Goal: Task Accomplishment & Management: Manage account settings

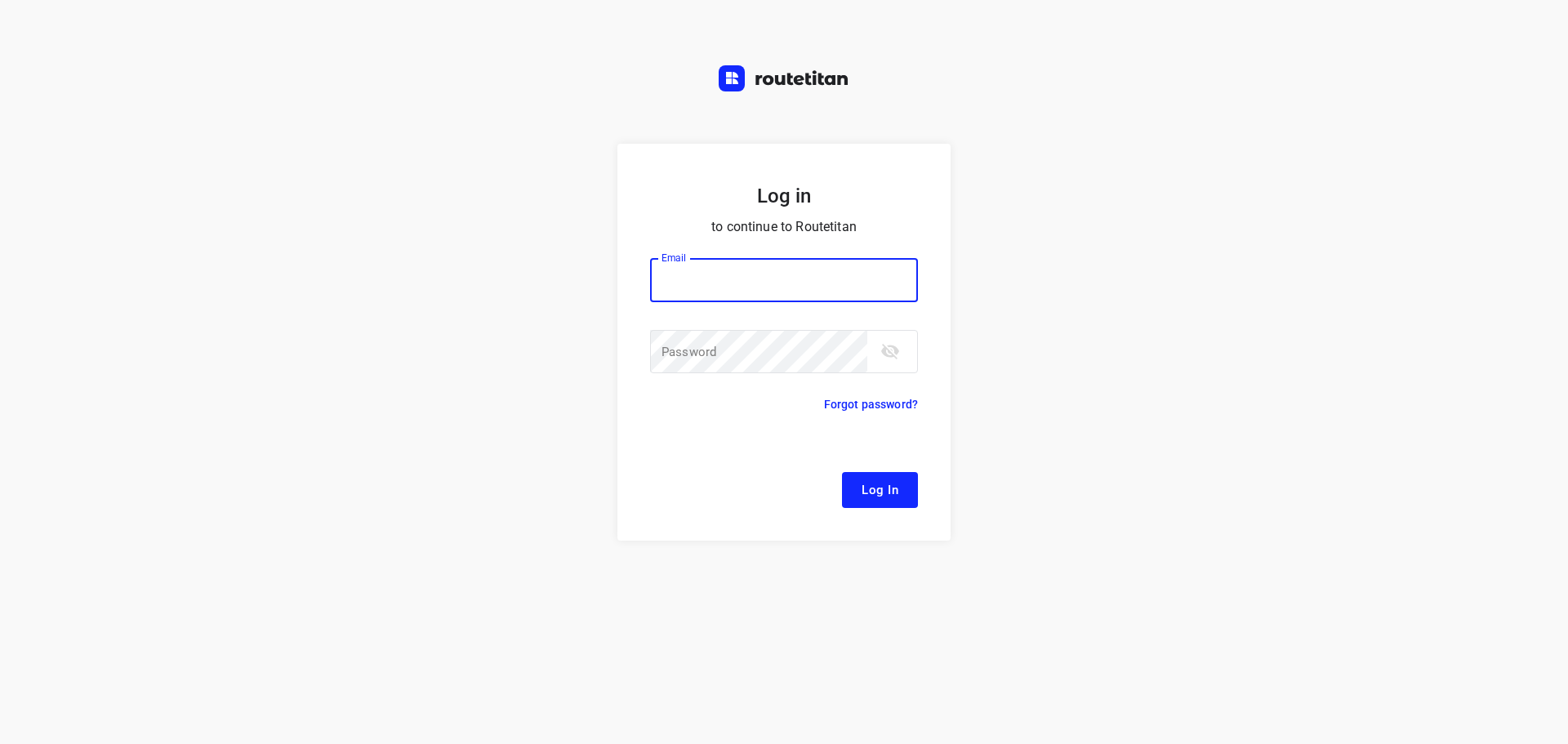
click at [782, 290] on input "email" at bounding box center [784, 280] width 268 height 44
type input "remco@fruitopjewerk.nl"
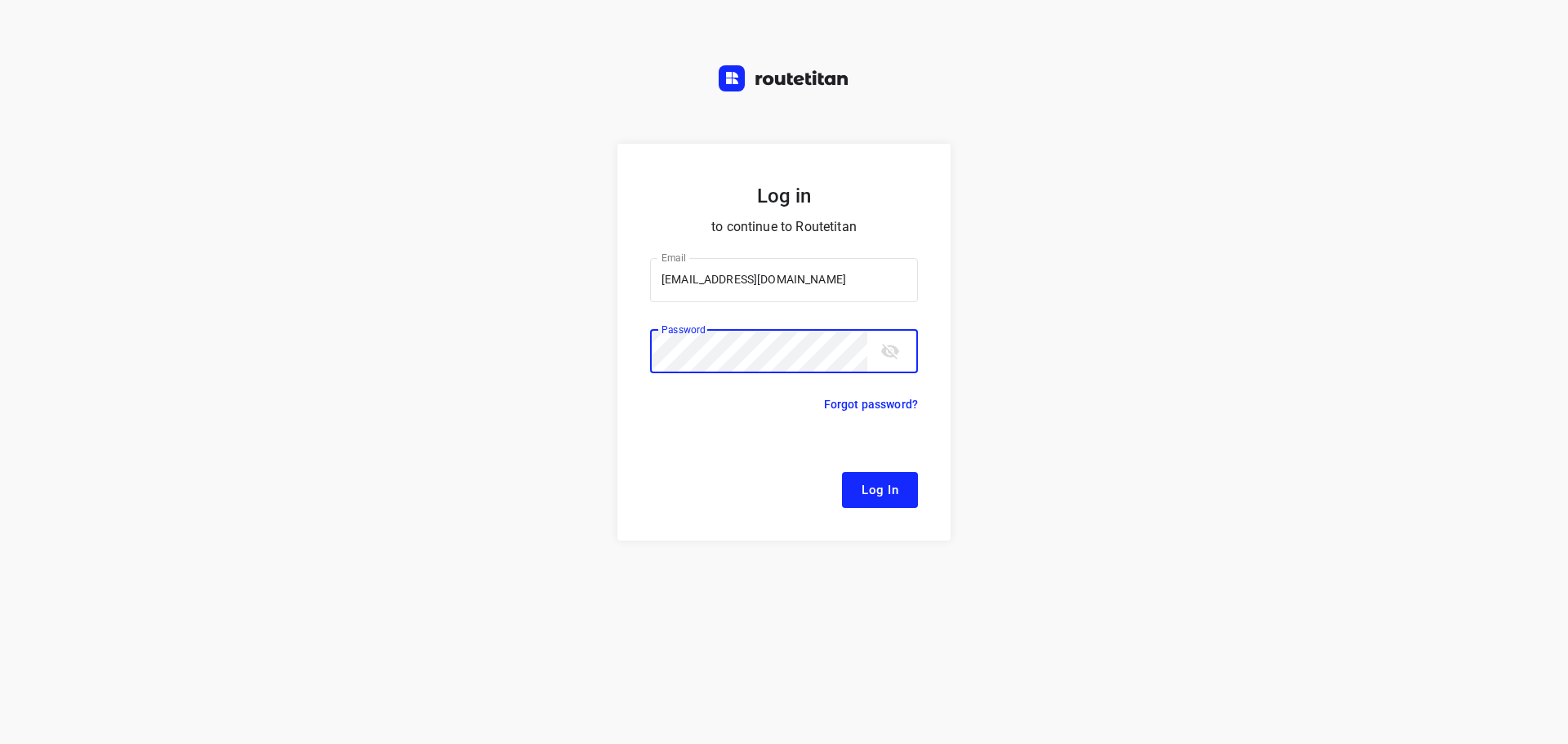
click at [842, 472] on button "Log In" at bounding box center [880, 490] width 76 height 36
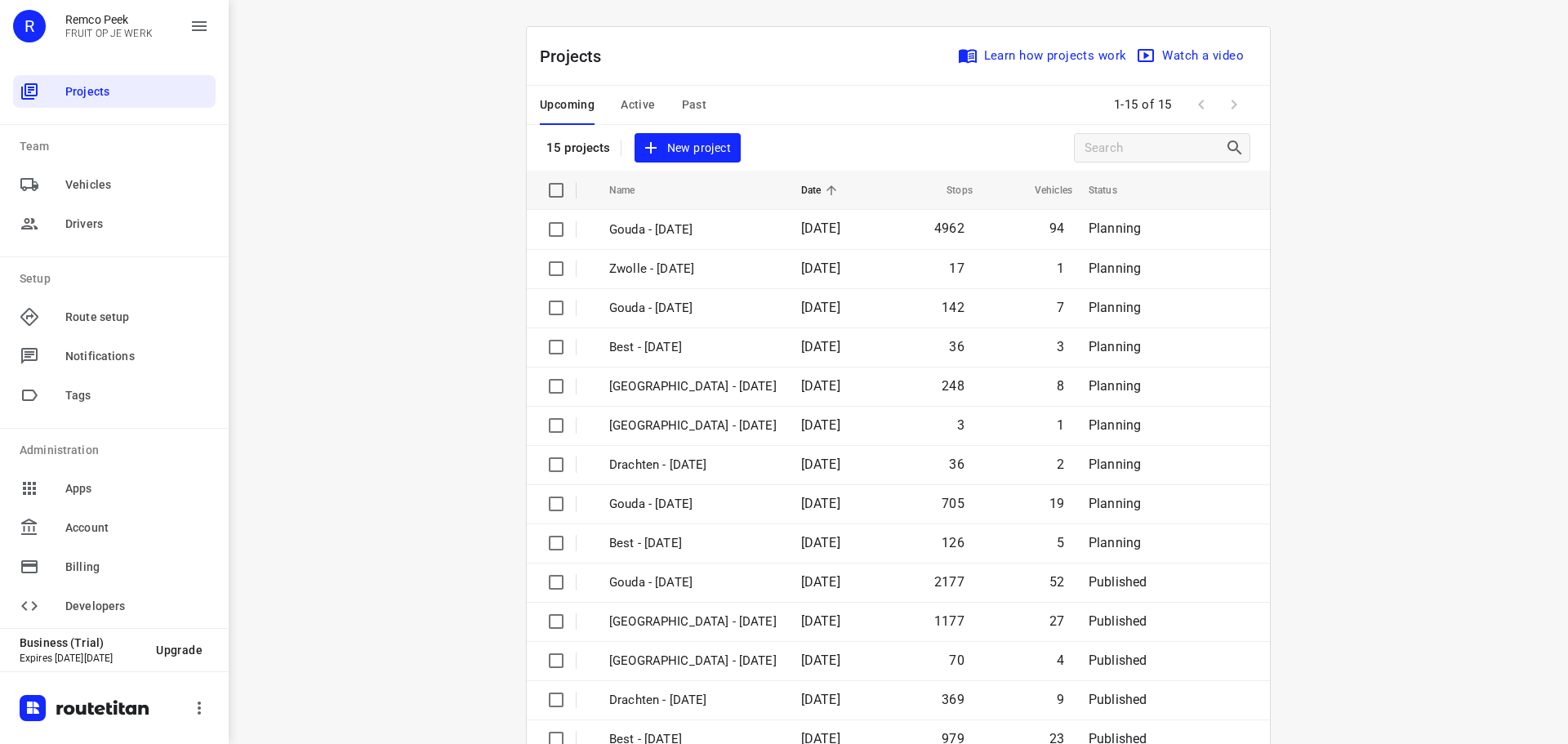
click at [622, 95] on span "Active" at bounding box center [638, 105] width 35 height 21
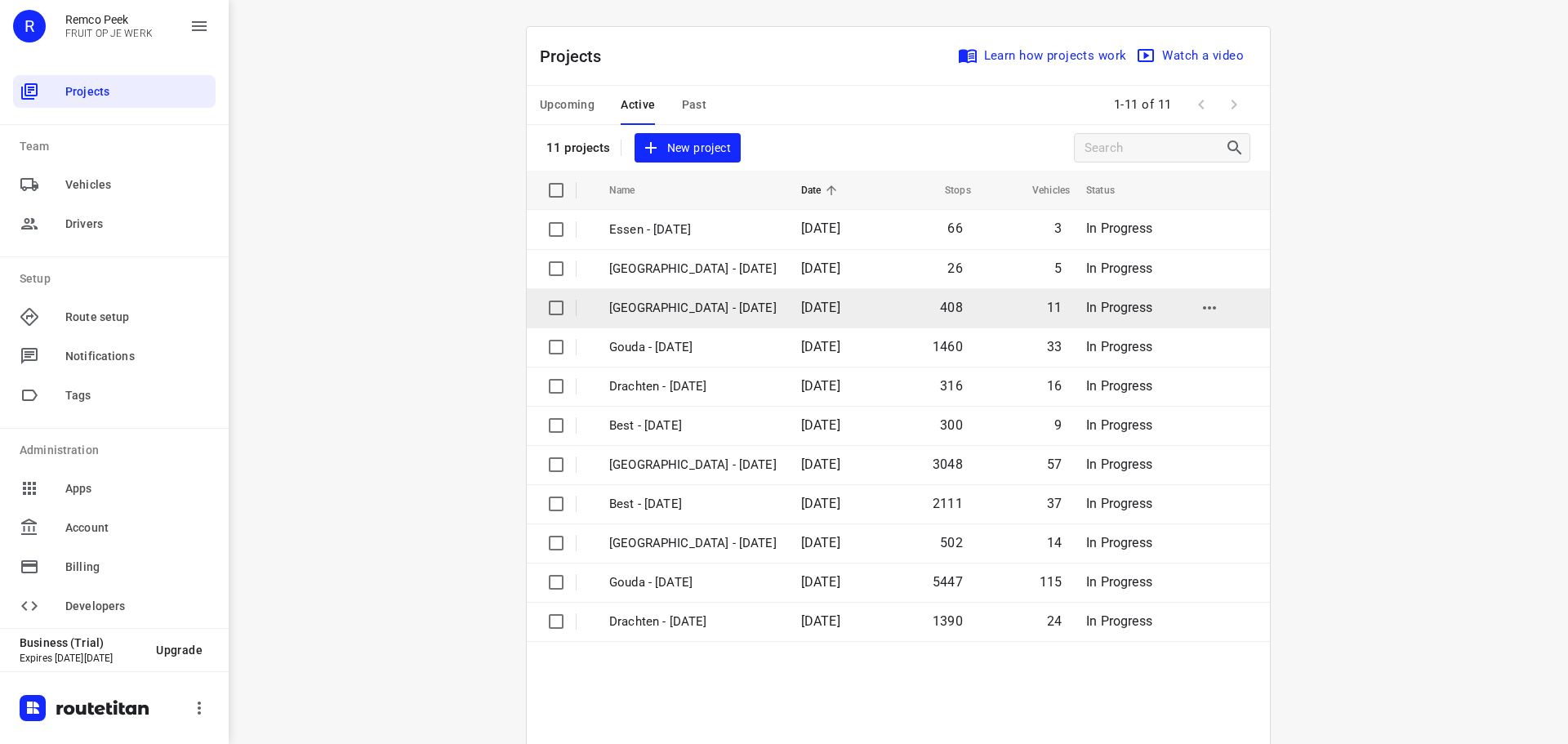
click at [647, 312] on p "Zwolle - Tuesday" at bounding box center [693, 308] width 168 height 19
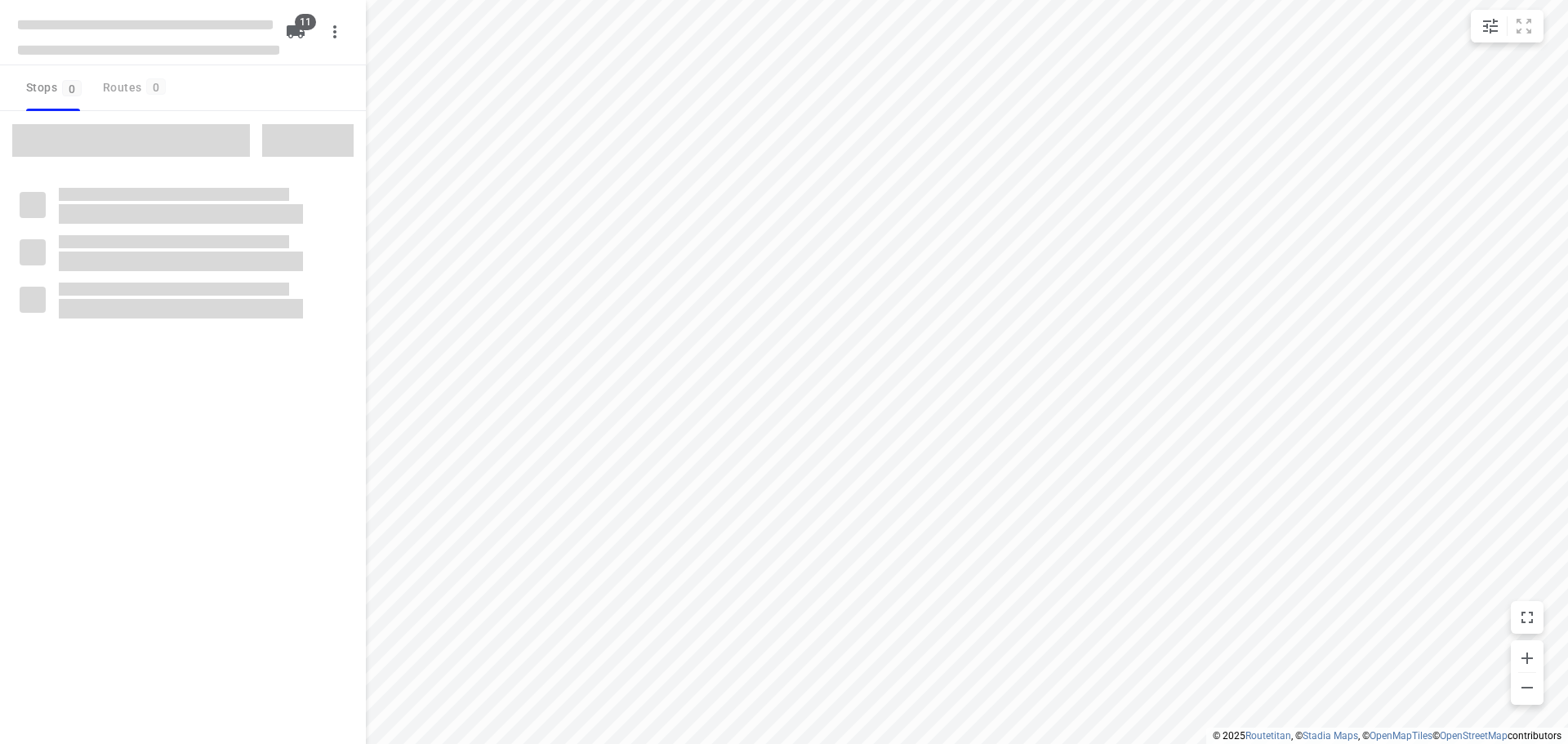
checkbox input "true"
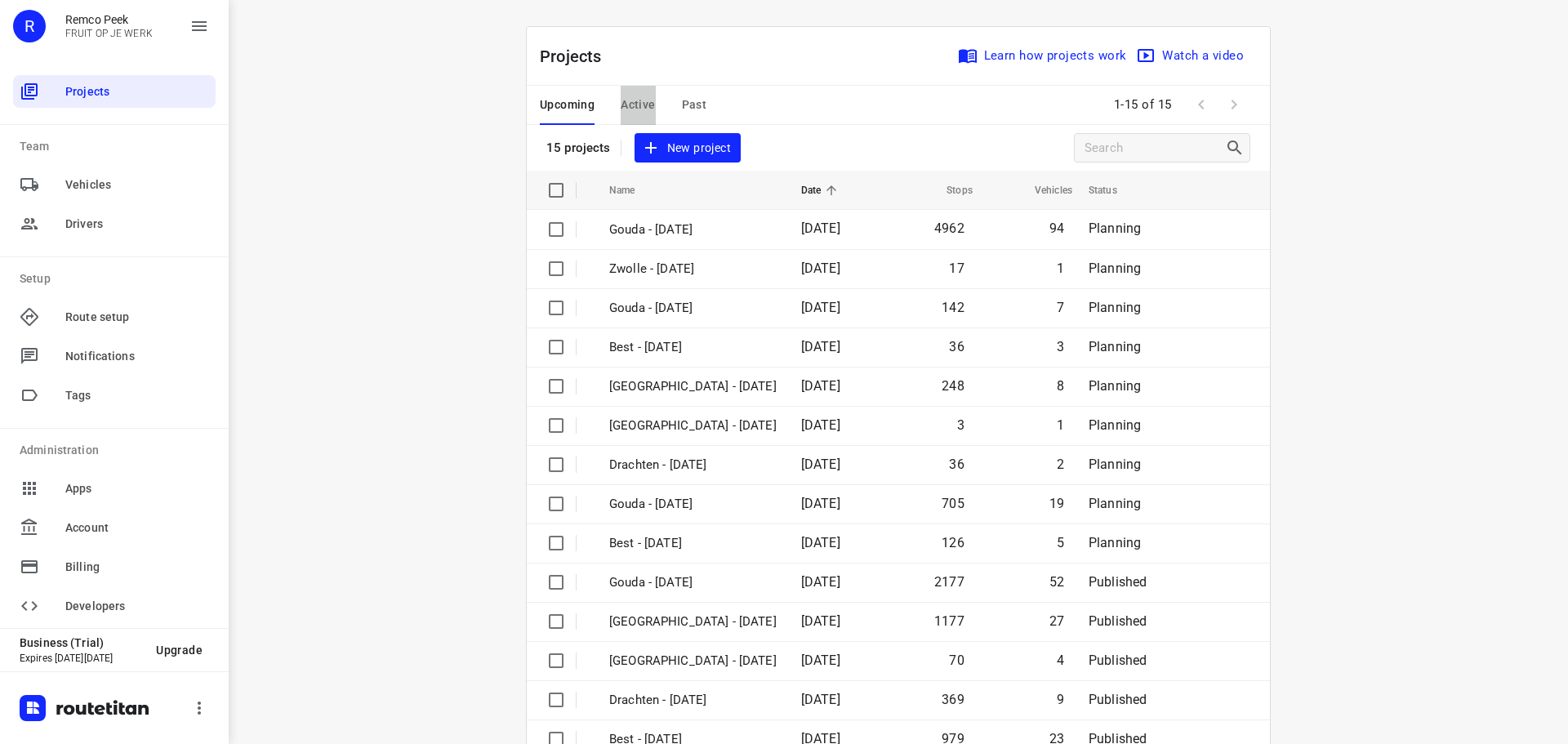
click at [643, 92] on button "Active" at bounding box center [638, 105] width 35 height 39
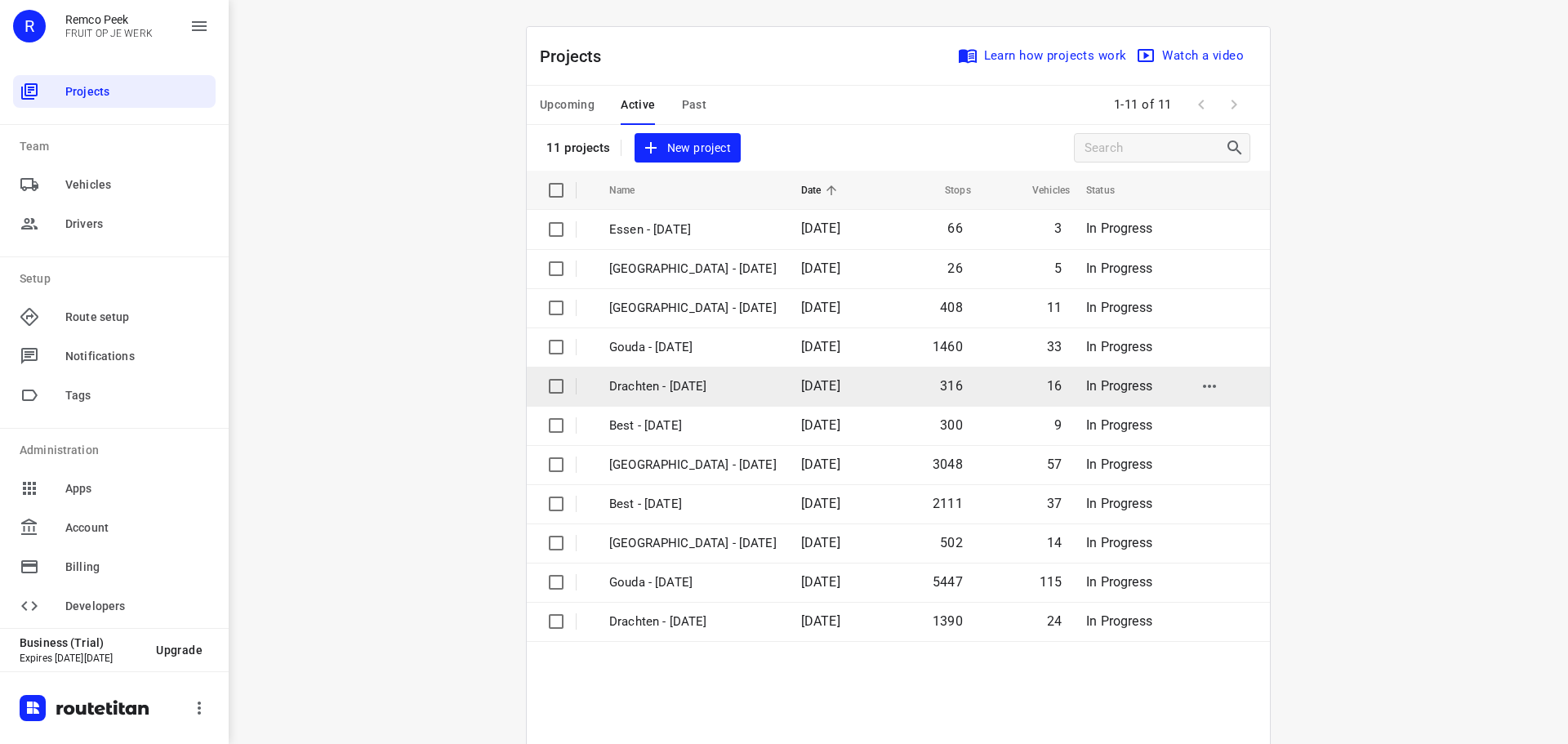
click at [656, 397] on td "Drachten - Tuesday" at bounding box center [691, 385] width 195 height 39
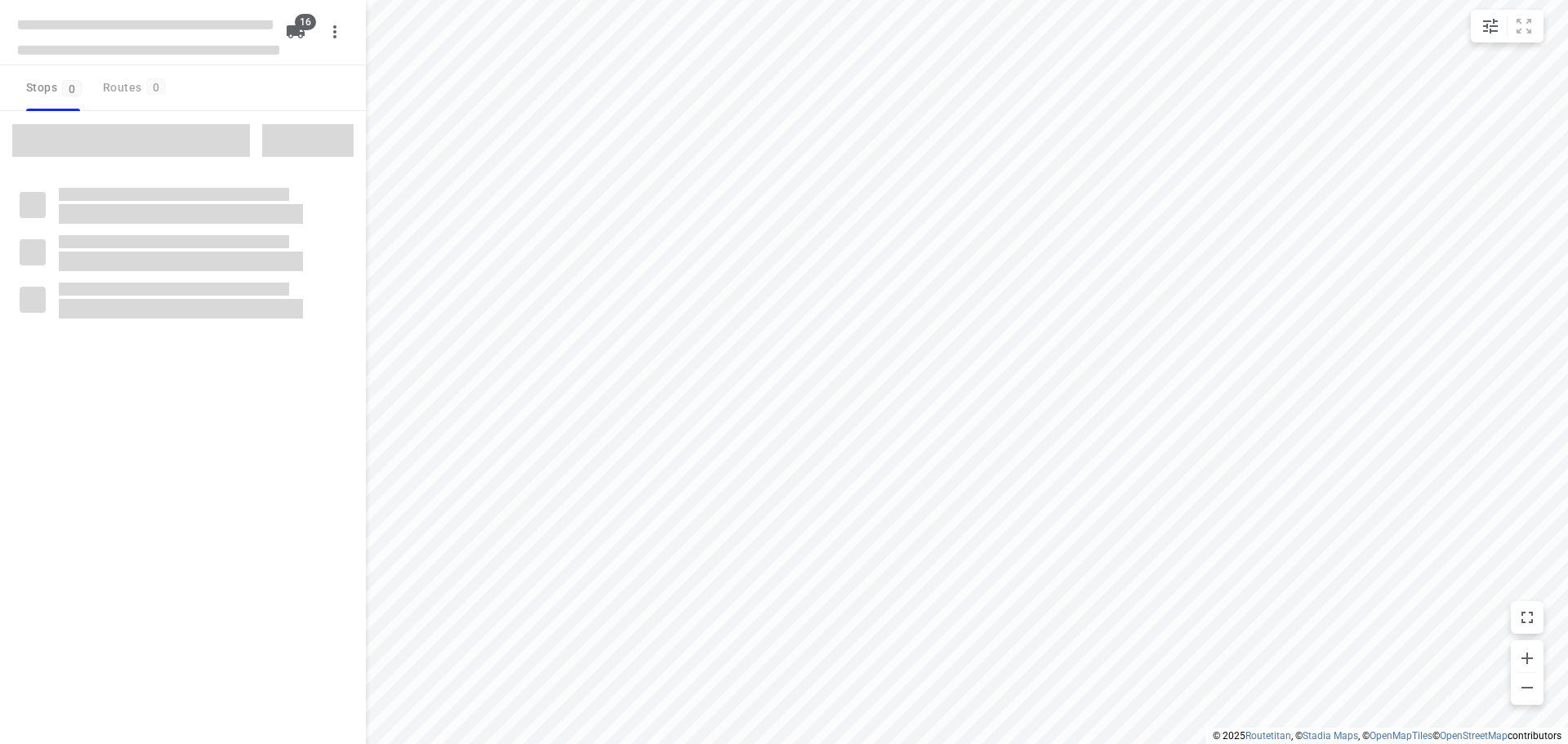
checkbox input "true"
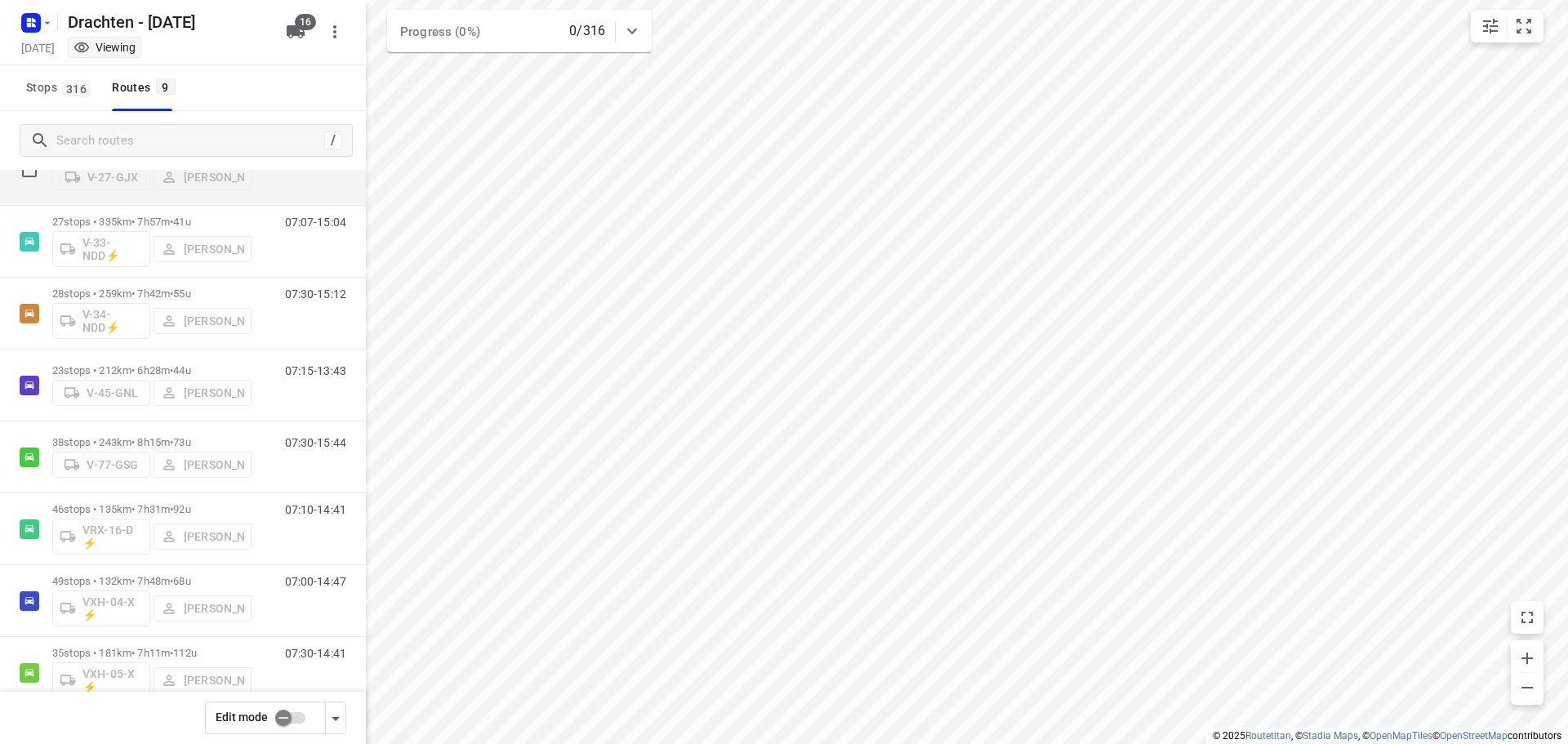
scroll to position [178, 0]
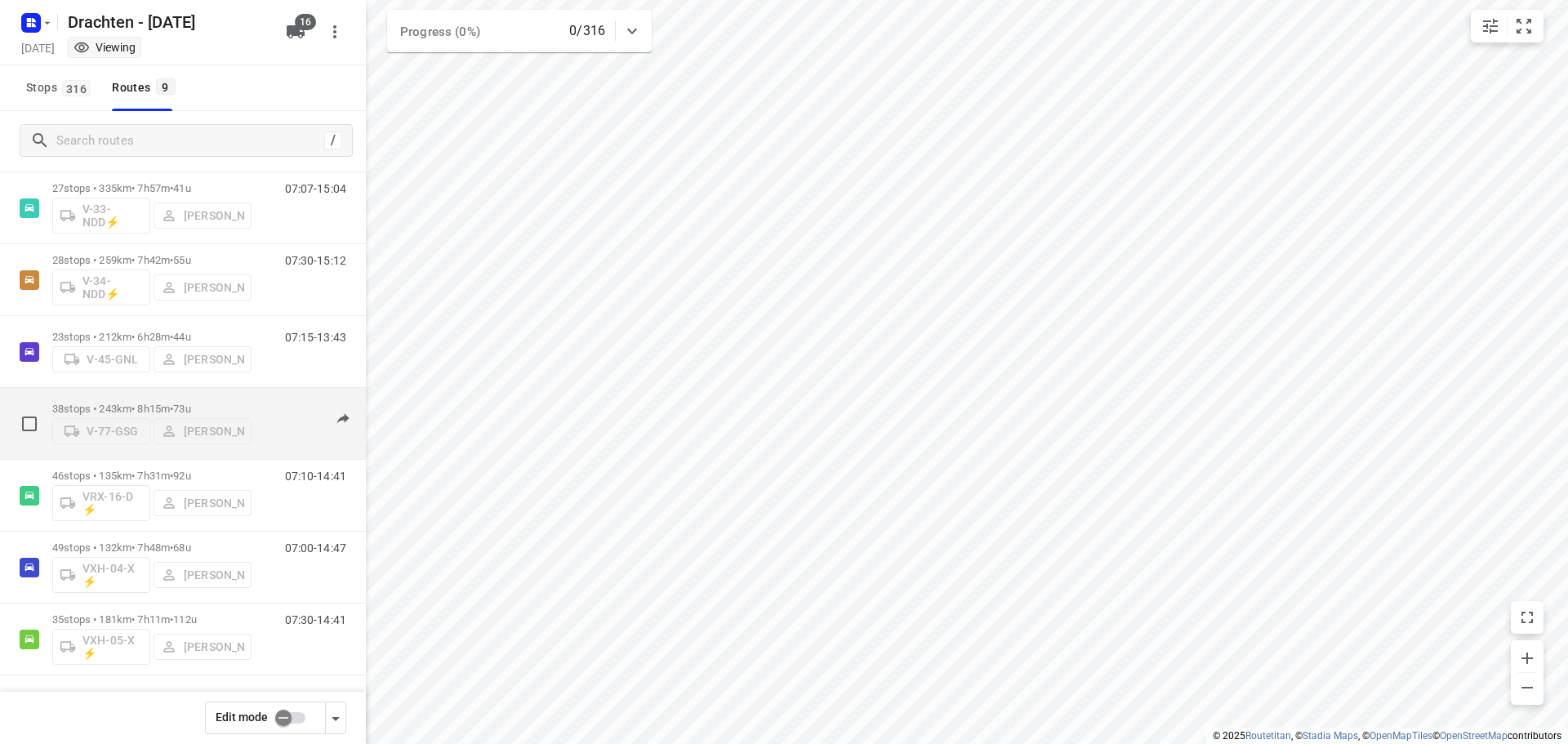
click at [156, 407] on p "38 stops • 243km • 8h15m • 73u" at bounding box center [151, 409] width 200 height 12
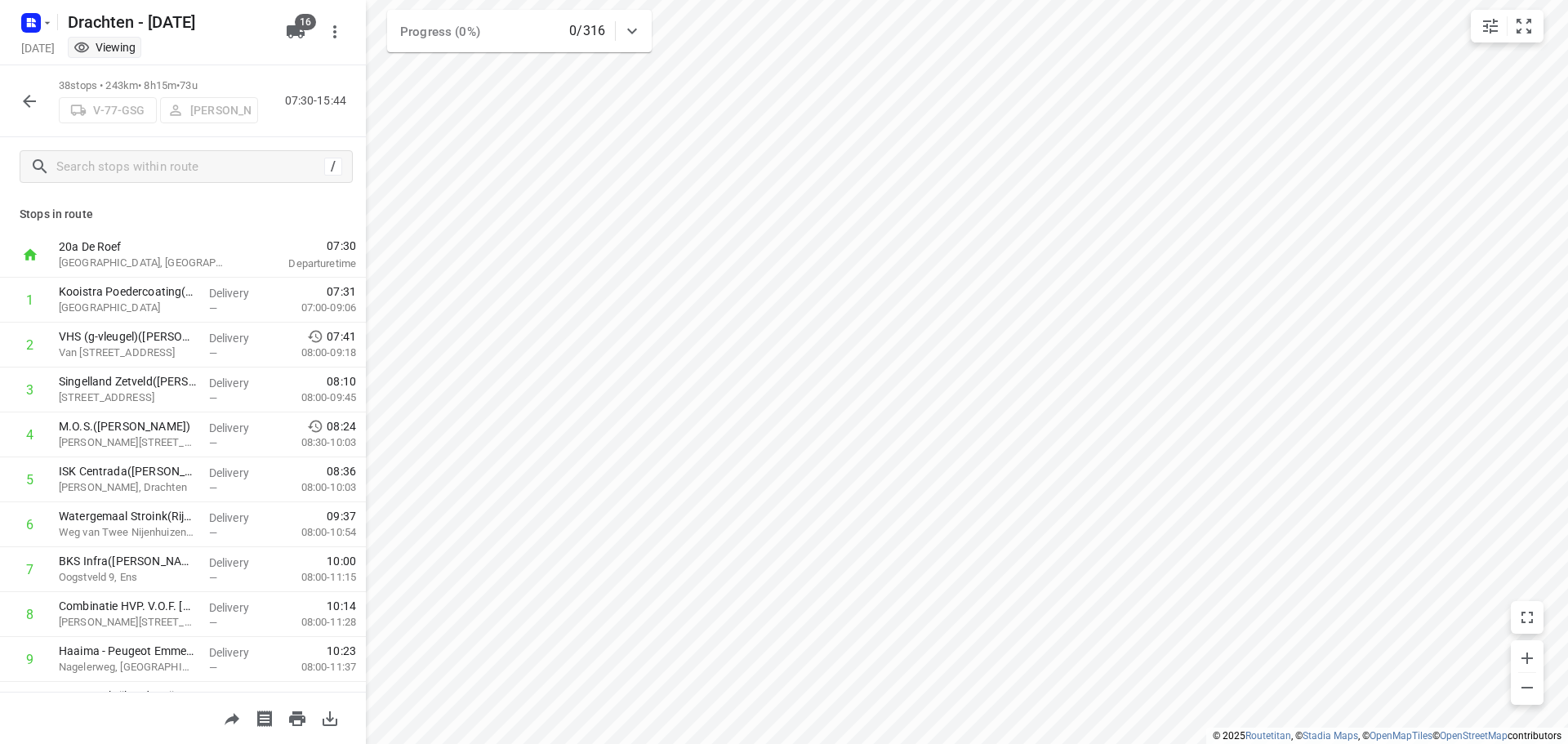
click at [32, 113] on button "button" at bounding box center [29, 101] width 33 height 33
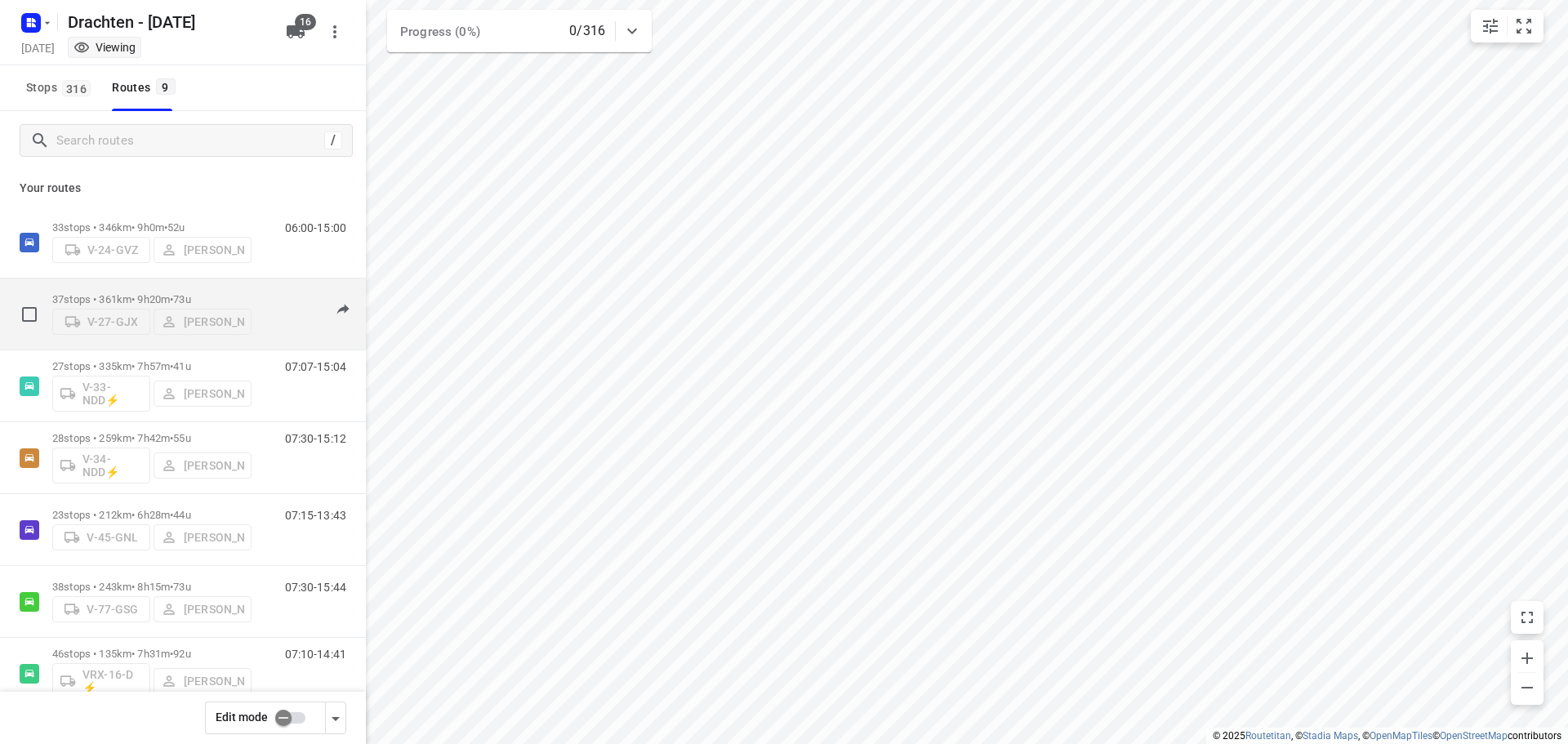
click at [177, 293] on p "37 stops • 361km • 9h20m • 73u" at bounding box center [151, 299] width 200 height 12
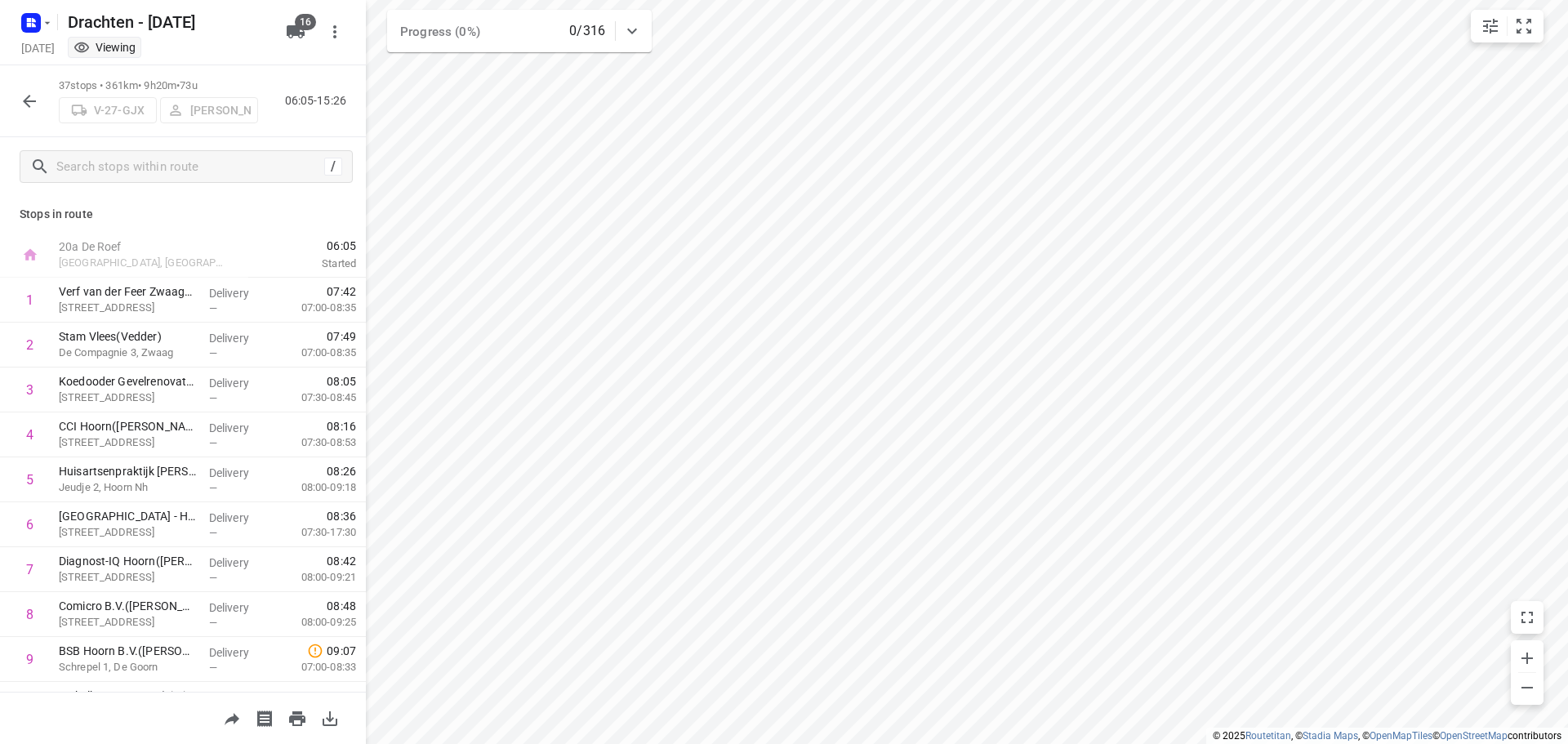
click at [30, 99] on icon "button" at bounding box center [29, 101] width 20 height 20
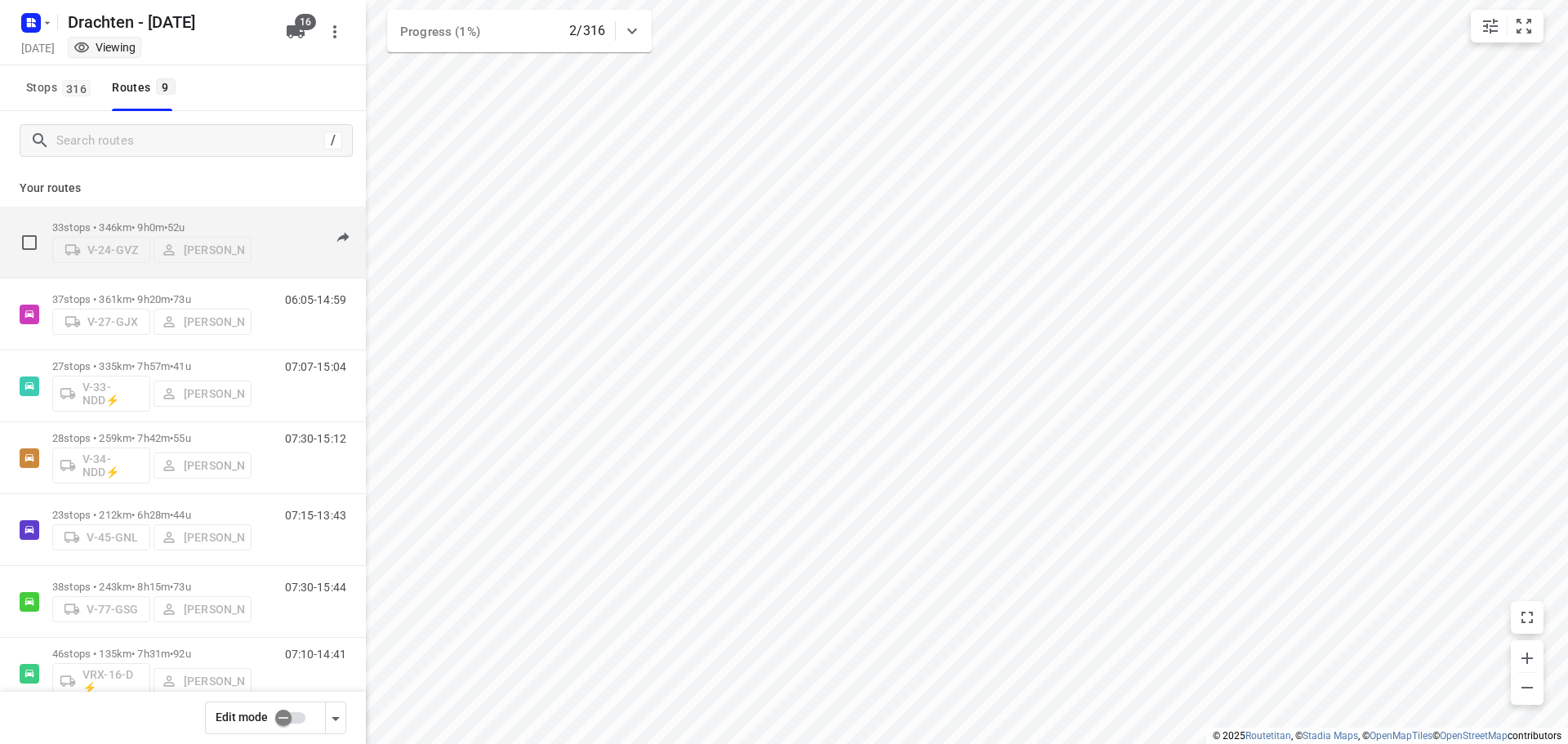
click at [185, 223] on span "52u" at bounding box center [176, 227] width 17 height 12
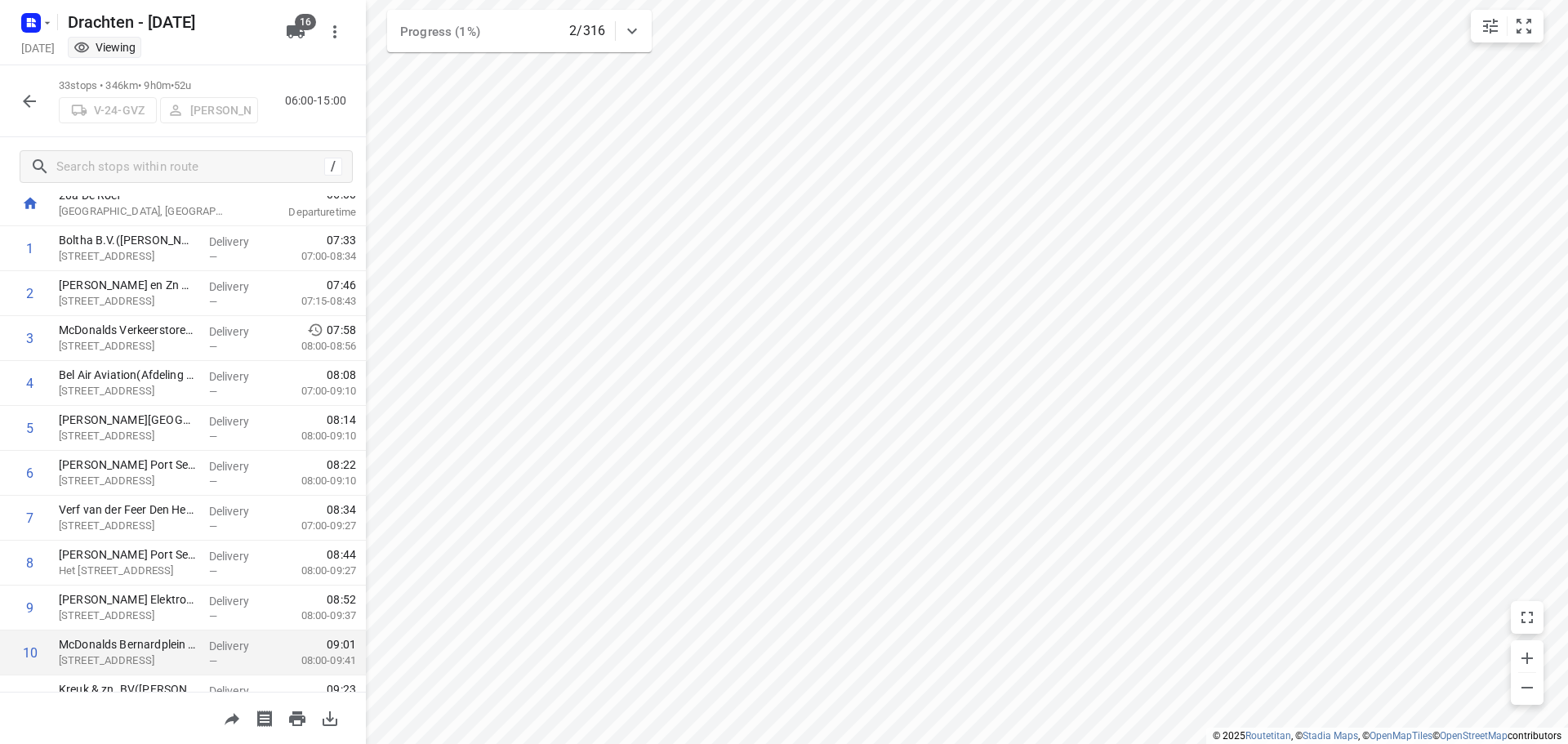
scroll to position [0, 0]
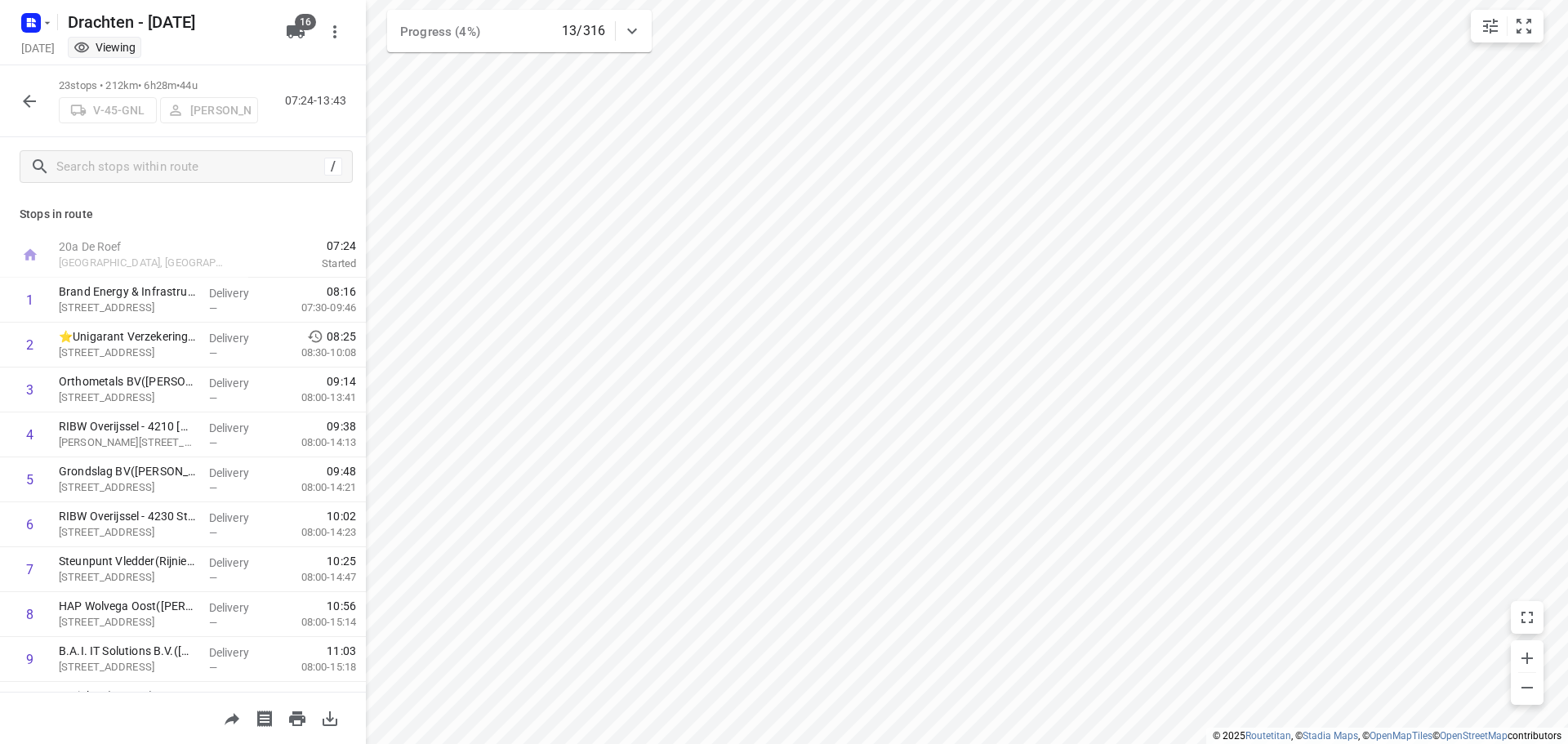
click at [26, 111] on icon "button" at bounding box center [29, 101] width 20 height 20
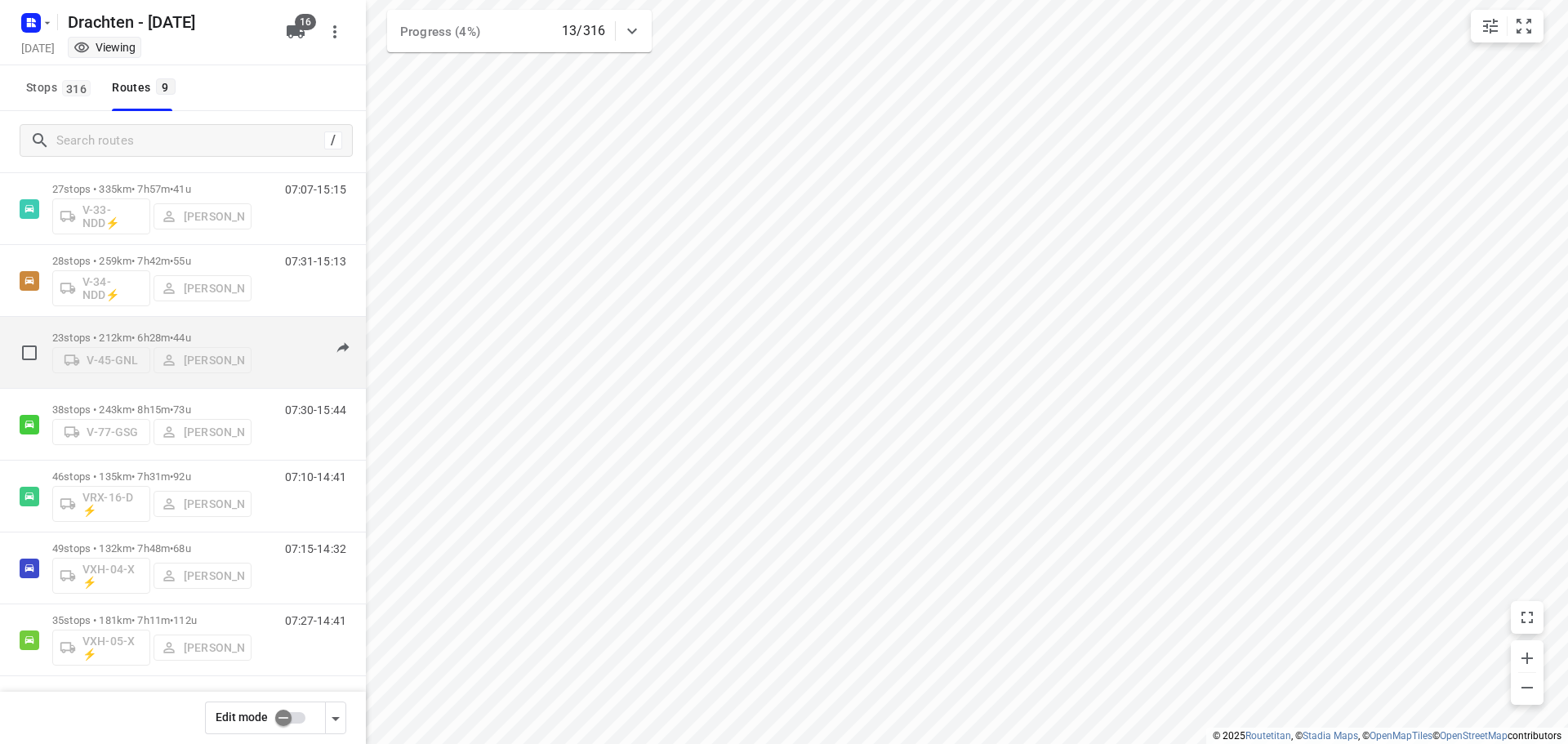
scroll to position [178, 0]
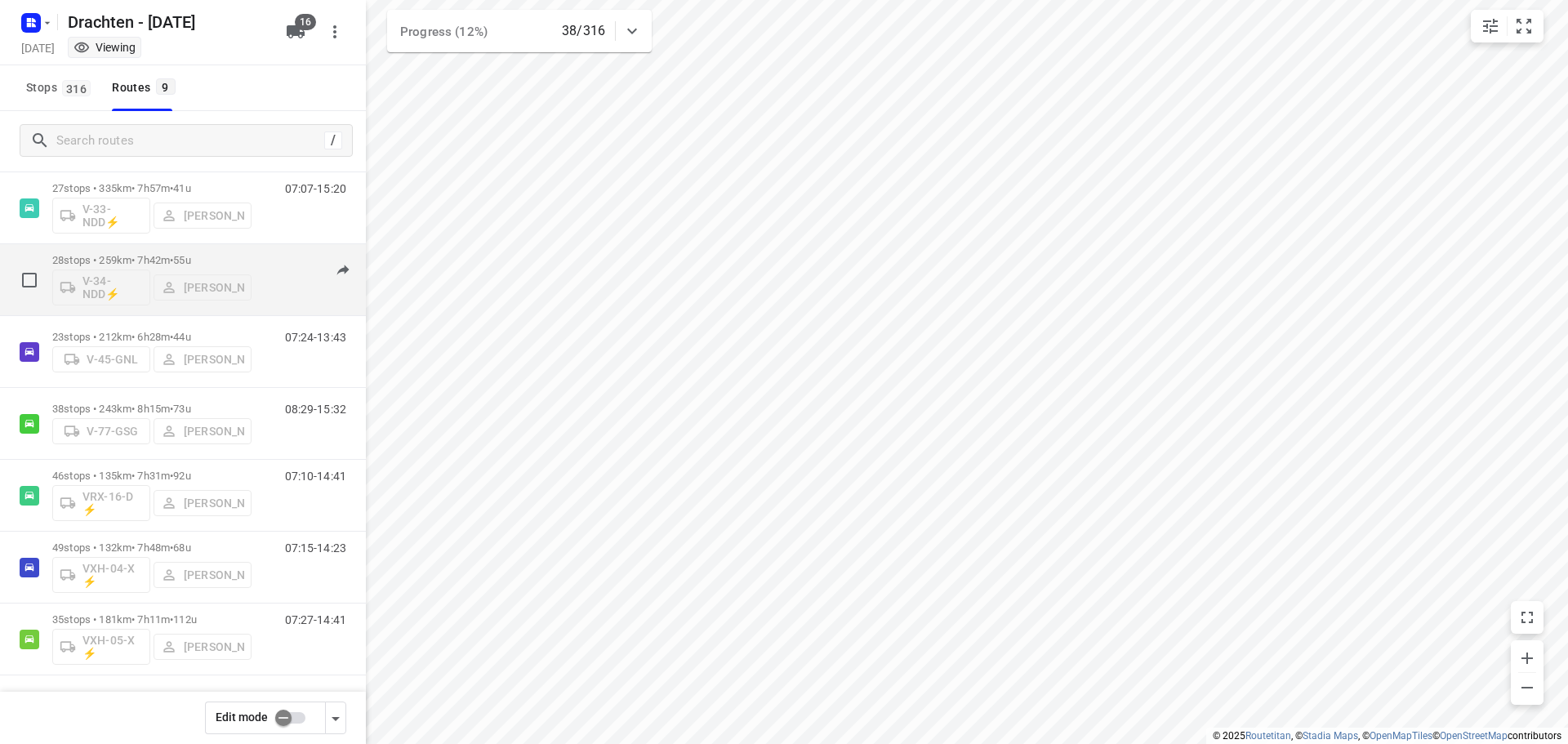
click at [173, 254] on span "•" at bounding box center [172, 260] width 3 height 12
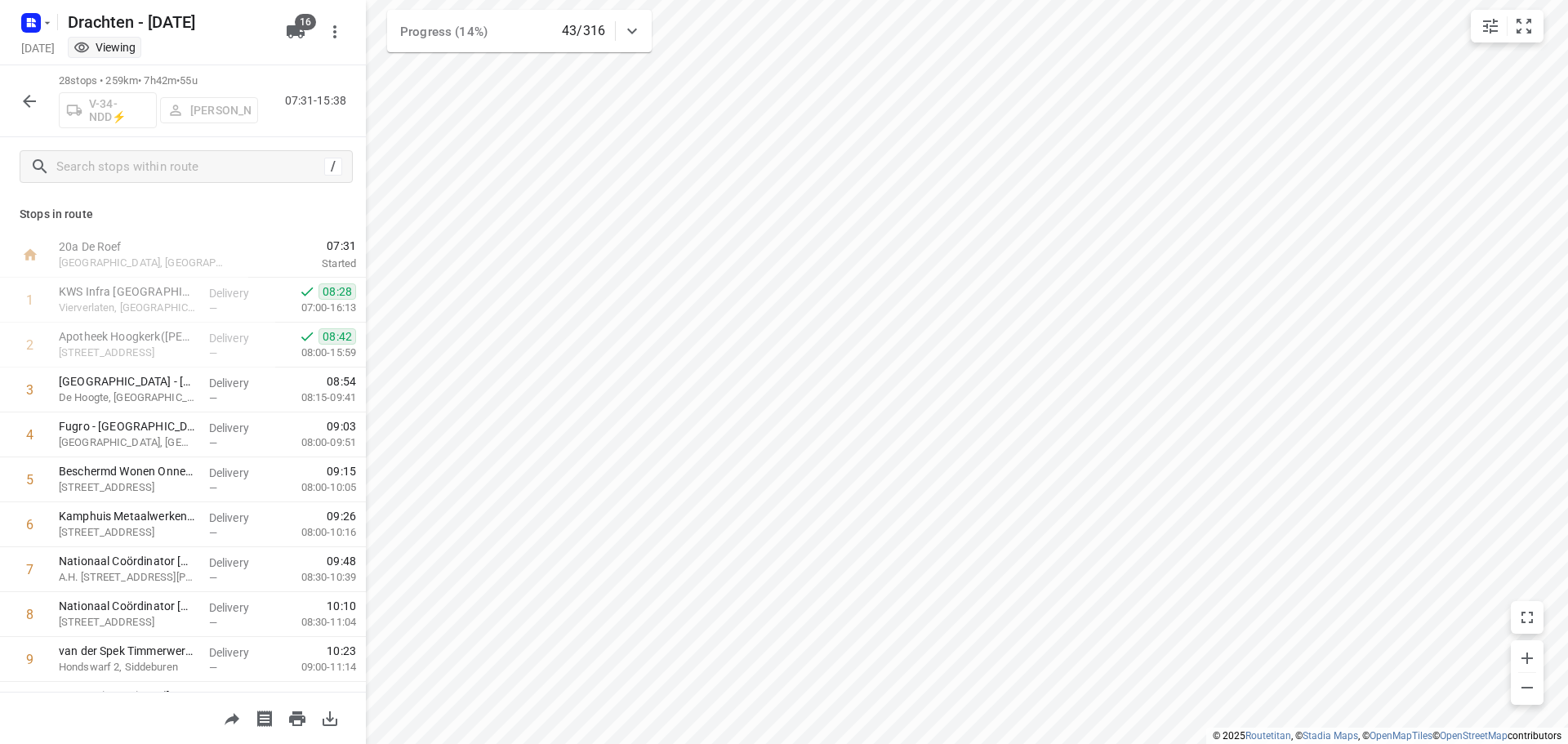
click at [22, 106] on icon "button" at bounding box center [29, 101] width 20 height 20
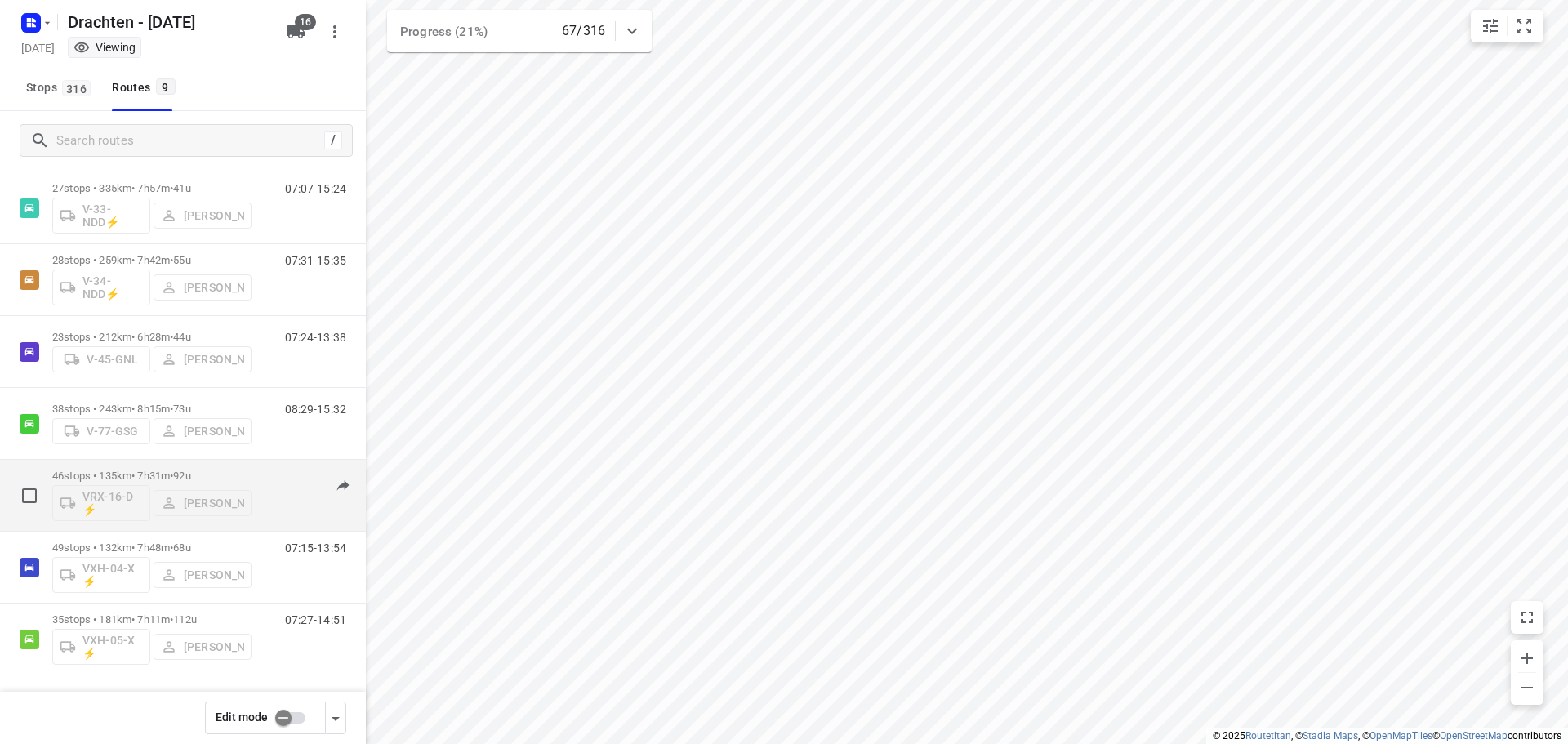
scroll to position [0, 0]
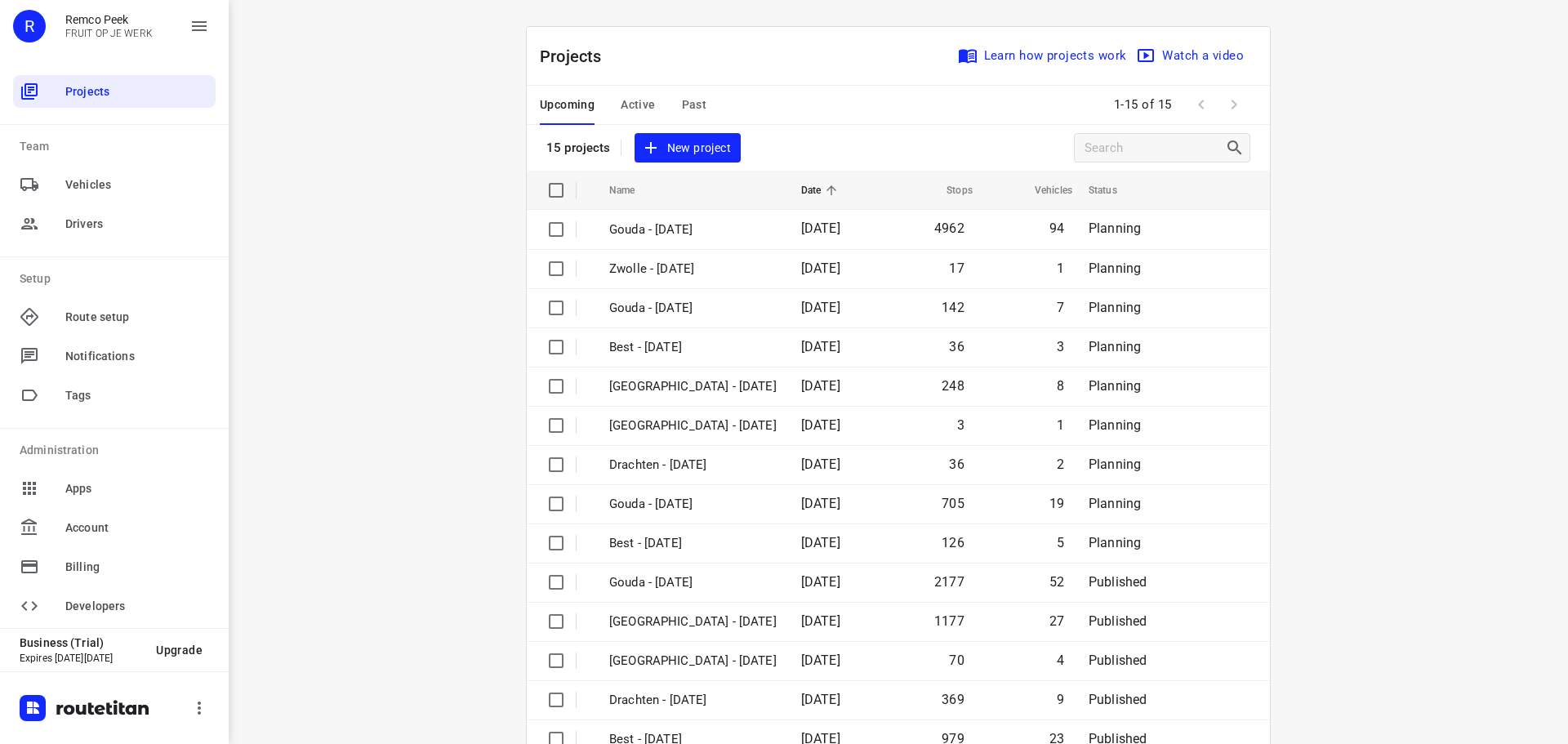
click at [700, 104] on div "Upcoming Active Past" at bounding box center [635, 105] width 193 height 39
click at [691, 103] on span "Past" at bounding box center [694, 105] width 25 height 21
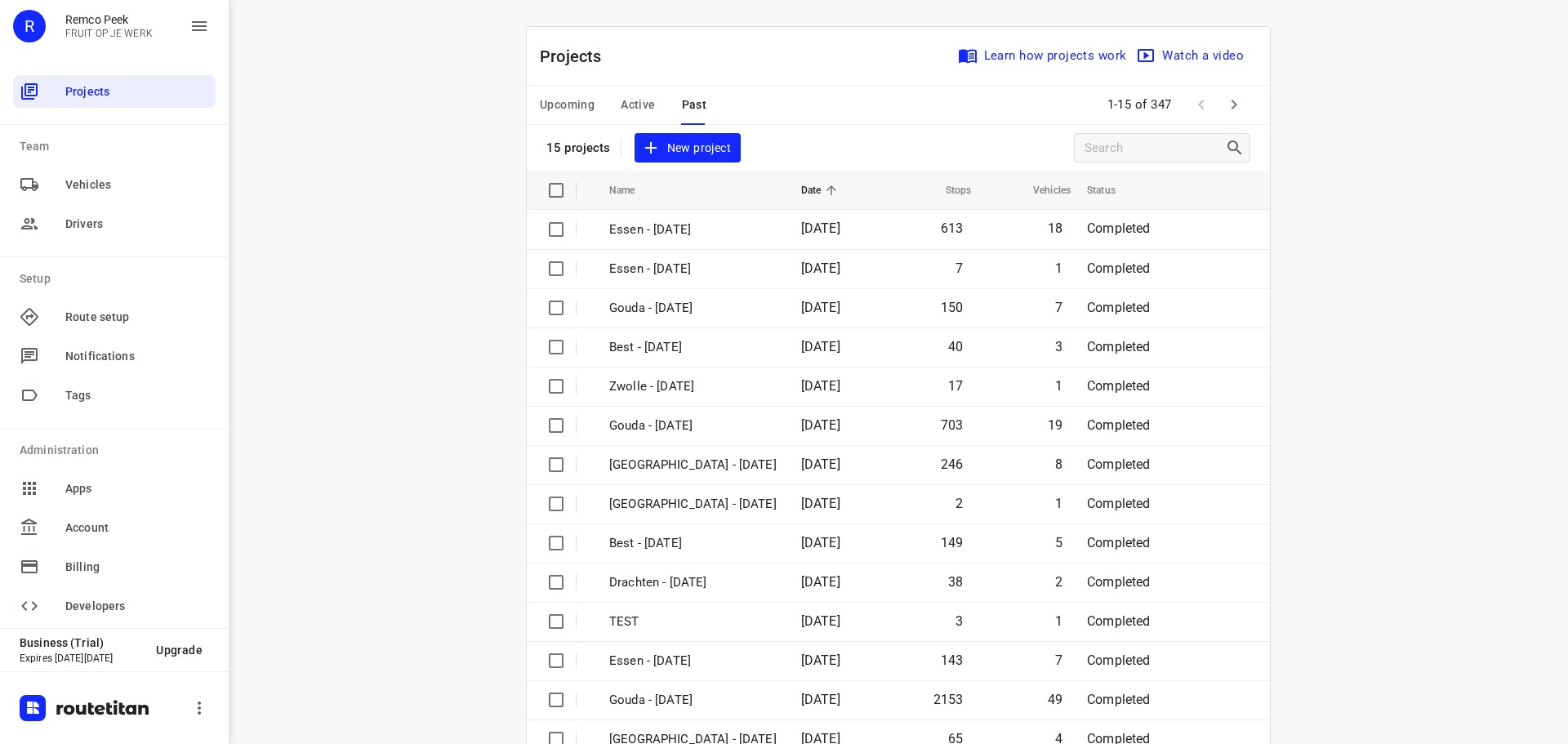
click at [636, 107] on span "Active" at bounding box center [638, 105] width 35 height 21
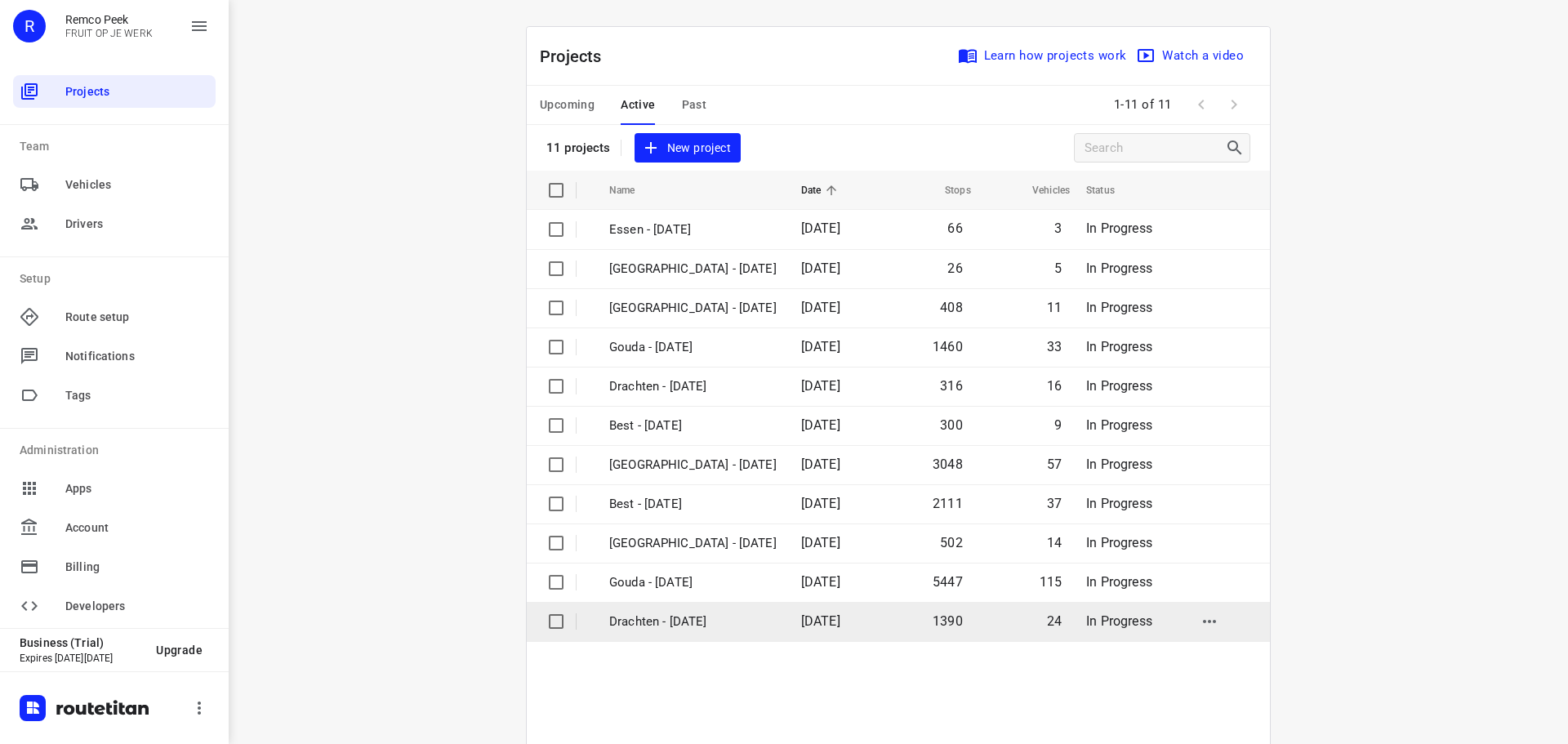
click at [633, 613] on p "Drachten - [DATE]" at bounding box center [693, 622] width 168 height 19
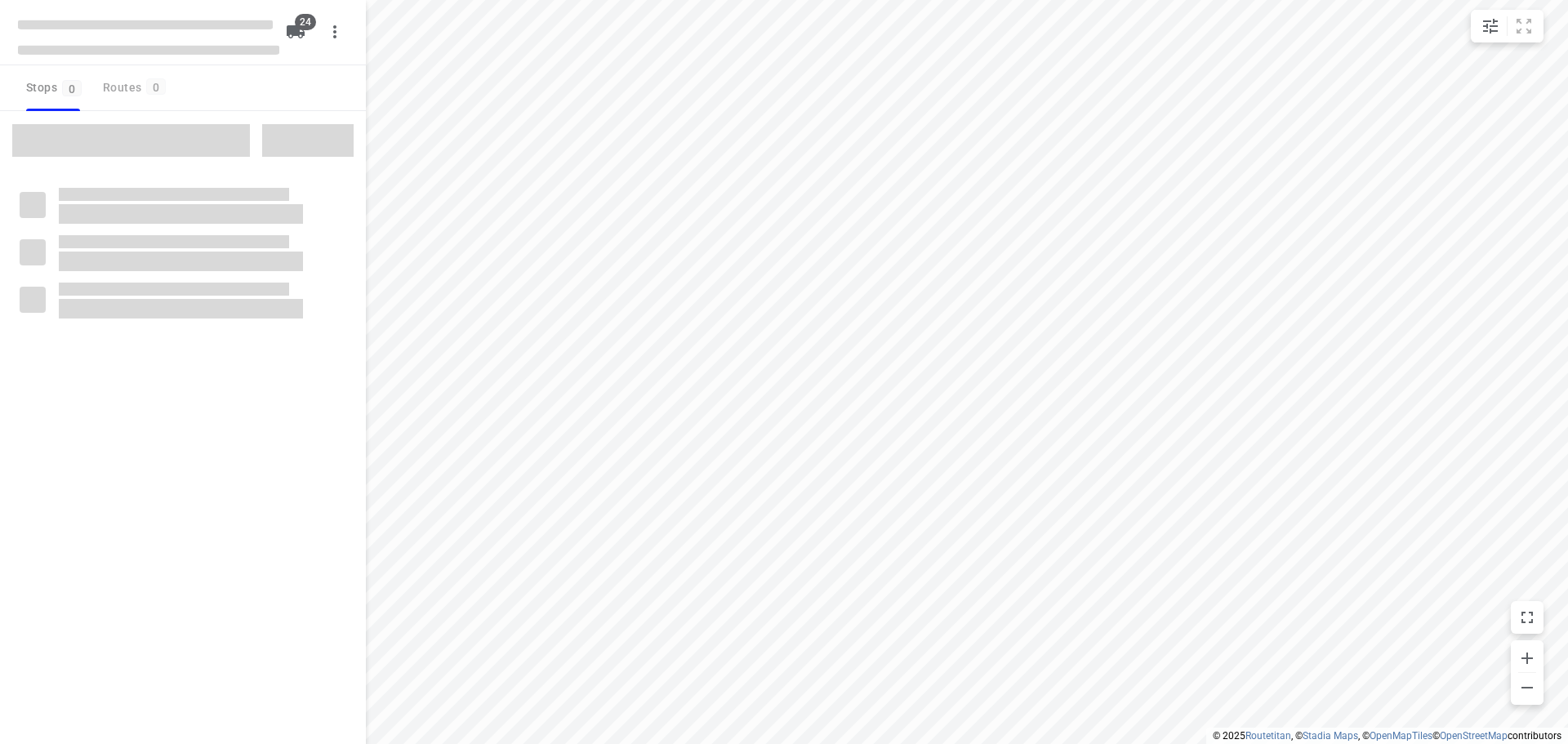
checkbox input "true"
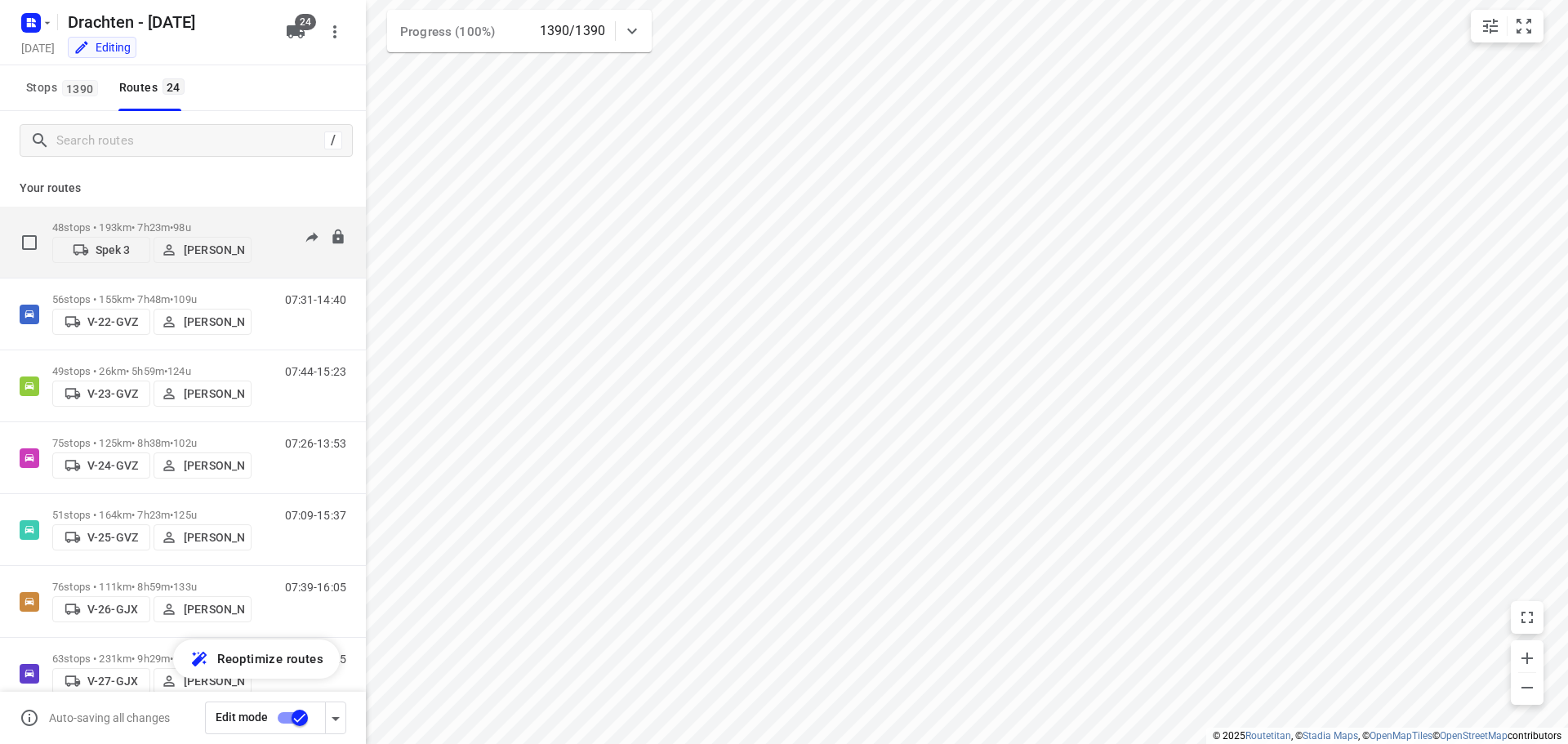
click at [173, 221] on span "•" at bounding box center [172, 227] width 3 height 12
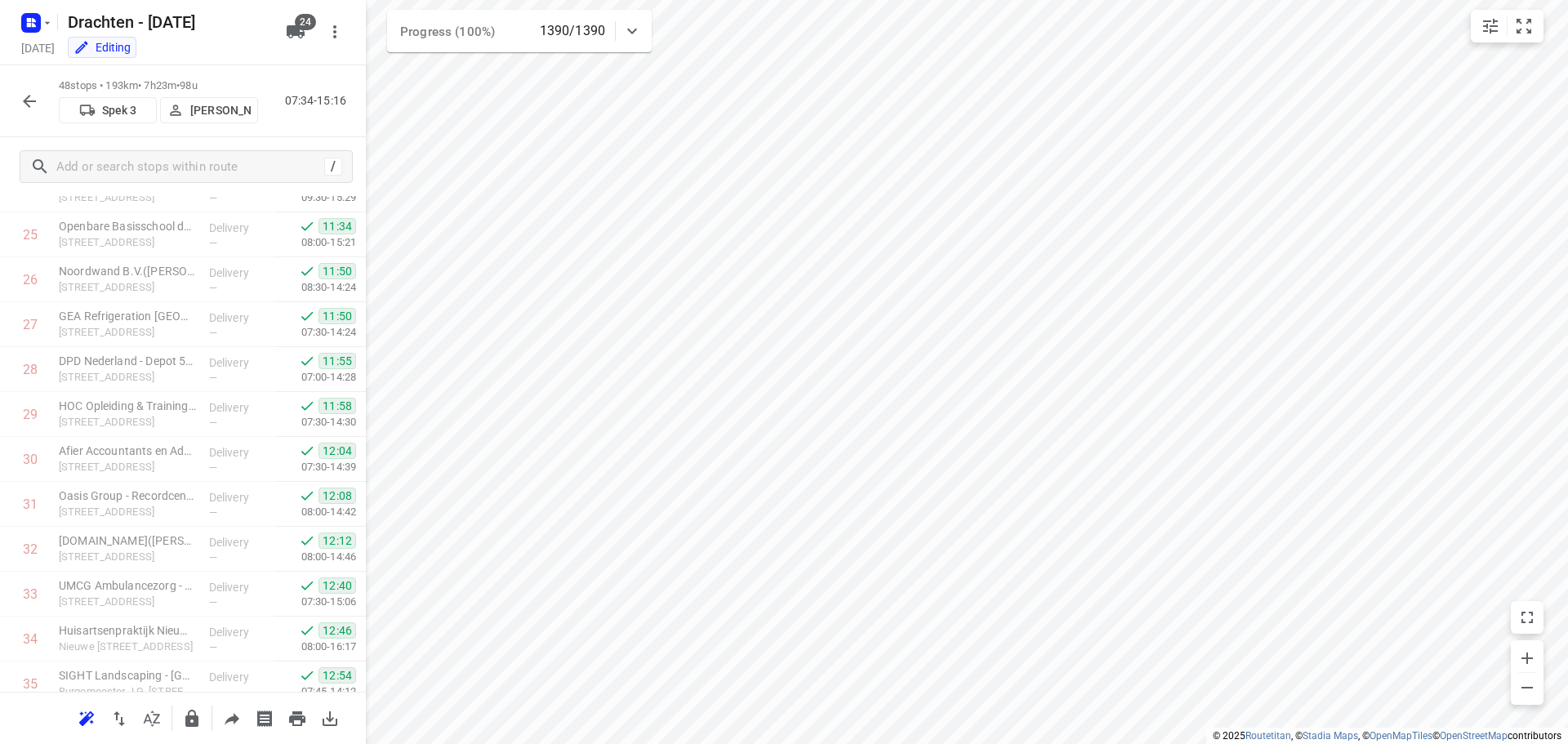
scroll to position [1786, 0]
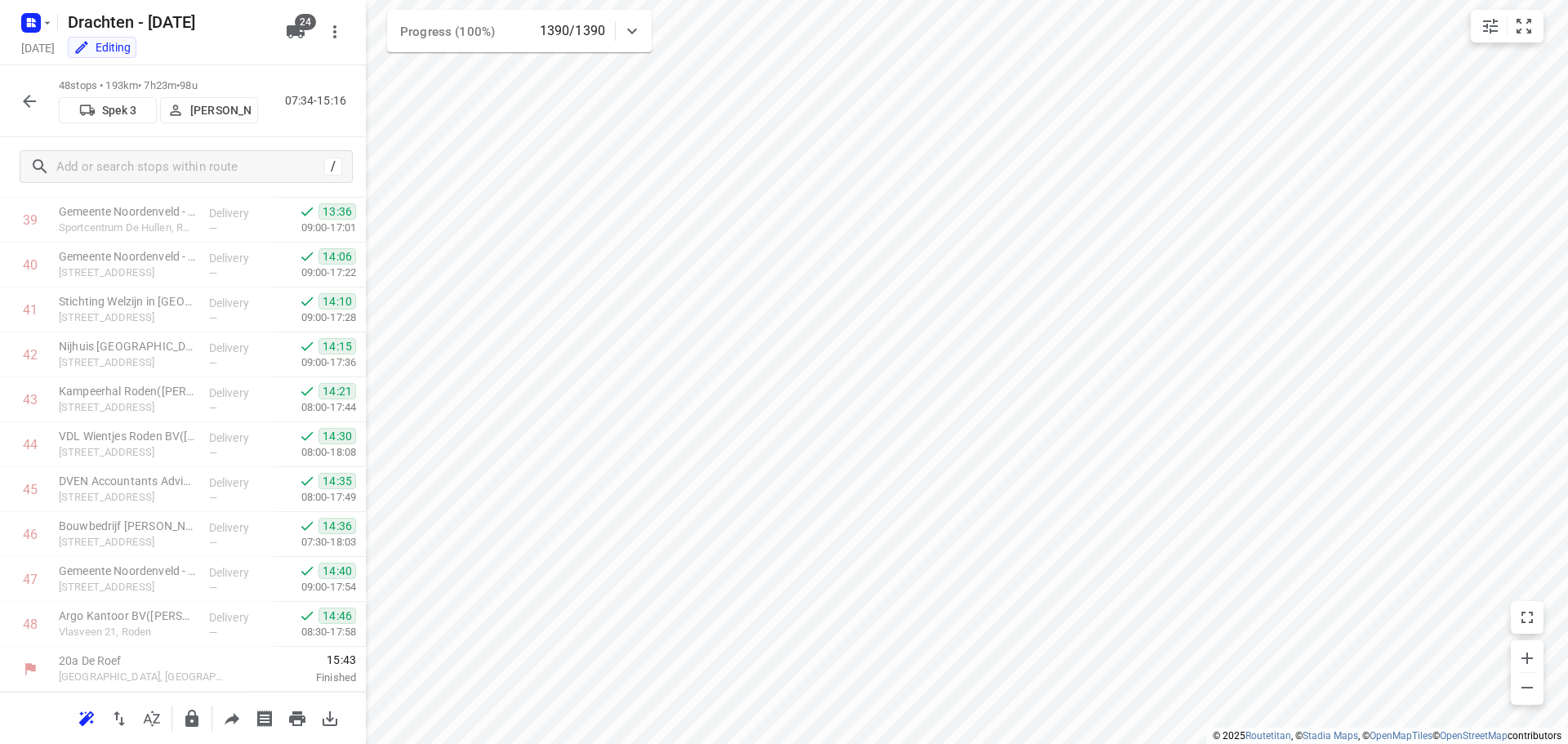
click at [36, 96] on icon "button" at bounding box center [29, 101] width 20 height 20
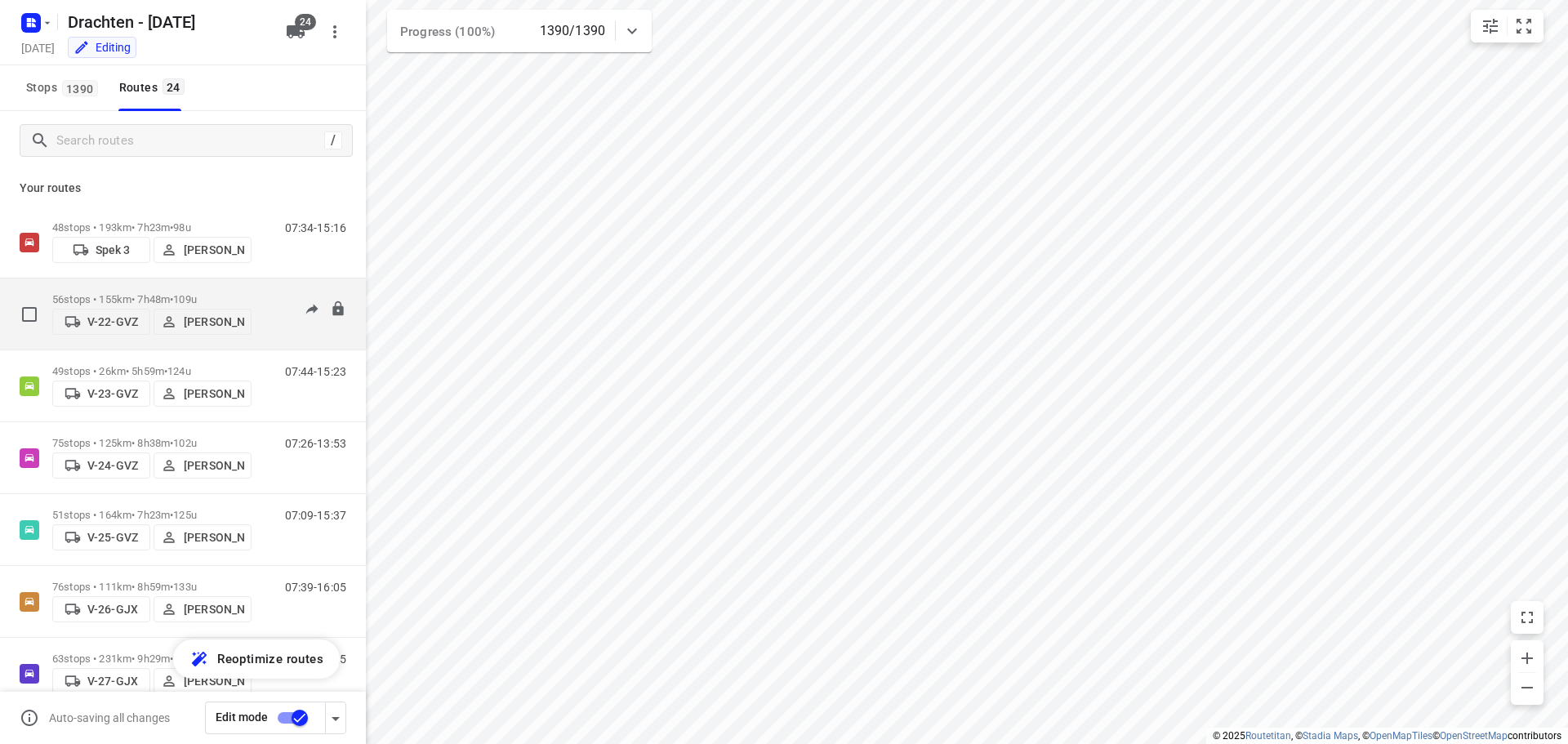
click at [173, 293] on span "•" at bounding box center [172, 299] width 3 height 12
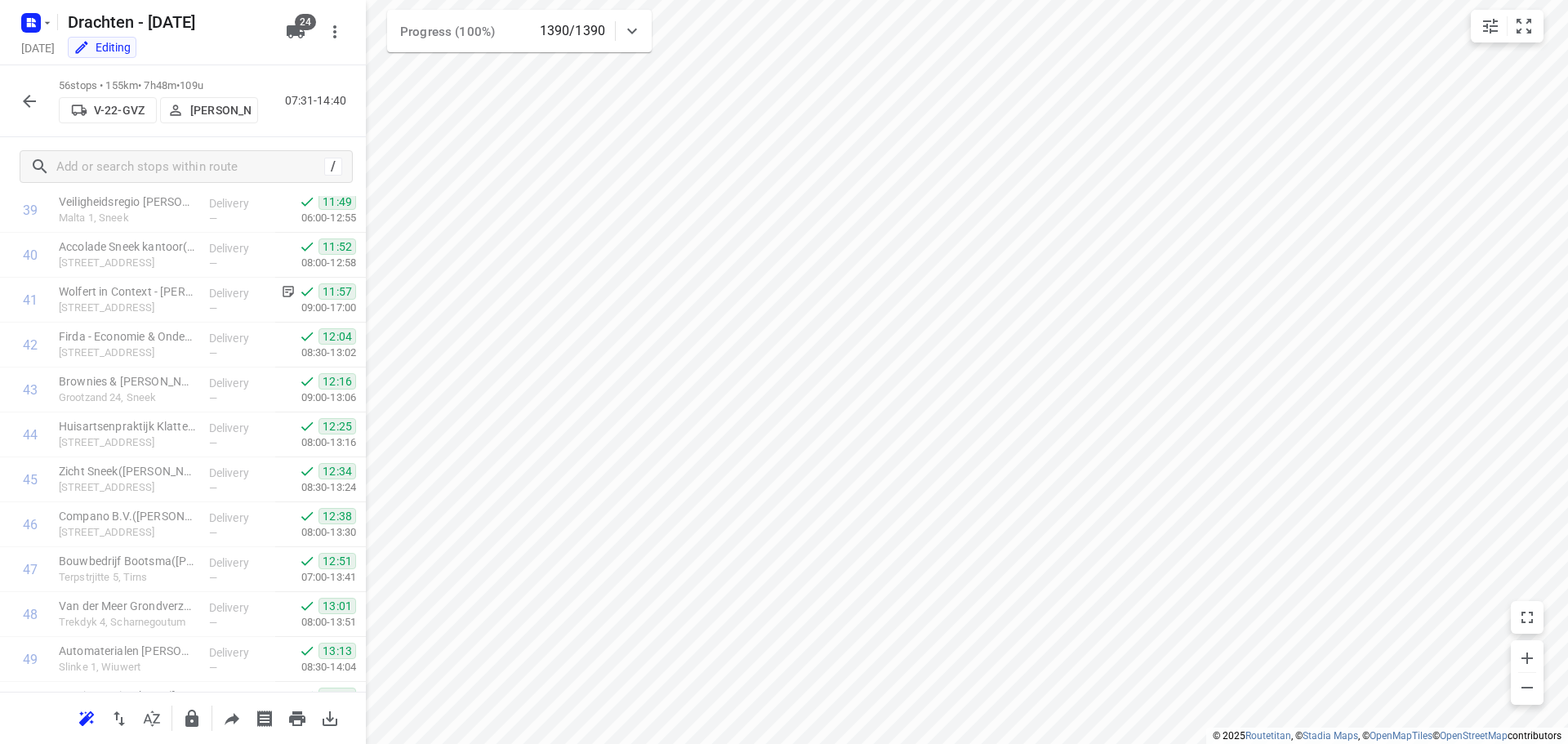
scroll to position [2146, 0]
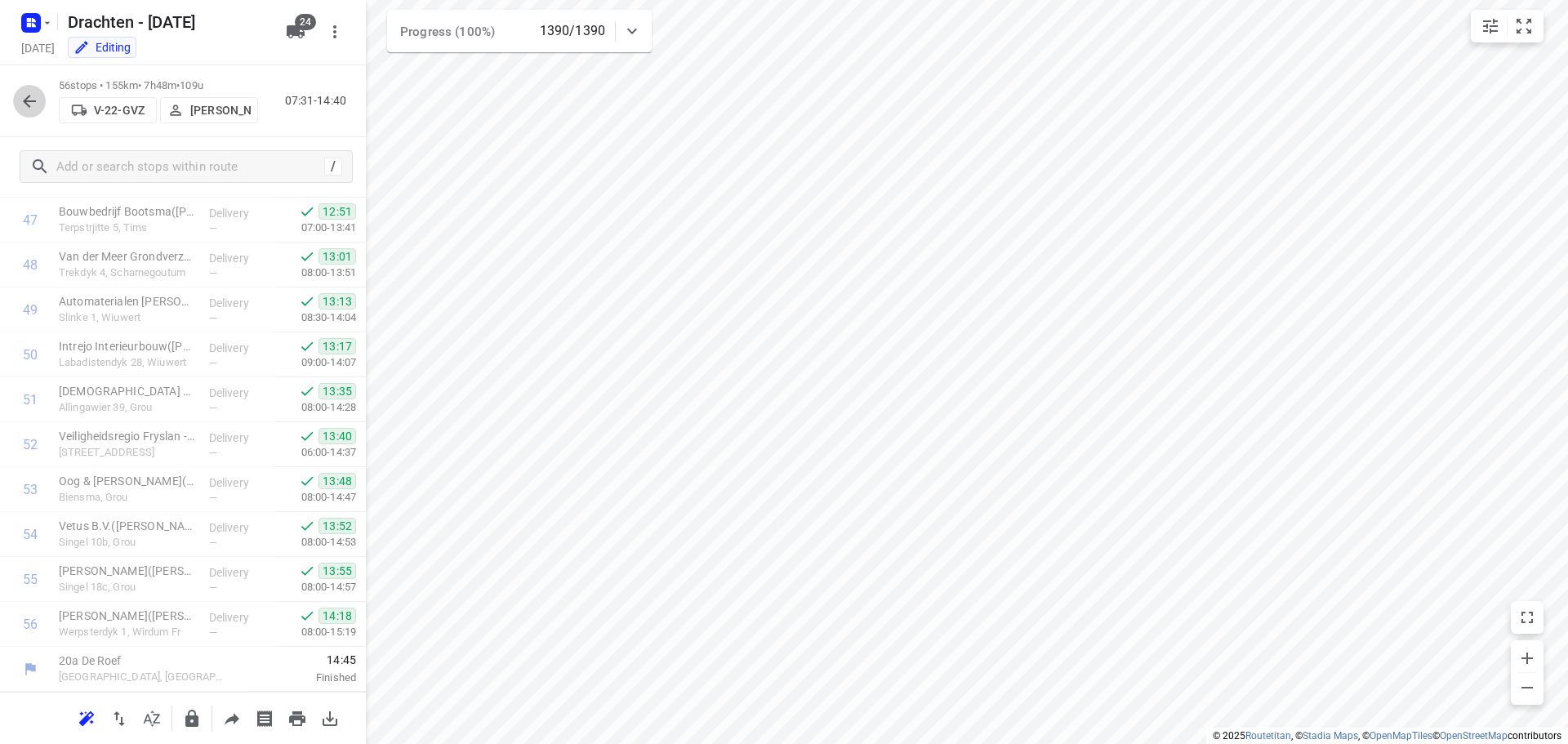
click at [42, 99] on button "button" at bounding box center [29, 101] width 33 height 33
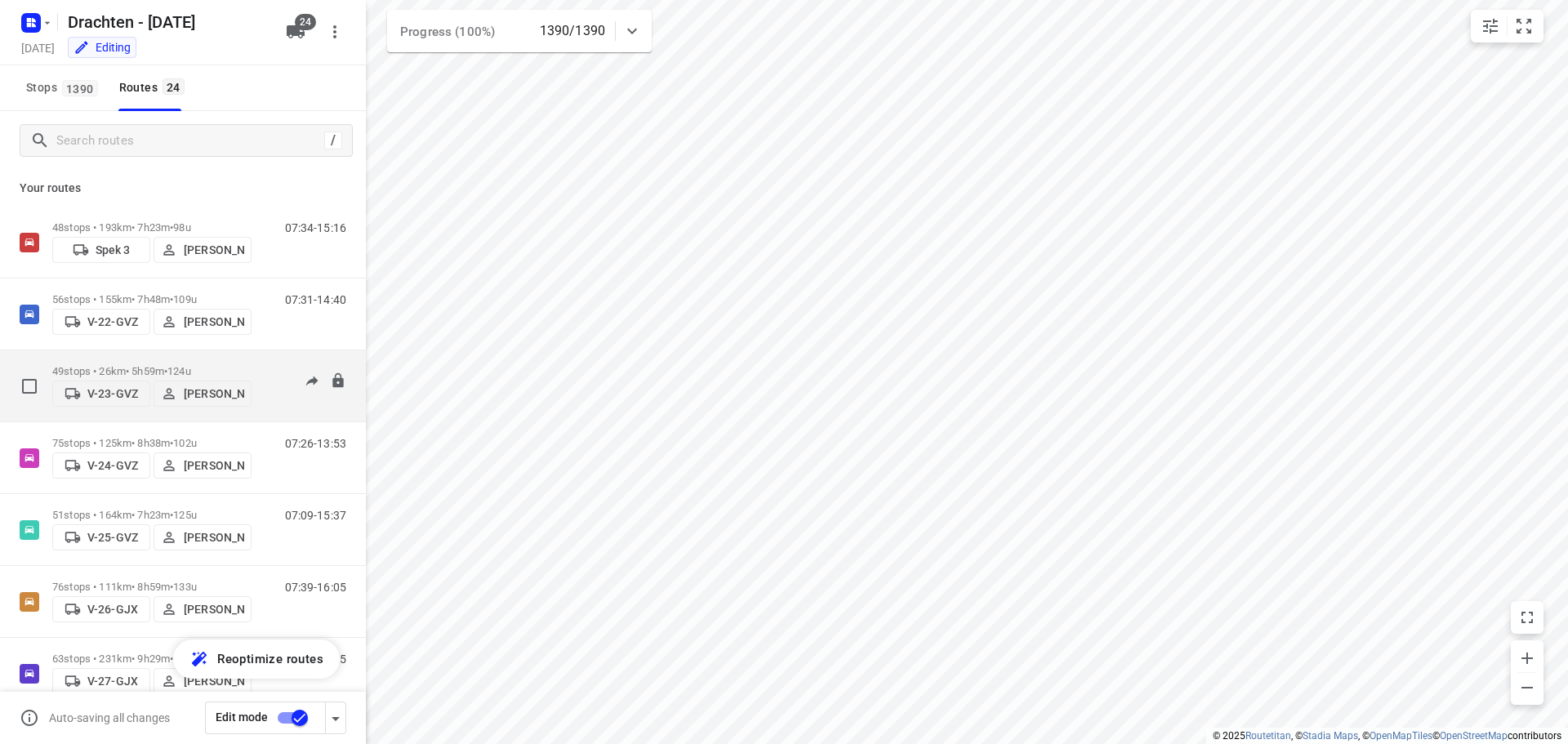
click at [168, 365] on p "49 stops • 26km • 5h59m • 124u" at bounding box center [151, 371] width 200 height 12
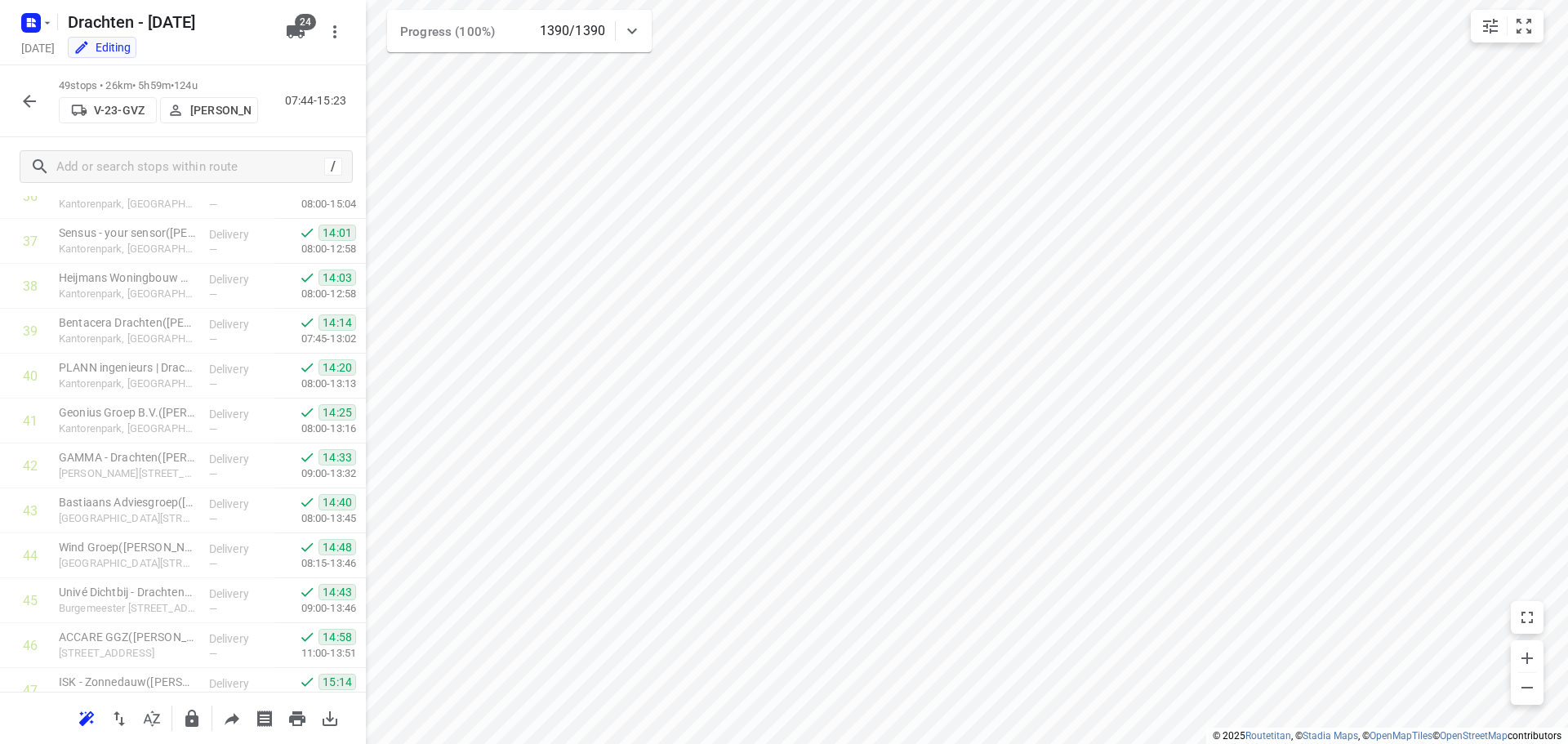
scroll to position [1831, 0]
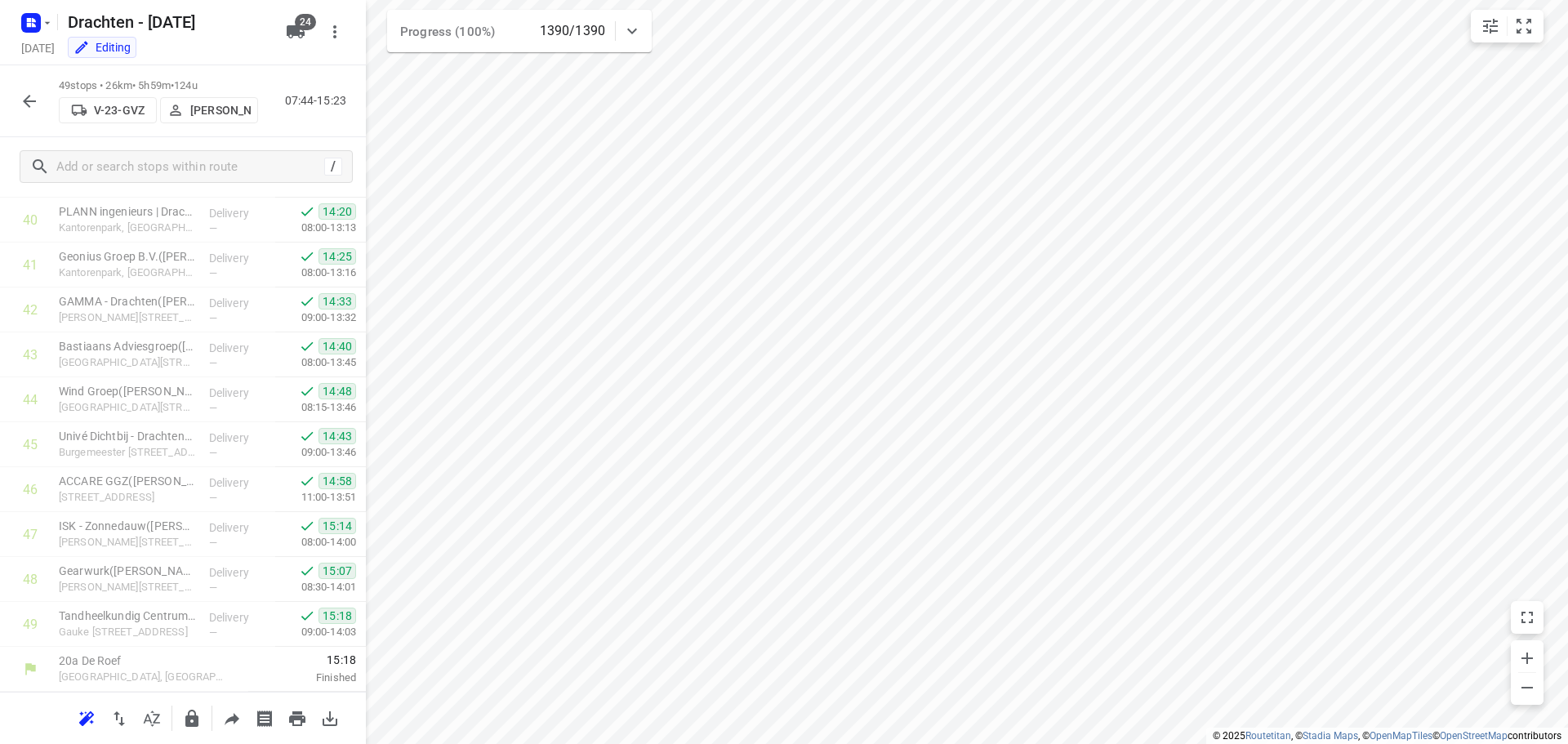
click at [38, 104] on icon "button" at bounding box center [29, 101] width 20 height 20
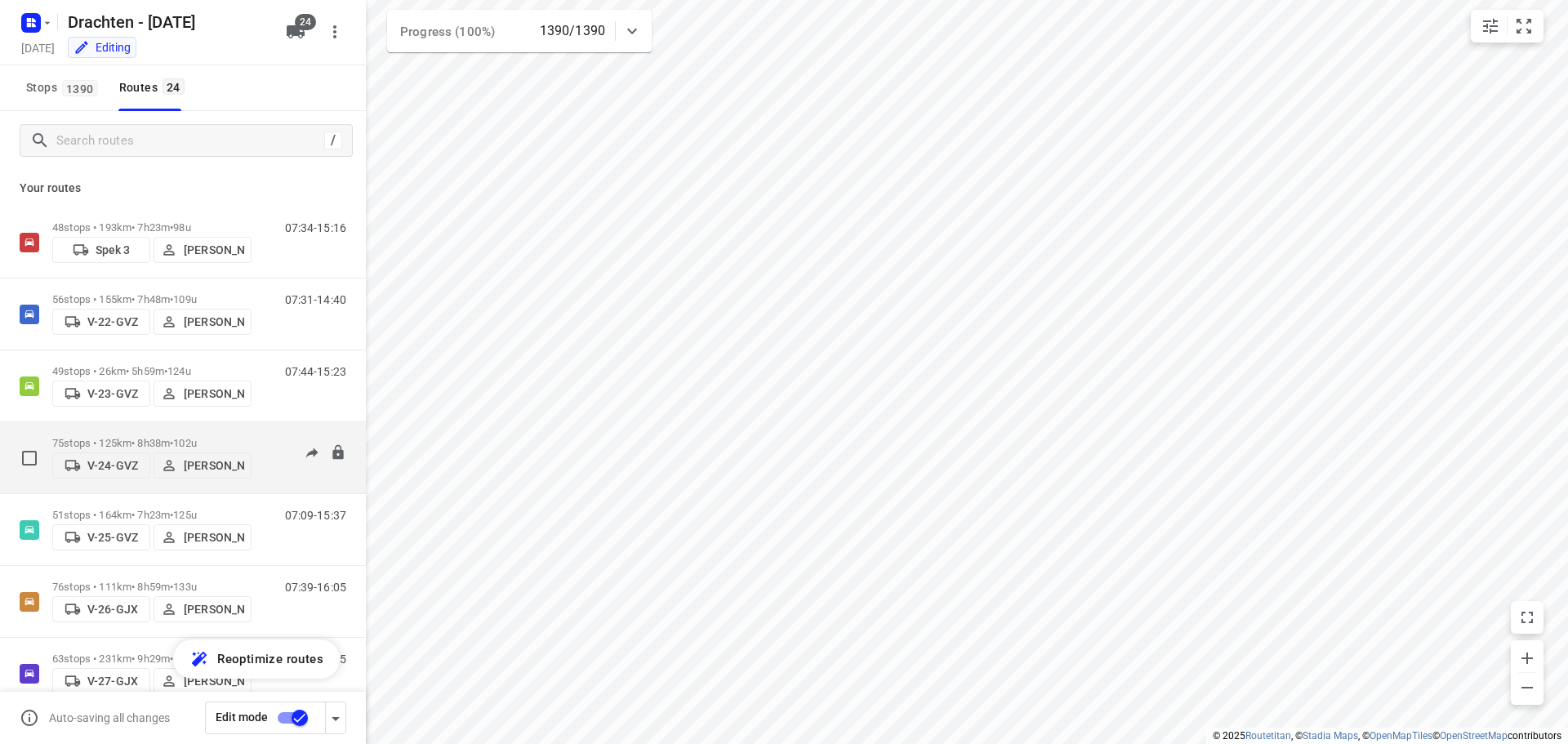
click at [200, 431] on div "75 stops • 125km • 8h38m • 102u V-24-GVZ Wopke de Vries" at bounding box center [151, 457] width 200 height 58
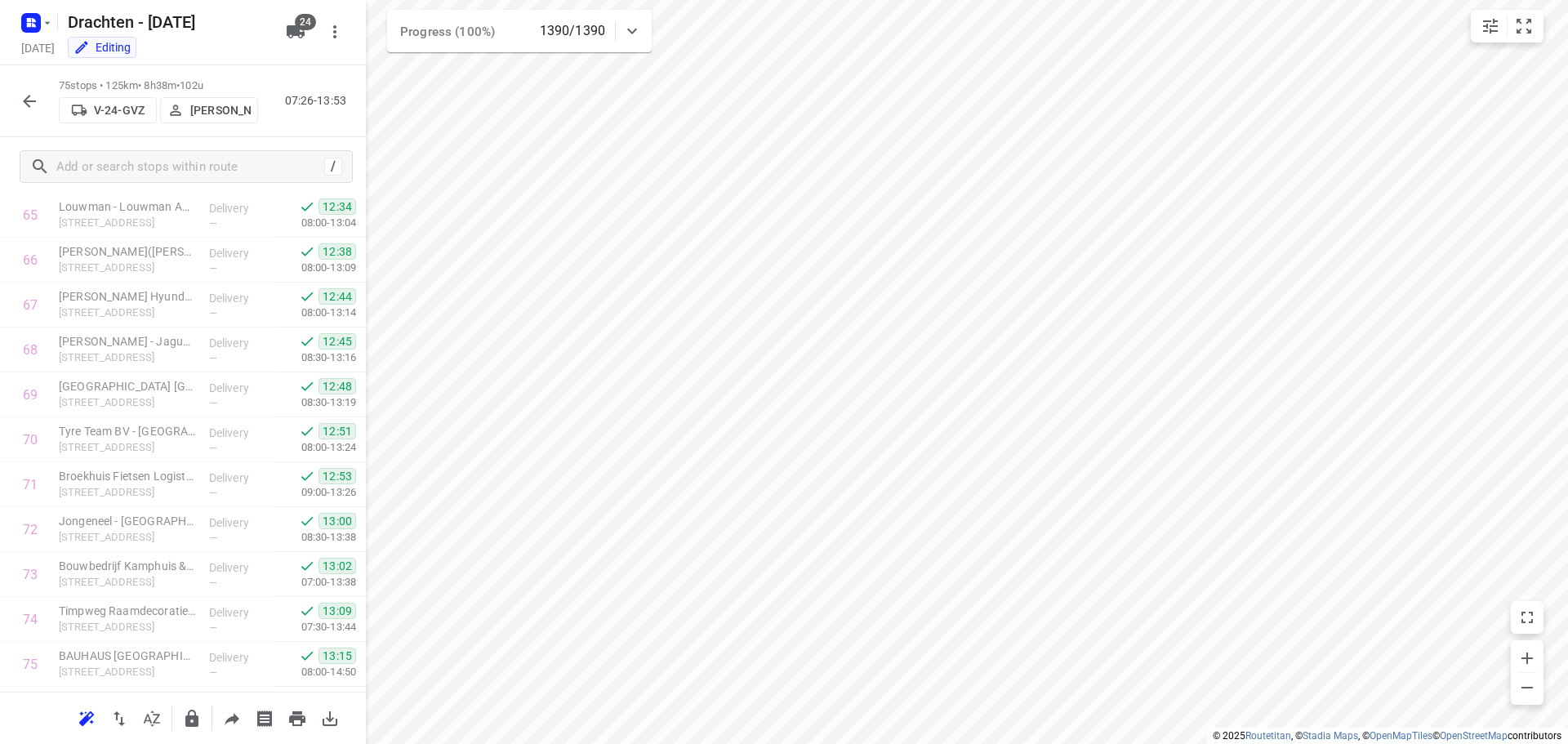
scroll to position [2998, 0]
click at [32, 104] on icon "button" at bounding box center [29, 101] width 20 height 20
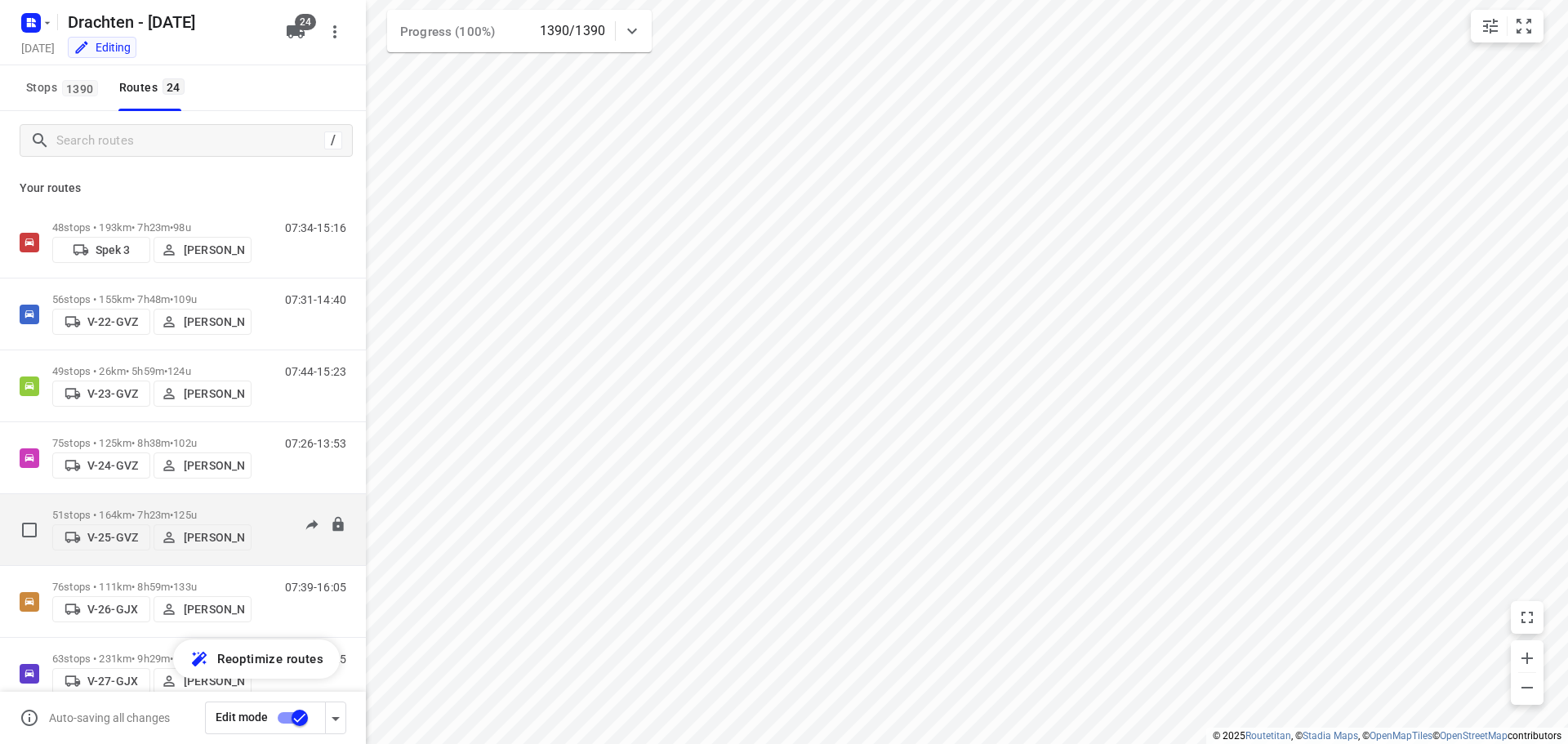
click at [147, 511] on p "51 stops • 164km • 7h23m • 125u" at bounding box center [151, 515] width 200 height 12
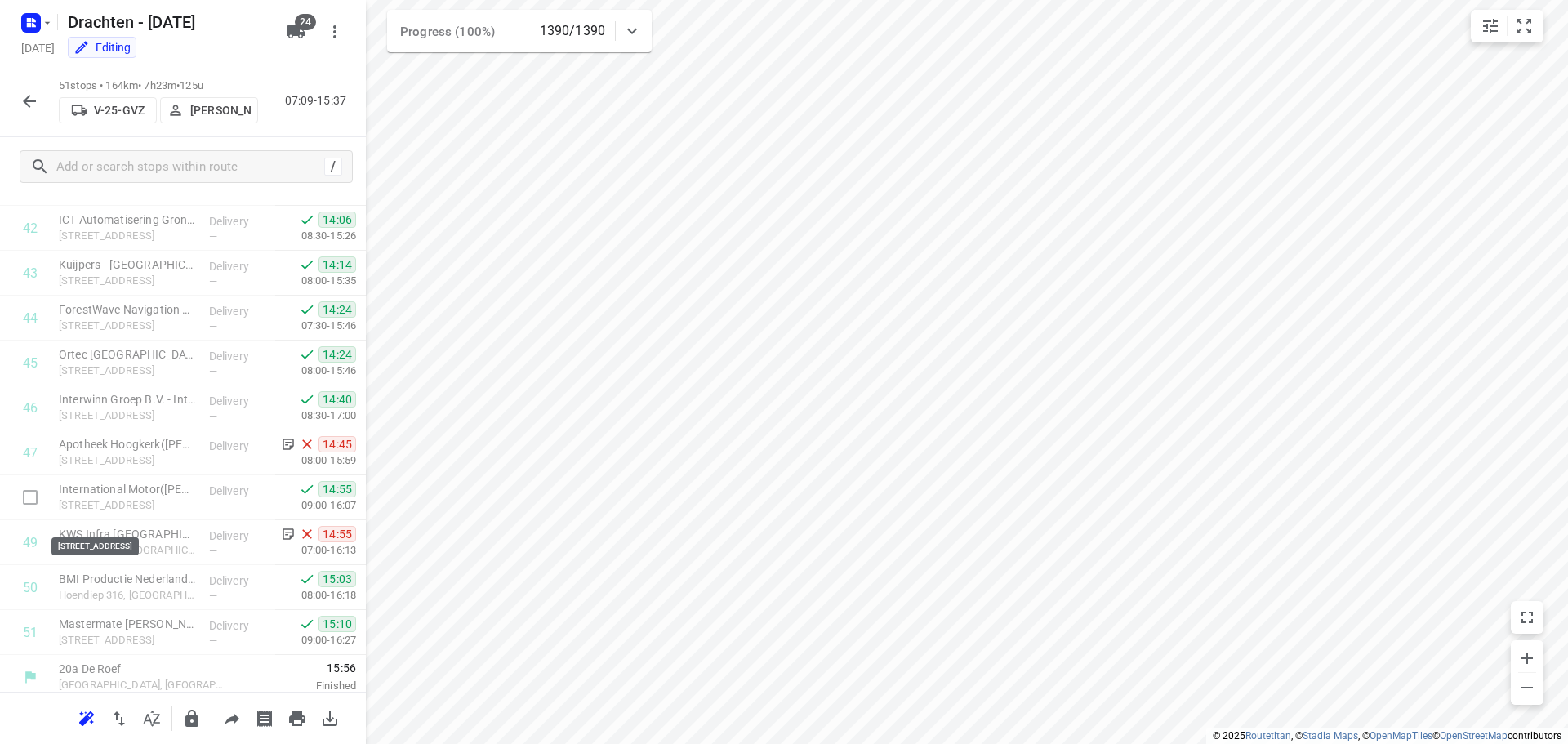
scroll to position [1921, 0]
click at [40, 103] on button "button" at bounding box center [29, 101] width 33 height 33
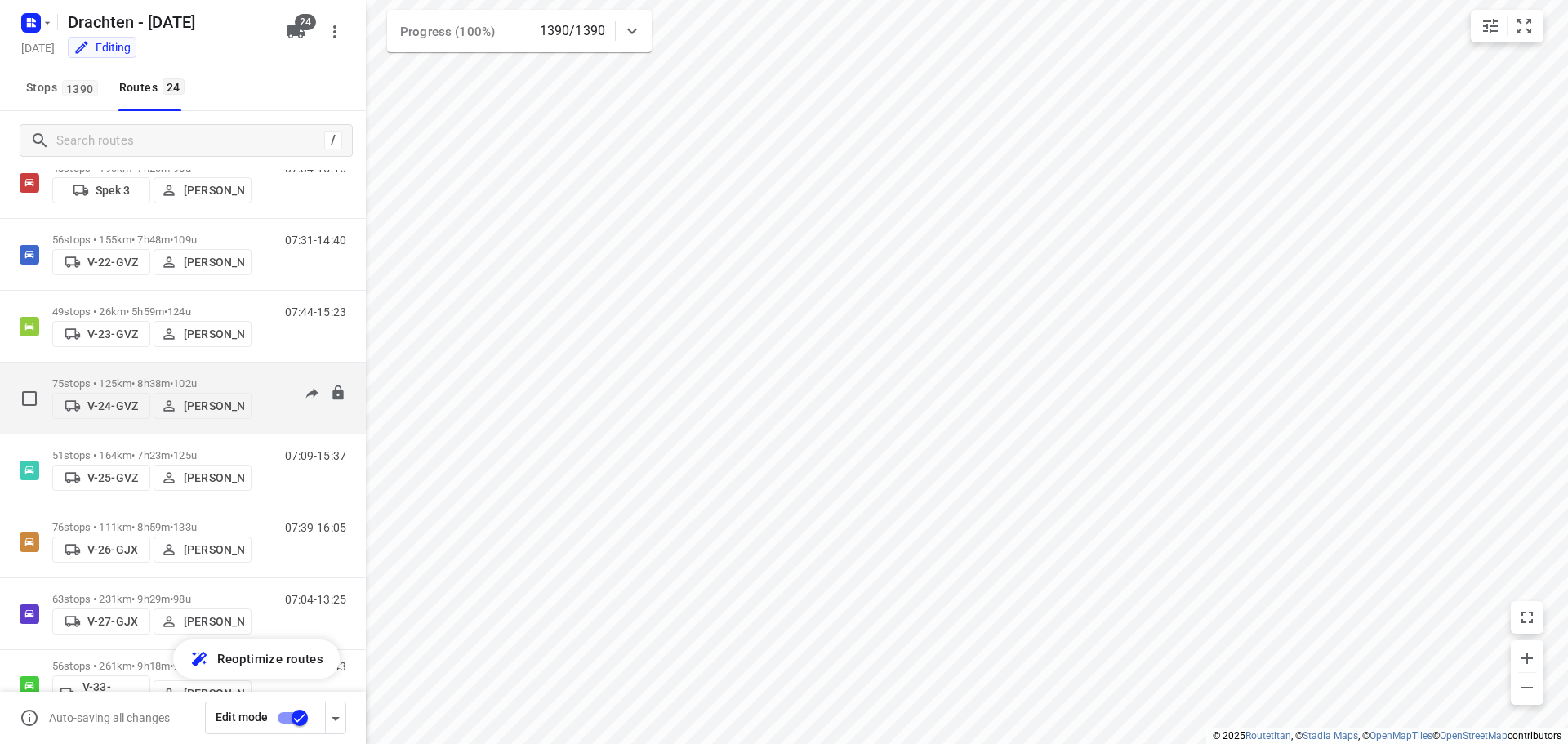
scroll to position [81, 0]
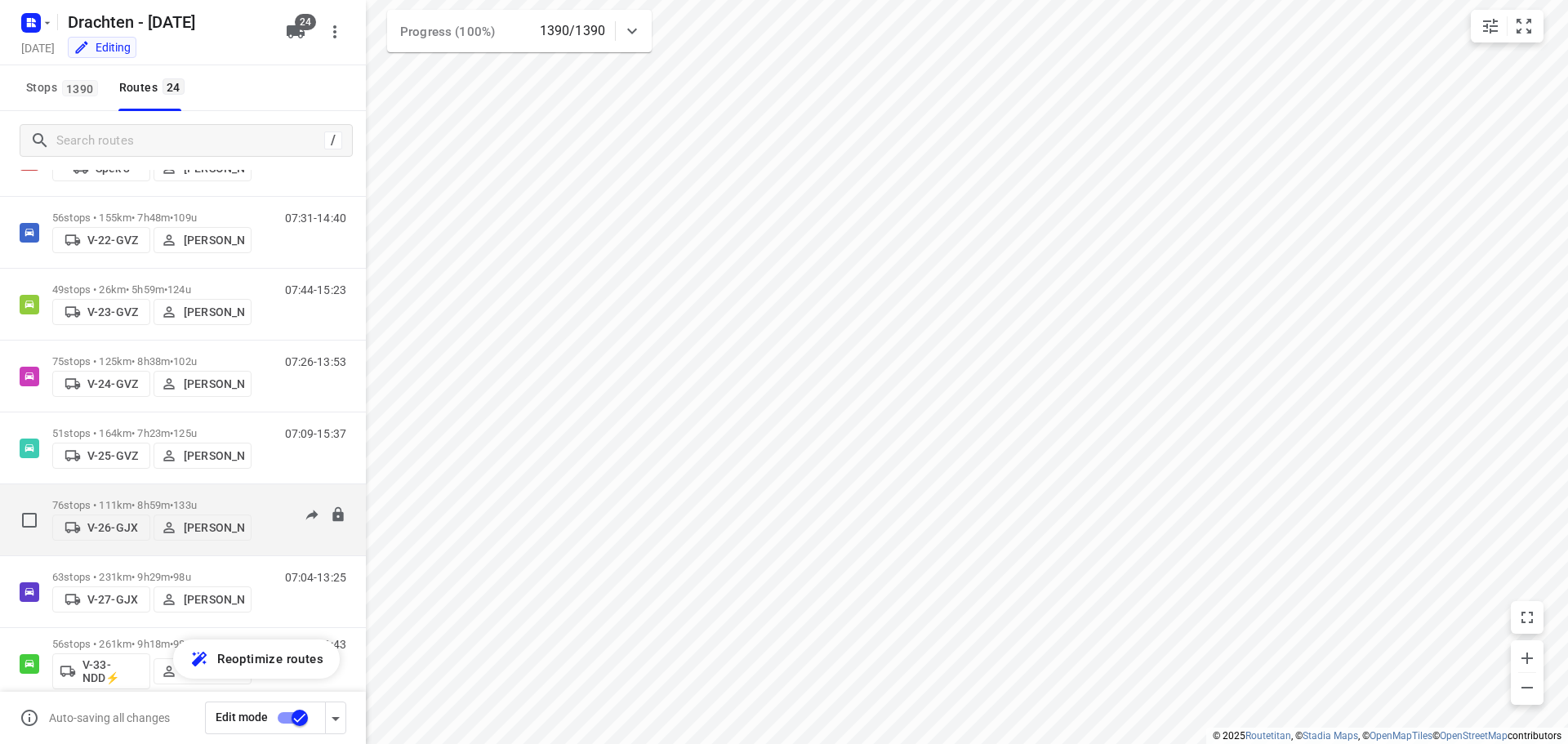
click at [157, 491] on div "76 stops • 111km • 8h59m • 133u V-26-GJX Benny van der Woude" at bounding box center [151, 519] width 200 height 58
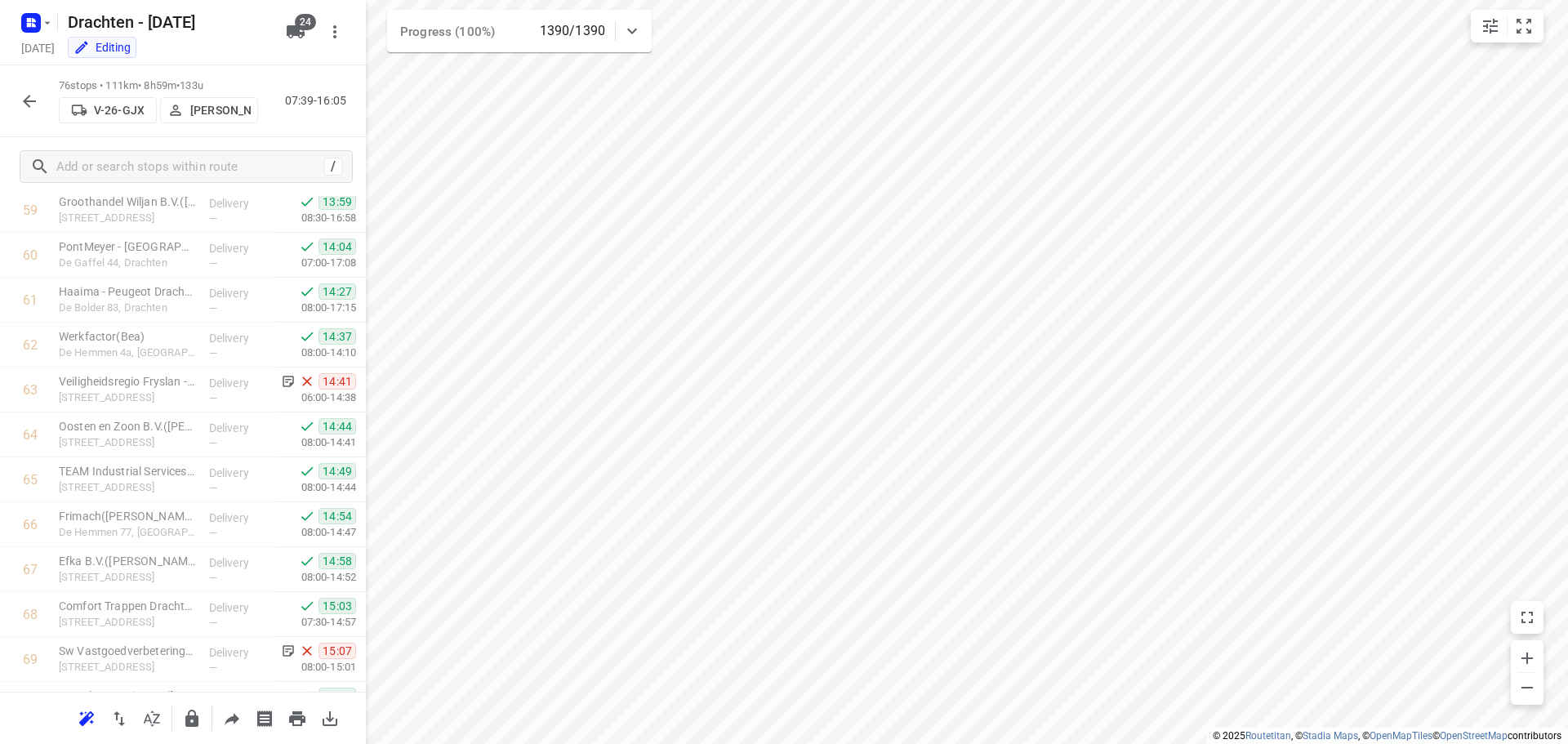
scroll to position [3043, 0]
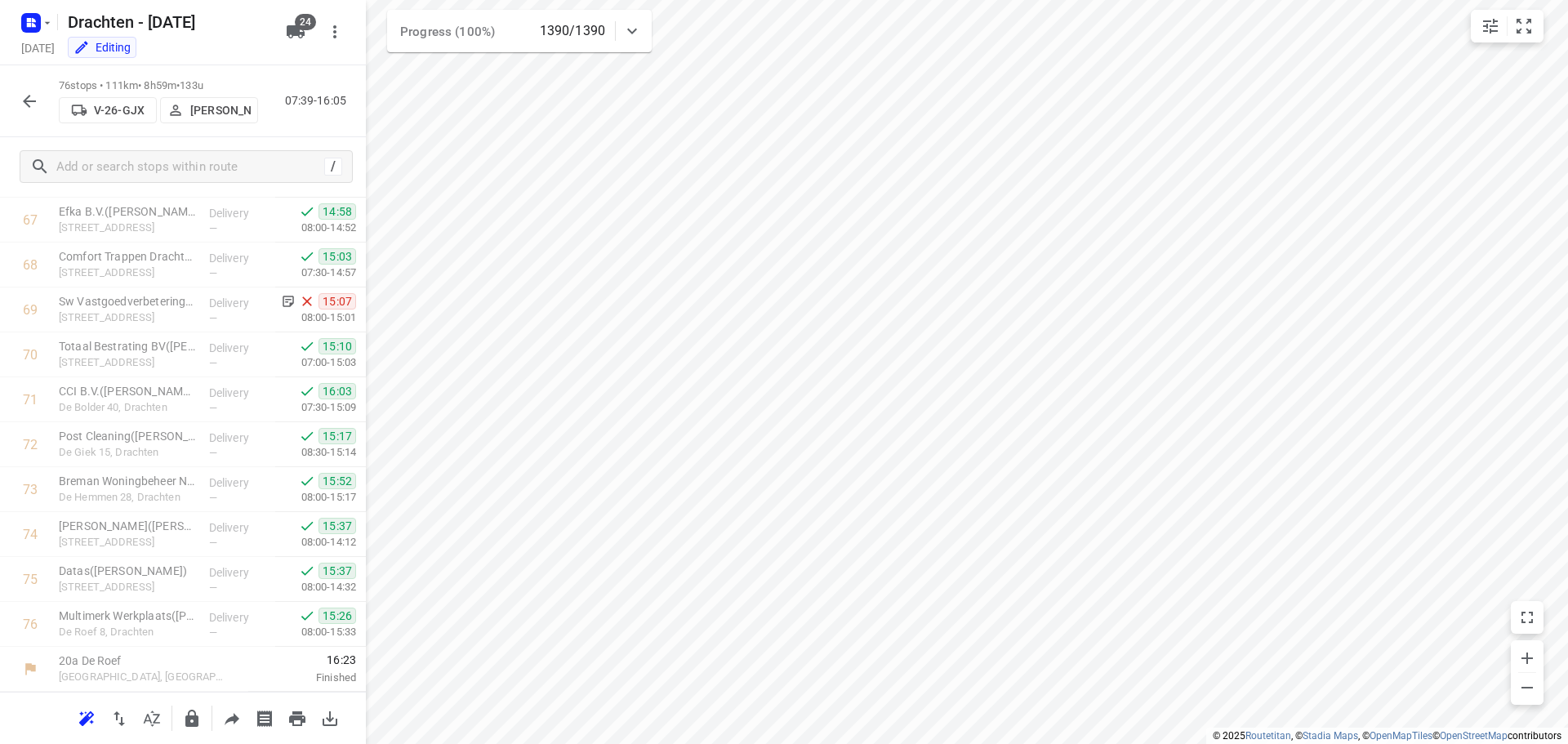
click at [11, 93] on div "76 stops • 111km • 8h59m • 133u V-26-GJX Benny van der Woude 07:39-16:05" at bounding box center [182, 101] width 366 height 72
click at [19, 97] on button "button" at bounding box center [29, 101] width 33 height 33
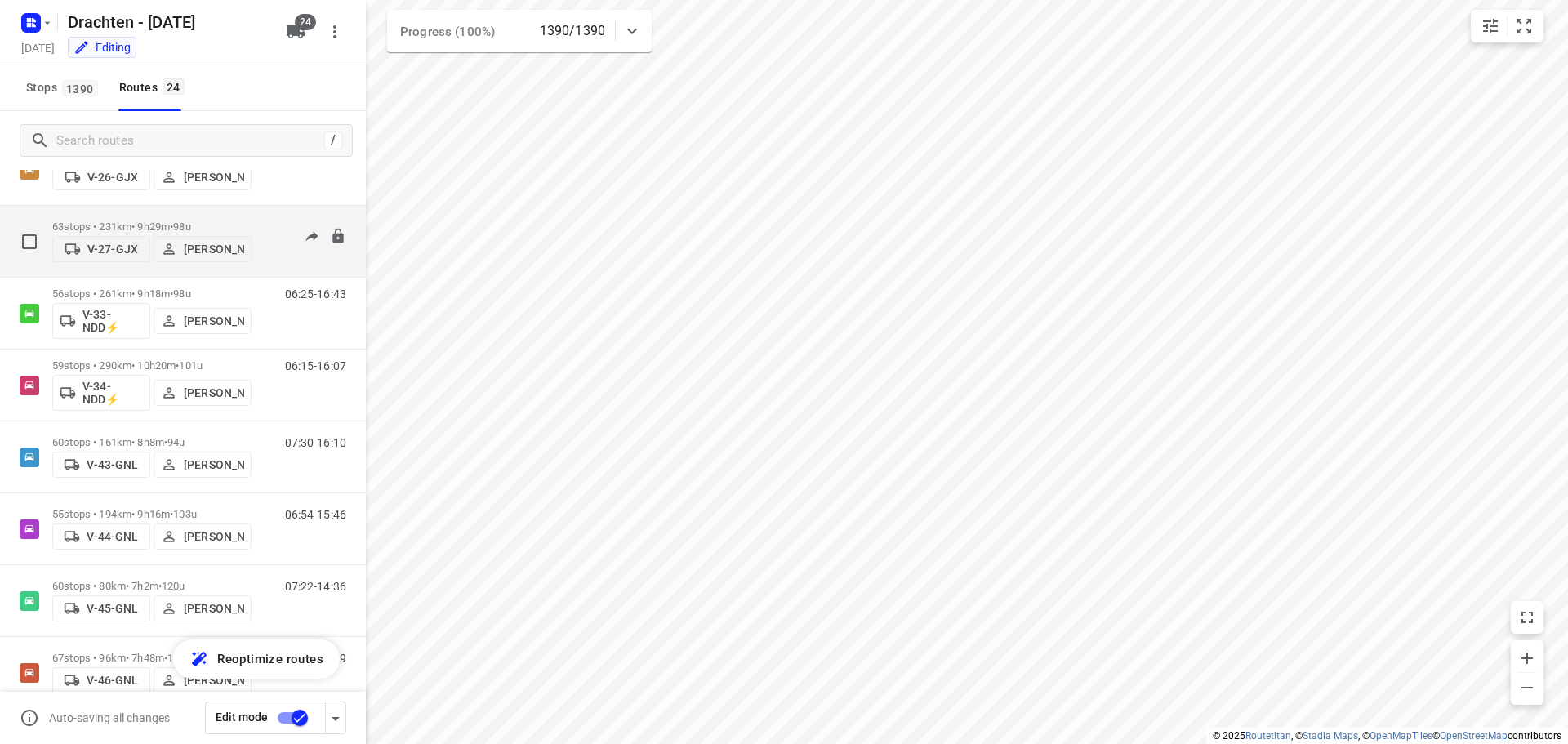
scroll to position [408, 0]
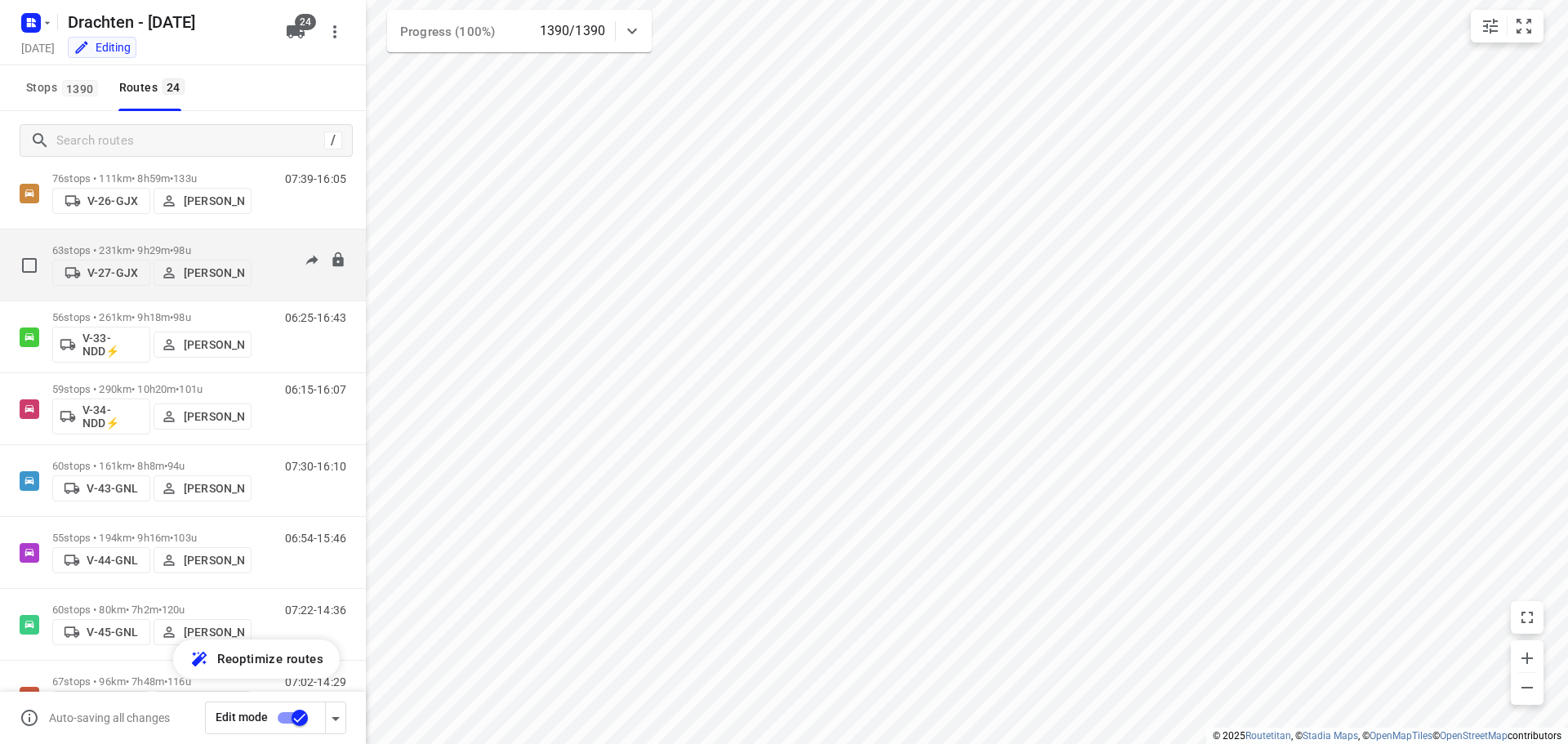
click at [182, 236] on div "63 stops • 231km • 9h29m • 98u V-27-GJX Wilco Huisman" at bounding box center [151, 264] width 200 height 58
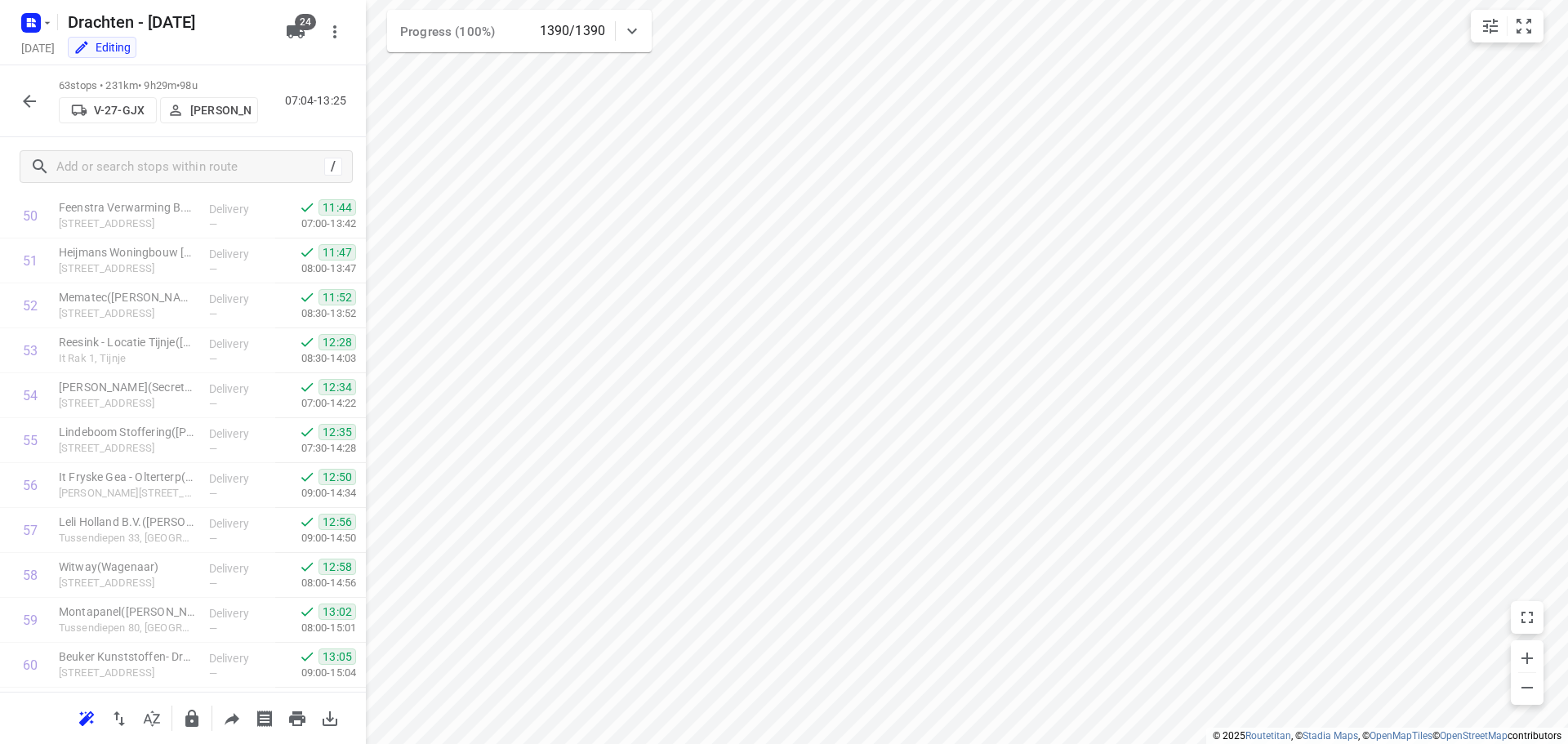
scroll to position [2460, 0]
click at [38, 97] on icon "button" at bounding box center [29, 101] width 20 height 20
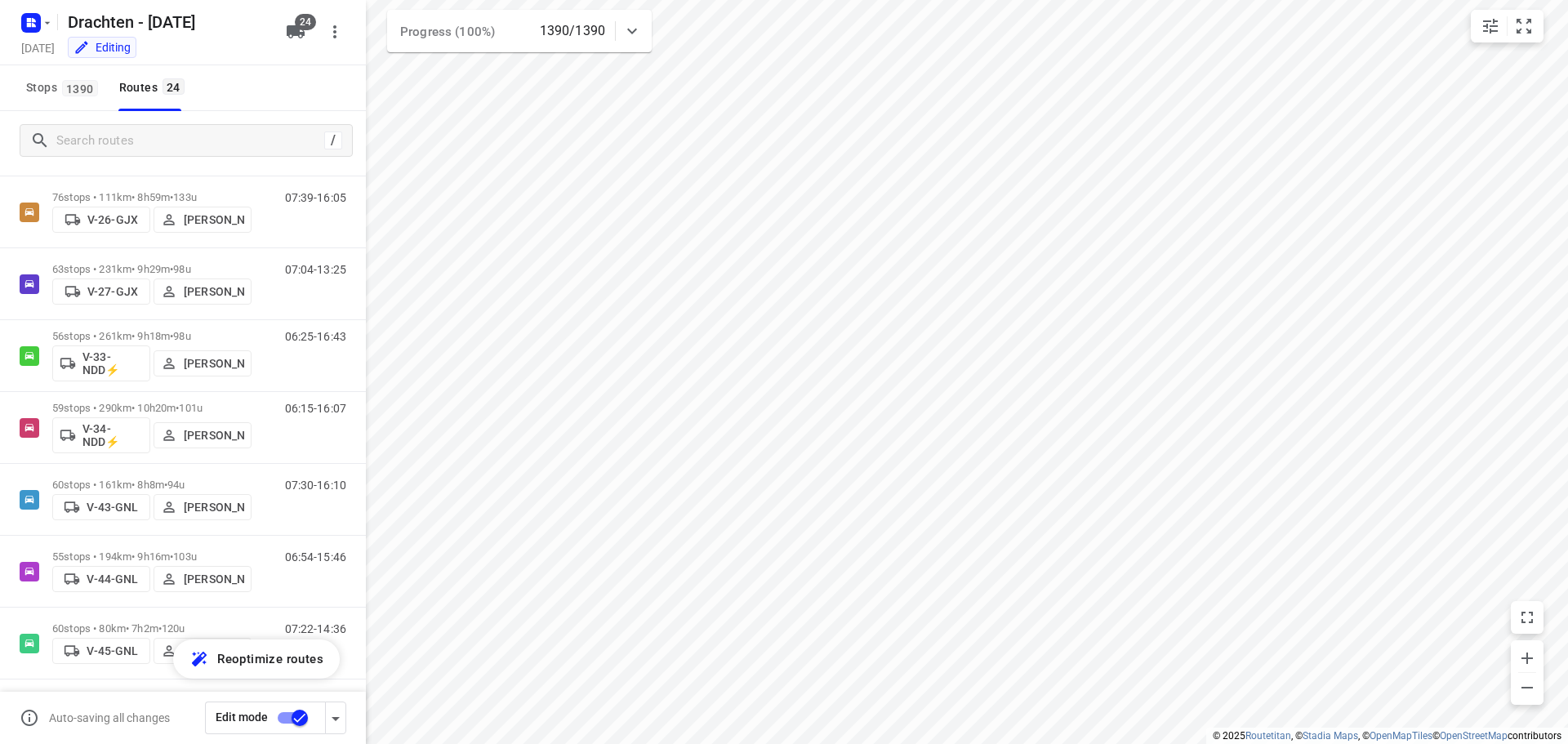
scroll to position [408, 0]
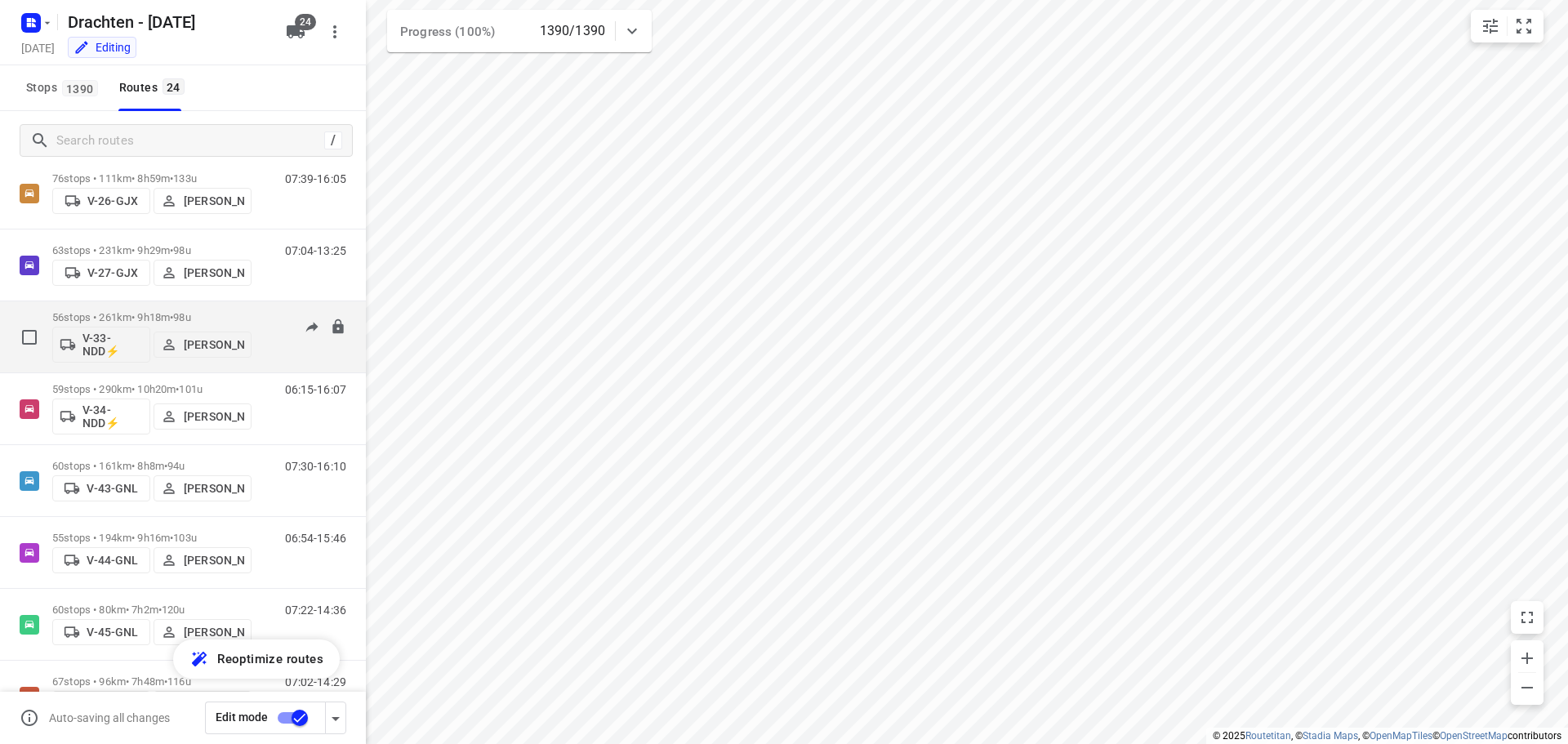
click at [143, 314] on p "56 stops • 261km • 9h18m • 98u" at bounding box center [151, 317] width 200 height 12
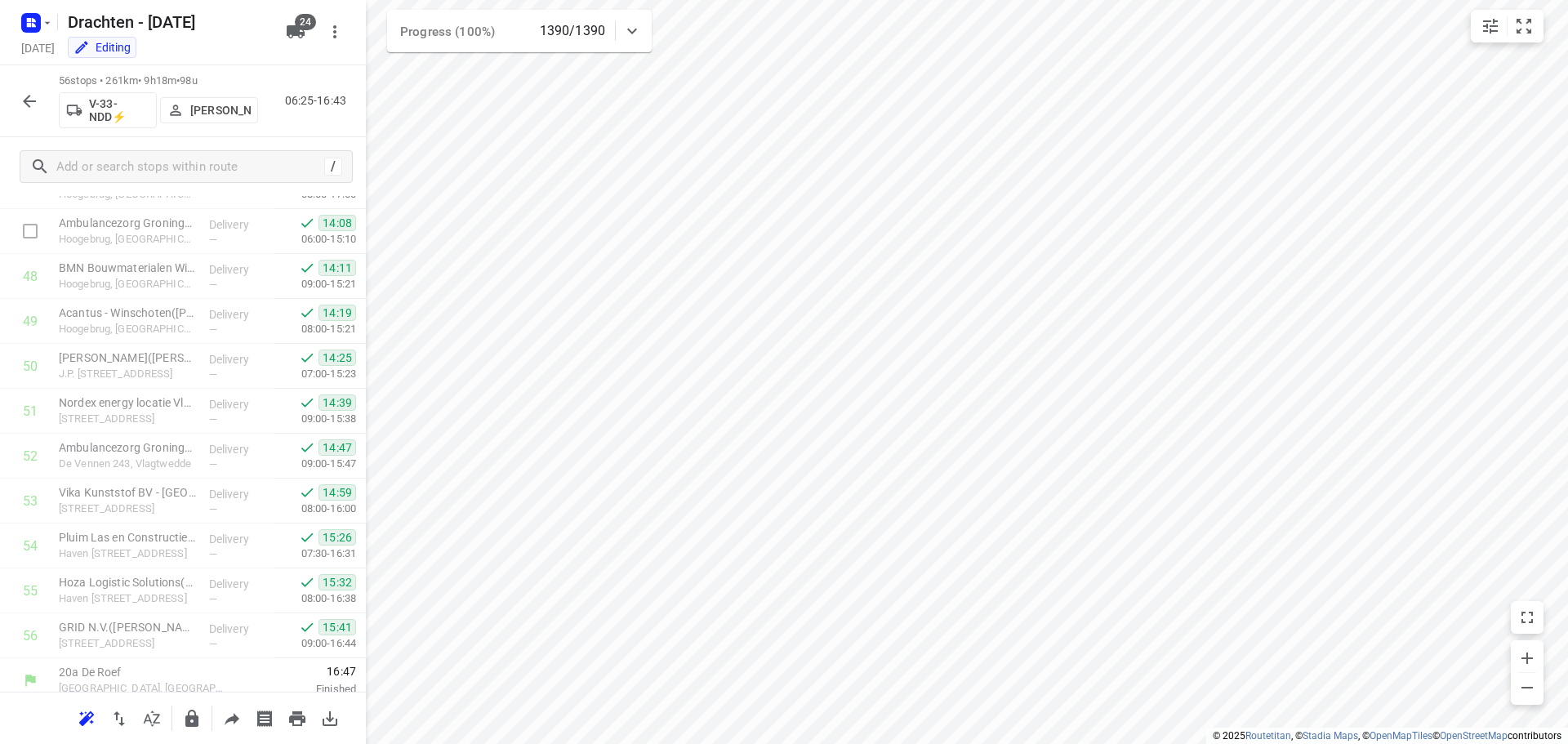
scroll to position [2146, 0]
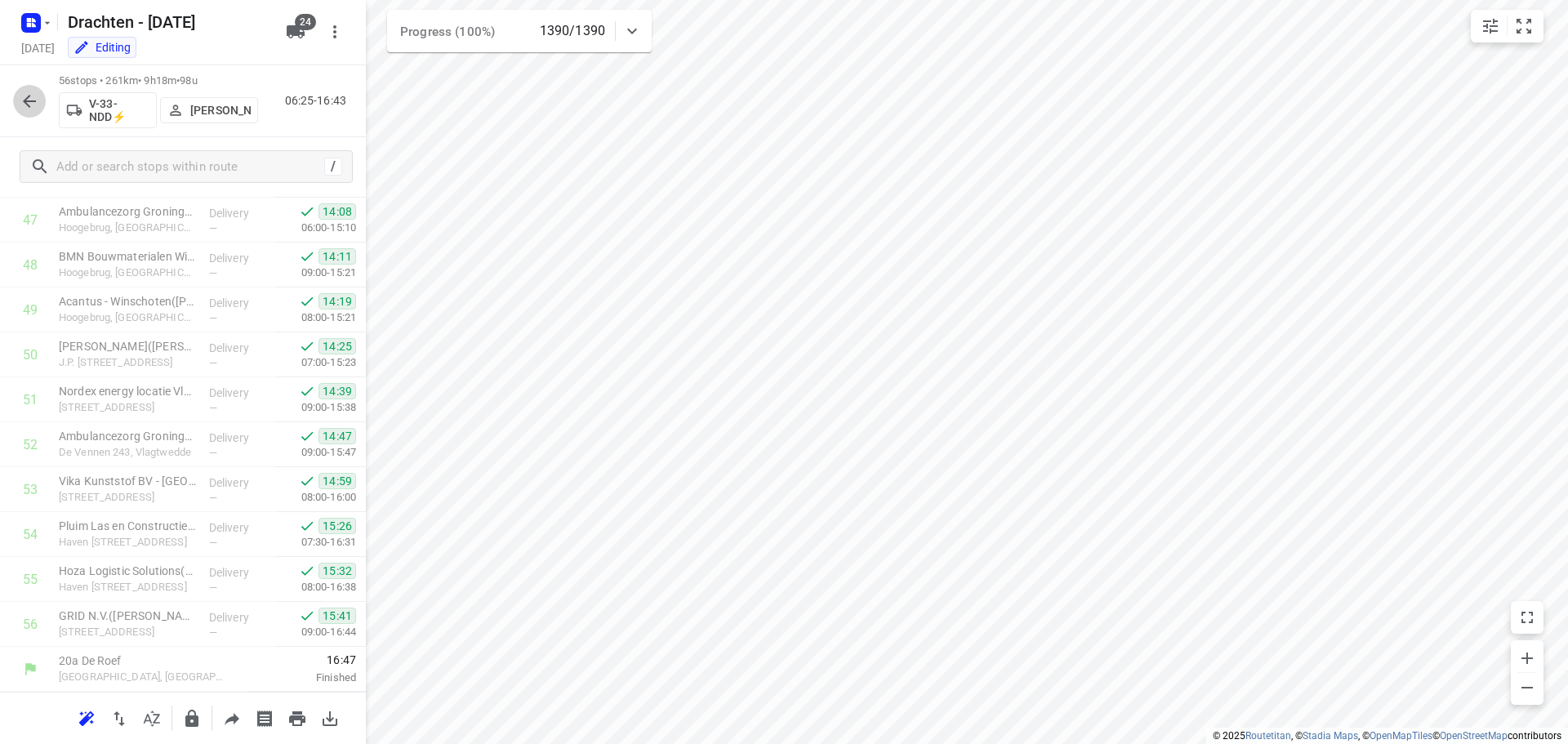
click at [29, 102] on icon "button" at bounding box center [29, 101] width 20 height 20
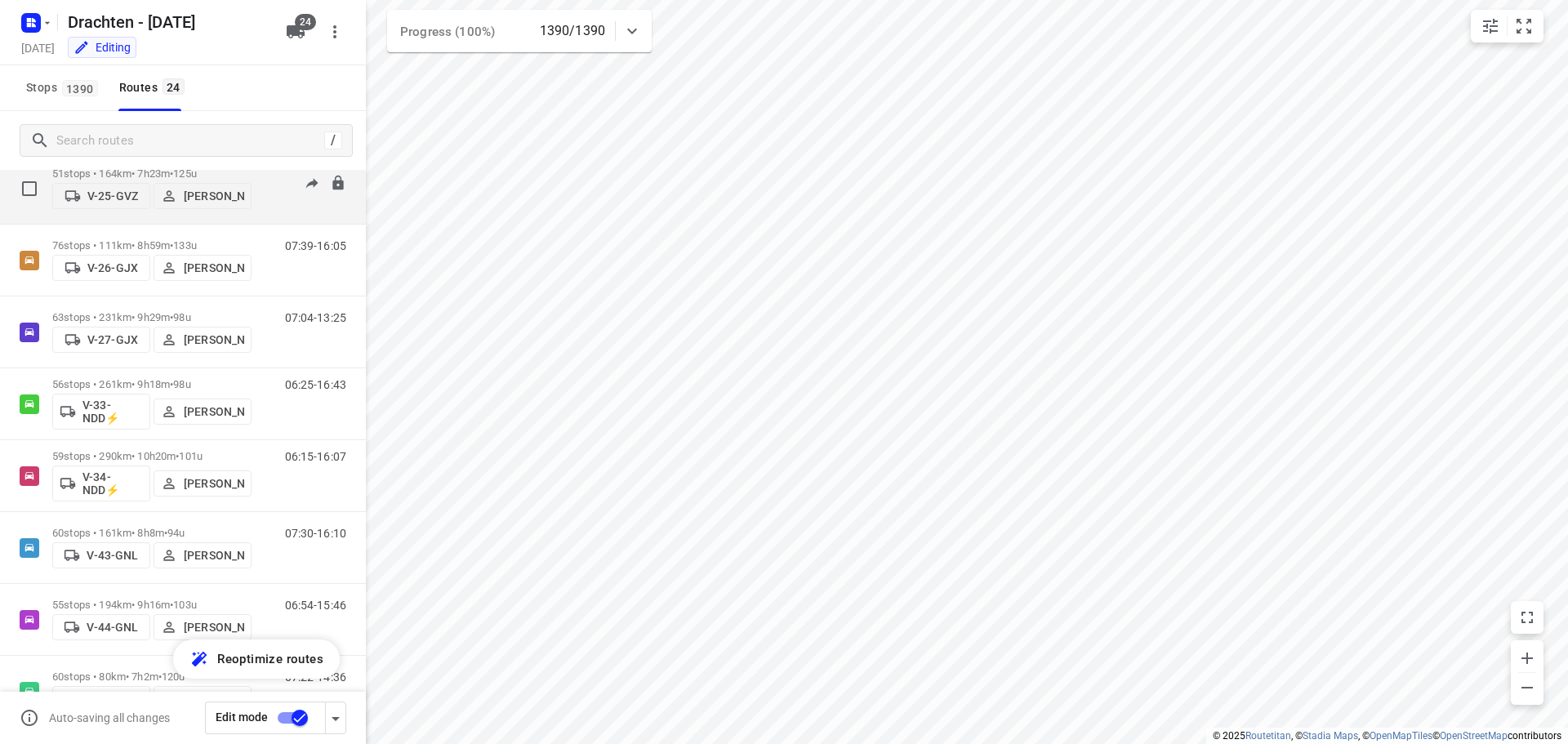
scroll to position [408, 0]
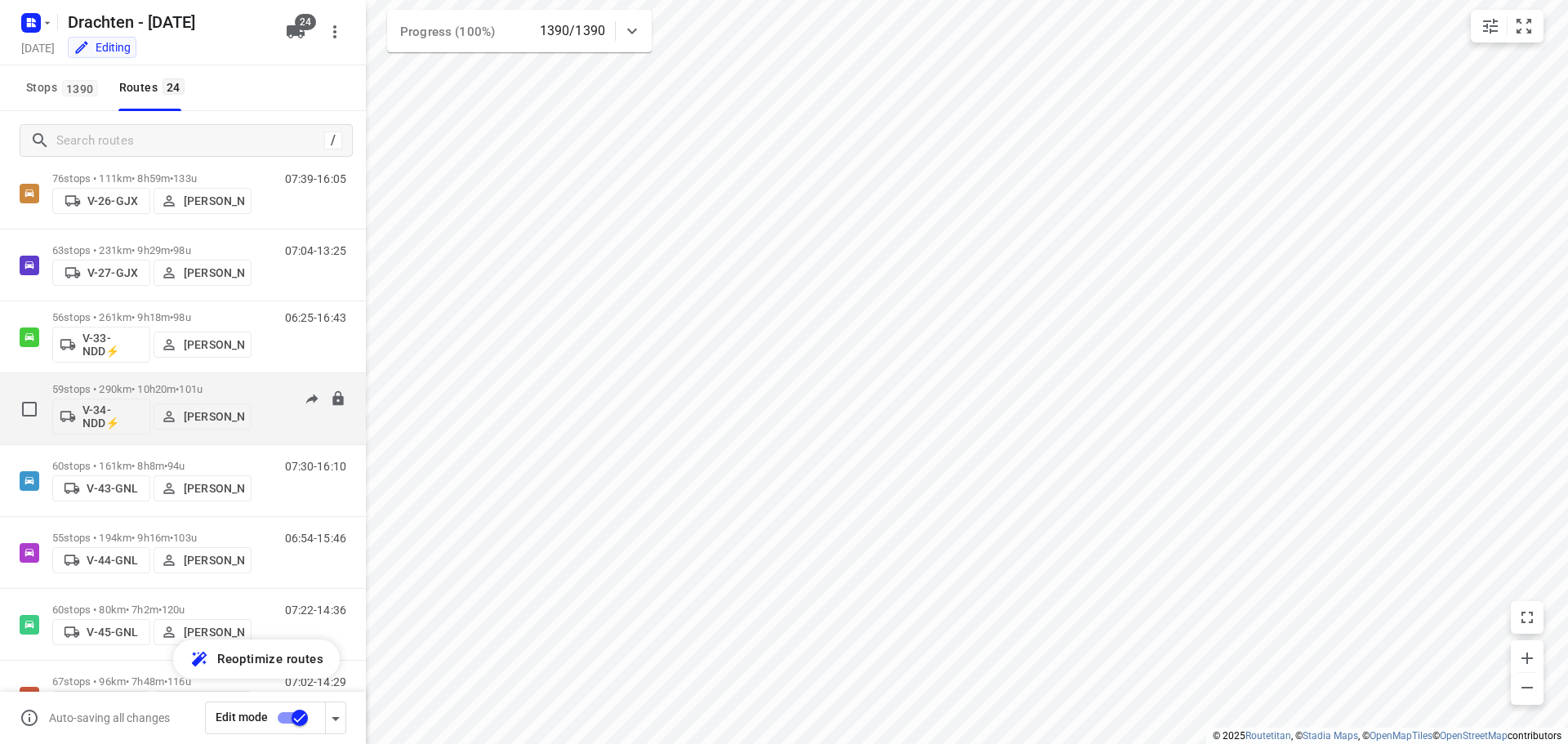
click at [218, 404] on button "[PERSON_NAME]" at bounding box center [202, 417] width 98 height 26
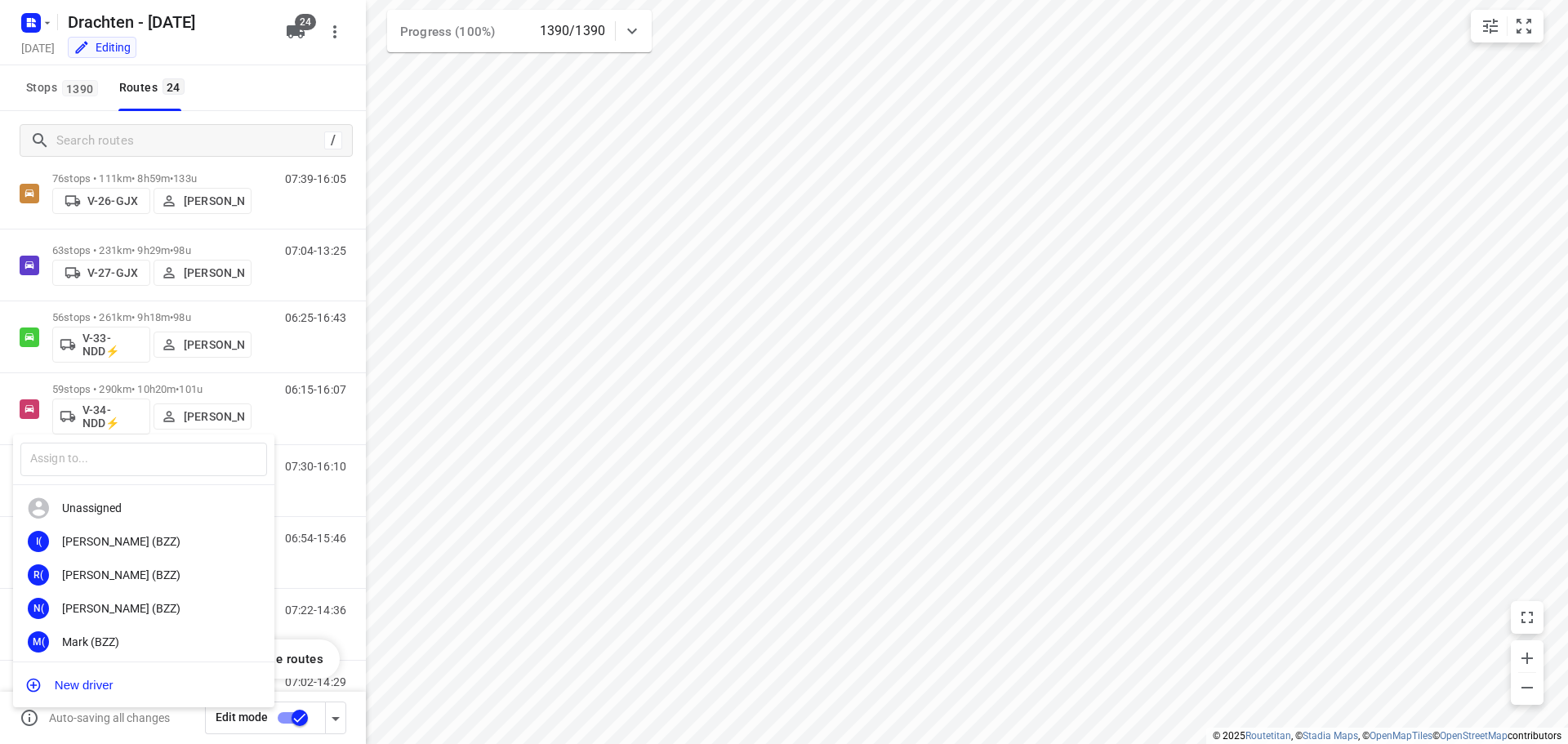
click at [188, 377] on div at bounding box center [784, 372] width 1568 height 744
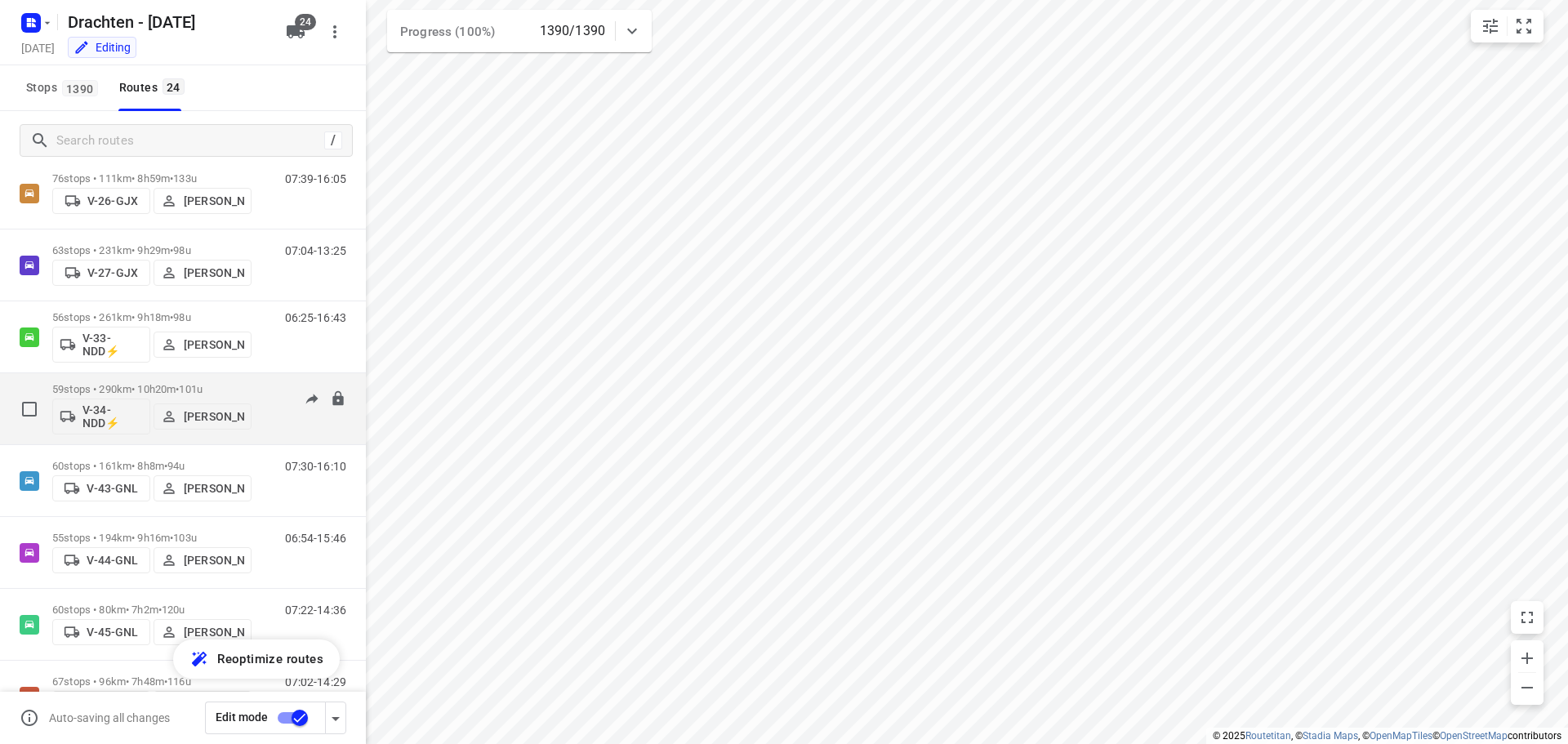
click at [191, 379] on div "59 stops • 290km • 10h20m • 101u V-34-NDD⚡ Jos Kaspers" at bounding box center [151, 409] width 200 height 67
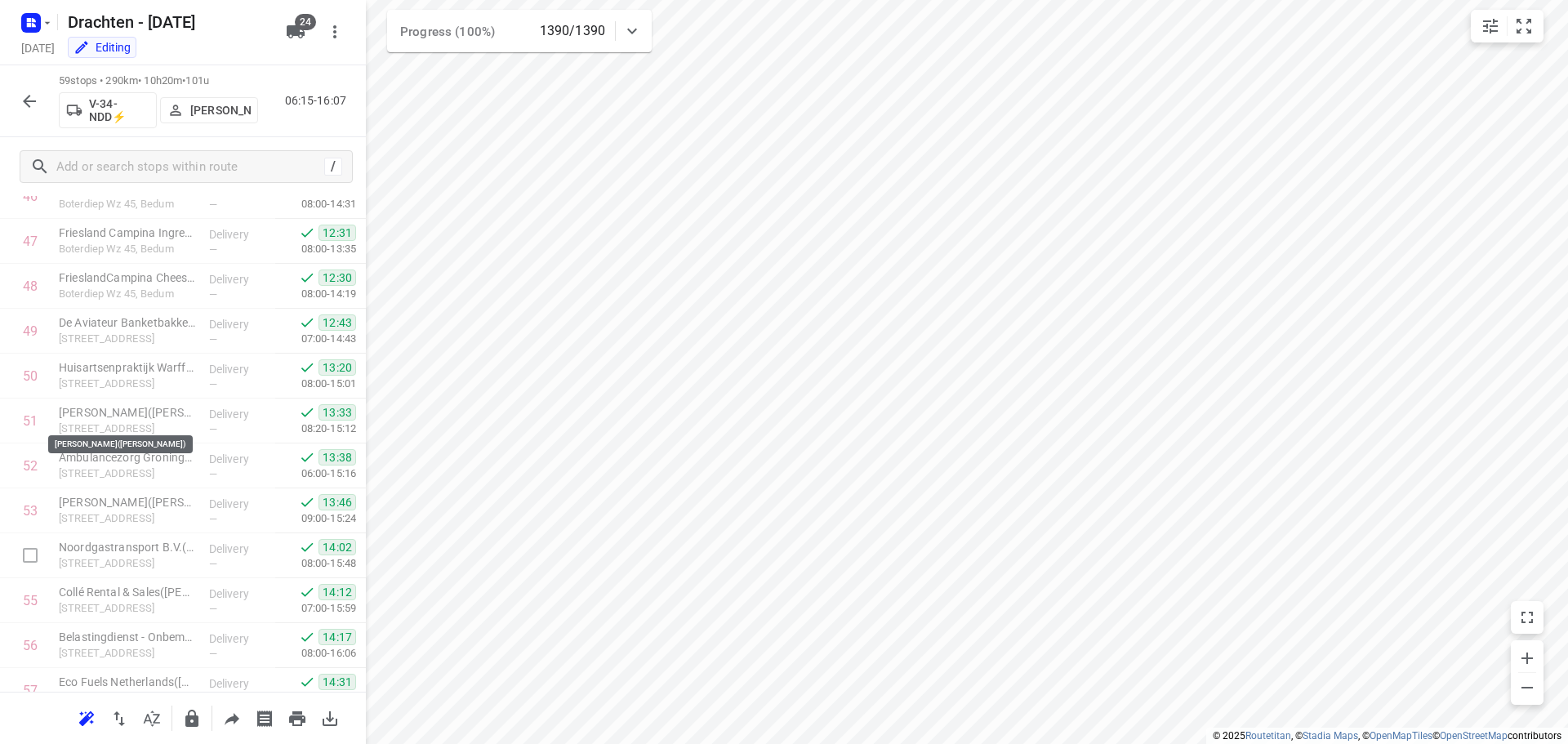
scroll to position [2280, 0]
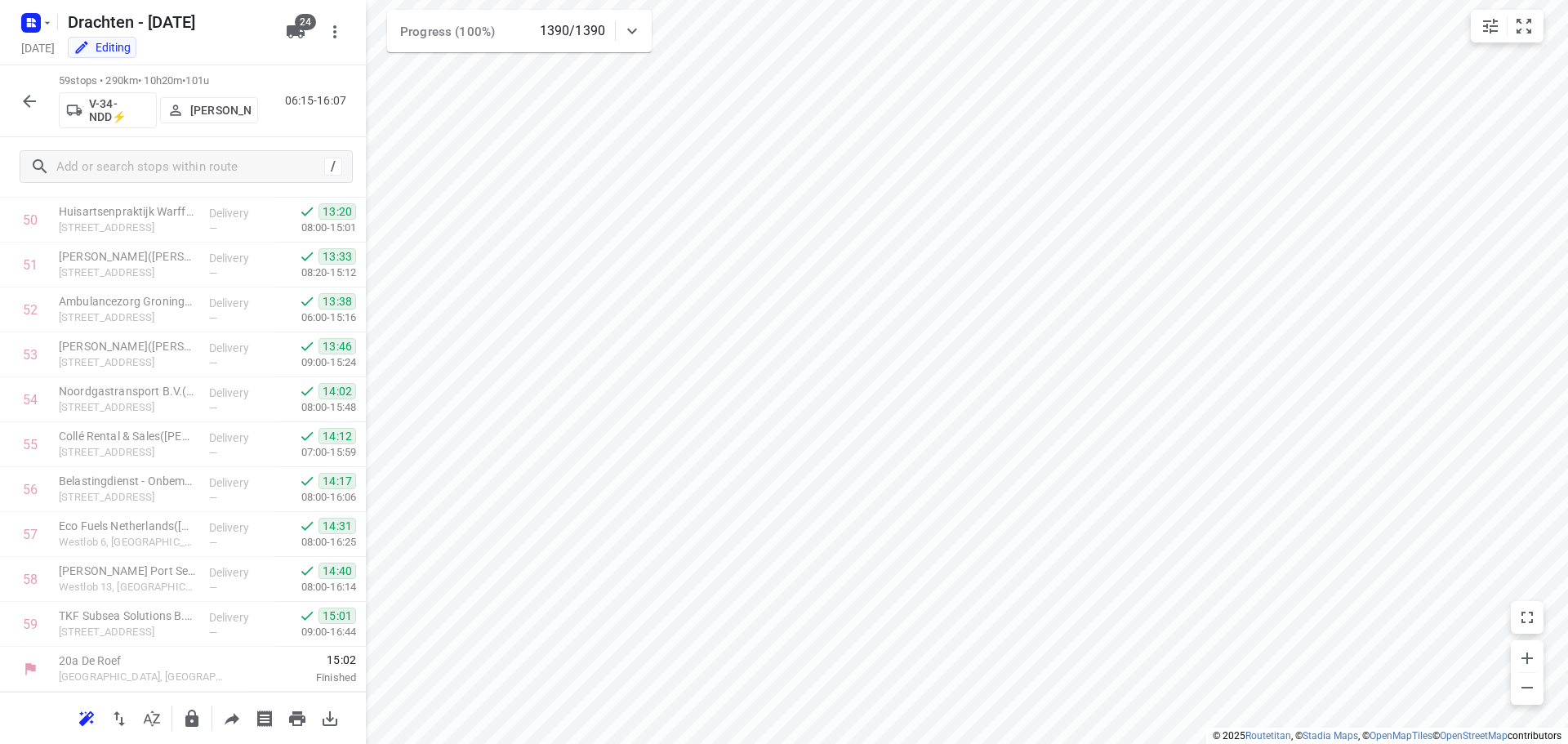
click at [22, 103] on icon "button" at bounding box center [29, 101] width 20 height 20
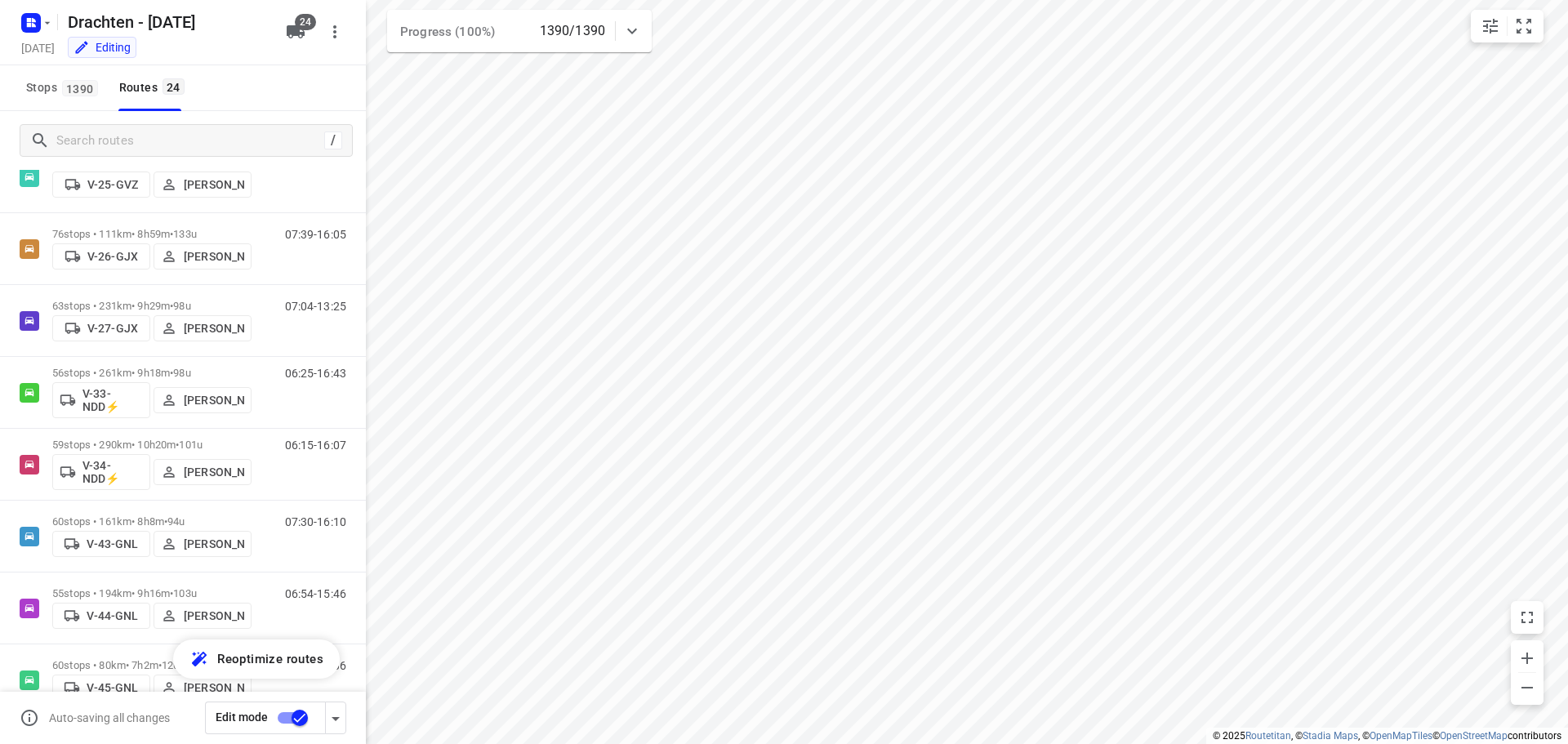
scroll to position [490, 0]
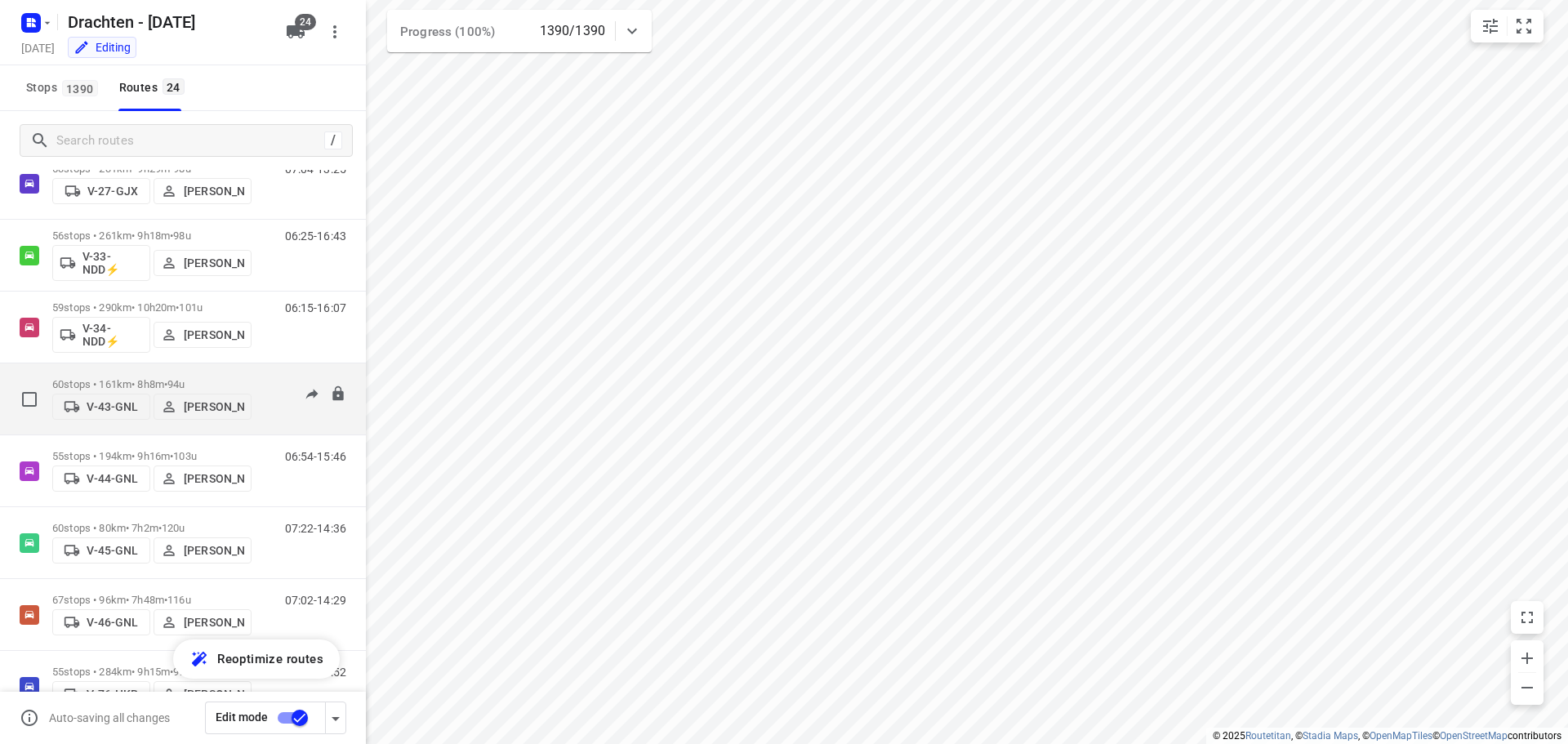
click at [184, 378] on span "94u" at bounding box center [176, 384] width 17 height 12
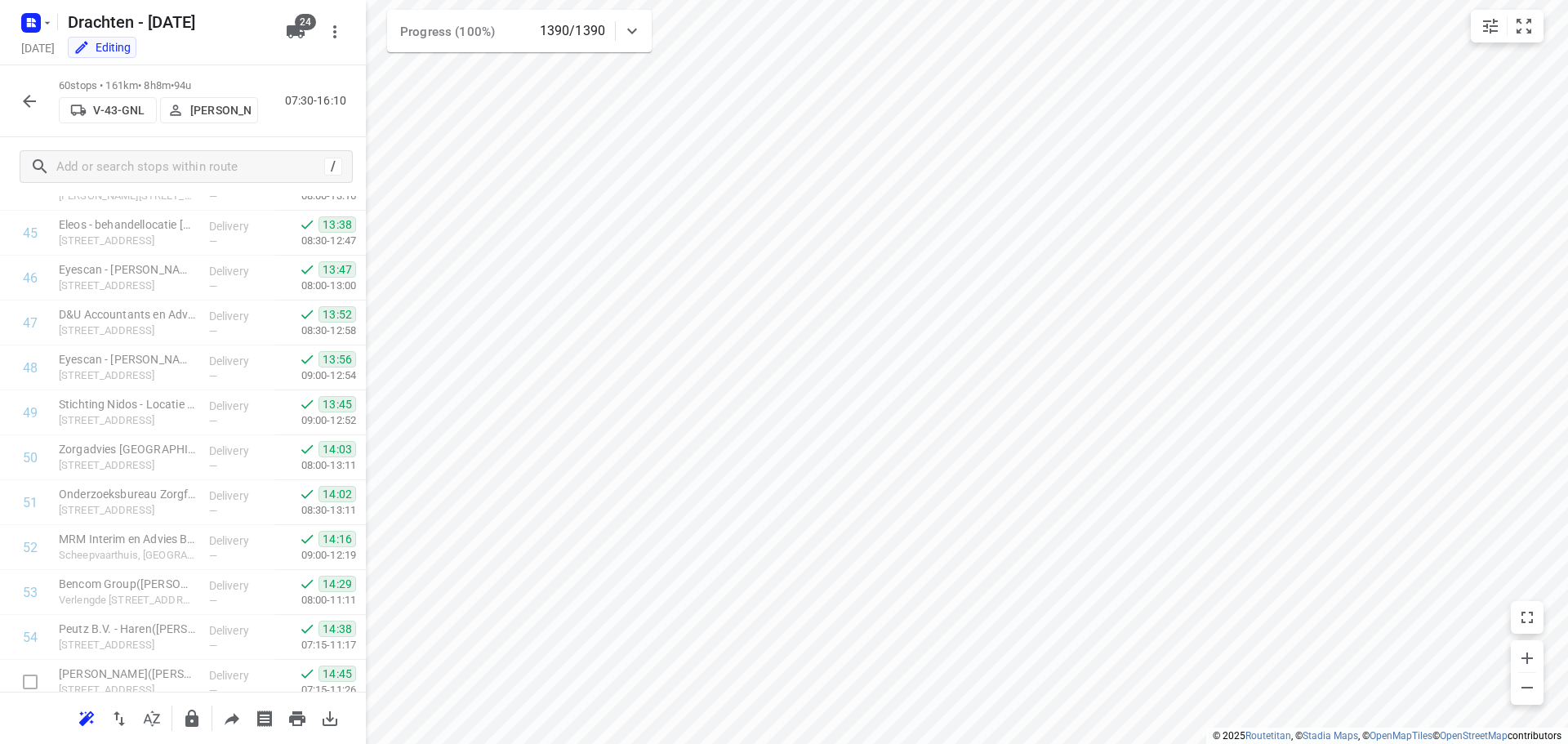
scroll to position [2325, 0]
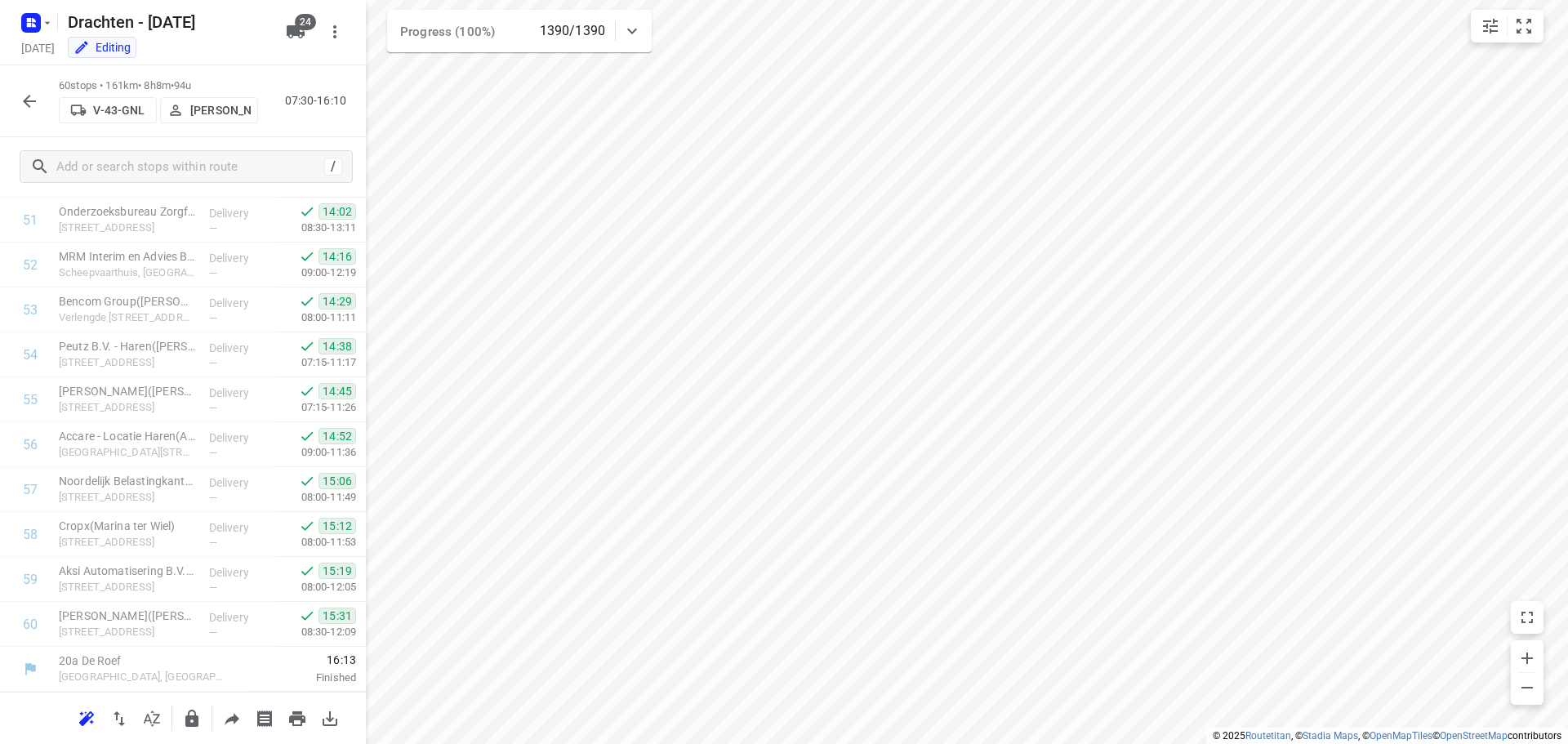
click at [25, 105] on icon "button" at bounding box center [29, 101] width 20 height 20
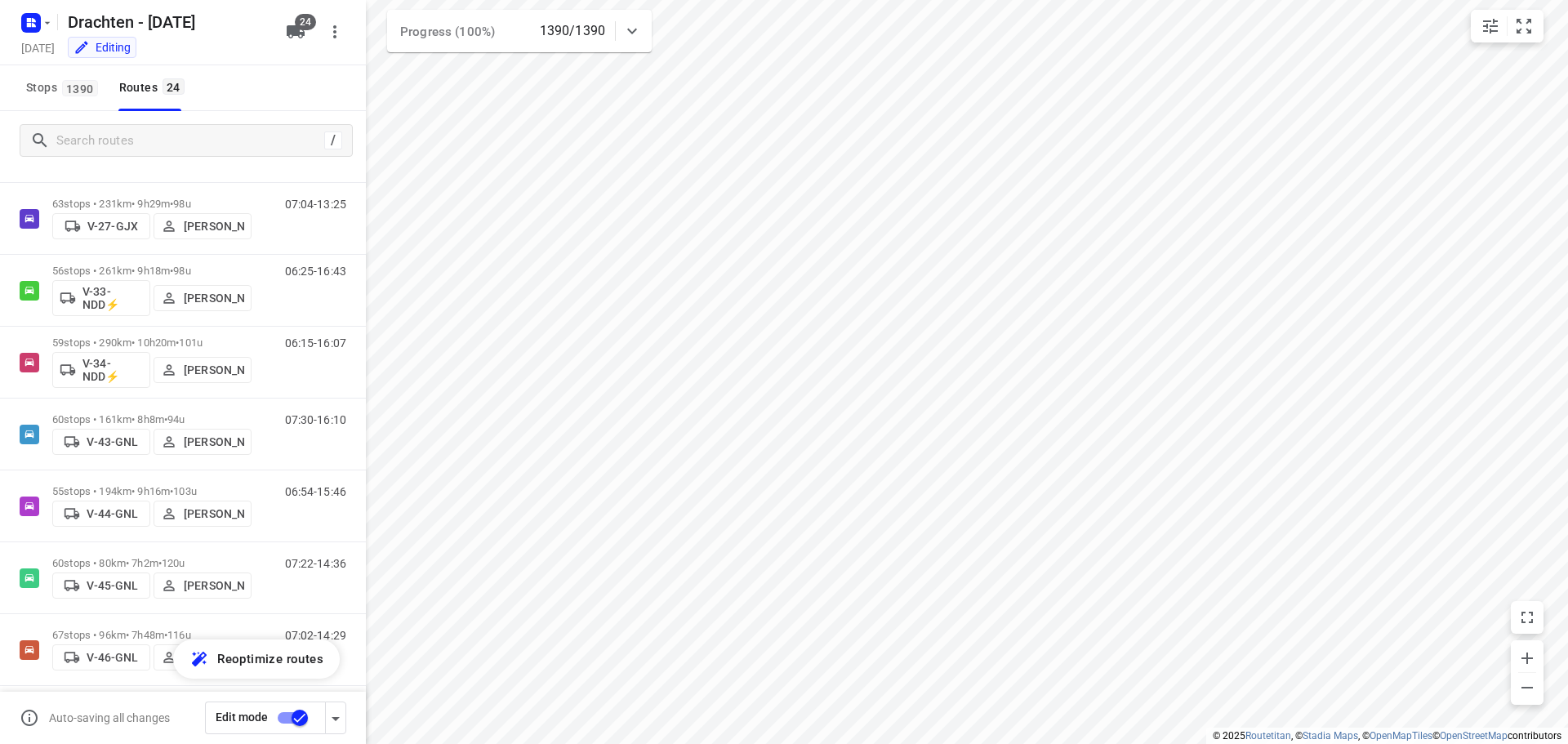
scroll to position [571, 0]
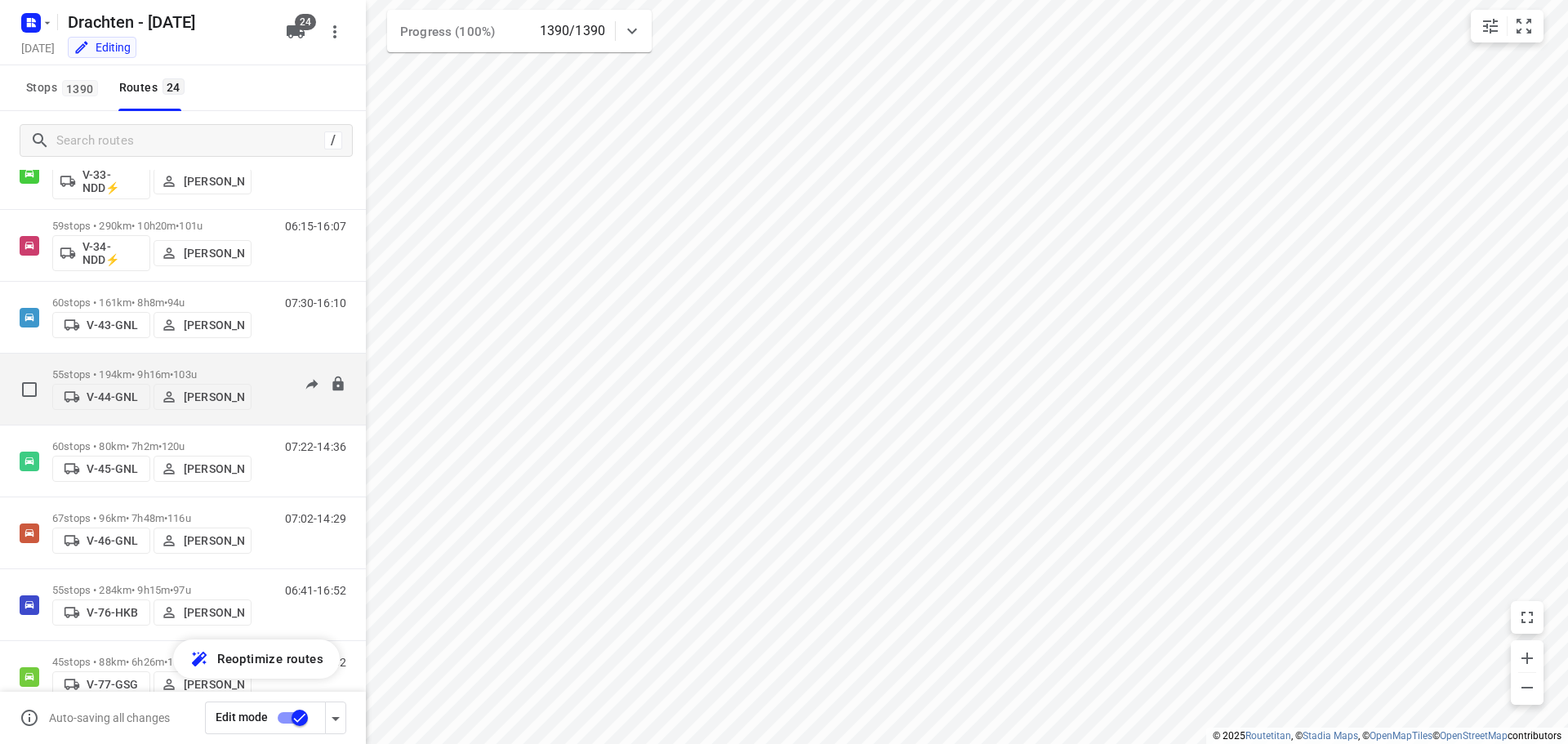
click at [135, 371] on p "55 stops • 194km • 9h16m • 103u" at bounding box center [151, 374] width 200 height 12
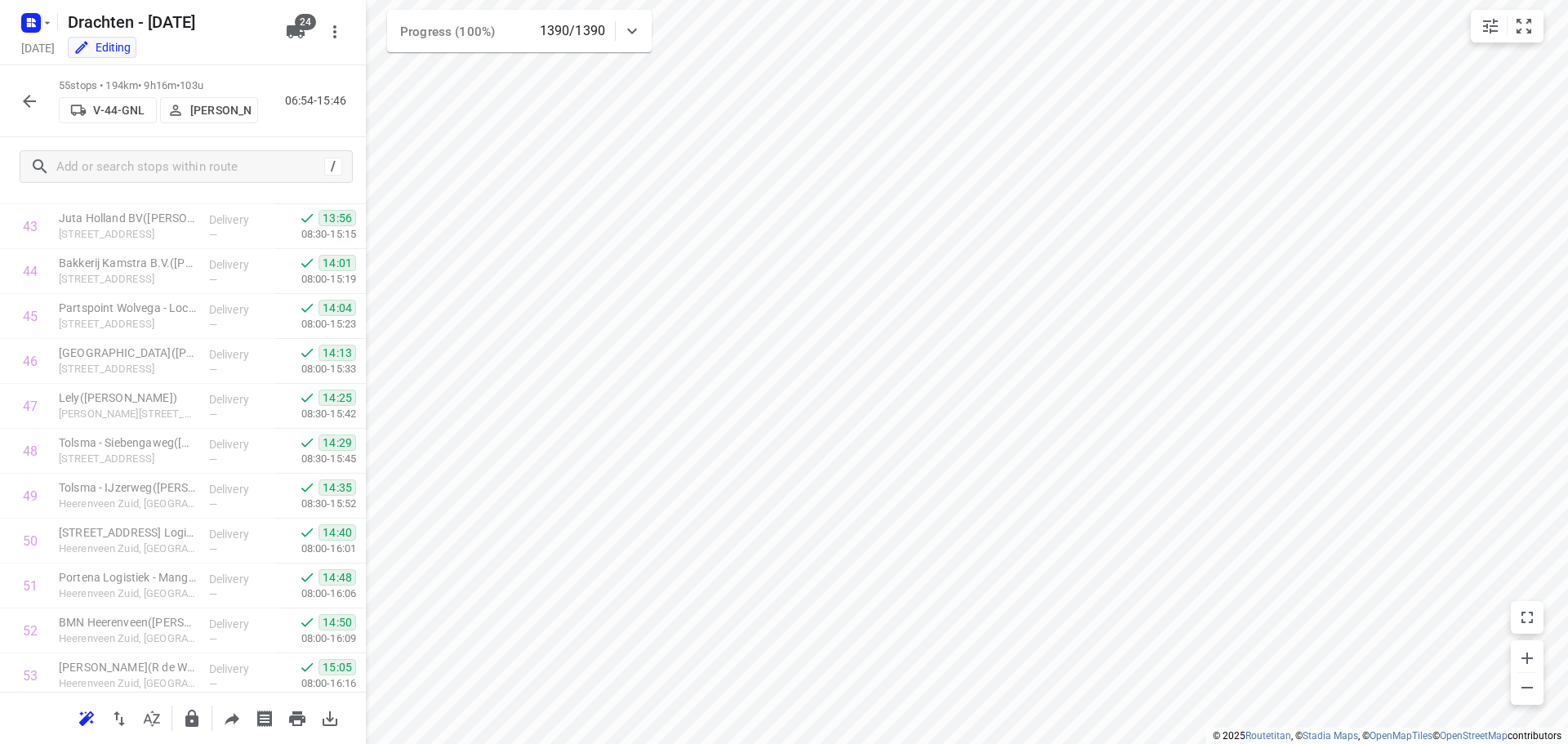
scroll to position [2101, 0]
click at [36, 100] on icon "button" at bounding box center [29, 101] width 13 height 13
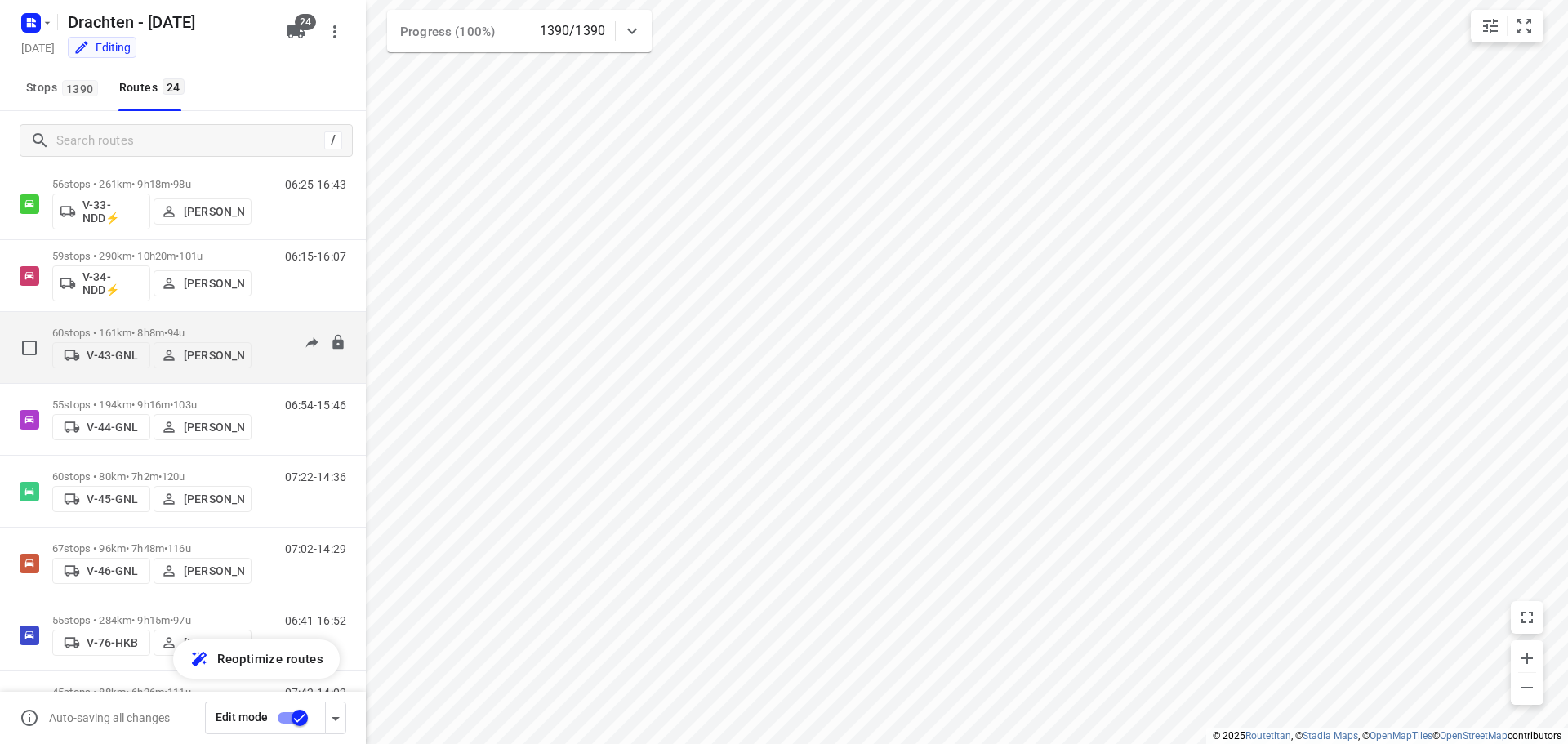
scroll to position [571, 0]
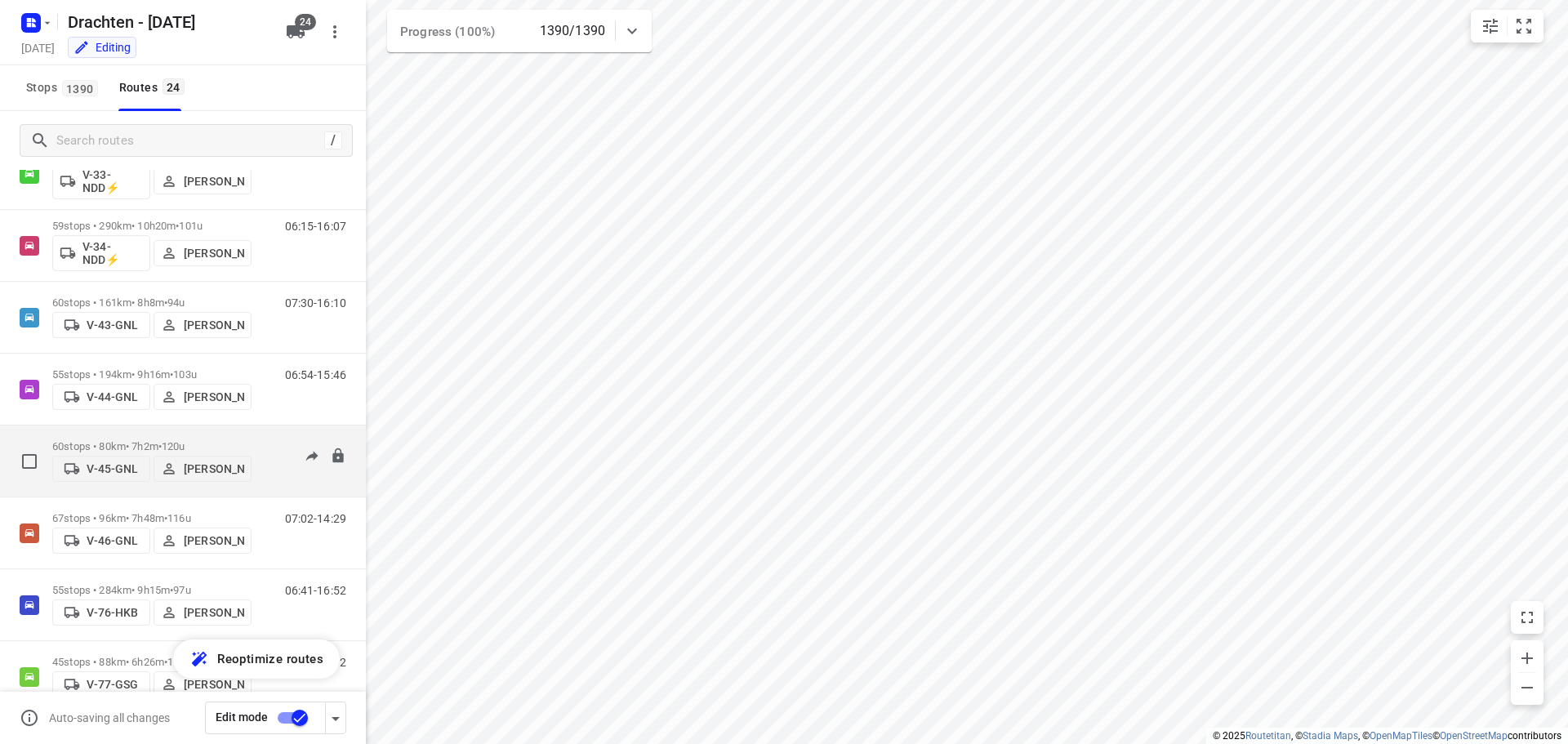
click at [182, 432] on div "60 stops • 80km • 7h2m • 120u V-45-GNL Sjouke Veenstra" at bounding box center [151, 461] width 200 height 58
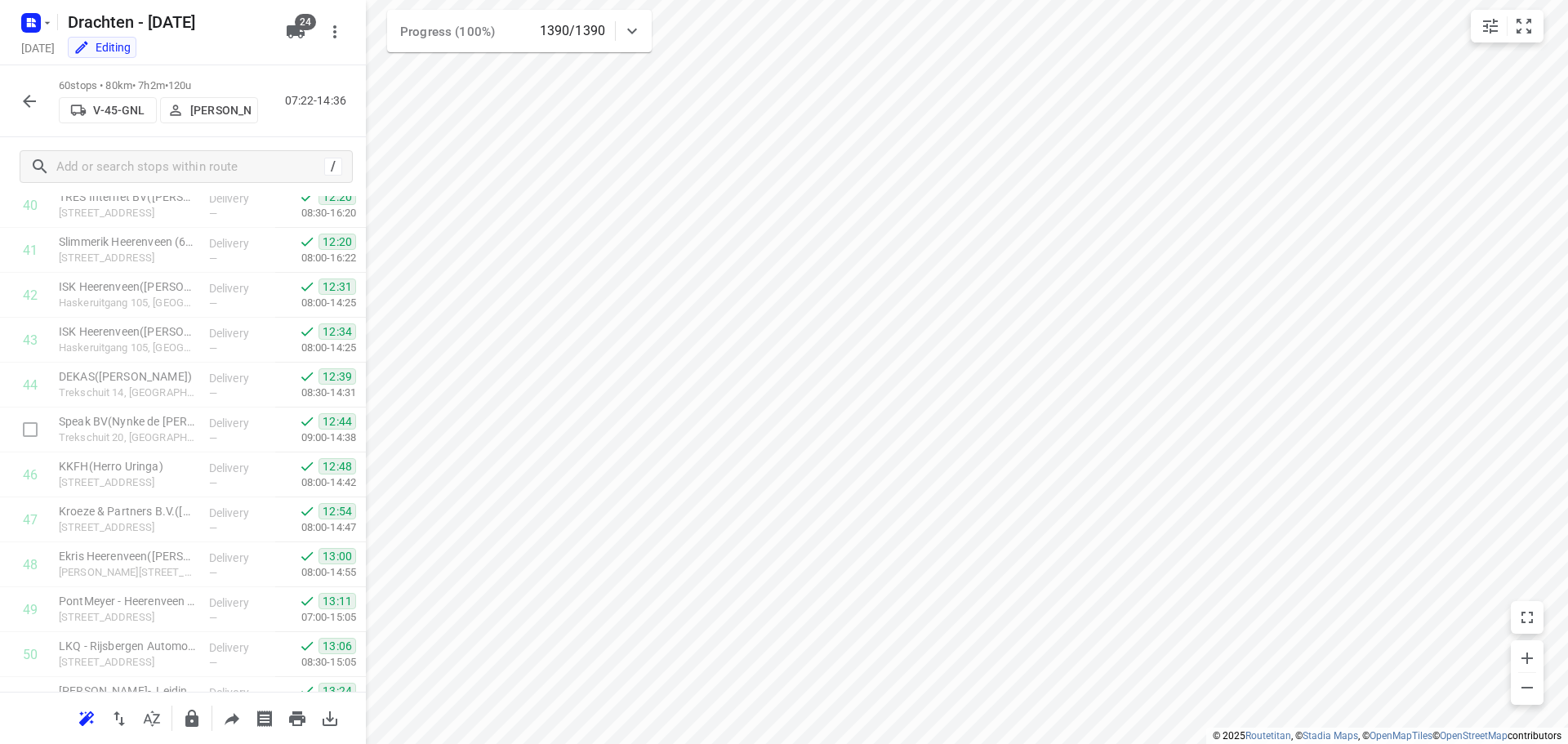
scroll to position [2325, 0]
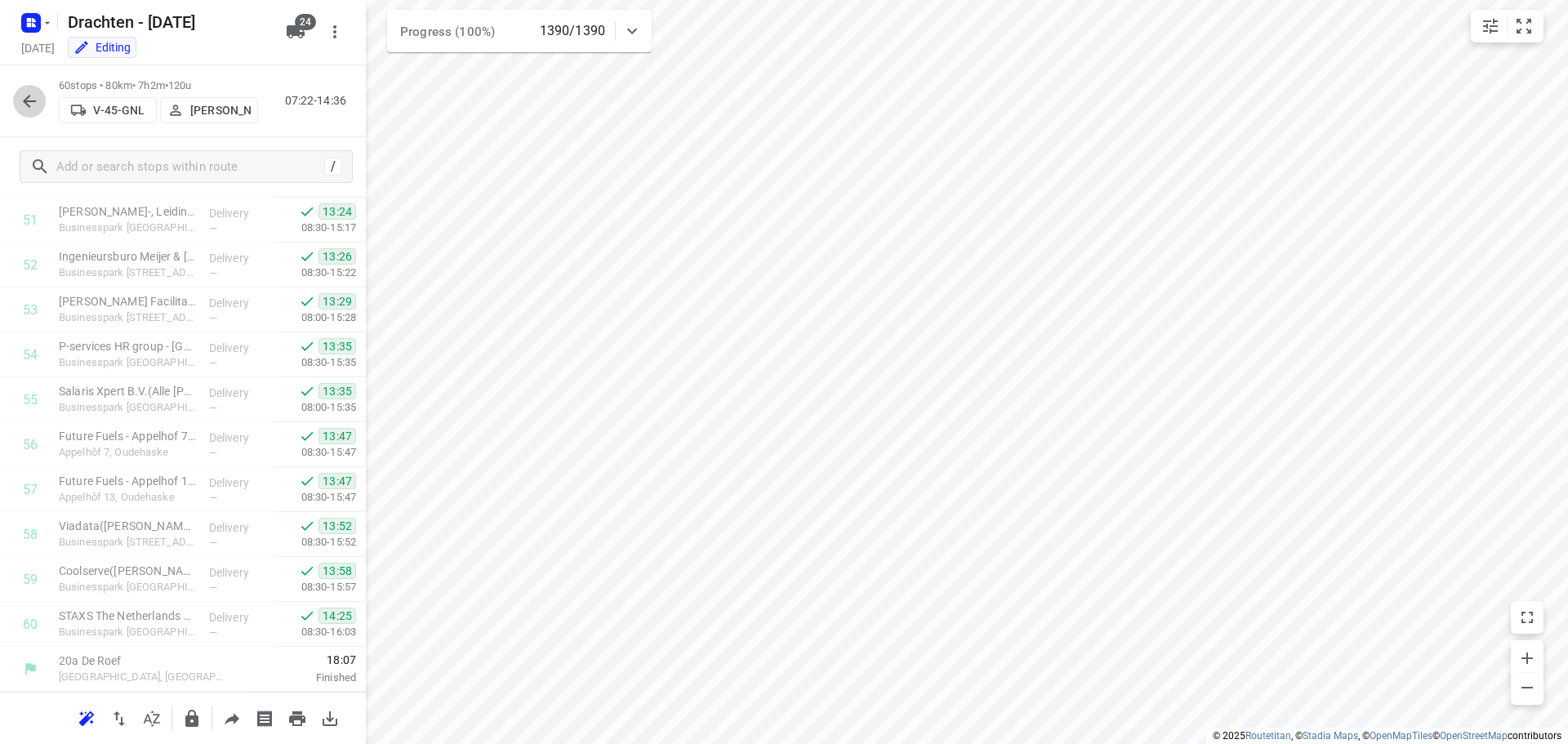
click at [21, 104] on icon "button" at bounding box center [29, 101] width 20 height 20
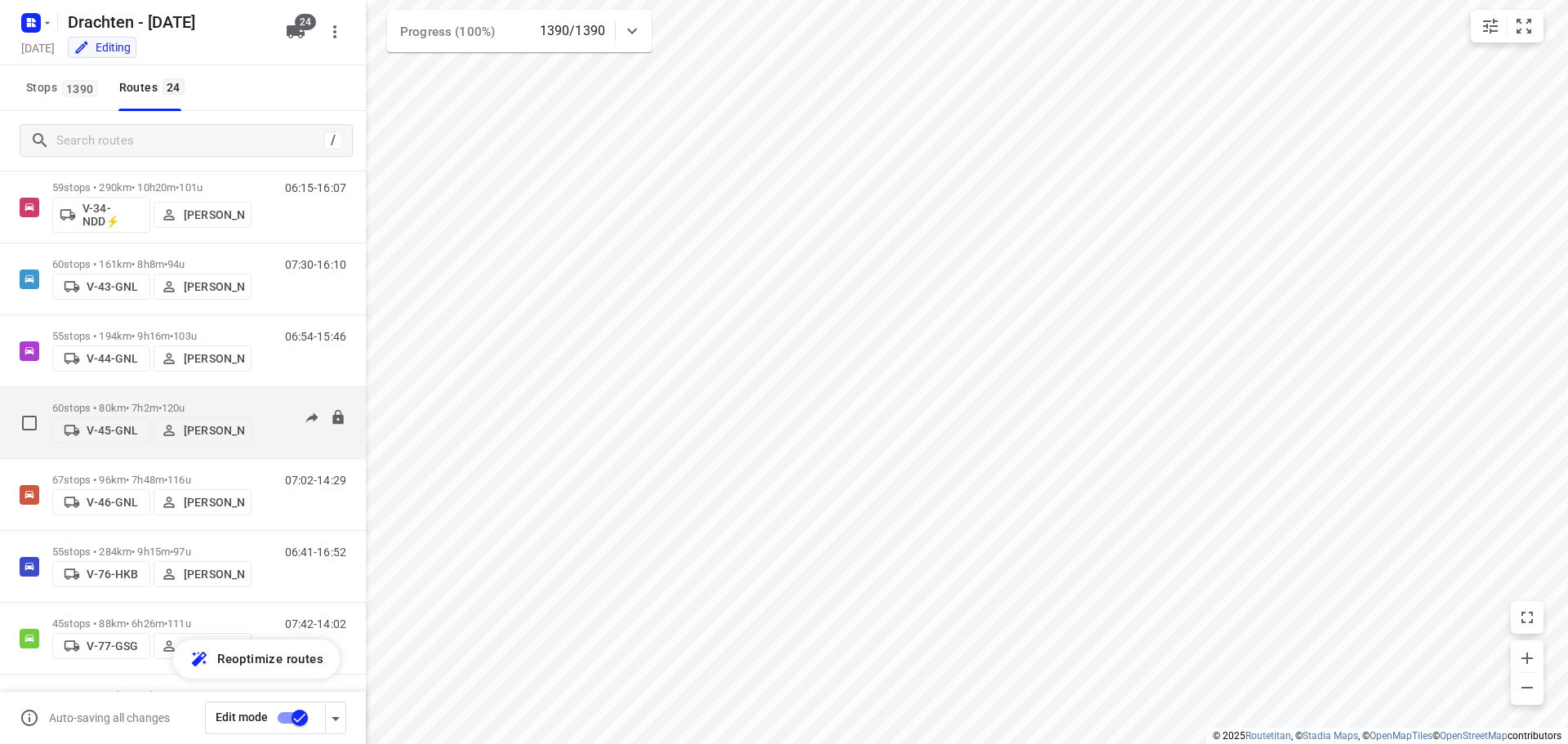
scroll to position [653, 0]
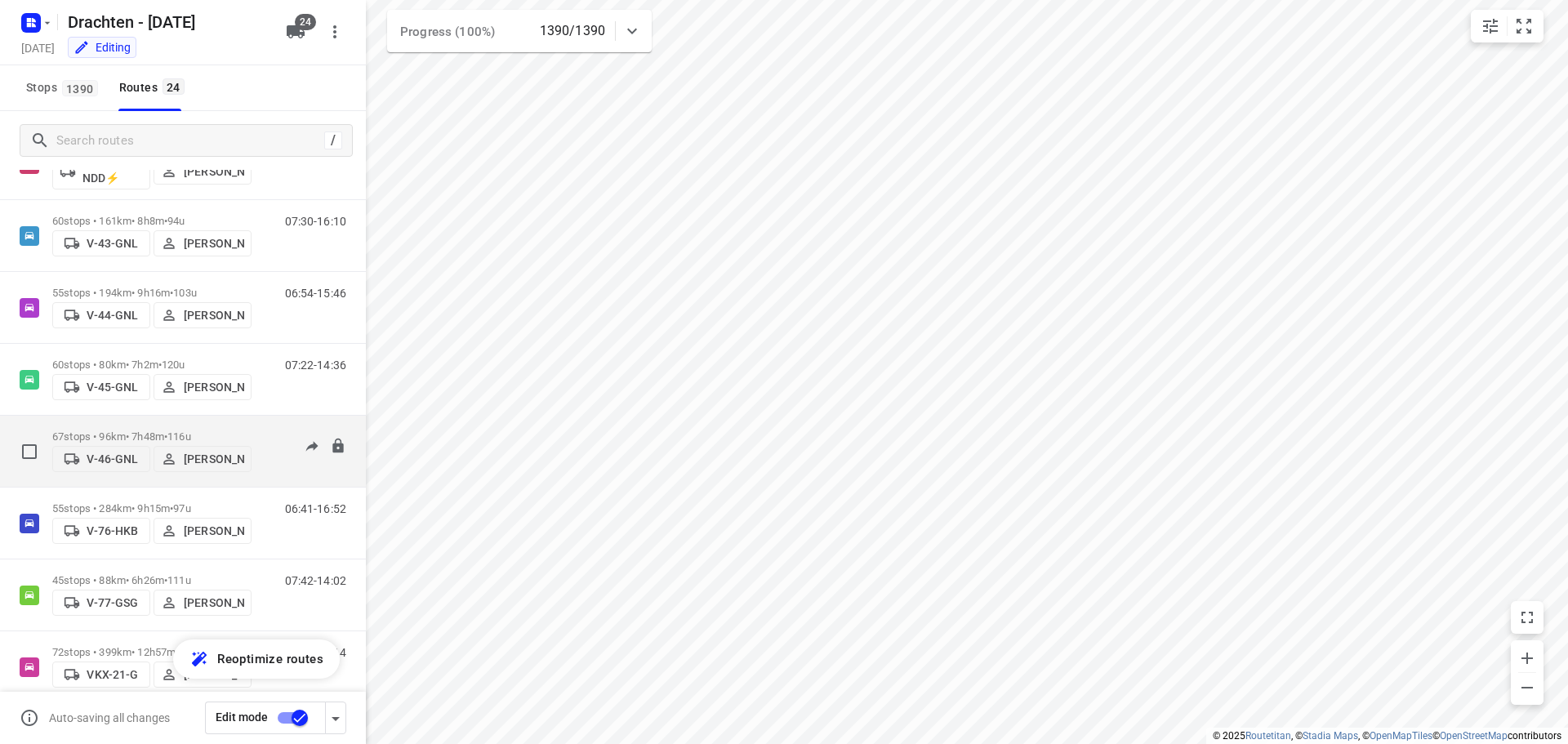
click at [177, 422] on div "67 stops • 96km • 7h48m • 116u V-46-GNL Sietse Bouma" at bounding box center [151, 450] width 200 height 58
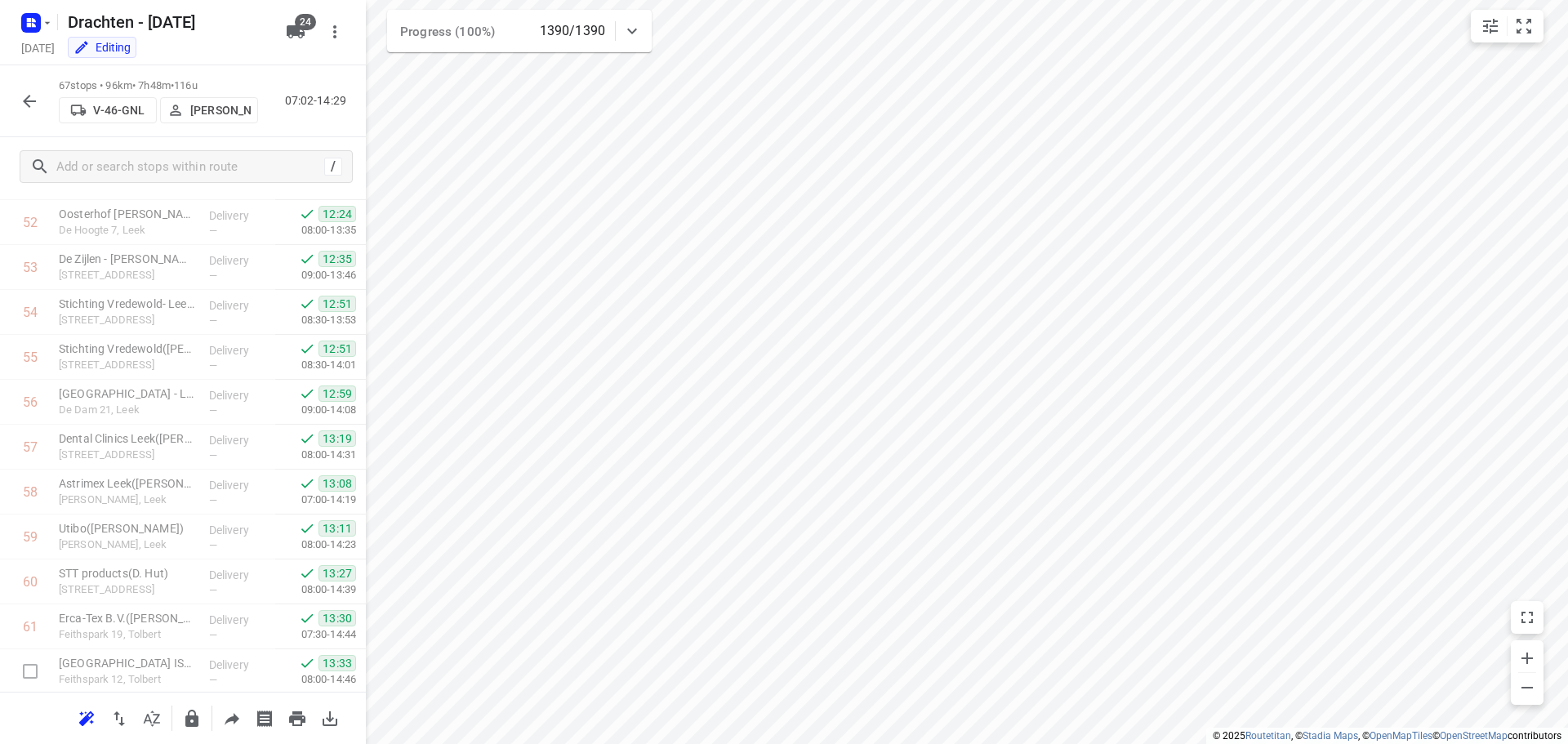
scroll to position [2639, 0]
click at [34, 101] on icon "button" at bounding box center [29, 101] width 13 height 13
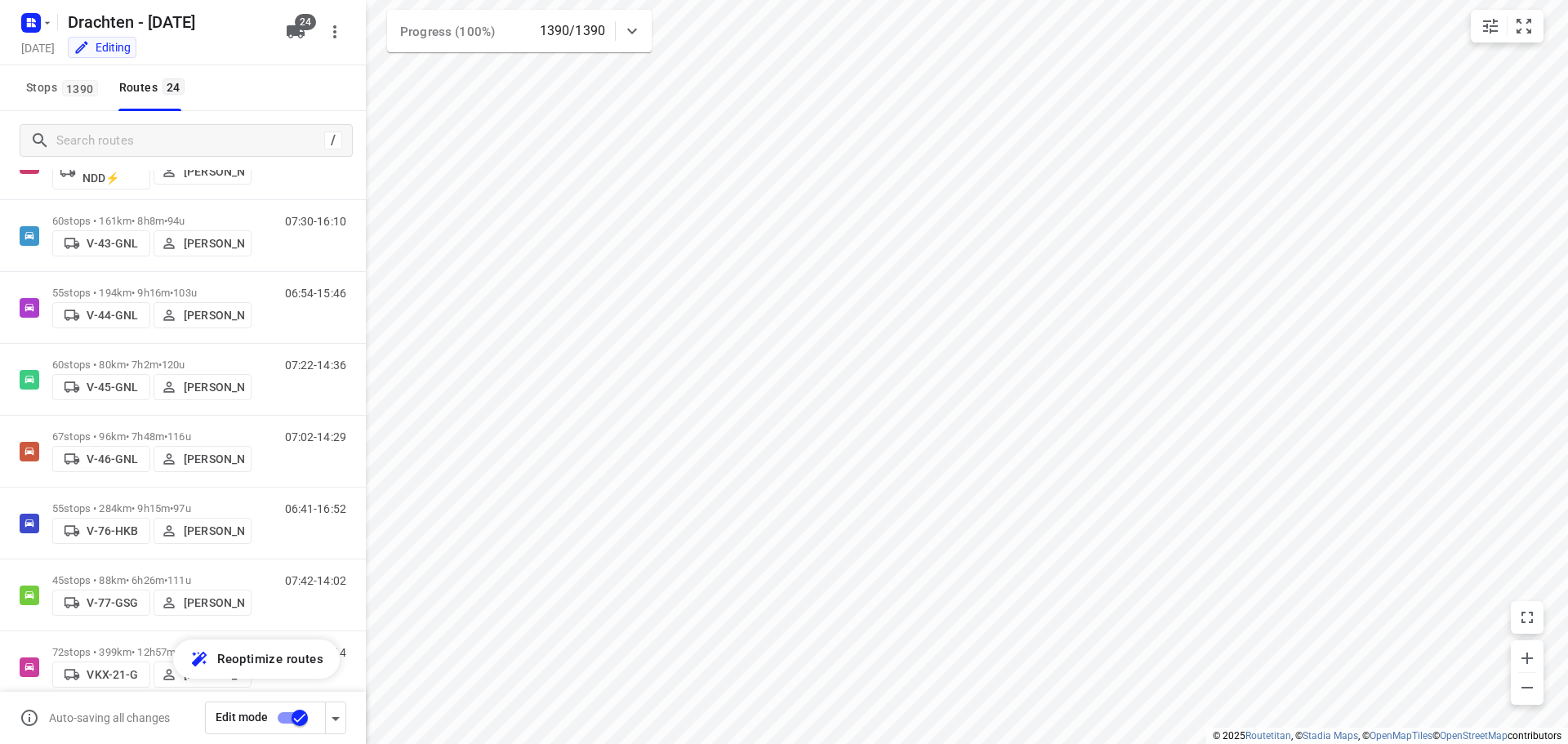
scroll to position [734, 0]
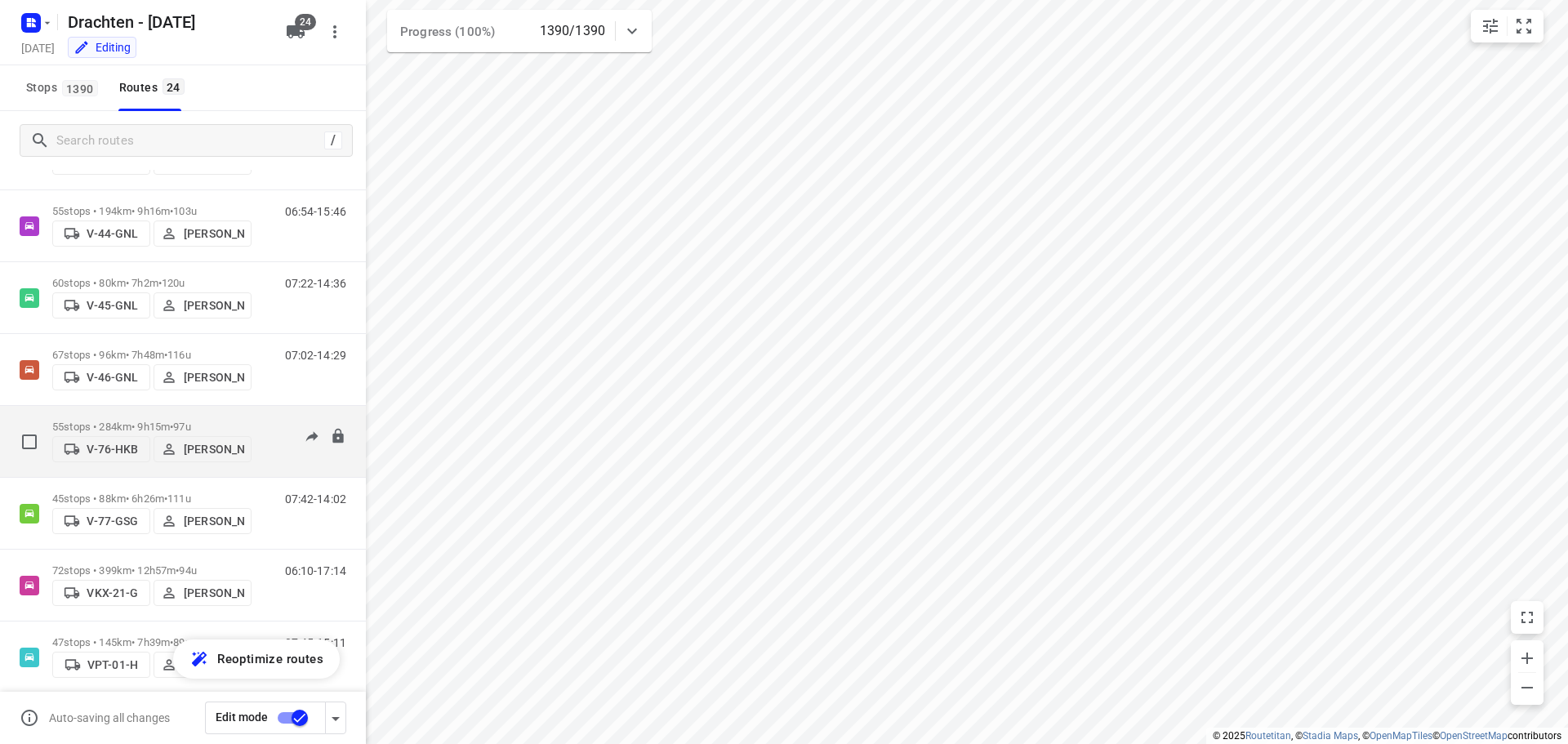
click at [127, 421] on p "55 stops • 284km • 9h15m • 97u" at bounding box center [151, 427] width 200 height 12
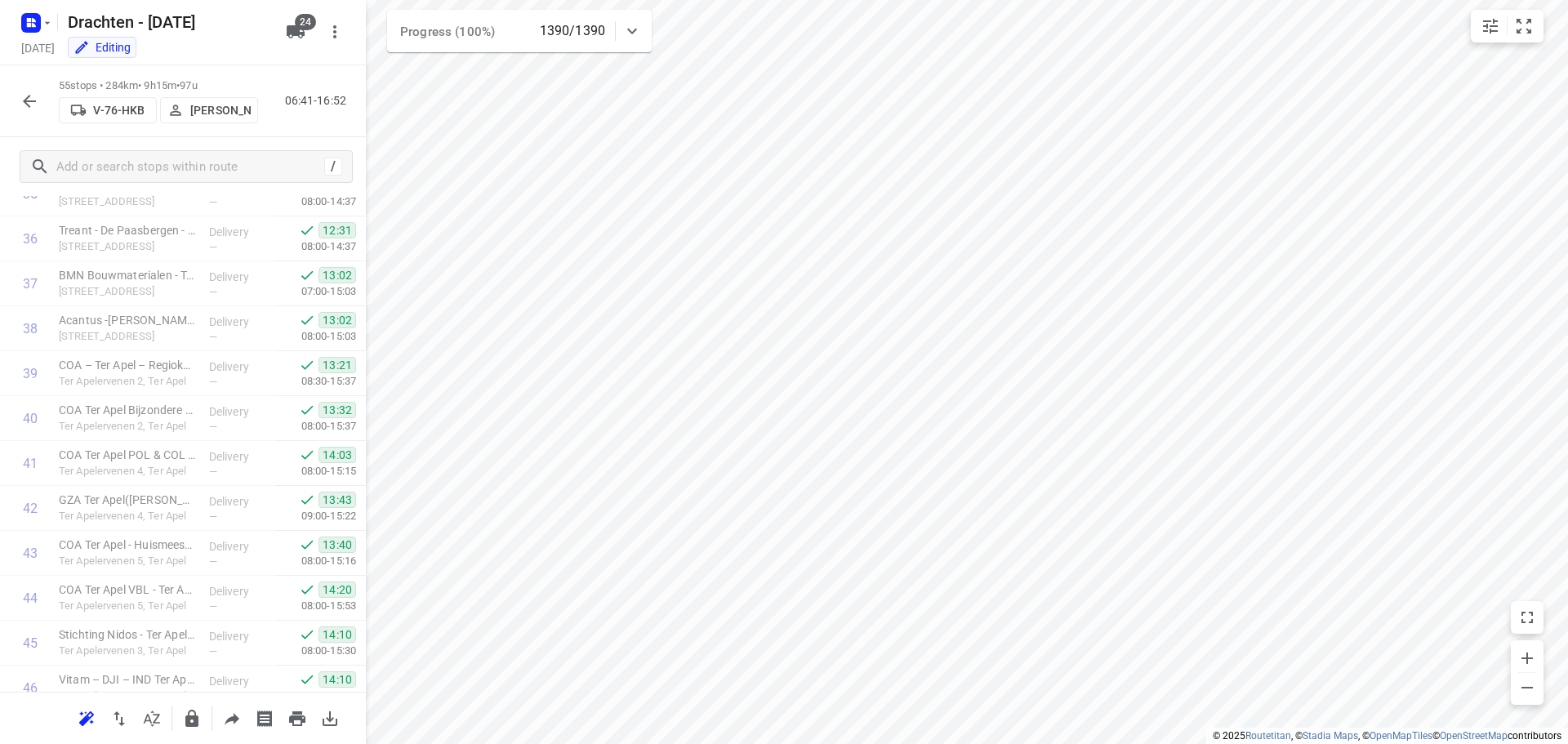
scroll to position [2101, 0]
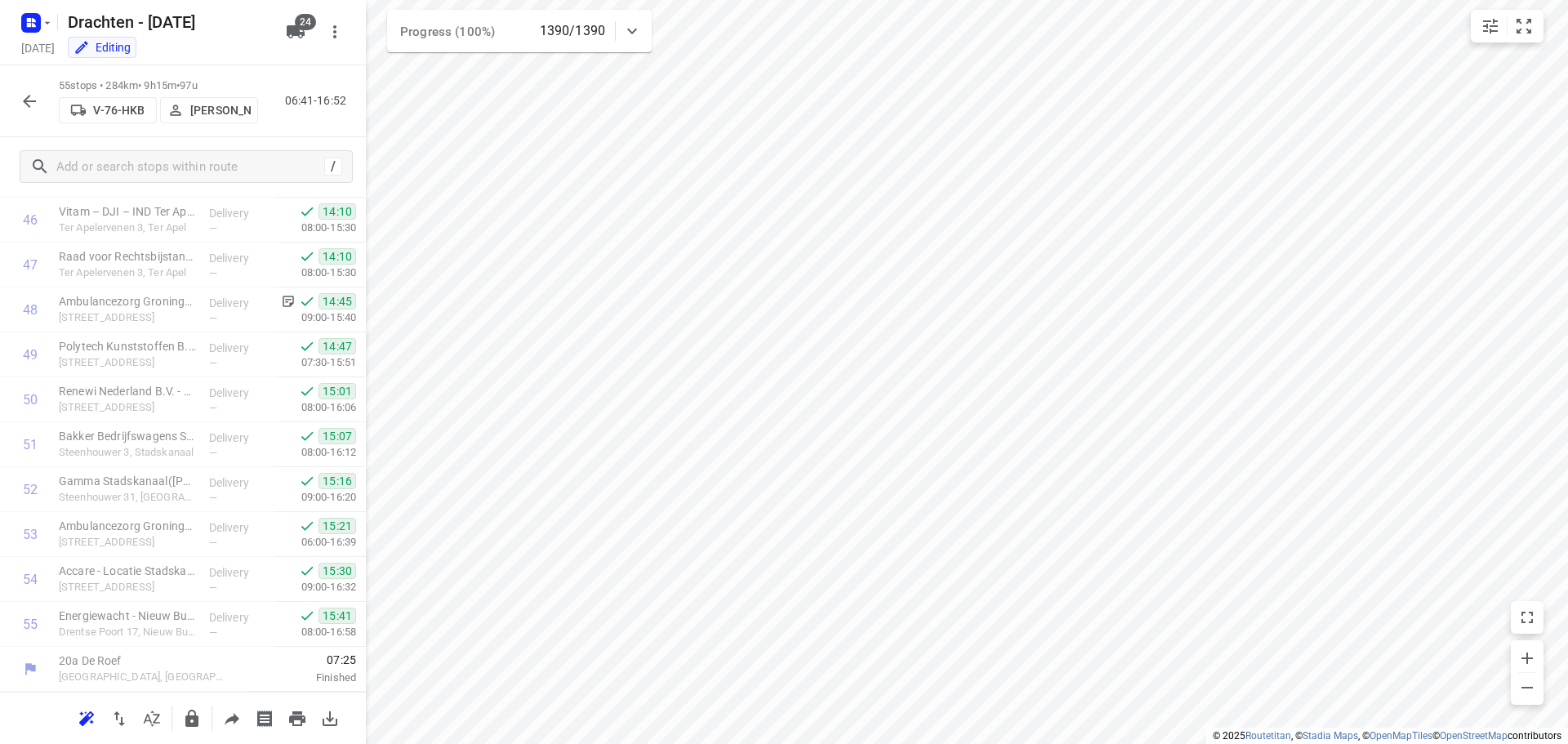
click at [29, 102] on icon "button" at bounding box center [29, 101] width 20 height 20
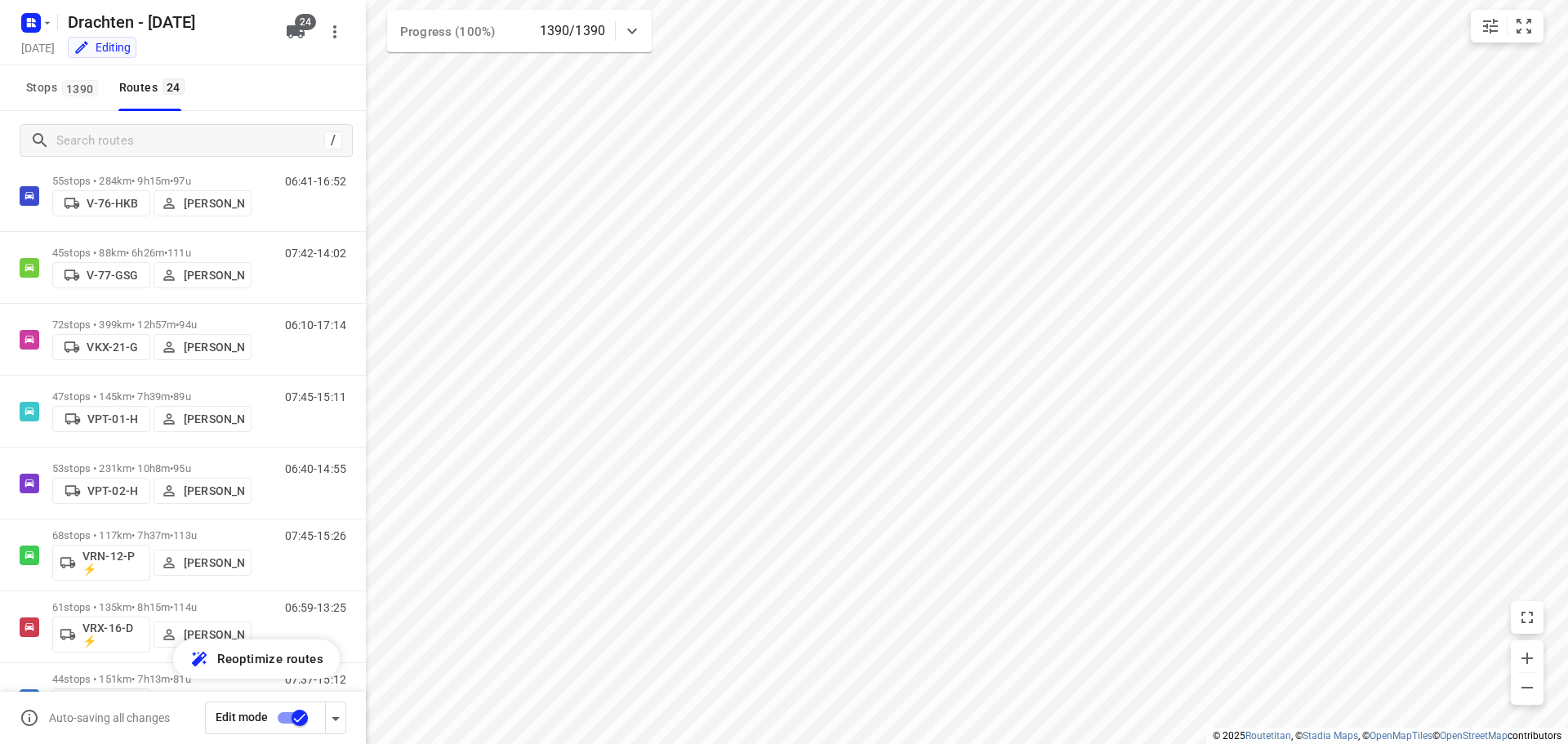
scroll to position [980, 0]
click at [191, 247] on span "111u" at bounding box center [179, 253] width 23 height 12
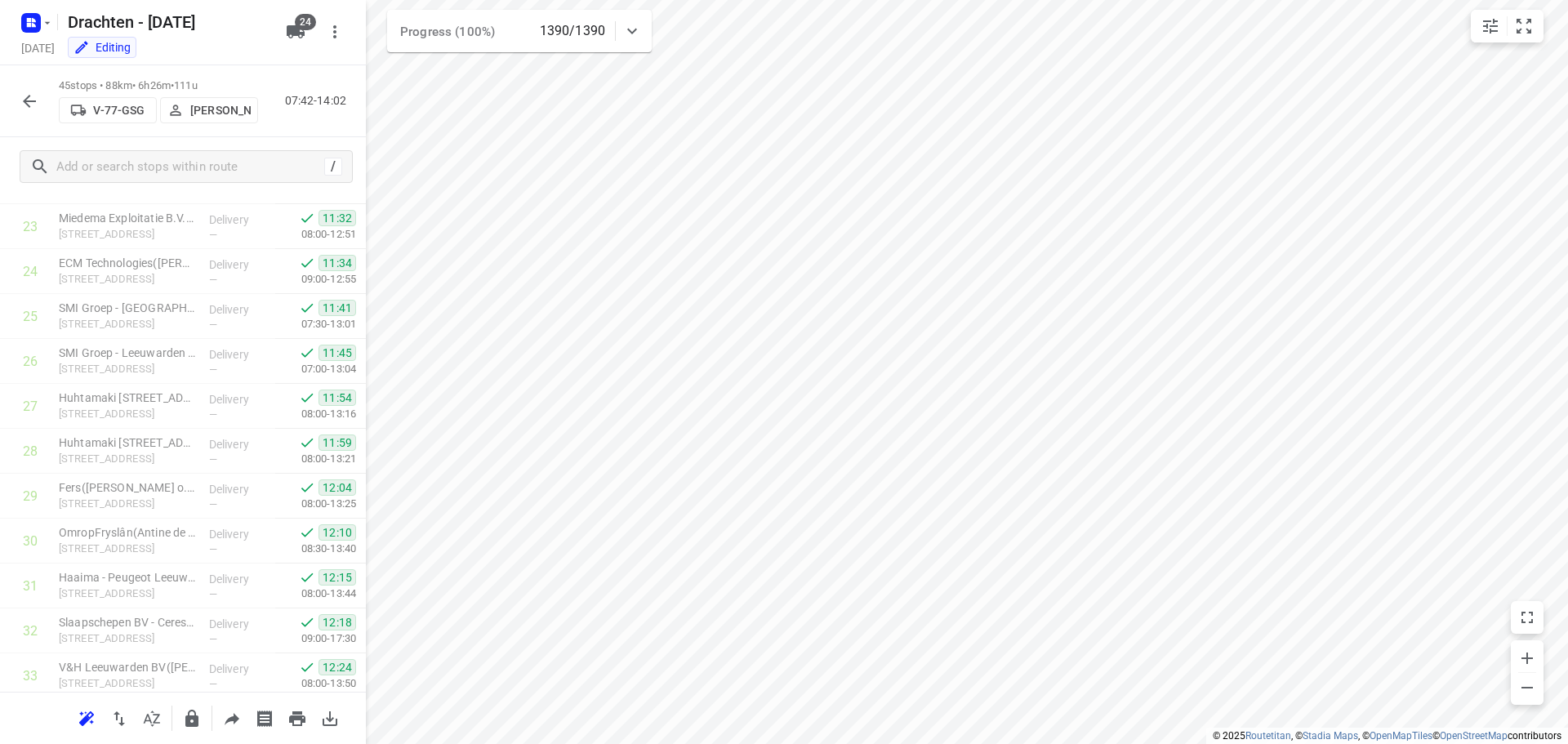
scroll to position [1651, 0]
click at [12, 105] on div "45 stops • 88km • 6h26m • 111u V-77-GSG Harm Jongsma 07:42-14:02" at bounding box center [182, 101] width 366 height 72
click at [17, 99] on button "button" at bounding box center [29, 101] width 33 height 33
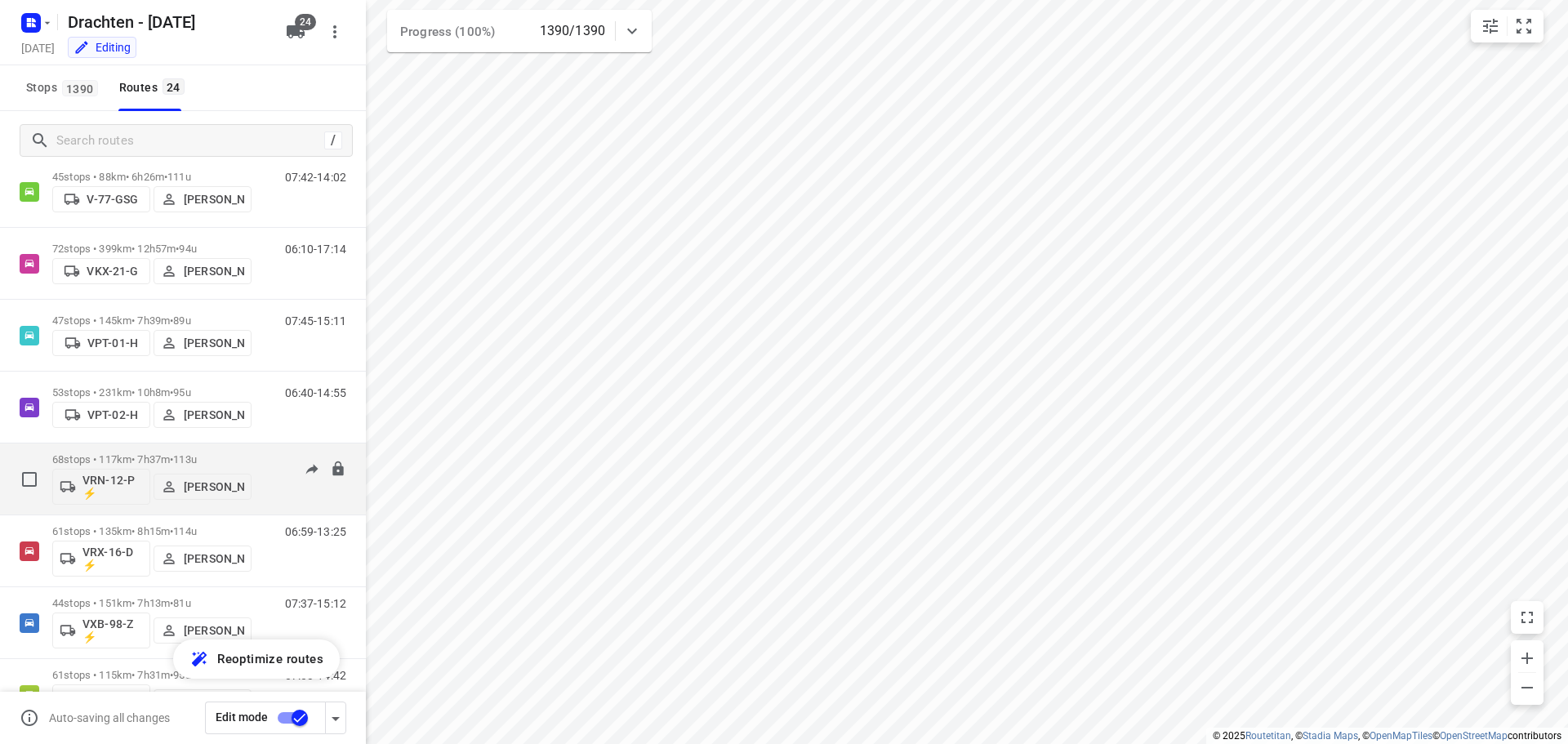
scroll to position [929, 0]
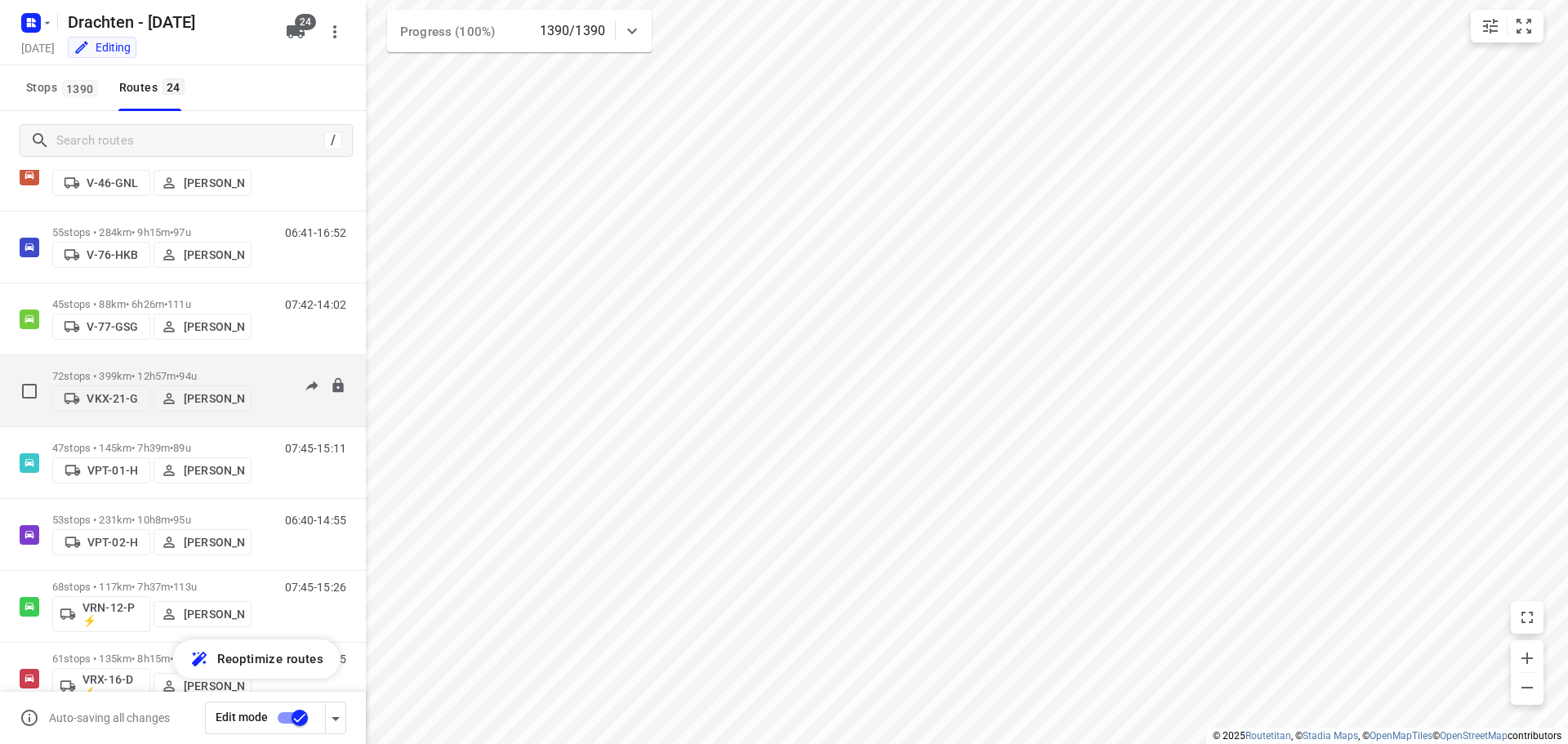
click at [101, 364] on div "72 stops • 399km • 12h57m • 94u VKX-21-G Paul de Jong" at bounding box center [151, 391] width 200 height 58
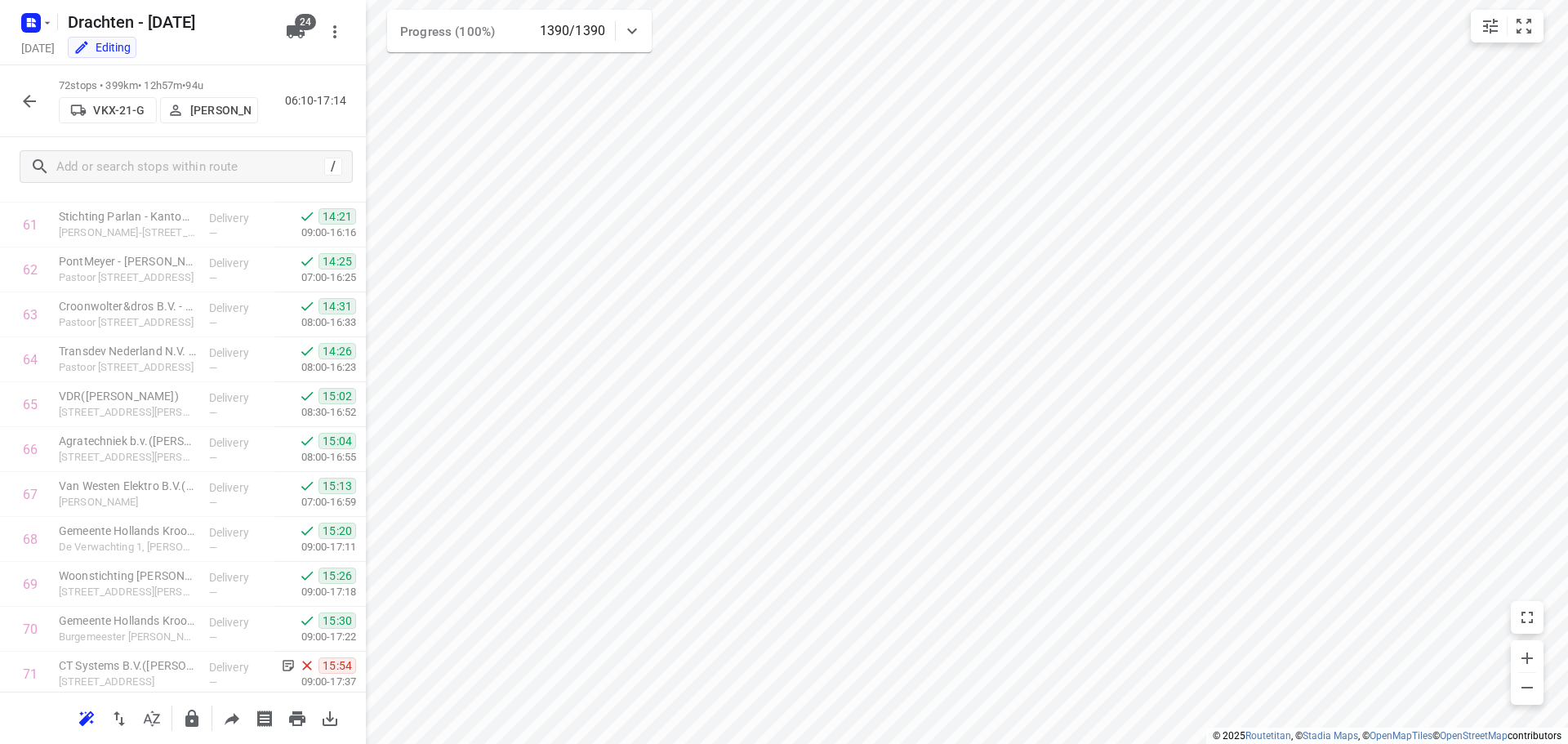
scroll to position [2864, 0]
click at [23, 99] on icon "button" at bounding box center [29, 101] width 20 height 20
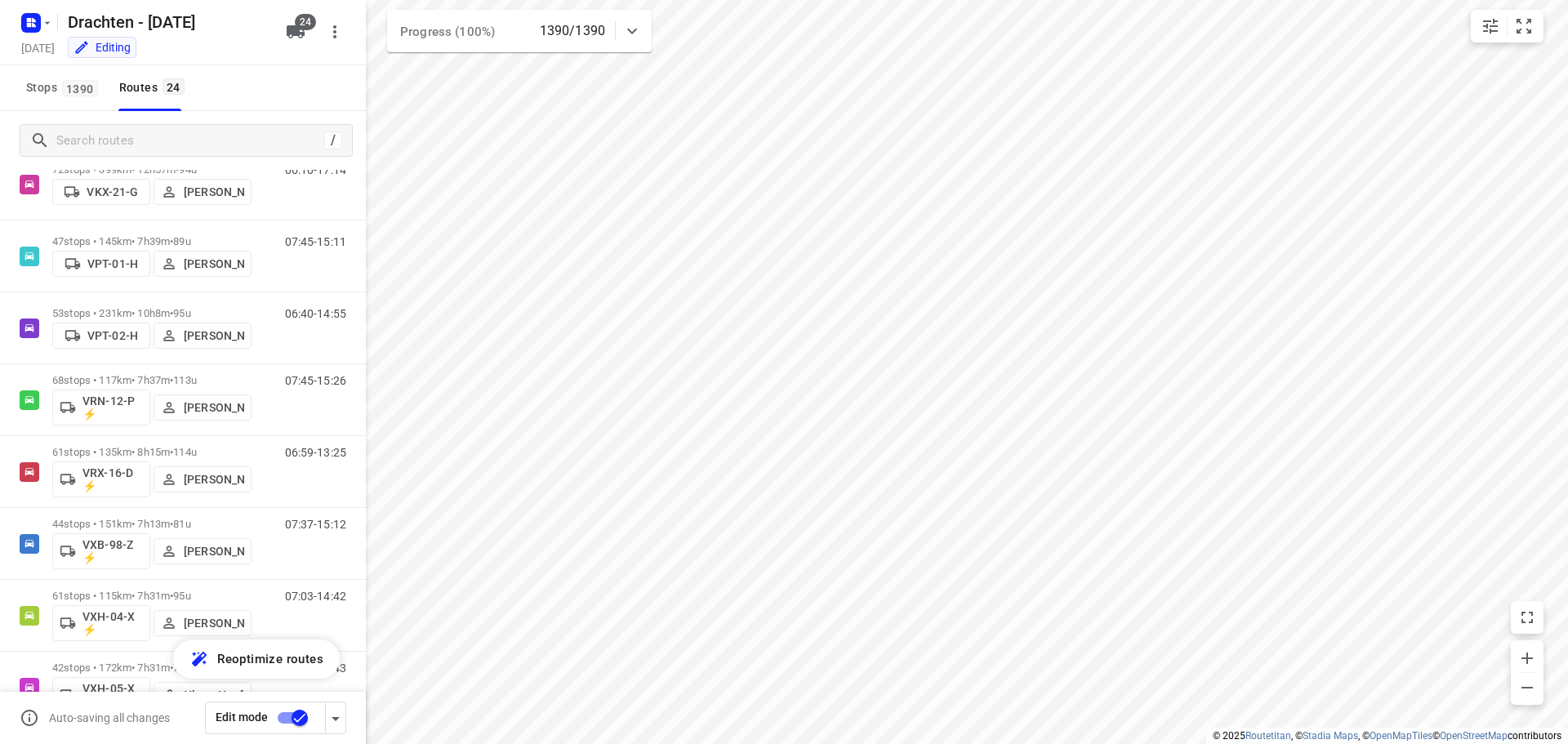
scroll to position [1061, 0]
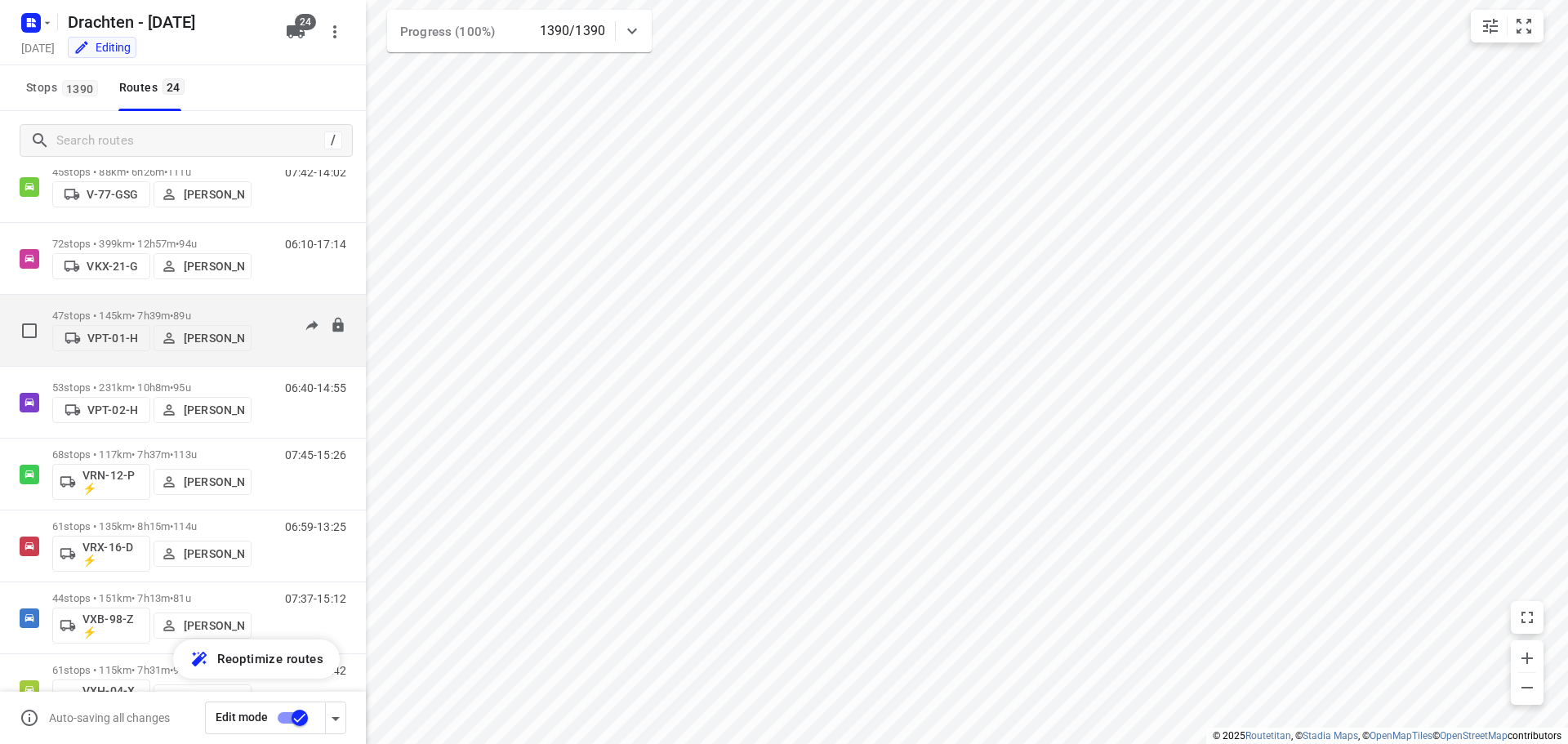
click at [173, 314] on span "•" at bounding box center [172, 315] width 3 height 12
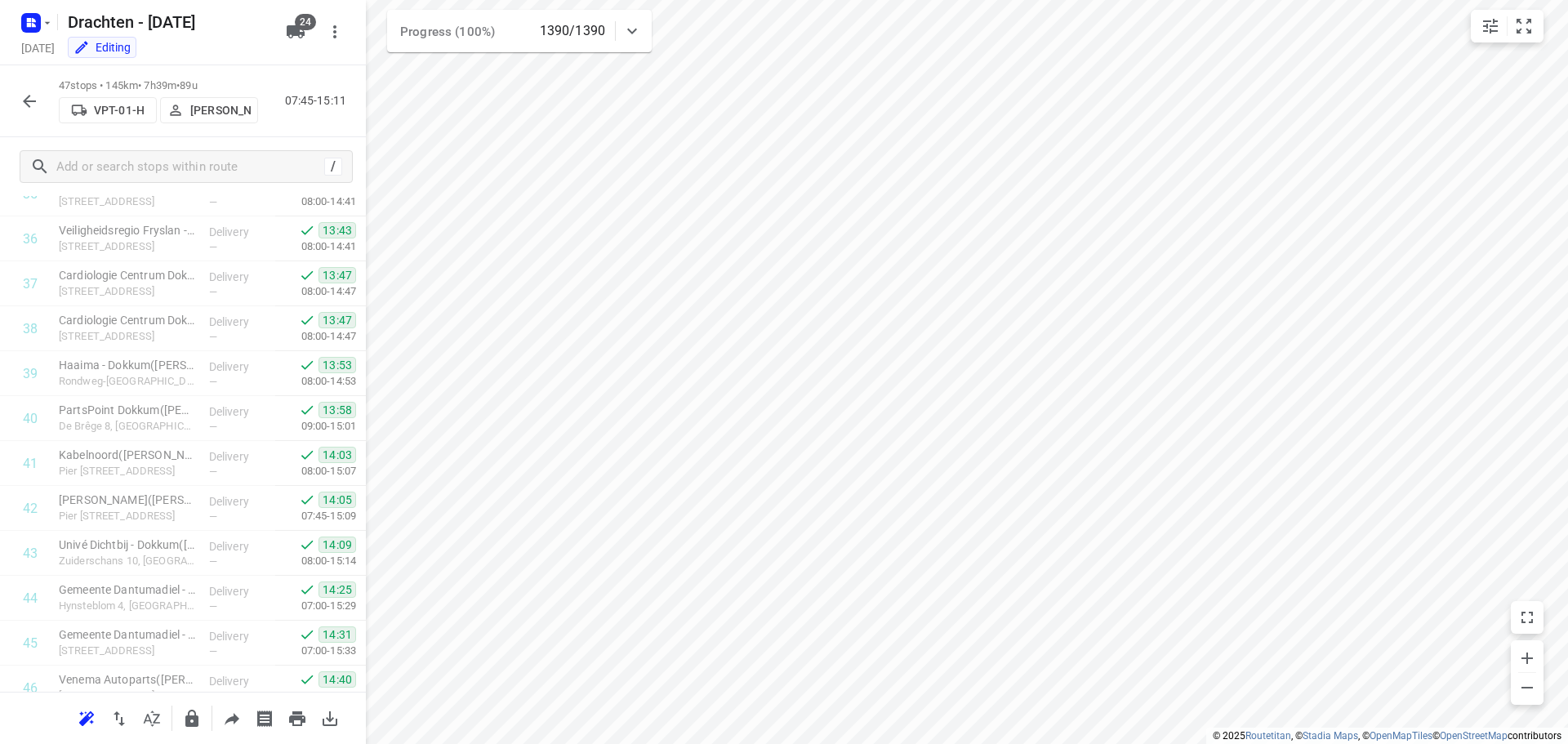
scroll to position [1741, 0]
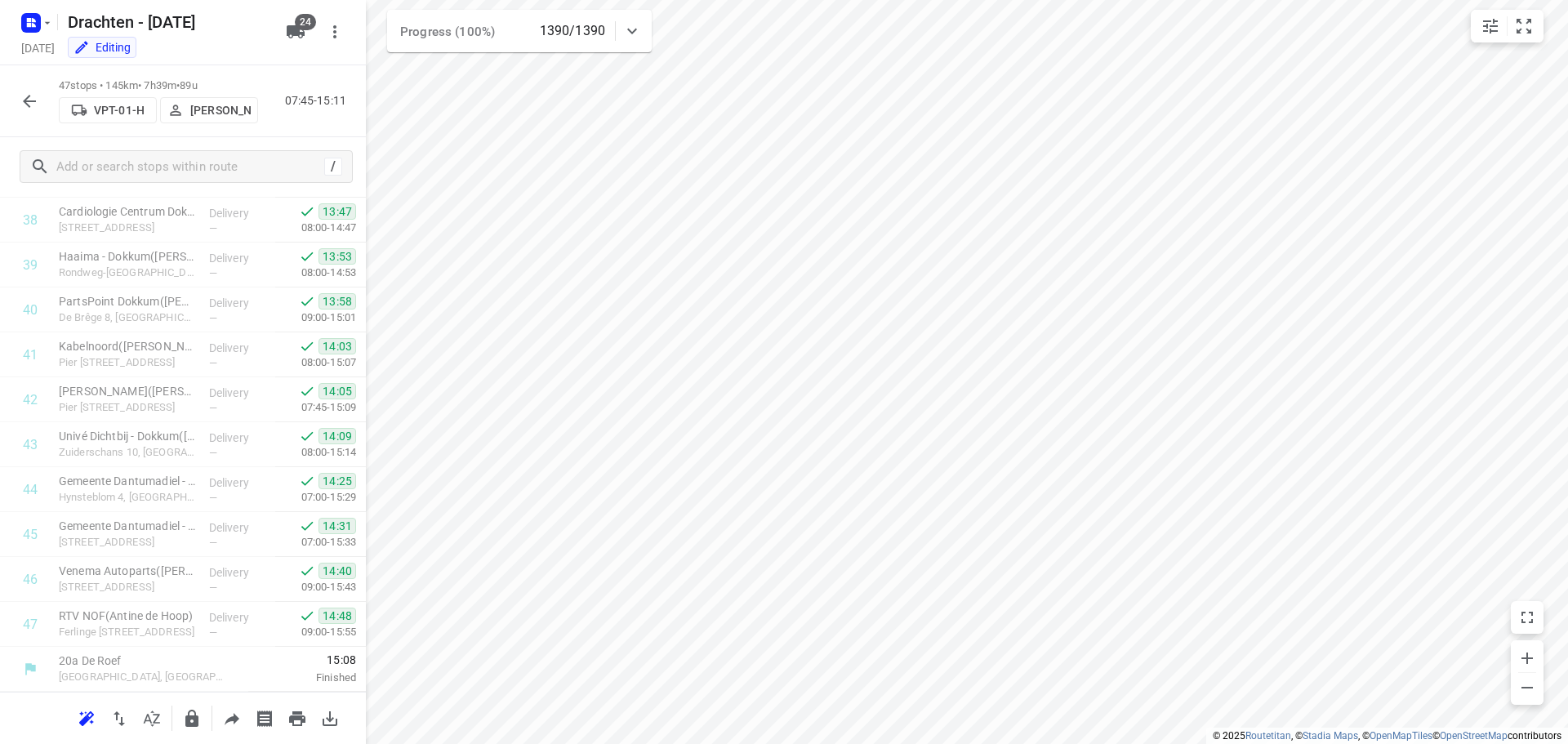
click at [30, 99] on icon "button" at bounding box center [29, 101] width 20 height 20
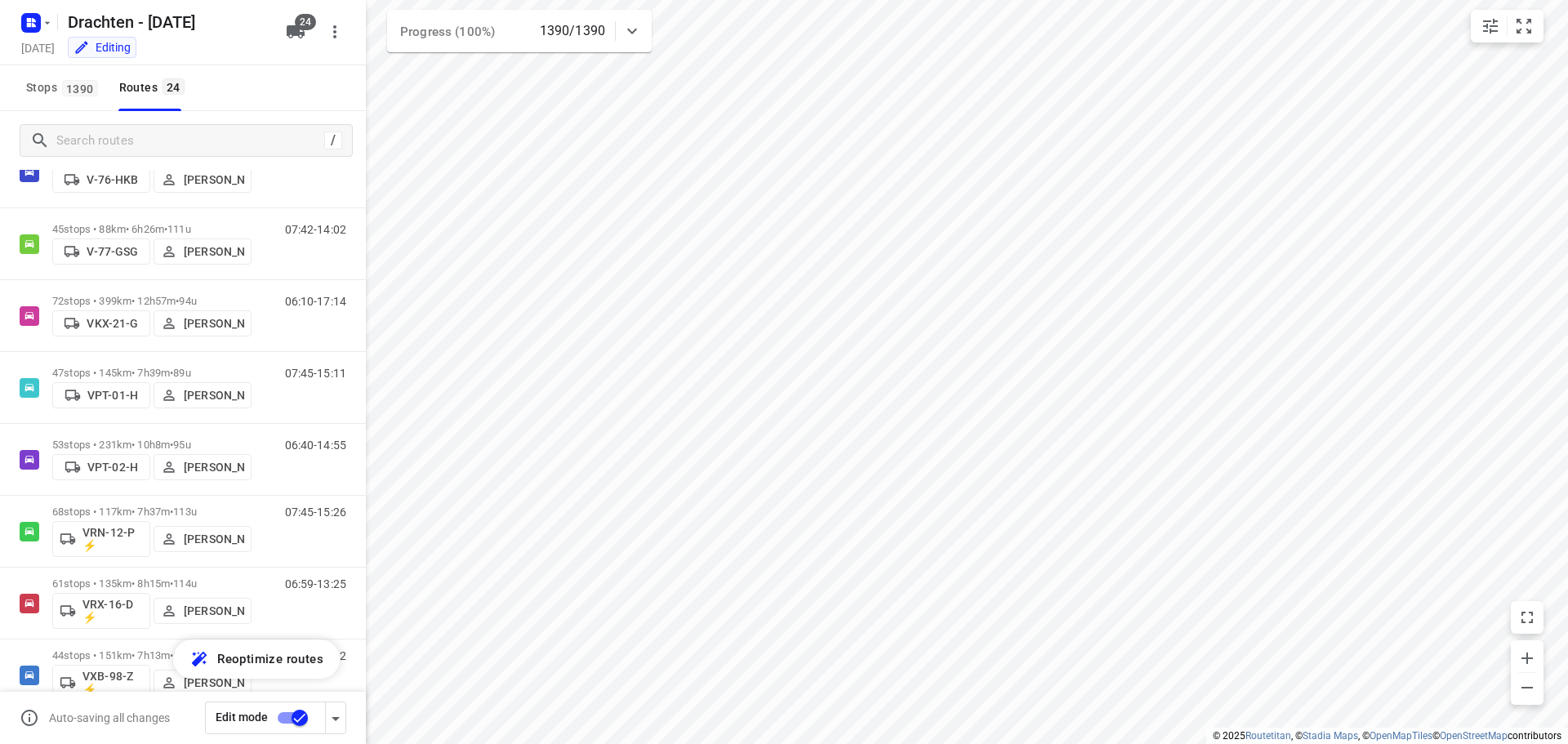
scroll to position [1061, 0]
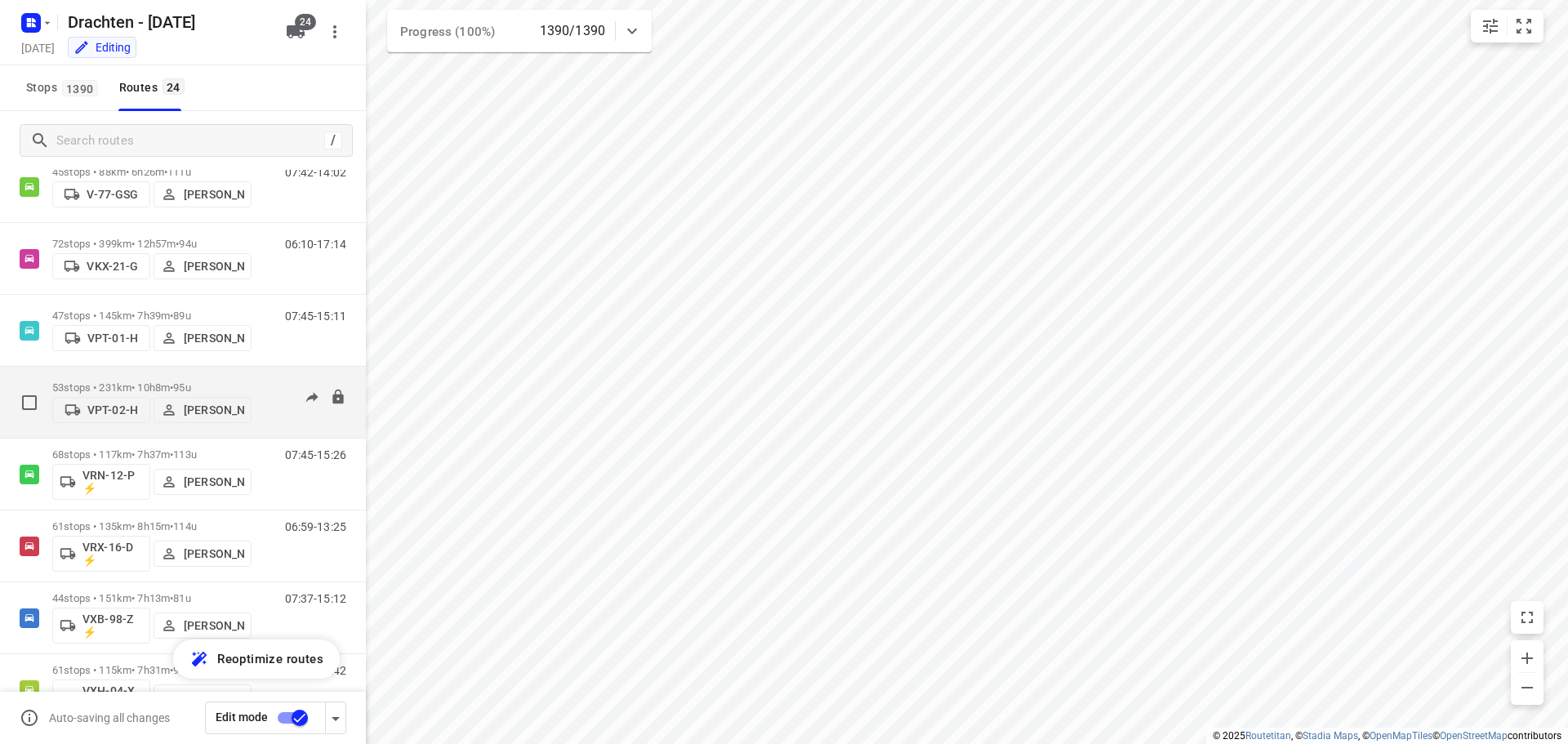
click at [156, 374] on div "53 stops • 231km • 10h8m • 95u VPT-02-H Pieter Hoekstra" at bounding box center [151, 402] width 200 height 58
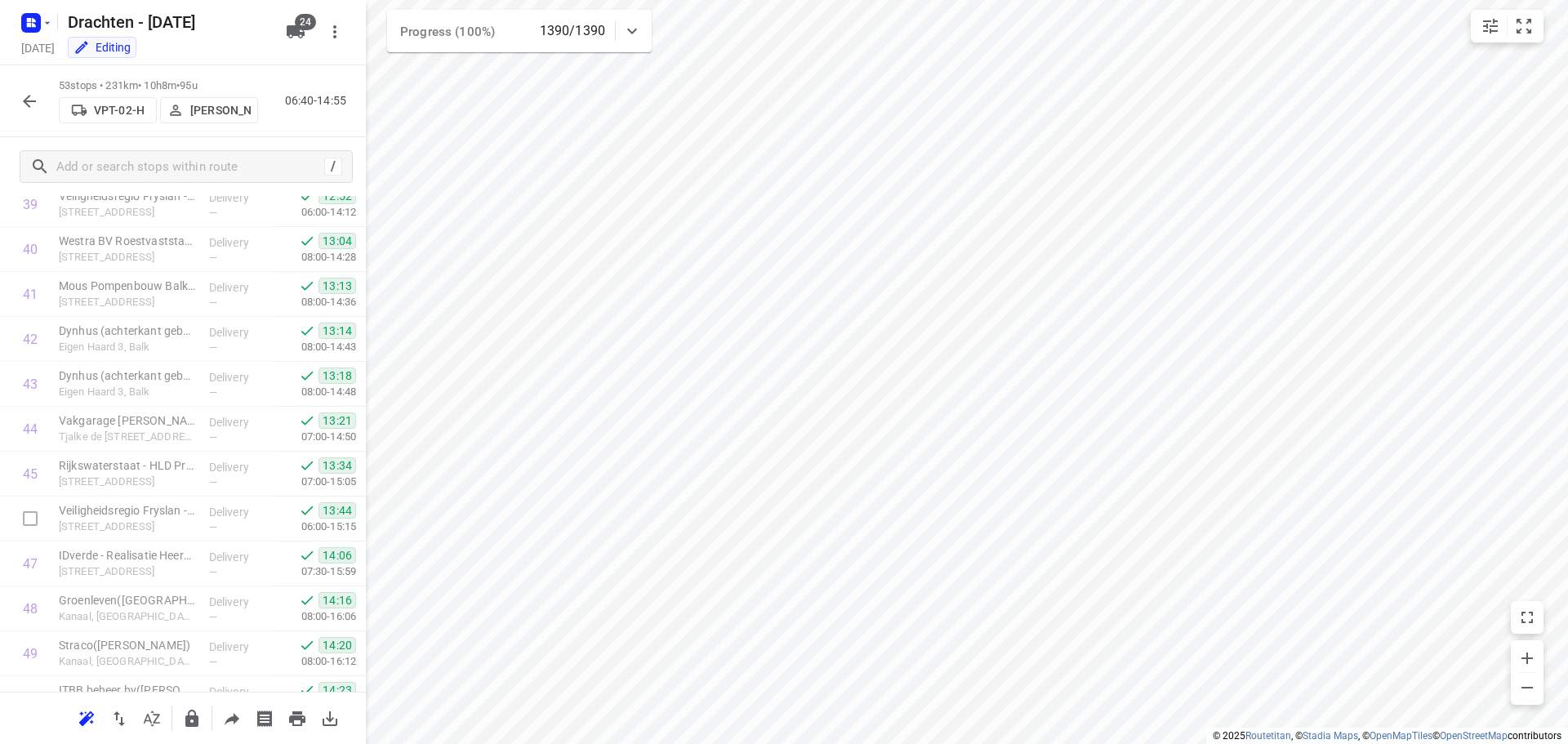
scroll to position [2011, 0]
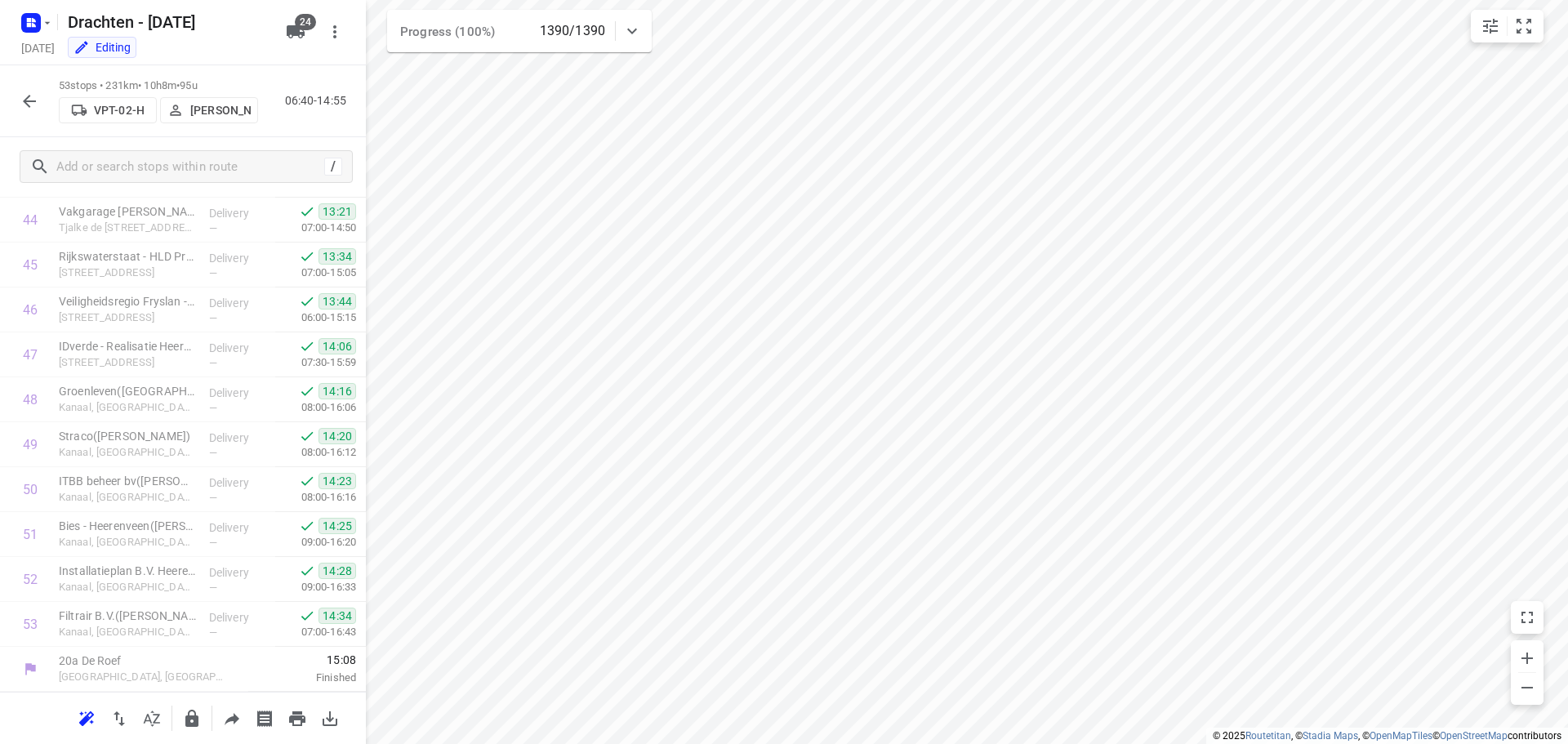
click at [26, 99] on icon "button" at bounding box center [29, 101] width 13 height 13
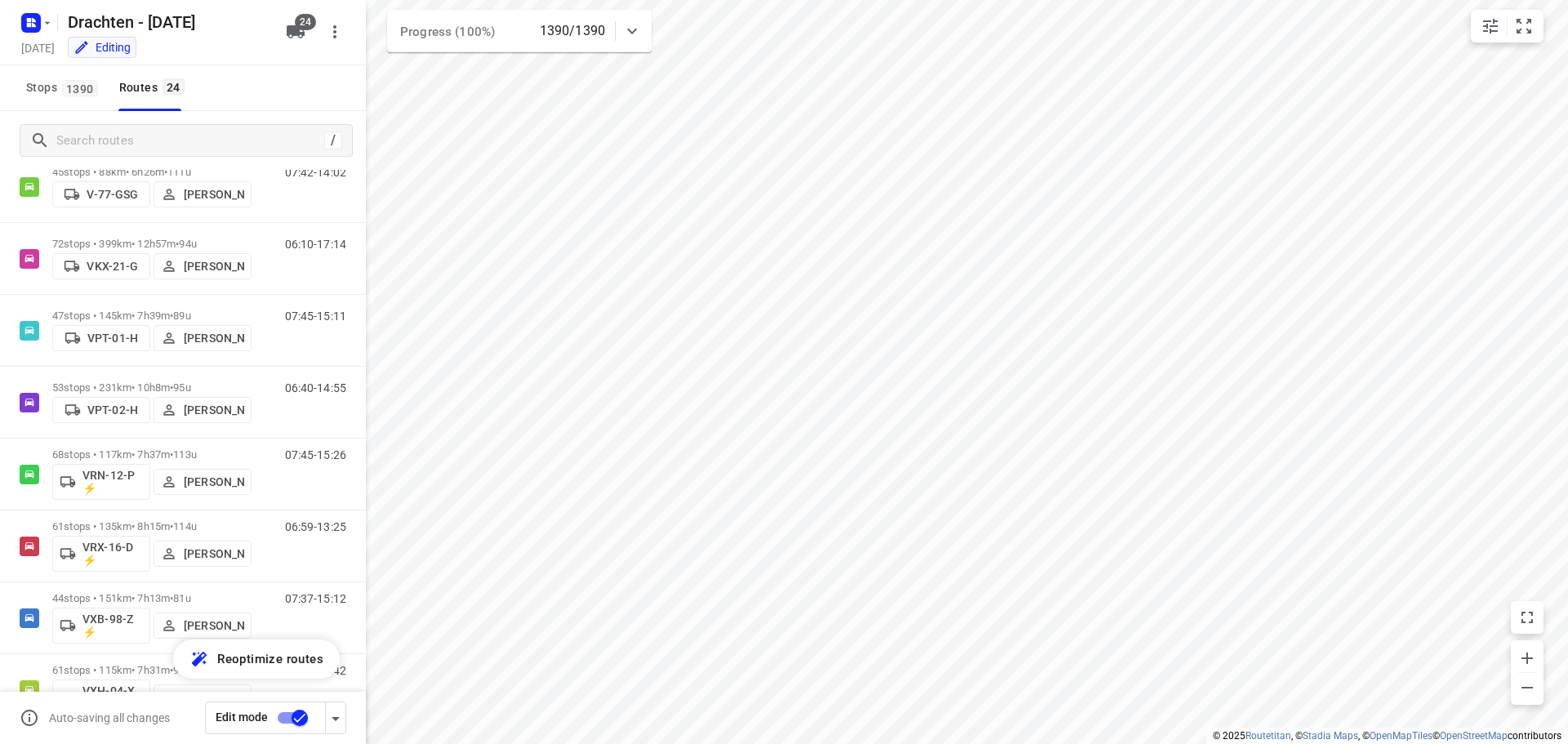
scroll to position [1143, 0]
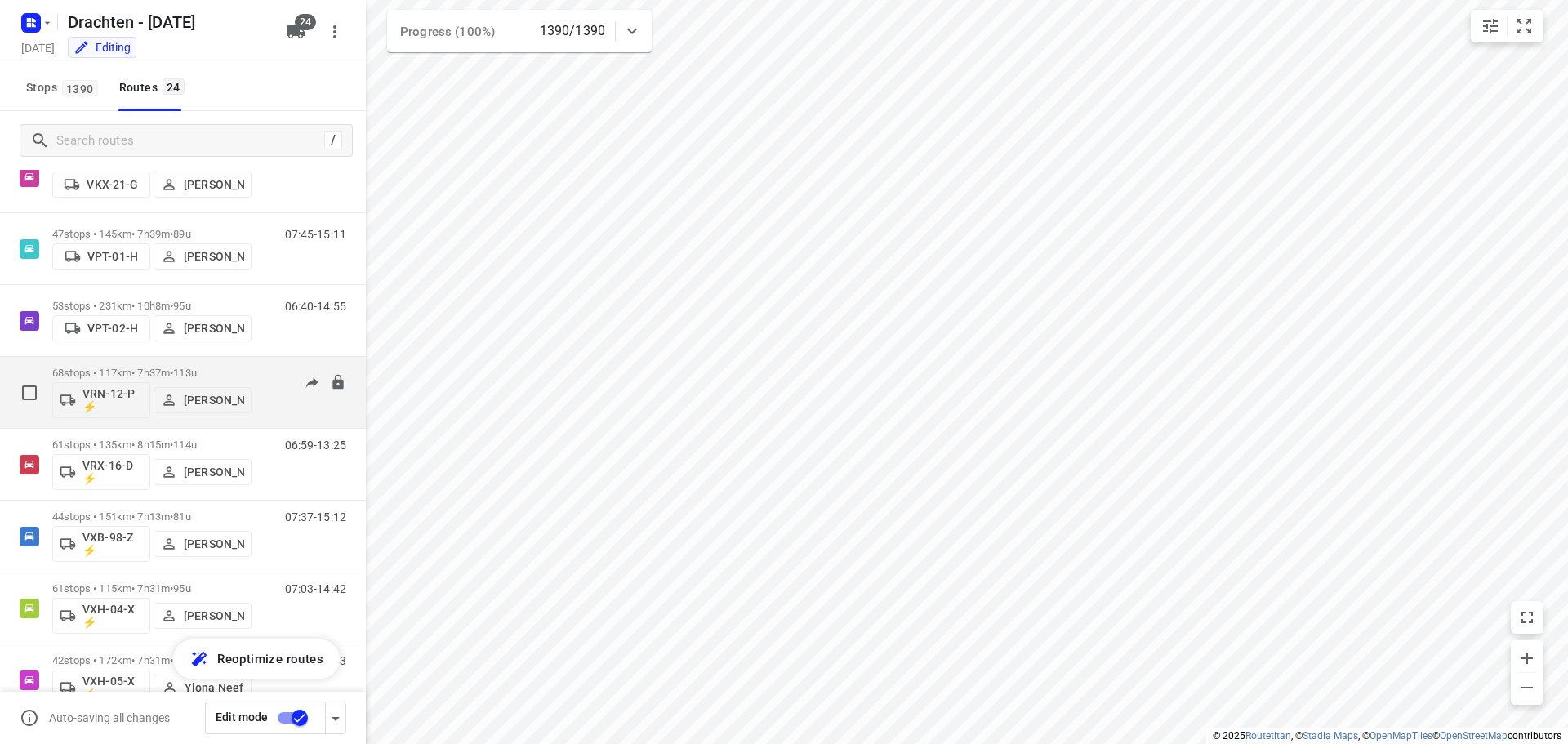
click at [131, 359] on div "68 stops • 117km • 7h37m • 113u VRN-12-P ⚡ Leon Holwerda" at bounding box center [151, 392] width 200 height 67
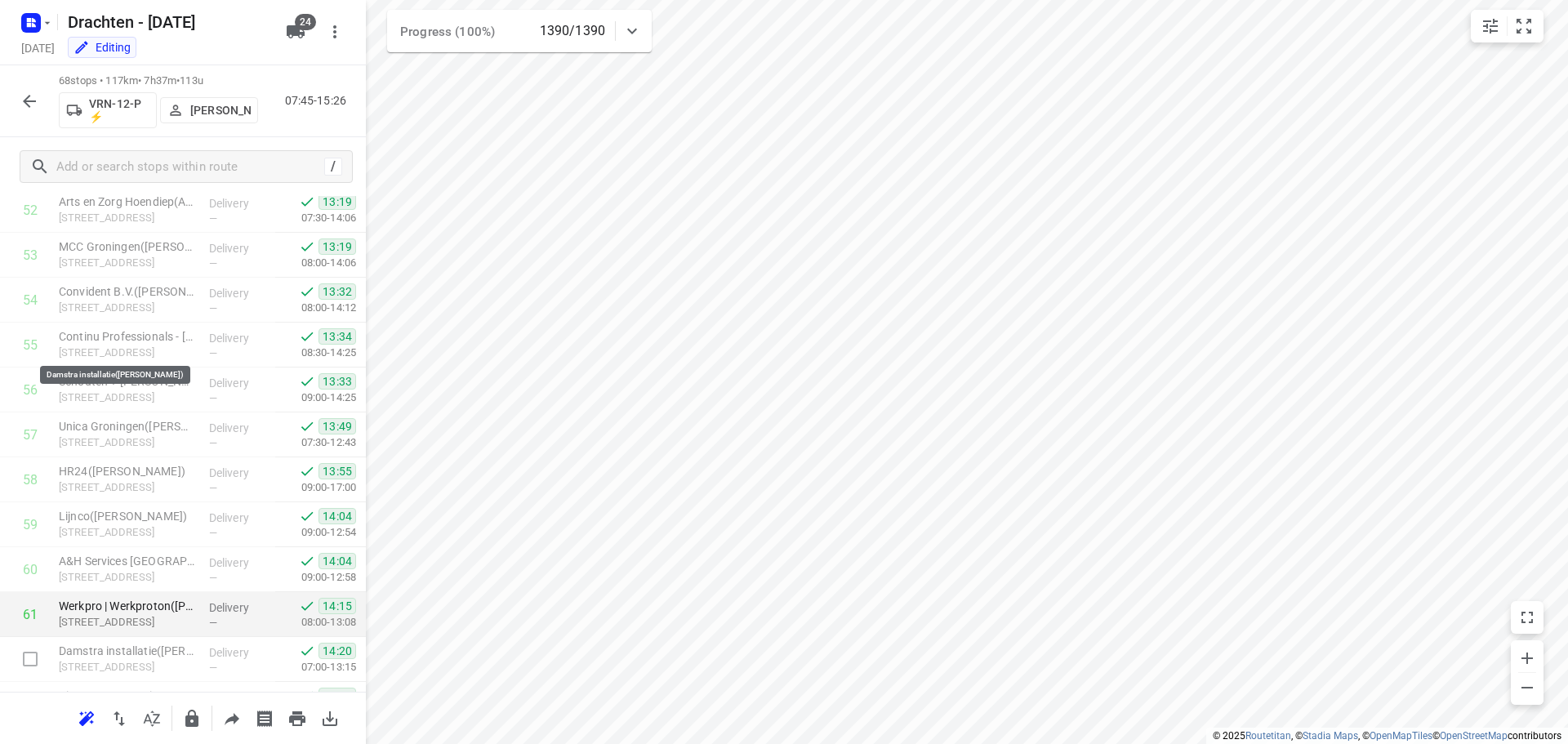
scroll to position [2684, 0]
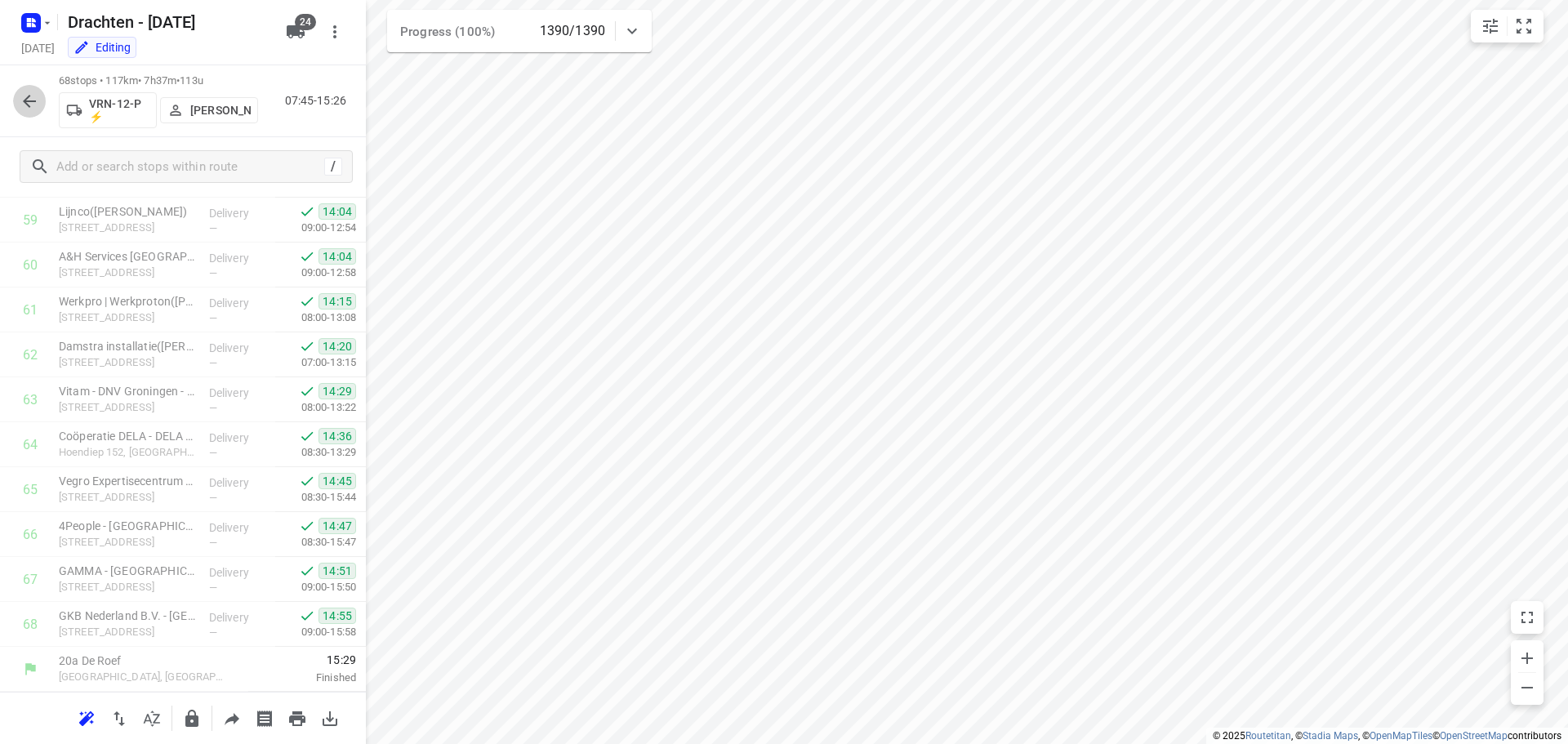
click at [24, 95] on icon "button" at bounding box center [29, 101] width 20 height 20
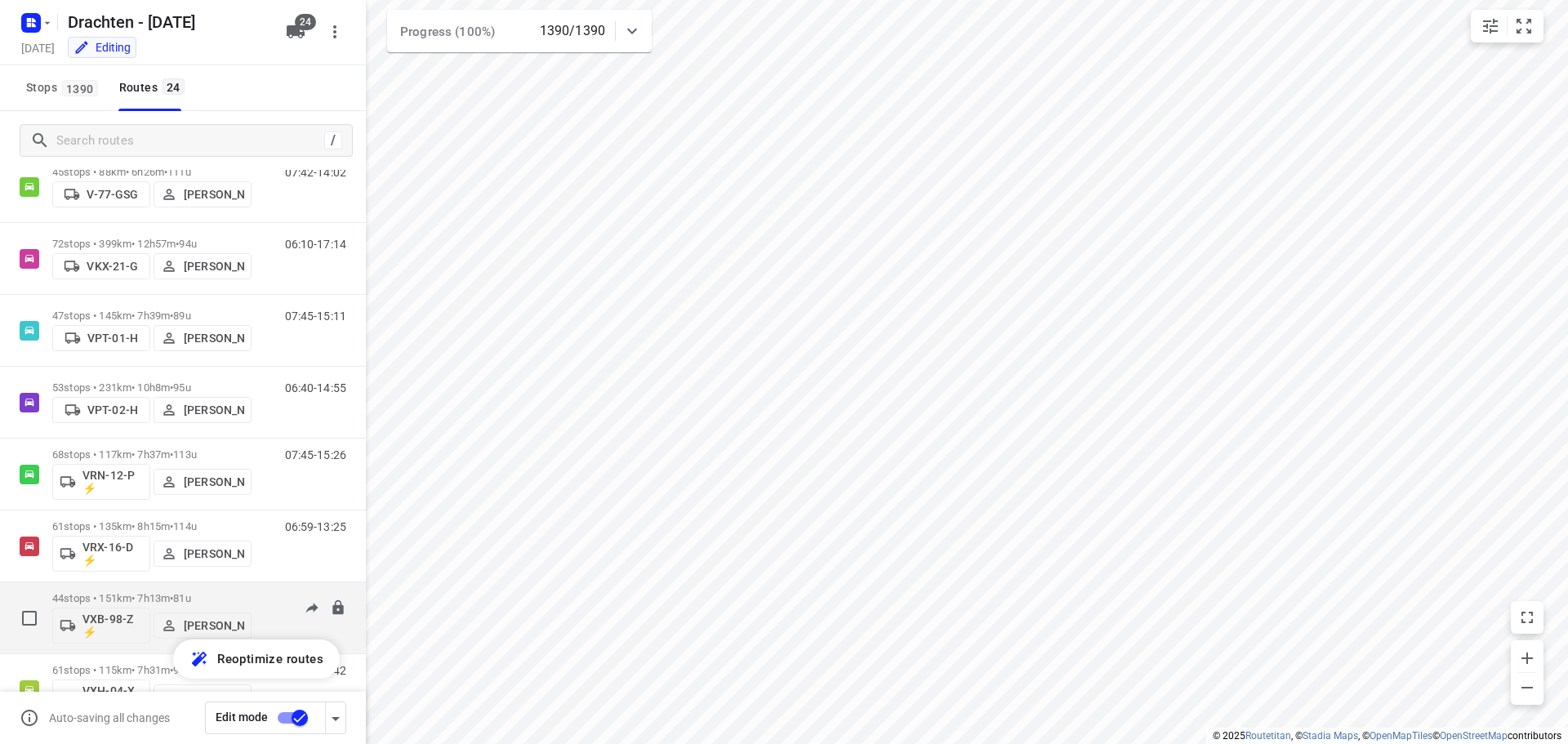
scroll to position [1256, 0]
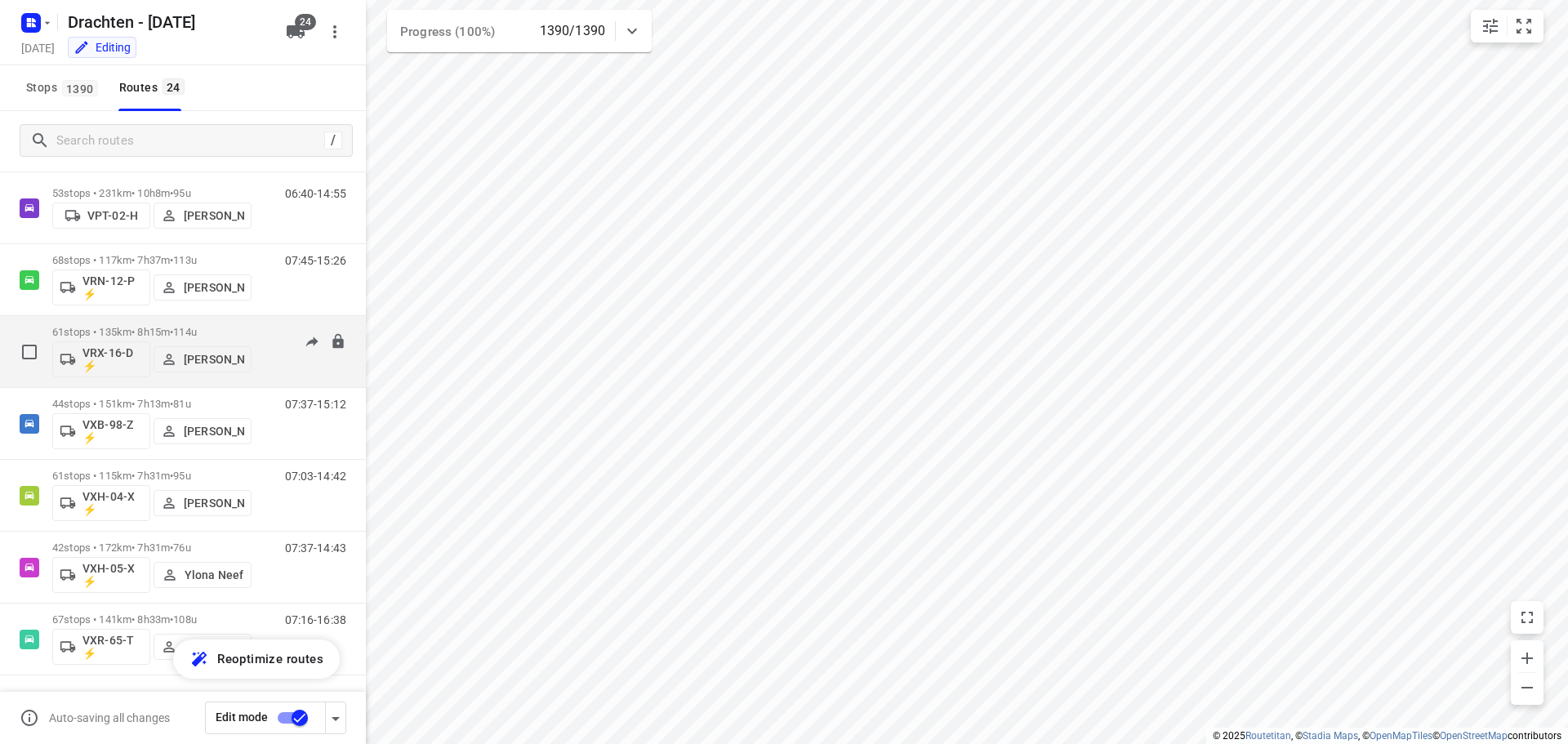
click at [174, 325] on div "61 stops • 135km • 8h15m • 114u VRX-16-D ⚡ Kevin Dijkstra" at bounding box center [151, 352] width 200 height 67
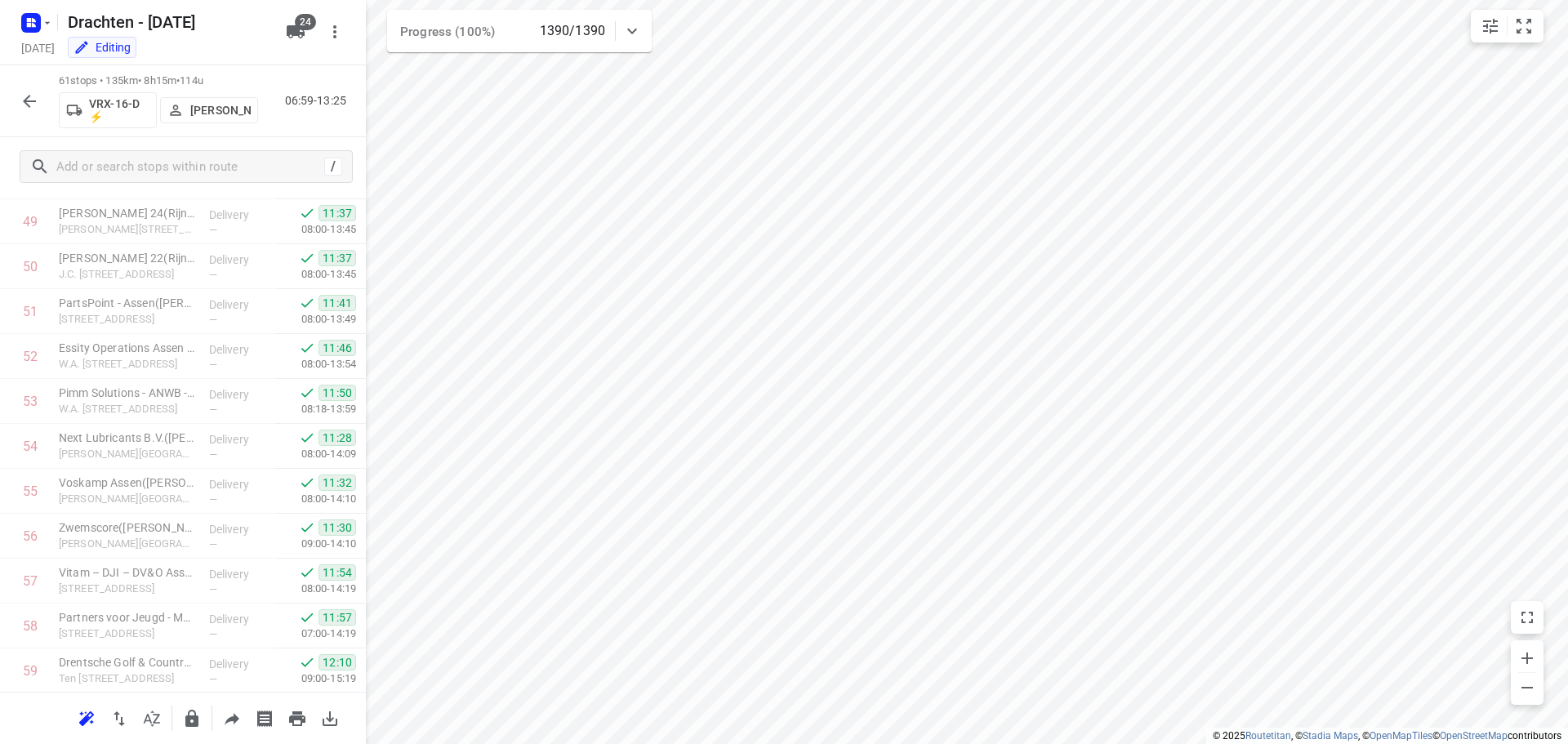
scroll to position [2370, 0]
click at [14, 97] on button "button" at bounding box center [29, 101] width 33 height 33
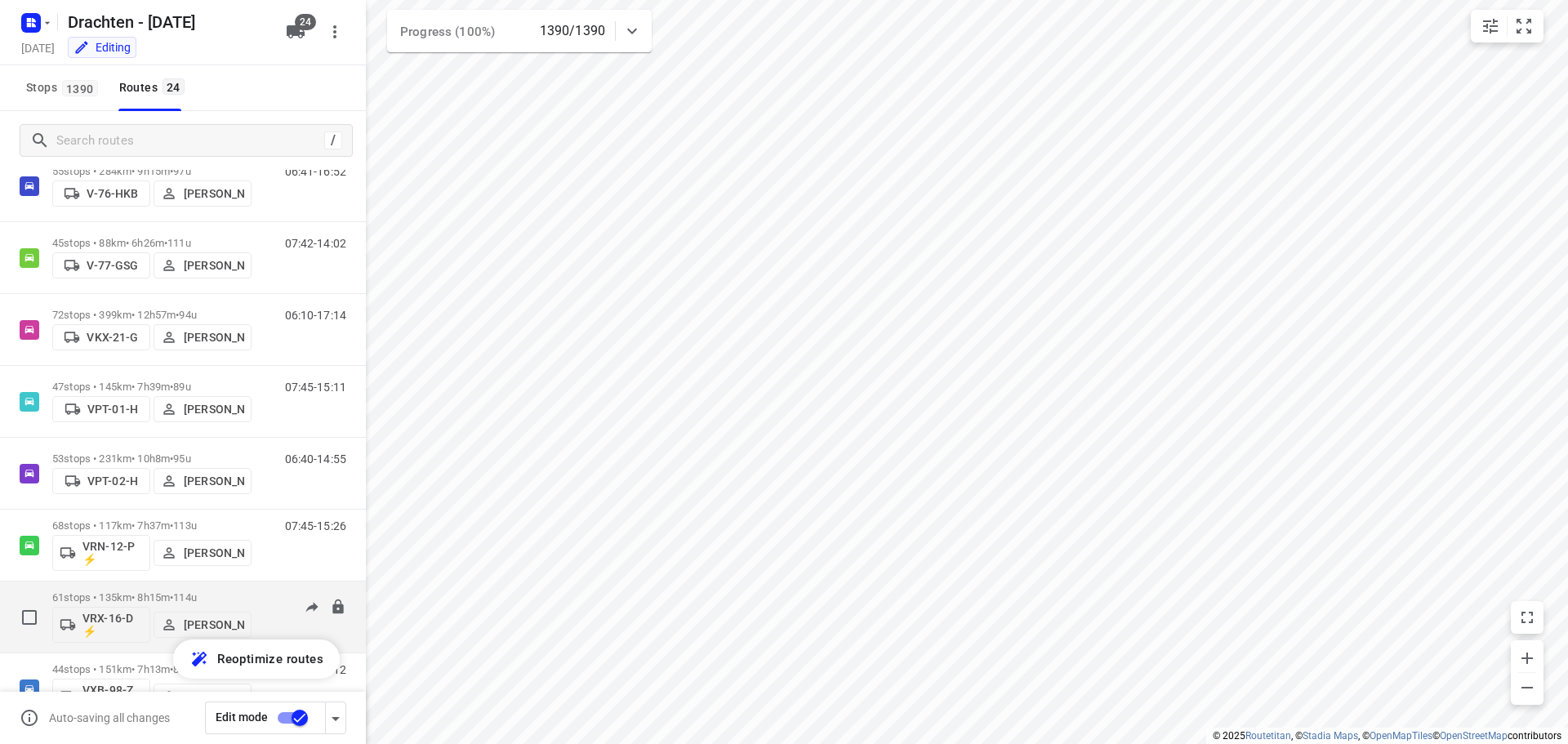
scroll to position [1224, 0]
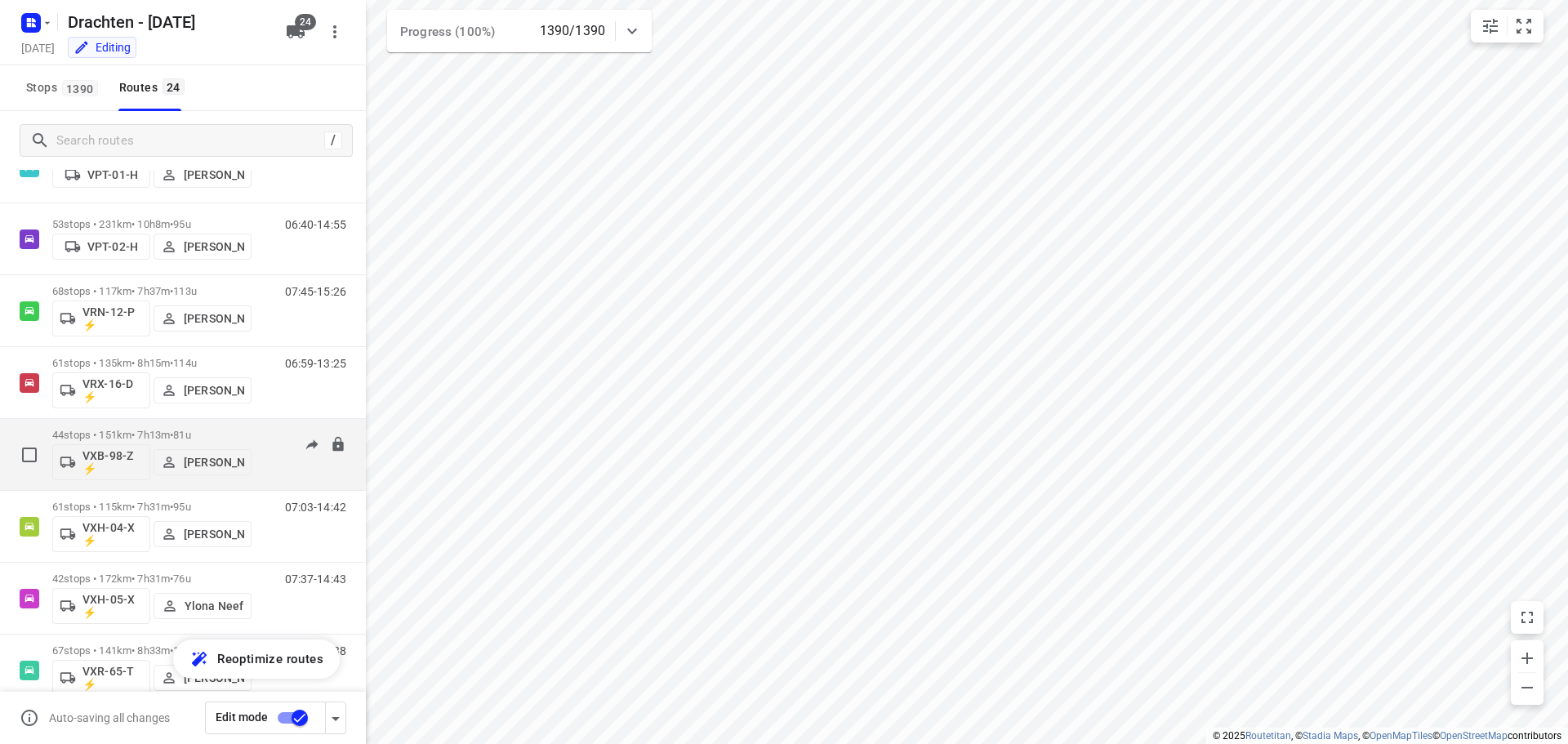
click at [190, 435] on span "81u" at bounding box center [182, 435] width 17 height 12
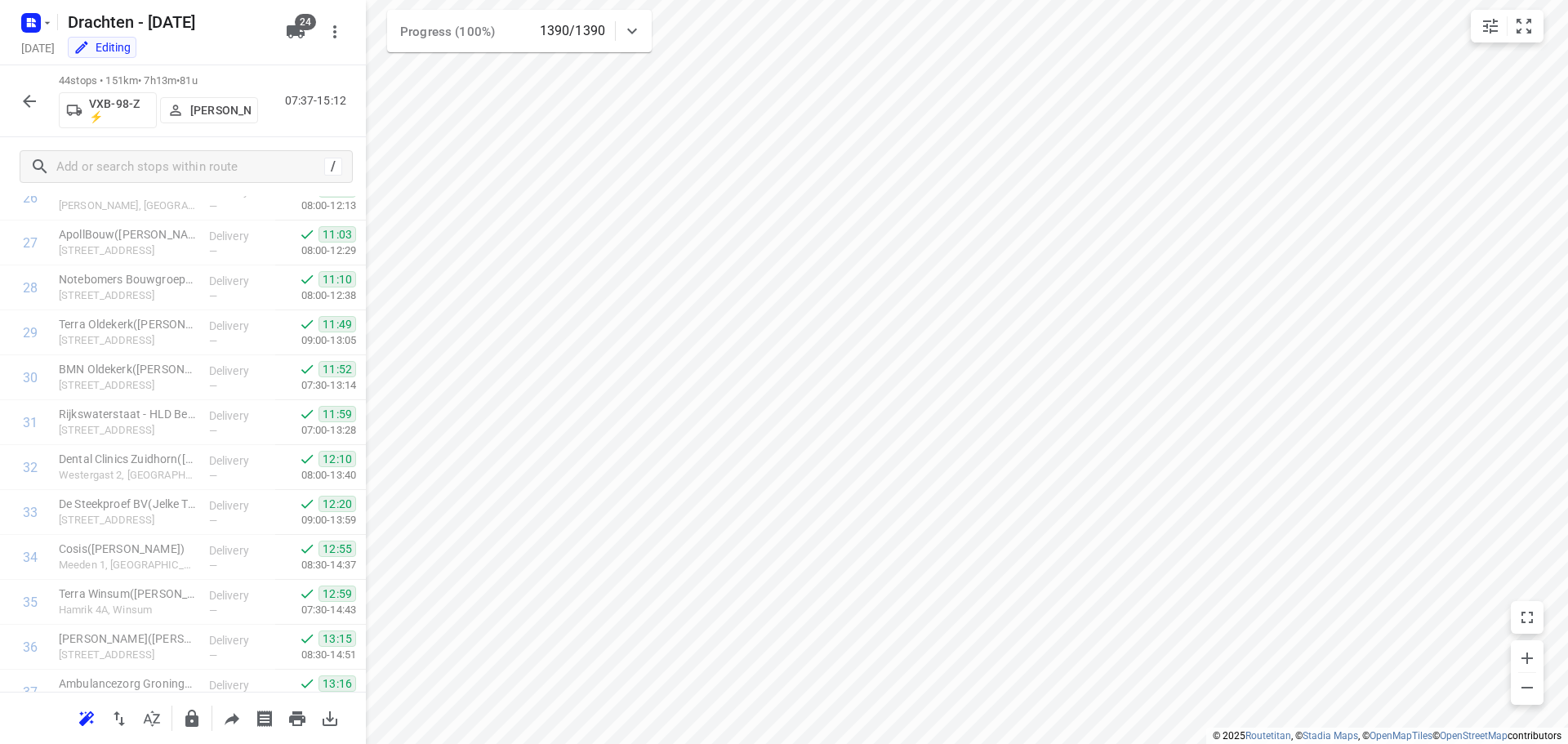
scroll to position [1606, 0]
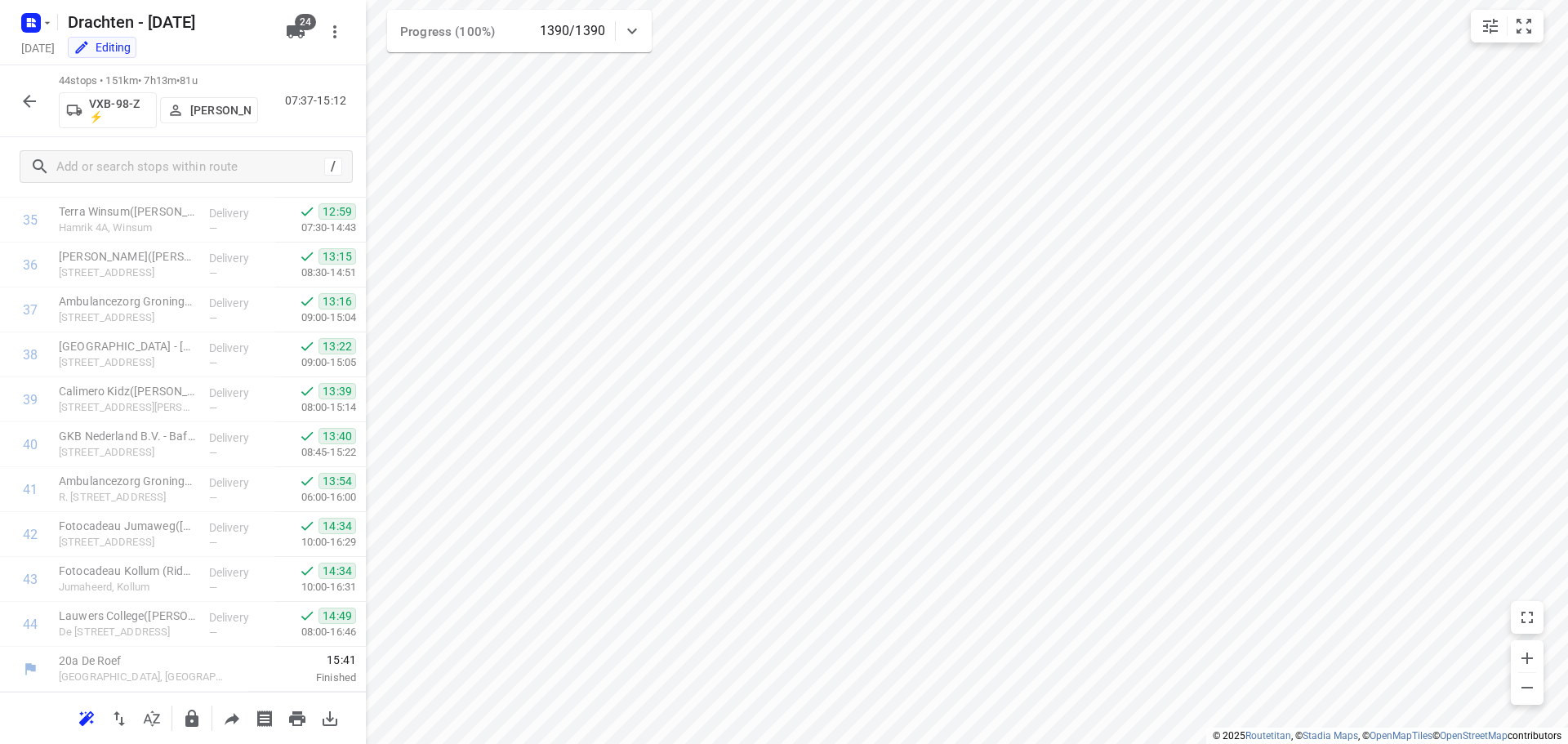
click at [38, 105] on icon "button" at bounding box center [29, 101] width 20 height 20
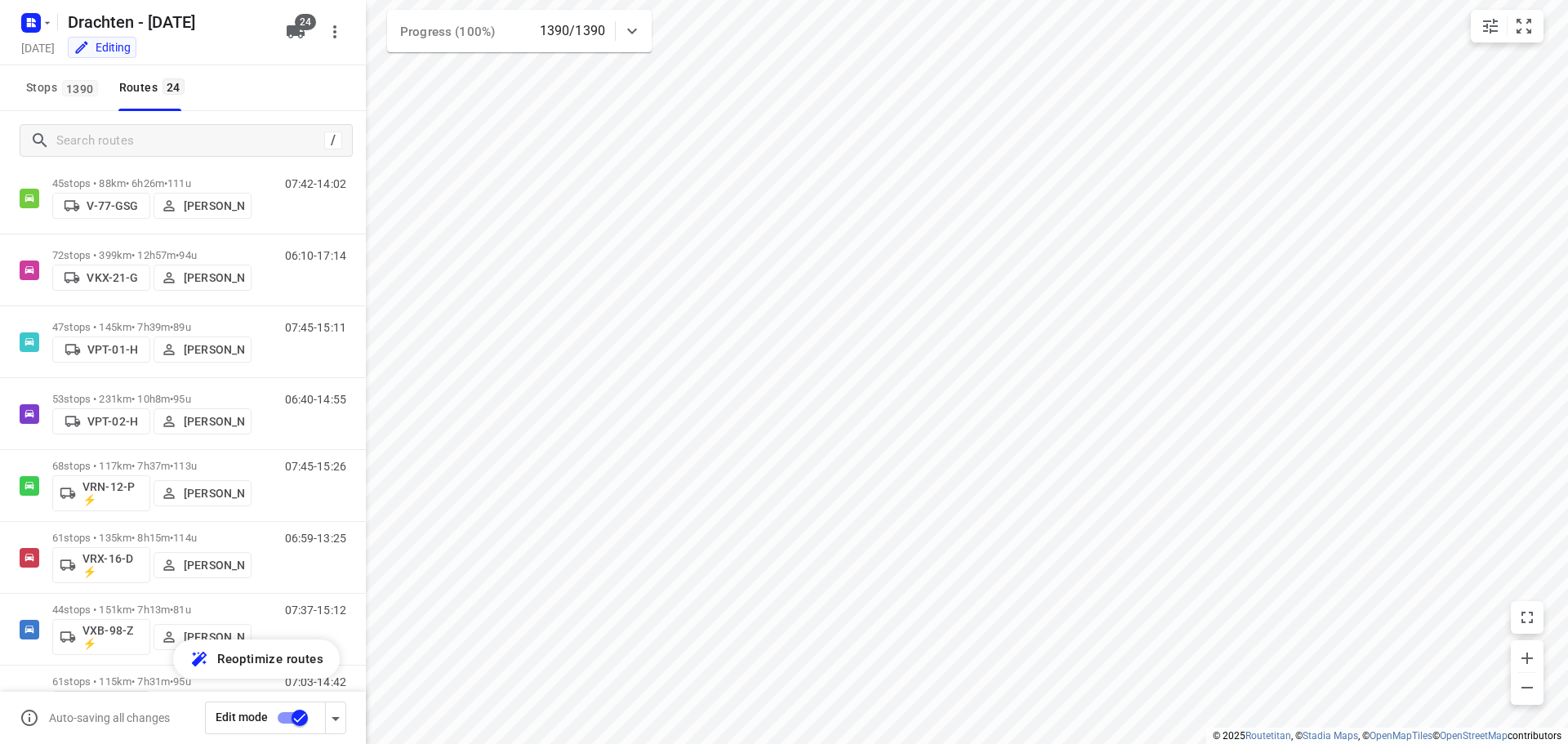
scroll to position [1256, 0]
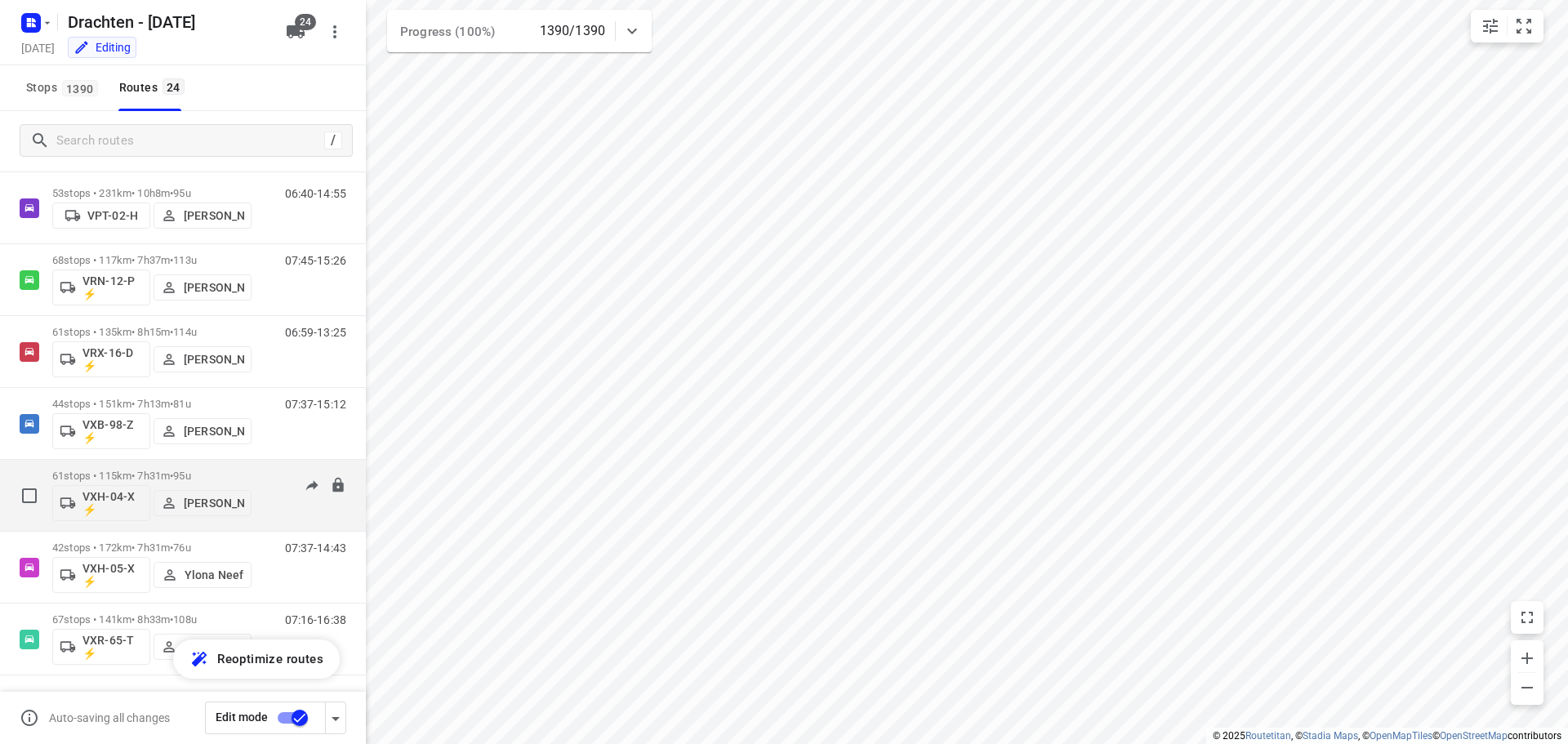
click at [170, 467] on div "61 stops • 115km • 7h31m • 95u VXH-04-X ⚡ Dirk van den Berg" at bounding box center [151, 495] width 200 height 67
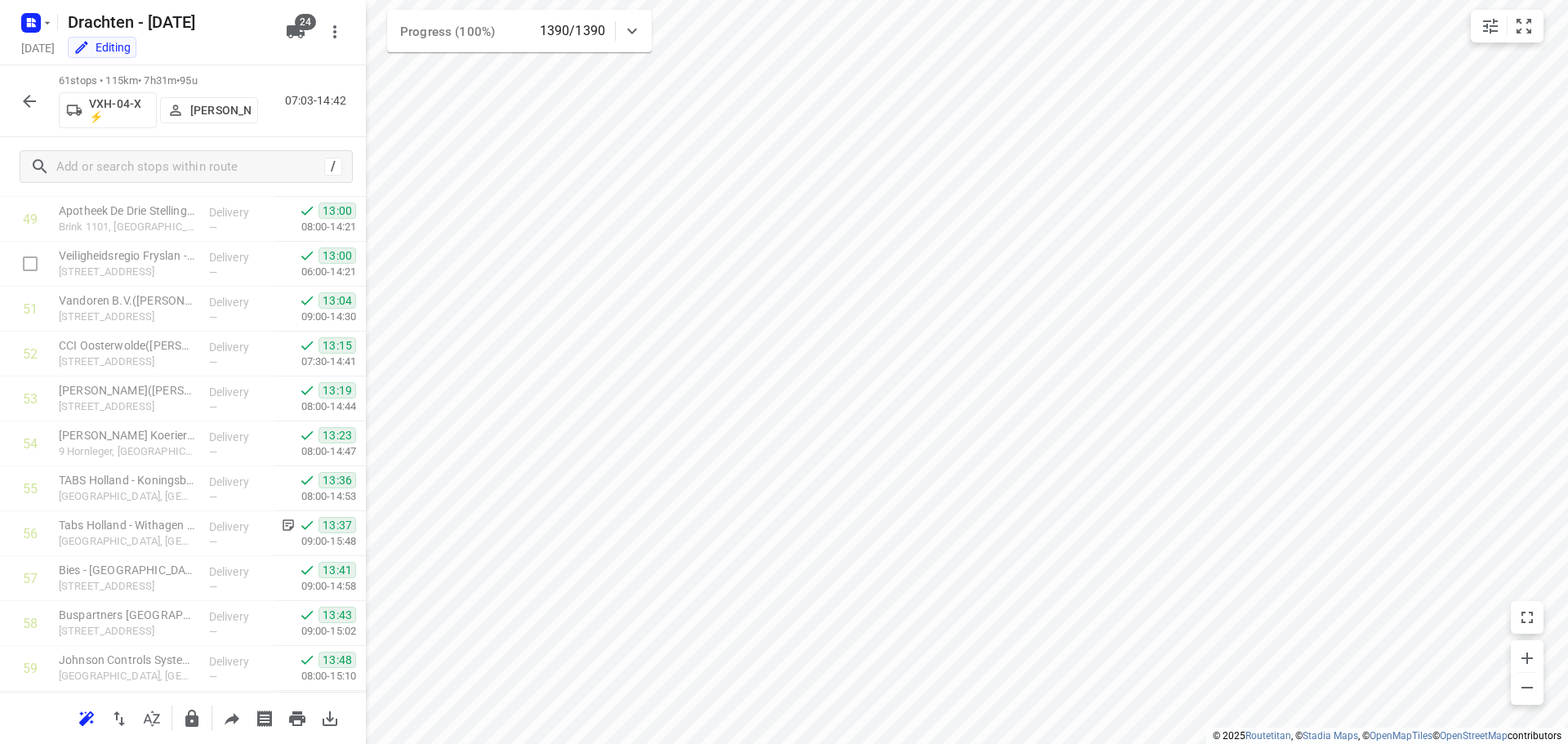
scroll to position [2370, 0]
click at [33, 101] on icon "button" at bounding box center [29, 101] width 13 height 13
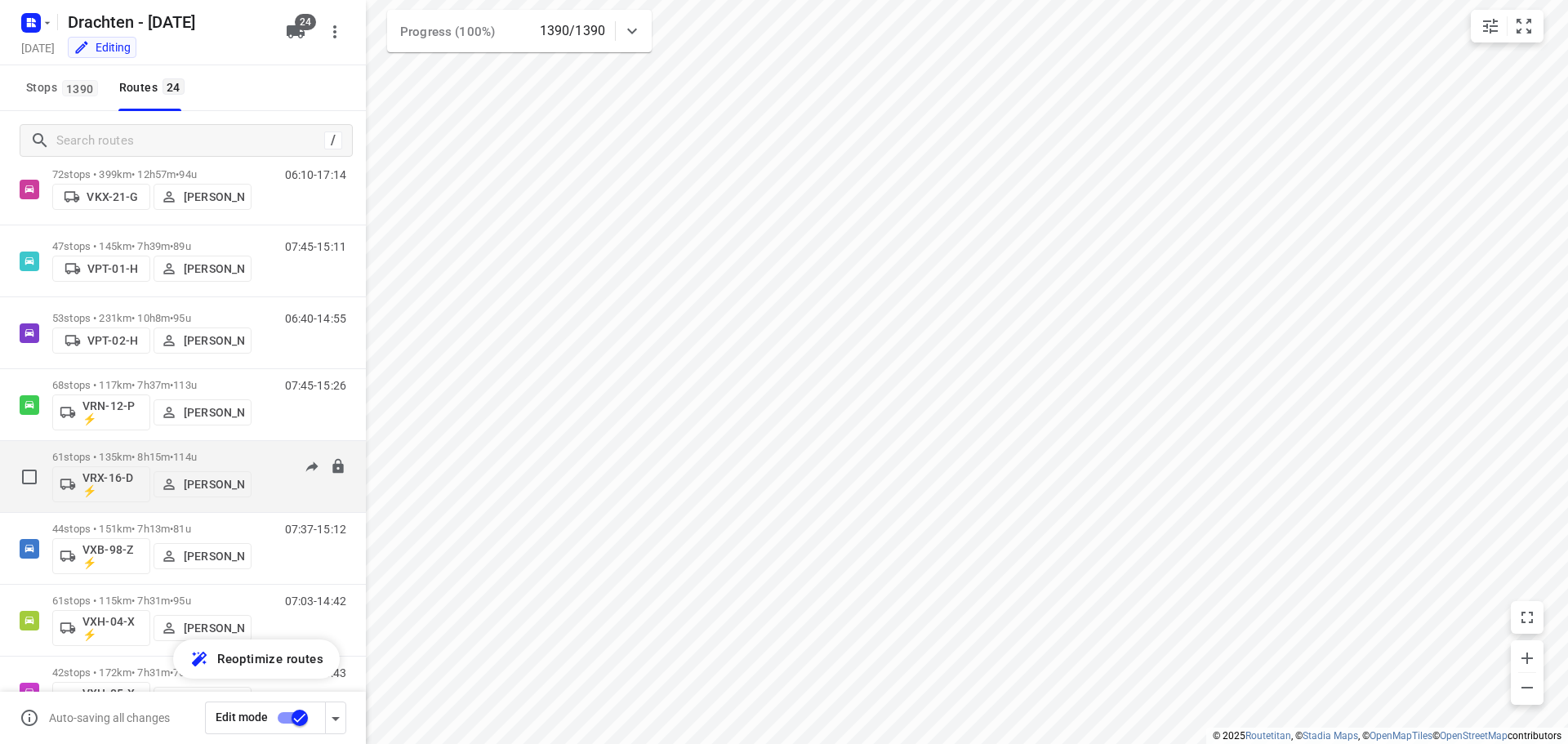
scroll to position [1256, 0]
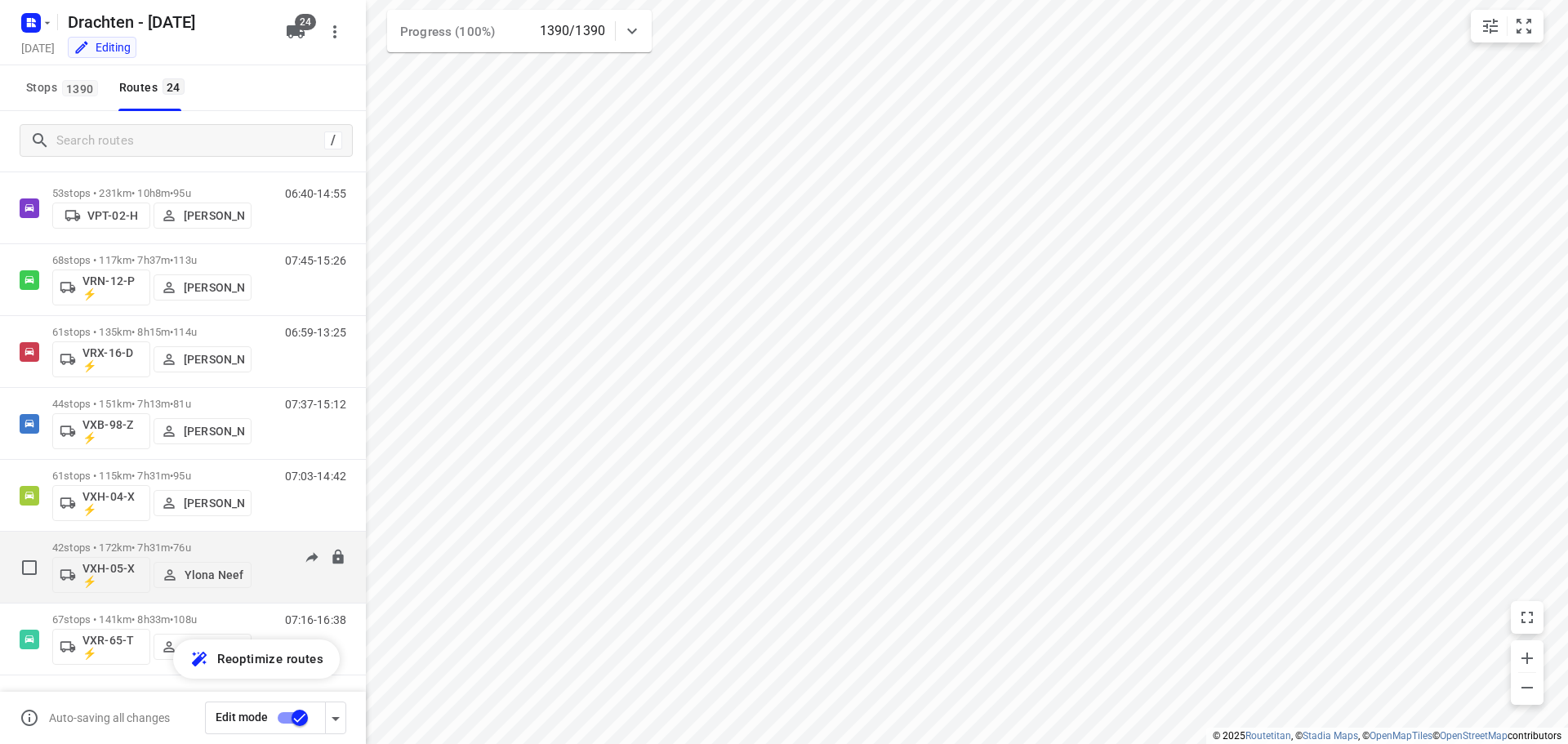
click at [175, 555] on div "VXH-05-X ⚡ Ylona Neef" at bounding box center [151, 573] width 200 height 39
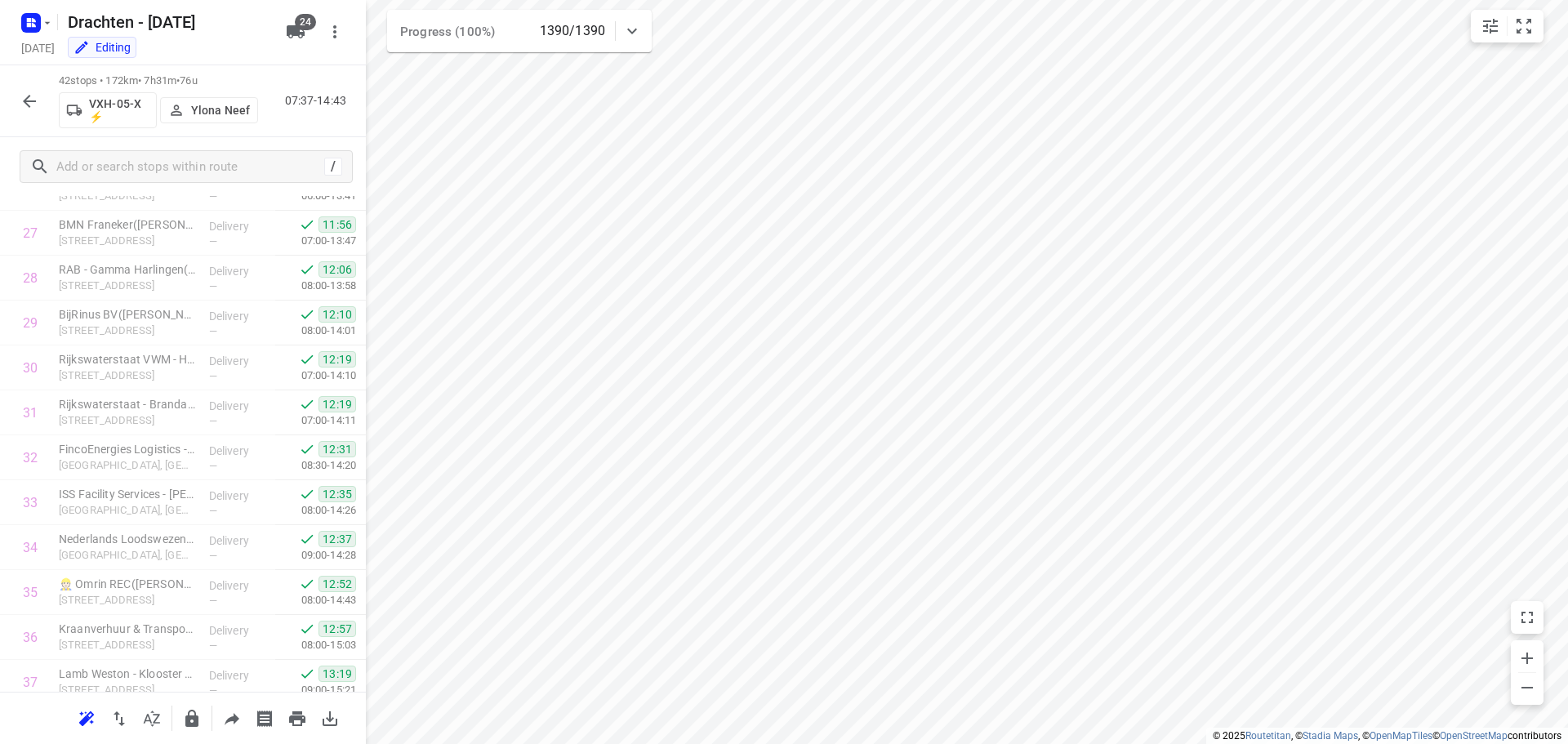
scroll to position [1517, 0]
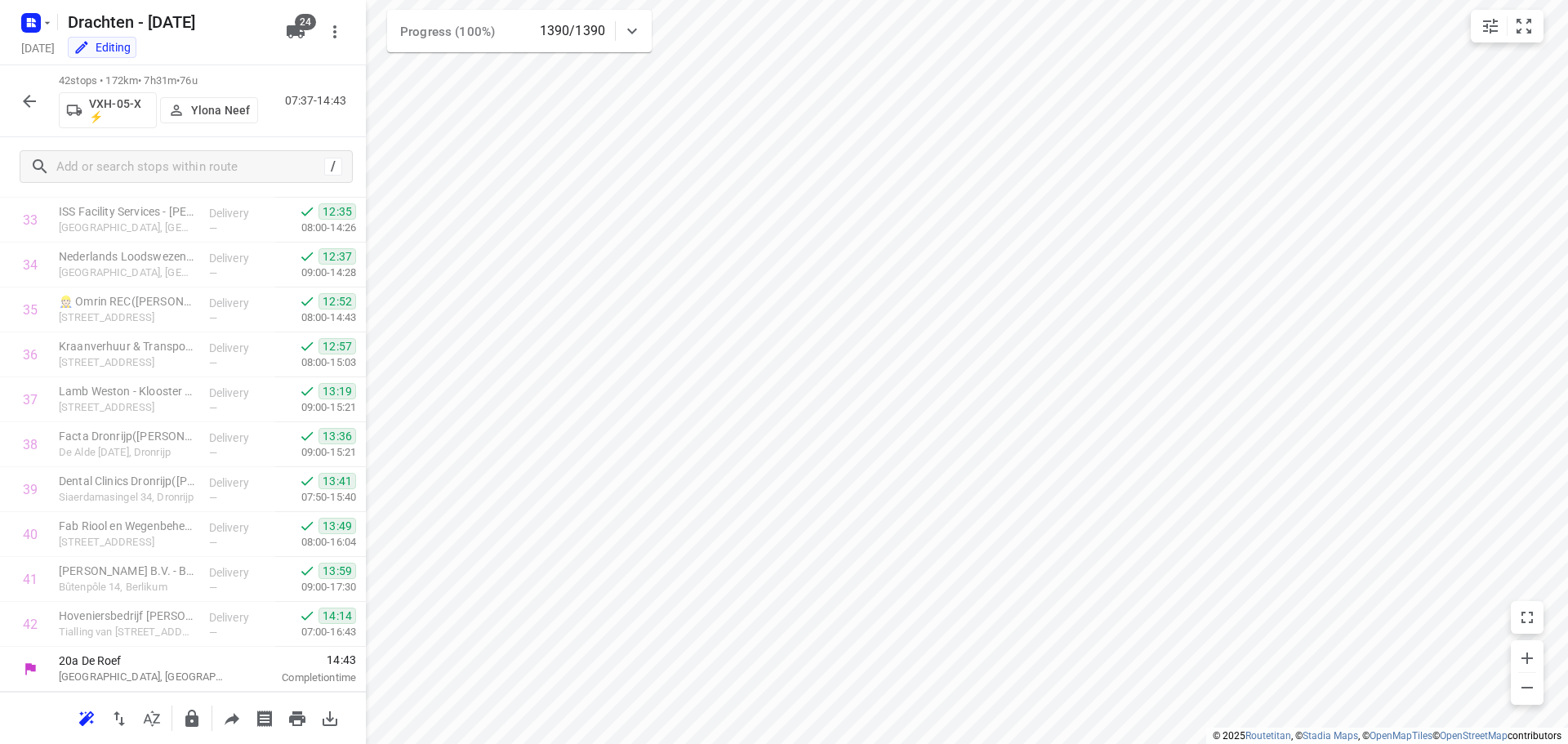
click at [37, 101] on icon "button" at bounding box center [29, 101] width 20 height 20
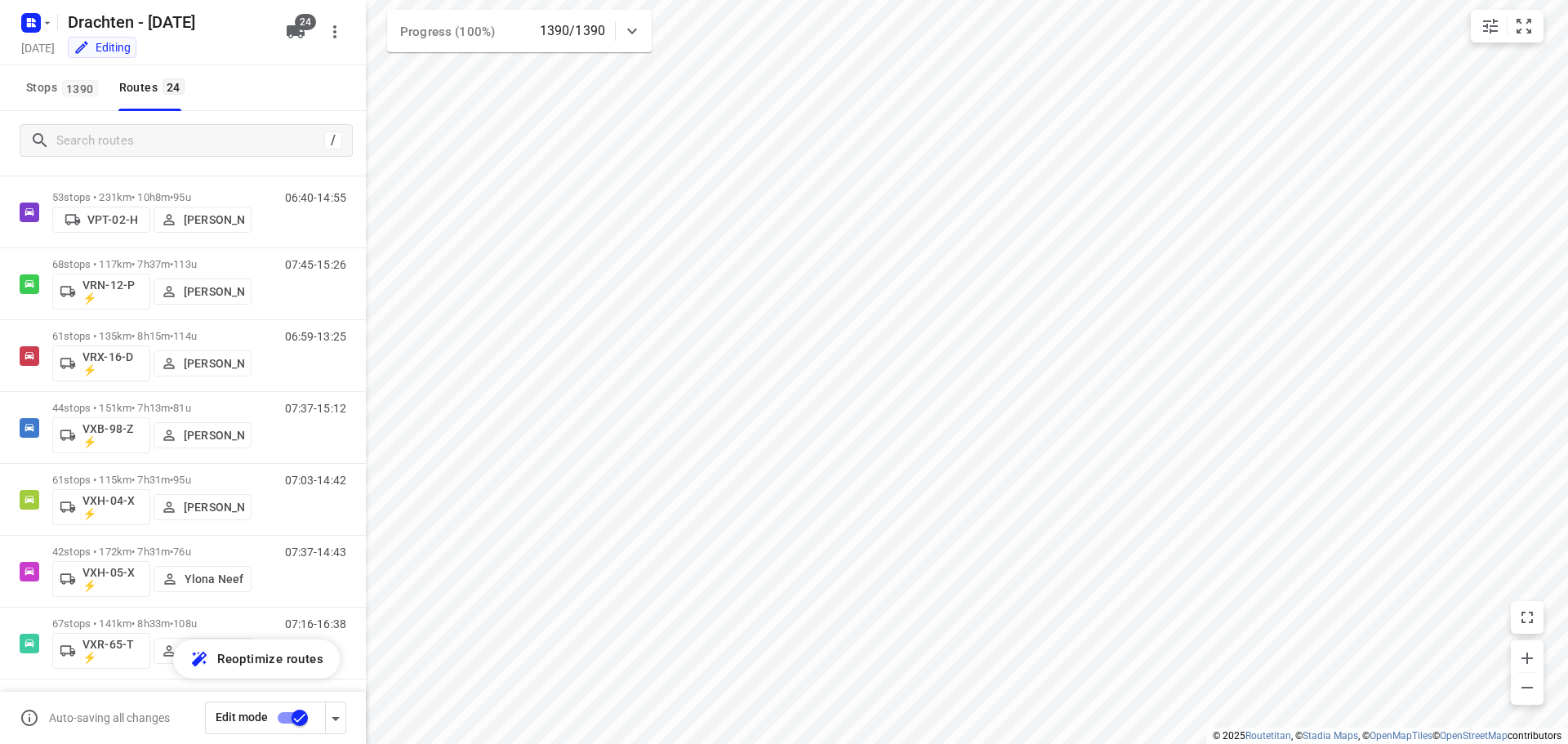
scroll to position [1256, 0]
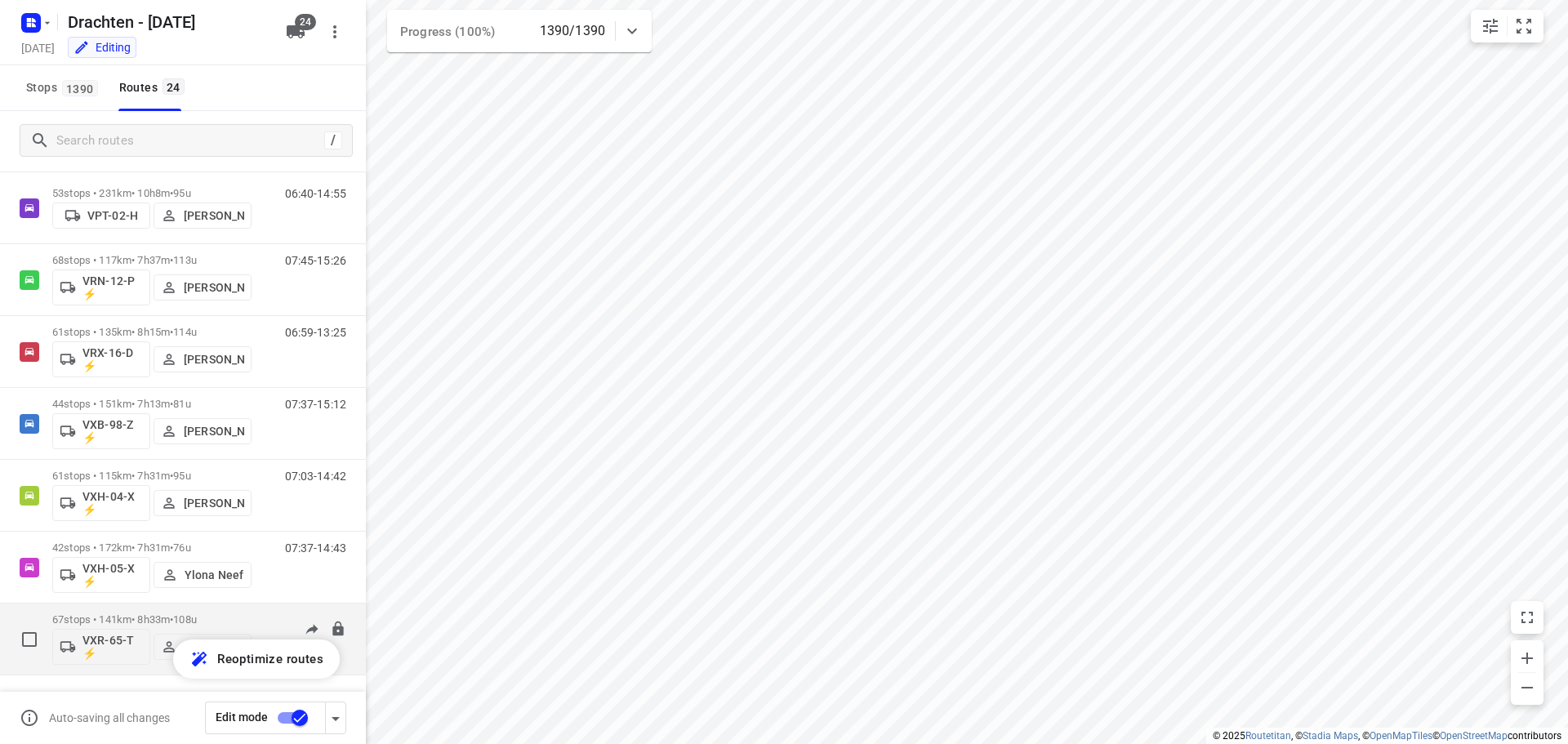
click at [169, 618] on p "67 stops • 141km • 8h33m • 108u" at bounding box center [151, 620] width 200 height 12
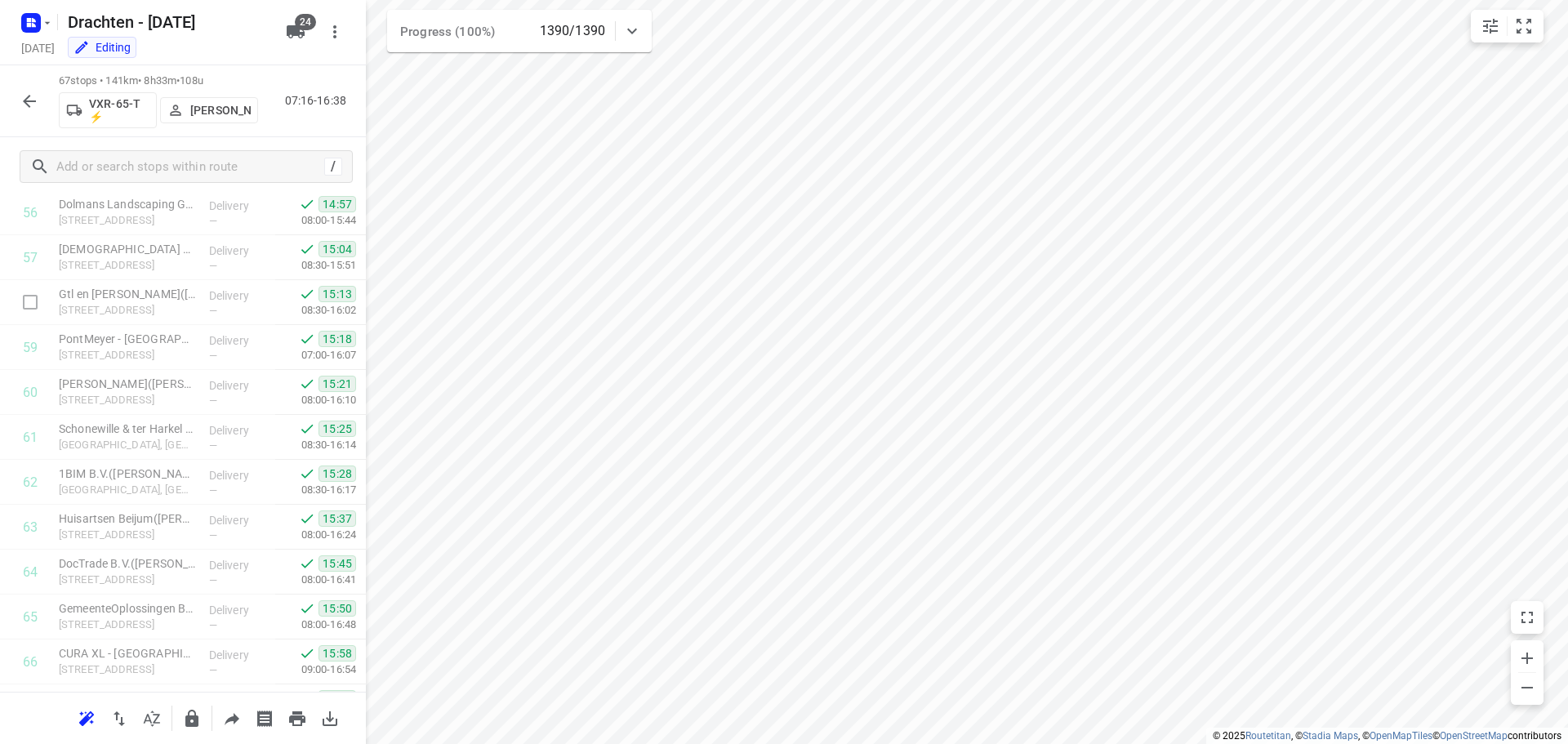
scroll to position [2639, 0]
click at [29, 92] on icon "button" at bounding box center [29, 101] width 20 height 20
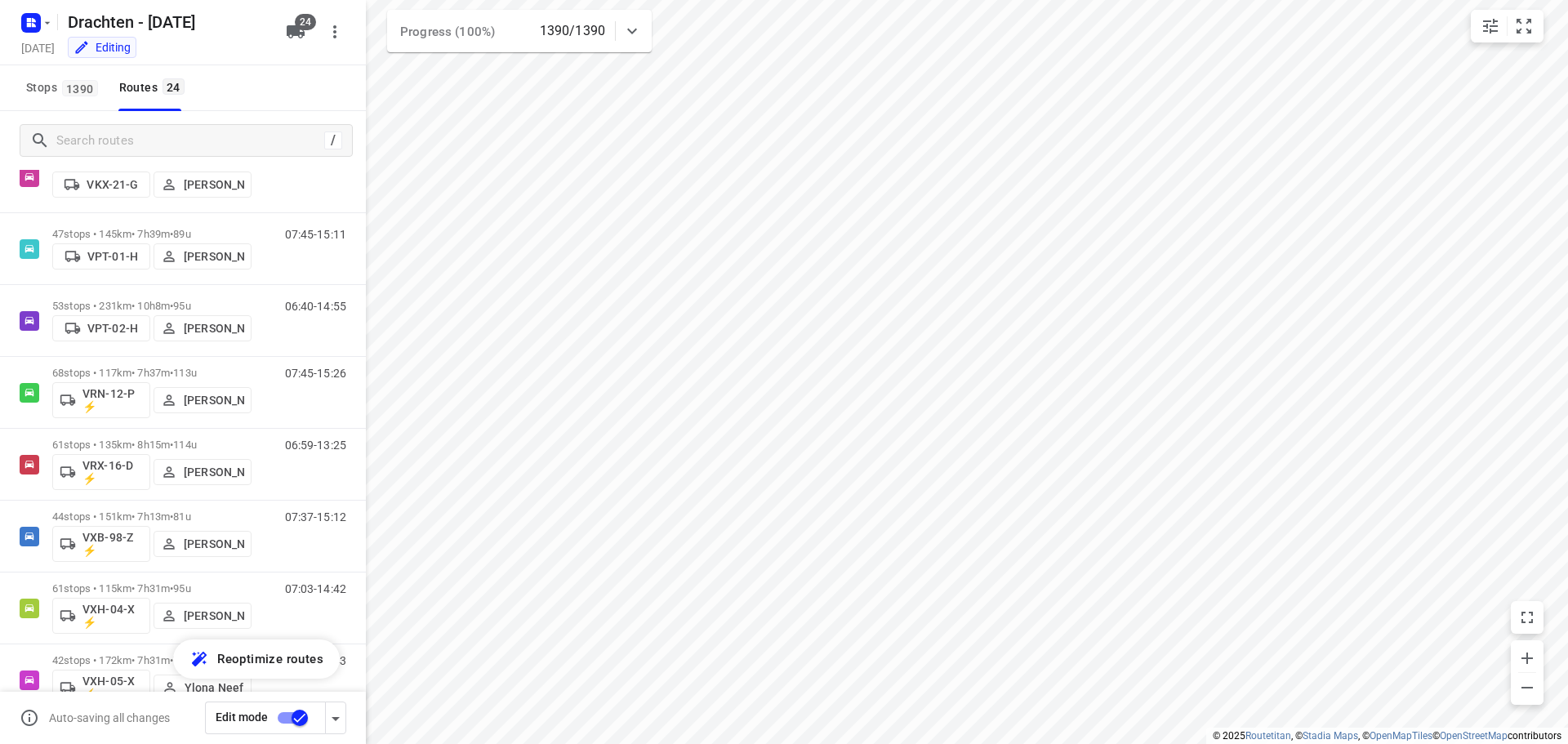
scroll to position [1256, 0]
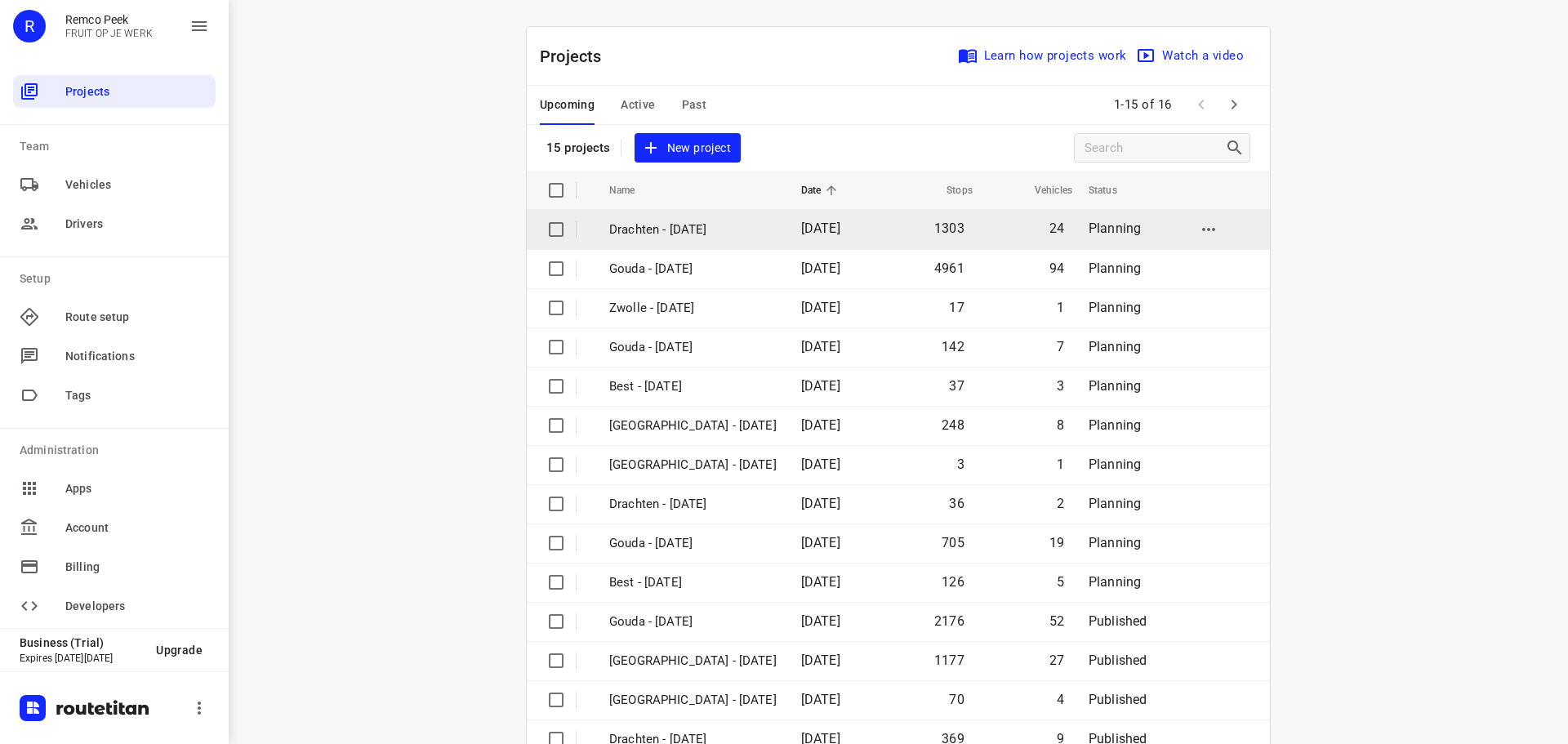
click at [647, 225] on p "Drachten - [DATE]" at bounding box center [693, 230] width 168 height 19
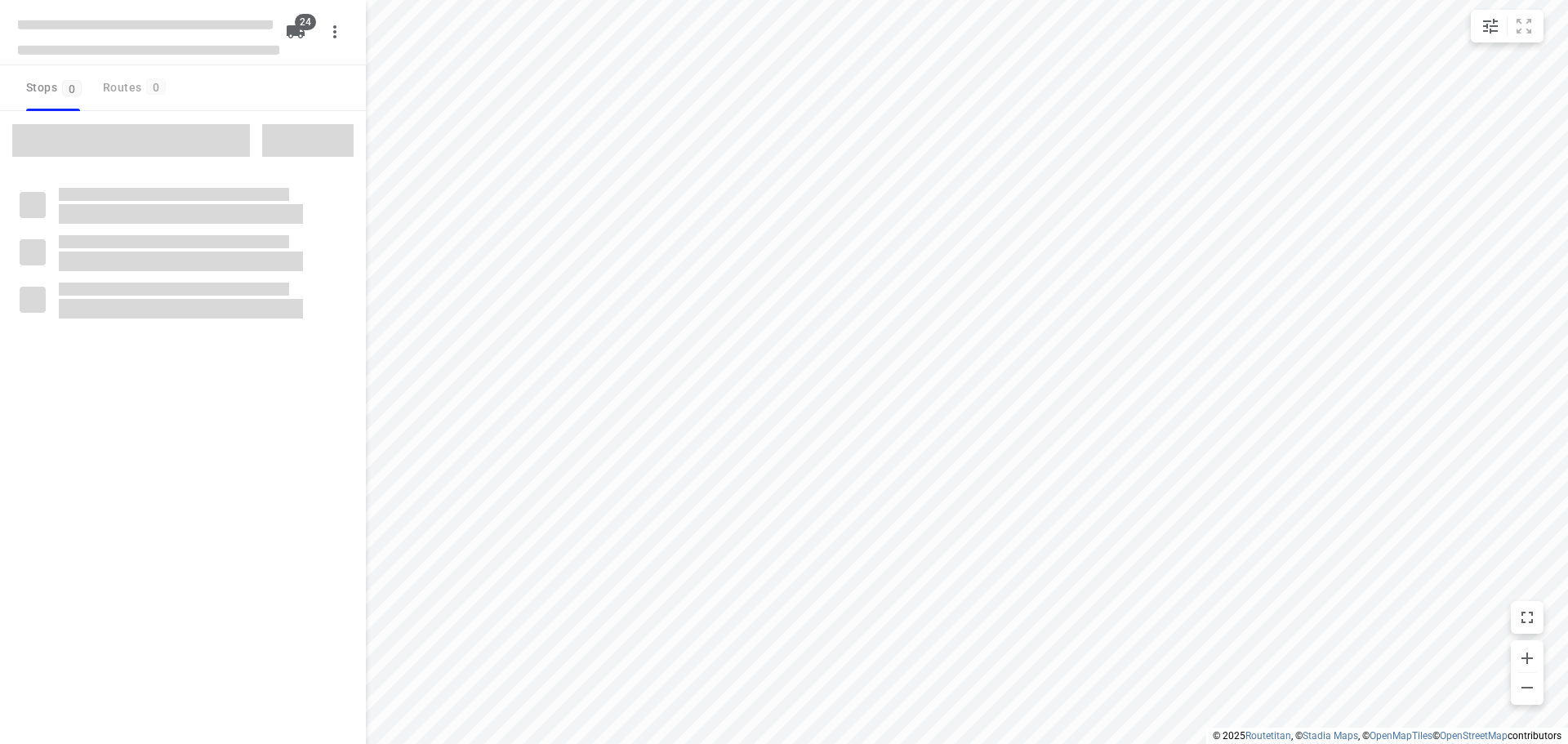
checkbox input "true"
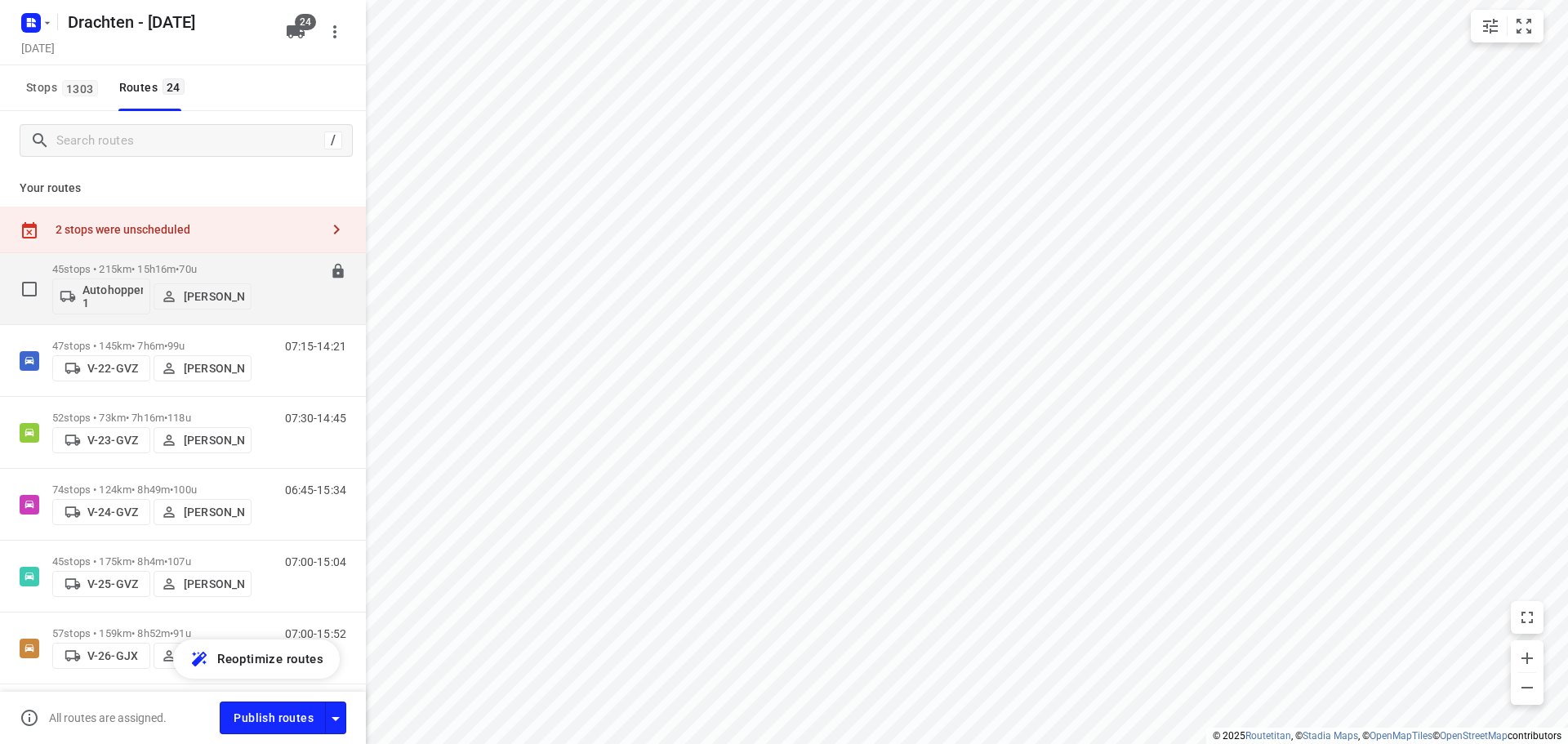
click at [196, 264] on span "70u" at bounding box center [188, 269] width 17 height 12
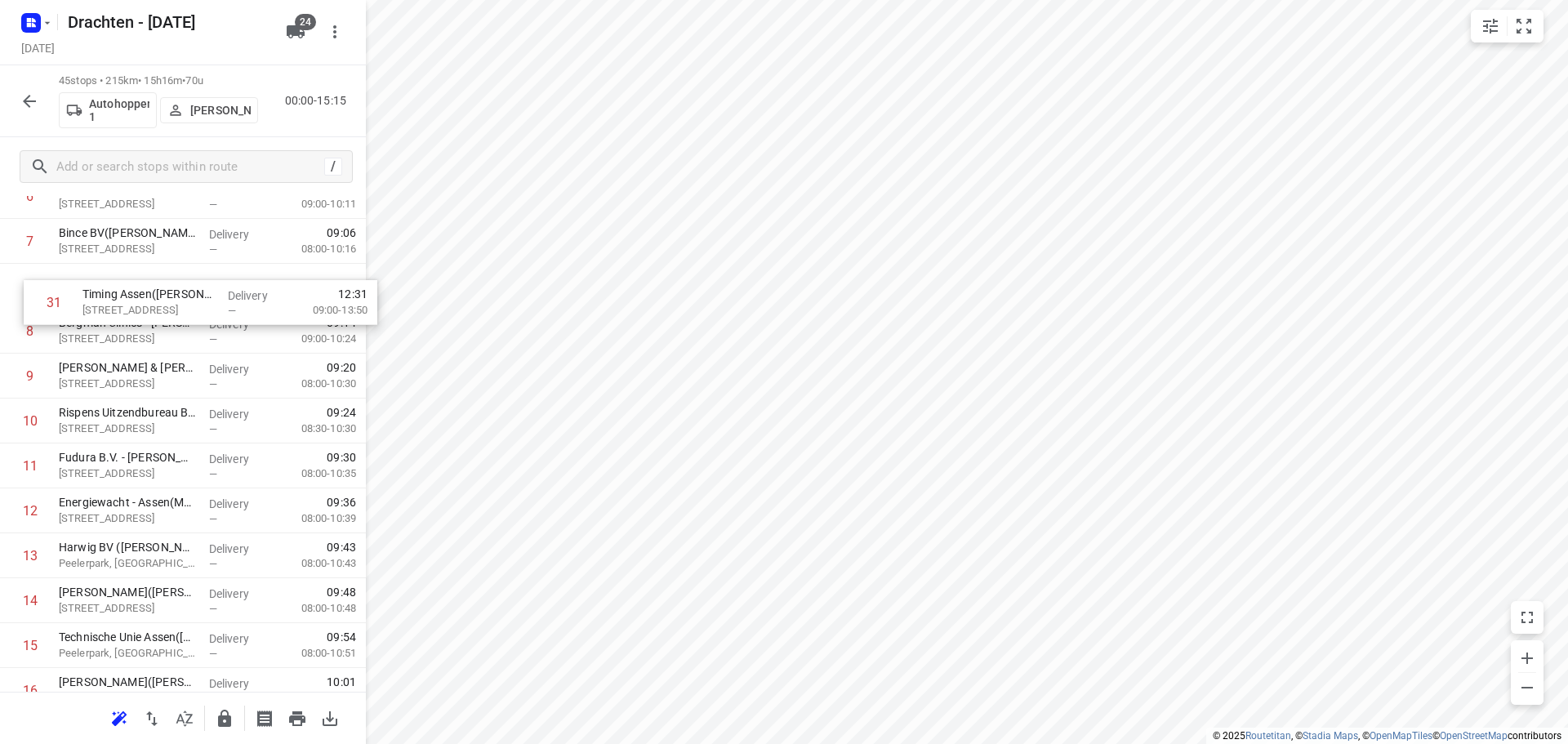
scroll to position [366, 0]
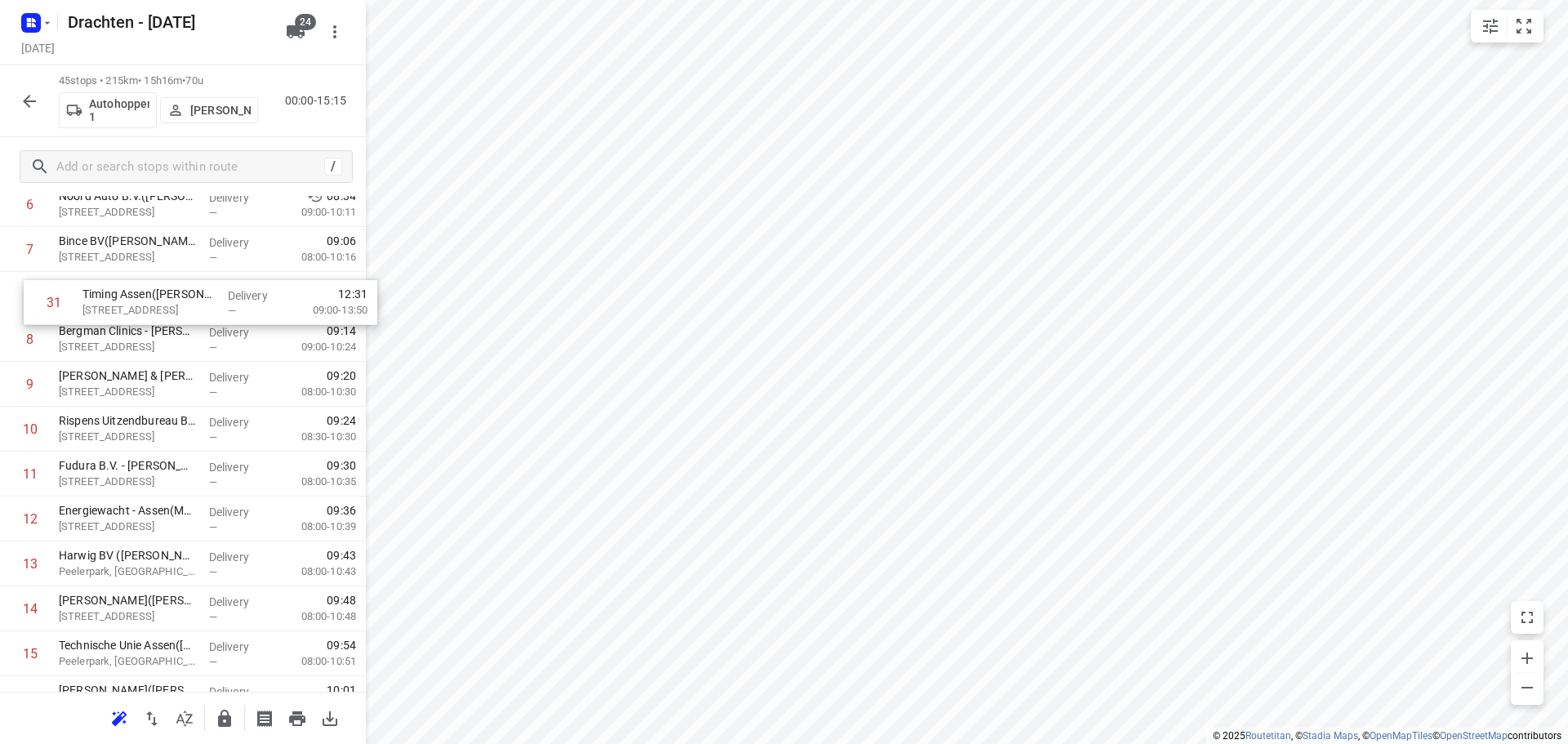
drag, startPoint x: 153, startPoint y: 550, endPoint x: 177, endPoint y: 293, distance: 258.1
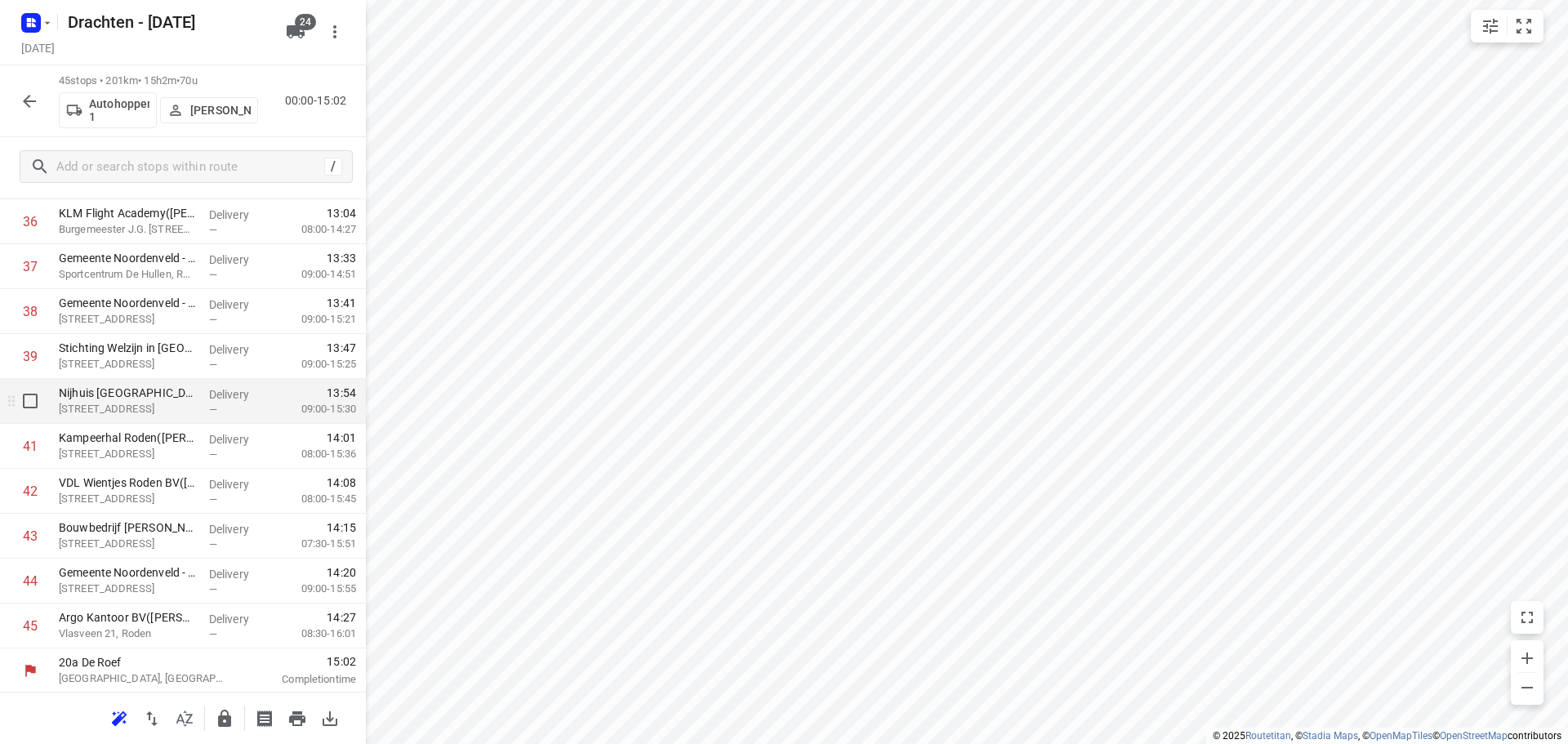
scroll to position [1698, 0]
click at [222, 718] on icon "button" at bounding box center [224, 718] width 13 height 17
click at [34, 96] on icon "button" at bounding box center [29, 101] width 20 height 20
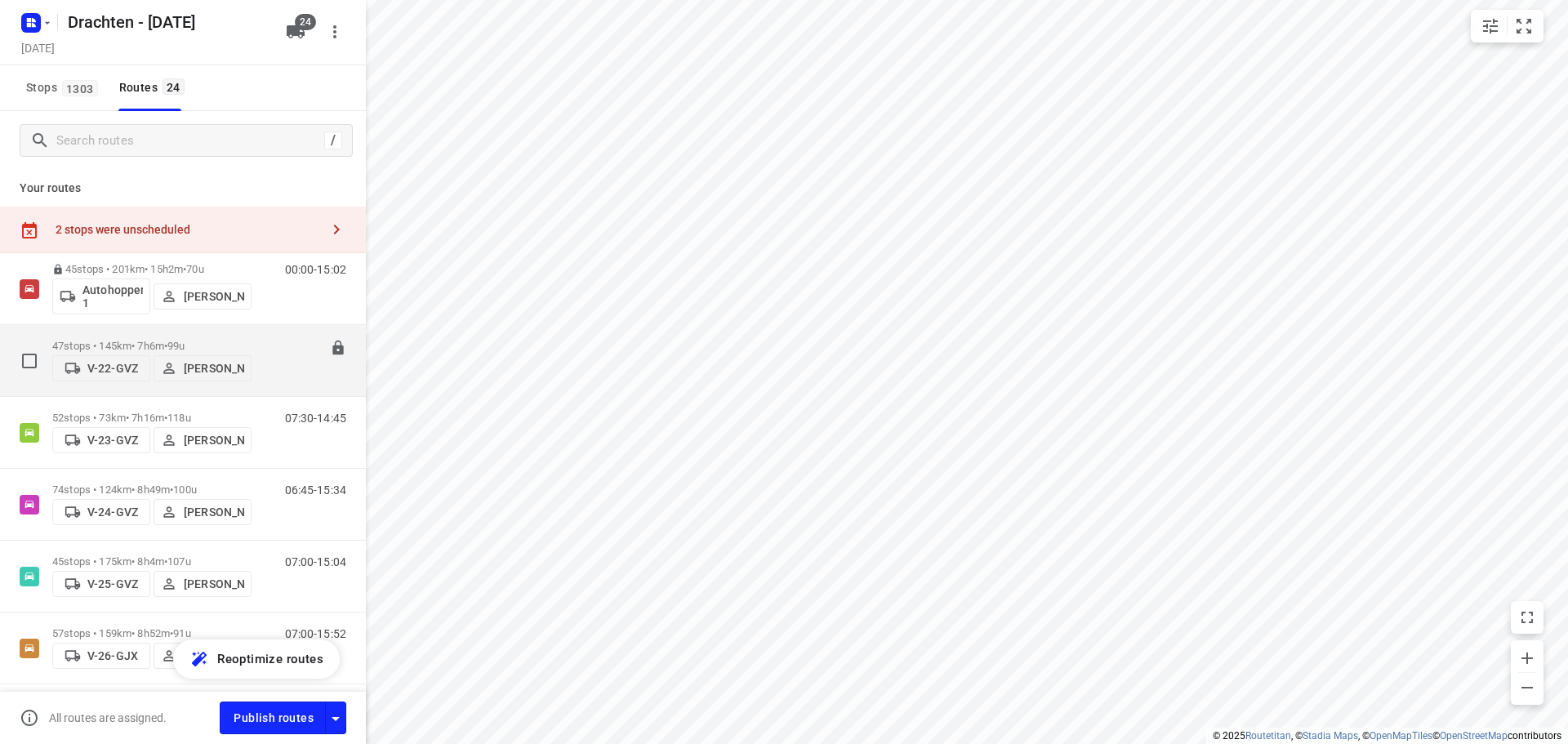
click at [168, 340] on span "•" at bounding box center [166, 346] width 3 height 12
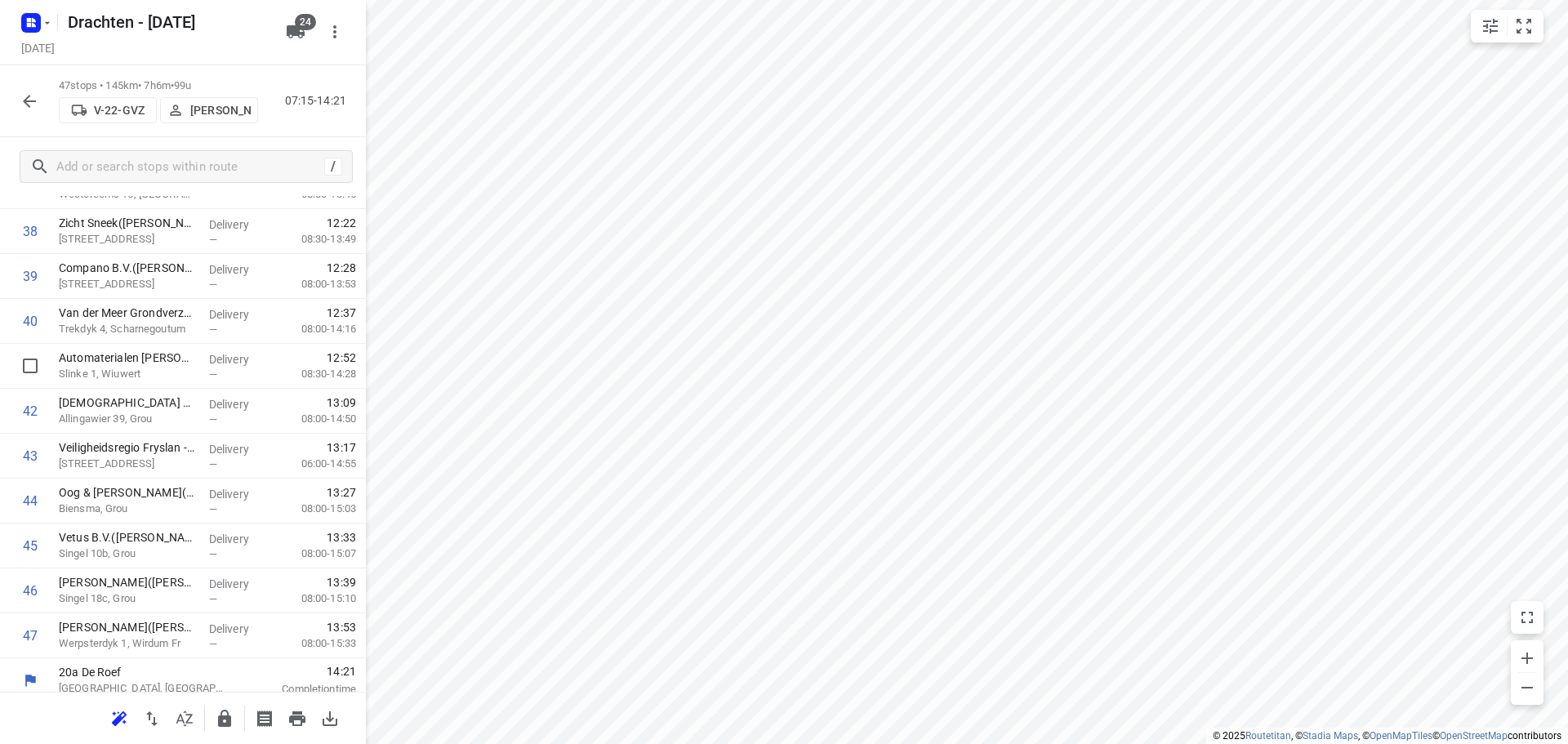
scroll to position [1788, 0]
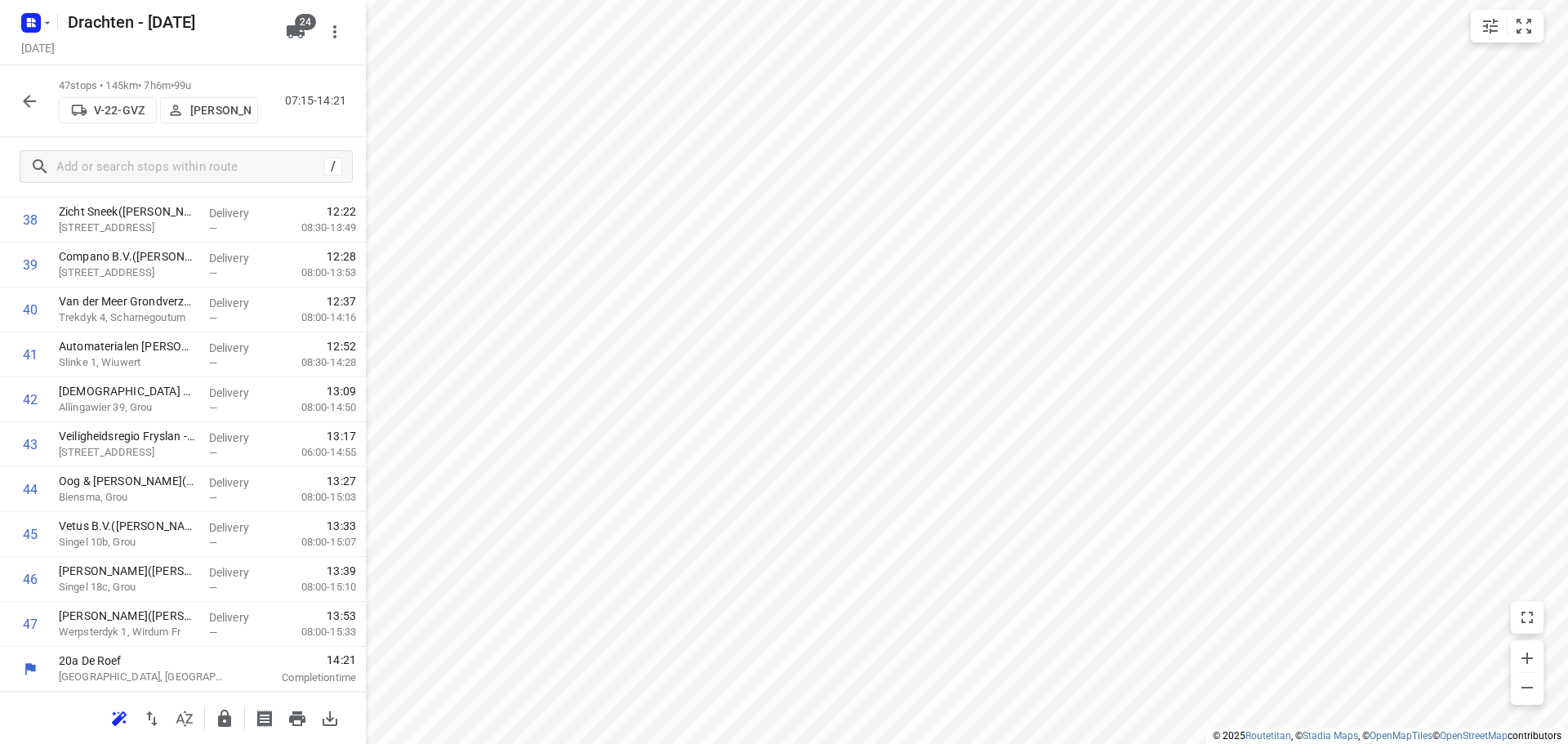
click at [223, 699] on div at bounding box center [182, 717] width 366 height 52
click at [224, 702] on button "button" at bounding box center [225, 718] width 33 height 33
click at [24, 104] on icon "button" at bounding box center [29, 101] width 20 height 20
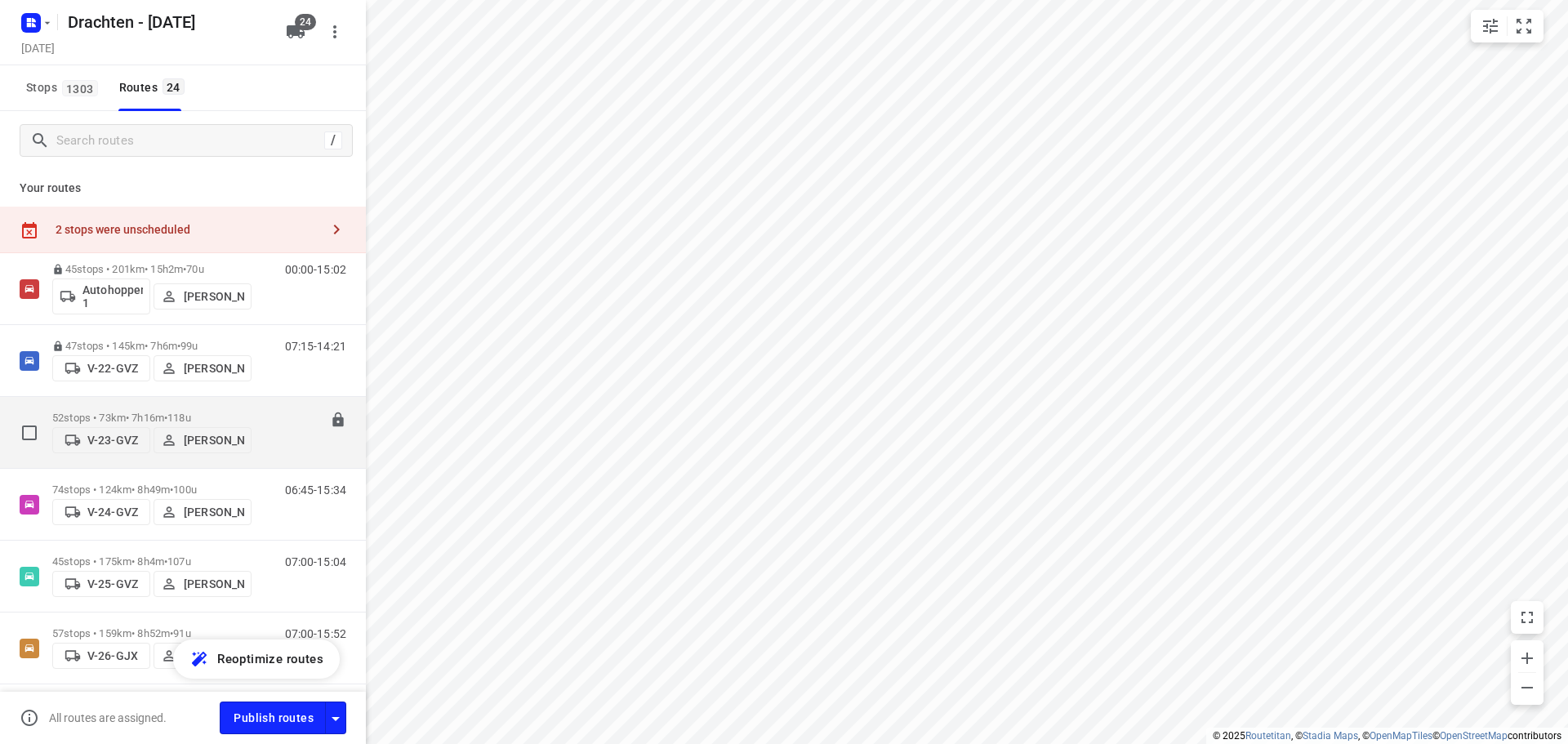
click at [163, 405] on div "52 stops • 73km • 7h16m • 118u V-23-GVZ Ruben Kommerie" at bounding box center [151, 432] width 200 height 58
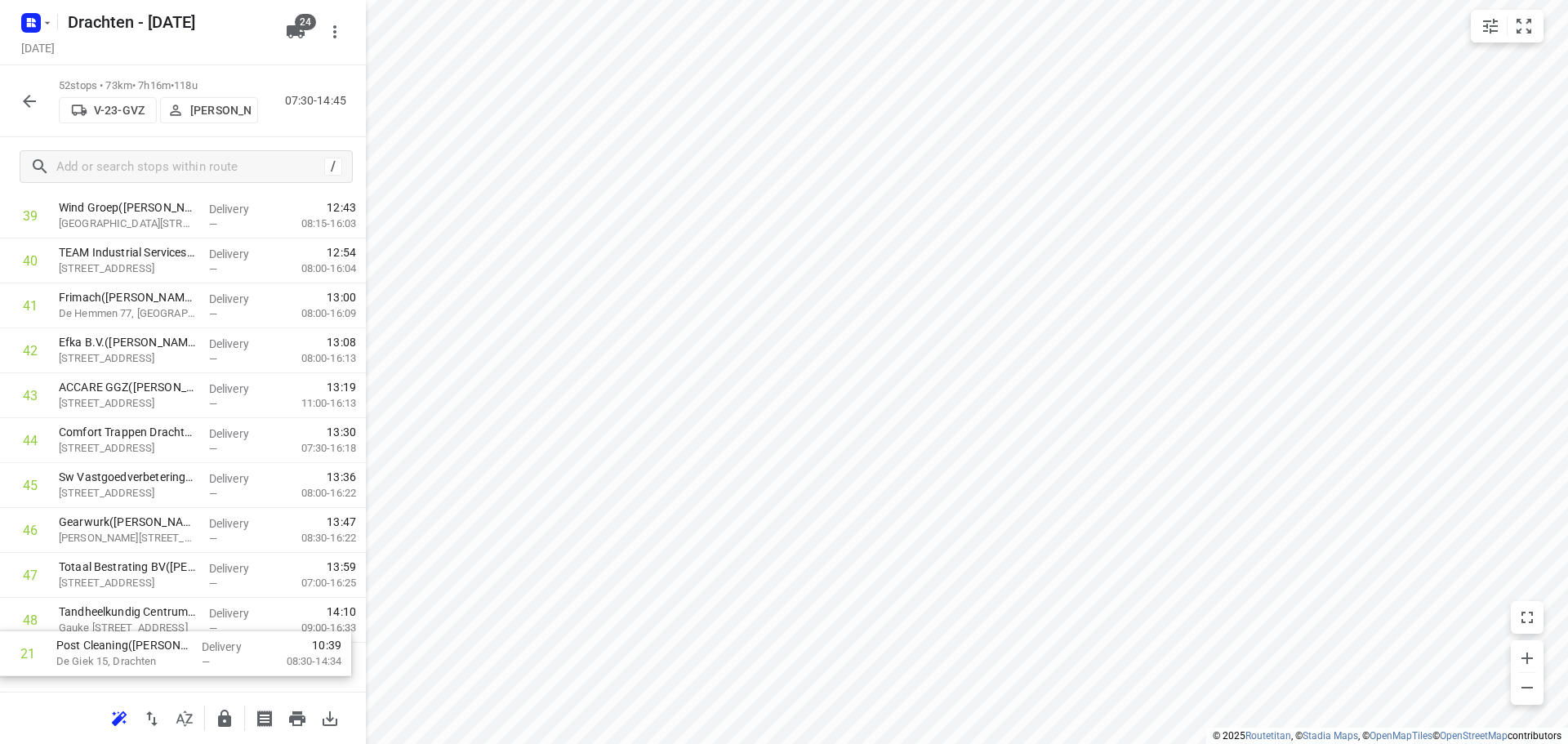
scroll to position [2013, 0]
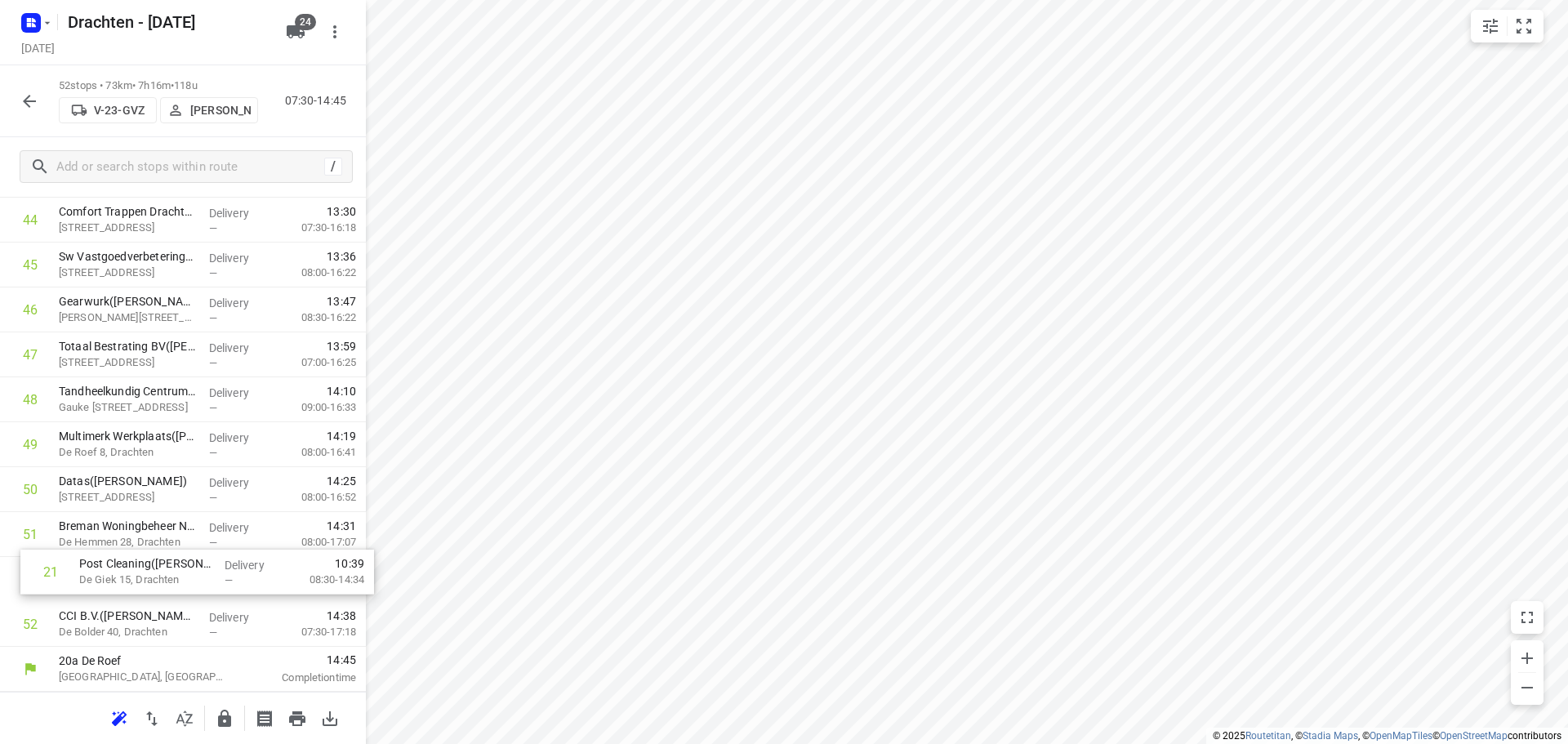
drag, startPoint x: 173, startPoint y: 346, endPoint x: 194, endPoint y: 582, distance: 236.9
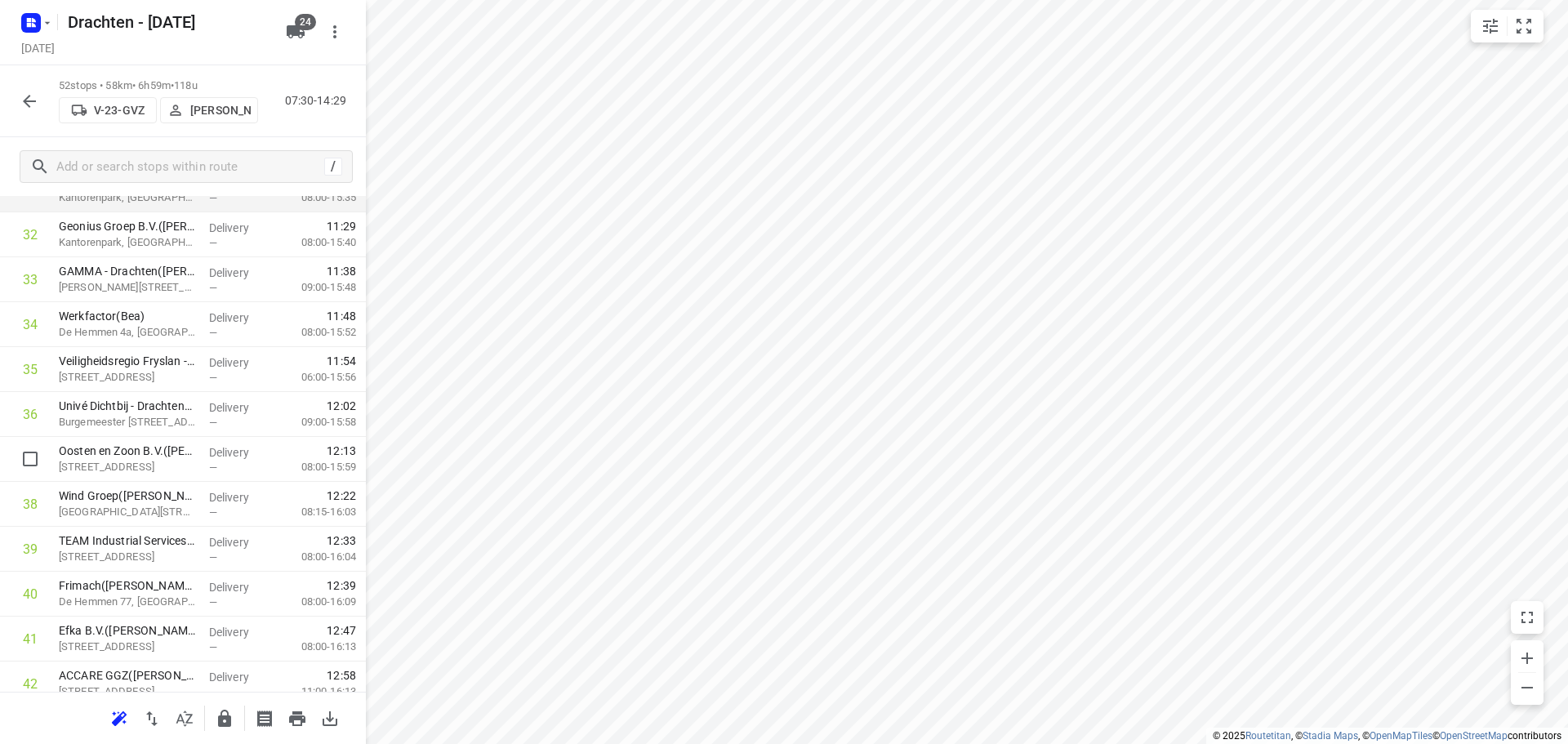
scroll to position [1523, 0]
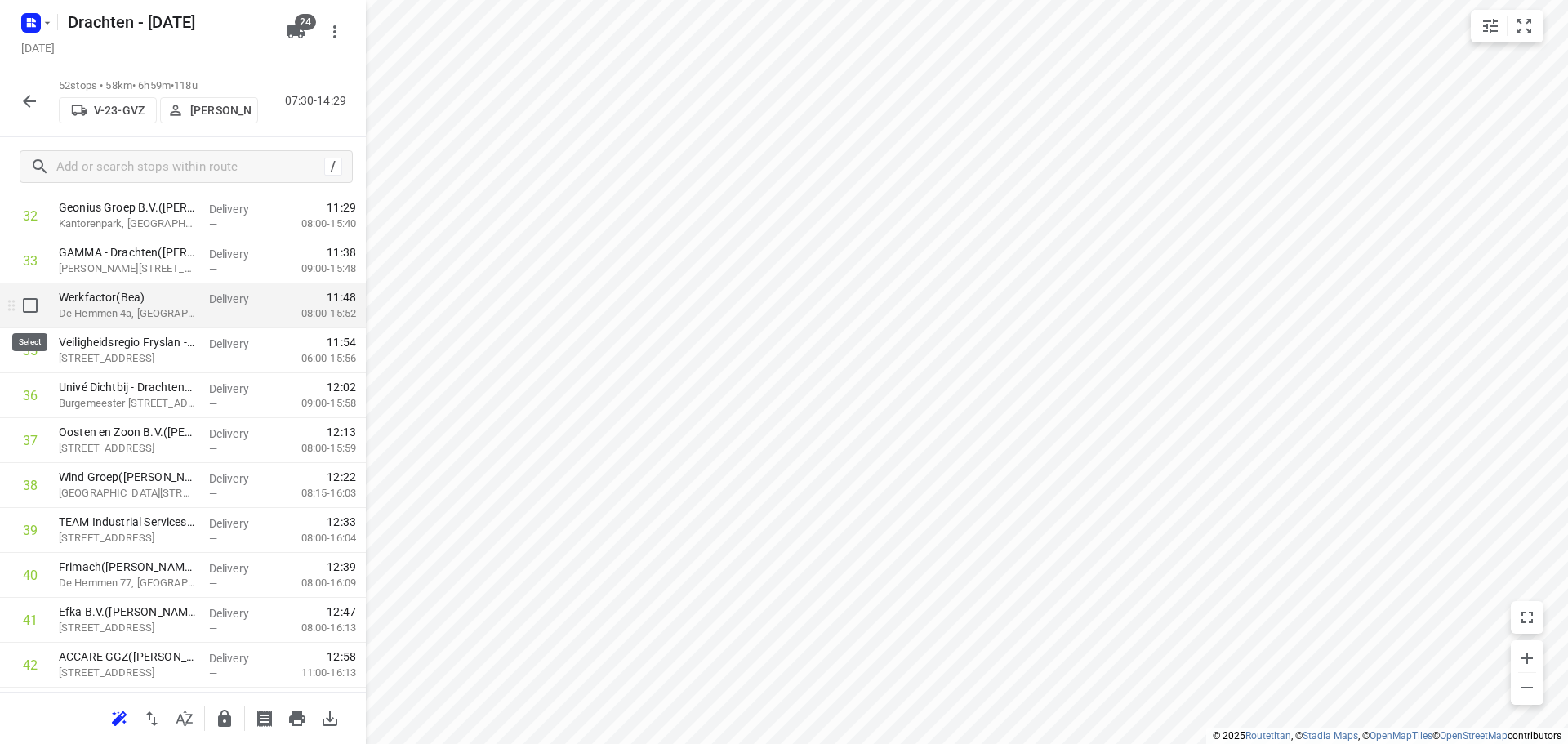
click at [32, 311] on input "checkbox" at bounding box center [30, 305] width 33 height 33
checkbox input "true"
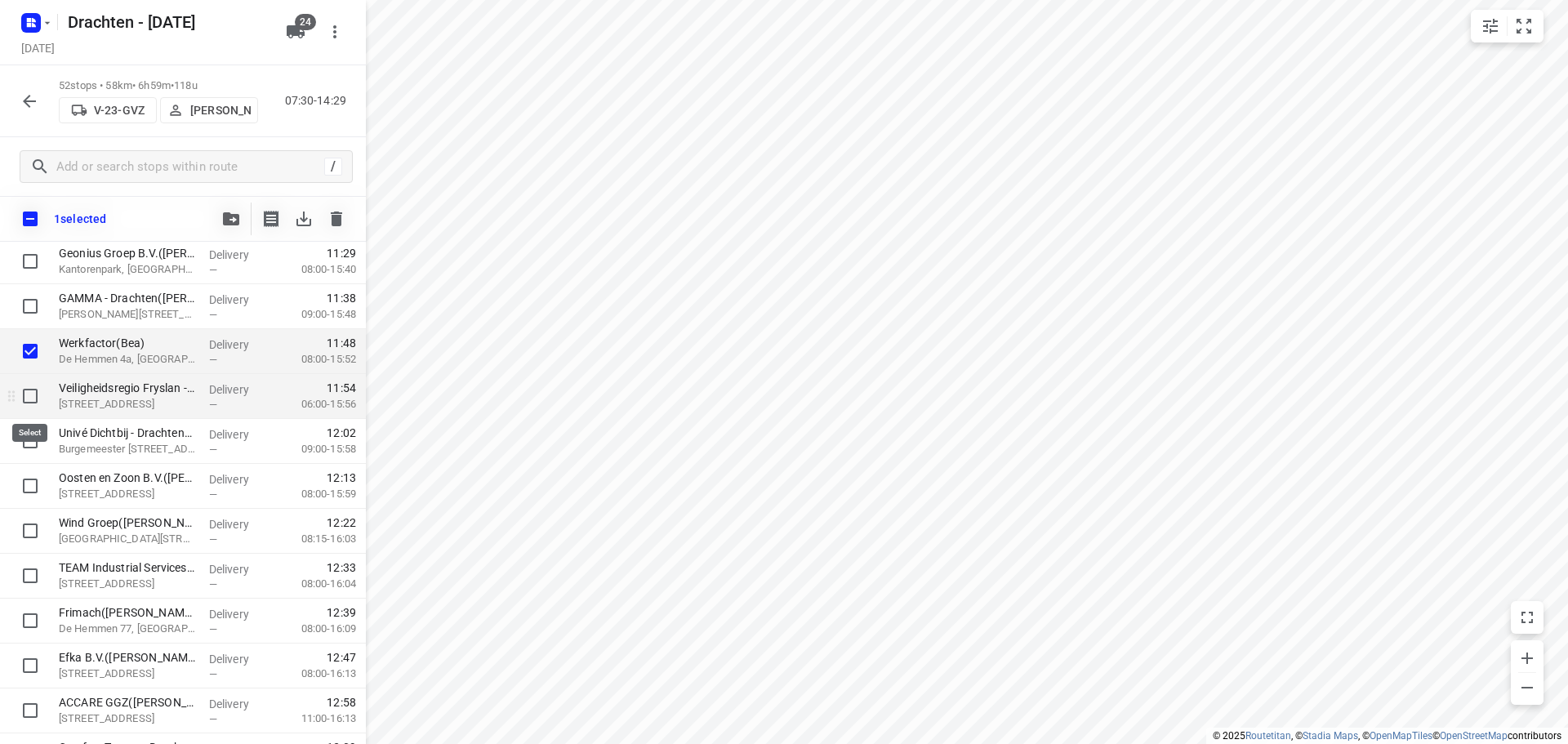
click at [29, 390] on input "checkbox" at bounding box center [30, 396] width 33 height 33
checkbox input "true"
click at [35, 208] on input "checkbox" at bounding box center [30, 219] width 35 height 35
checkbox input "true"
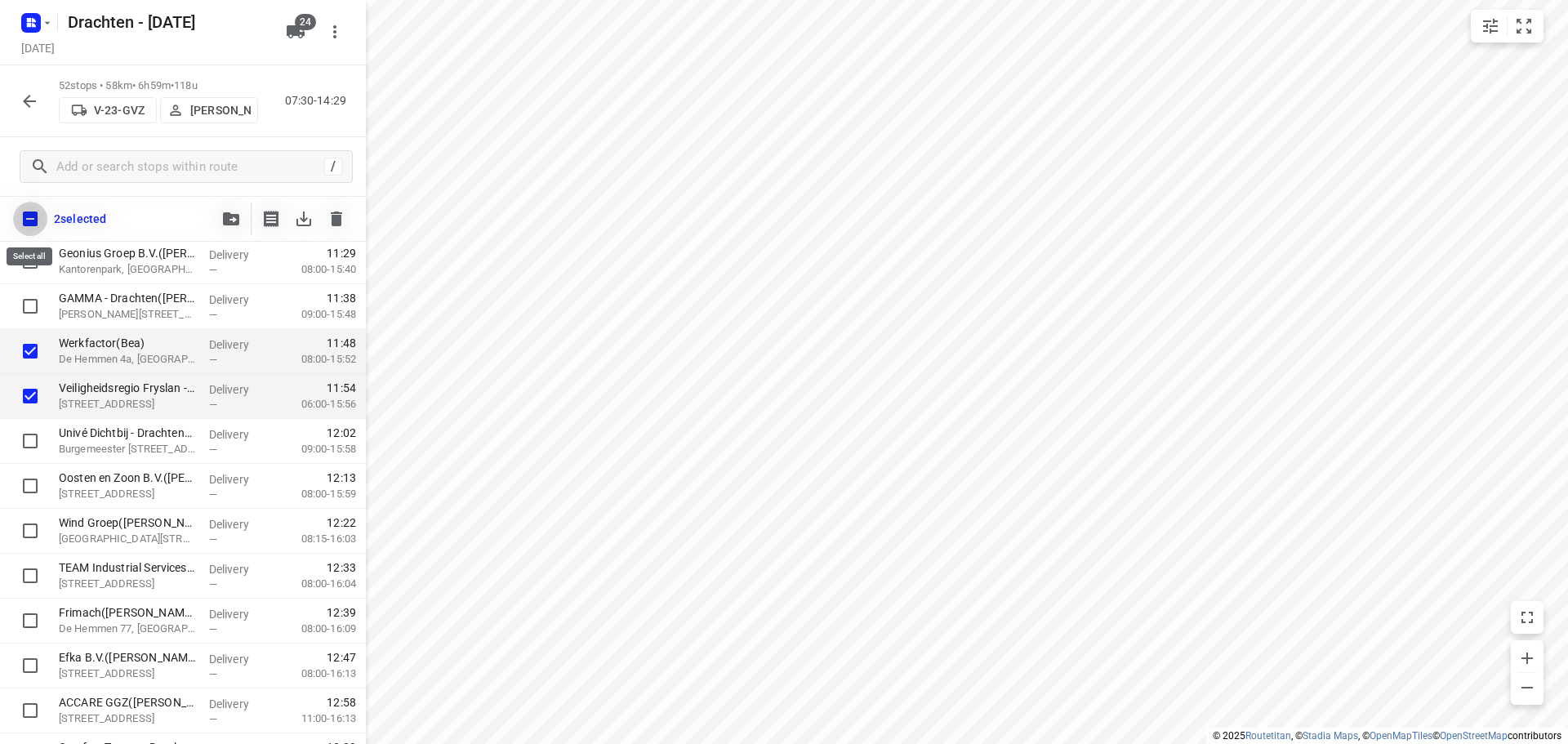
checkbox input "true"
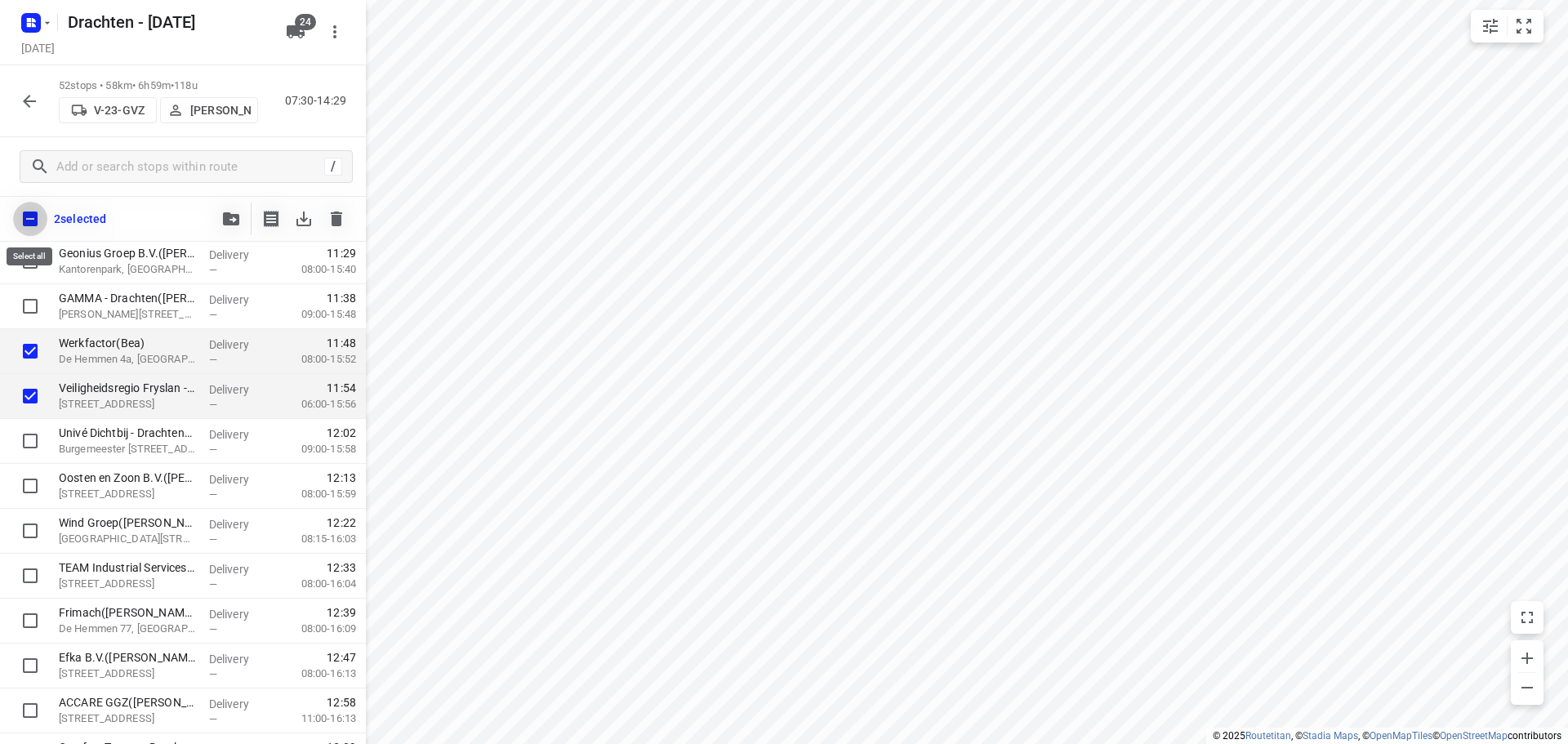
checkbox input "true"
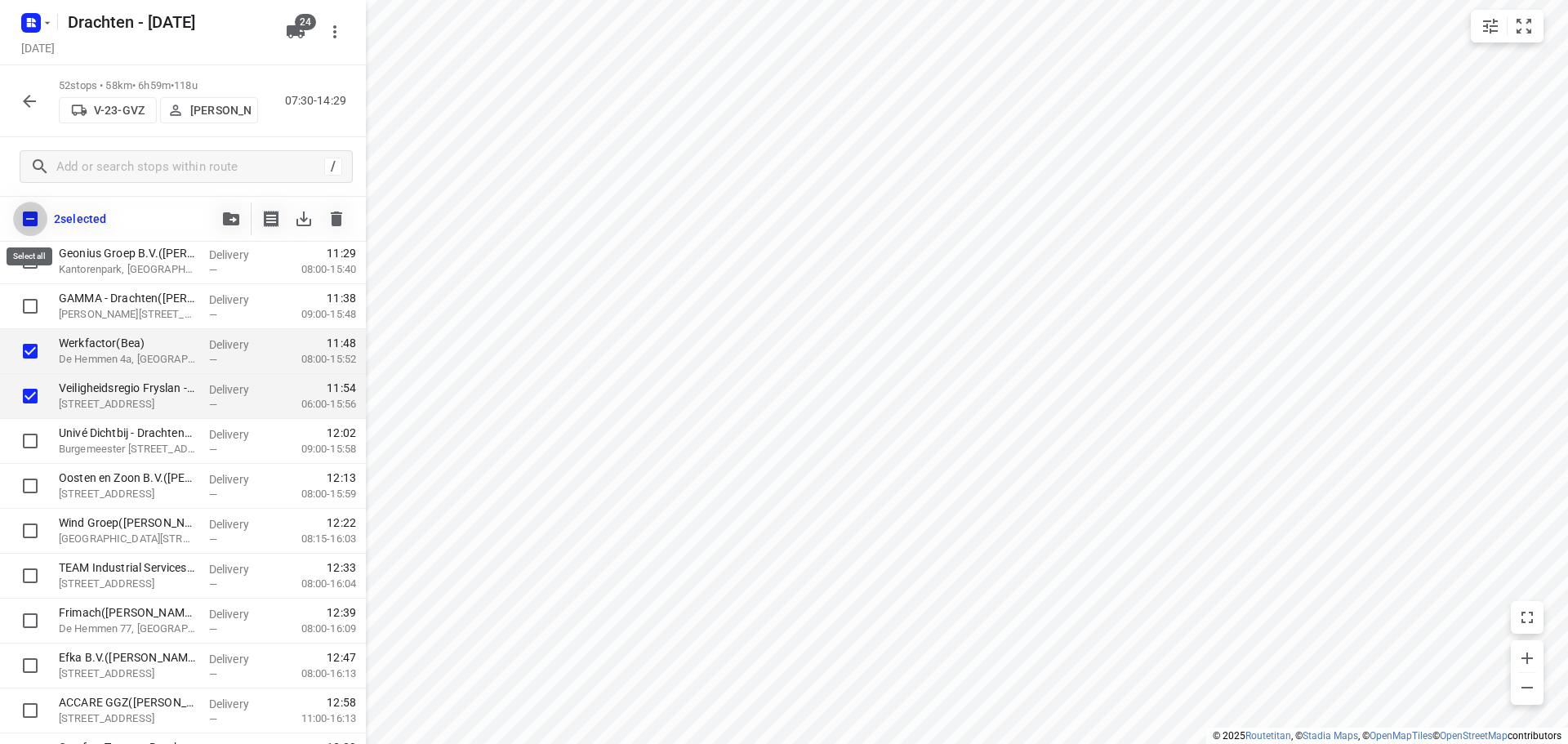
checkbox input "true"
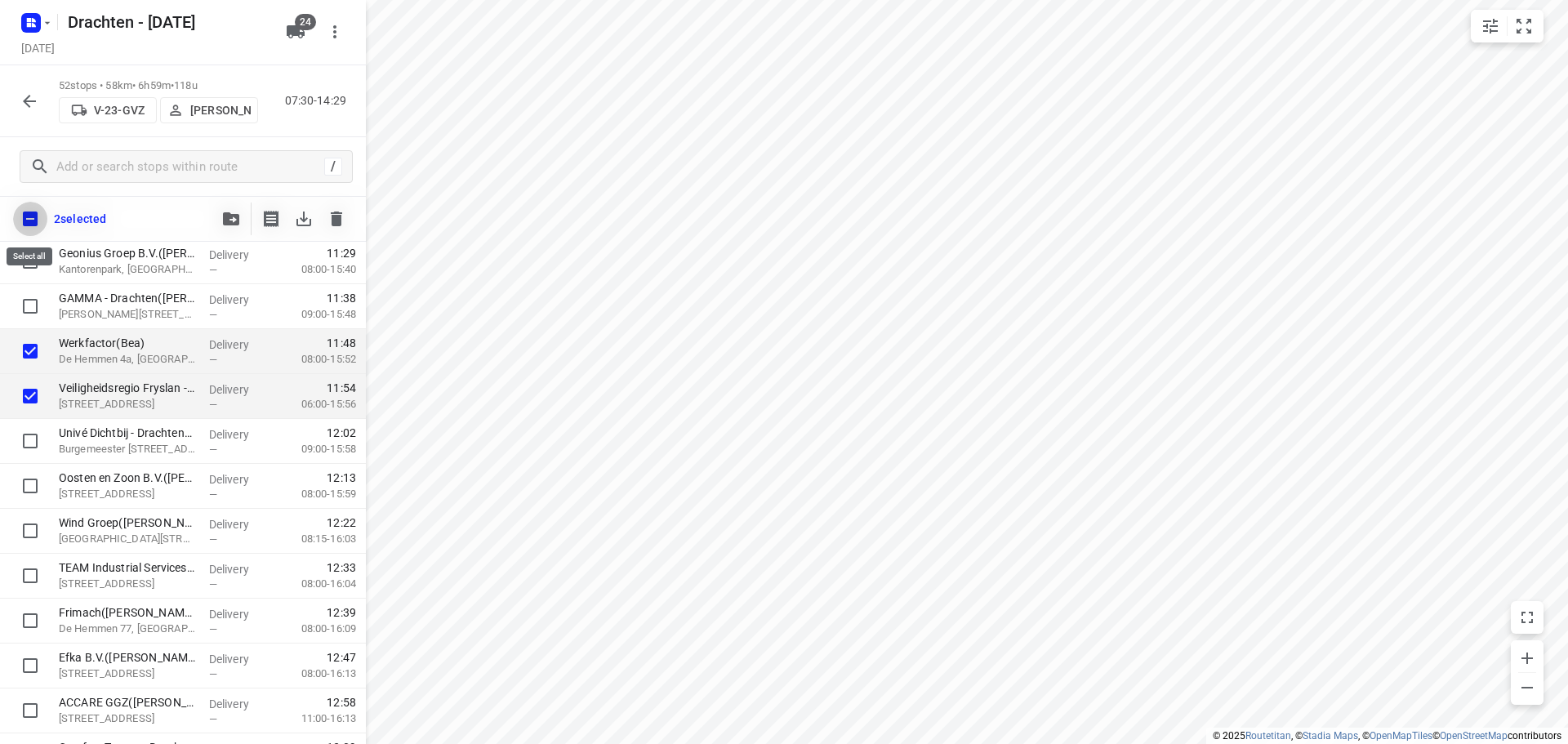
checkbox input "true"
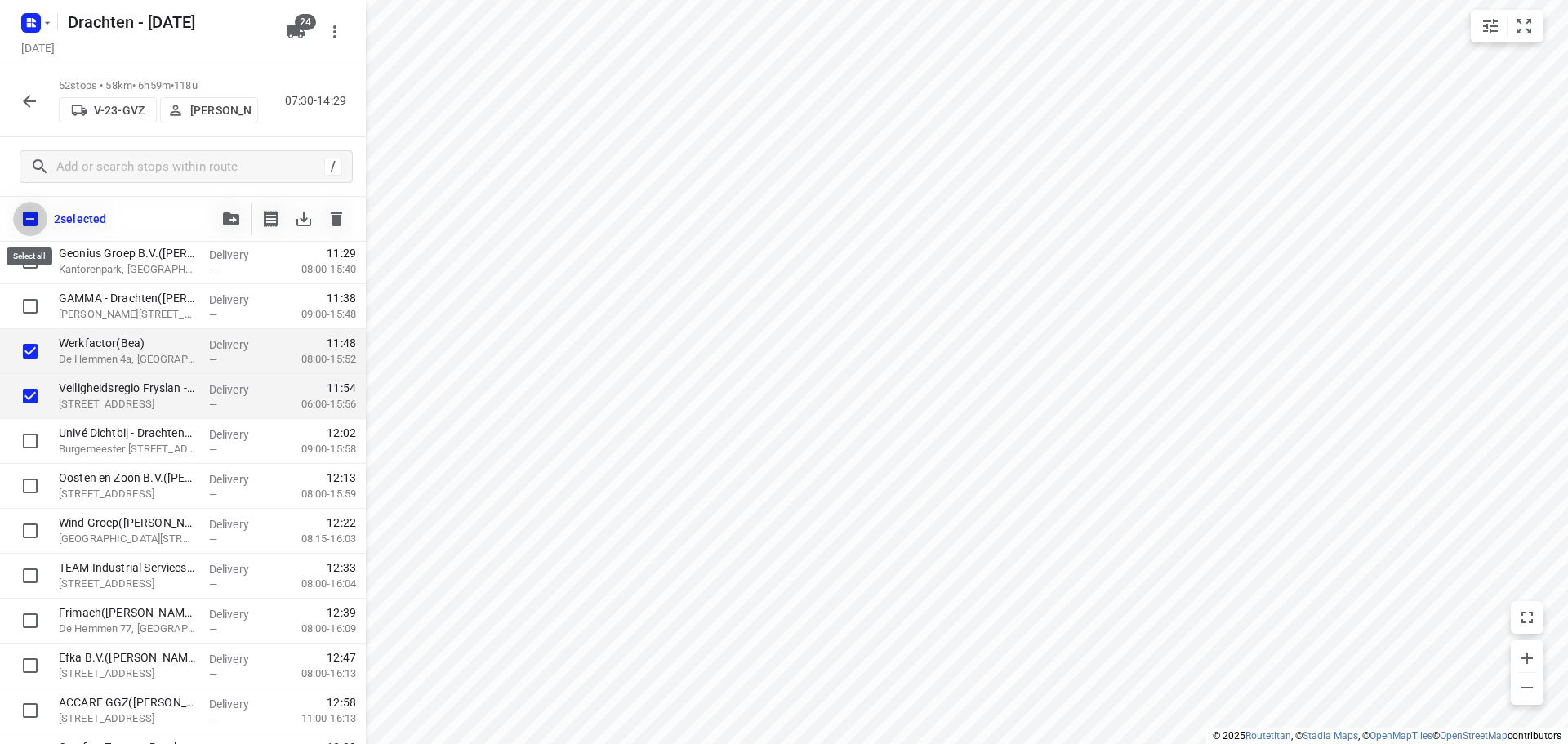
checkbox input "true"
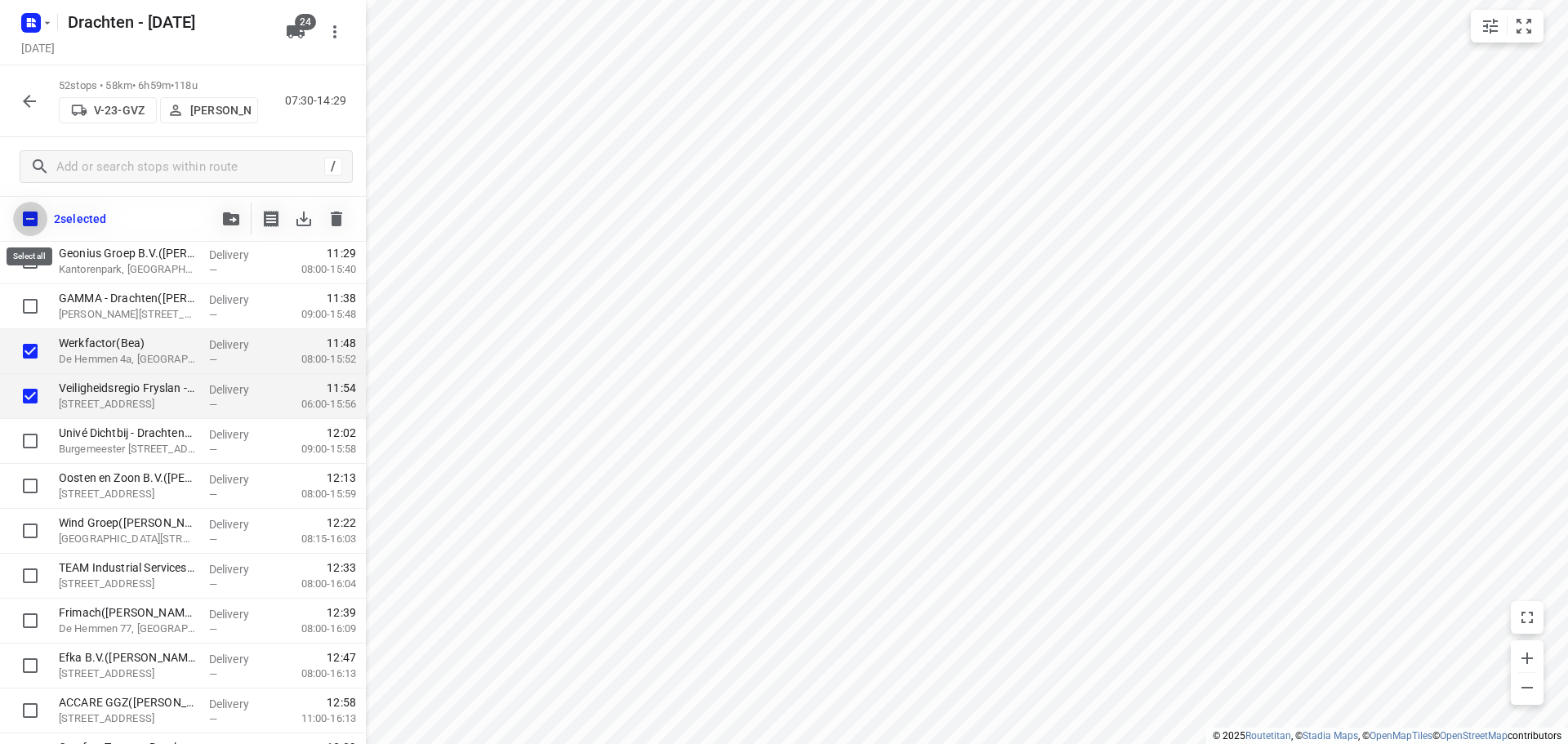
checkbox input "true"
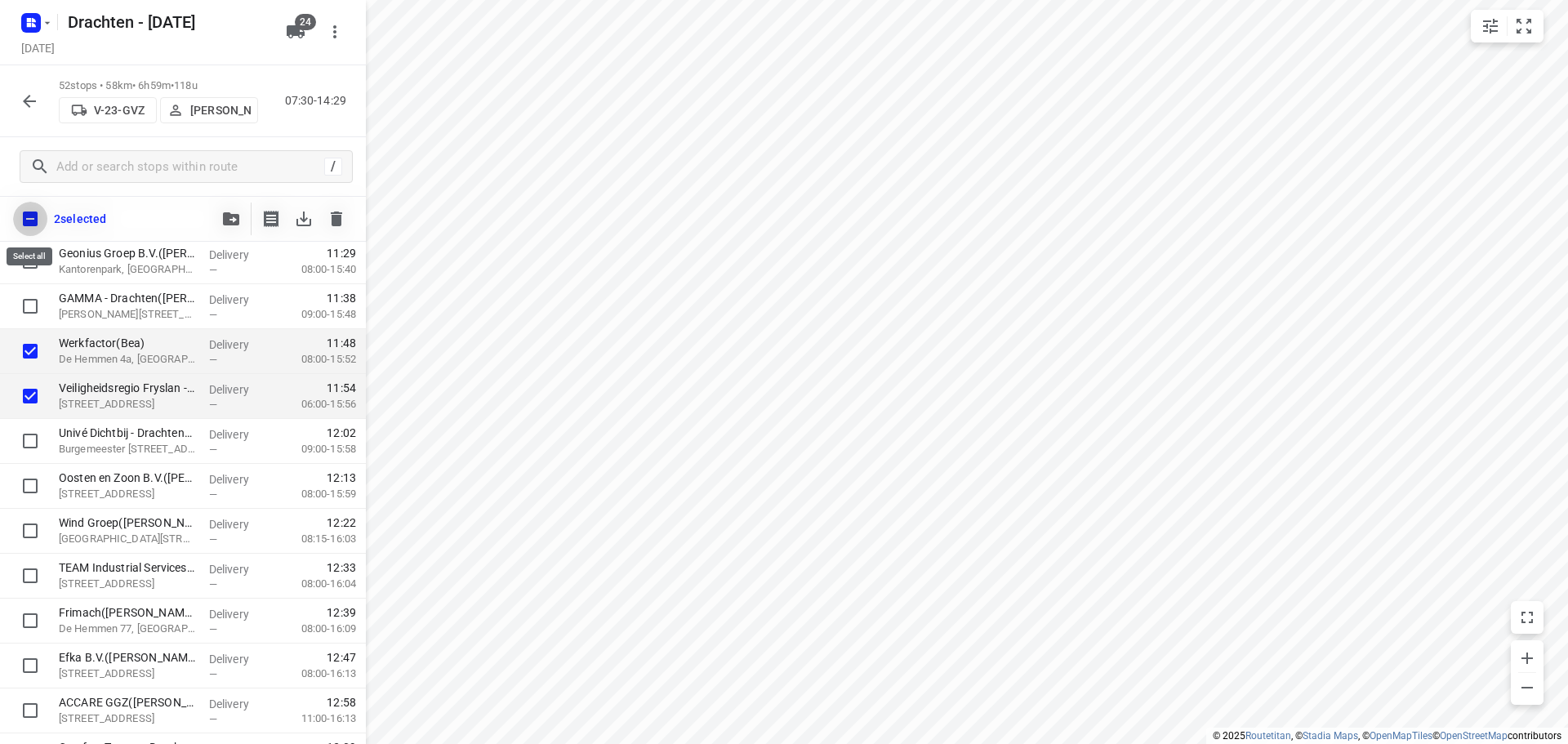
checkbox input "true"
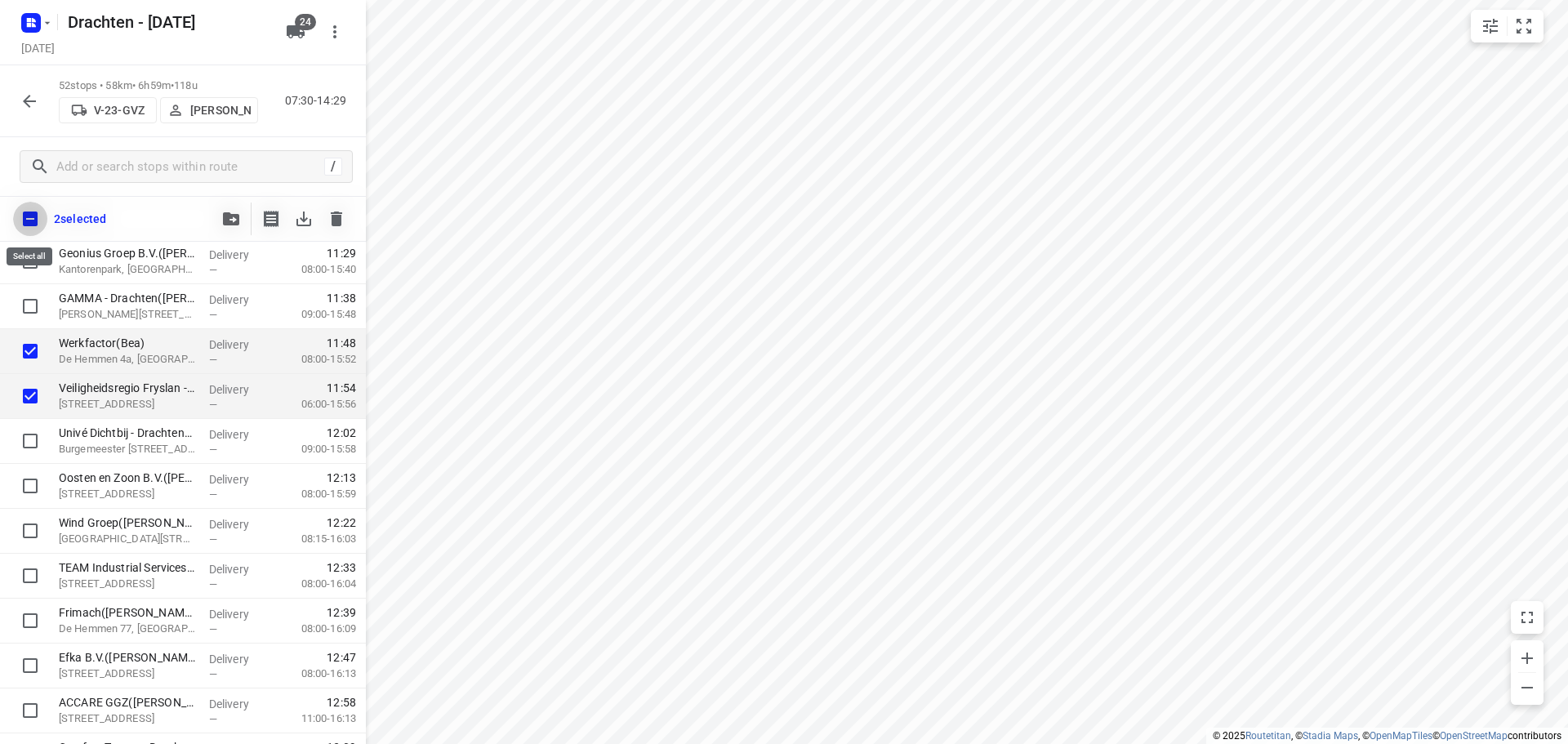
checkbox input "true"
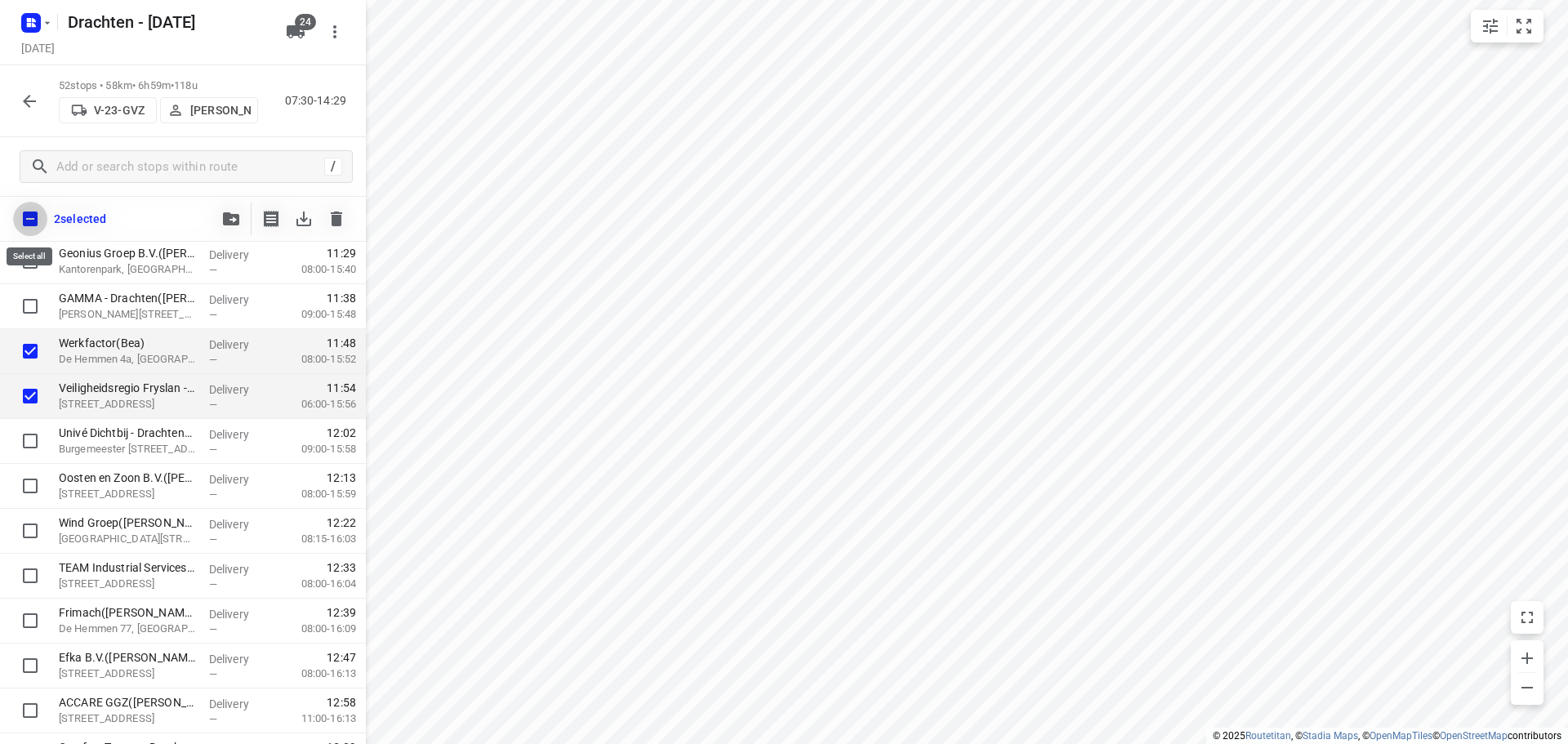
checkbox input "true"
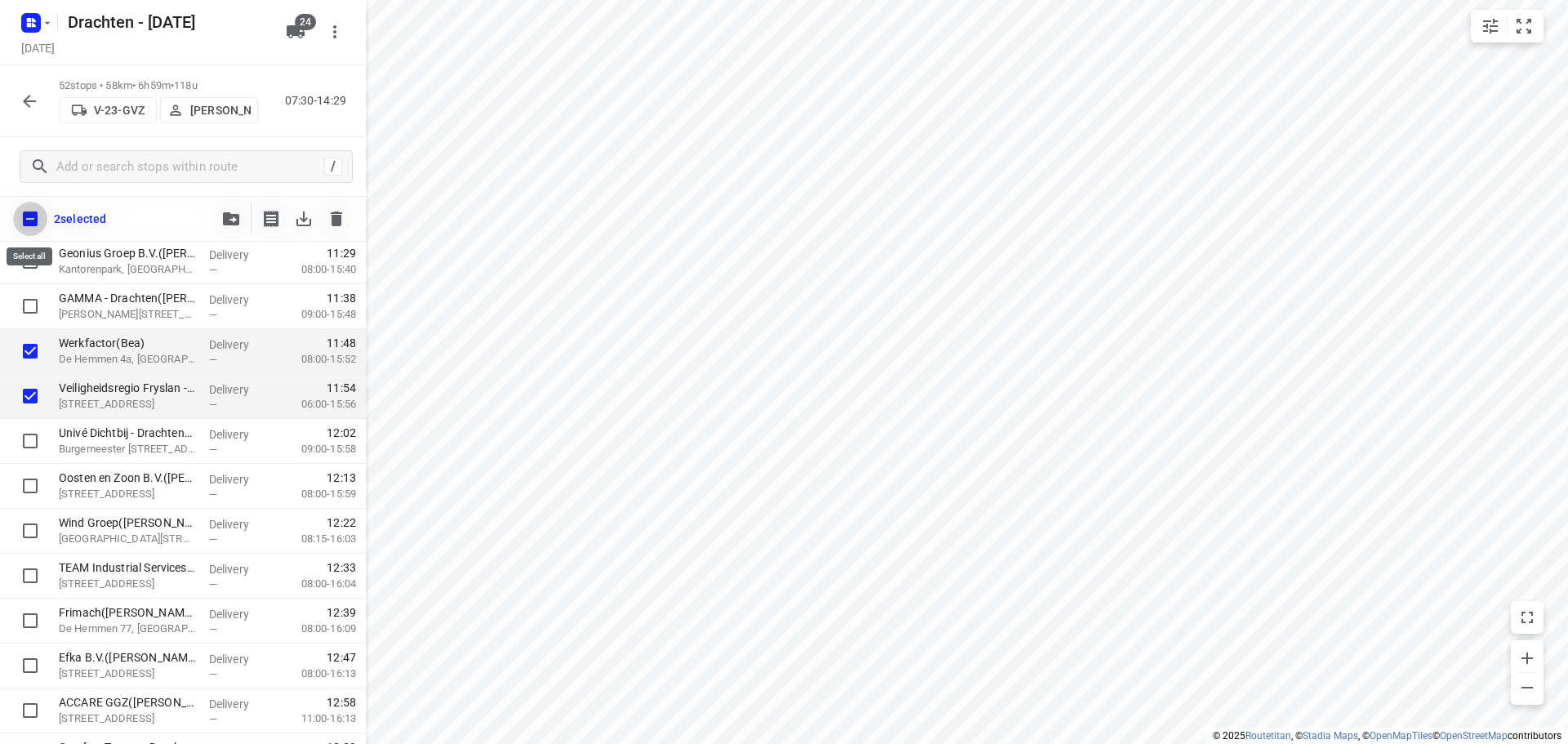
checkbox input "true"
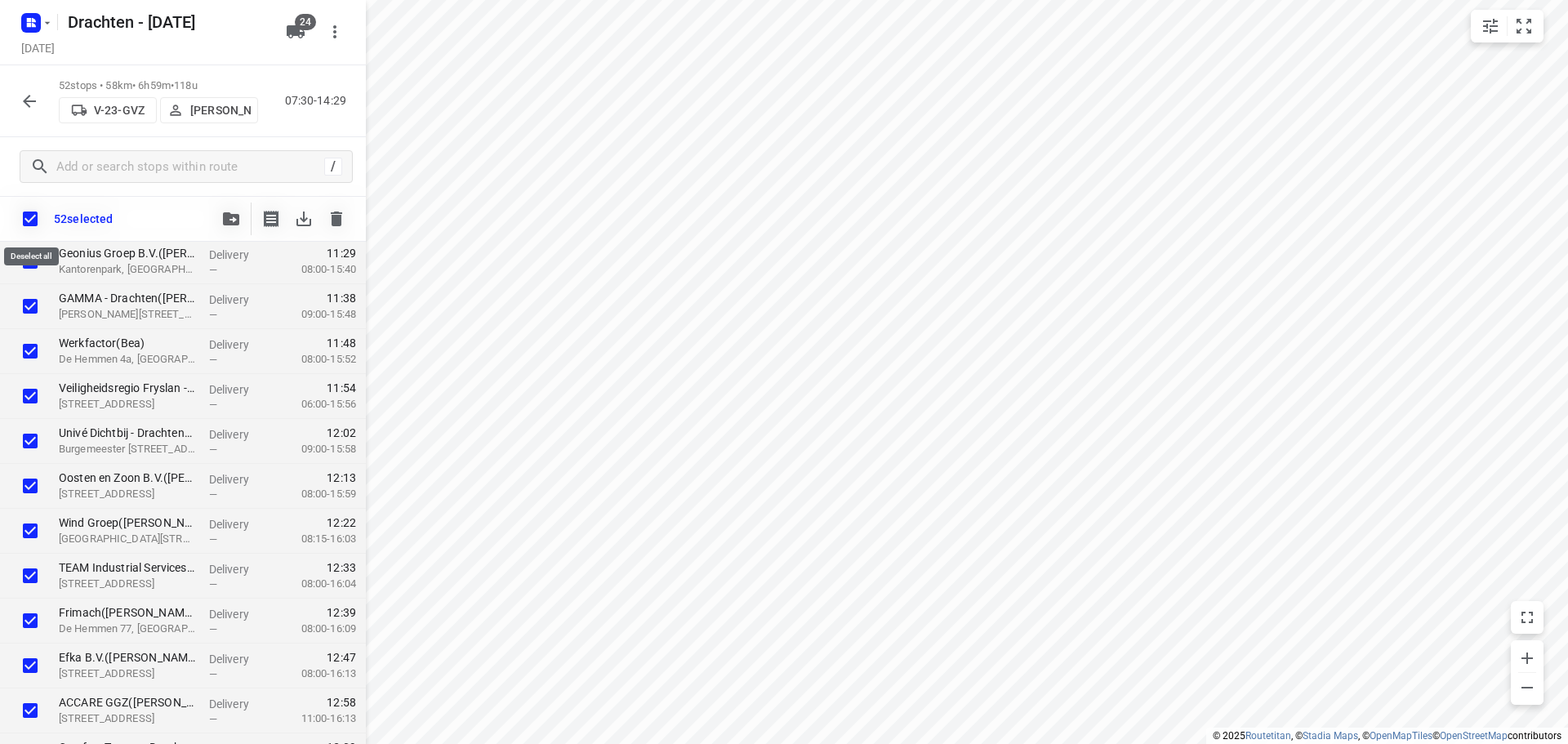
click at [35, 208] on input "checkbox" at bounding box center [30, 219] width 35 height 35
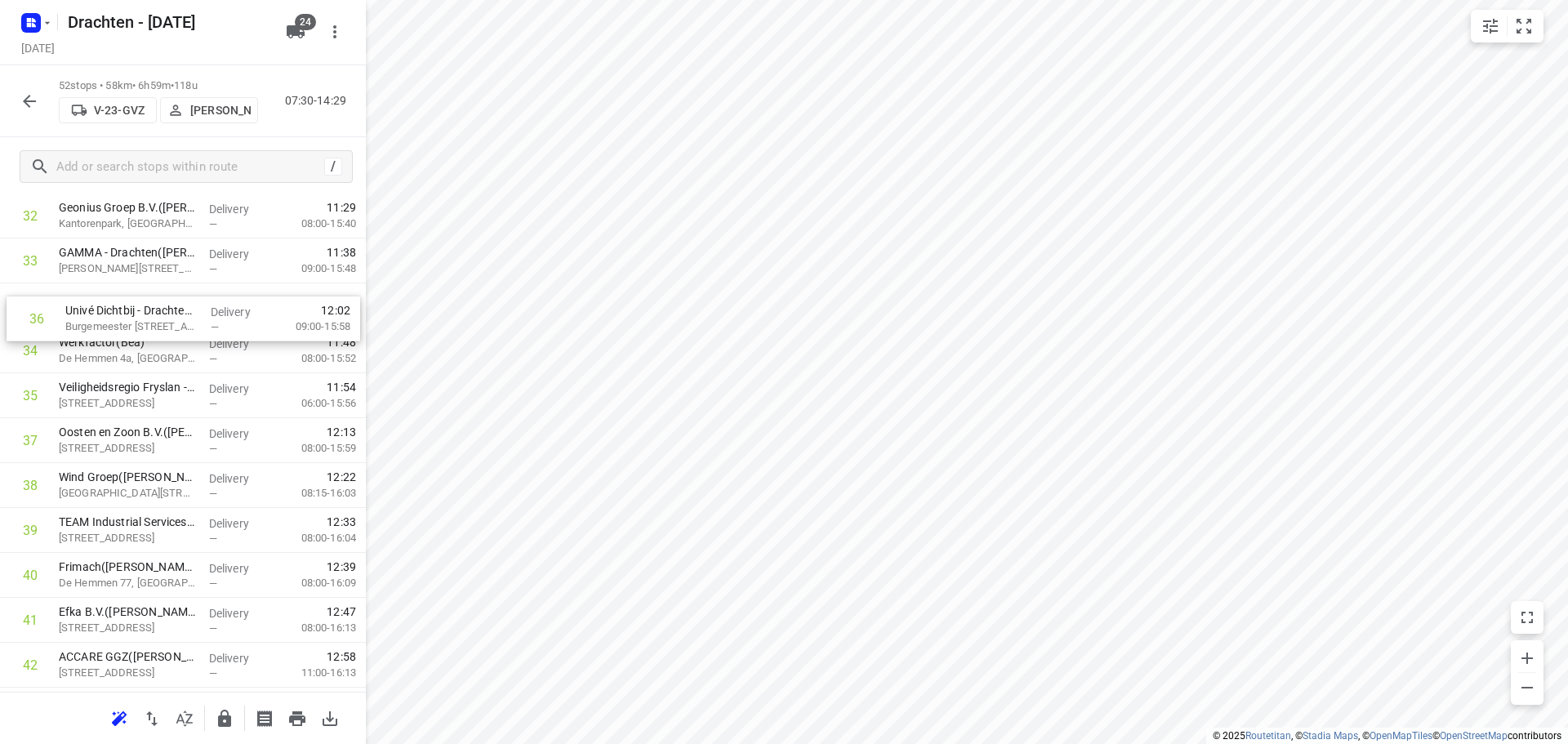
drag, startPoint x: 138, startPoint y: 404, endPoint x: 146, endPoint y: 307, distance: 97.3
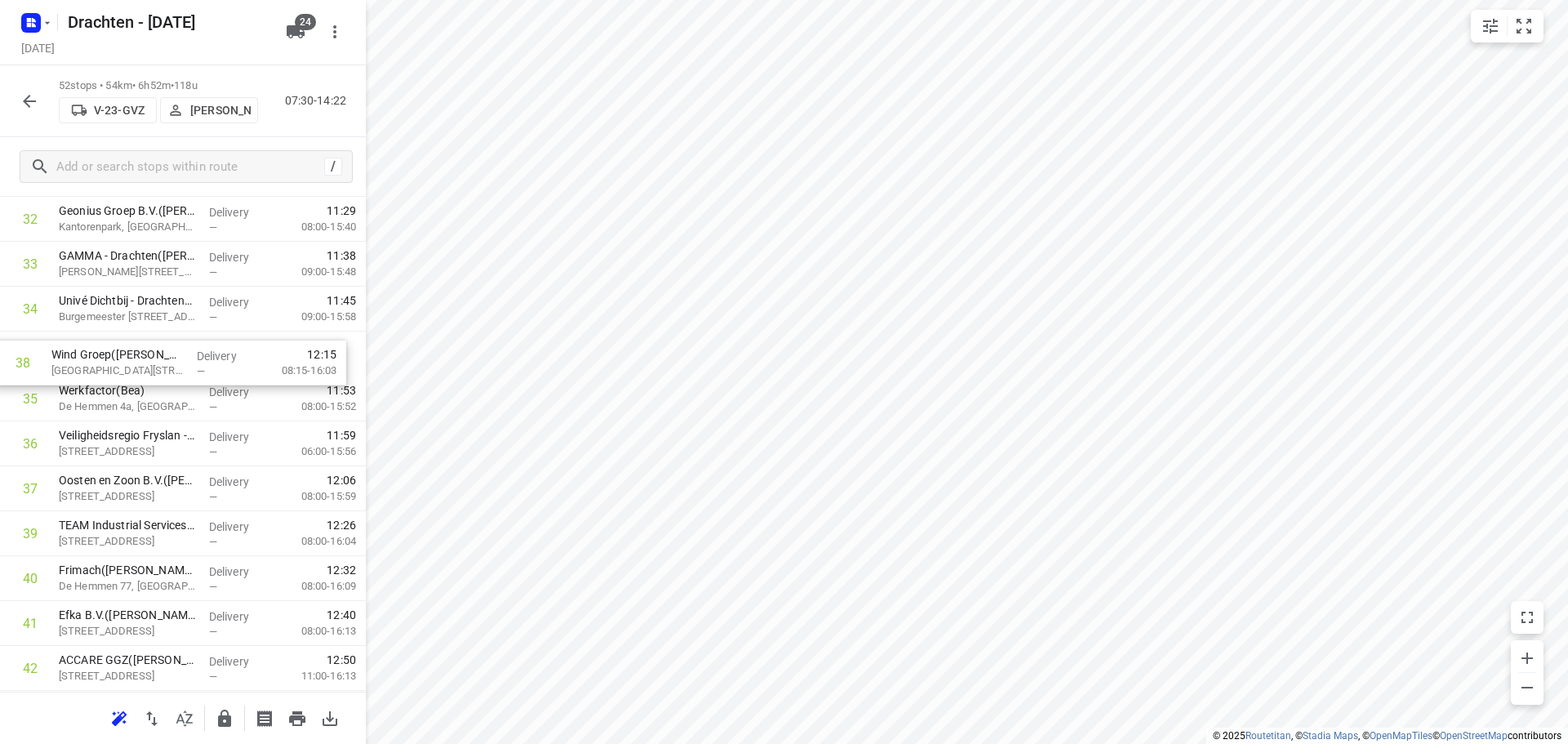
drag, startPoint x: 156, startPoint y: 499, endPoint x: 149, endPoint y: 361, distance: 138.2
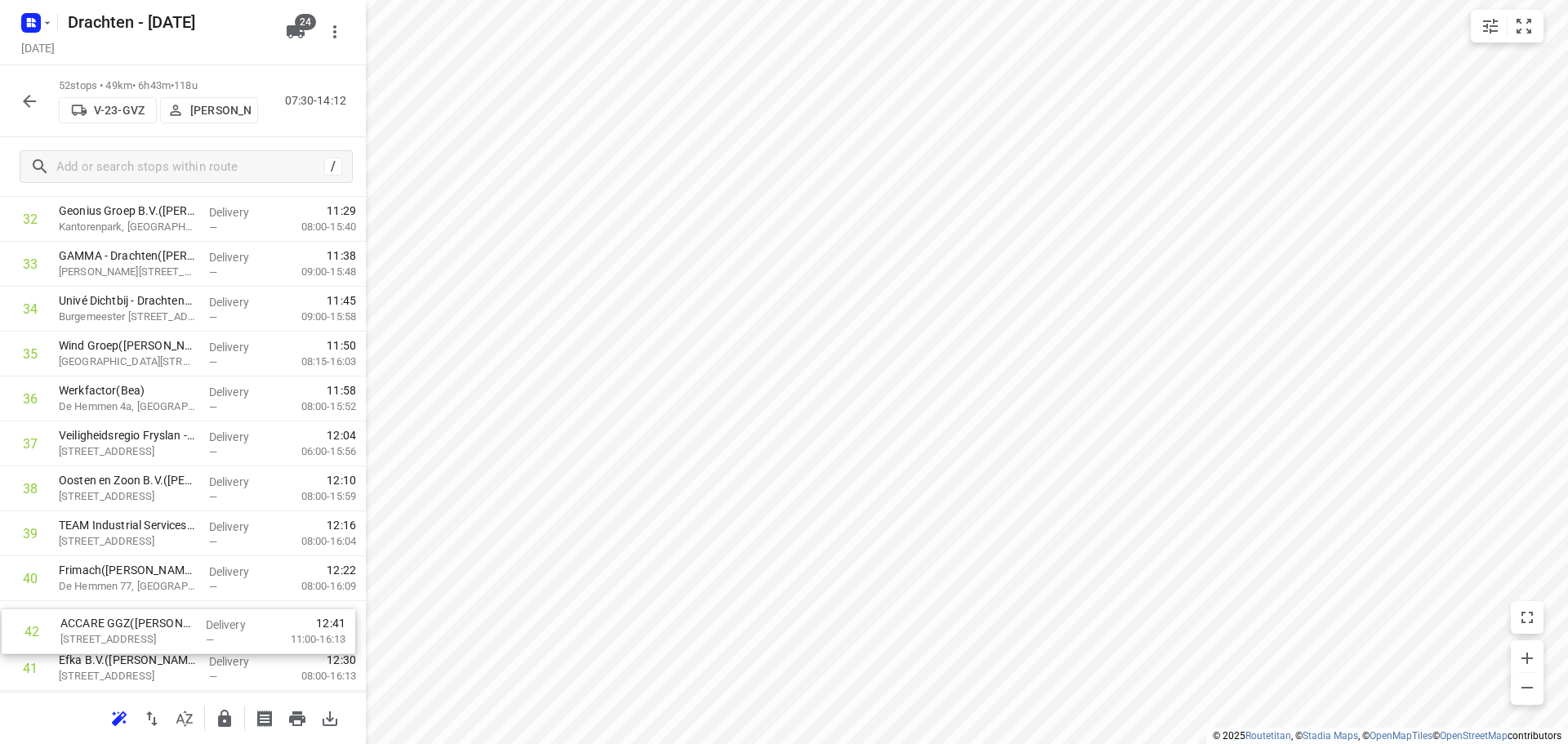
scroll to position [1529, 0]
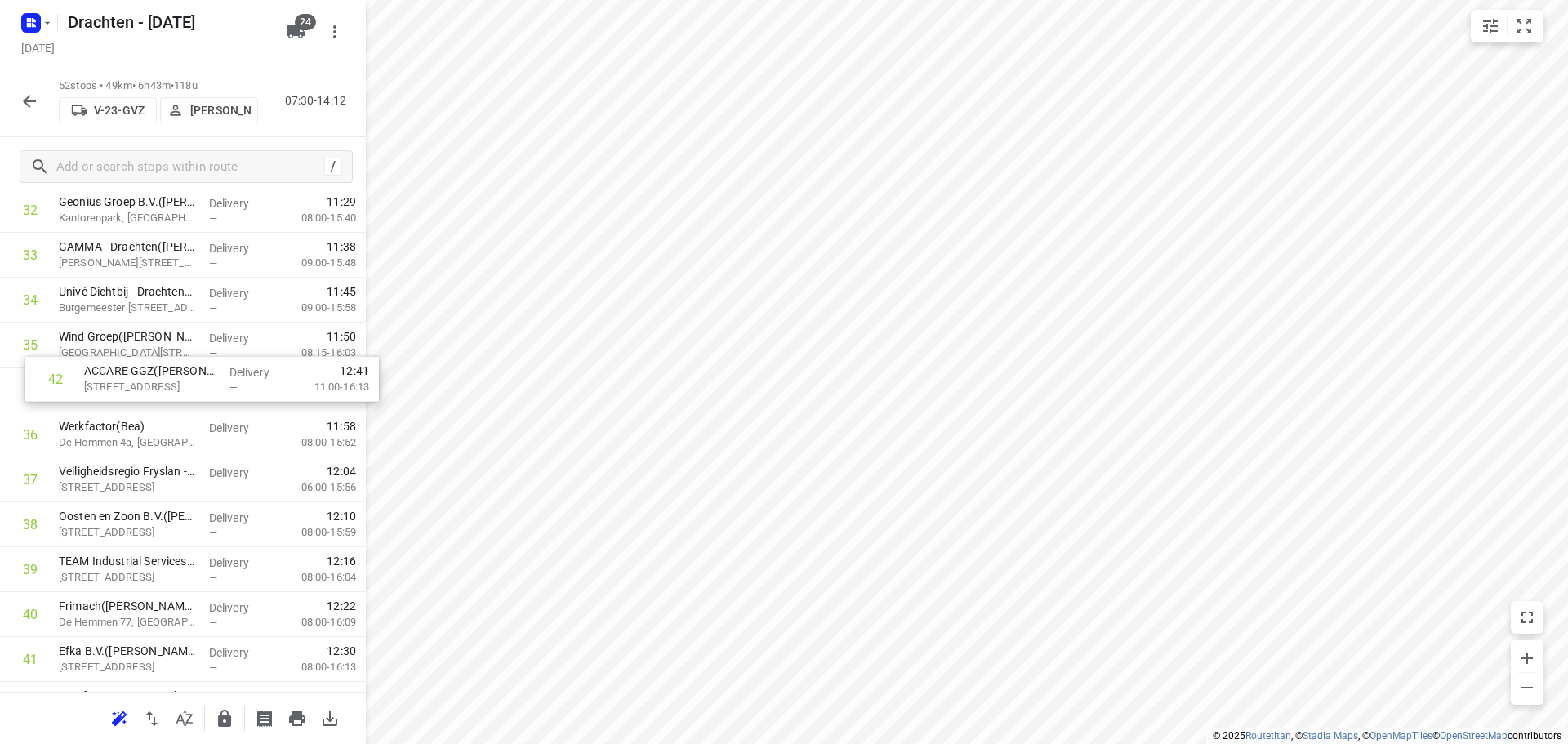
drag, startPoint x: 168, startPoint y: 667, endPoint x: 194, endPoint y: 370, distance: 298.1
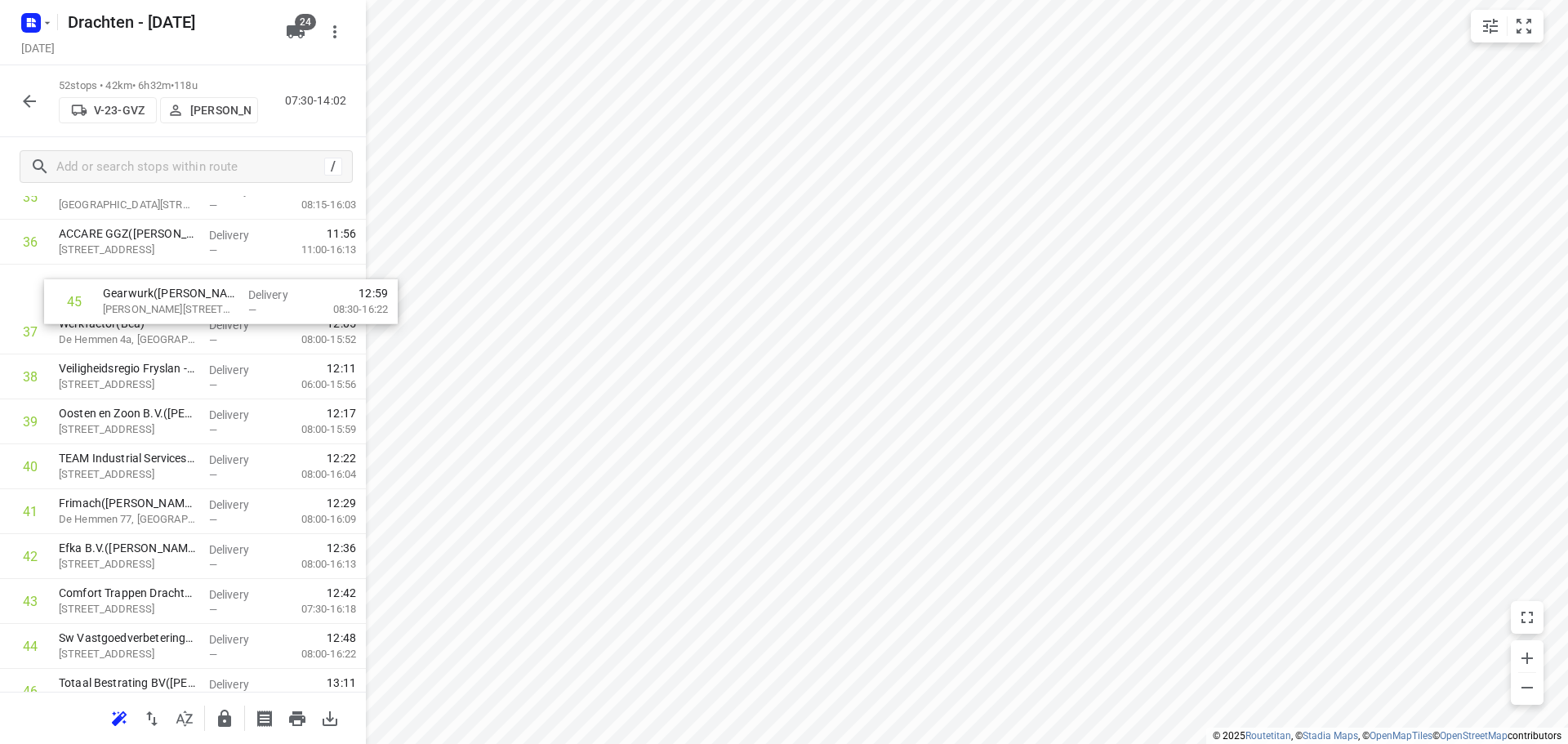
drag, startPoint x: 143, startPoint y: 631, endPoint x: 187, endPoint y: 298, distance: 335.9
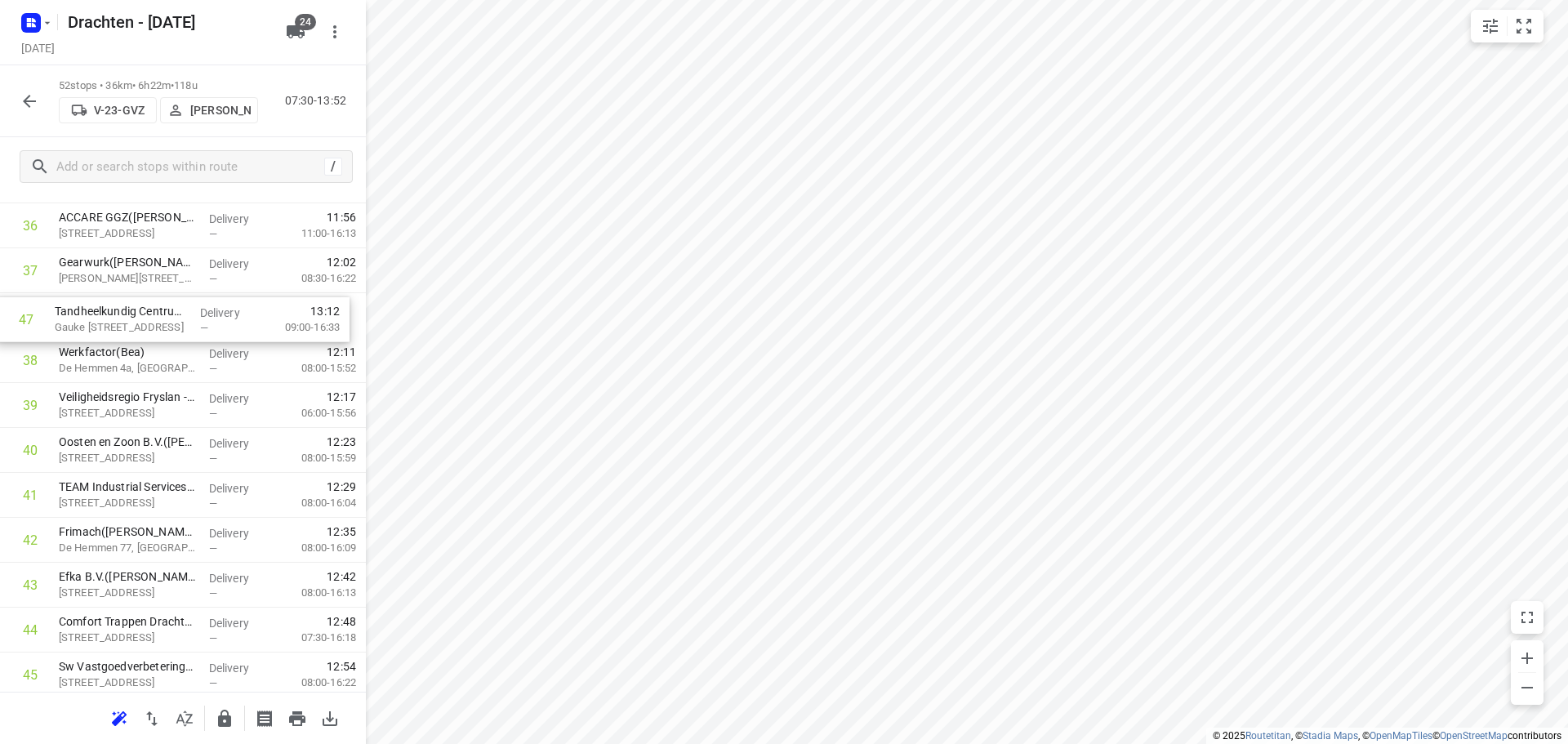
scroll to position [1692, 0]
drag, startPoint x: 207, startPoint y: 588, endPoint x: 201, endPoint y: 327, distance: 261.1
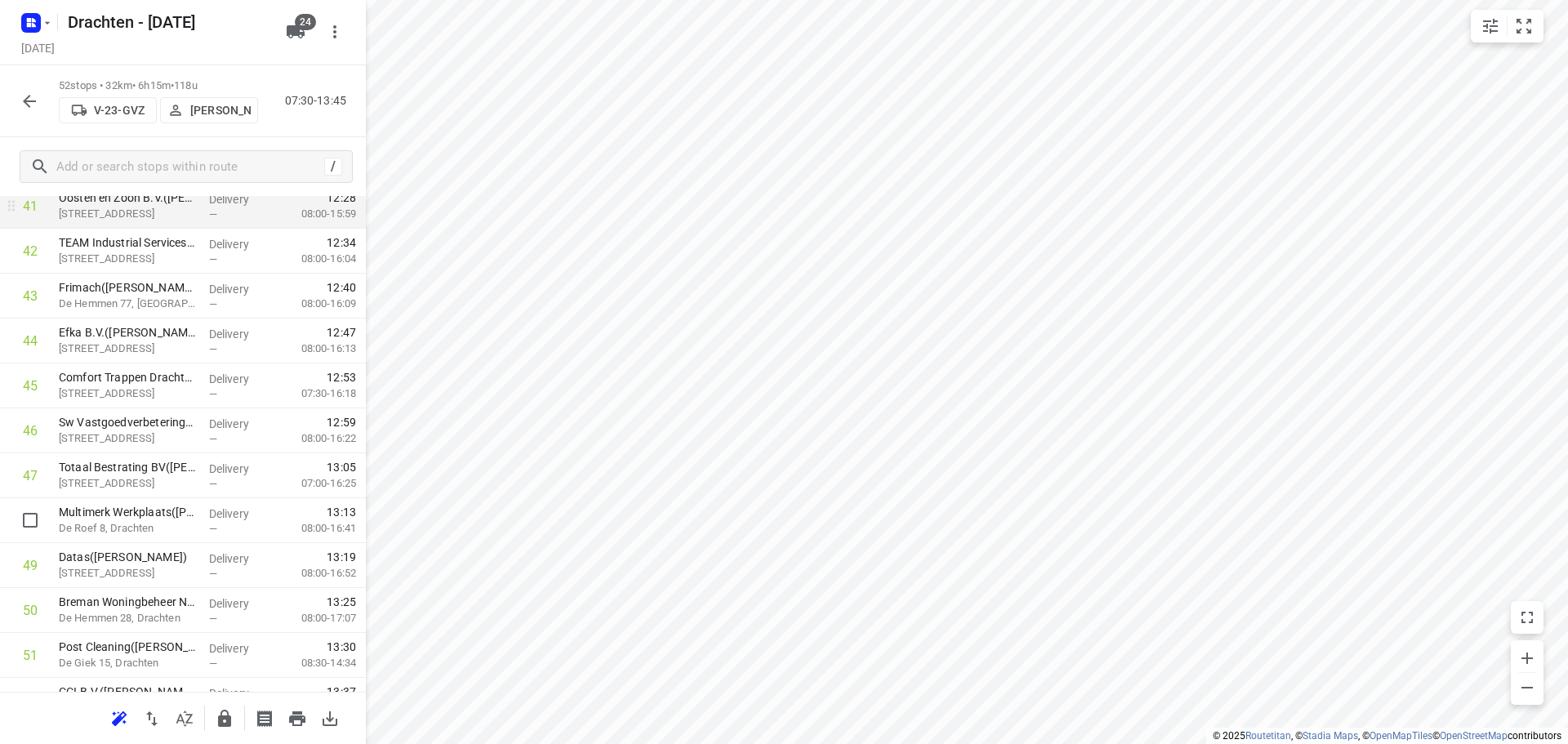
scroll to position [2013, 0]
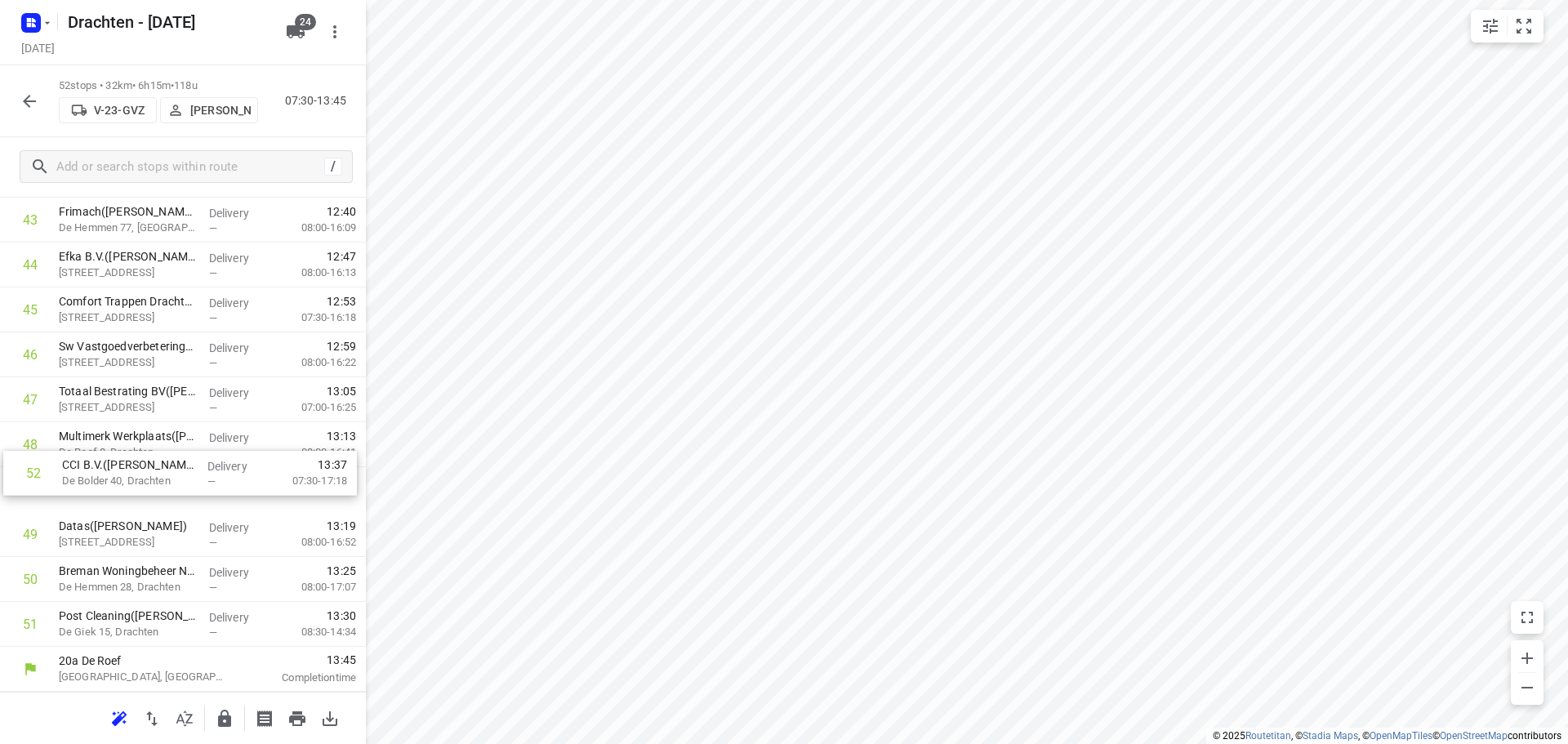
drag, startPoint x: 141, startPoint y: 616, endPoint x: 151, endPoint y: 436, distance: 180.3
drag, startPoint x: 153, startPoint y: 624, endPoint x: 161, endPoint y: 489, distance: 135.2
drag, startPoint x: 133, startPoint y: 633, endPoint x: 156, endPoint y: 544, distance: 91.9
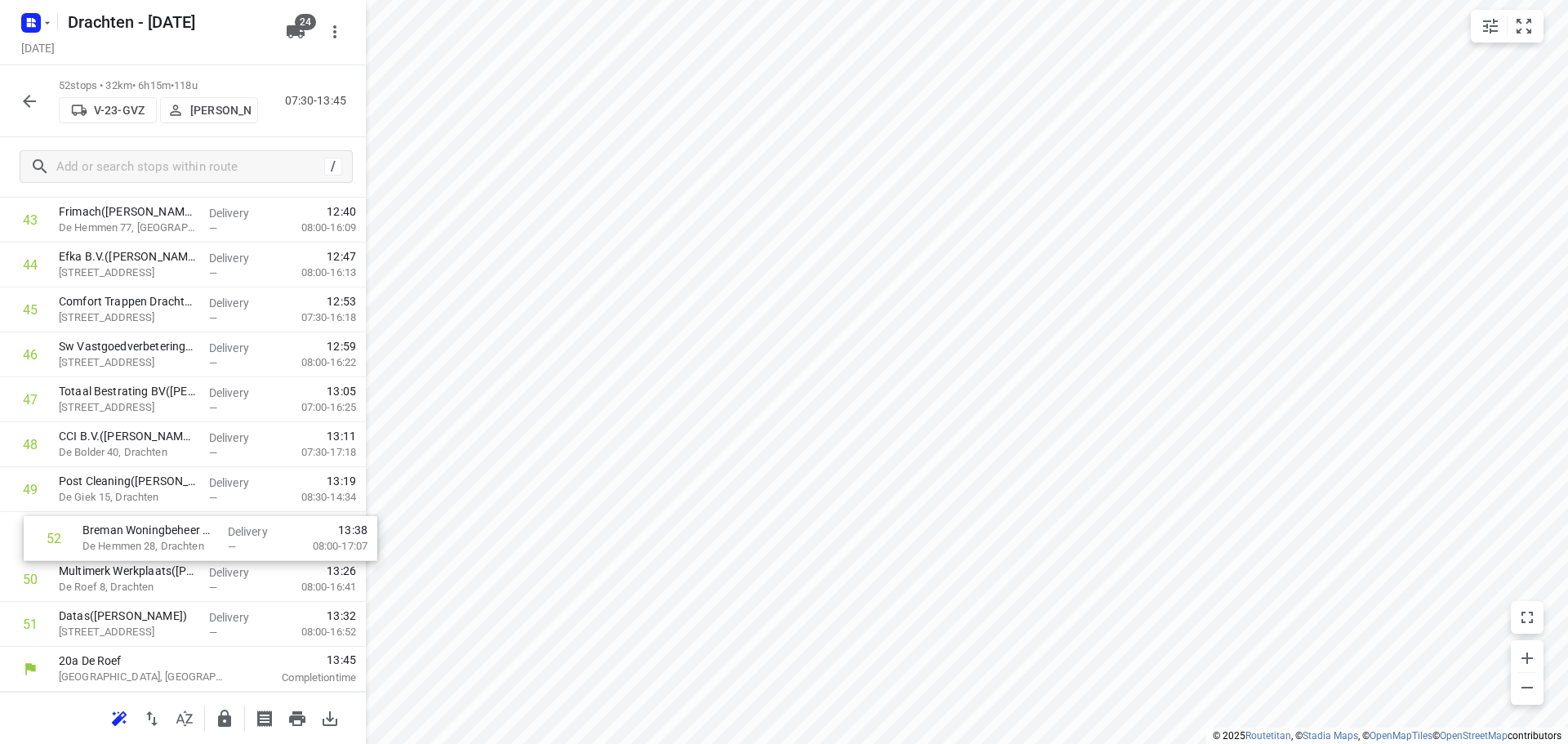
click at [227, 719] on icon "button" at bounding box center [224, 718] width 13 height 17
click at [25, 105] on icon "button" at bounding box center [29, 101] width 20 height 20
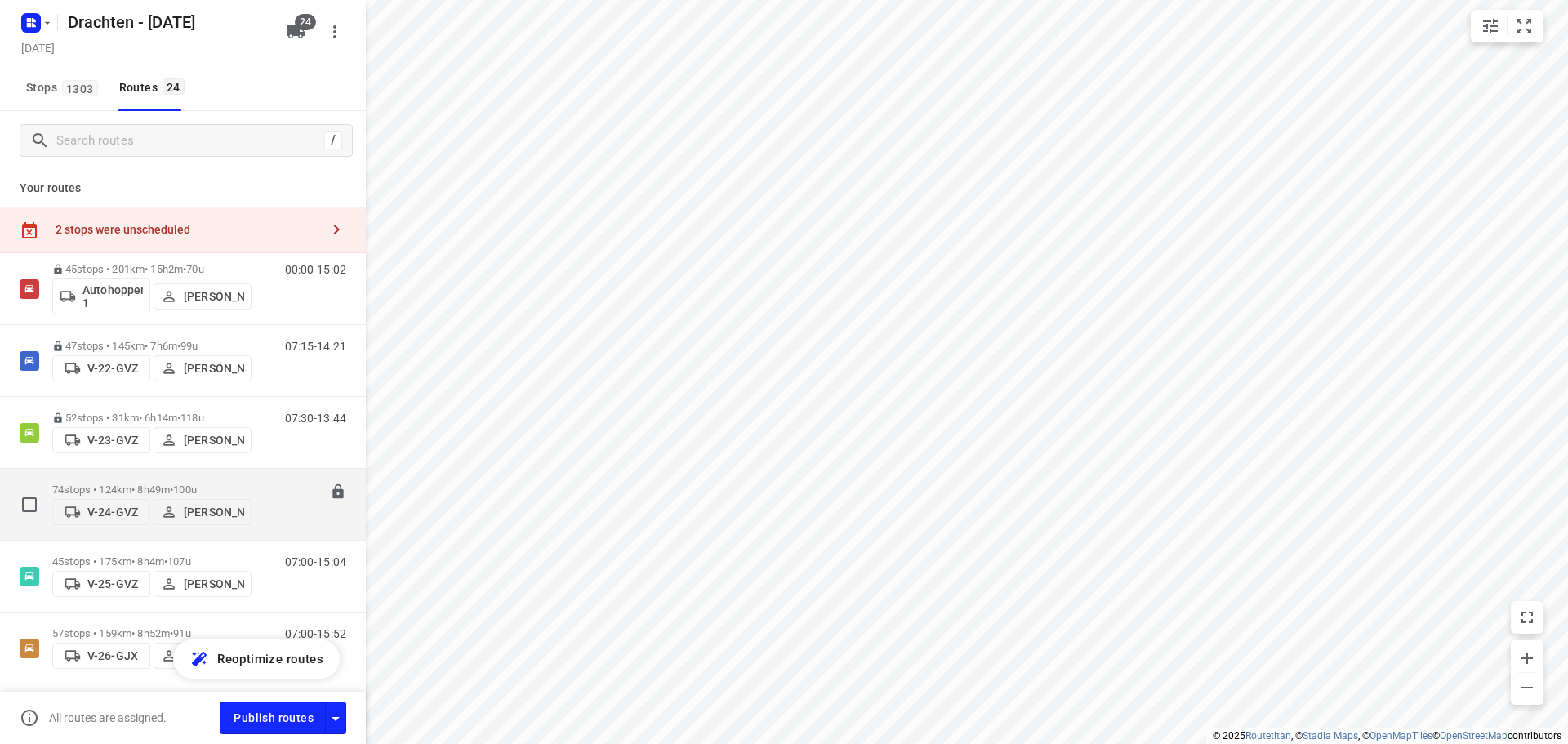
click at [186, 495] on div "V-24-GVZ Wopke de Vries" at bounding box center [151, 510] width 200 height 29
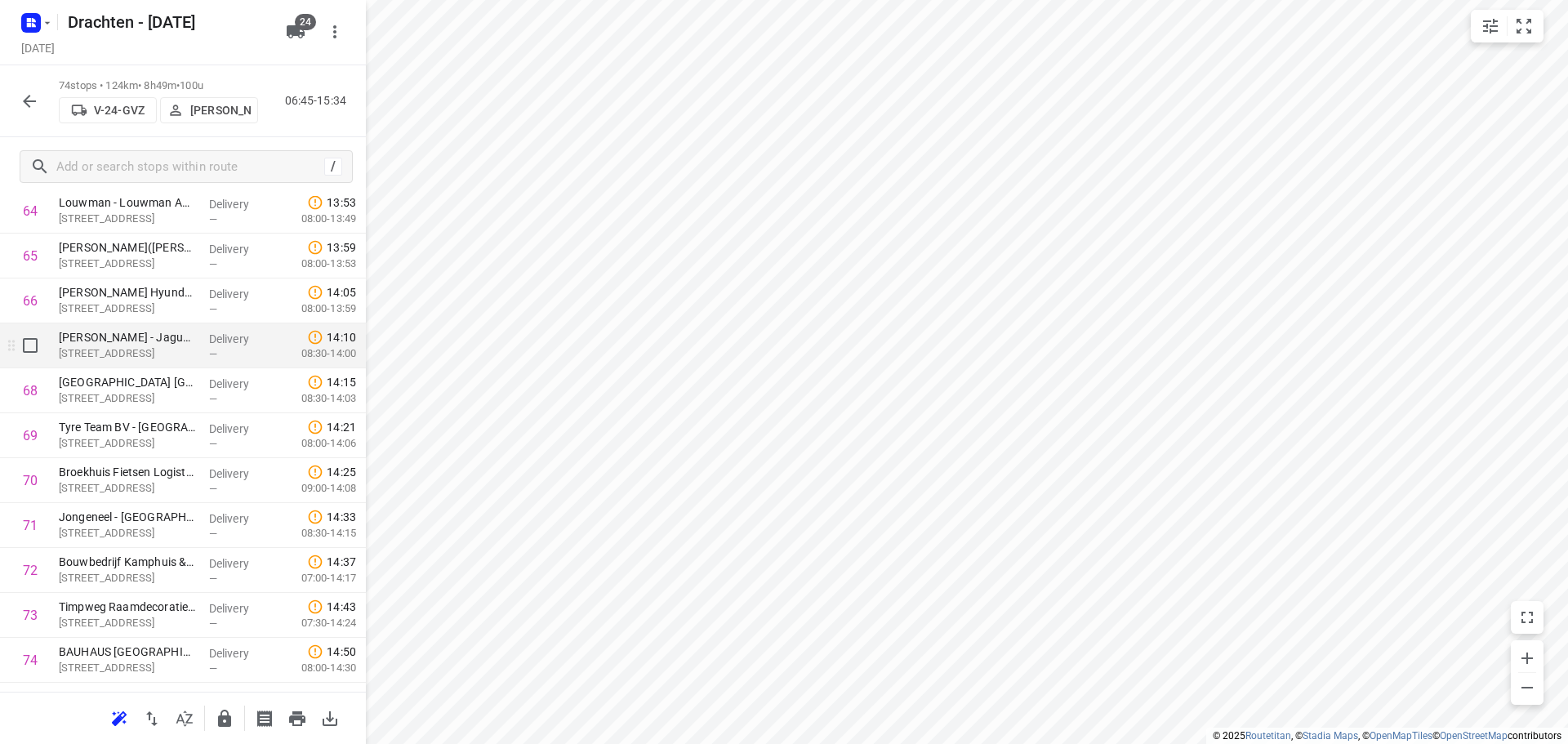
scroll to position [3000, 0]
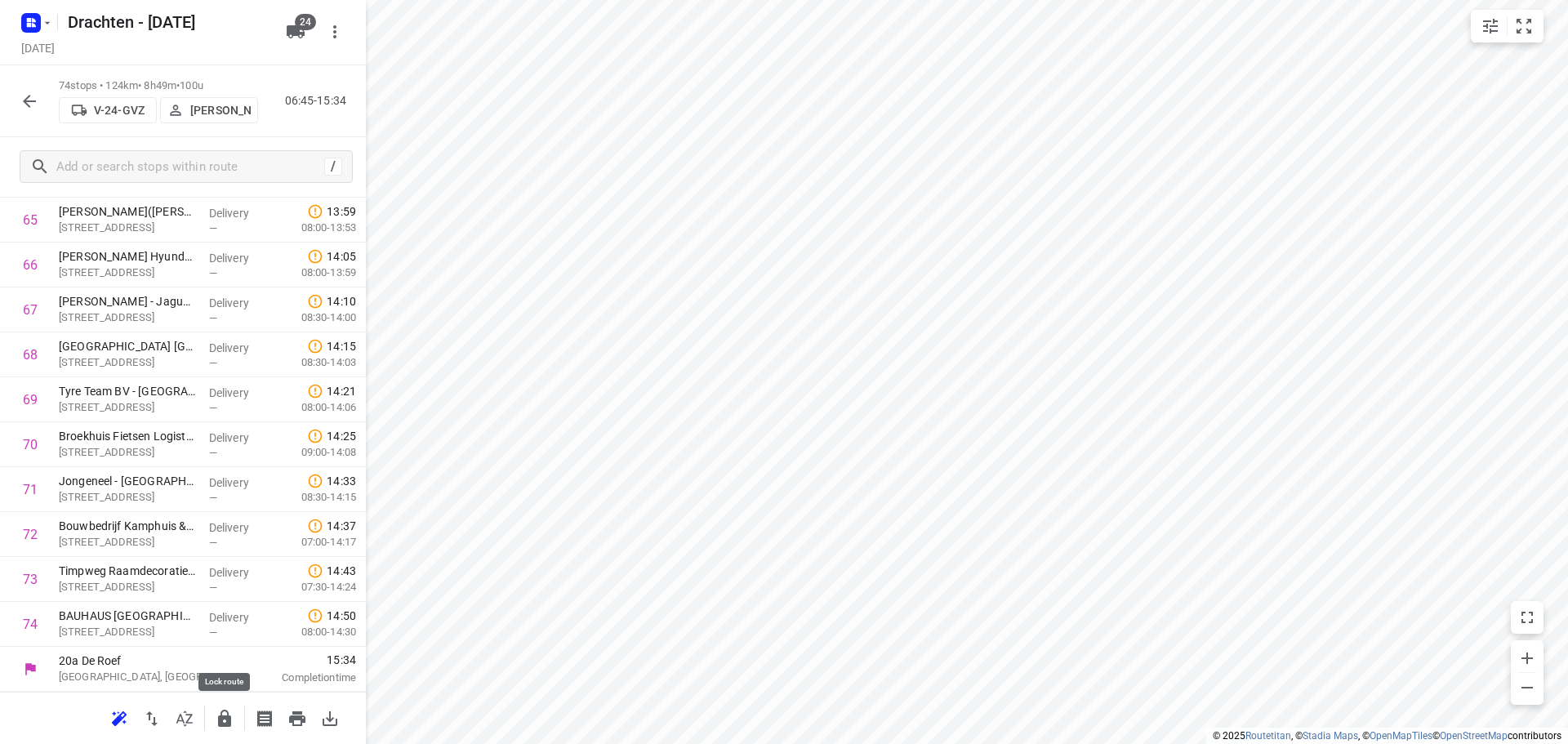
click at [229, 729] on button "button" at bounding box center [225, 718] width 33 height 33
click at [30, 118] on div "74 stops • 124km • 8h49m • 100u V-24-GVZ Wopke de Vries 06:45-15:34" at bounding box center [182, 101] width 366 height 72
click at [28, 99] on icon "button" at bounding box center [29, 101] width 20 height 20
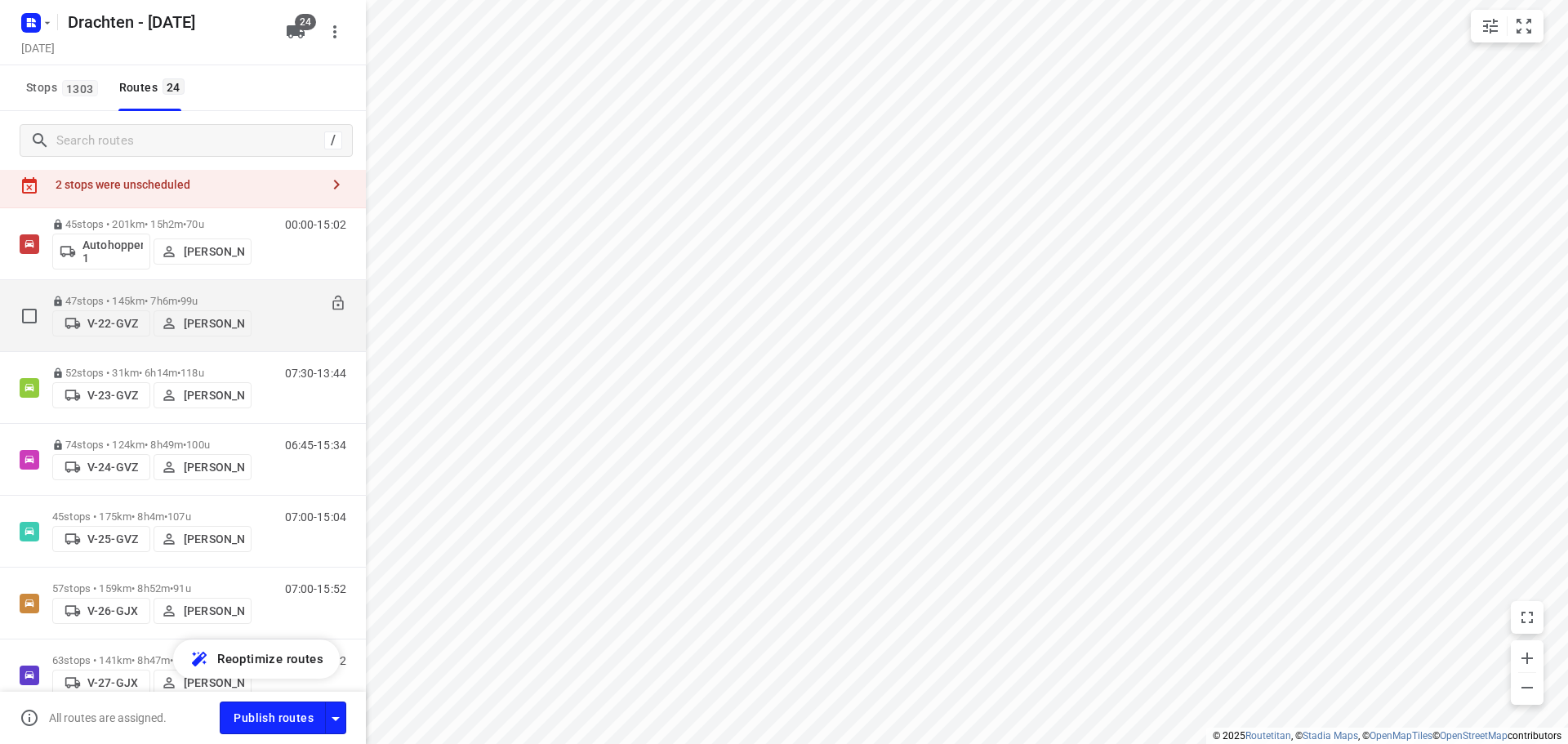
scroll to position [81, 0]
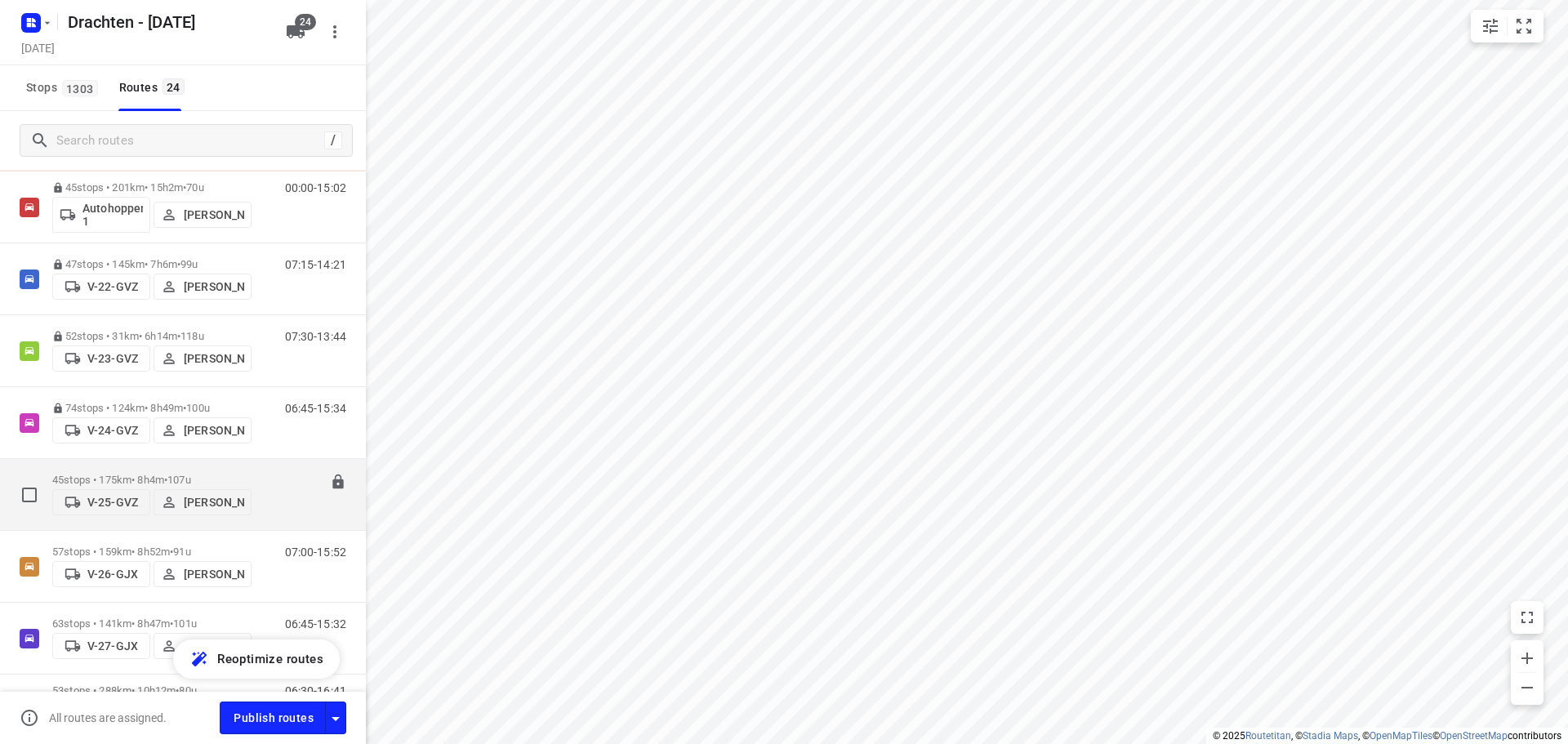
click at [191, 474] on span "107u" at bounding box center [179, 480] width 23 height 12
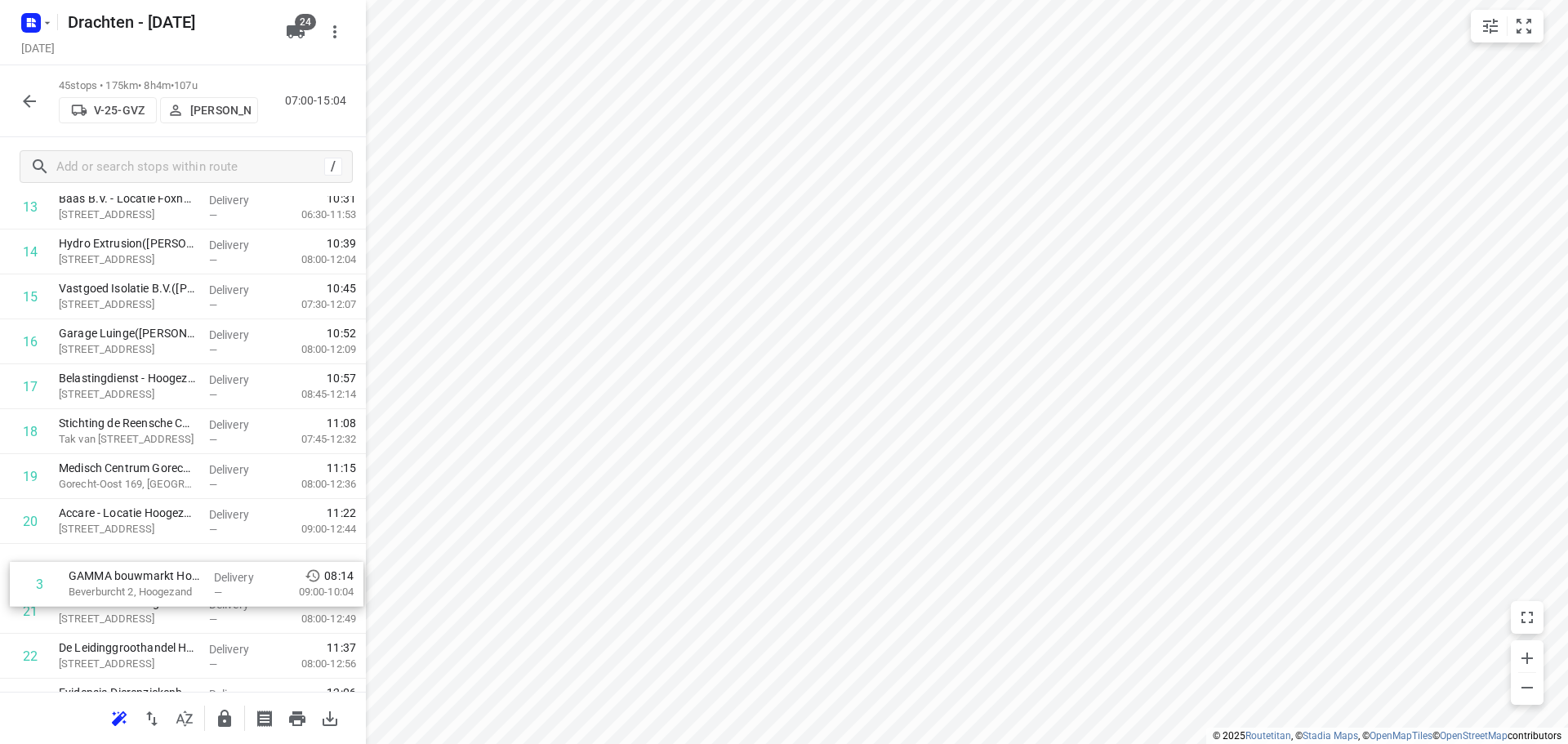
scroll to position [637, 0]
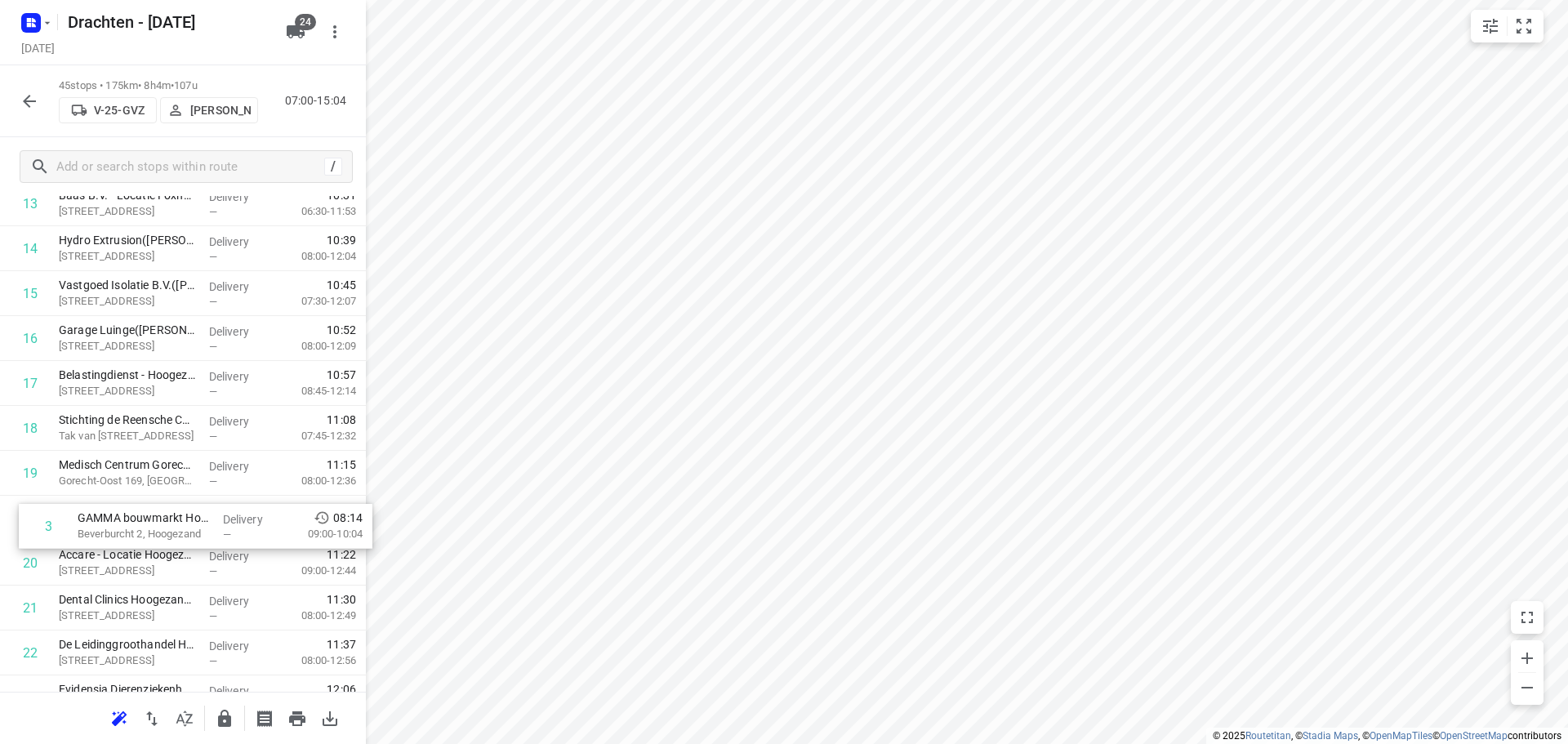
drag, startPoint x: 190, startPoint y: 432, endPoint x: 207, endPoint y: 530, distance: 99.5
click at [207, 530] on div "1 MCS Westerbroek(Attie van Kammen) Madepolderweg 3, Westerbroek Delivery — 07:…" at bounding box center [182, 697] width 366 height 2020
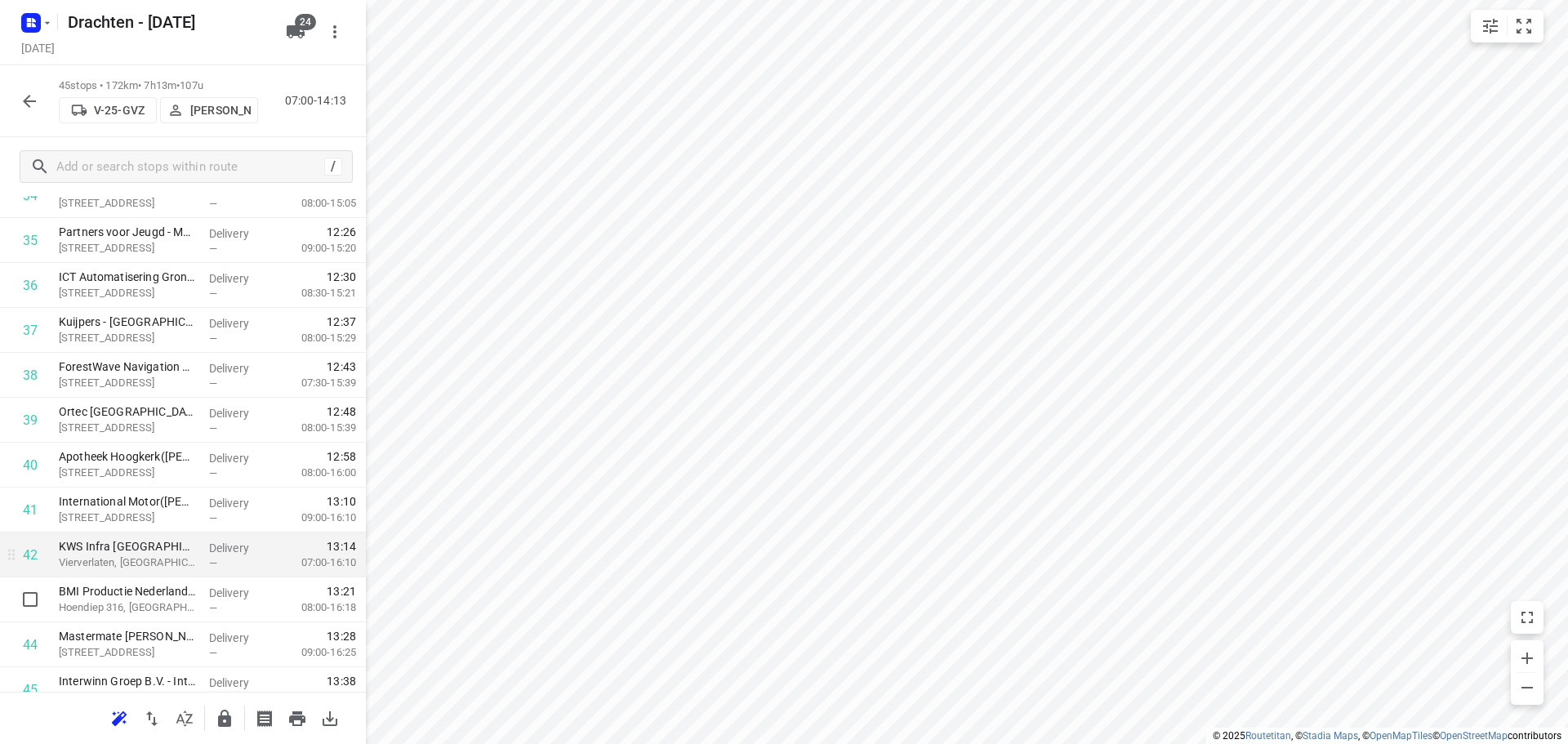
scroll to position [1698, 0]
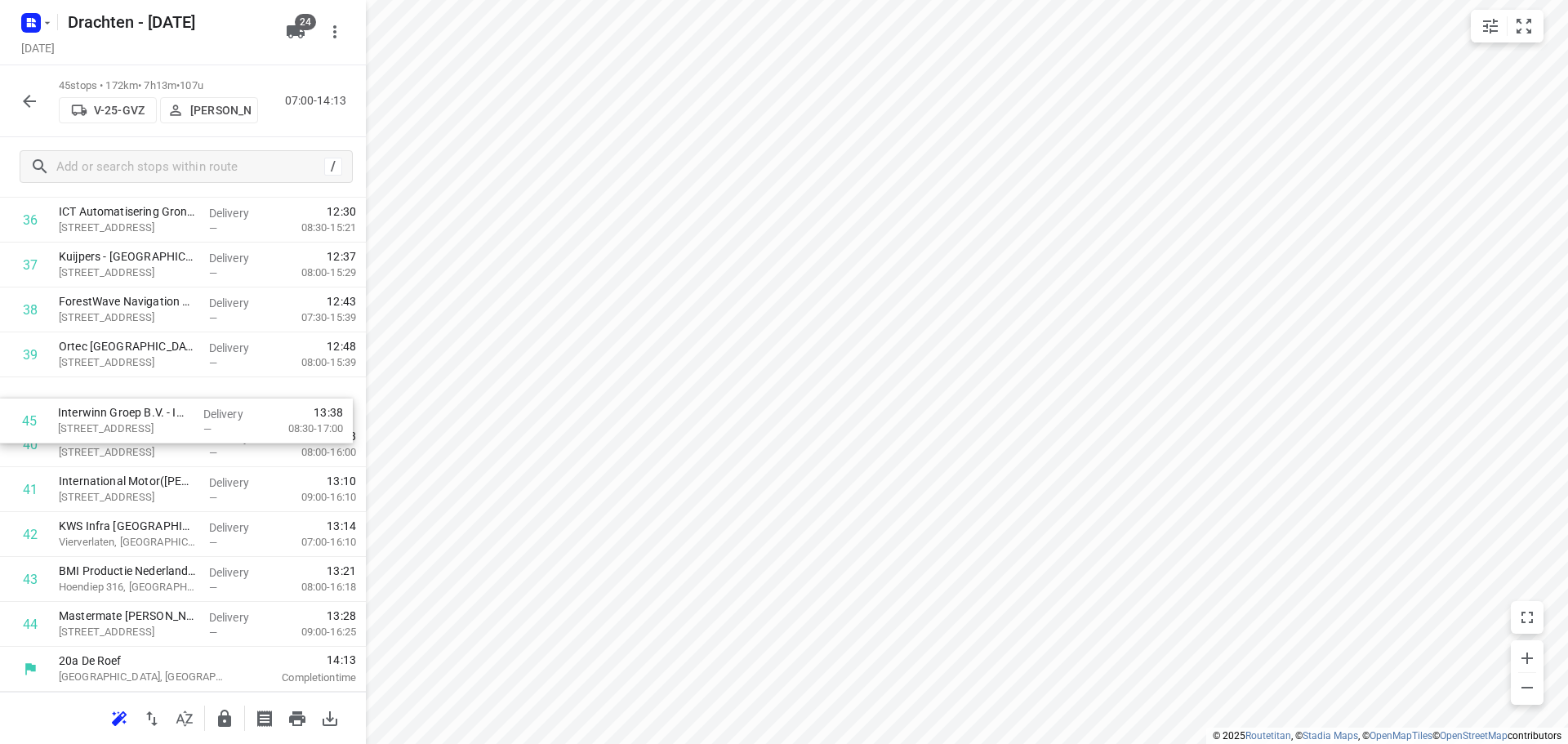
drag, startPoint x: 135, startPoint y: 620, endPoint x: 140, endPoint y: 405, distance: 215.1
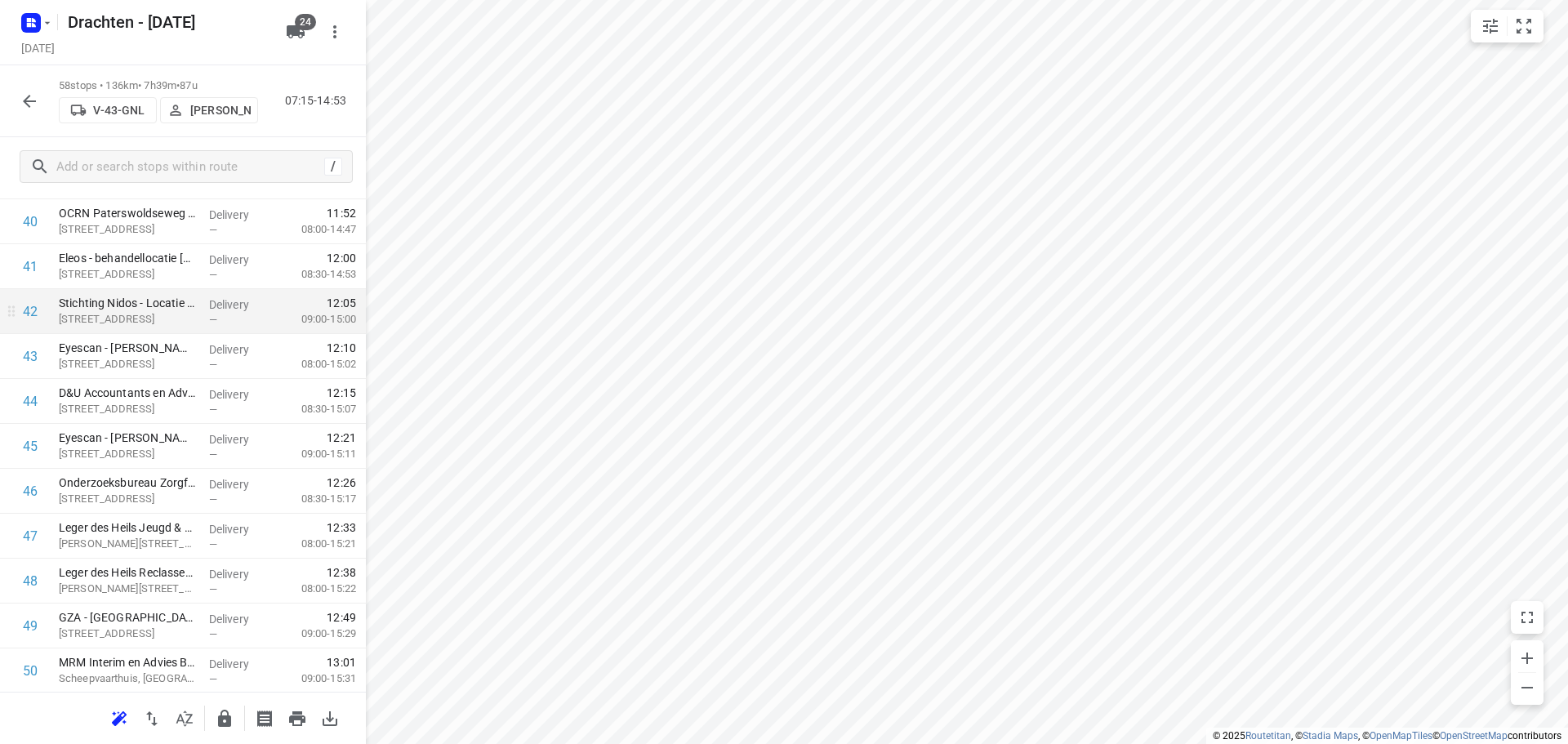
scroll to position [2106, 0]
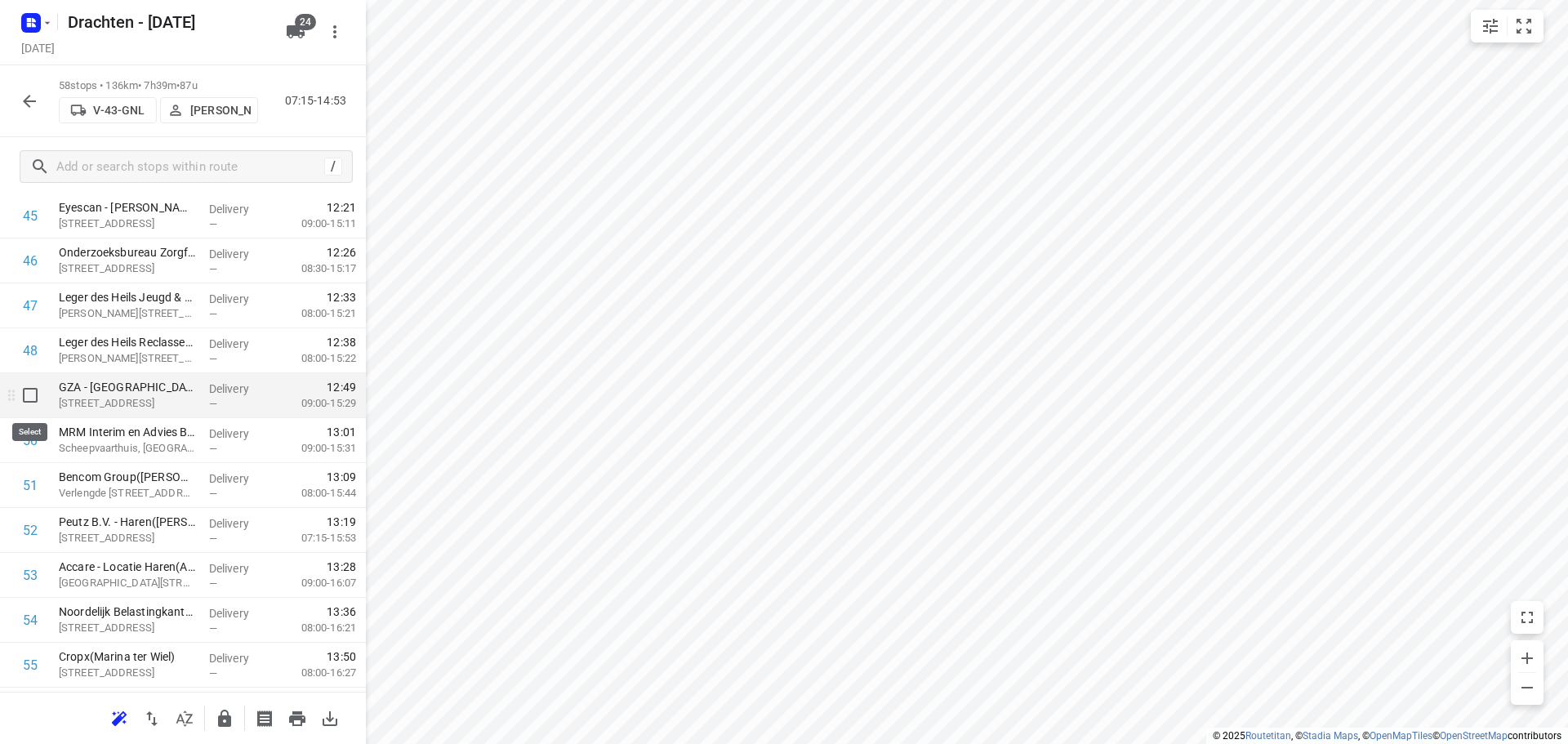
click at [36, 398] on input "checkbox" at bounding box center [30, 395] width 33 height 33
checkbox input "true"
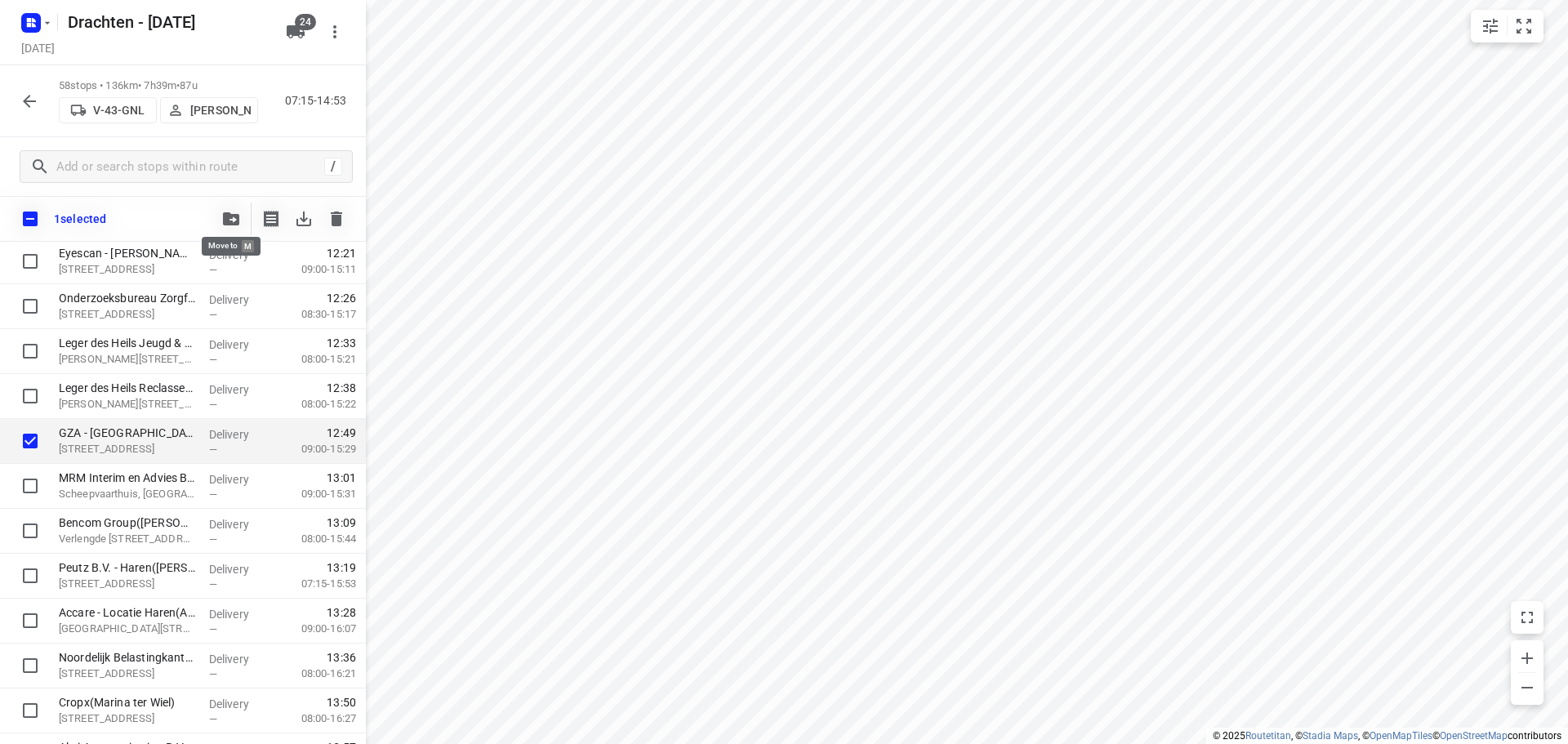
click at [244, 210] on button "button" at bounding box center [231, 219] width 33 height 33
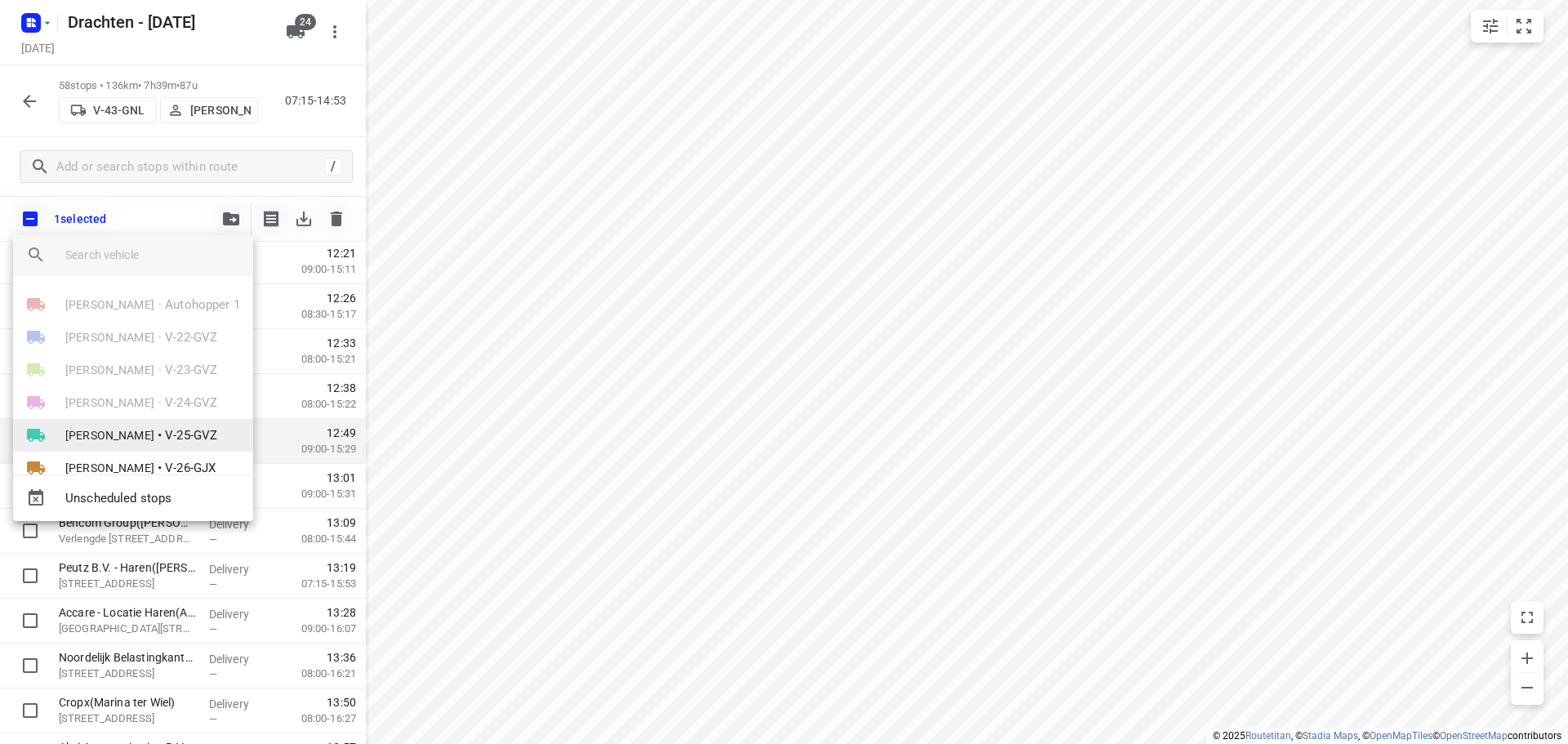
click at [136, 433] on li "[PERSON_NAME] • V-25-GVZ" at bounding box center [133, 436] width 240 height 33
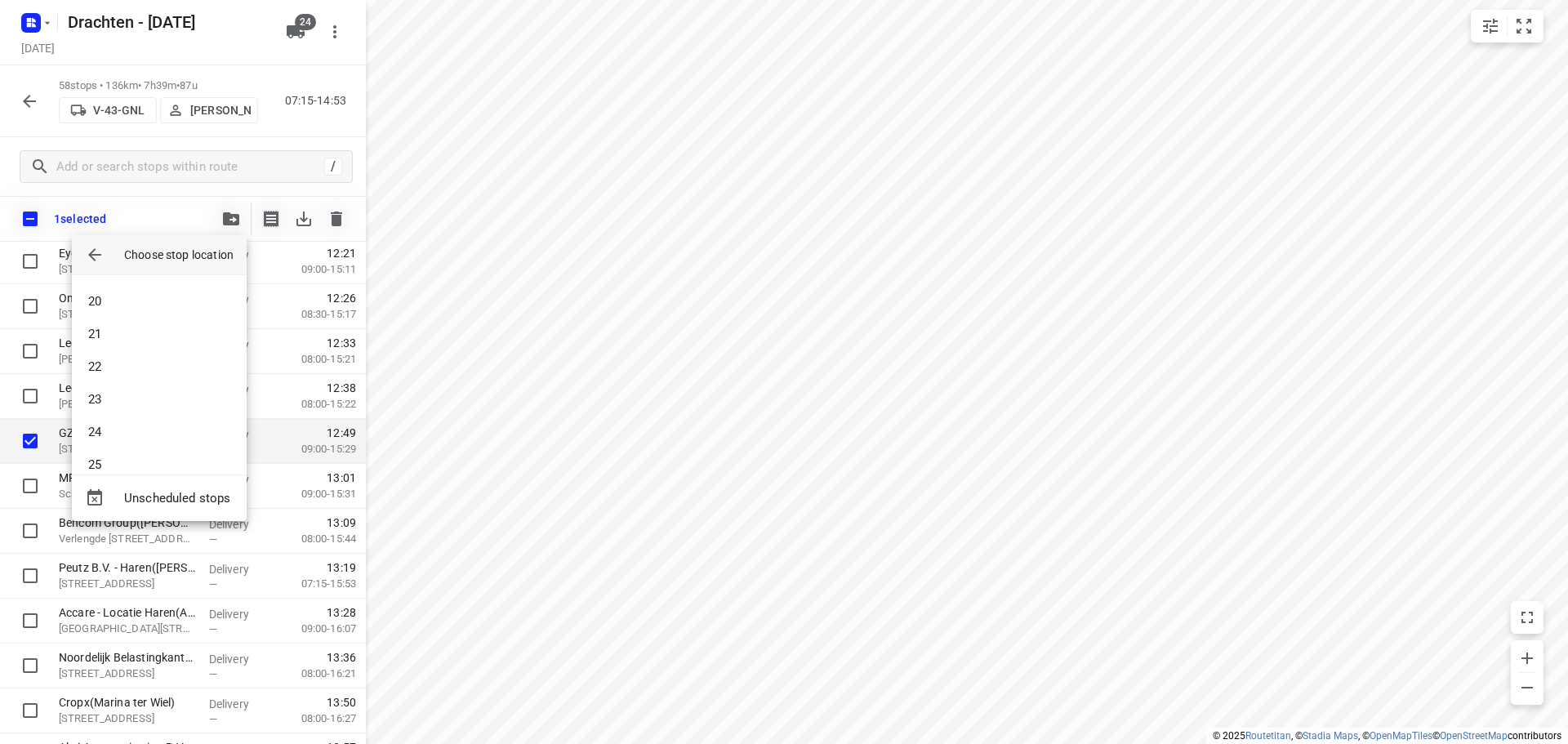
scroll to position [817, 0]
click at [127, 359] on li "28" at bounding box center [159, 364] width 175 height 33
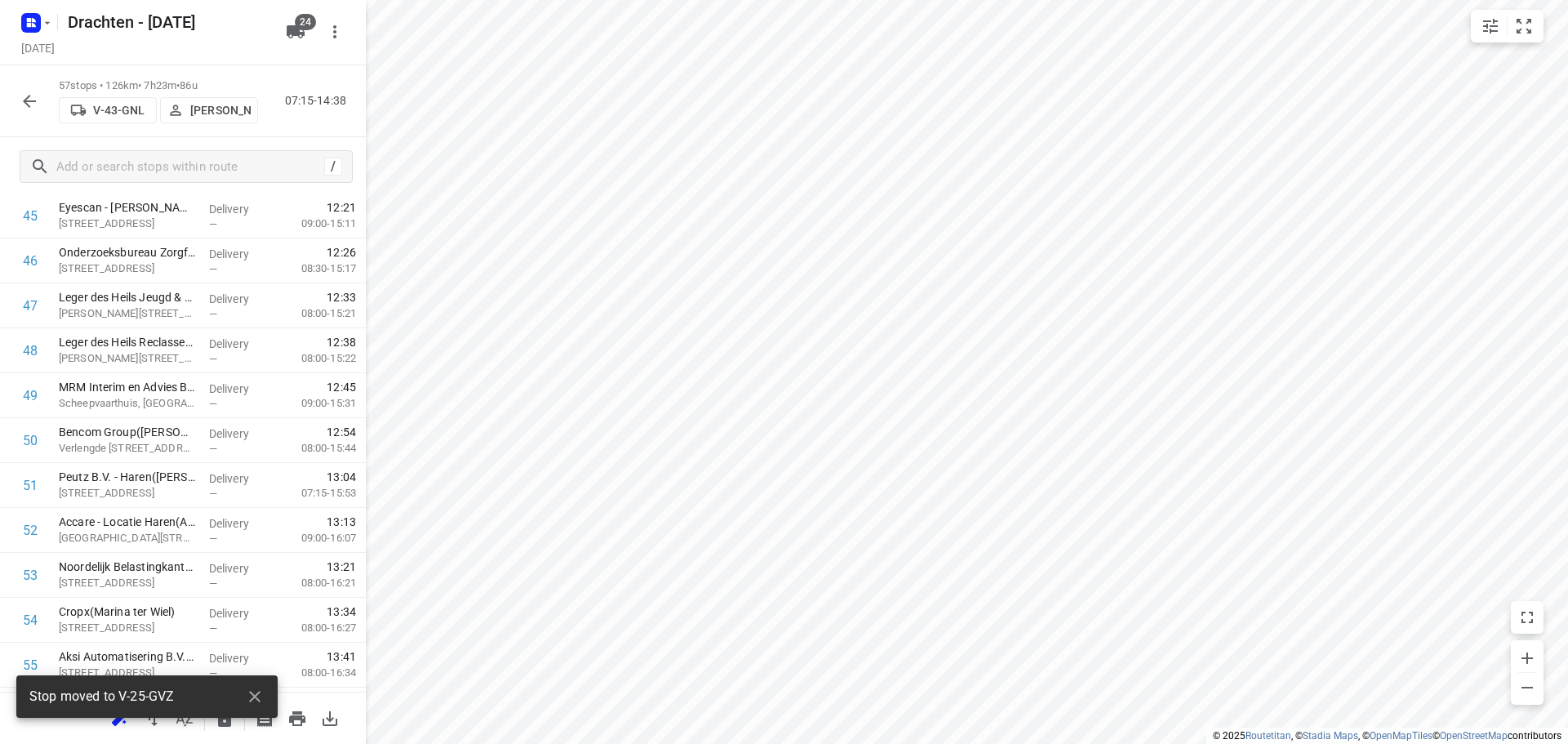
scroll to position [1743, 0]
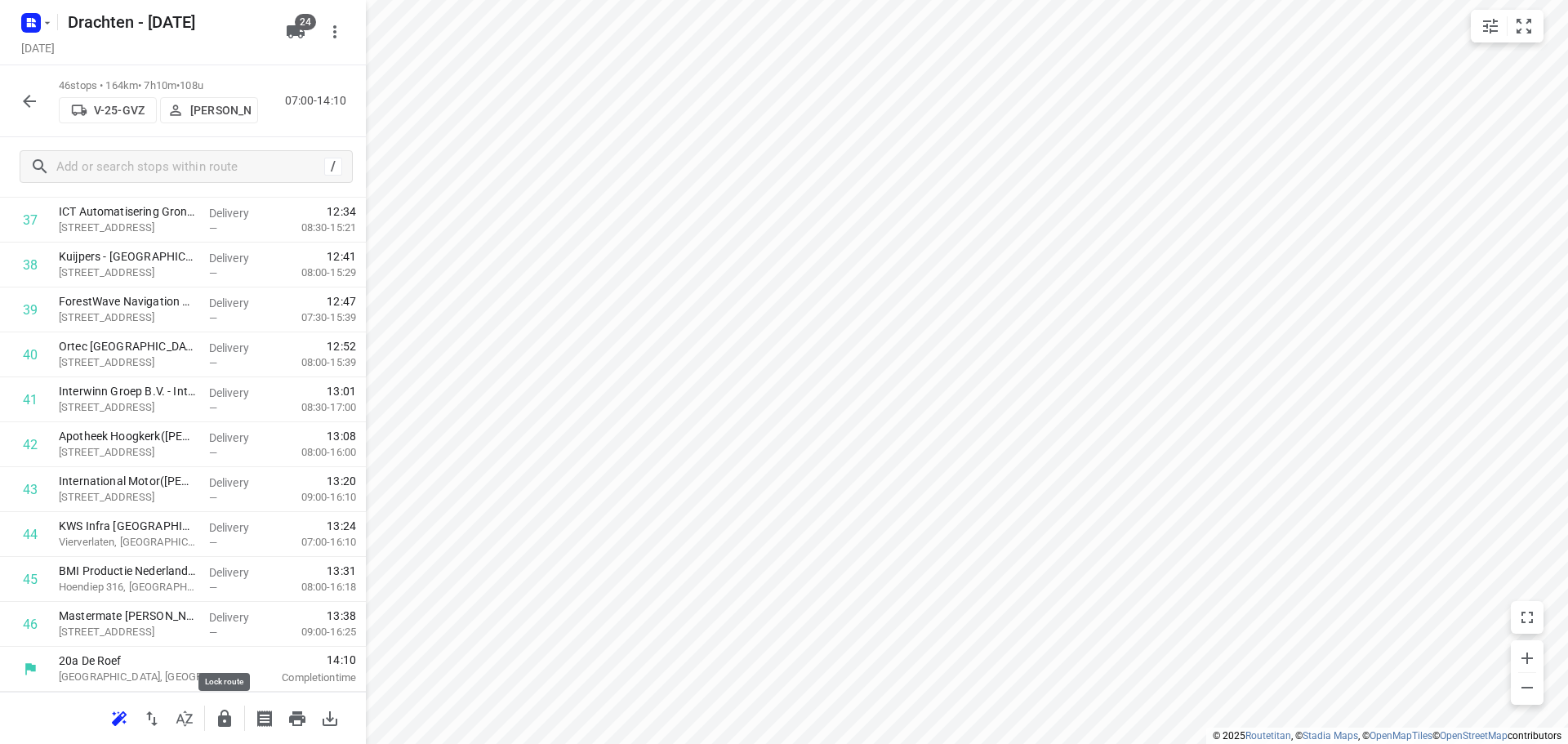
click at [233, 722] on icon "button" at bounding box center [224, 718] width 20 height 20
click at [18, 98] on button "button" at bounding box center [29, 101] width 33 height 33
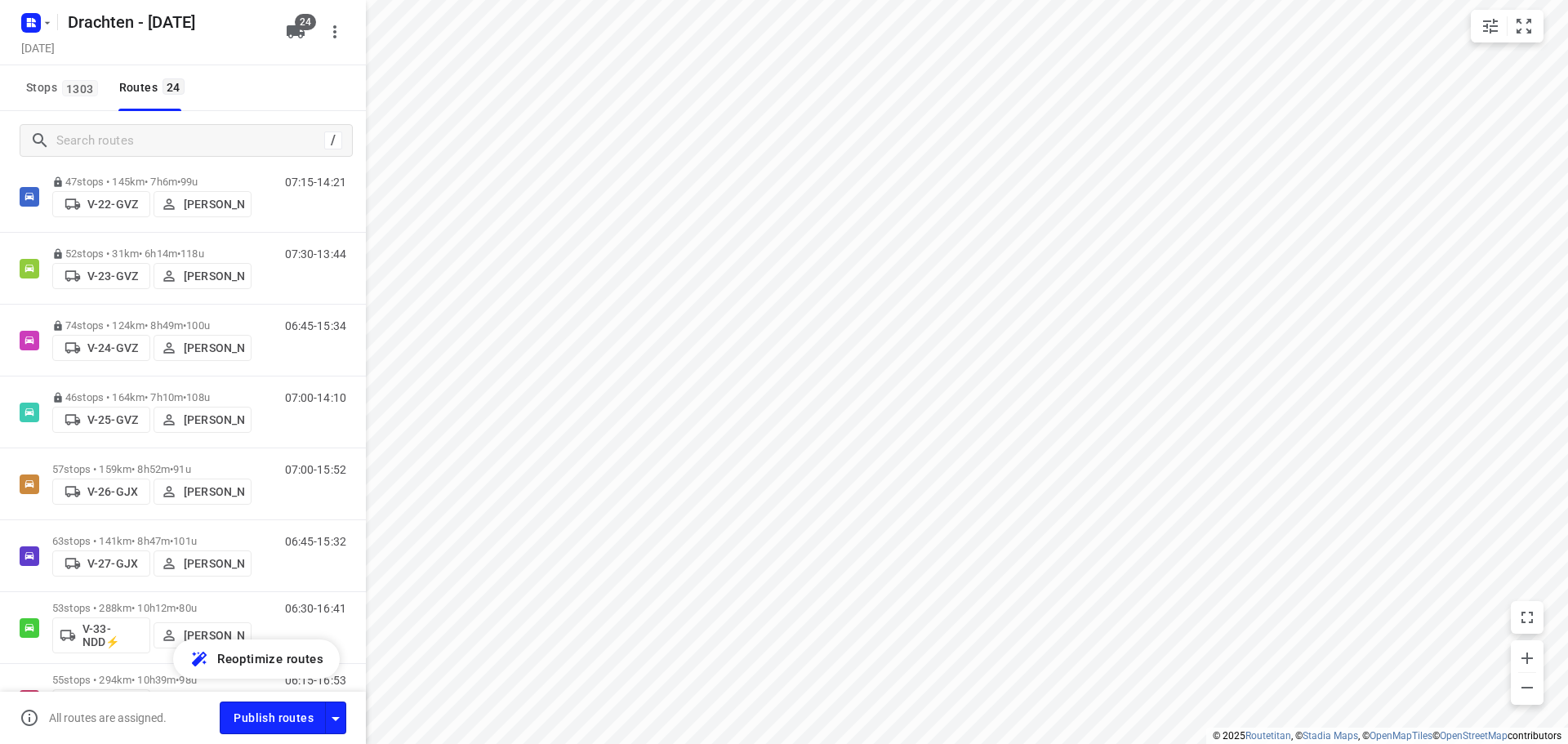
scroll to position [245, 0]
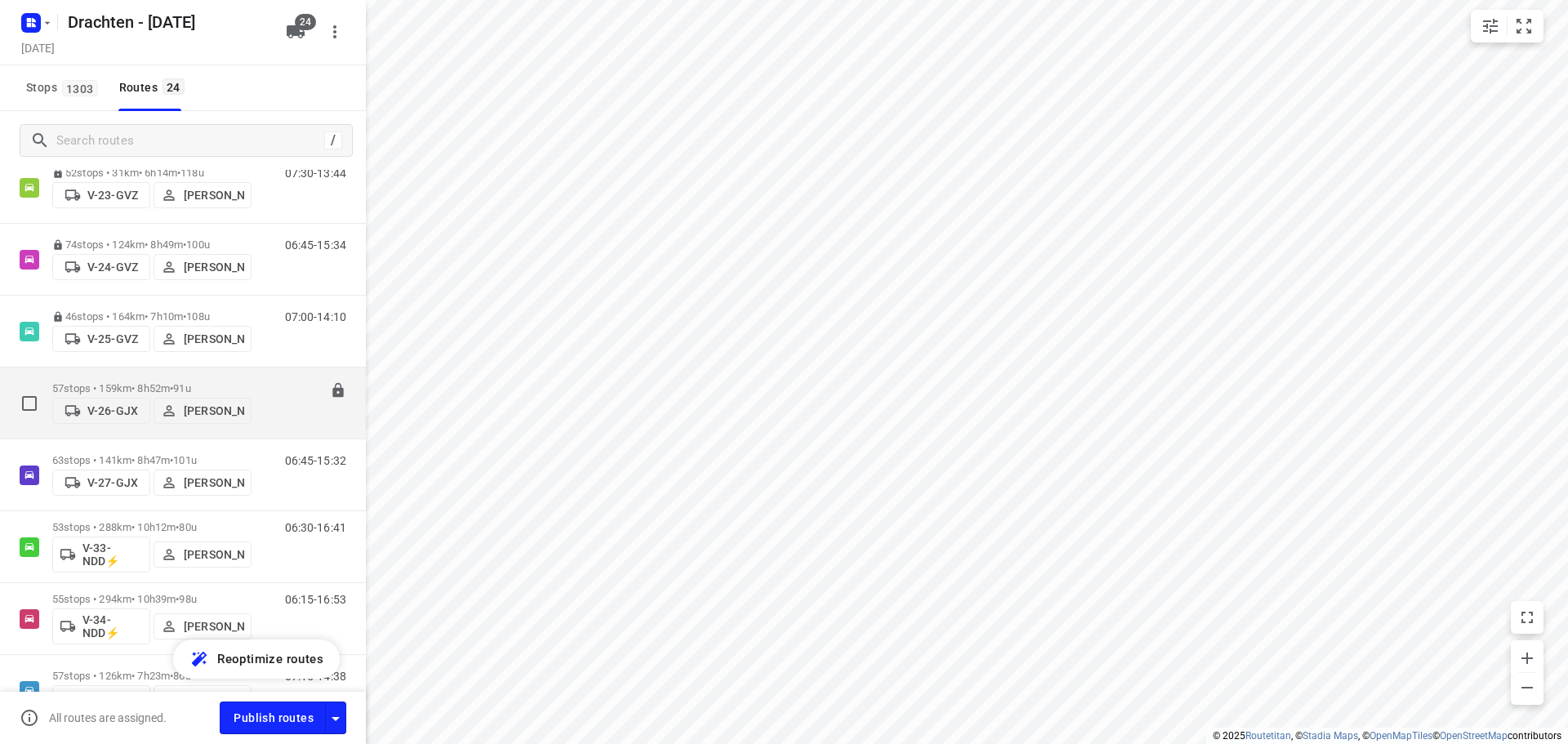
click at [169, 382] on p "57 stops • 159km • 8h52m • 91u" at bounding box center [151, 388] width 200 height 12
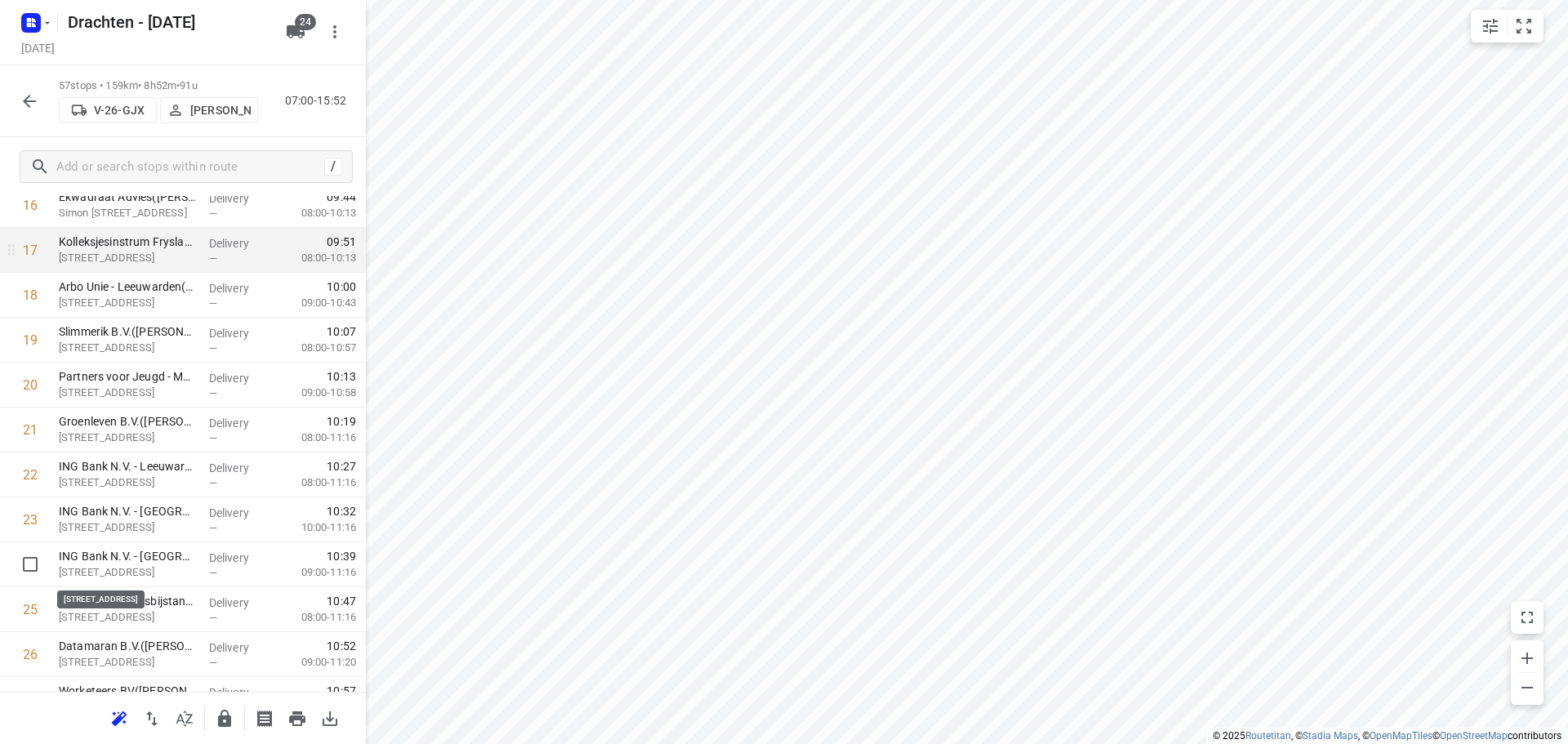
scroll to position [817, 0]
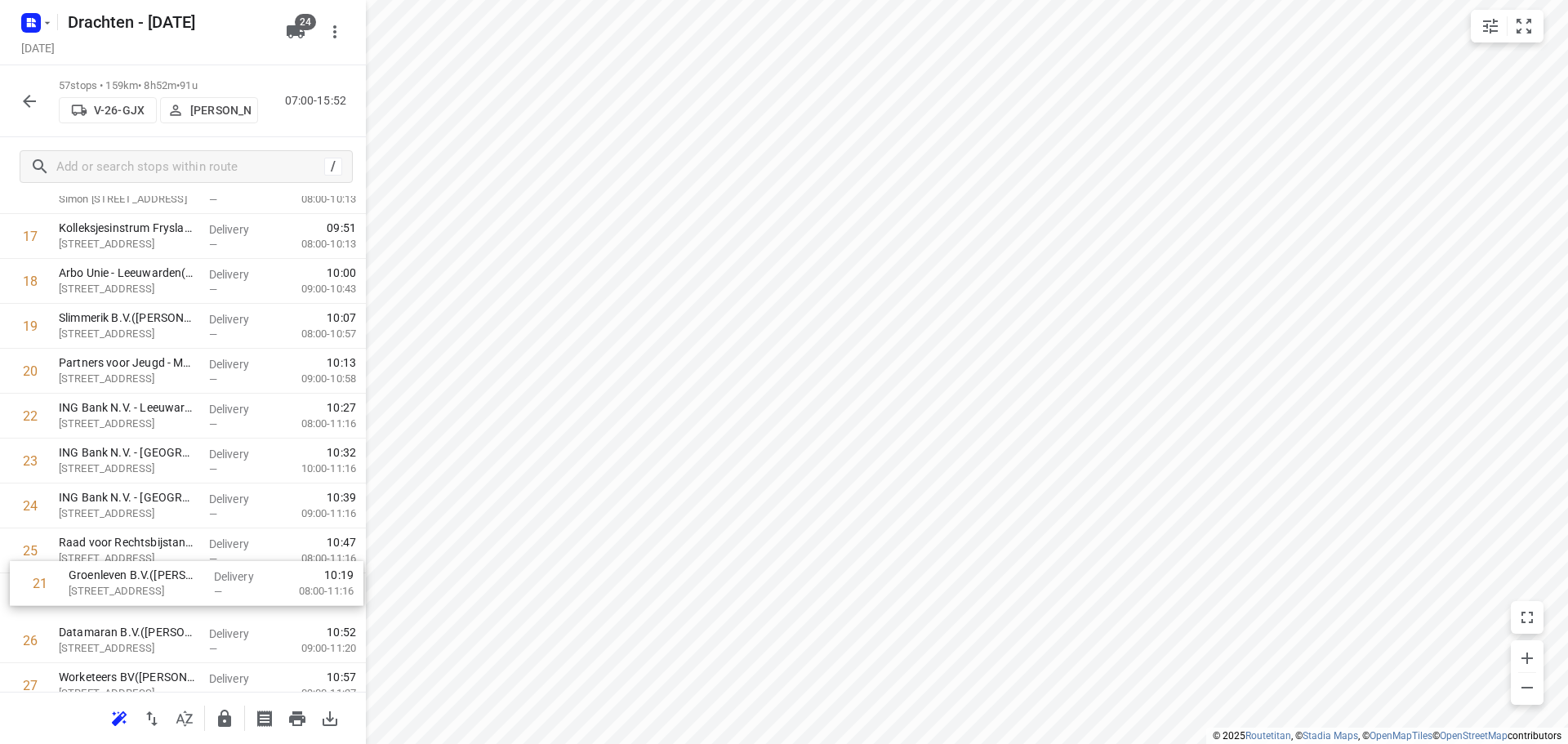
drag, startPoint x: 98, startPoint y: 436, endPoint x: 111, endPoint y: 601, distance: 165.5
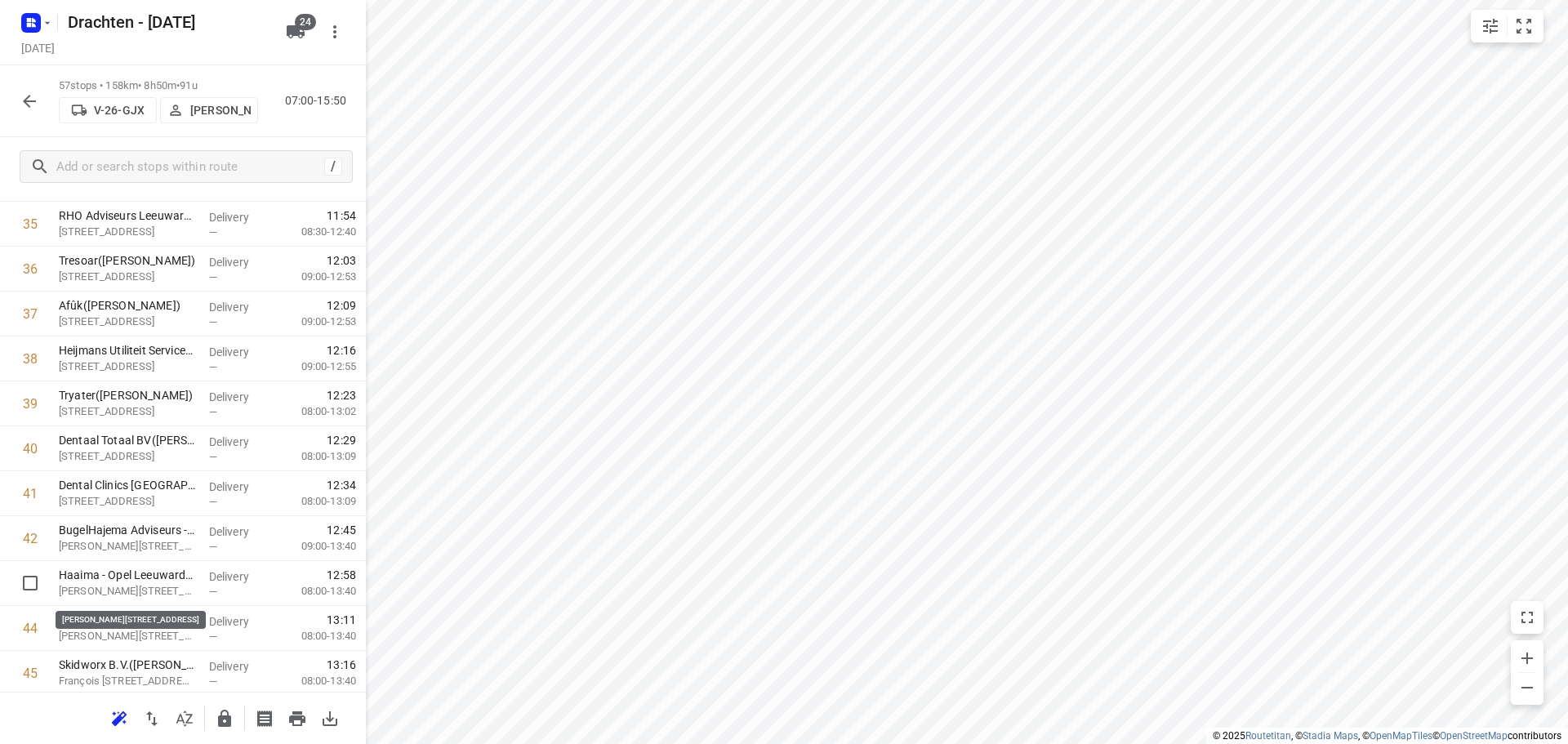
scroll to position [1651, 0]
drag, startPoint x: 134, startPoint y: 585, endPoint x: 138, endPoint y: 534, distance: 51.2
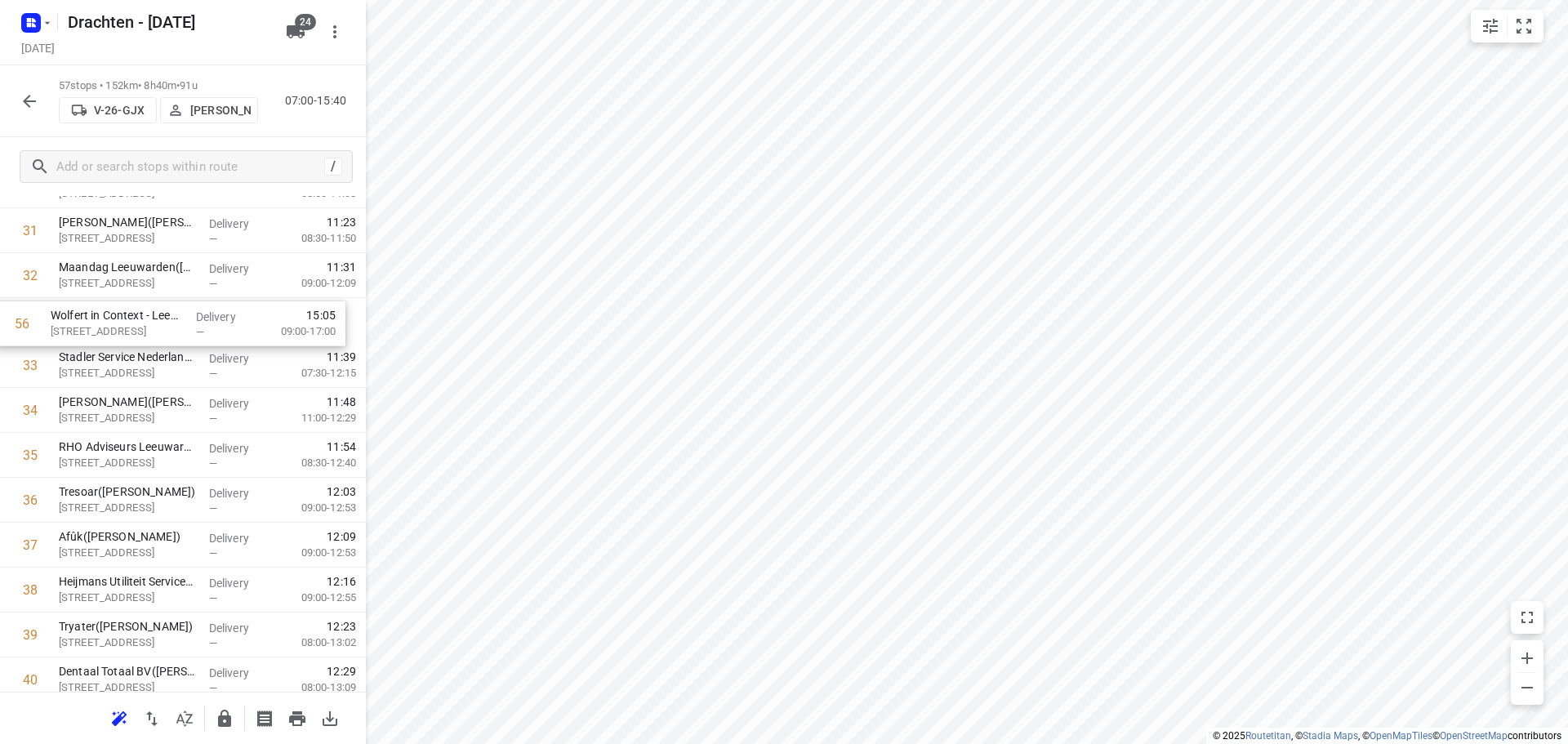
scroll to position [1460, 0]
drag, startPoint x: 125, startPoint y: 597, endPoint x: 118, endPoint y: 345, distance: 252.1
click at [118, 345] on div "1 Vitam - Belastingdienst - Toeslagen - Leeuwarden(Desiree Smit) Tesselschadest…" at bounding box center [182, 143] width 366 height 2559
click at [220, 711] on icon "button" at bounding box center [224, 718] width 20 height 20
click at [29, 107] on icon "button" at bounding box center [29, 101] width 20 height 20
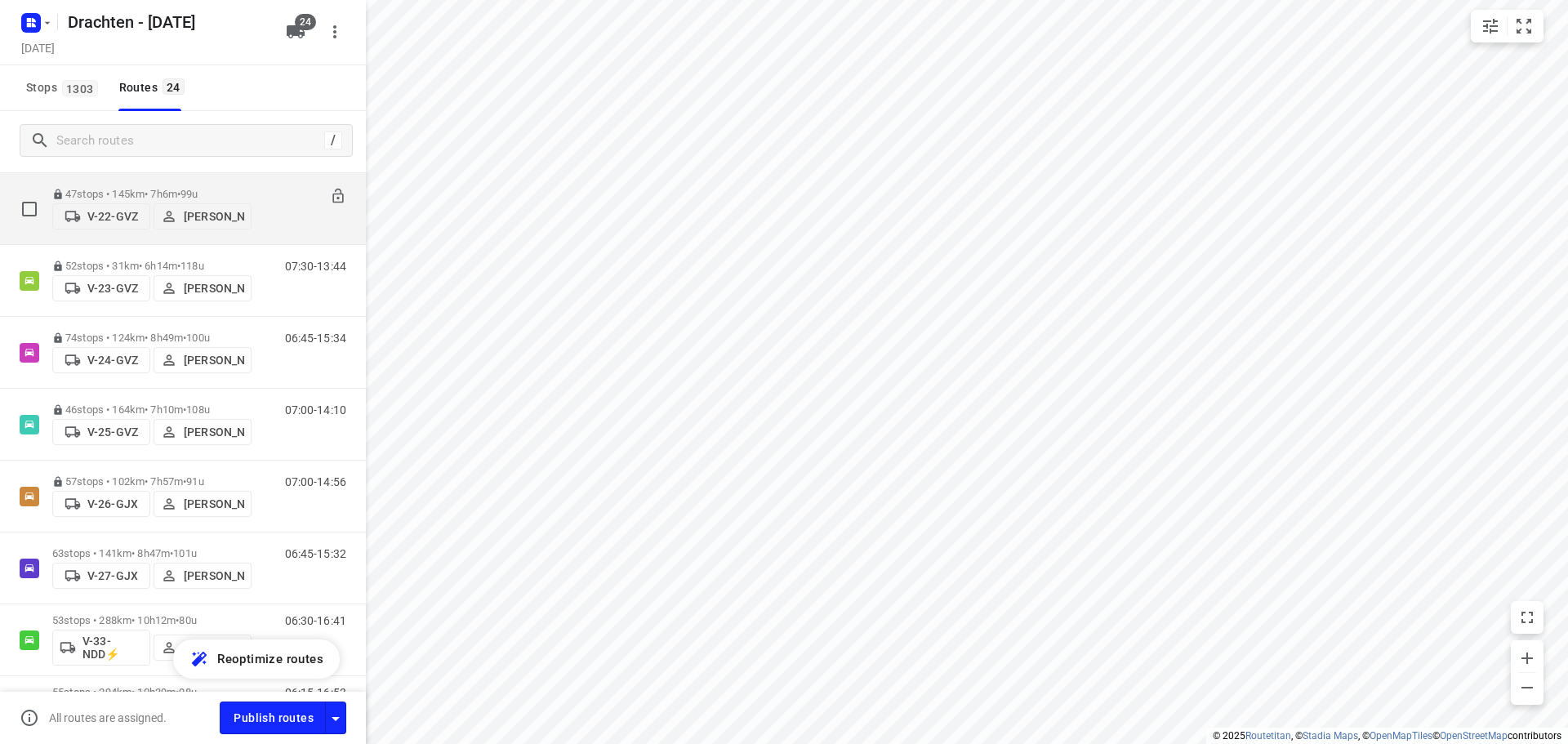
scroll to position [163, 0]
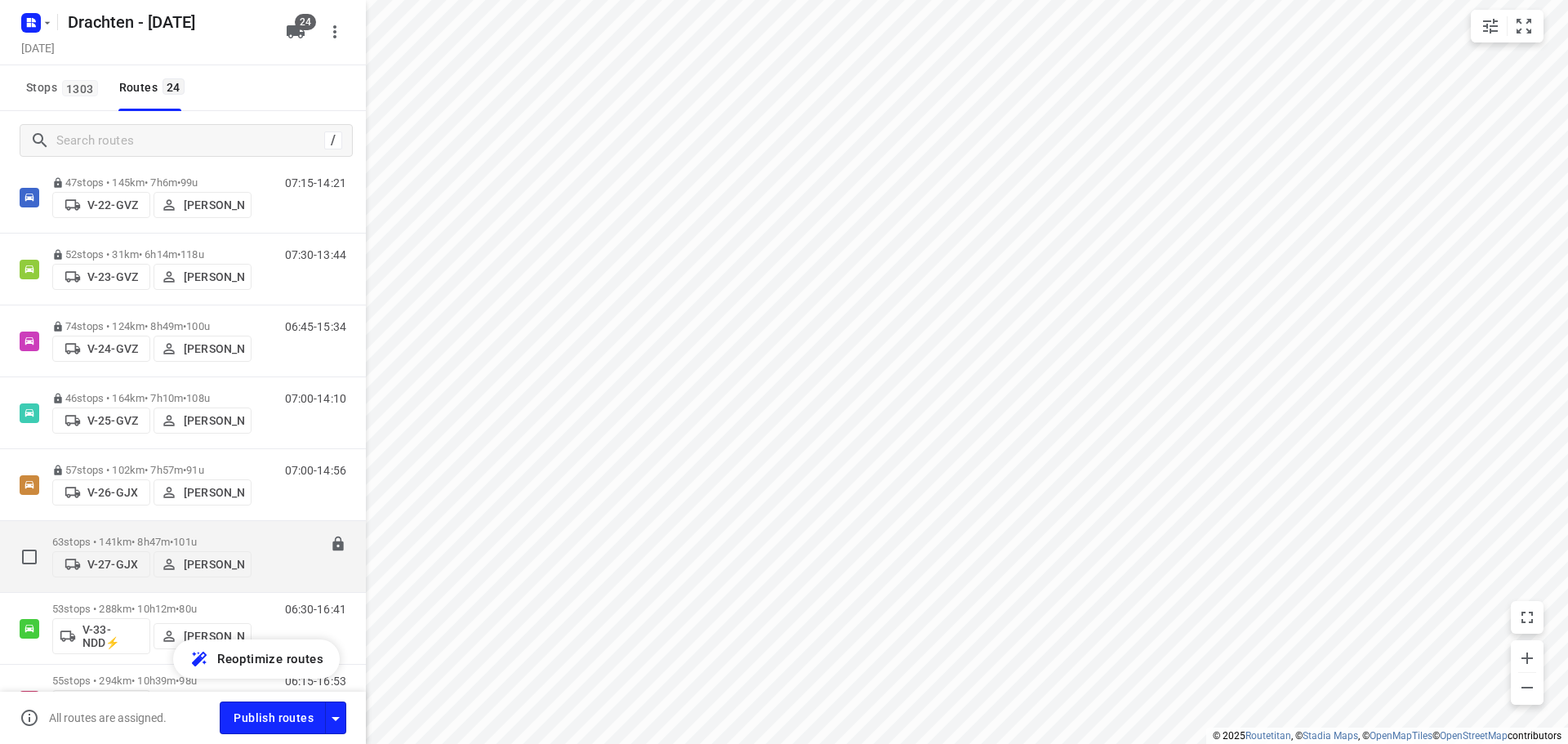
click at [197, 536] on span "101u" at bounding box center [184, 542] width 23 height 12
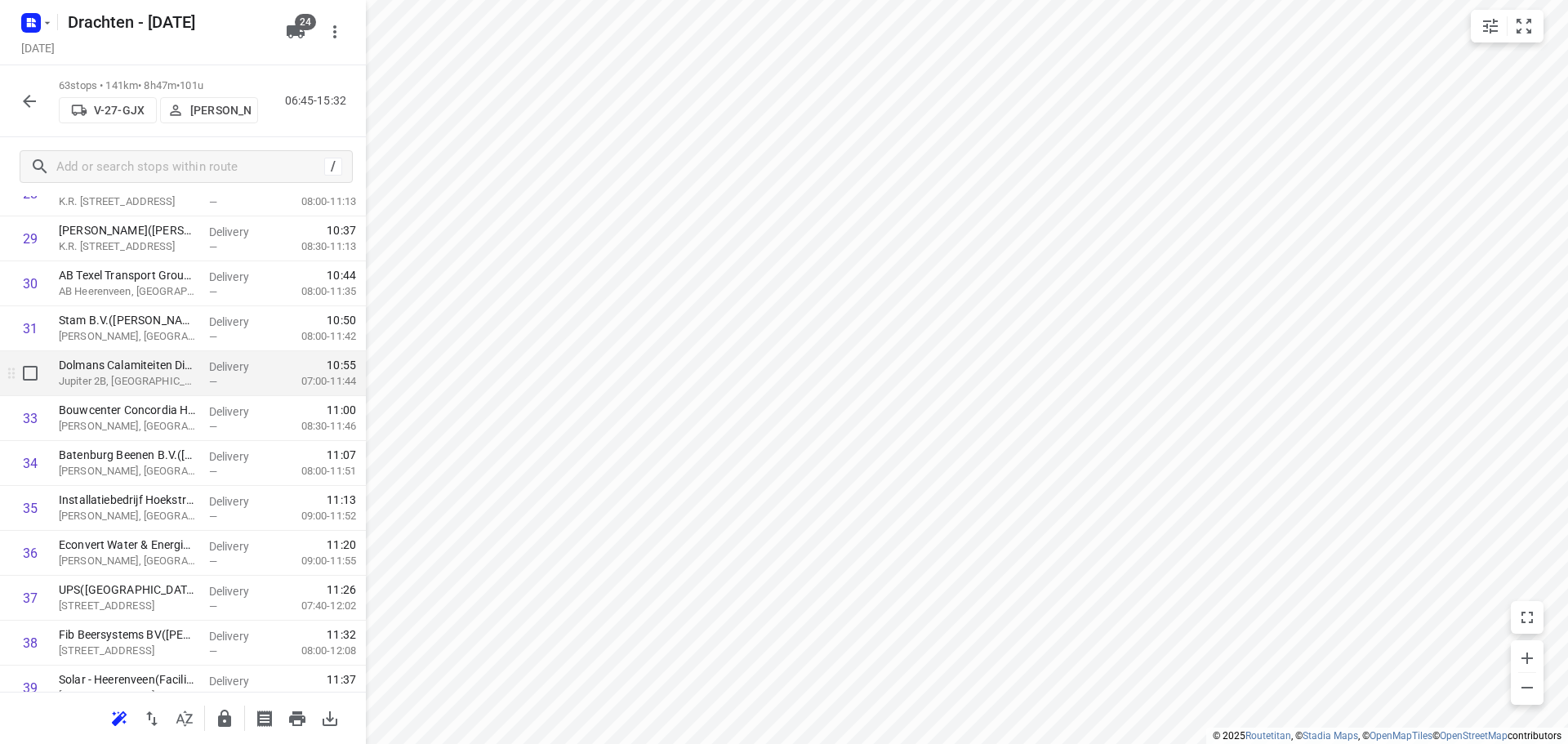
scroll to position [1388, 0]
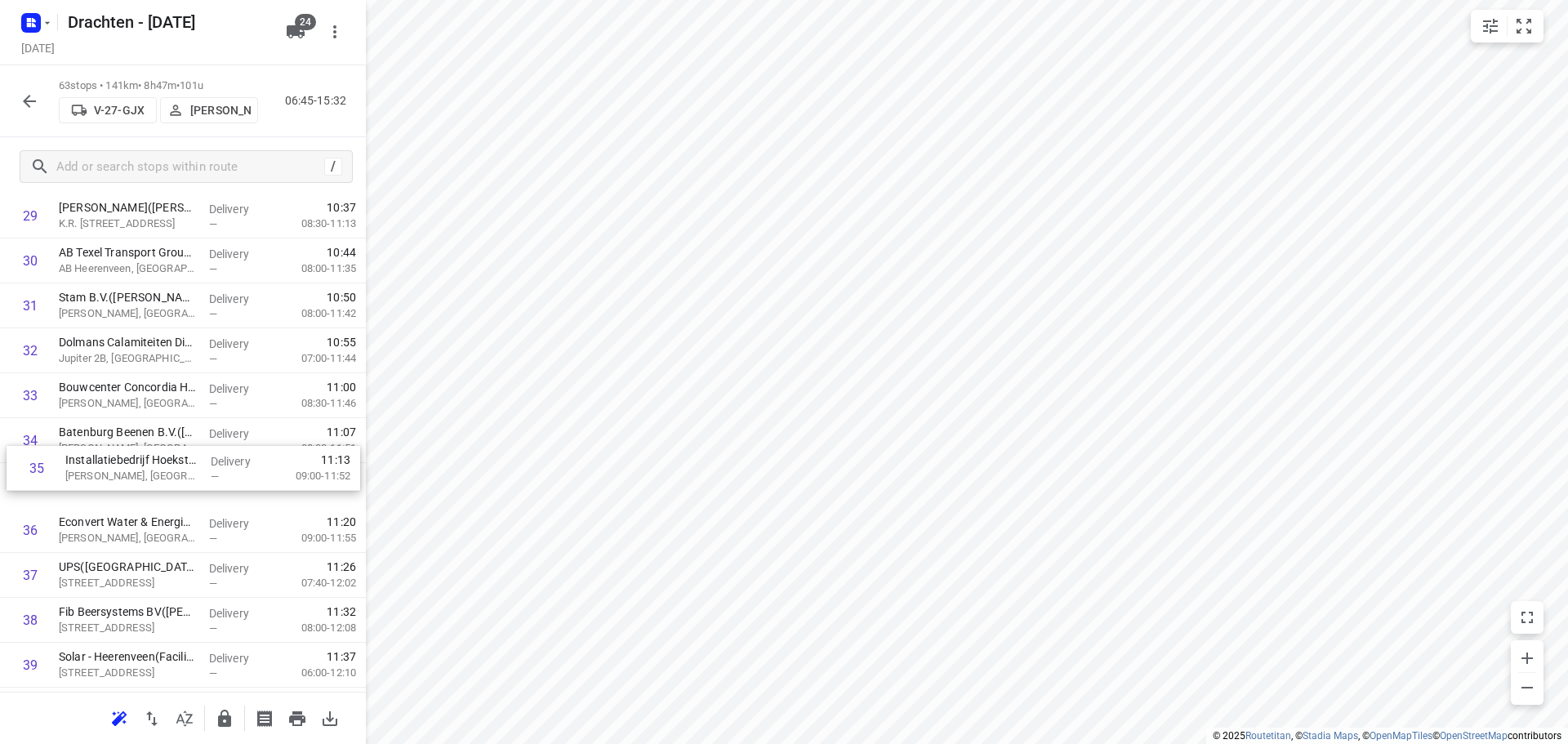
drag, startPoint x: 112, startPoint y: 483, endPoint x: 124, endPoint y: 451, distance: 34.2
click at [124, 451] on div "1 ⭐ De Jong Hot Water Tanks - Productie(Mirthe Diever) De Klok 5, Gorredijk Del…" at bounding box center [182, 351] width 366 height 2829
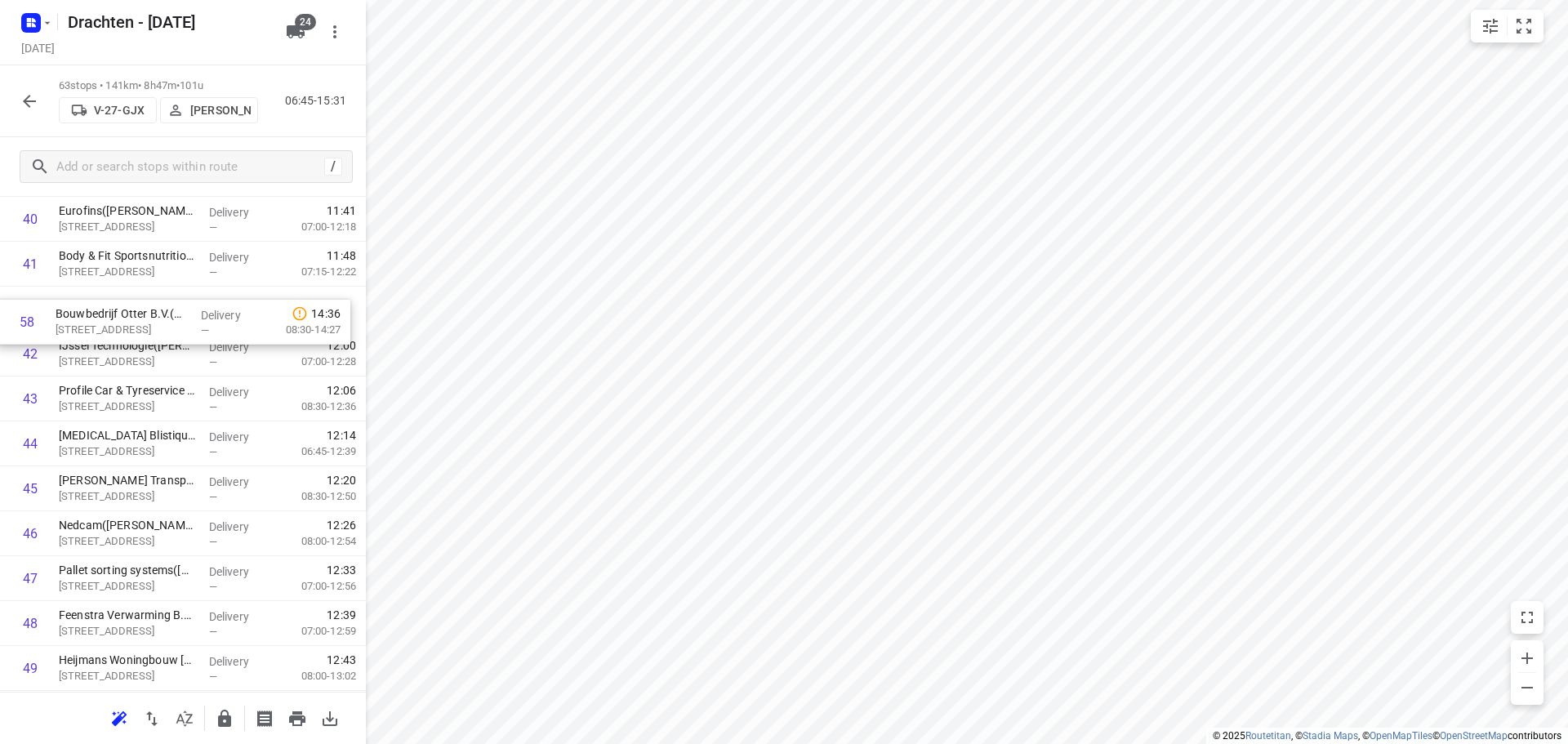
scroll to position [1878, 0]
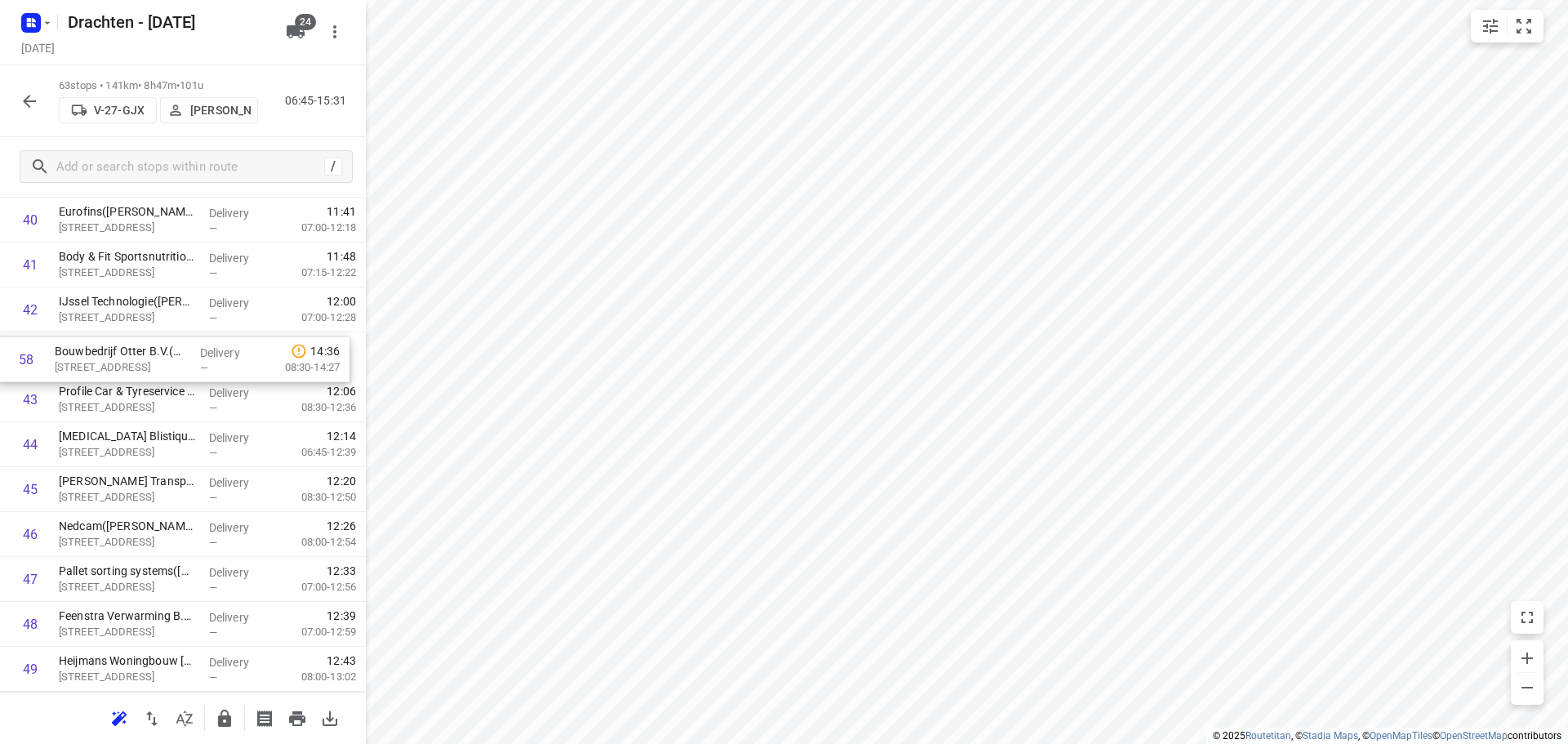
drag, startPoint x: 147, startPoint y: 620, endPoint x: 143, endPoint y: 348, distance: 272.0
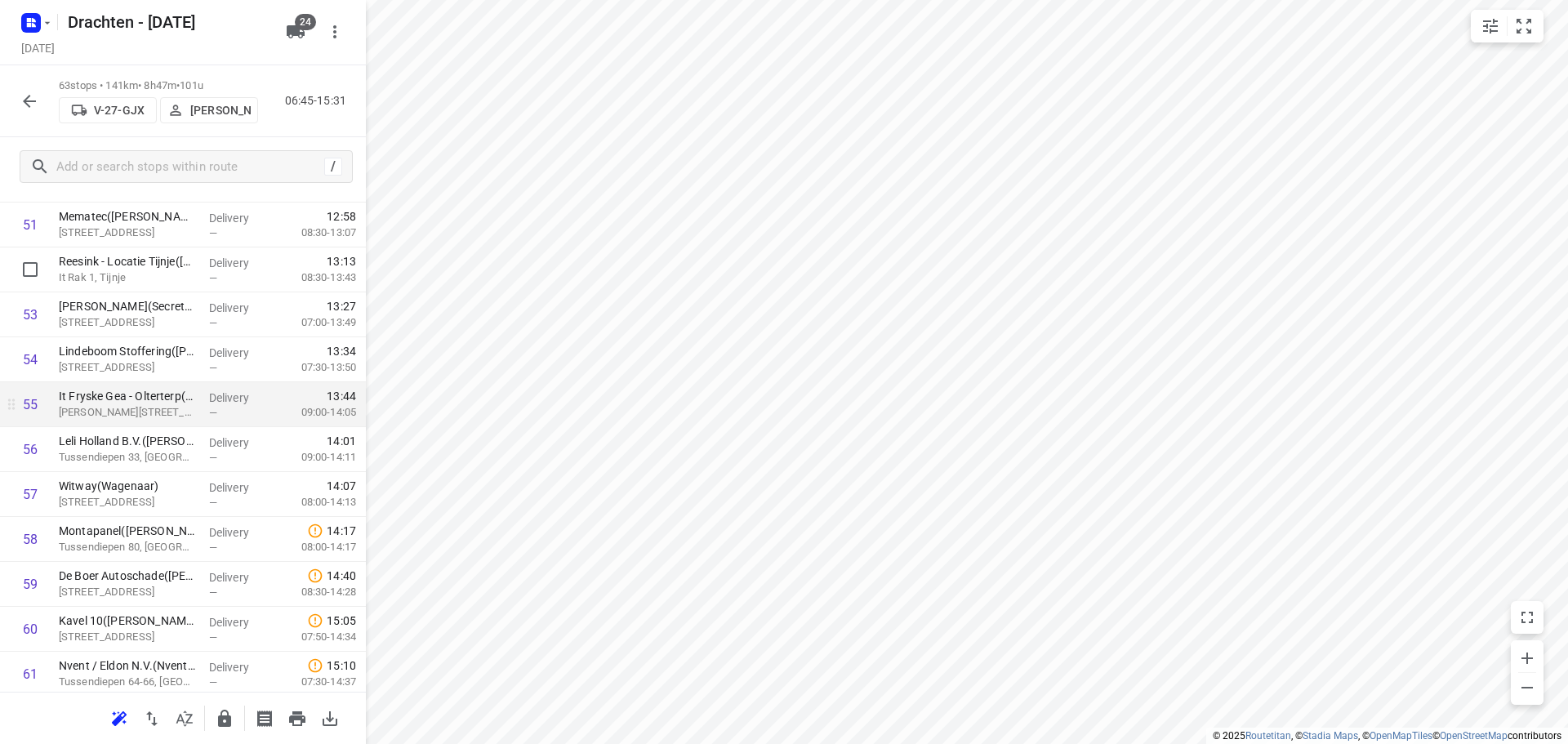
scroll to position [2368, 0]
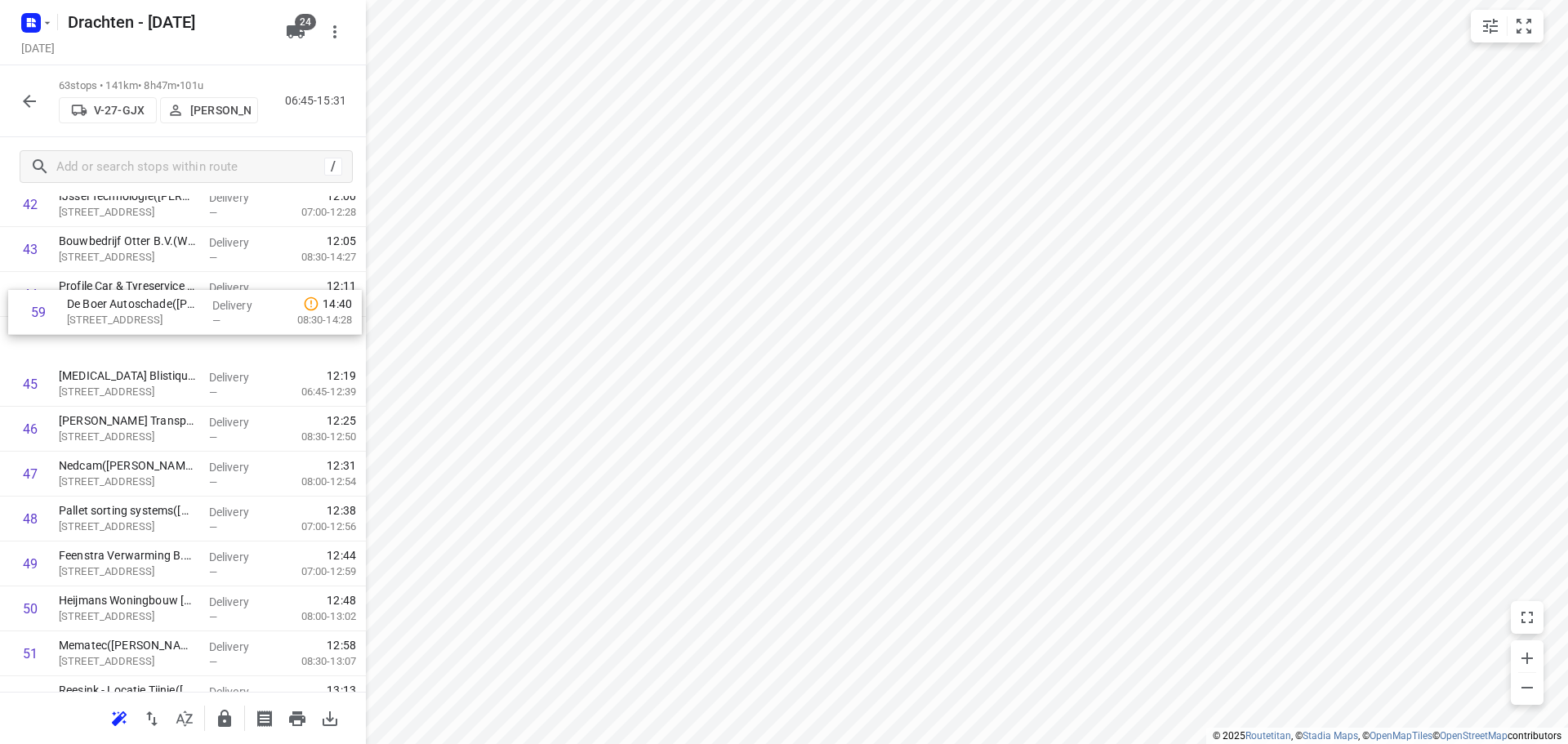
drag, startPoint x: 175, startPoint y: 583, endPoint x: 186, endPoint y: 304, distance: 279.2
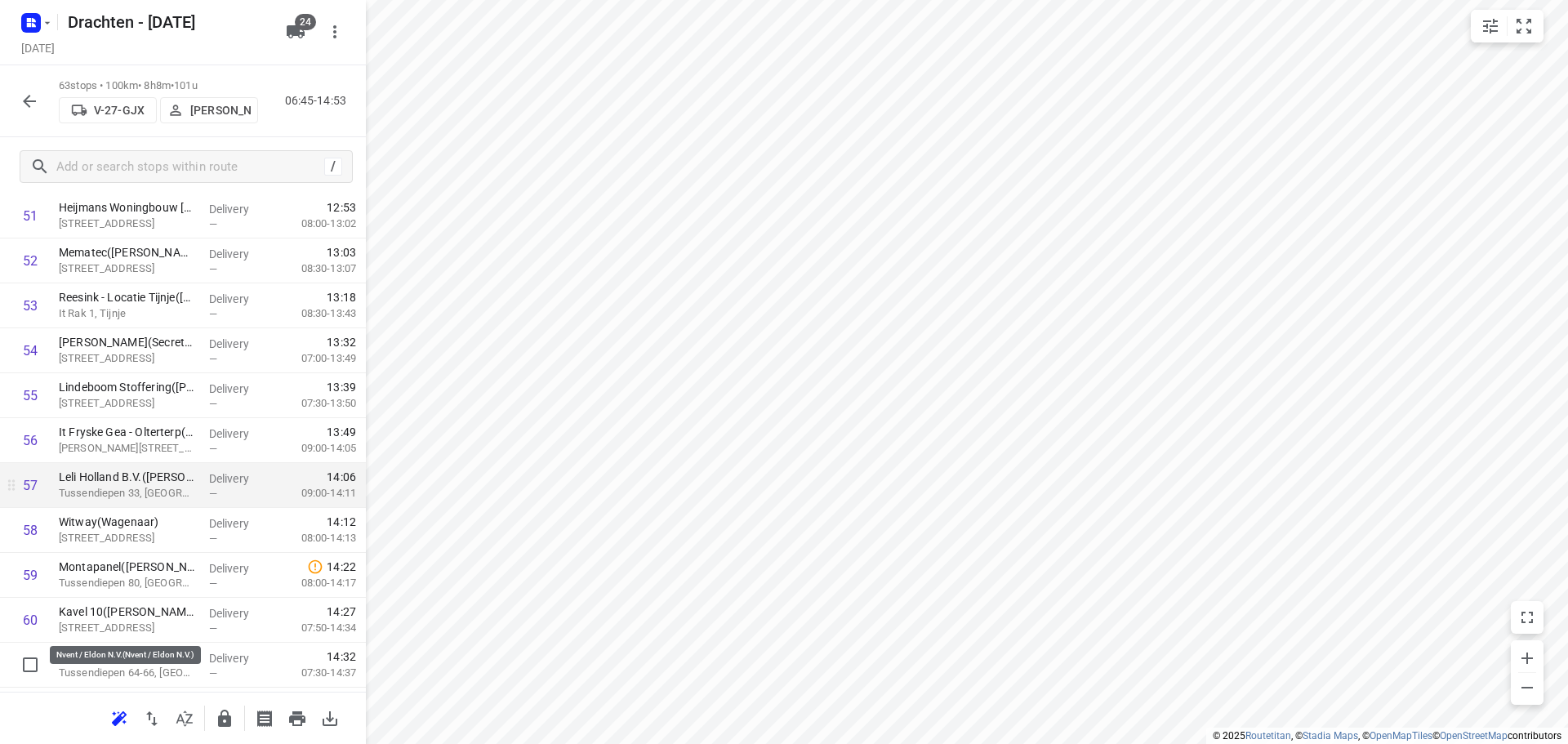
scroll to position [2506, 0]
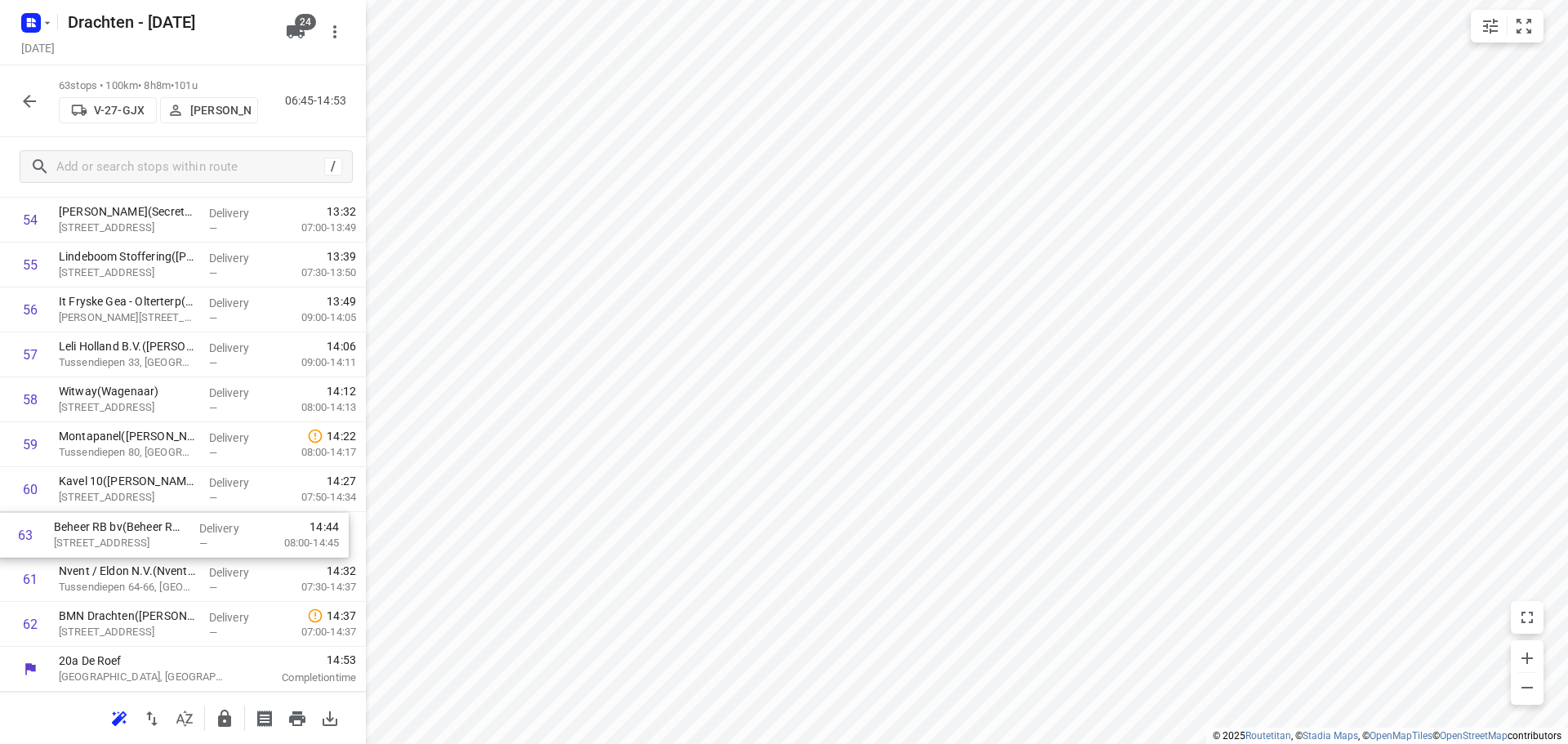
drag, startPoint x: 196, startPoint y: 618, endPoint x: 192, endPoint y: 525, distance: 93.1
click at [226, 709] on icon "button" at bounding box center [224, 718] width 13 height 17
click at [30, 105] on icon "button" at bounding box center [29, 101] width 20 height 20
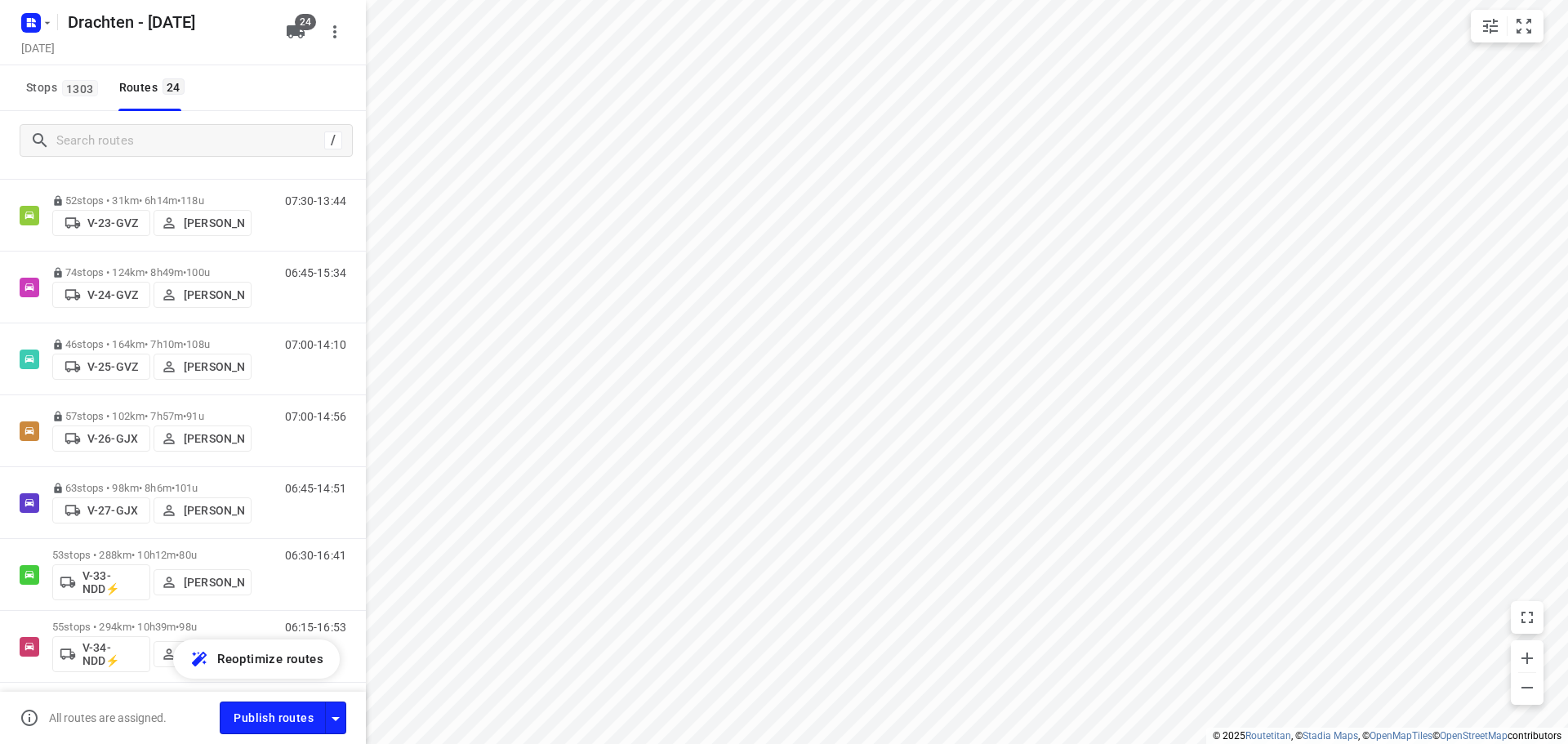
scroll to position [245, 0]
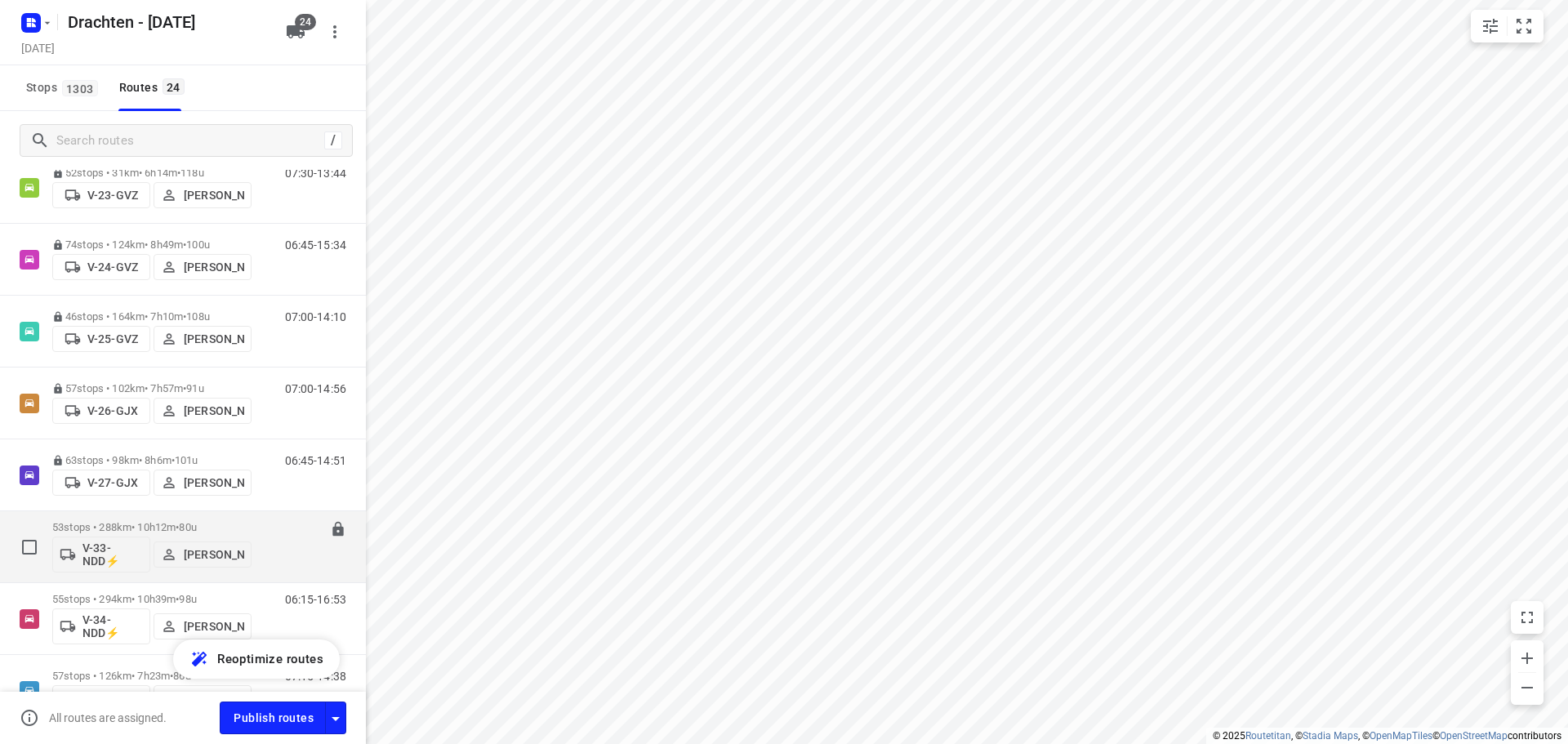
click at [174, 529] on p "53 stops • 288km • 10h12m • 80u" at bounding box center [151, 527] width 200 height 12
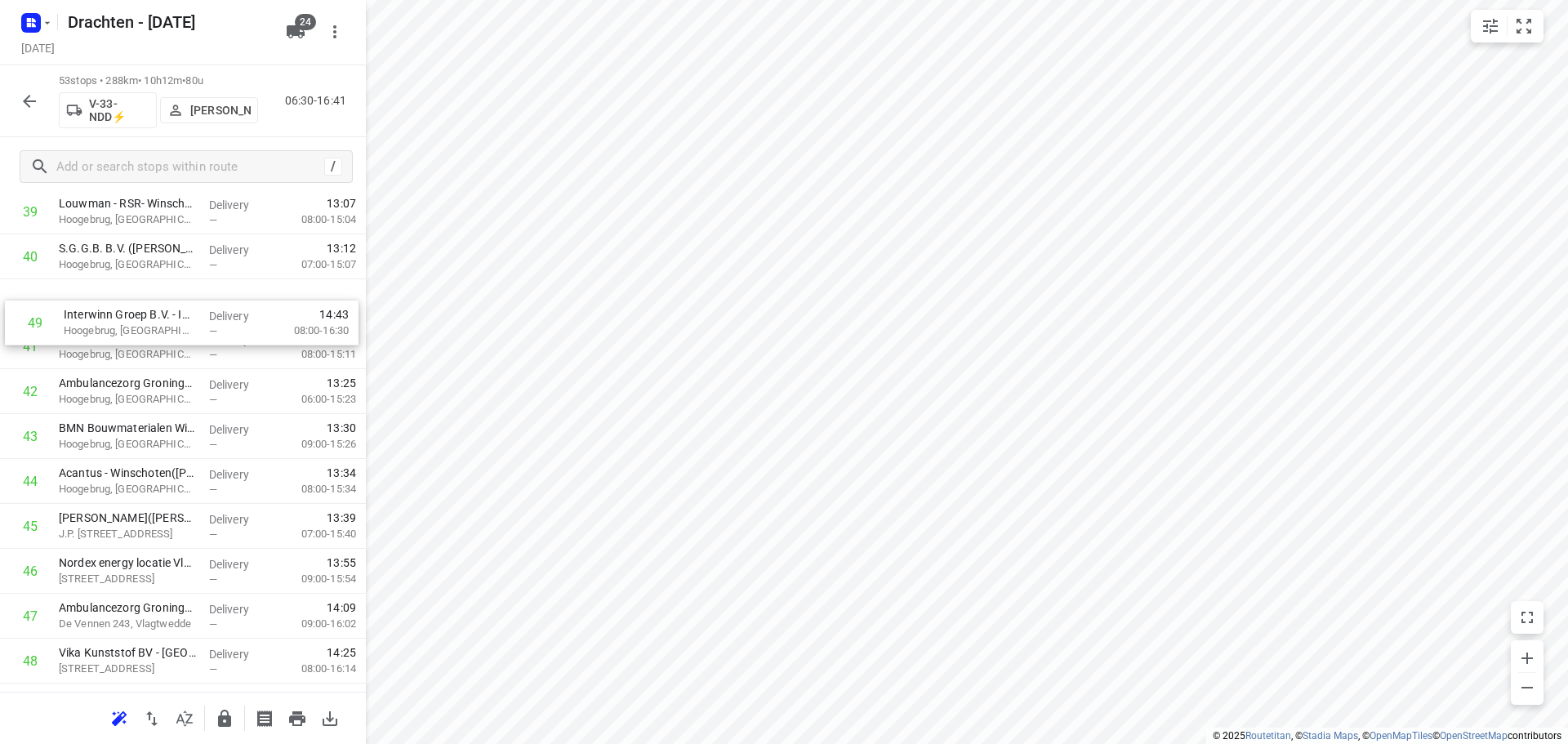
scroll to position [1840, 0]
drag, startPoint x: 109, startPoint y: 449, endPoint x: 107, endPoint y: 342, distance: 107.0
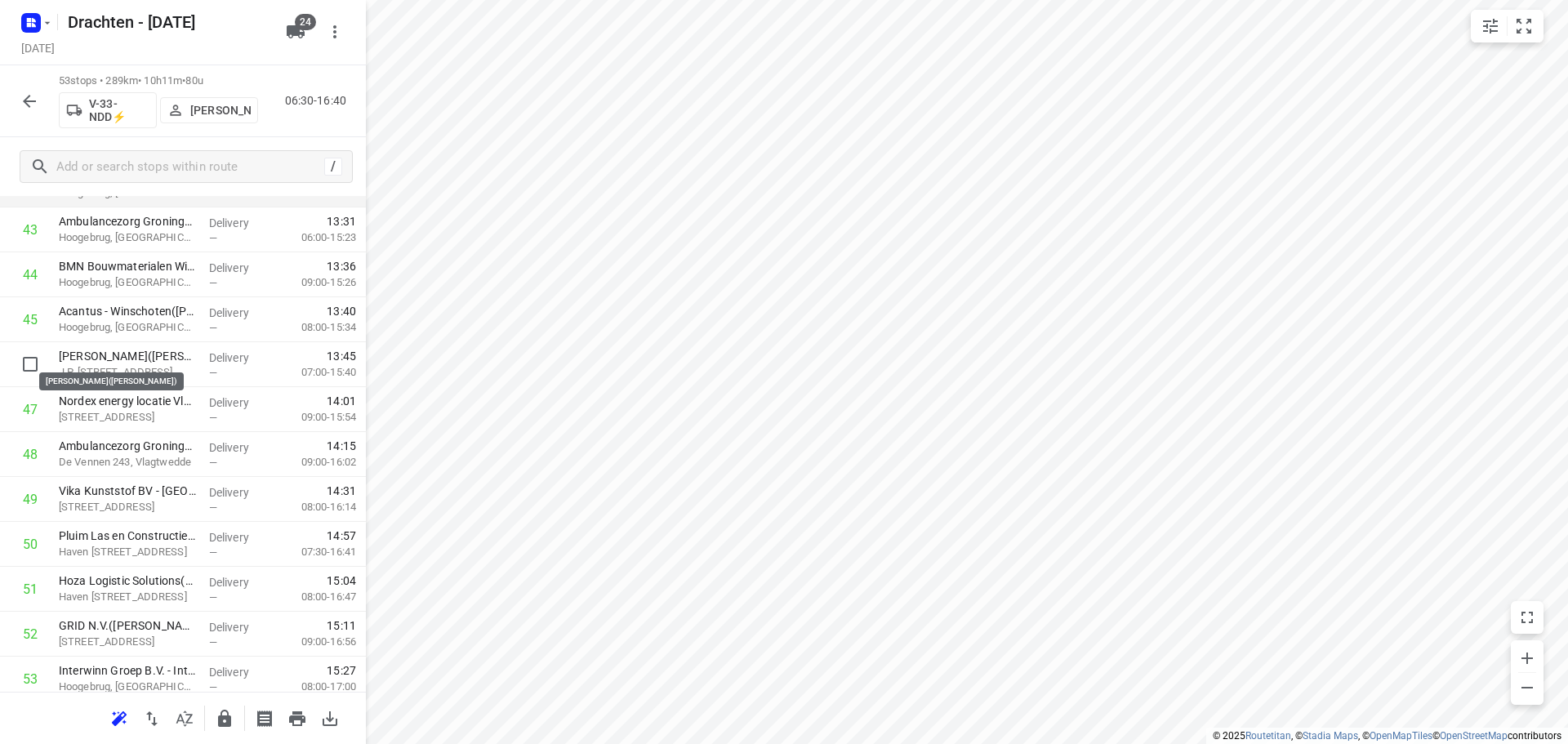
scroll to position [2057, 0]
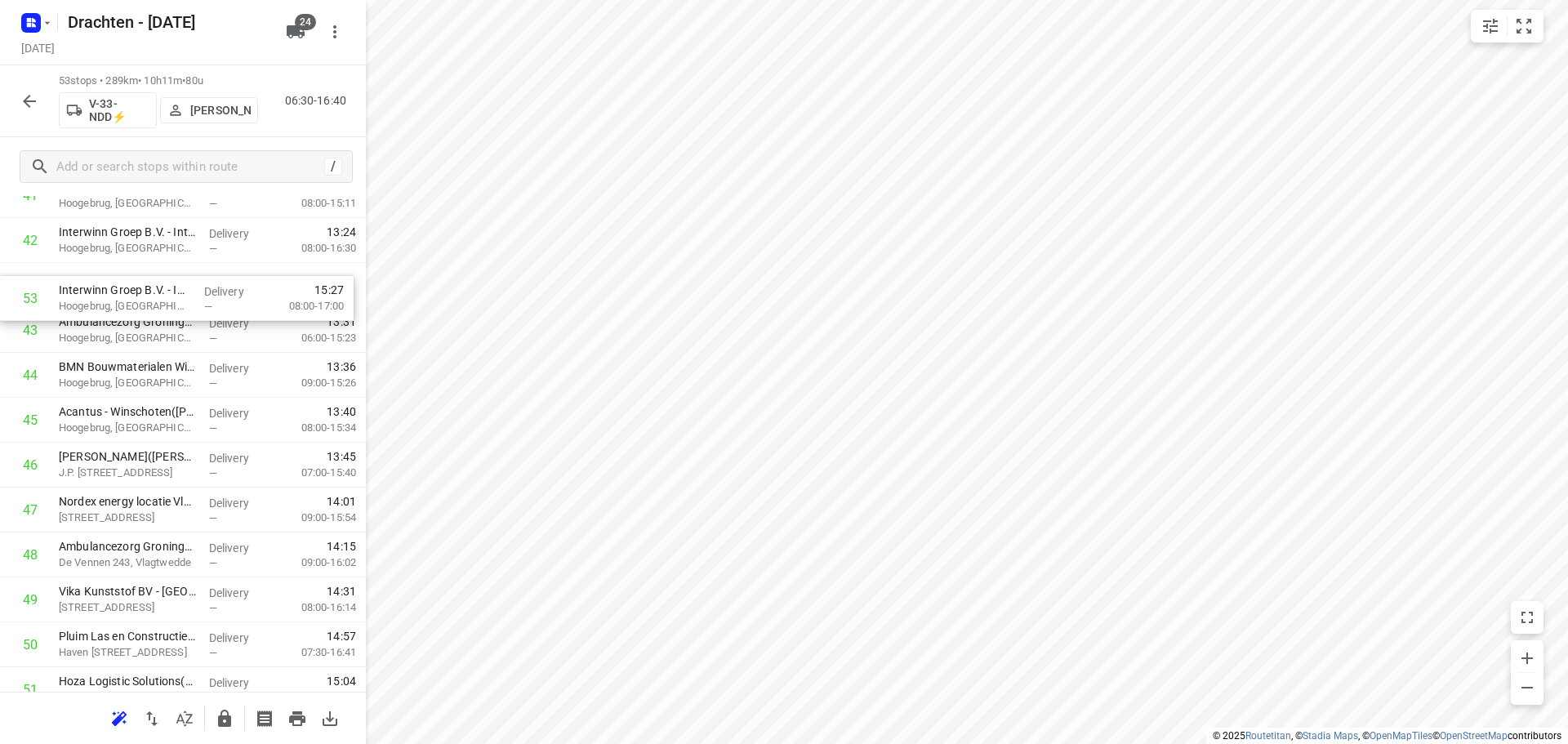
drag, startPoint x: 163, startPoint y: 624, endPoint x: 161, endPoint y: 289, distance: 335.0
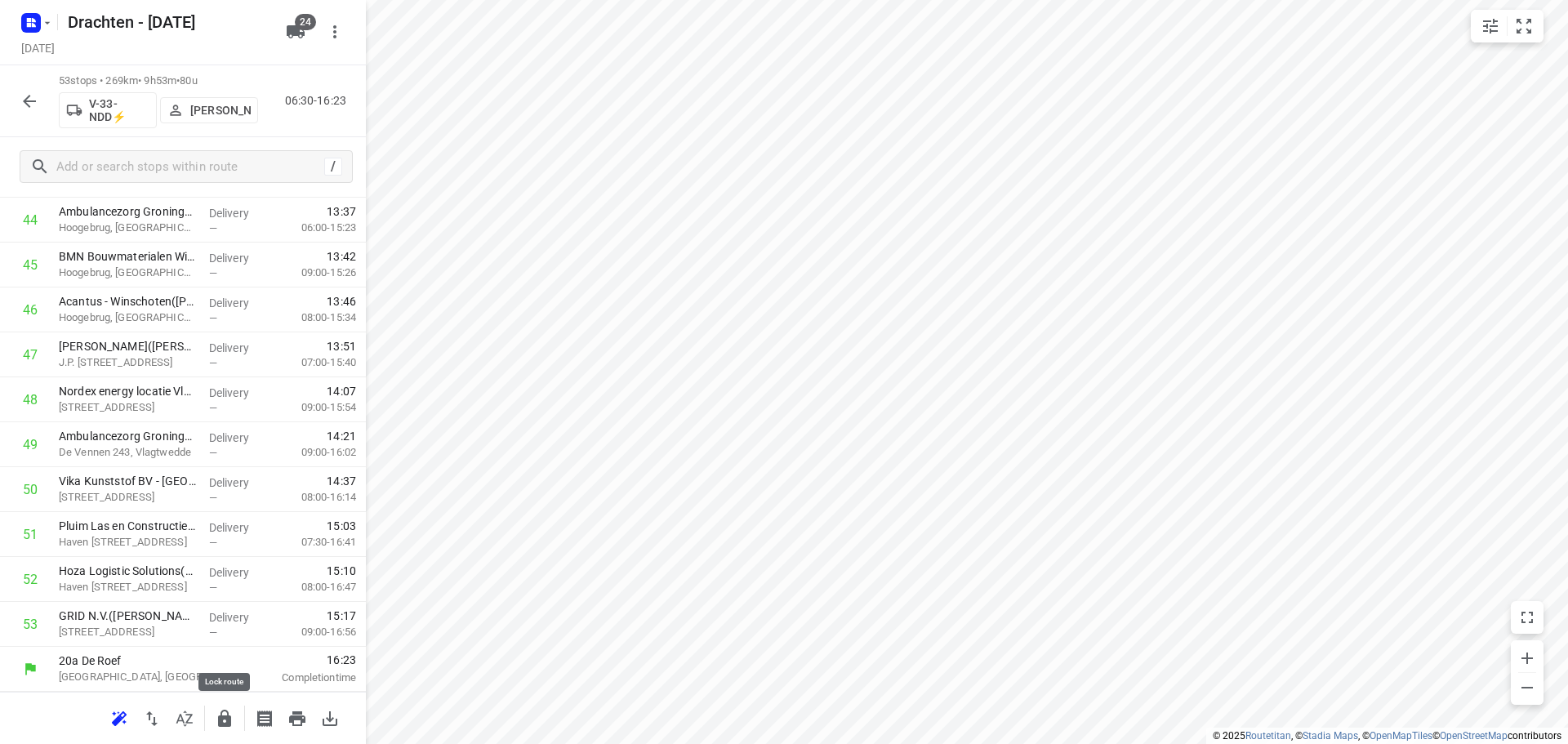
click at [223, 710] on icon "button" at bounding box center [224, 718] width 13 height 17
click at [31, 105] on icon "button" at bounding box center [29, 101] width 20 height 20
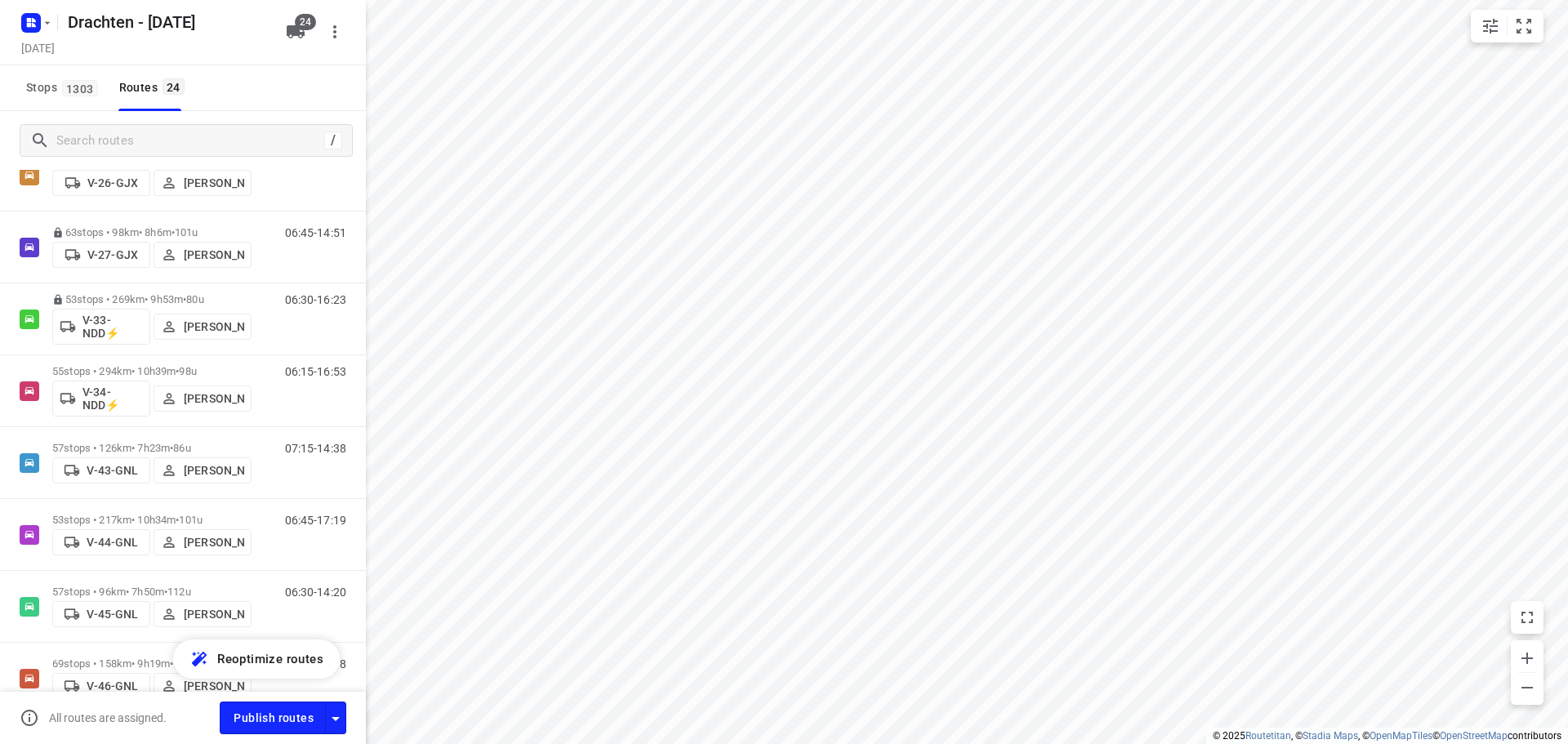
scroll to position [490, 0]
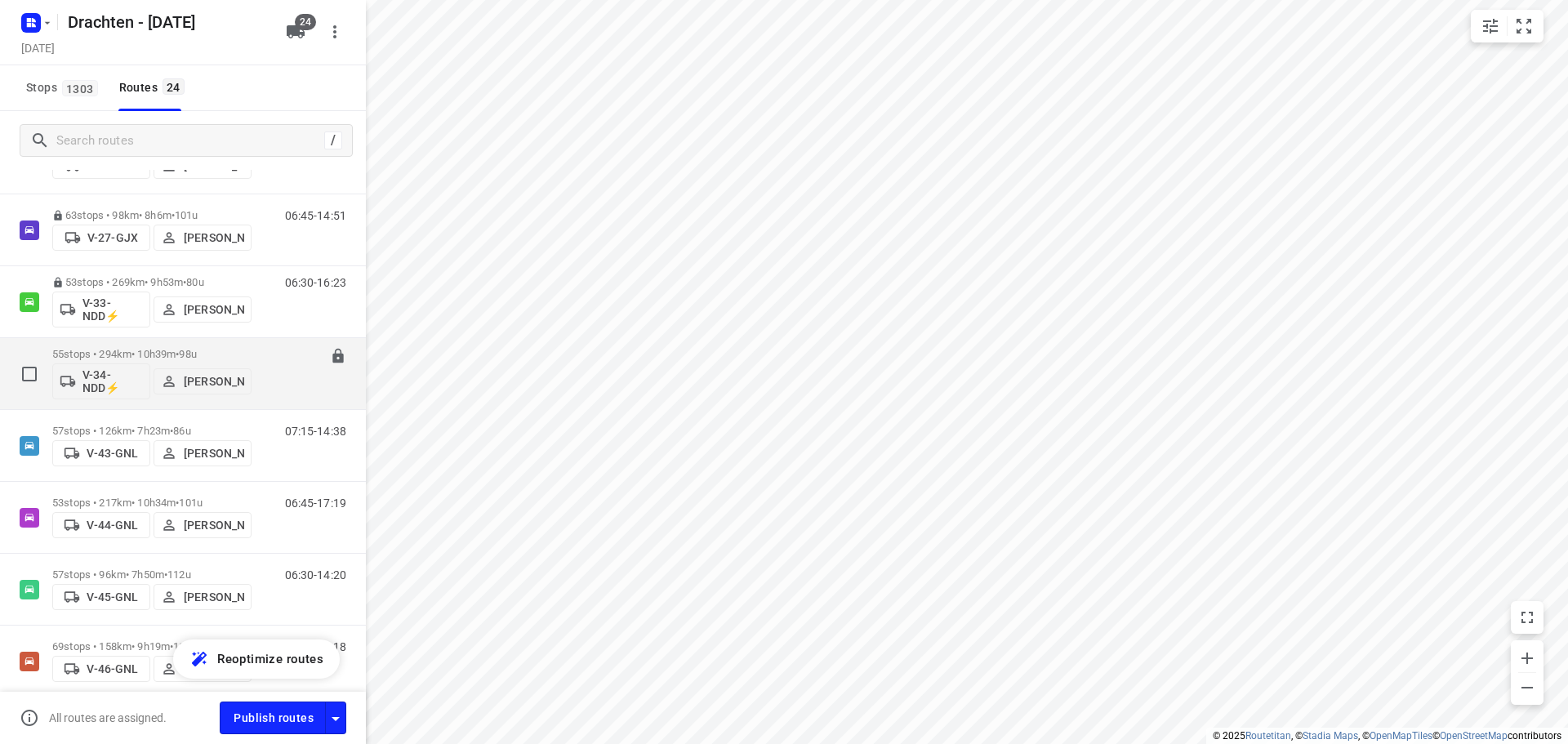
click at [142, 356] on p "55 stops • 294km • 10h39m • 98u" at bounding box center [151, 353] width 200 height 12
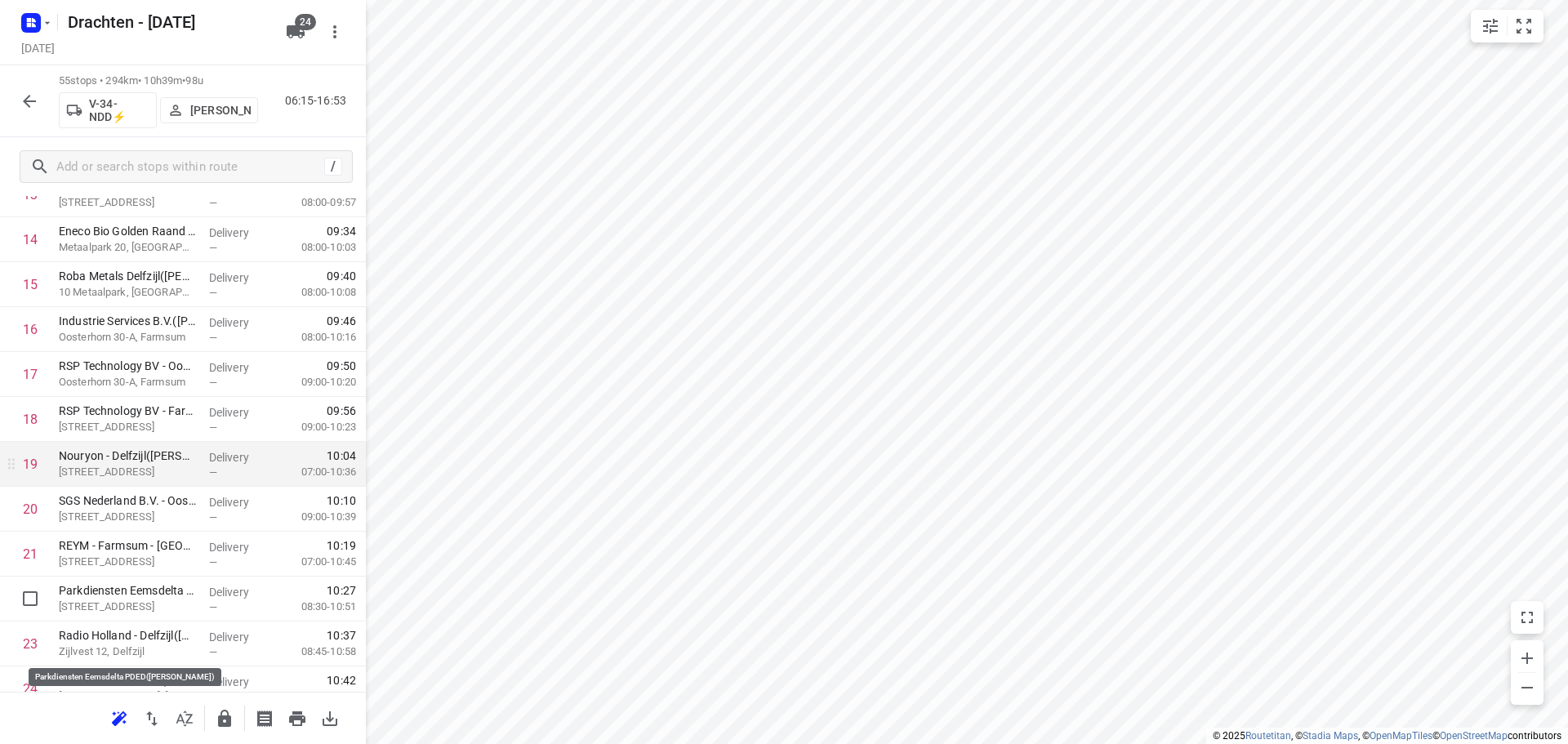
scroll to position [734, 0]
drag, startPoint x: 140, startPoint y: 499, endPoint x: 143, endPoint y: 417, distance: 82.1
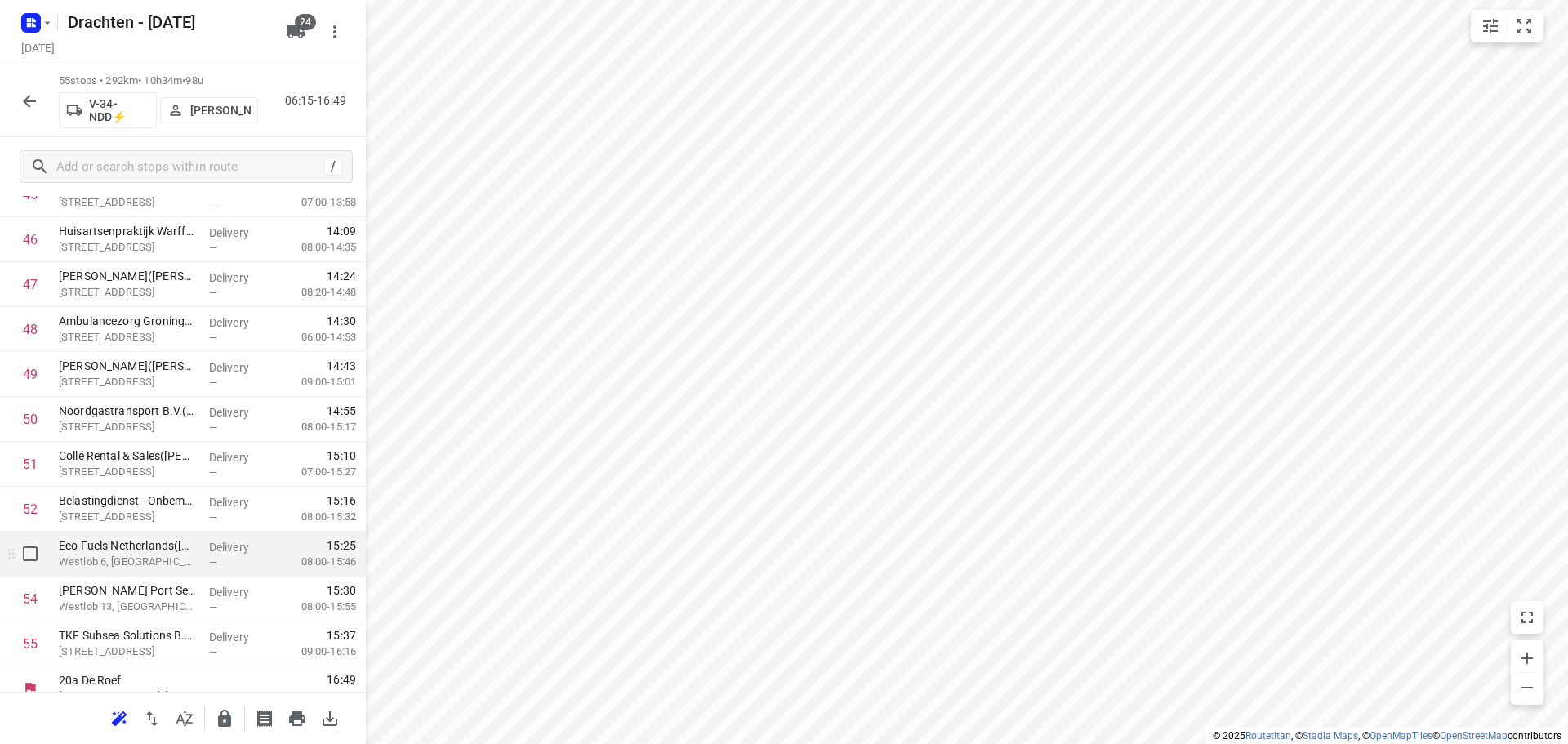
scroll to position [2147, 0]
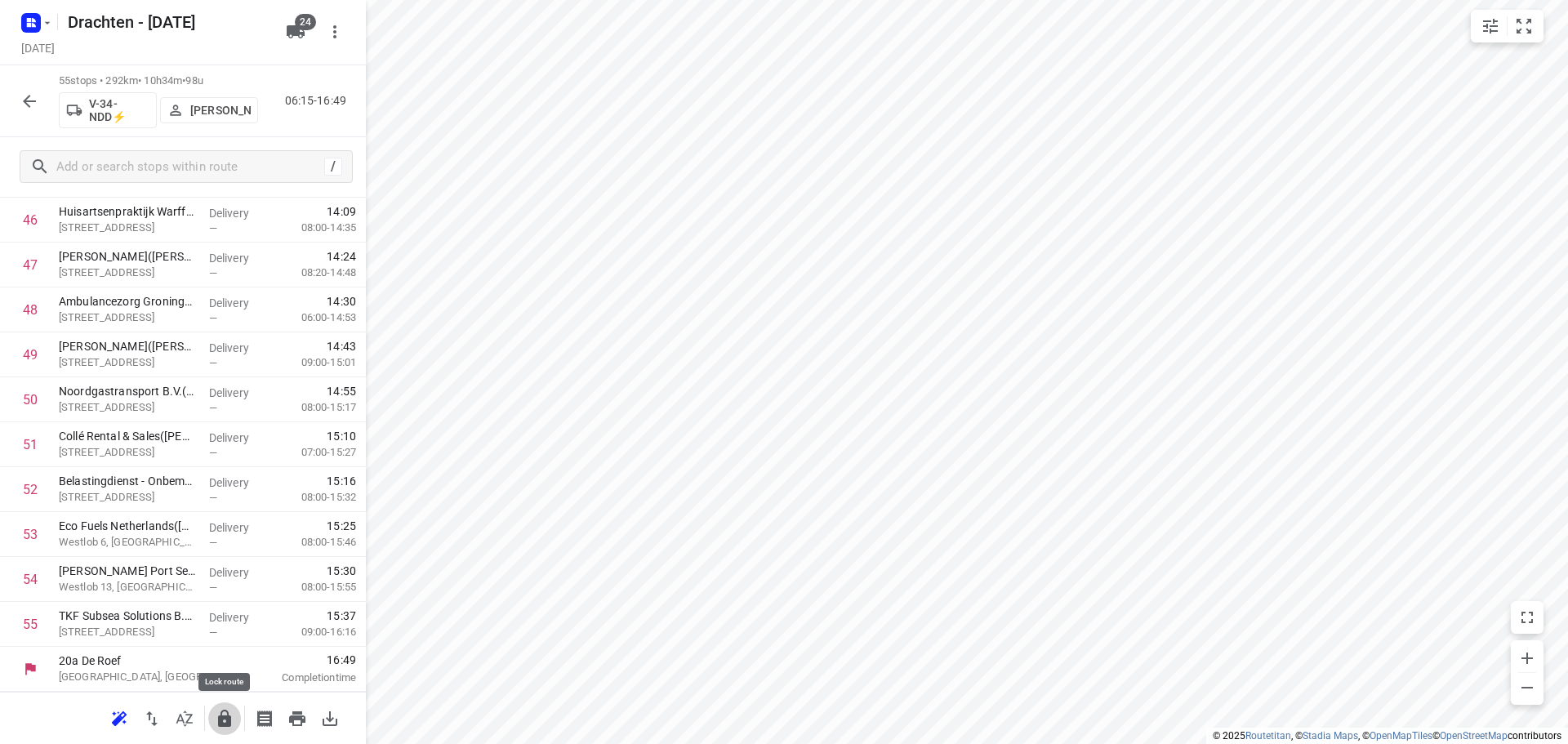
click at [221, 713] on icon "button" at bounding box center [224, 718] width 13 height 17
click at [36, 111] on button "button" at bounding box center [29, 101] width 33 height 33
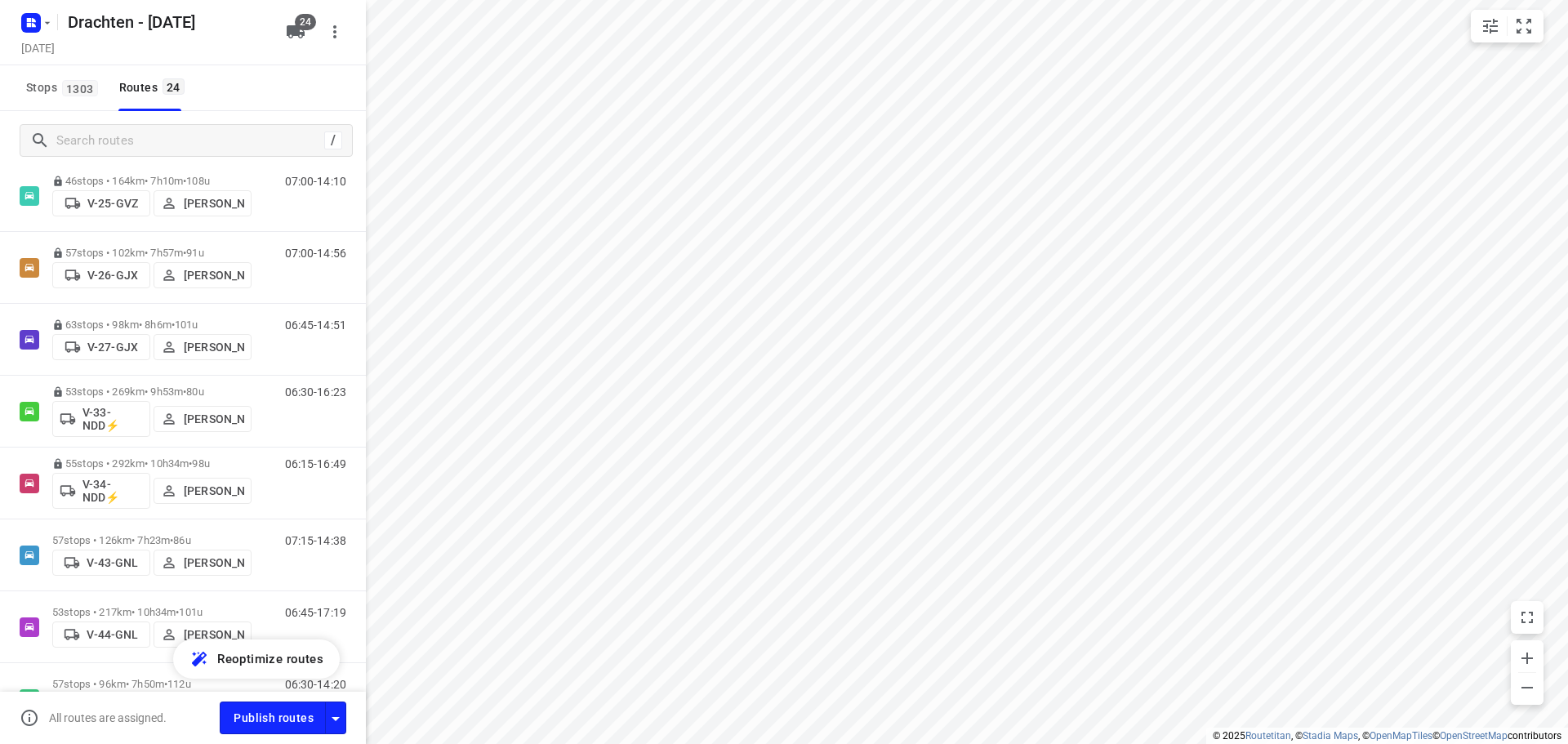
scroll to position [408, 0]
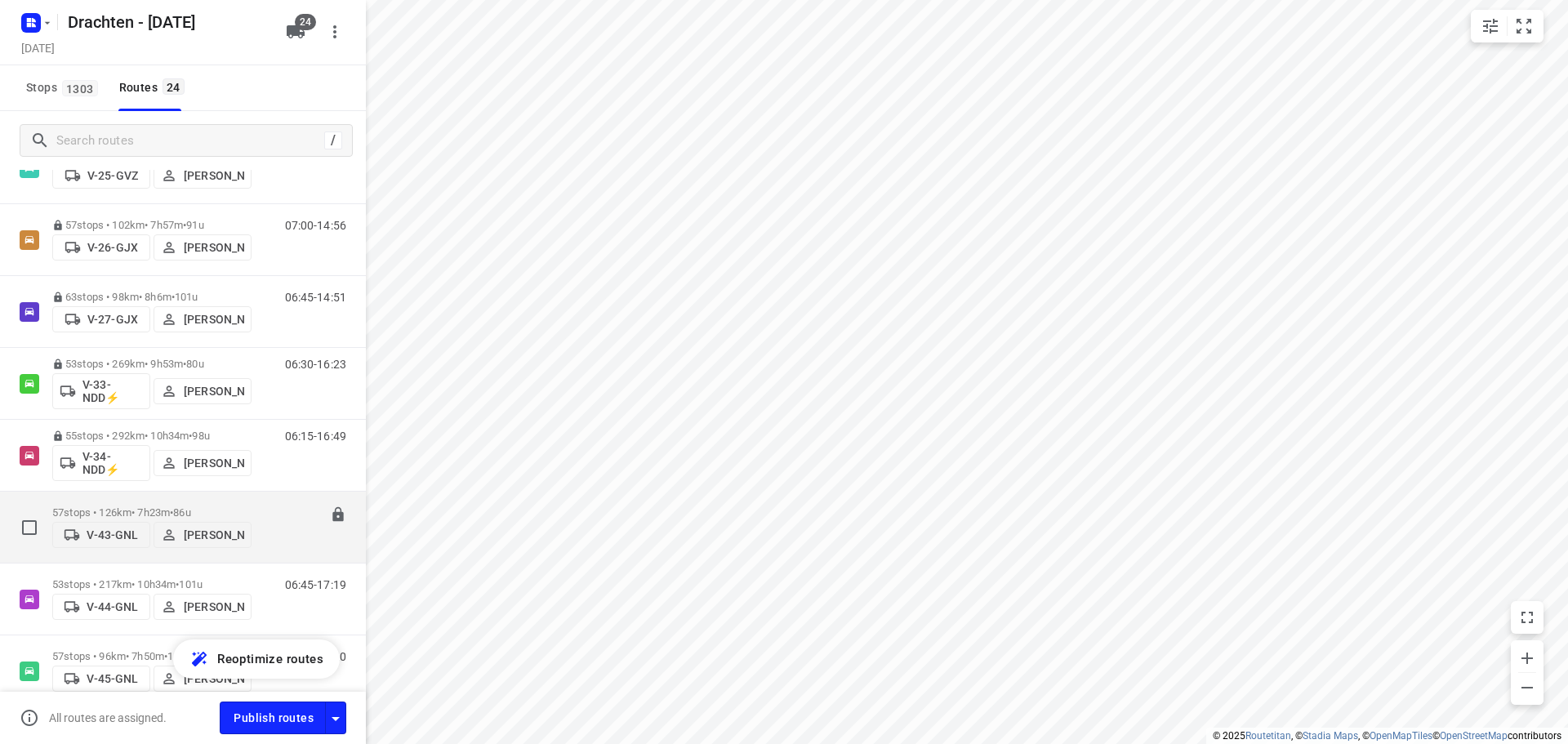
click at [170, 506] on p "57 stops • 126km • 7h23m • 86u" at bounding box center [151, 512] width 200 height 12
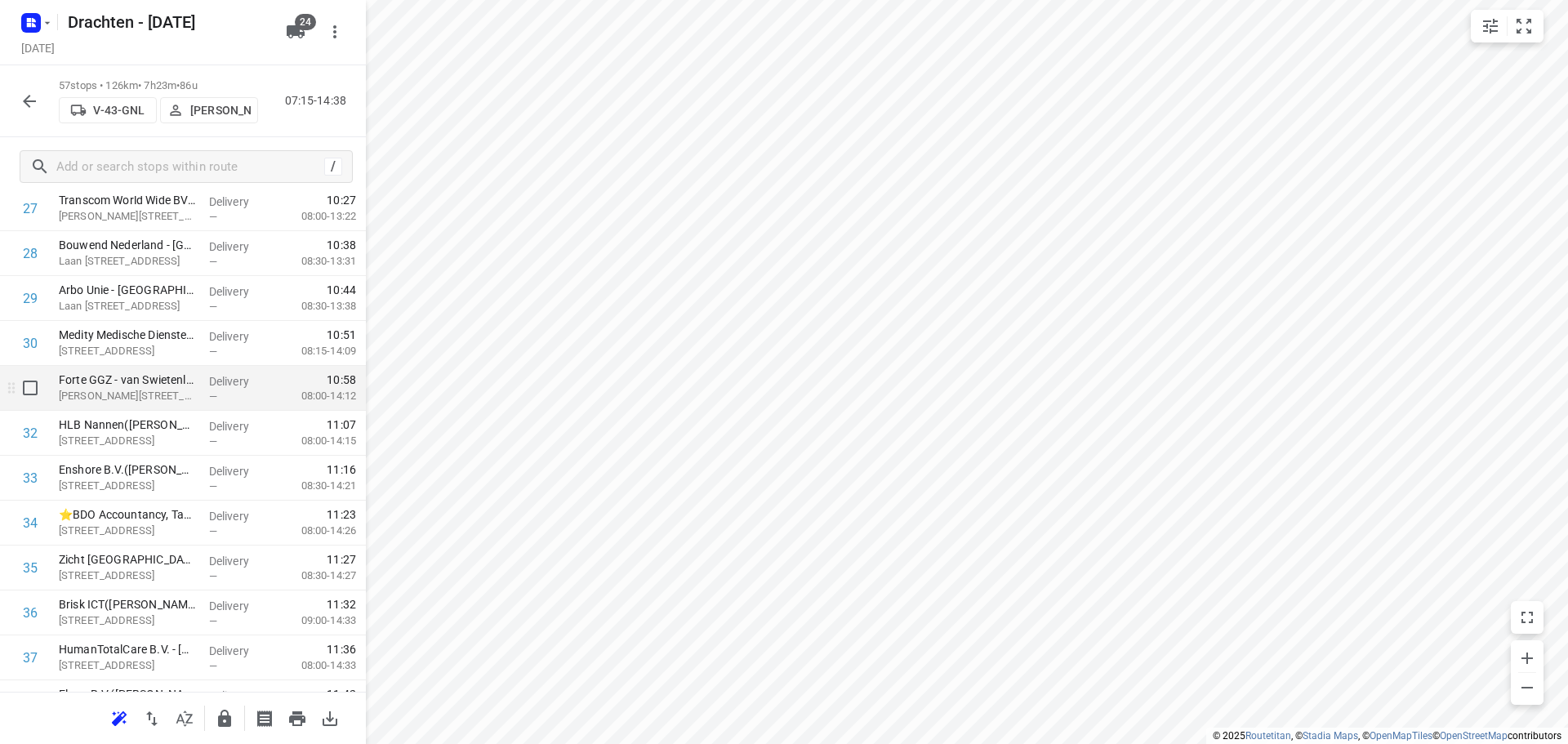
scroll to position [1307, 0]
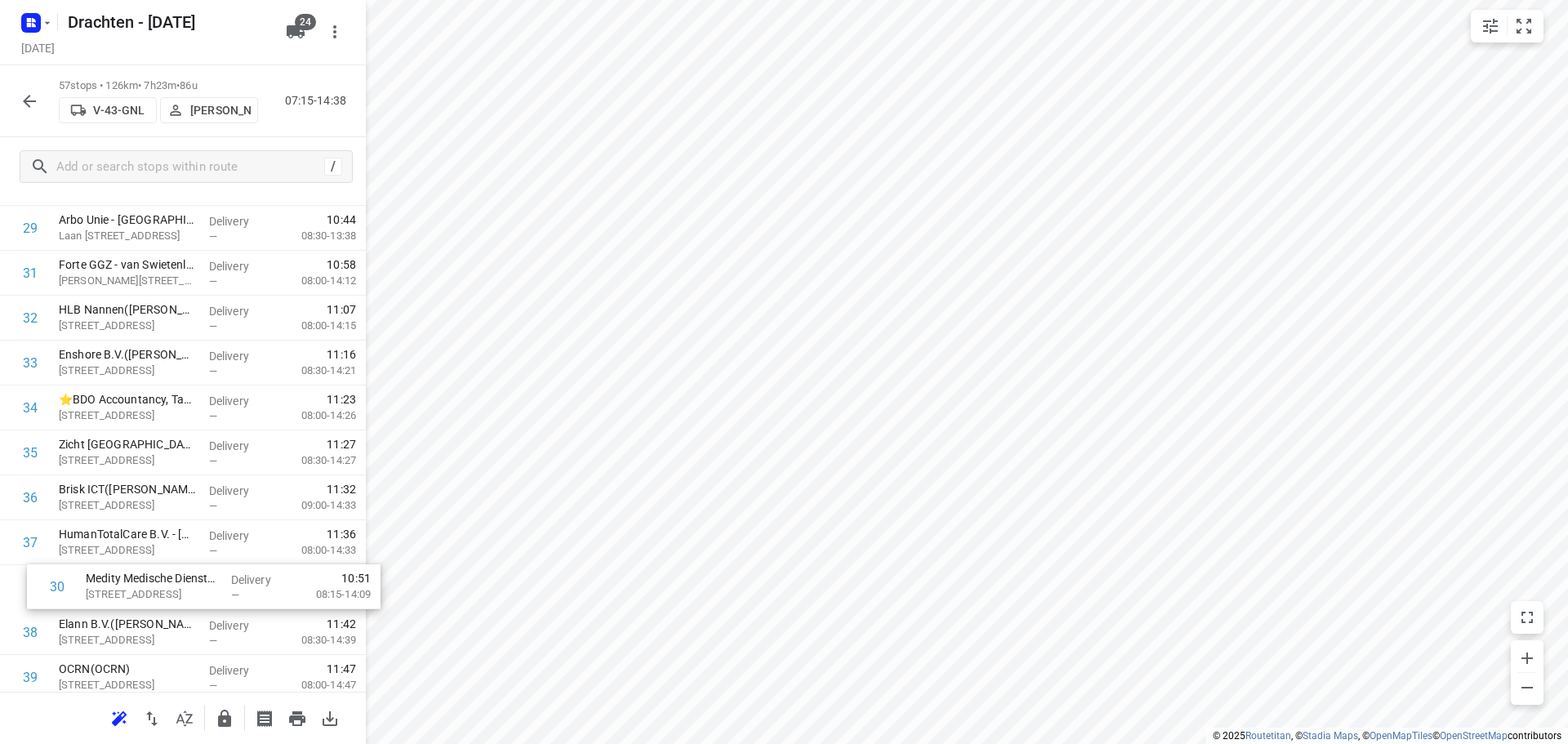
drag, startPoint x: 171, startPoint y: 349, endPoint x: 200, endPoint y: 607, distance: 259.6
click at [200, 607] on div "1 Nijhuis Bouw - [GEOGRAPHIC_DATA]([PERSON_NAME]) Helper [STREET_ADDRESS] Deliv…" at bounding box center [182, 228] width 366 height 2559
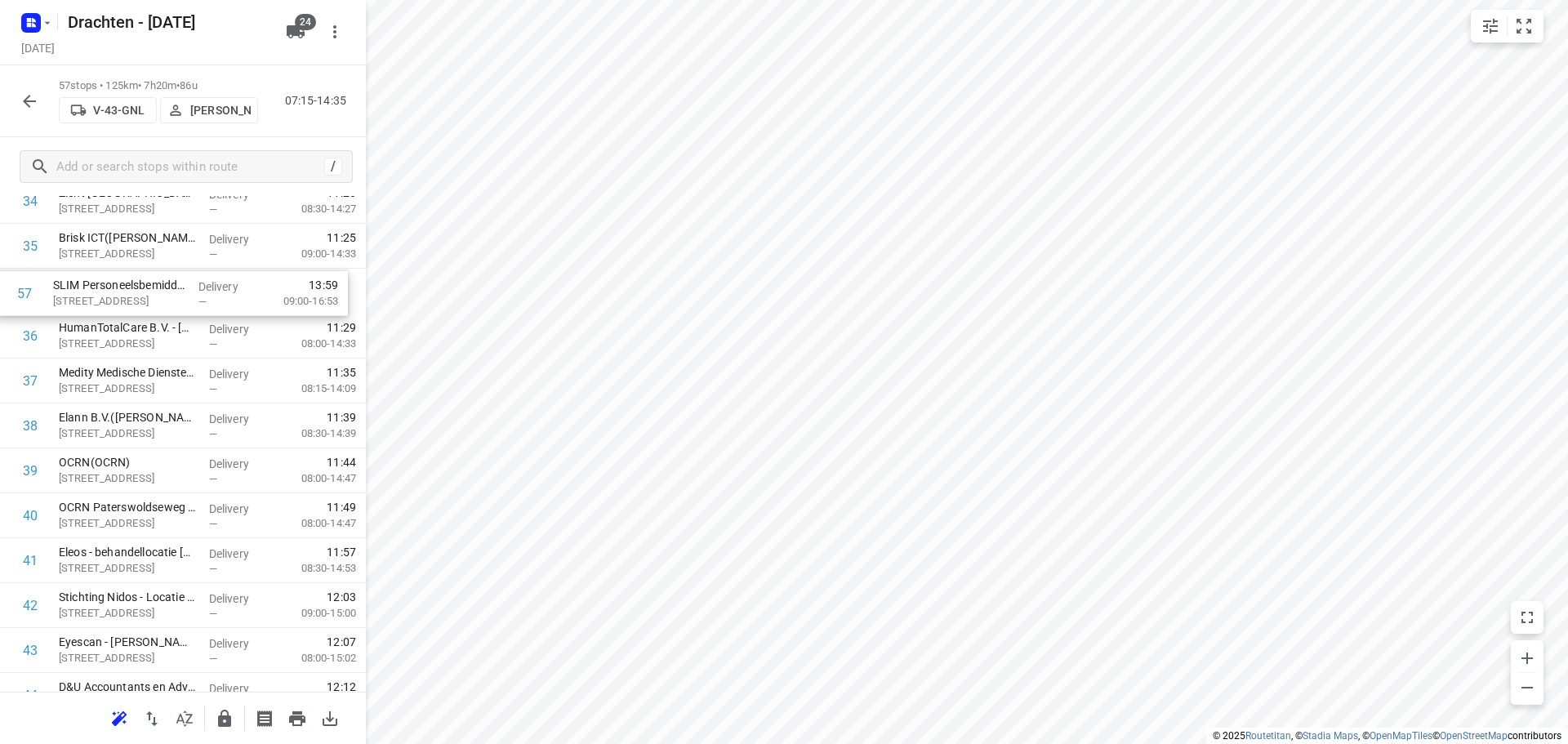
scroll to position [1627, 0]
drag, startPoint x: 195, startPoint y: 630, endPoint x: 196, endPoint y: 322, distance: 308.0
click at [231, 706] on button "button" at bounding box center [225, 718] width 33 height 33
click at [25, 105] on icon "button" at bounding box center [29, 101] width 20 height 20
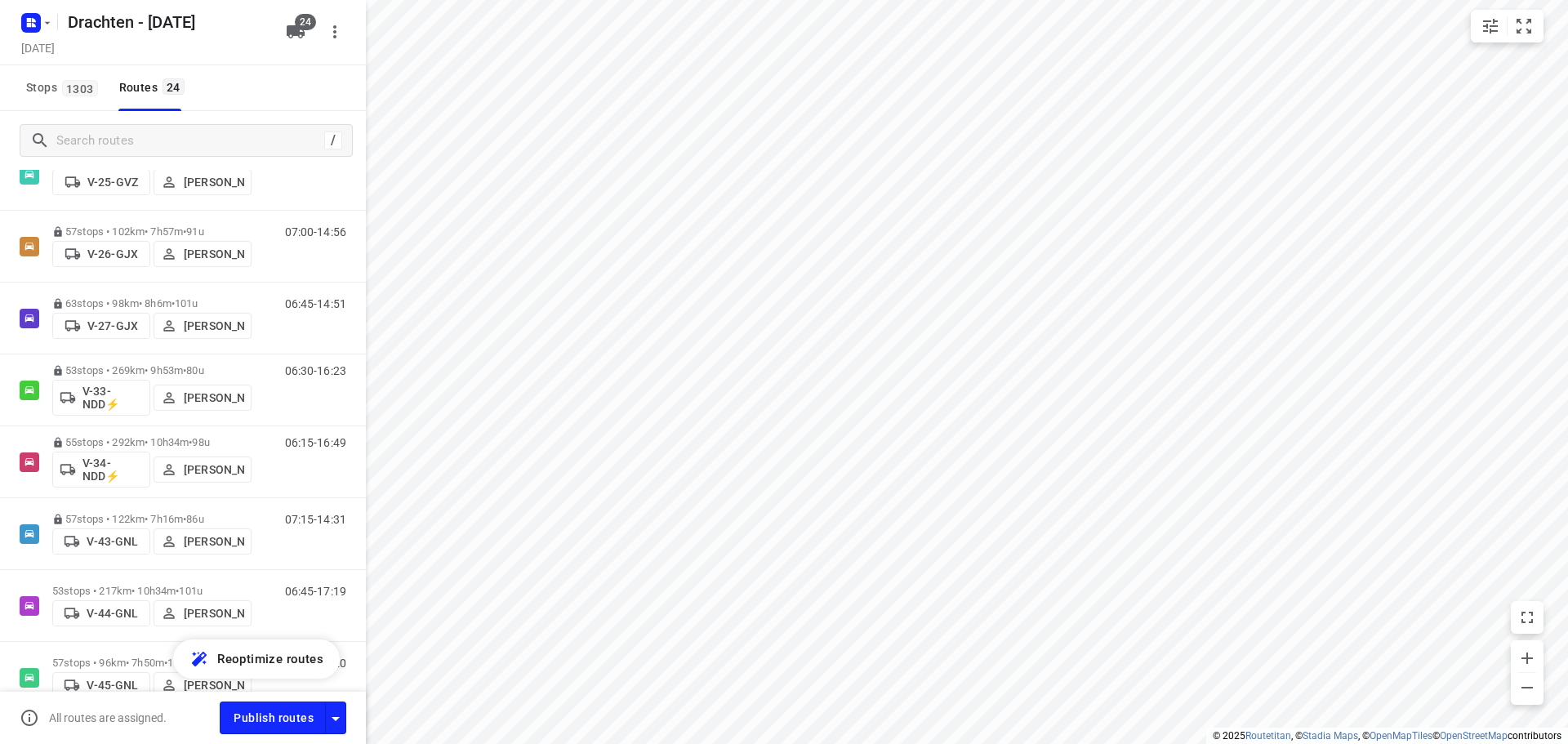
scroll to position [408, 0]
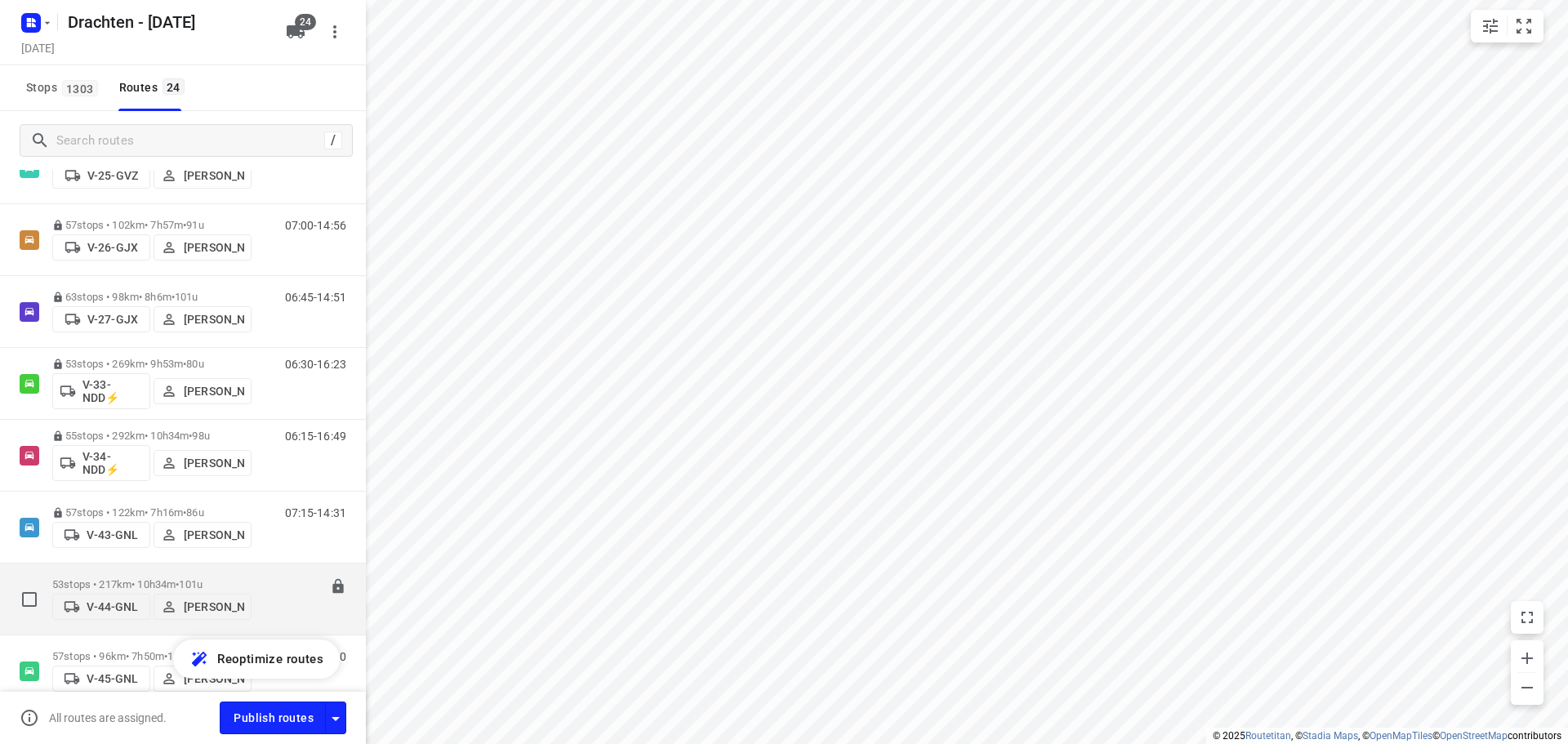
click at [179, 582] on span "•" at bounding box center [177, 584] width 3 height 12
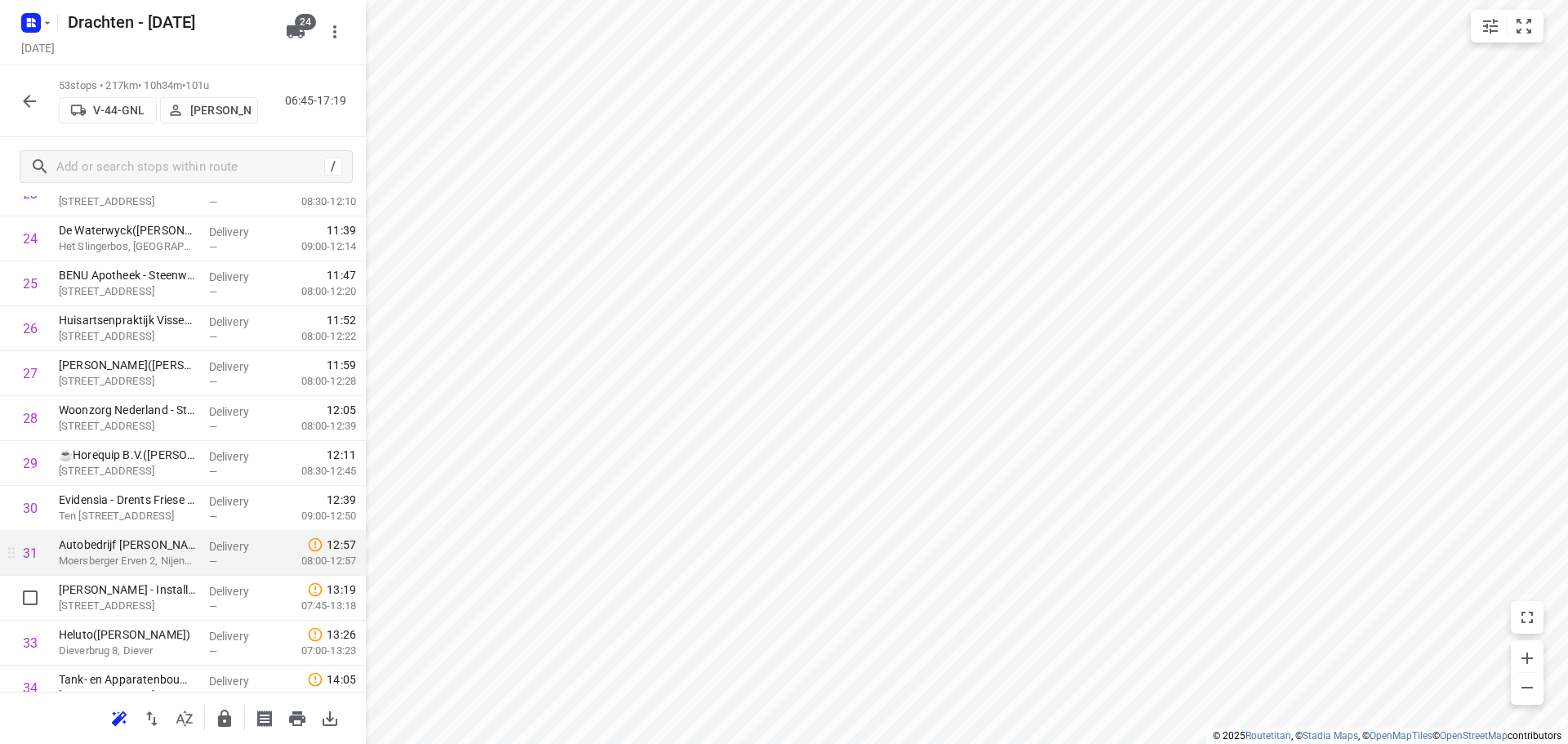
scroll to position [1143, 0]
drag, startPoint x: 140, startPoint y: 548, endPoint x: 138, endPoint y: 496, distance: 52.0
click at [138, 496] on div "1 Koster Eurotransport B.V.(Dannick Koster) Ruige Weegbree 2, Wolvega Delivery …" at bounding box center [182, 371] width 366 height 2380
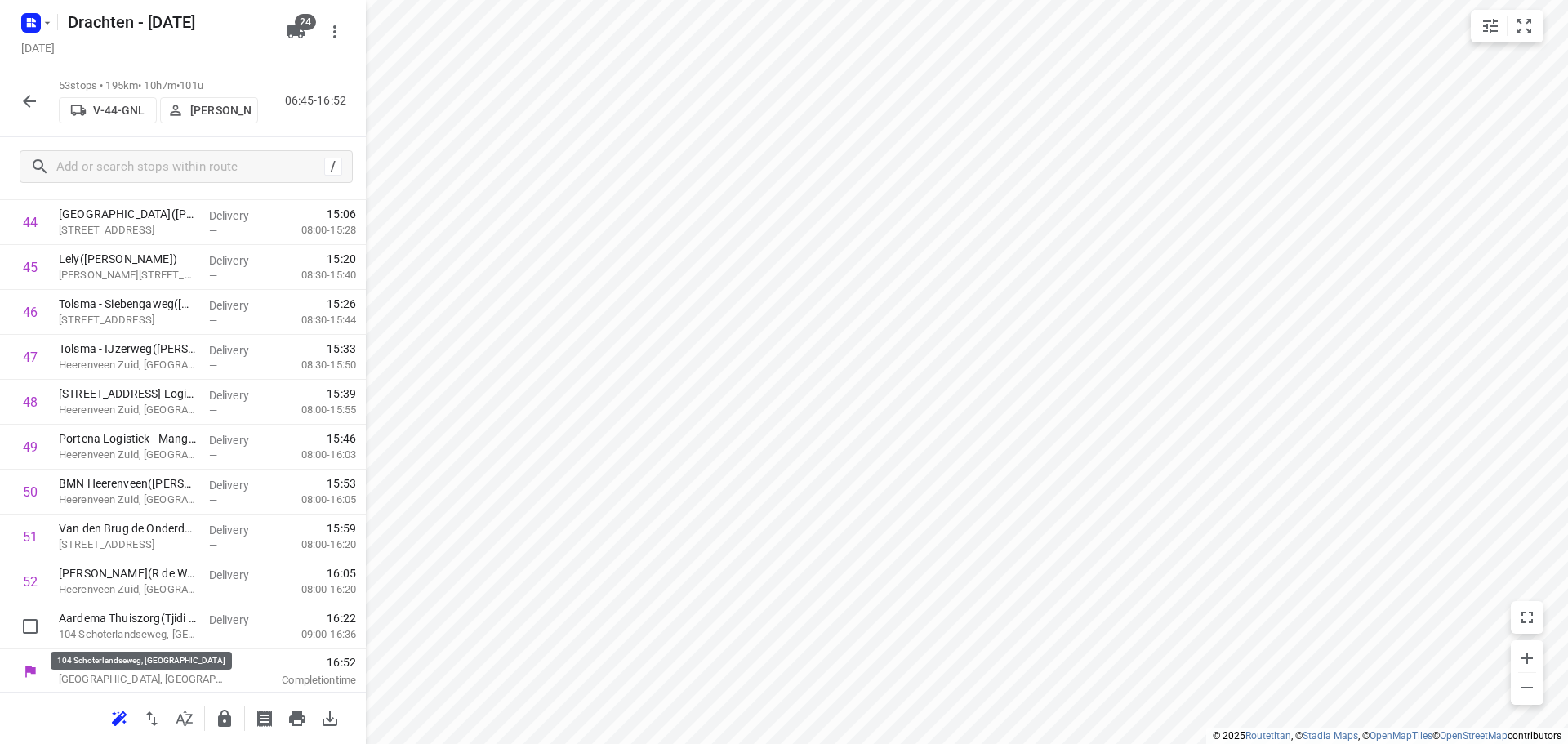
scroll to position [2057, 0]
click at [228, 726] on icon "button" at bounding box center [224, 718] width 13 height 17
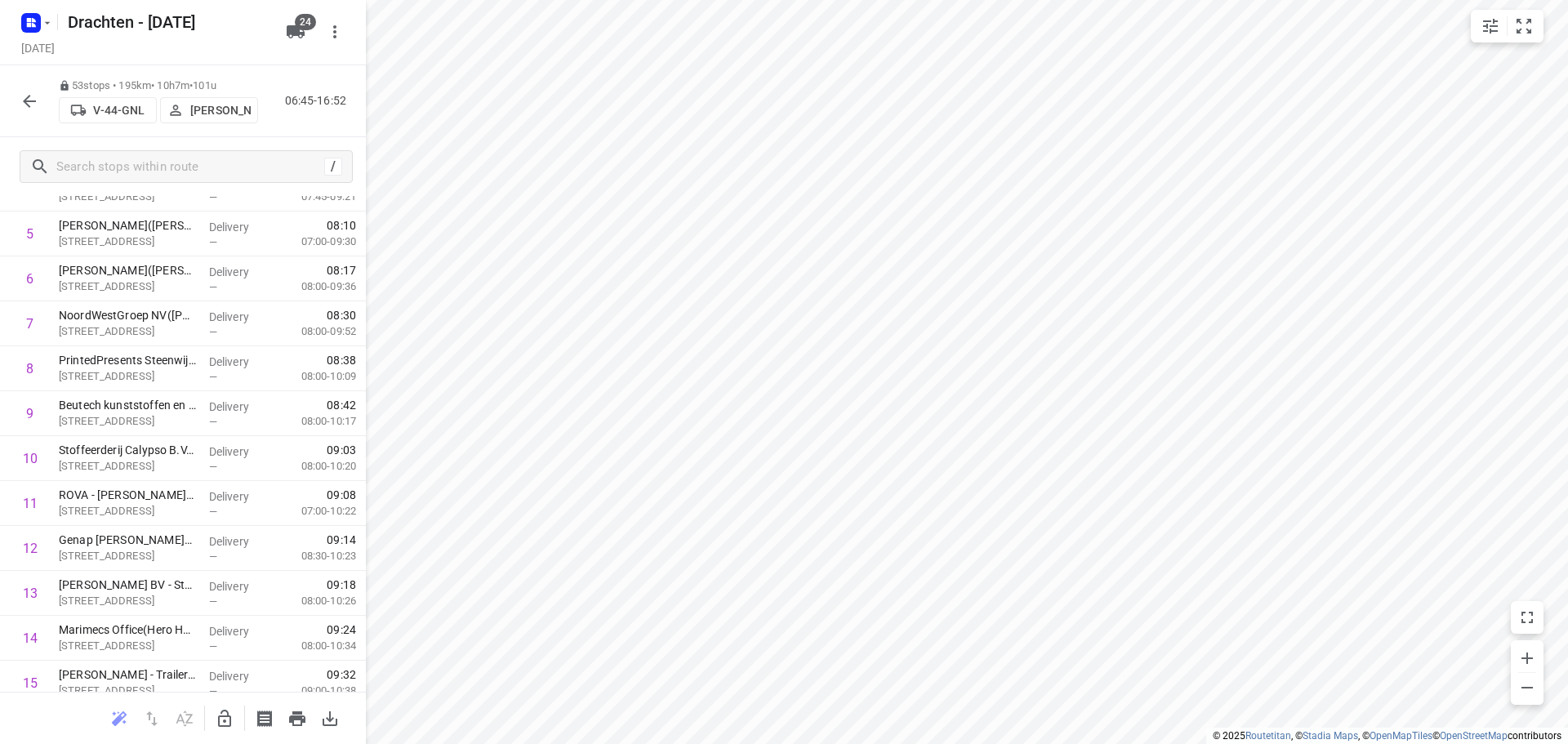
scroll to position [16, 0]
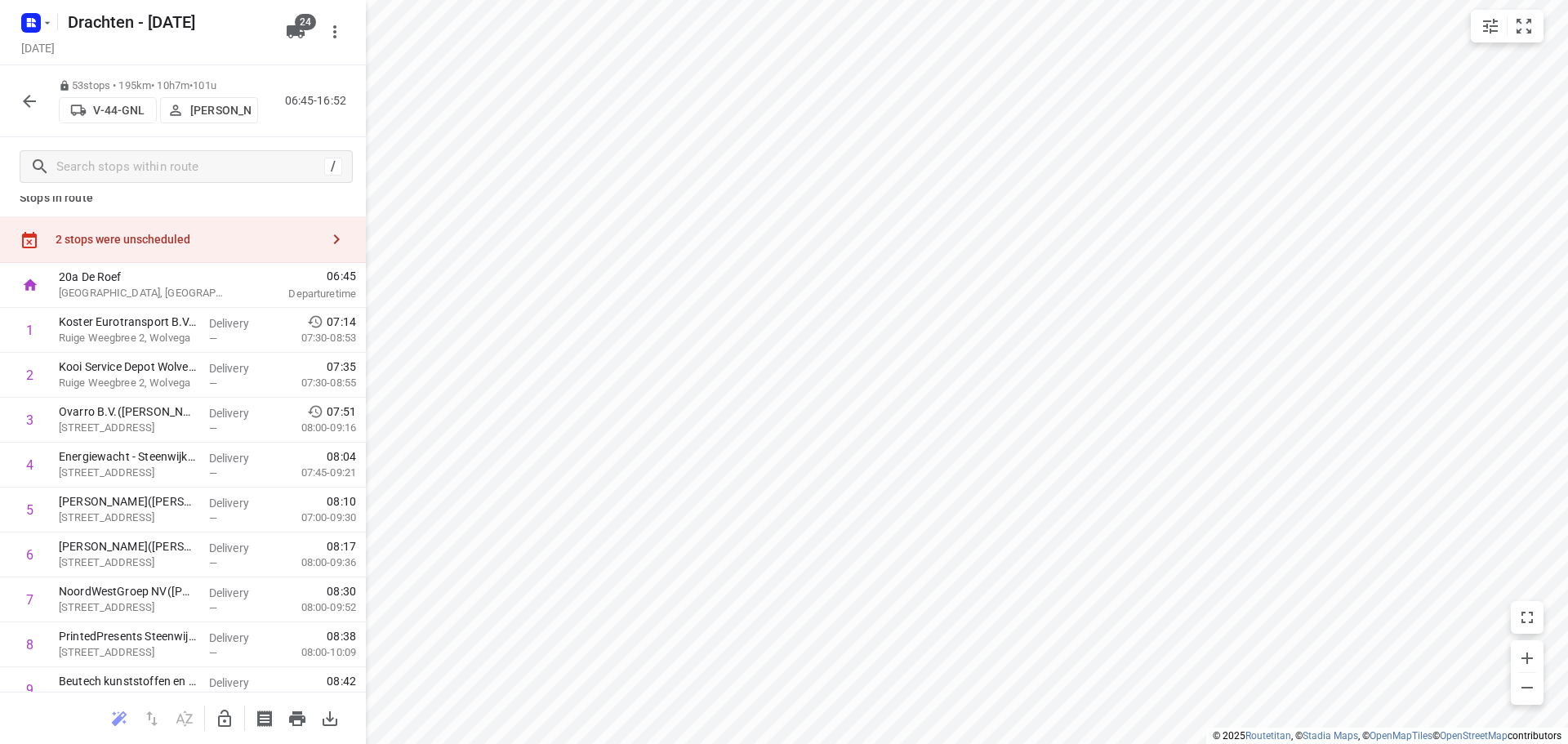
click at [39, 102] on button "button" at bounding box center [29, 101] width 33 height 33
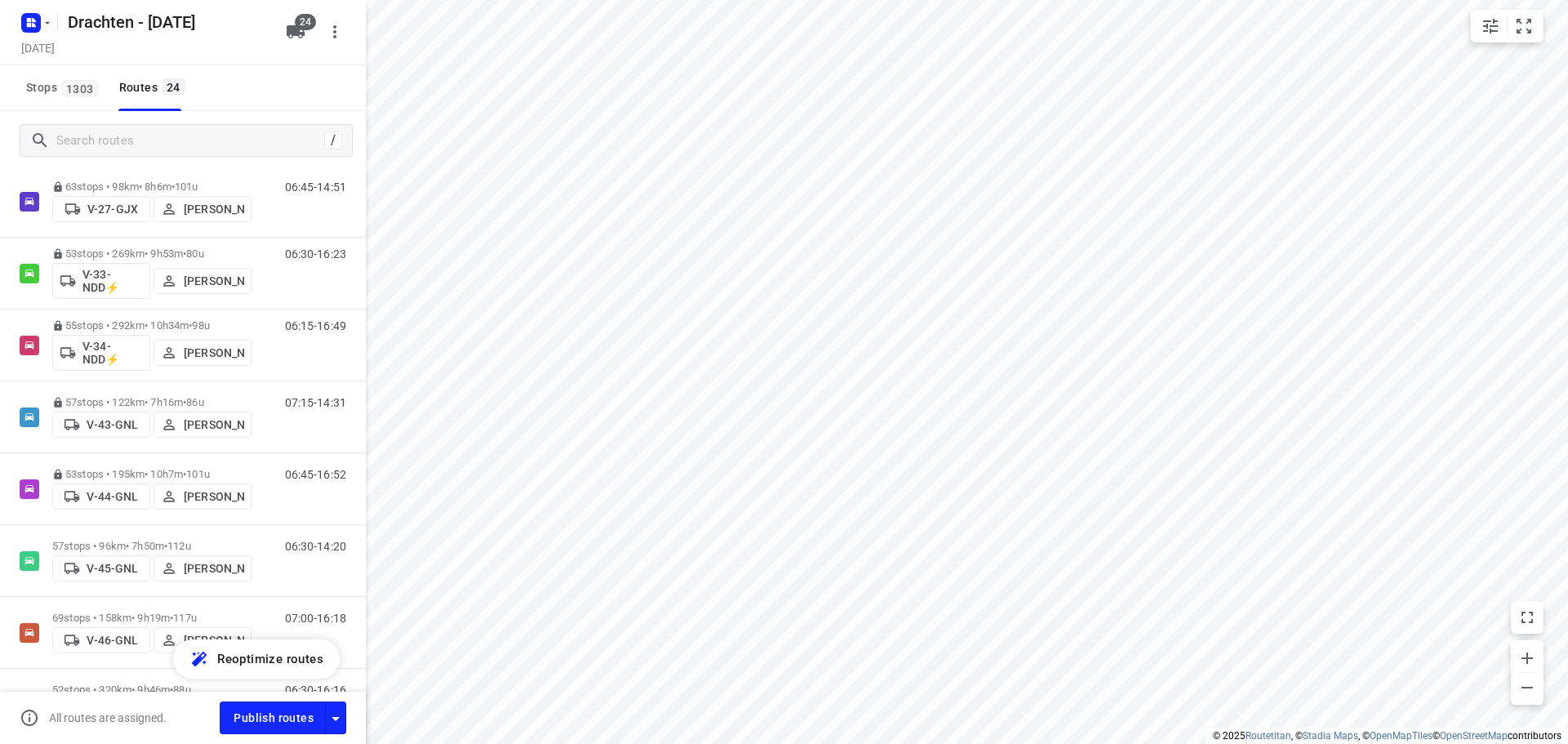
scroll to position [571, 0]
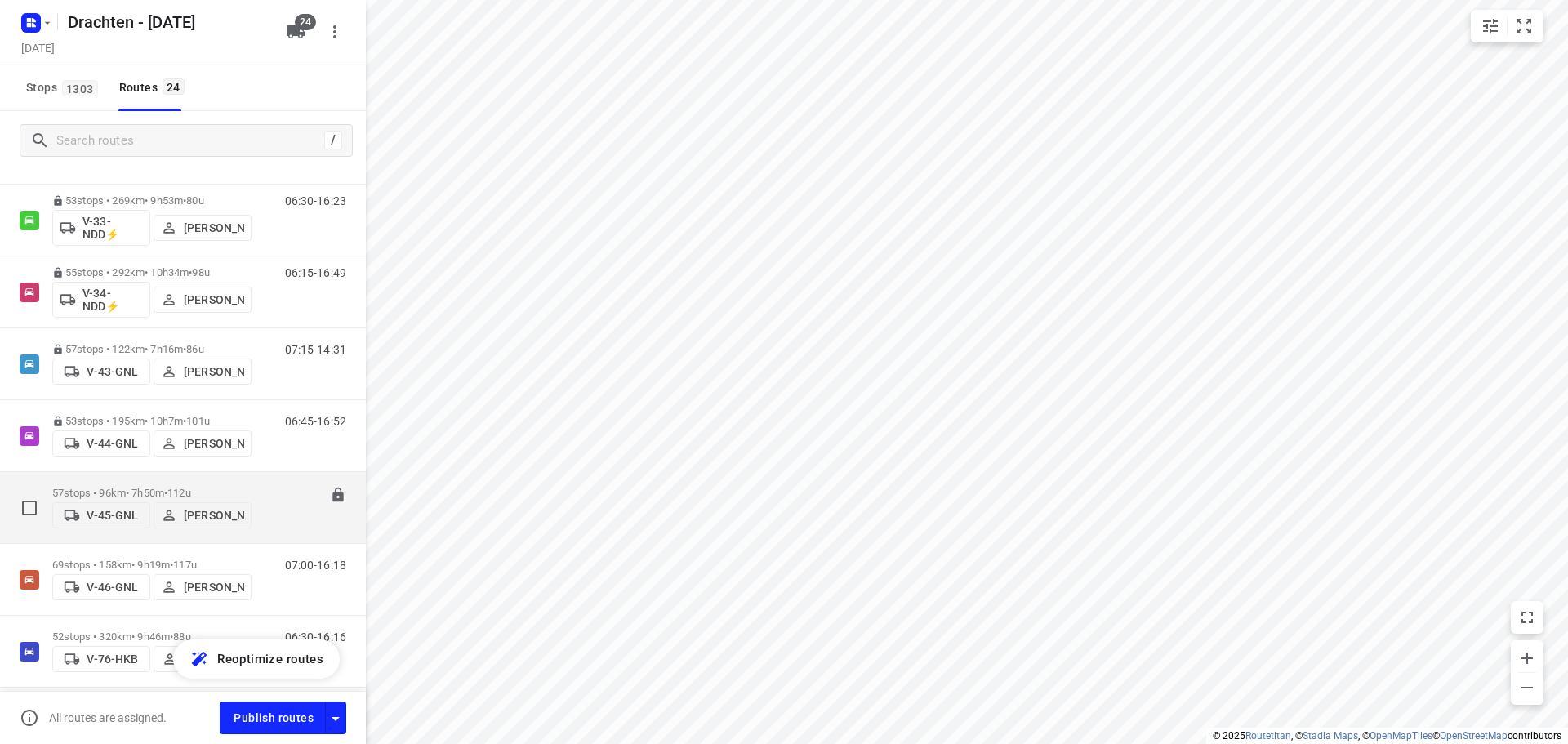
click at [168, 486] on span "•" at bounding box center [166, 493] width 3 height 12
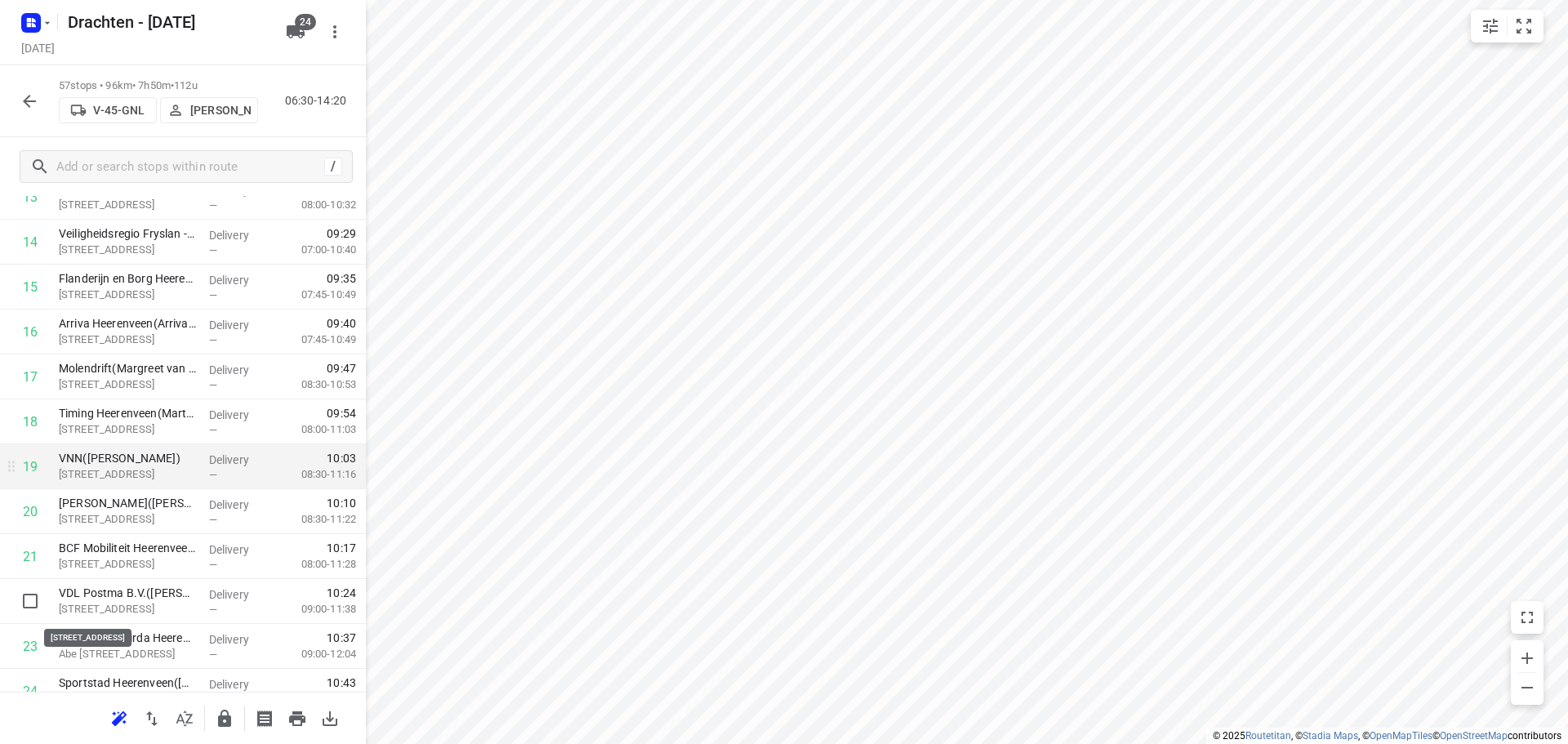
scroll to position [734, 0]
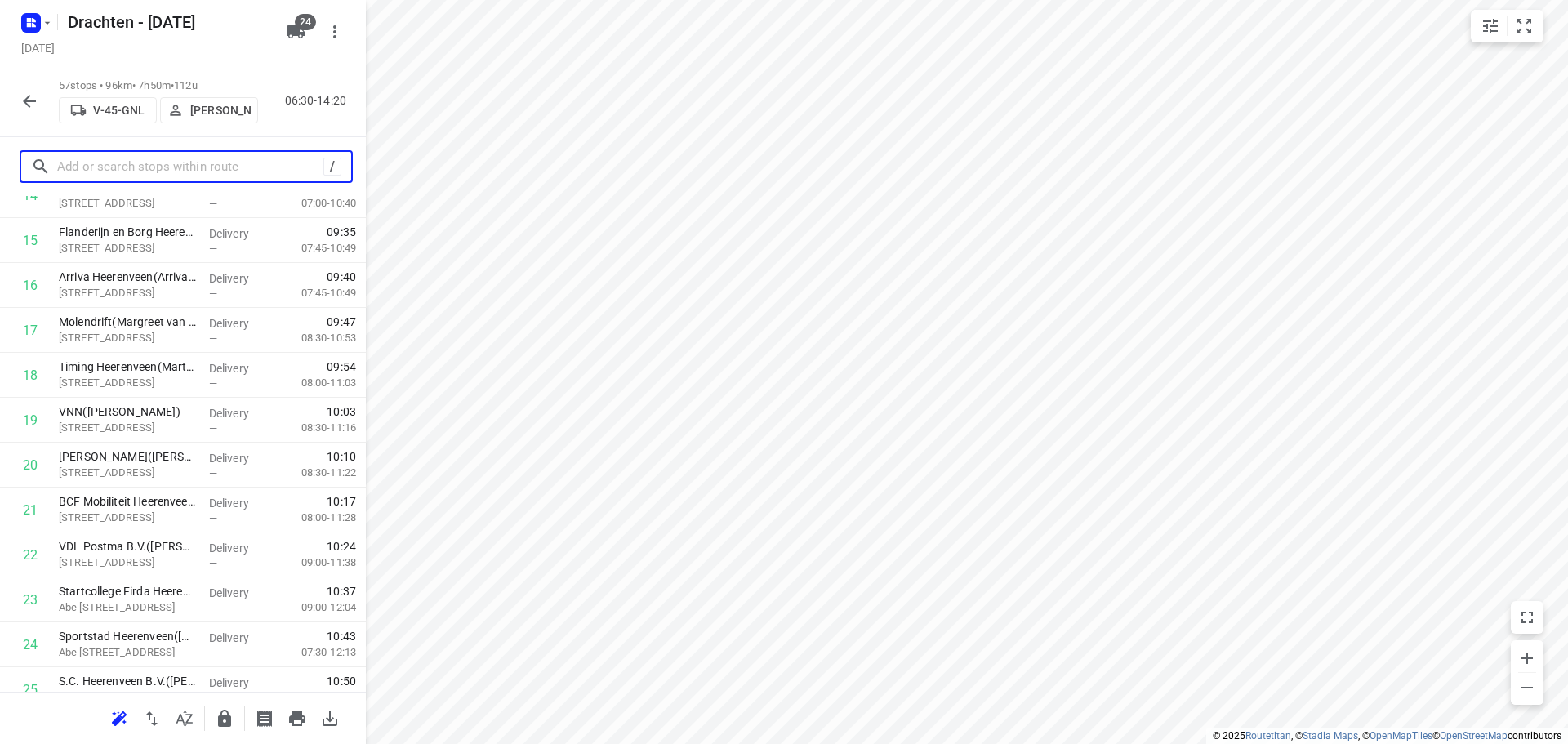
click at [208, 170] on input "text" at bounding box center [190, 167] width 266 height 25
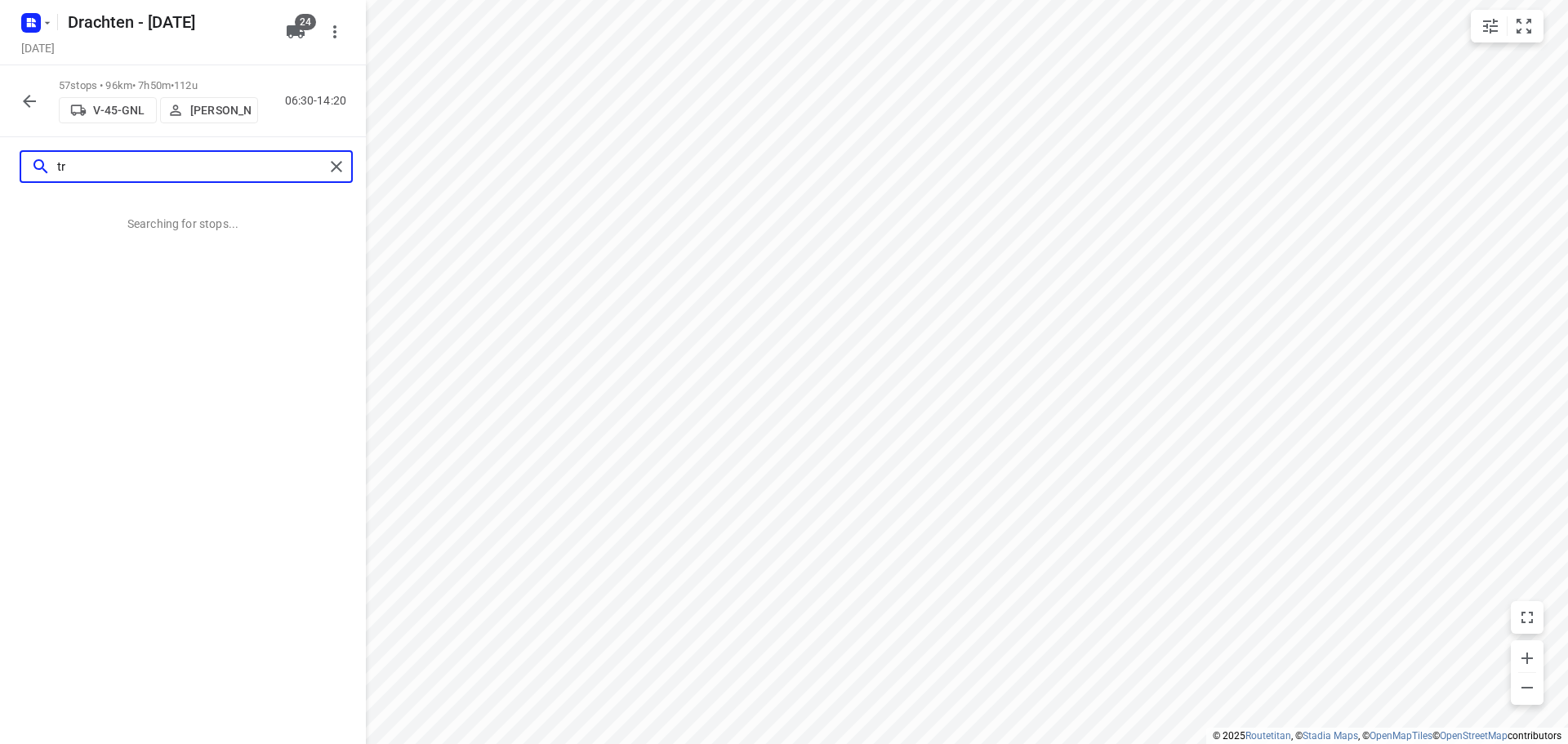
type input "t"
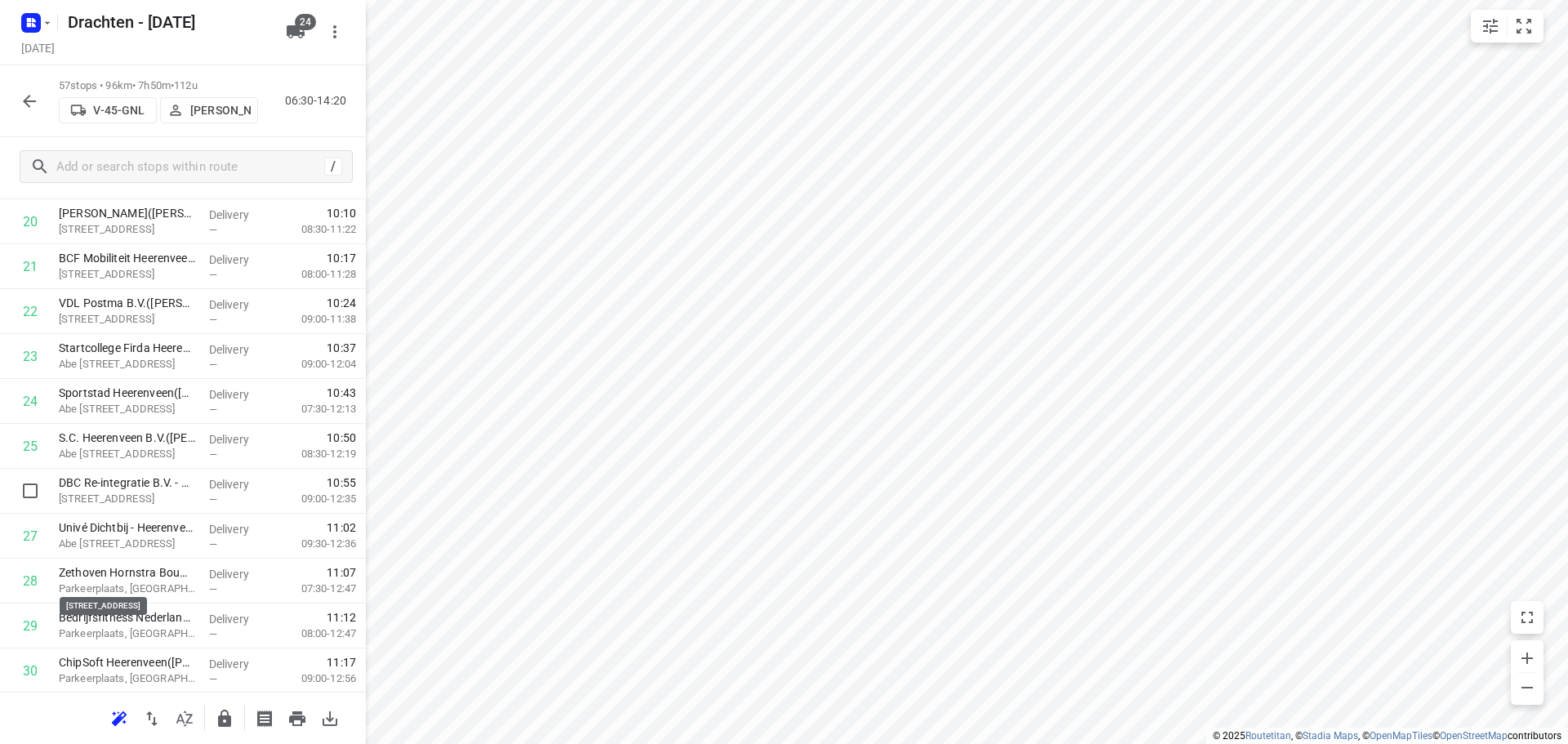
scroll to position [898, 0]
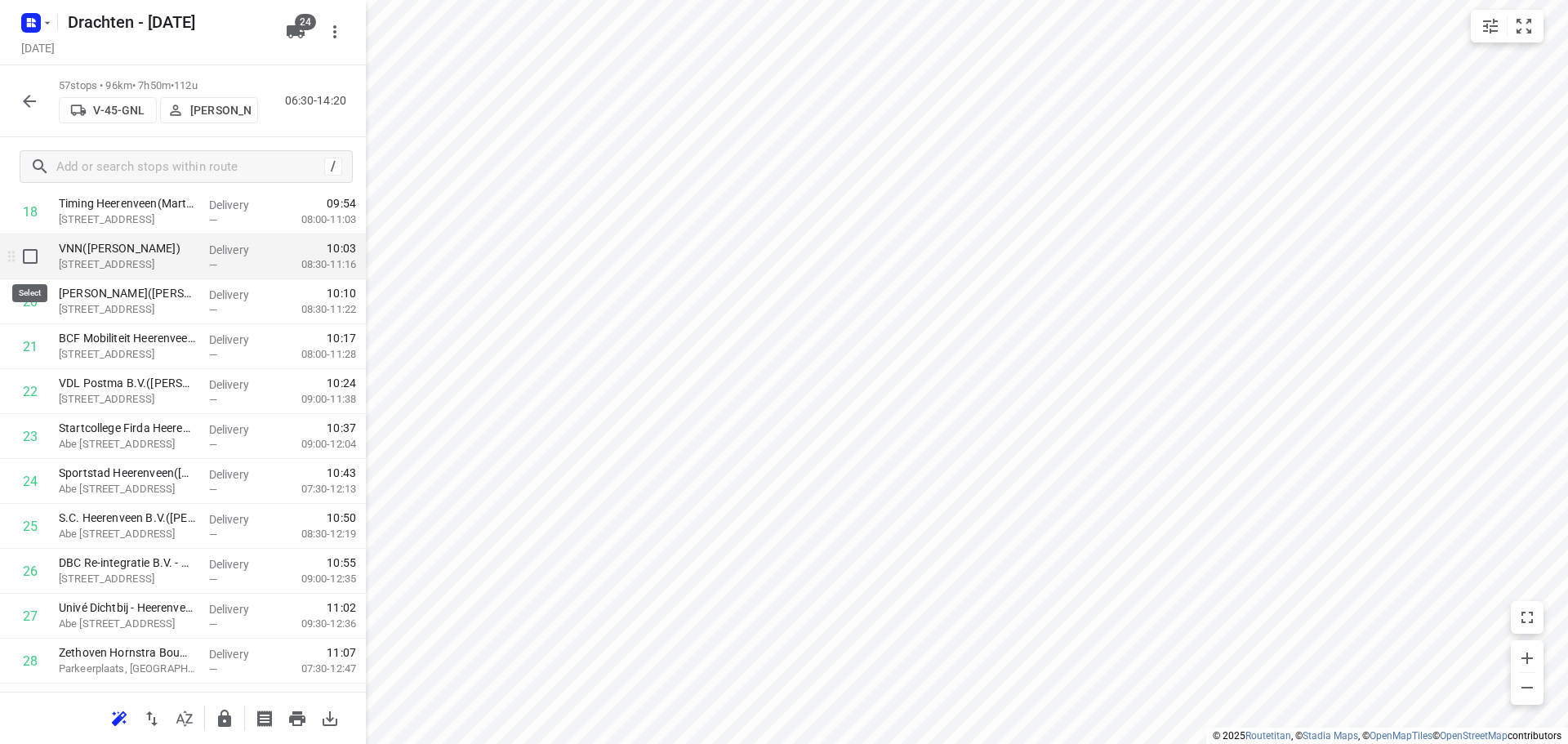
click at [31, 254] on input "checkbox" at bounding box center [30, 257] width 33 height 33
checkbox input "true"
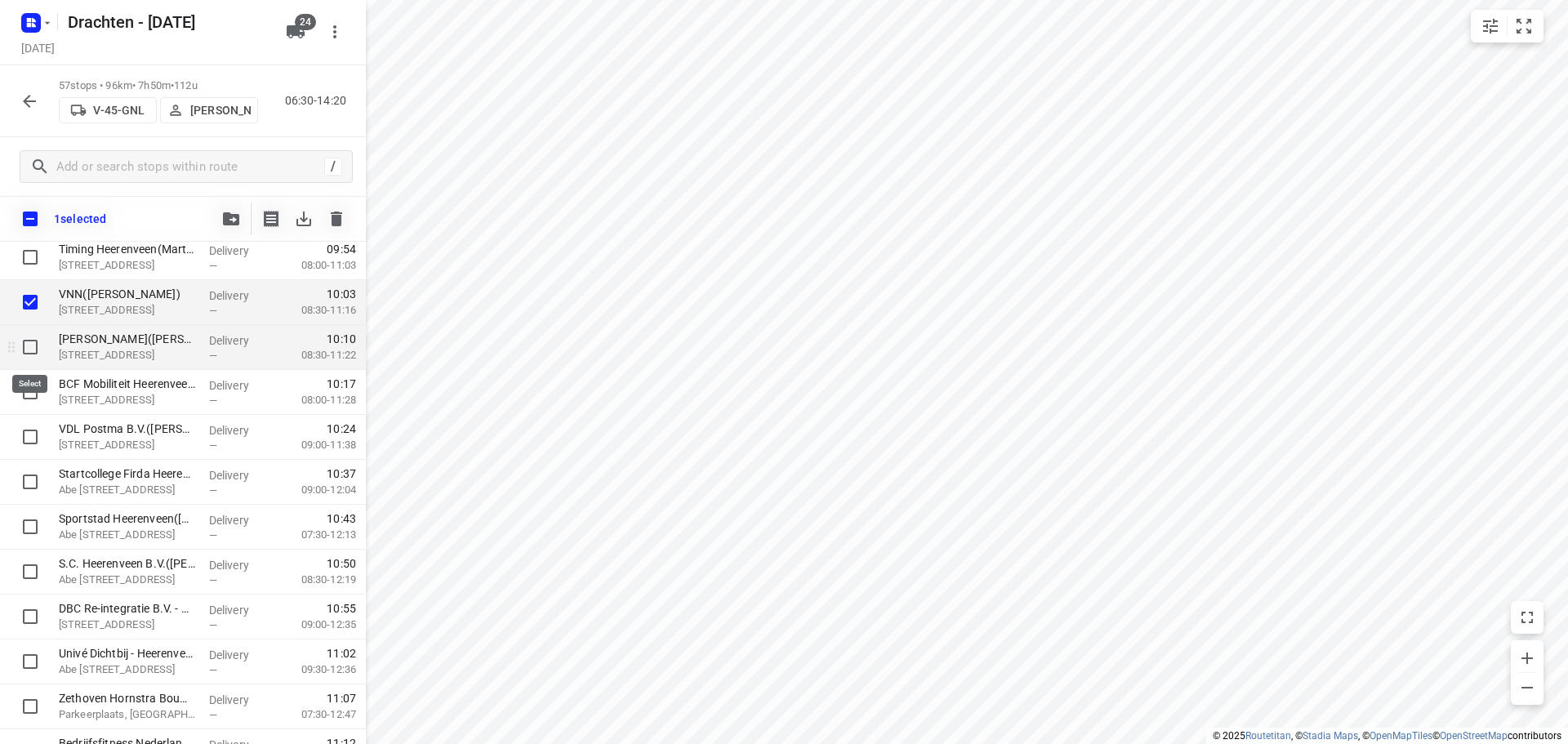
click at [32, 342] on input "checkbox" at bounding box center [30, 347] width 33 height 33
checkbox input "true"
click at [28, 397] on input "checkbox" at bounding box center [30, 392] width 33 height 33
checkbox input "true"
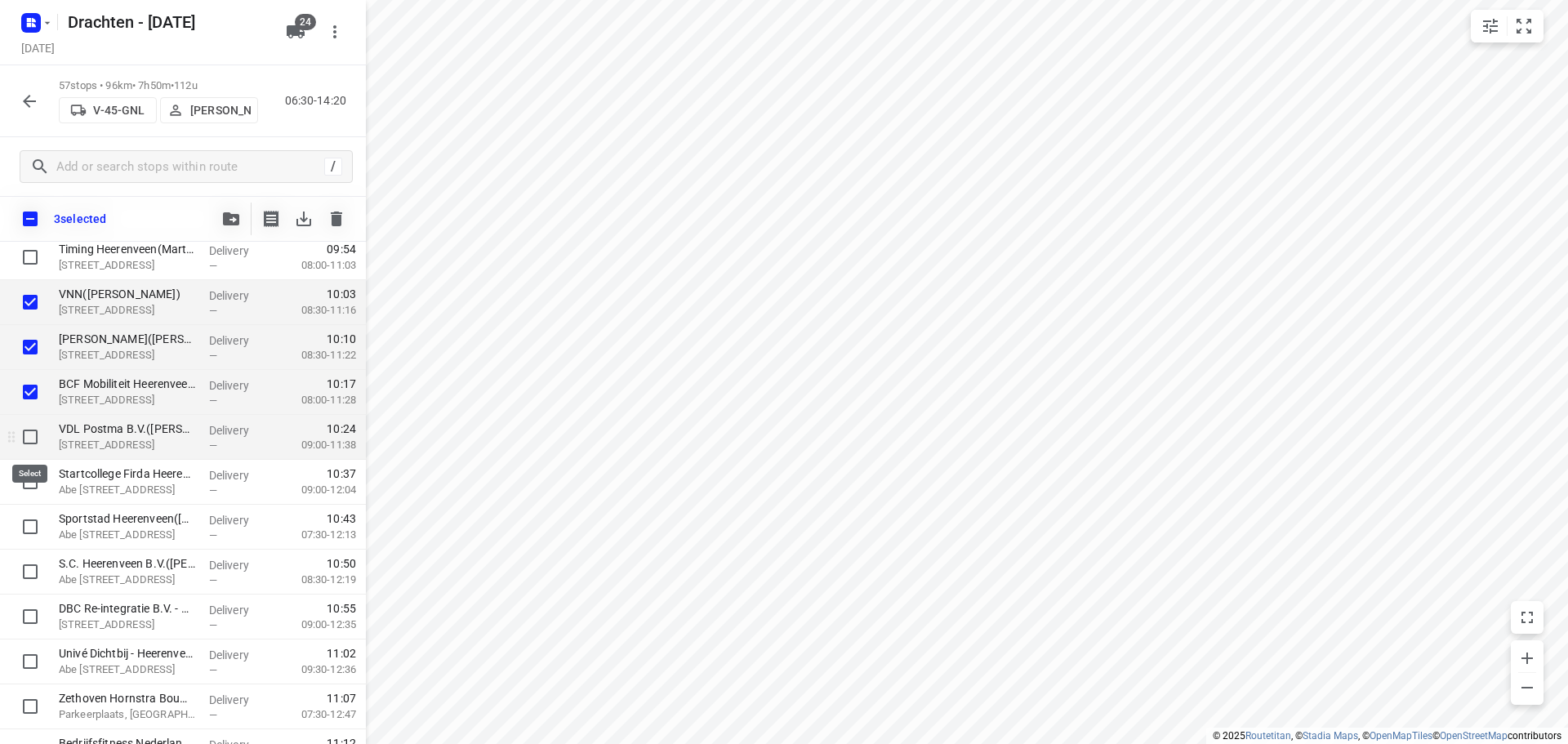
click at [28, 437] on input "checkbox" at bounding box center [30, 437] width 33 height 33
checkbox input "true"
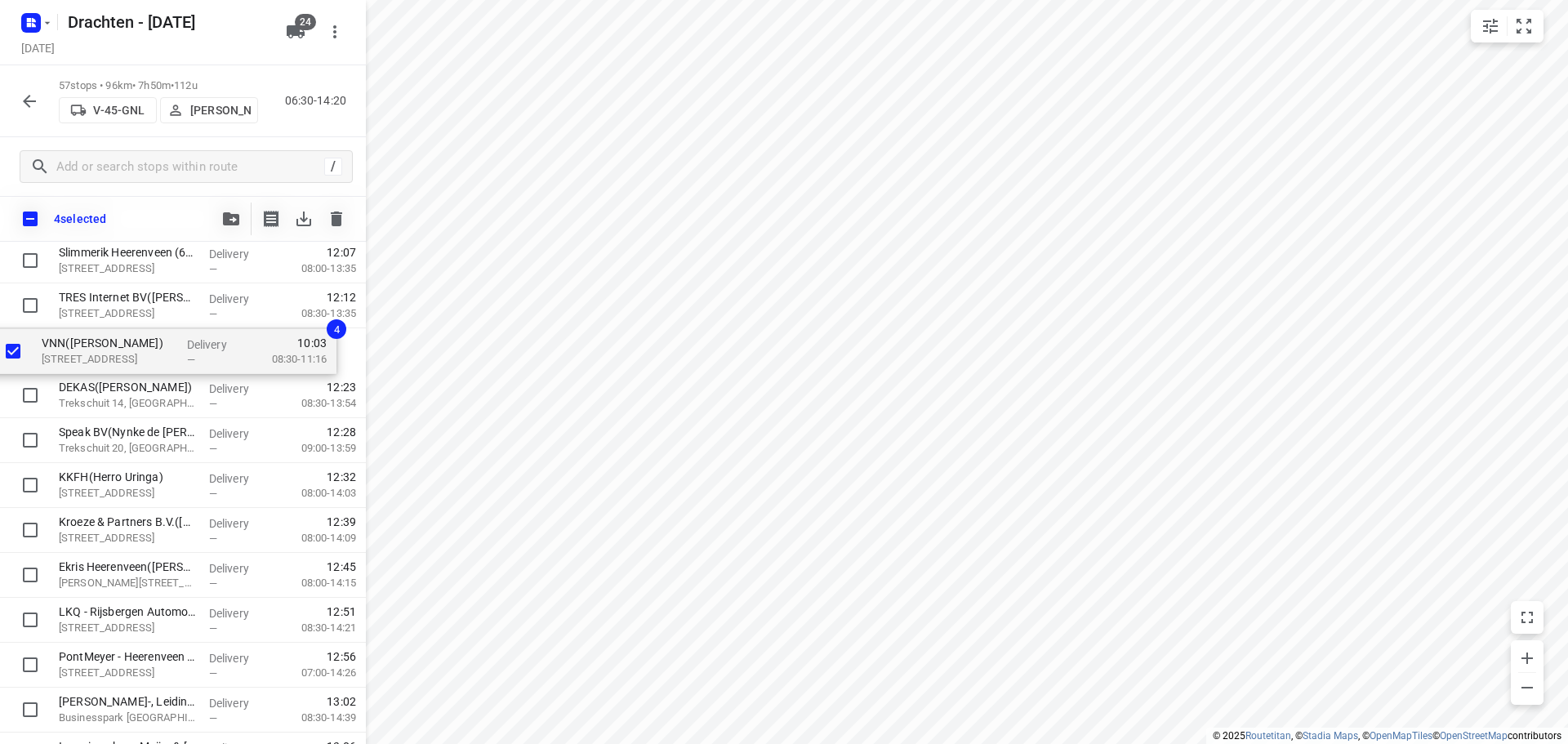
drag, startPoint x: 171, startPoint y: 298, endPoint x: 153, endPoint y: 357, distance: 61.7
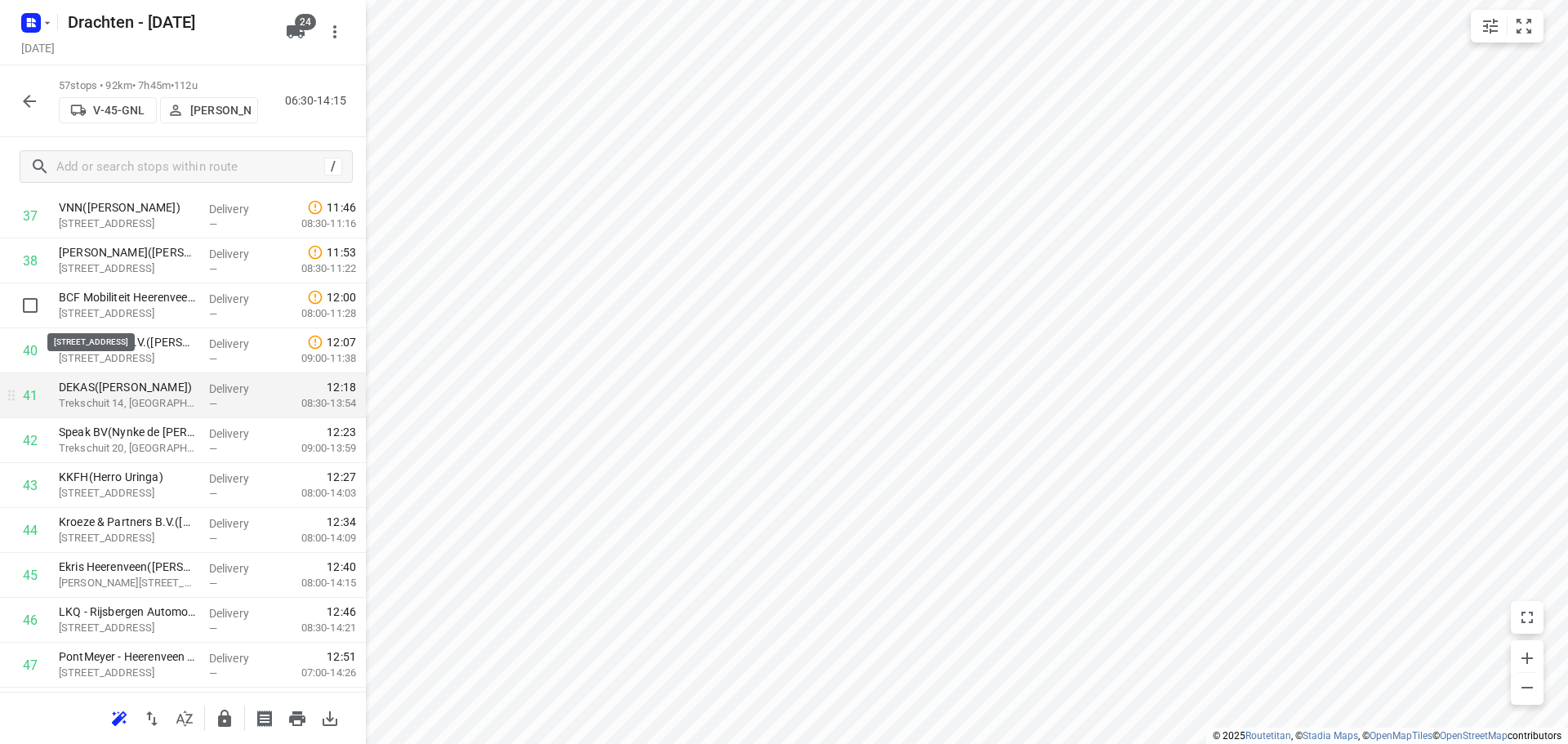
scroll to position [1665, 0]
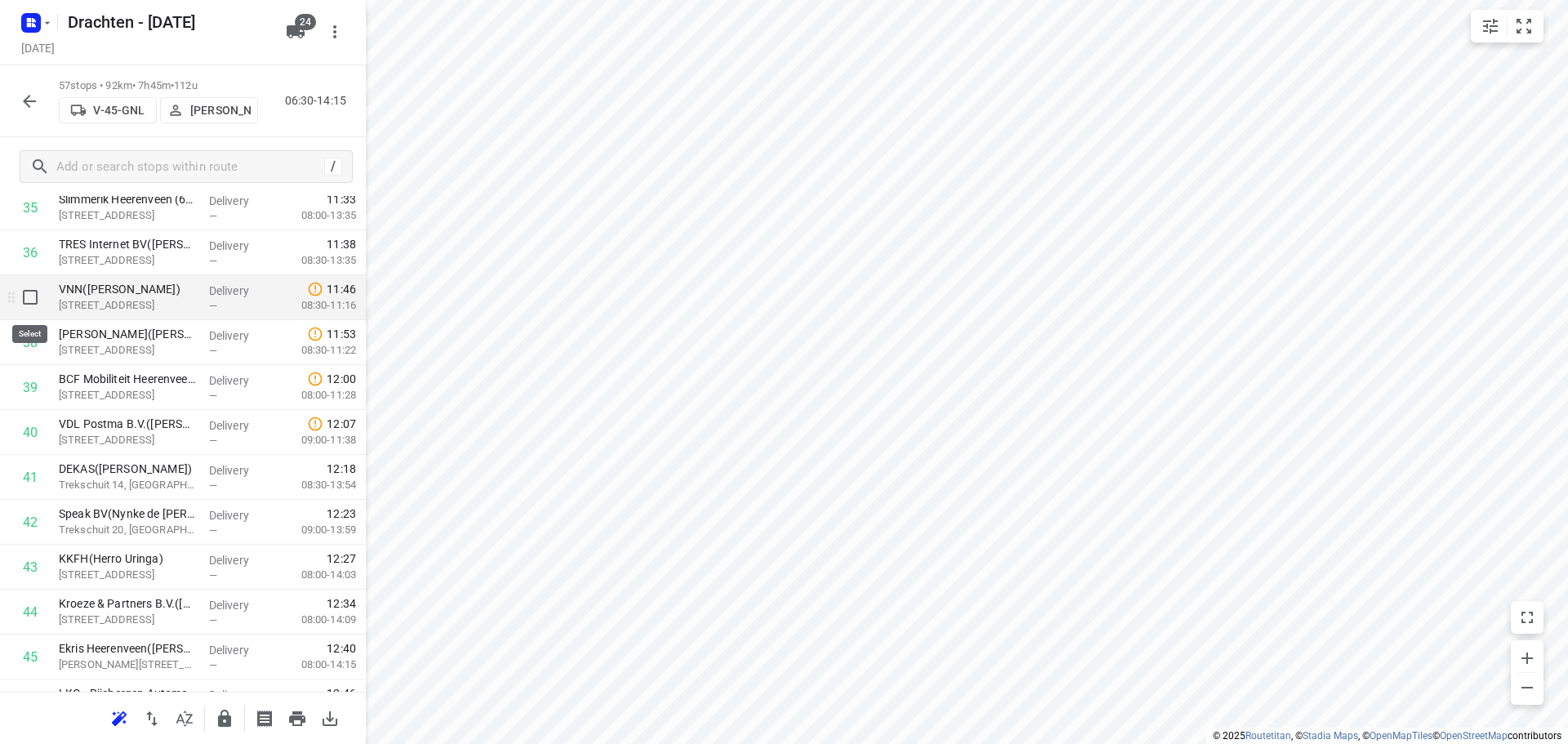
click at [41, 302] on input "checkbox" at bounding box center [30, 297] width 33 height 33
checkbox input "true"
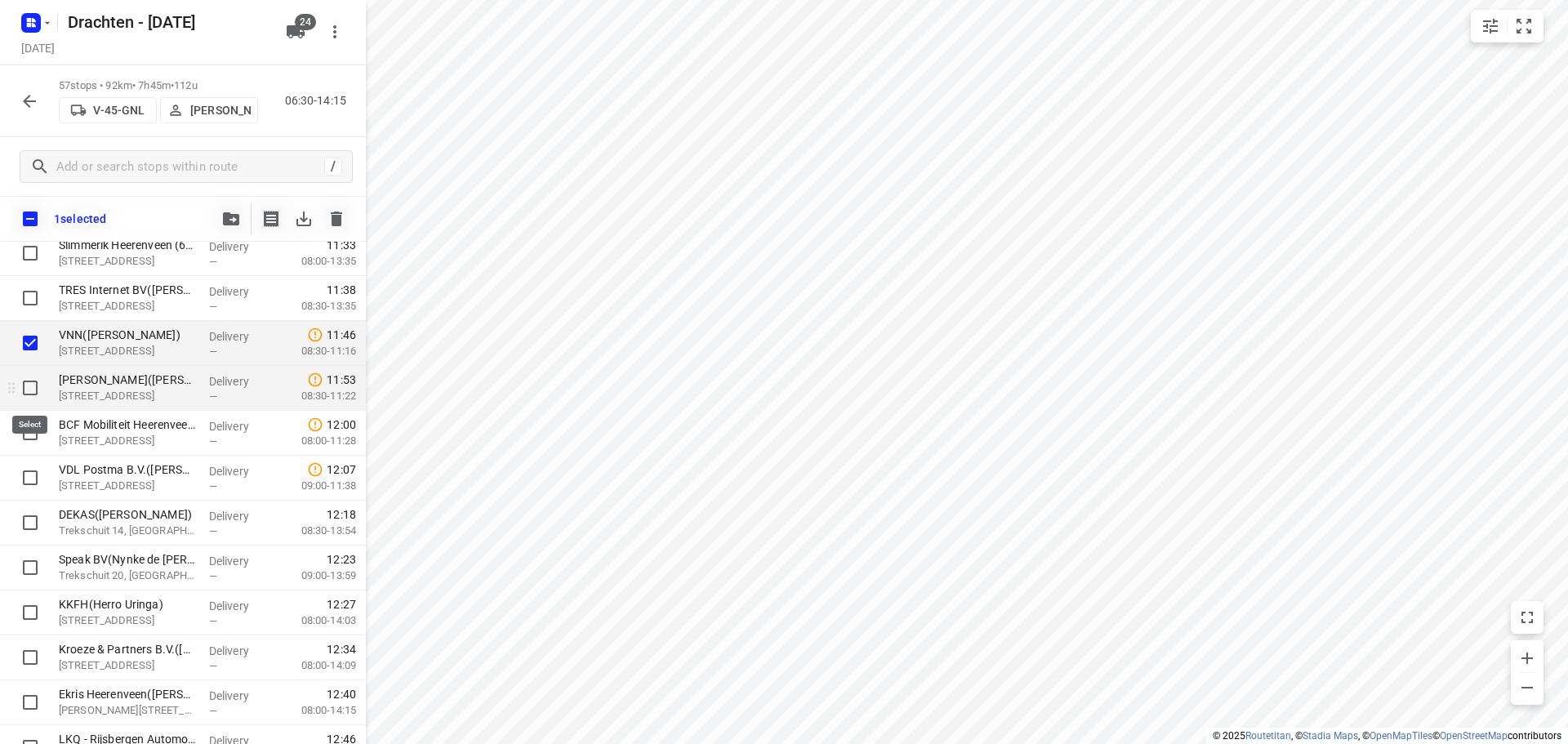
click at [30, 391] on input "checkbox" at bounding box center [30, 388] width 33 height 33
checkbox input "true"
click at [29, 437] on input "checkbox" at bounding box center [30, 433] width 33 height 33
checkbox input "true"
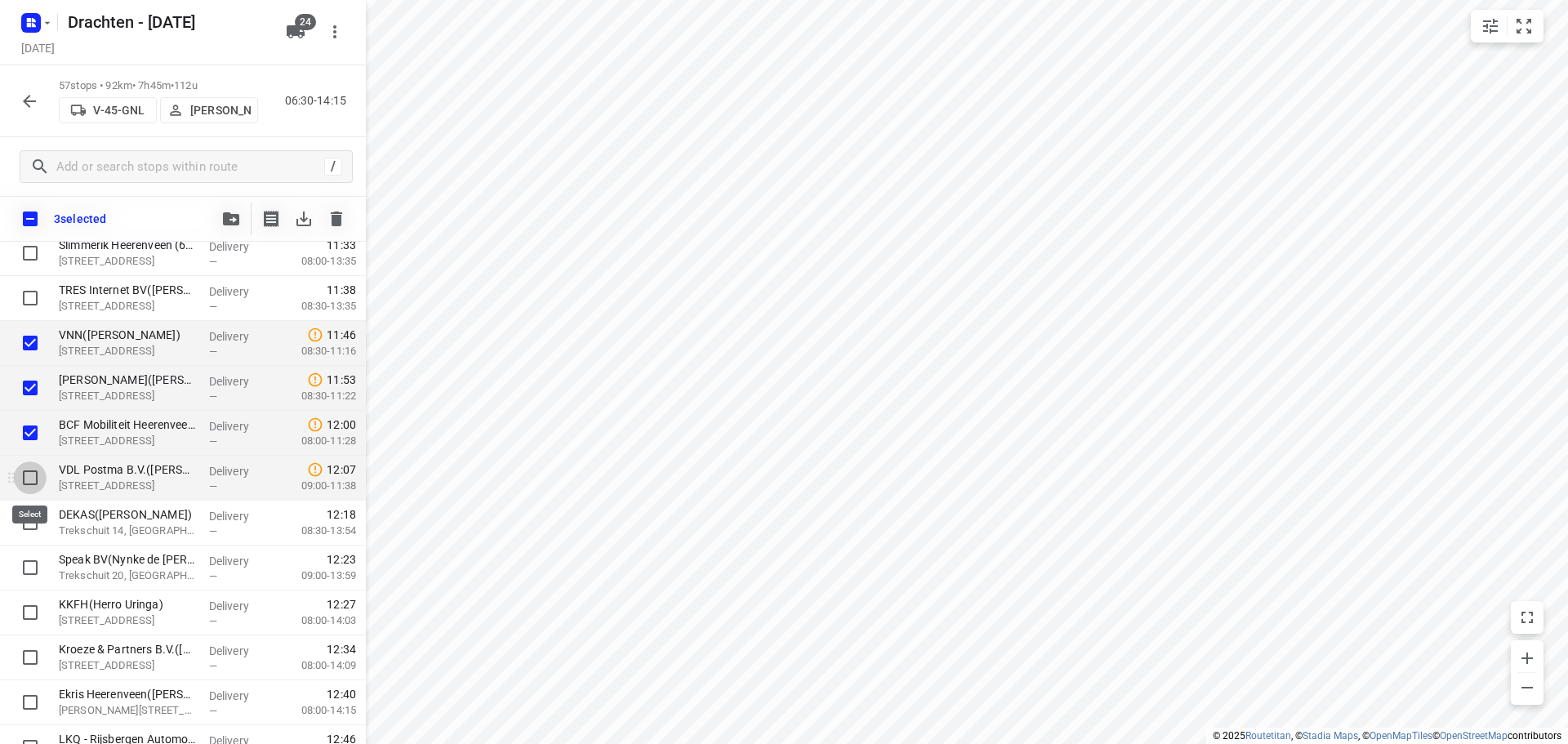
click at [33, 478] on input "checkbox" at bounding box center [30, 478] width 33 height 33
checkbox input "true"
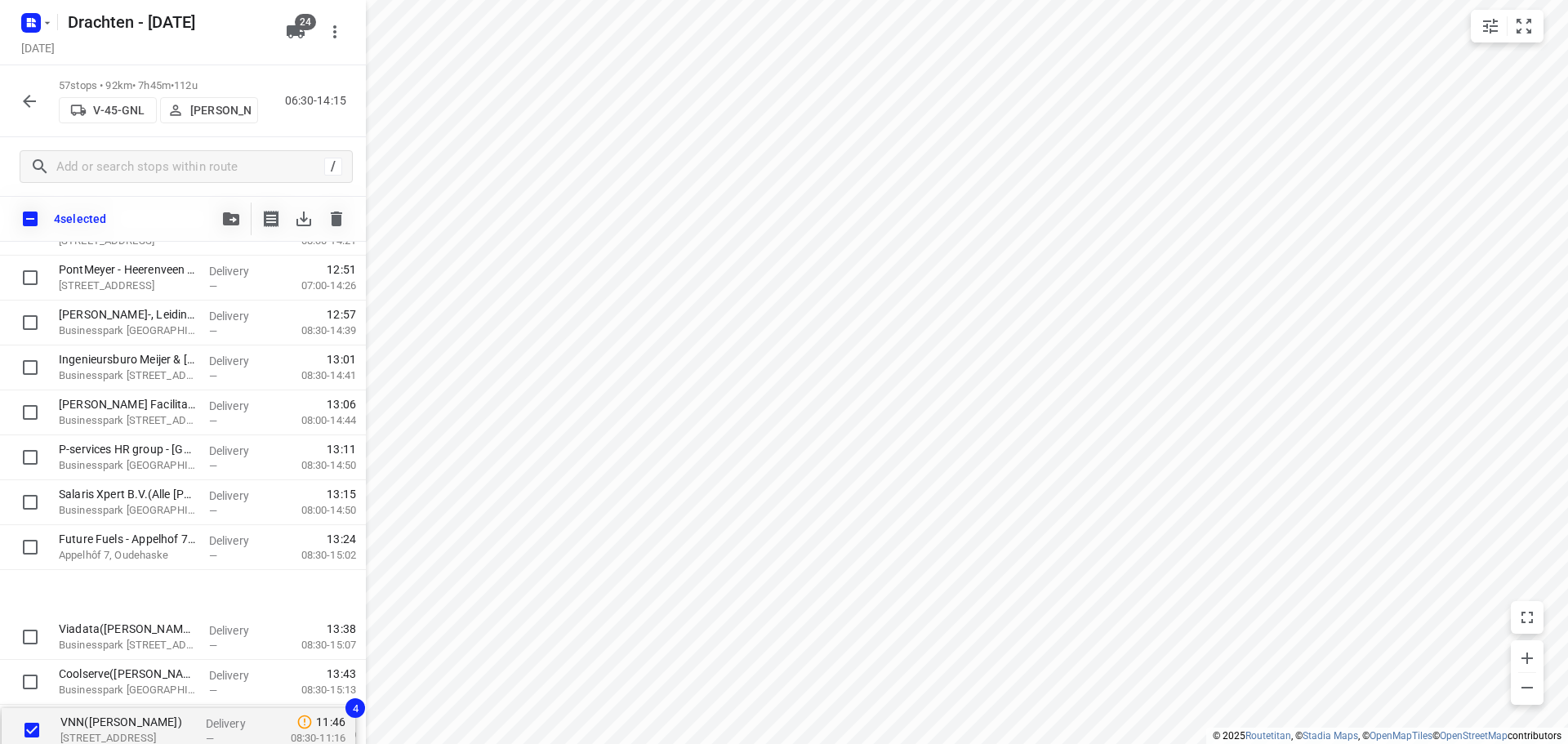
scroll to position [2230, 0]
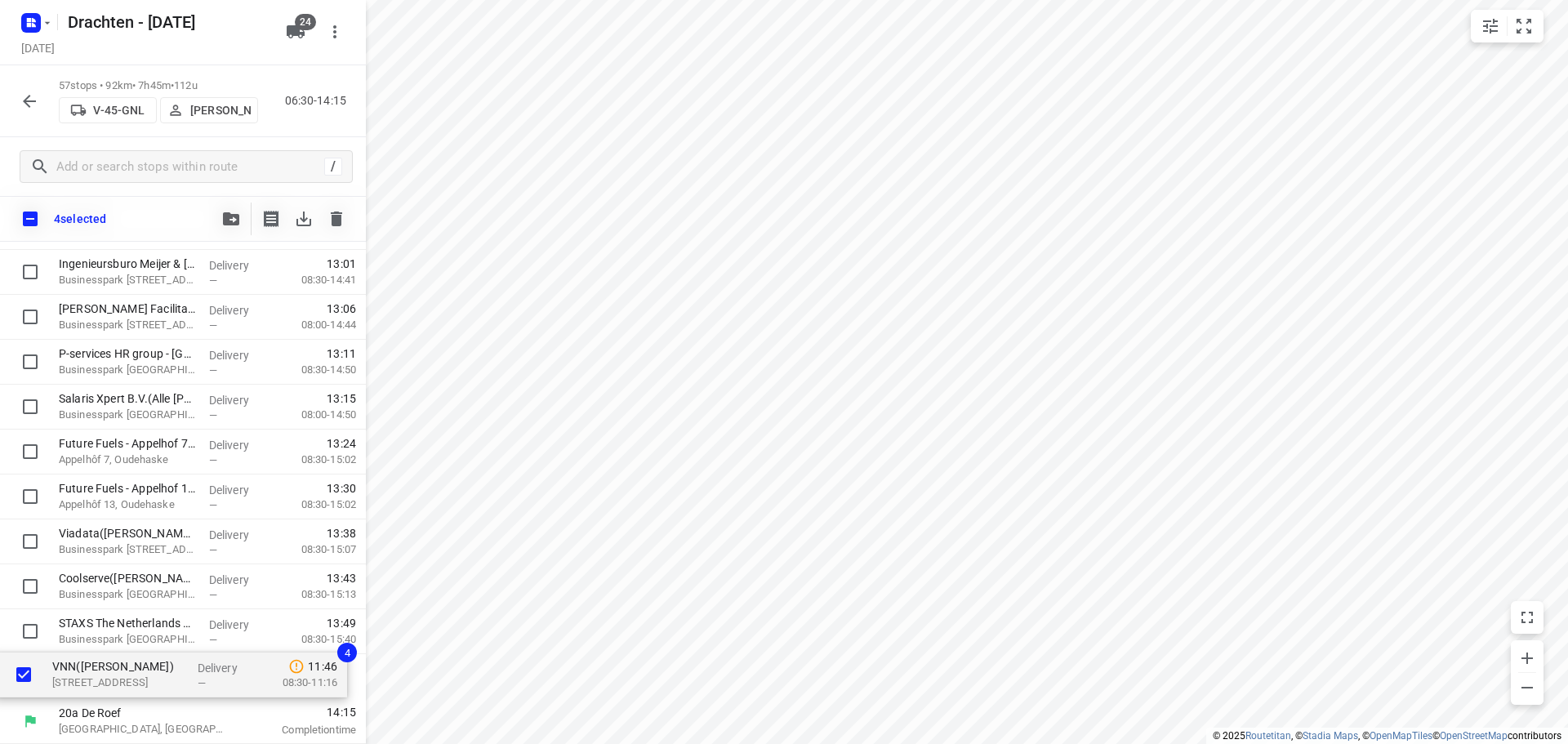
drag, startPoint x: 130, startPoint y: 346, endPoint x: 124, endPoint y: 685, distance: 339.1
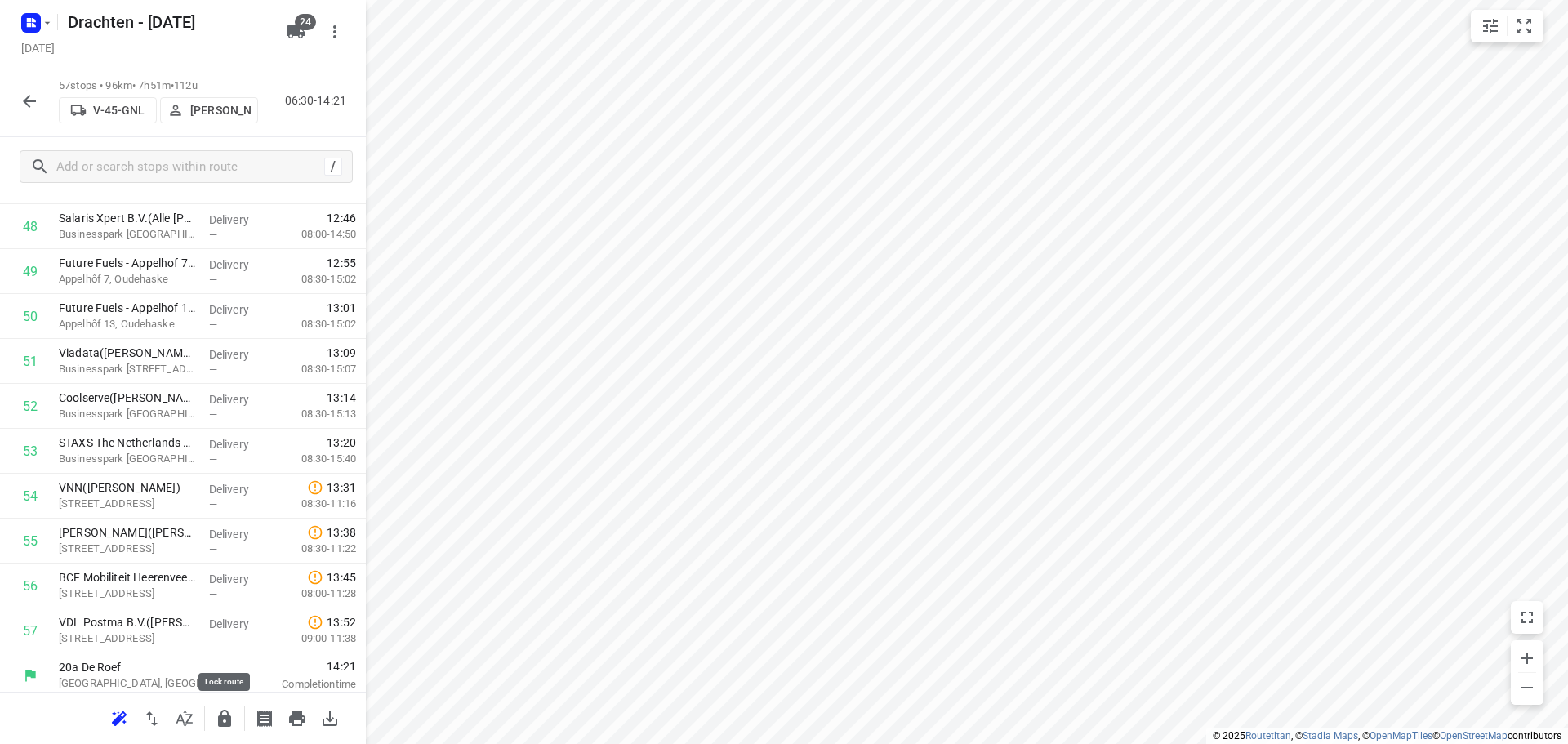
click at [230, 727] on icon "button" at bounding box center [224, 718] width 20 height 20
click at [32, 108] on icon "button" at bounding box center [29, 101] width 20 height 20
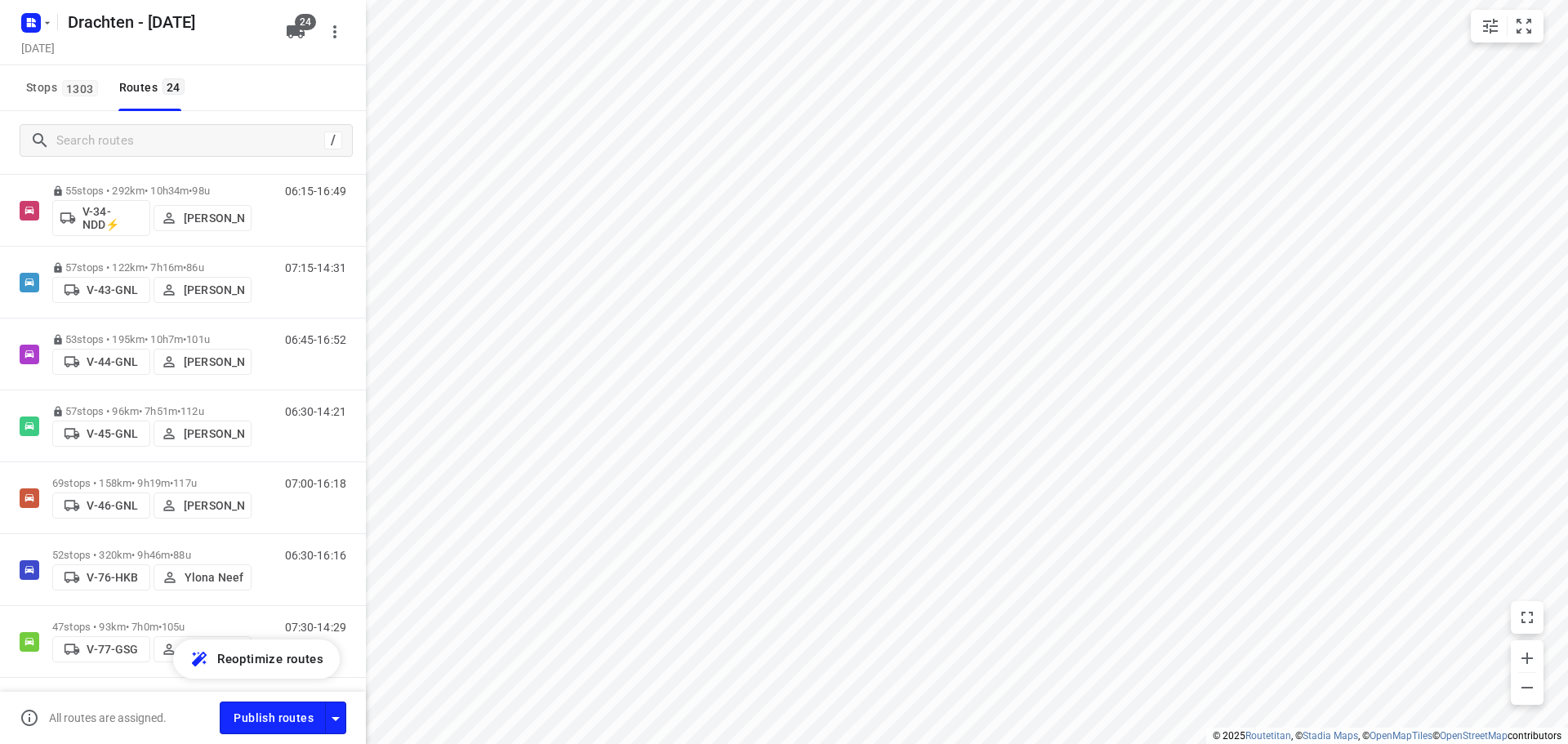
scroll to position [734, 0]
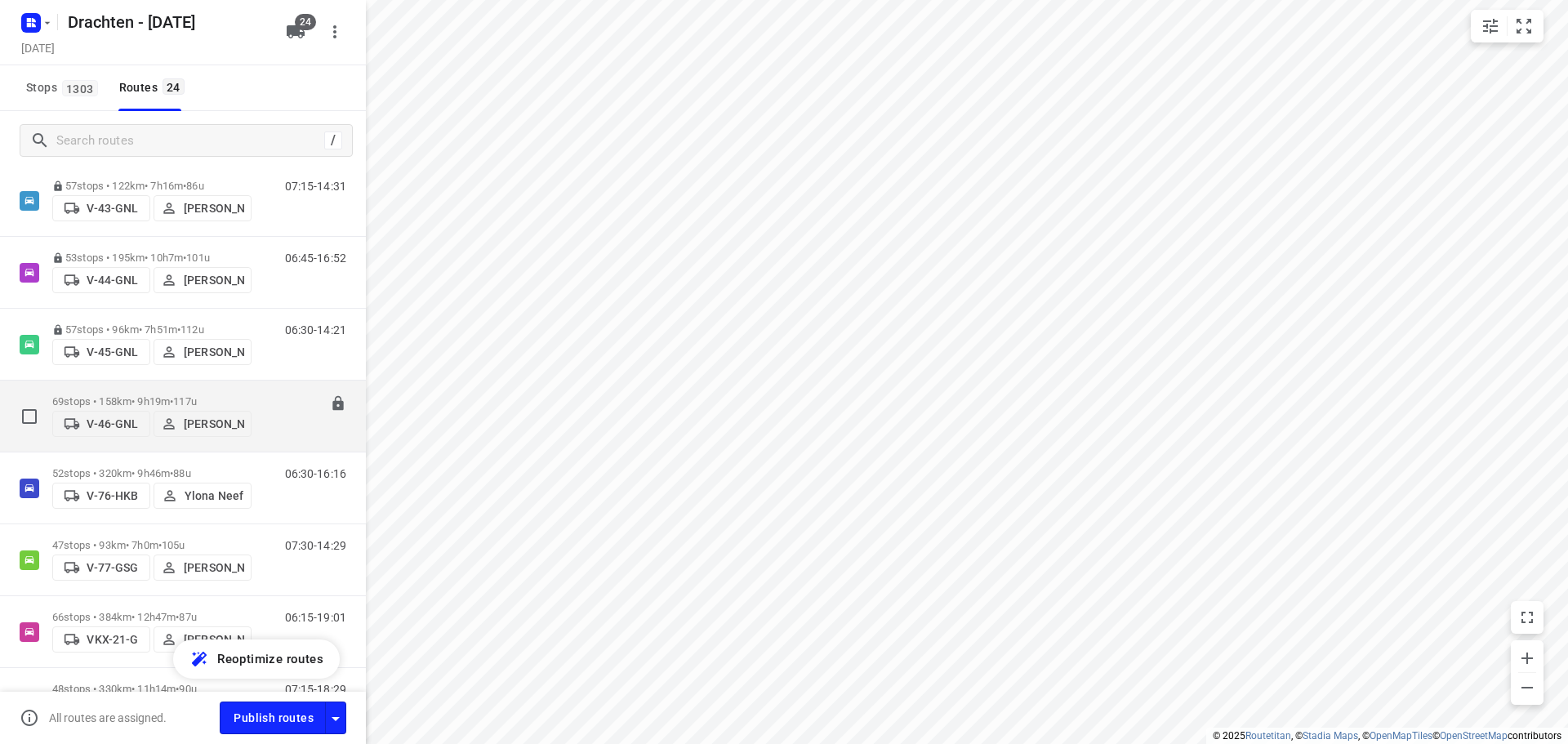
click at [173, 395] on span "•" at bounding box center [172, 401] width 3 height 12
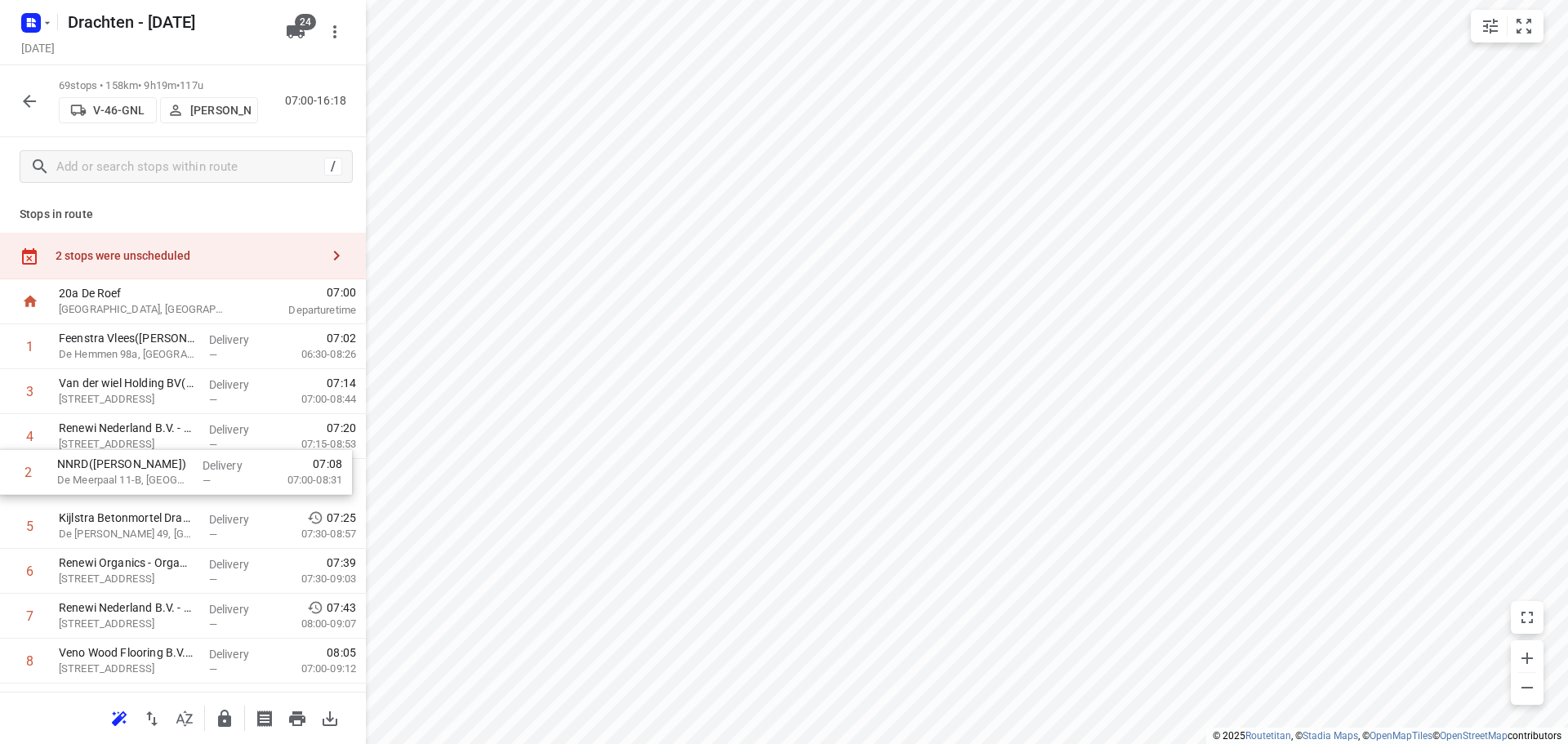
drag, startPoint x: 174, startPoint y: 385, endPoint x: 173, endPoint y: 471, distance: 86.0
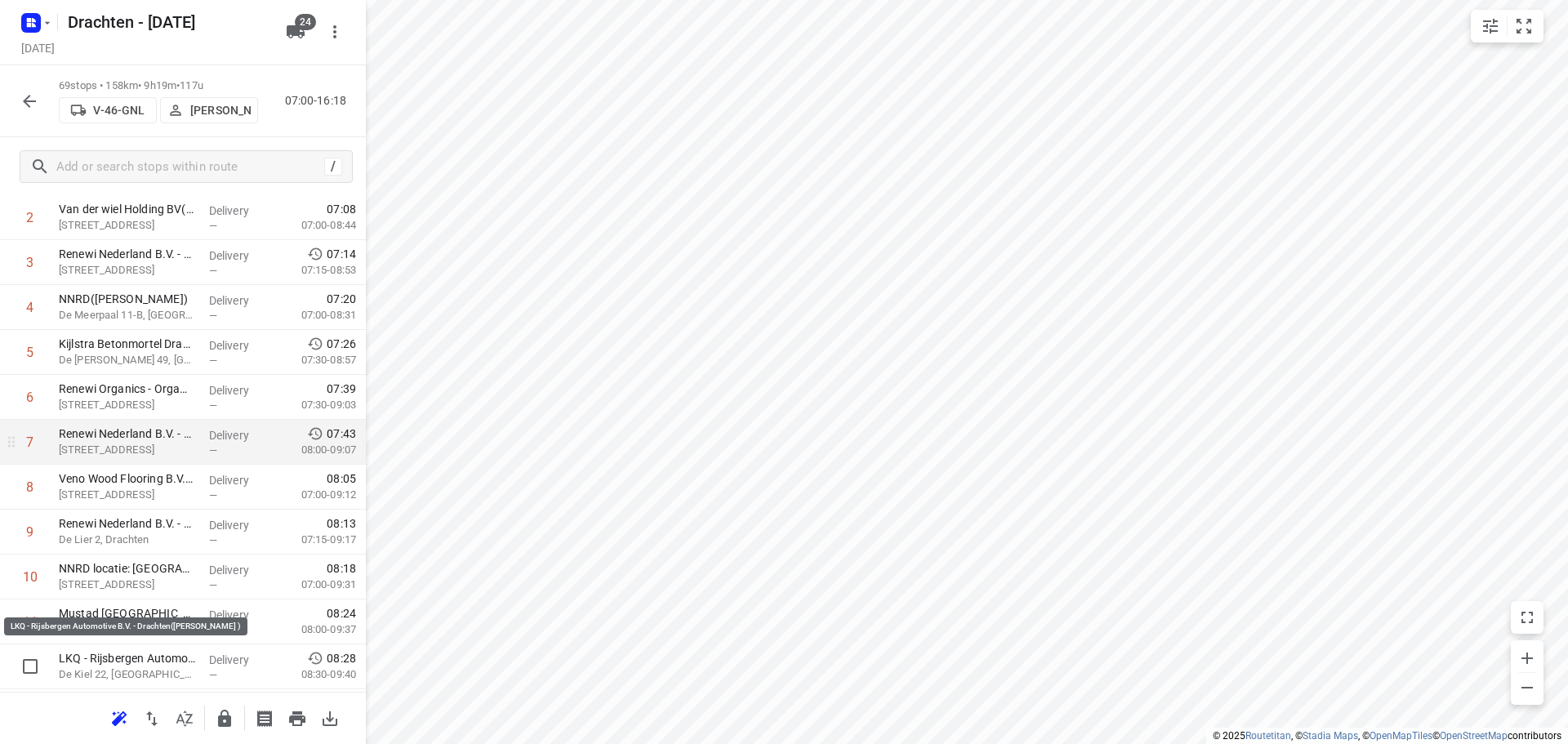
scroll to position [245, 0]
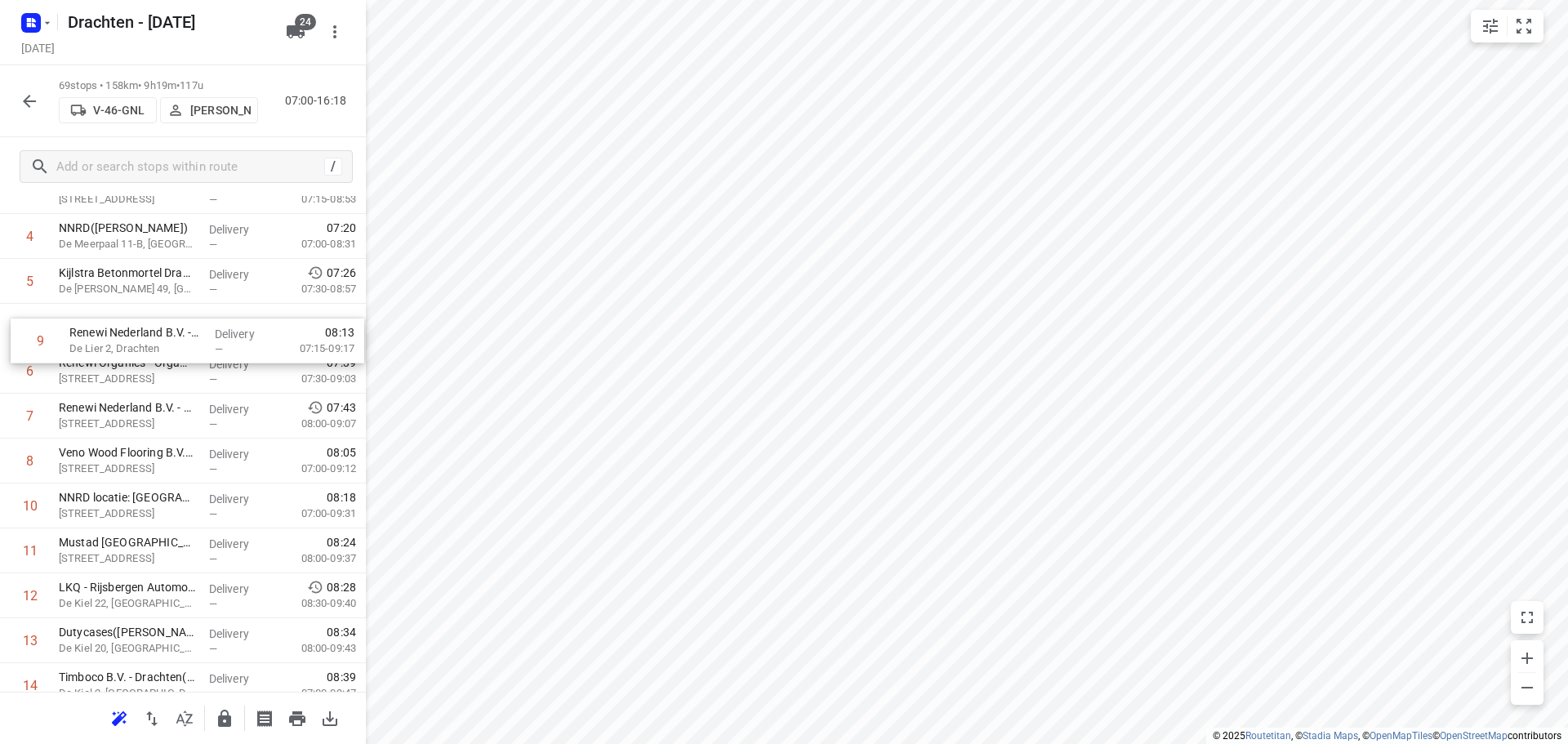
drag, startPoint x: 151, startPoint y: 475, endPoint x: 161, endPoint y: 349, distance: 126.4
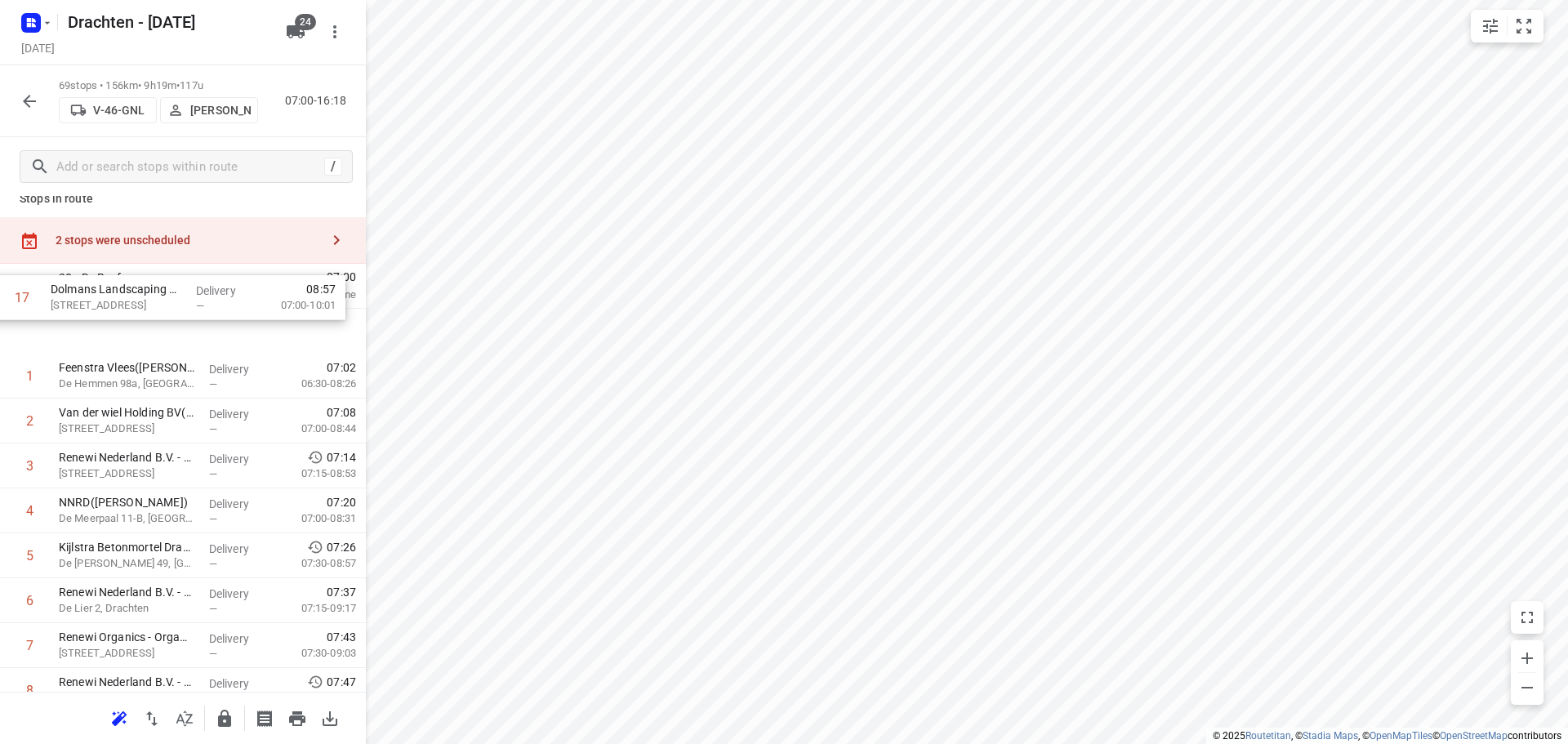
scroll to position [14, 0]
drag, startPoint x: 100, startPoint y: 422, endPoint x: 102, endPoint y: 353, distance: 69.0
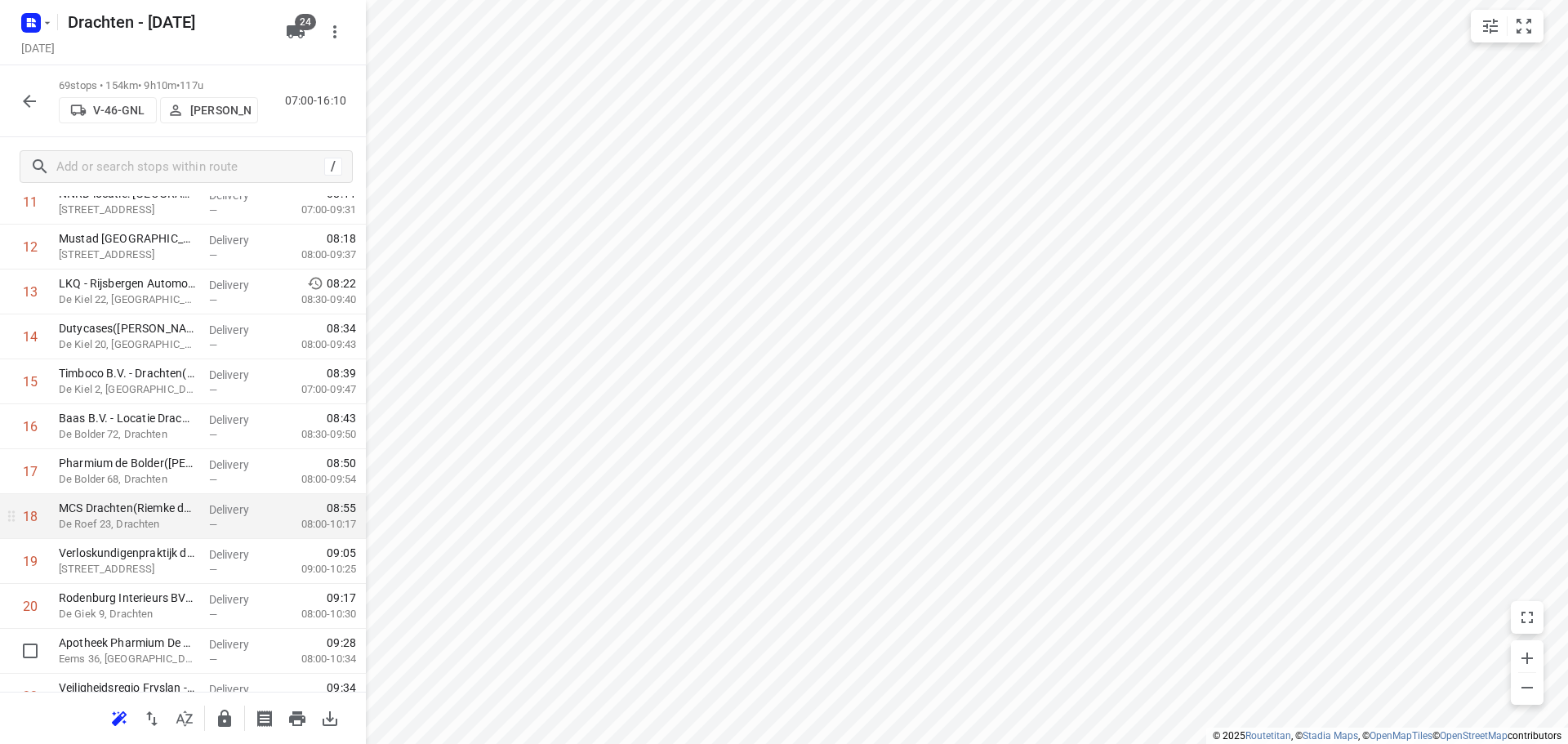
scroll to position [667, 0]
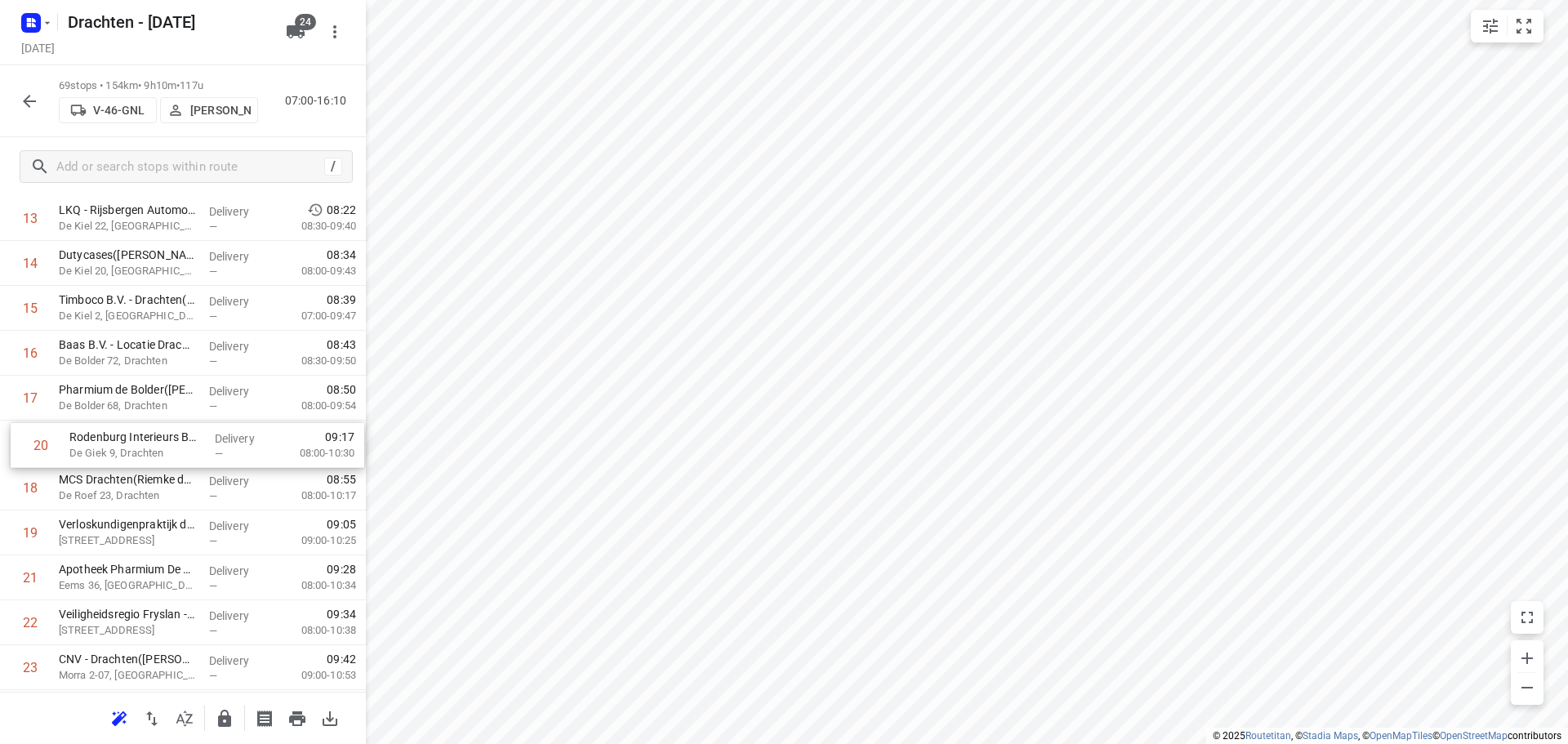
drag, startPoint x: 130, startPoint y: 537, endPoint x: 142, endPoint y: 438, distance: 99.7
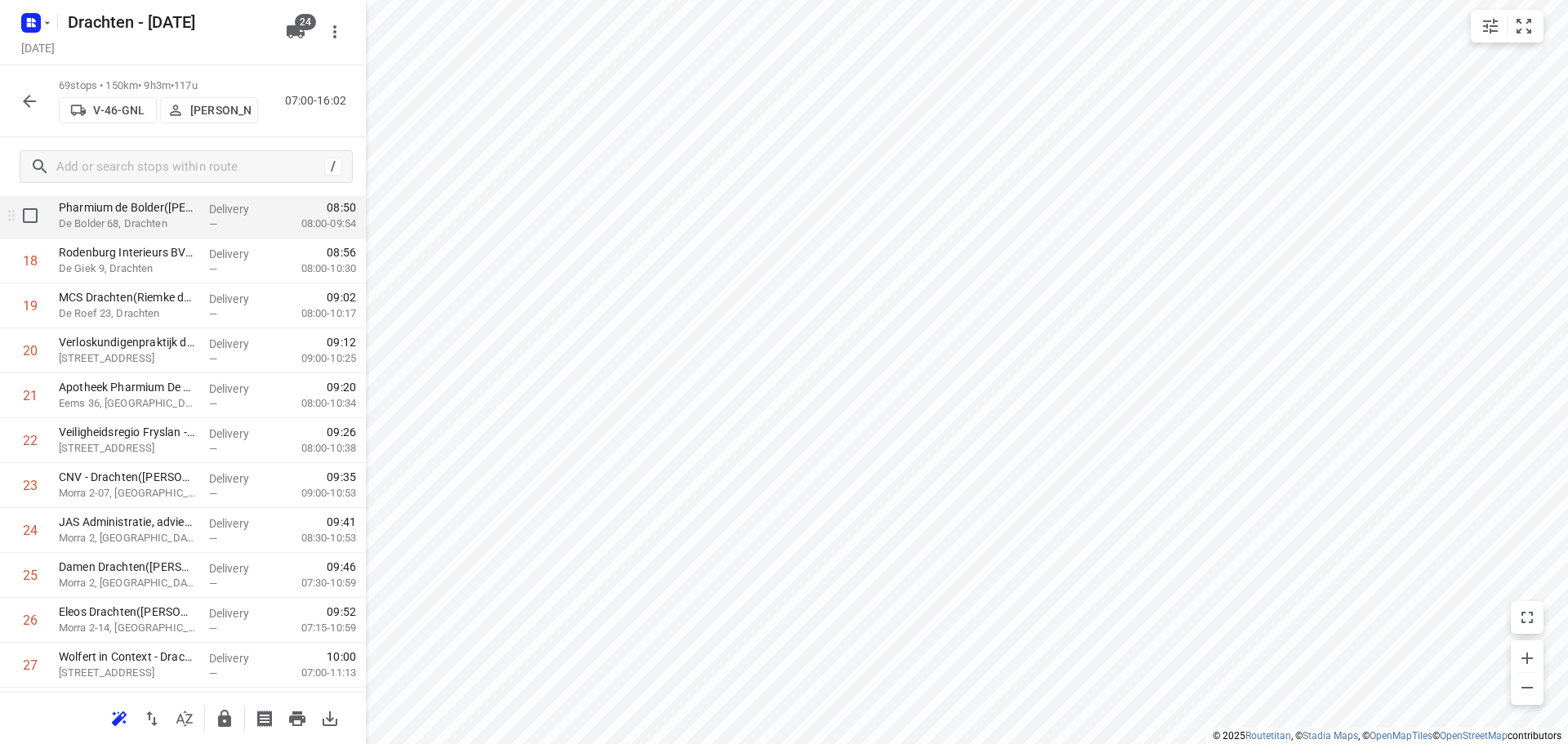
scroll to position [912, 0]
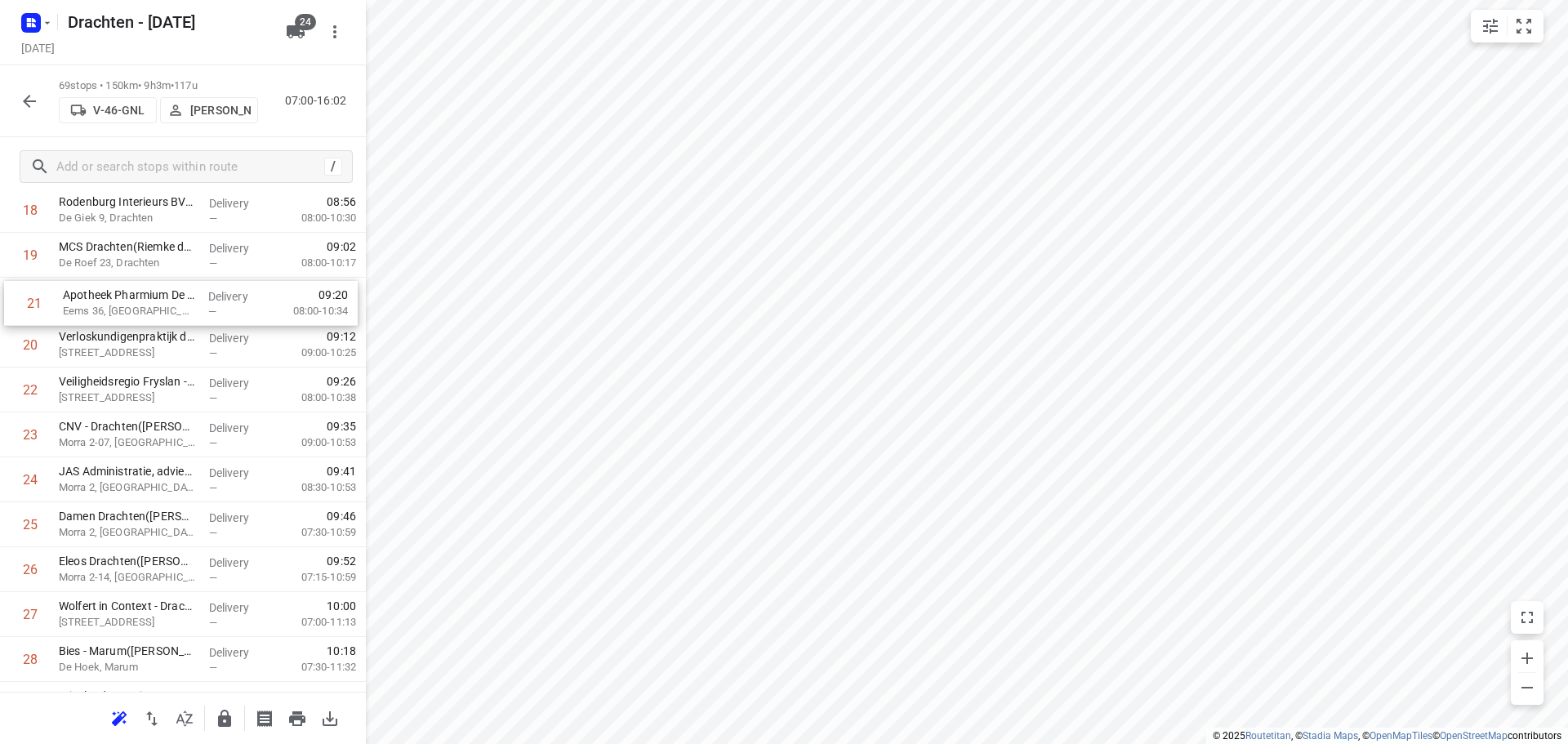
drag, startPoint x: 185, startPoint y: 347, endPoint x: 188, endPoint y: 310, distance: 37.1
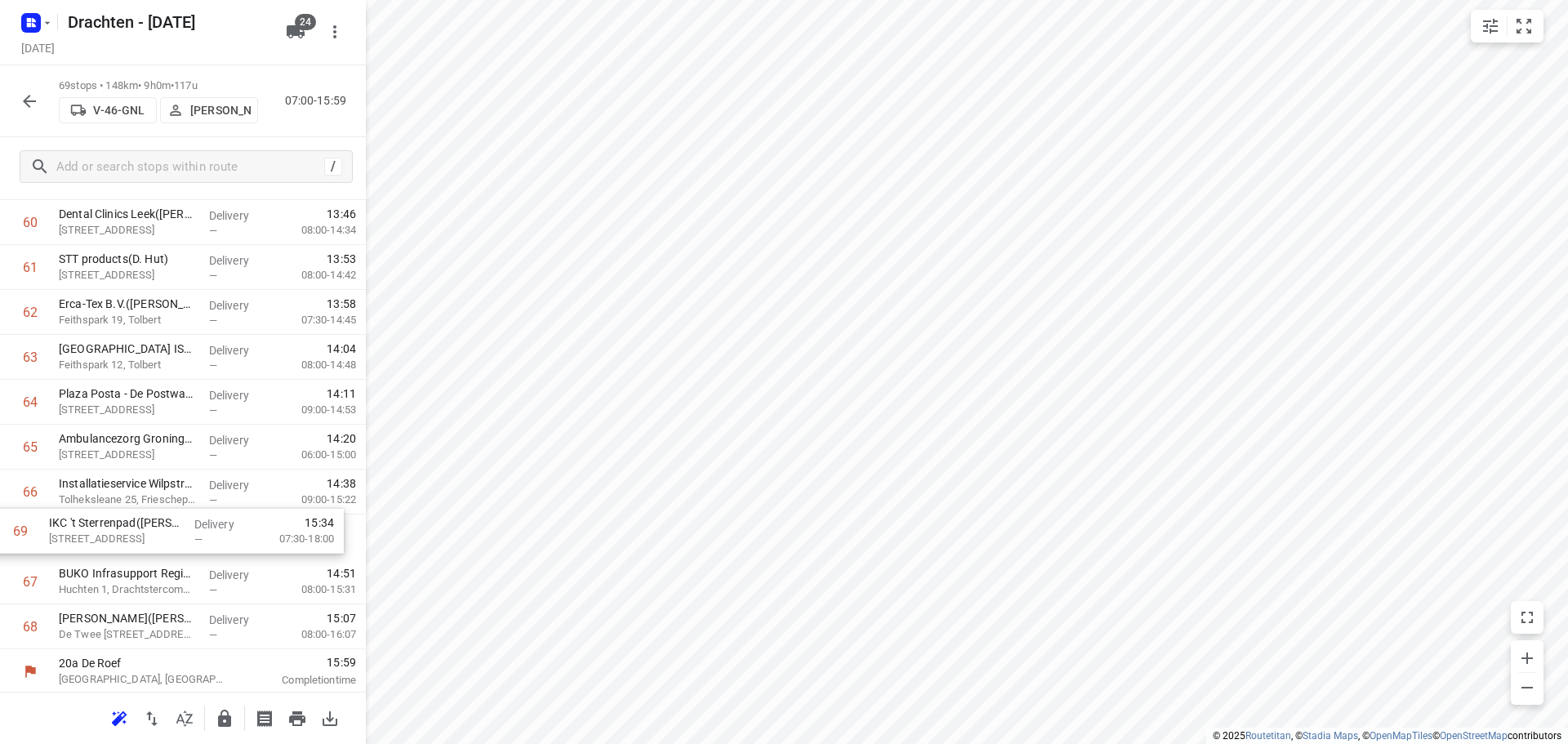
scroll to position [2776, 0]
drag, startPoint x: 188, startPoint y: 626, endPoint x: 188, endPoint y: 474, distance: 152.0
click at [232, 717] on icon "button" at bounding box center [224, 718] width 20 height 20
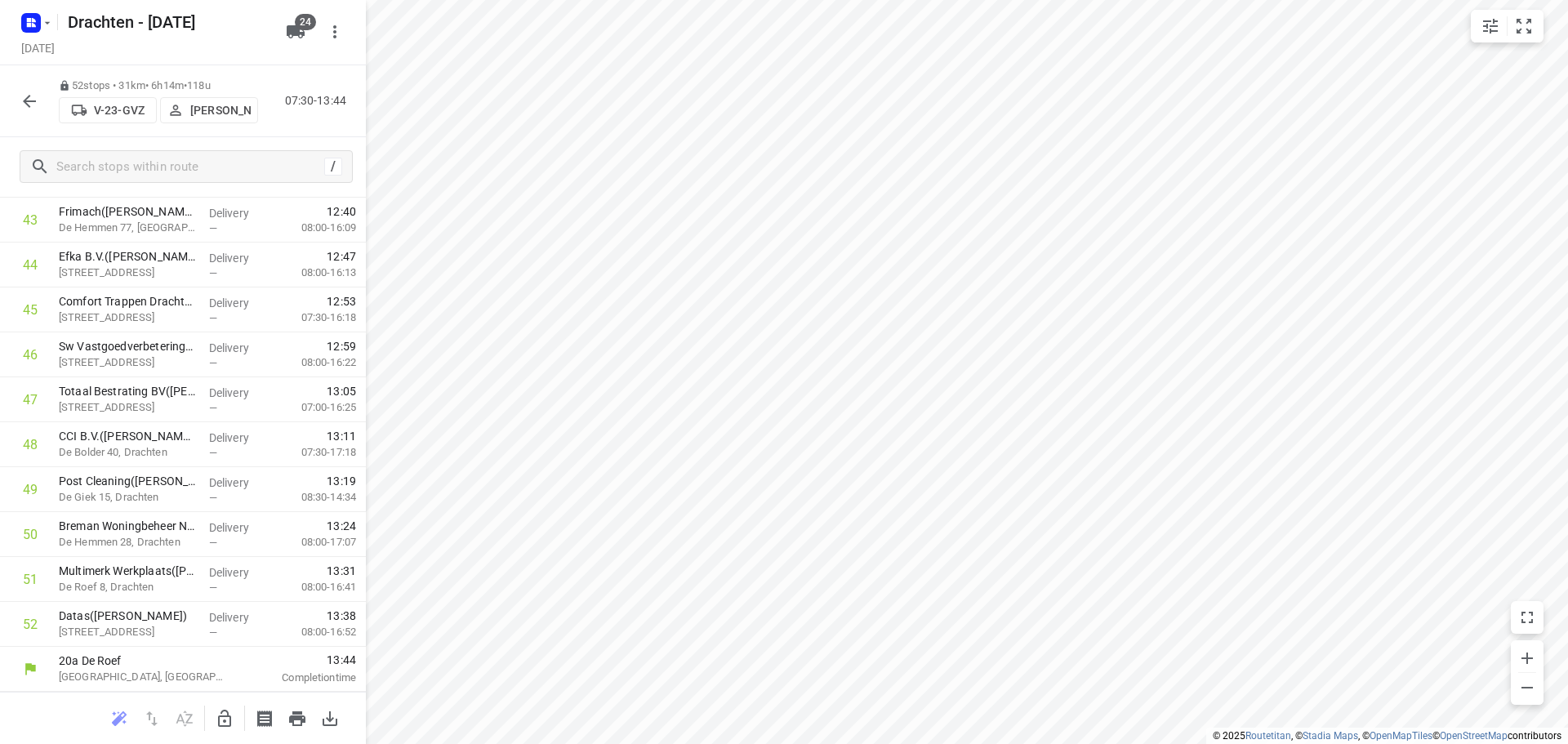
scroll to position [2013, 0]
click at [224, 714] on icon "button" at bounding box center [224, 718] width 20 height 20
click at [31, 627] on input "checkbox" at bounding box center [30, 624] width 33 height 33
checkbox input "true"
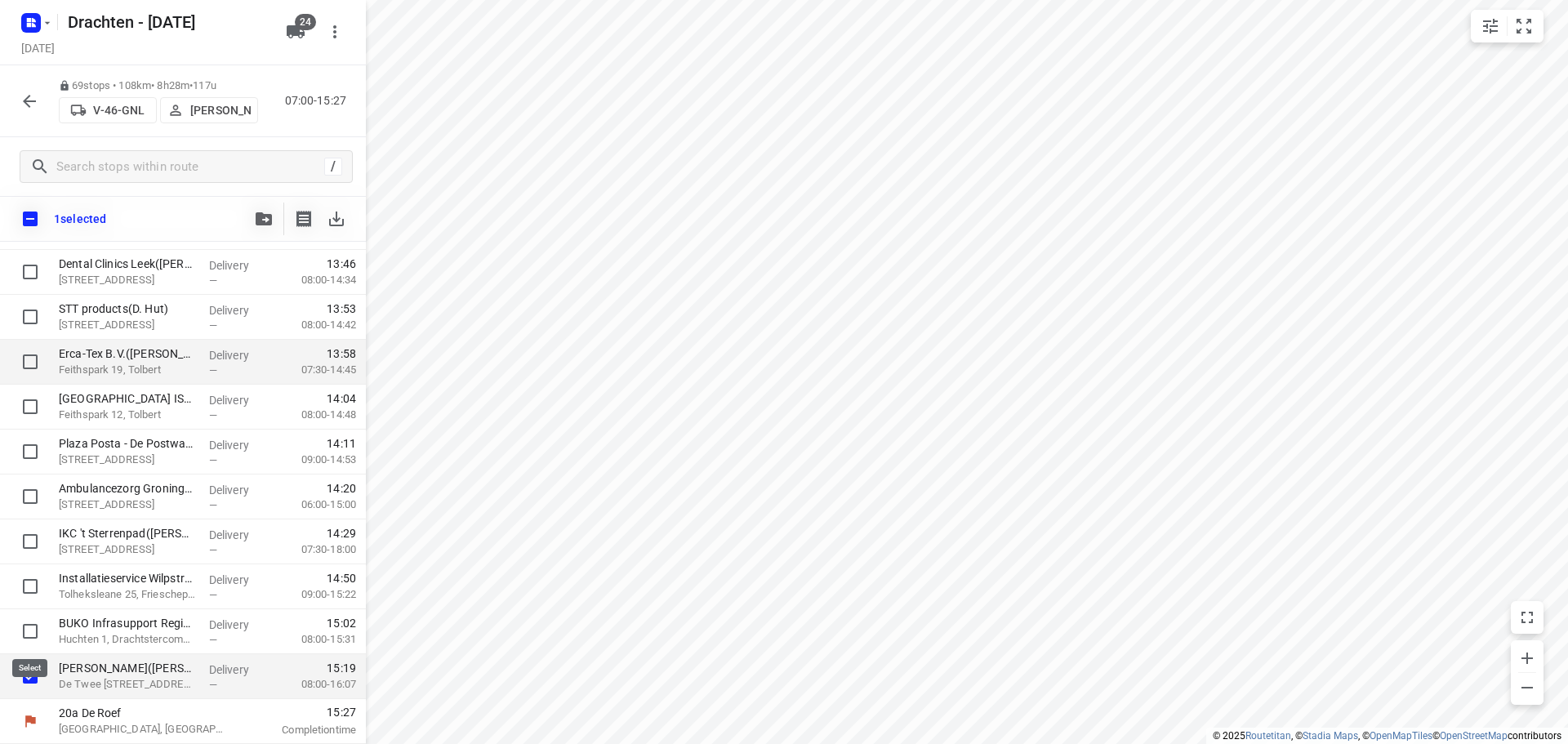
scroll to position [2769, 0]
click at [259, 219] on icon "button" at bounding box center [264, 219] width 16 height 13
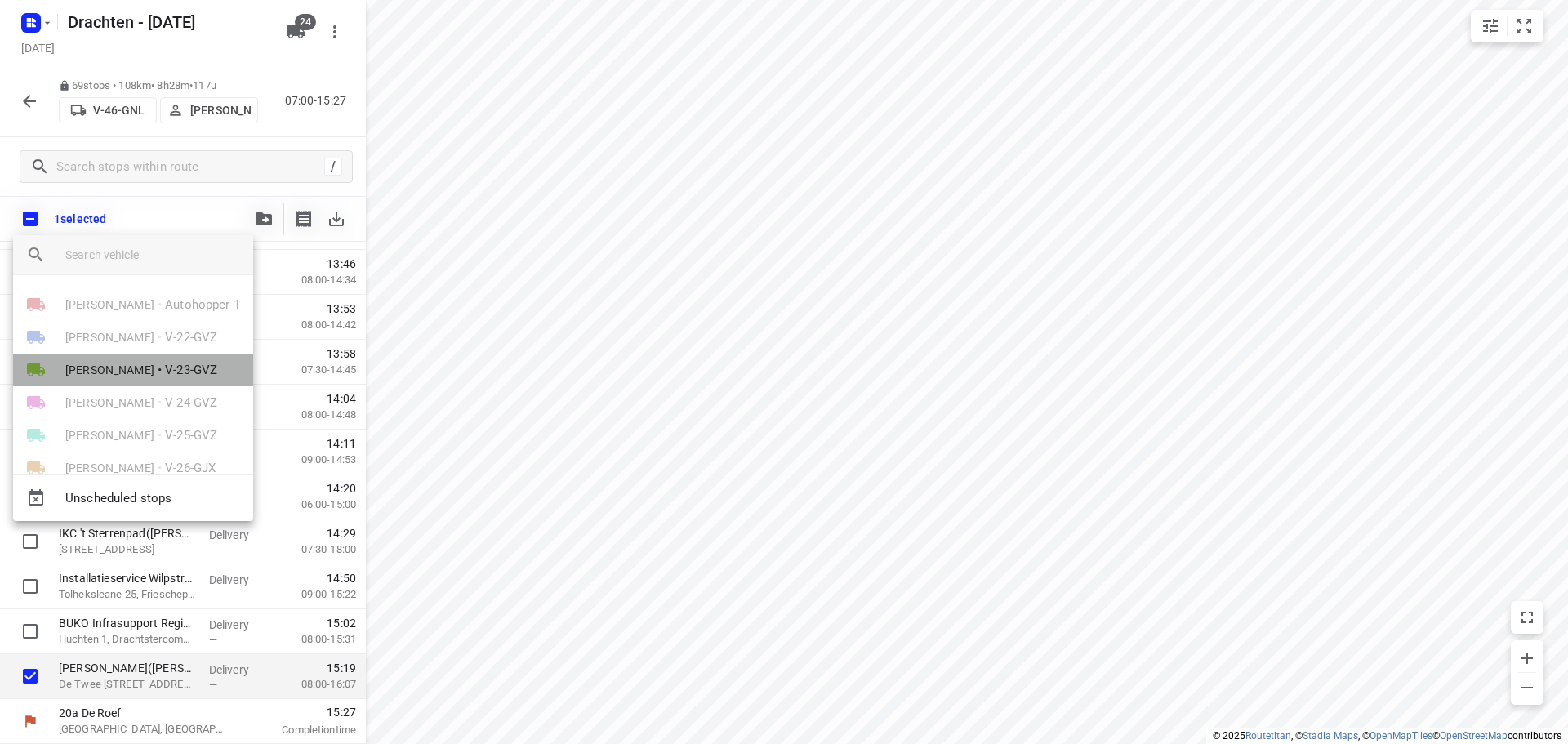
click at [158, 359] on li "Ruben Kommerie • V-23-GVZ" at bounding box center [133, 370] width 240 height 33
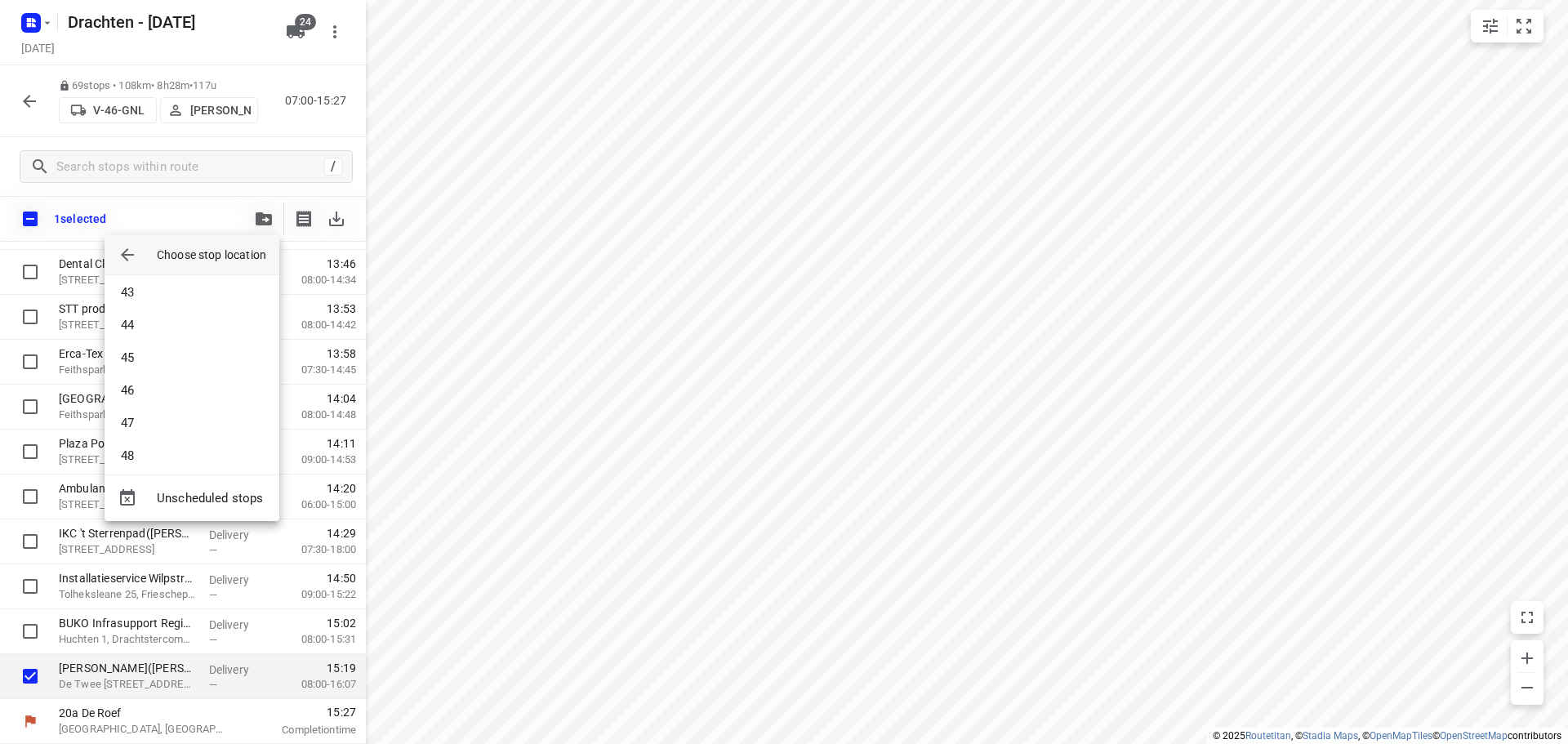
scroll to position [1518, 0]
click at [129, 436] on li "52" at bounding box center [192, 445] width 175 height 33
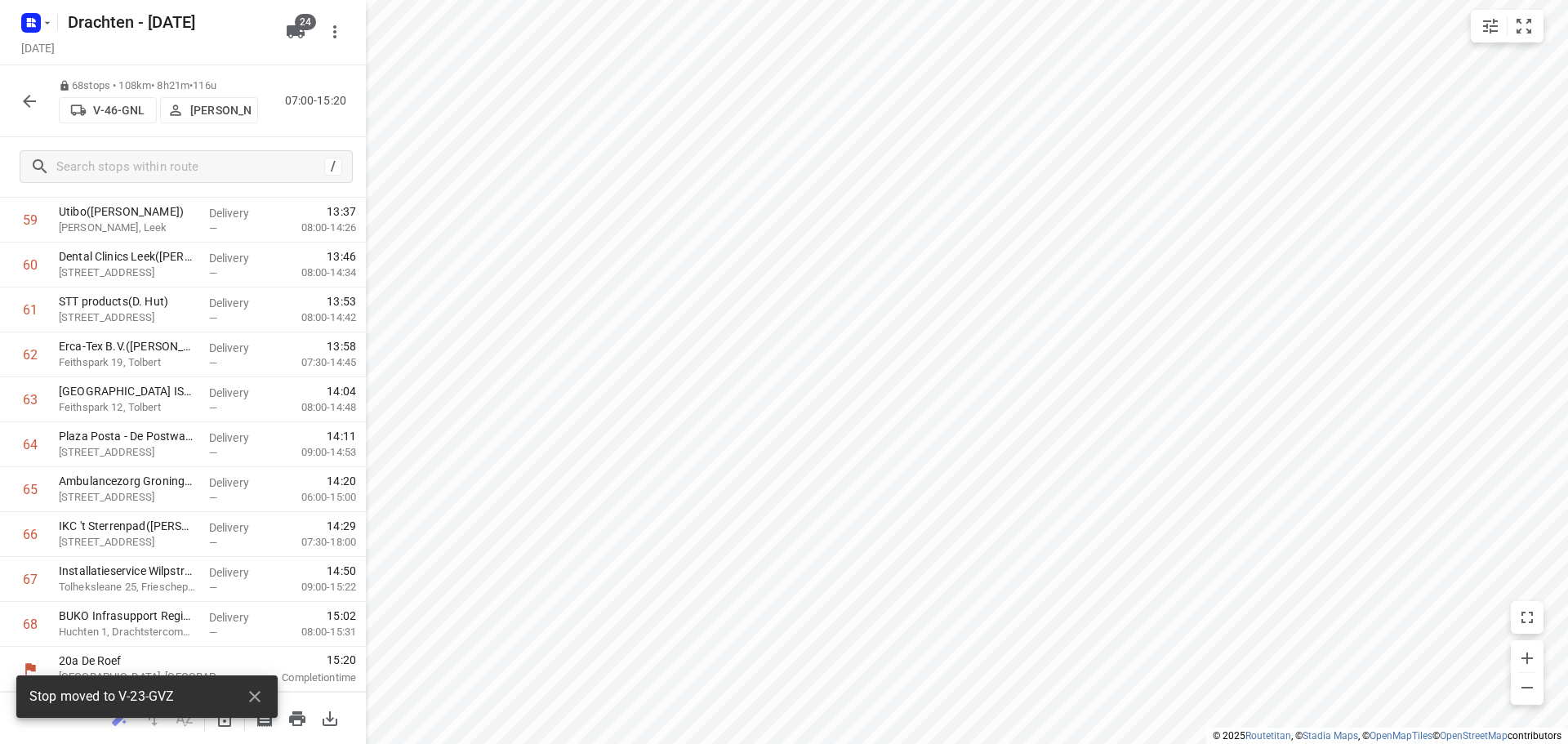
scroll to position [2731, 0]
click at [251, 693] on icon "button" at bounding box center [254, 696] width 11 height 11
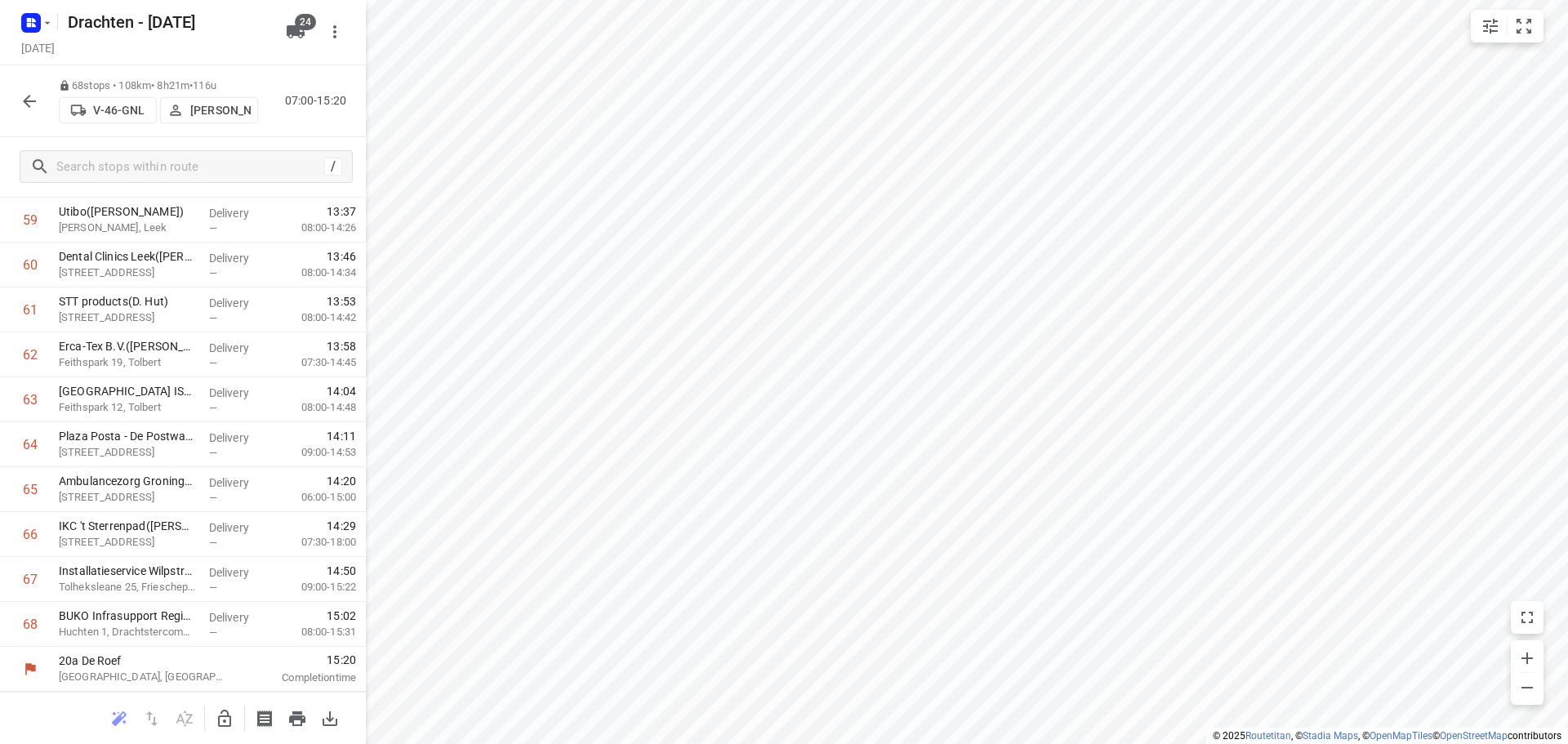
click at [226, 720] on icon "button" at bounding box center [224, 718] width 13 height 17
click at [226, 720] on icon "button" at bounding box center [224, 718] width 20 height 20
click at [214, 716] on icon "button" at bounding box center [224, 718] width 20 height 20
click at [42, 105] on button "button" at bounding box center [29, 101] width 33 height 33
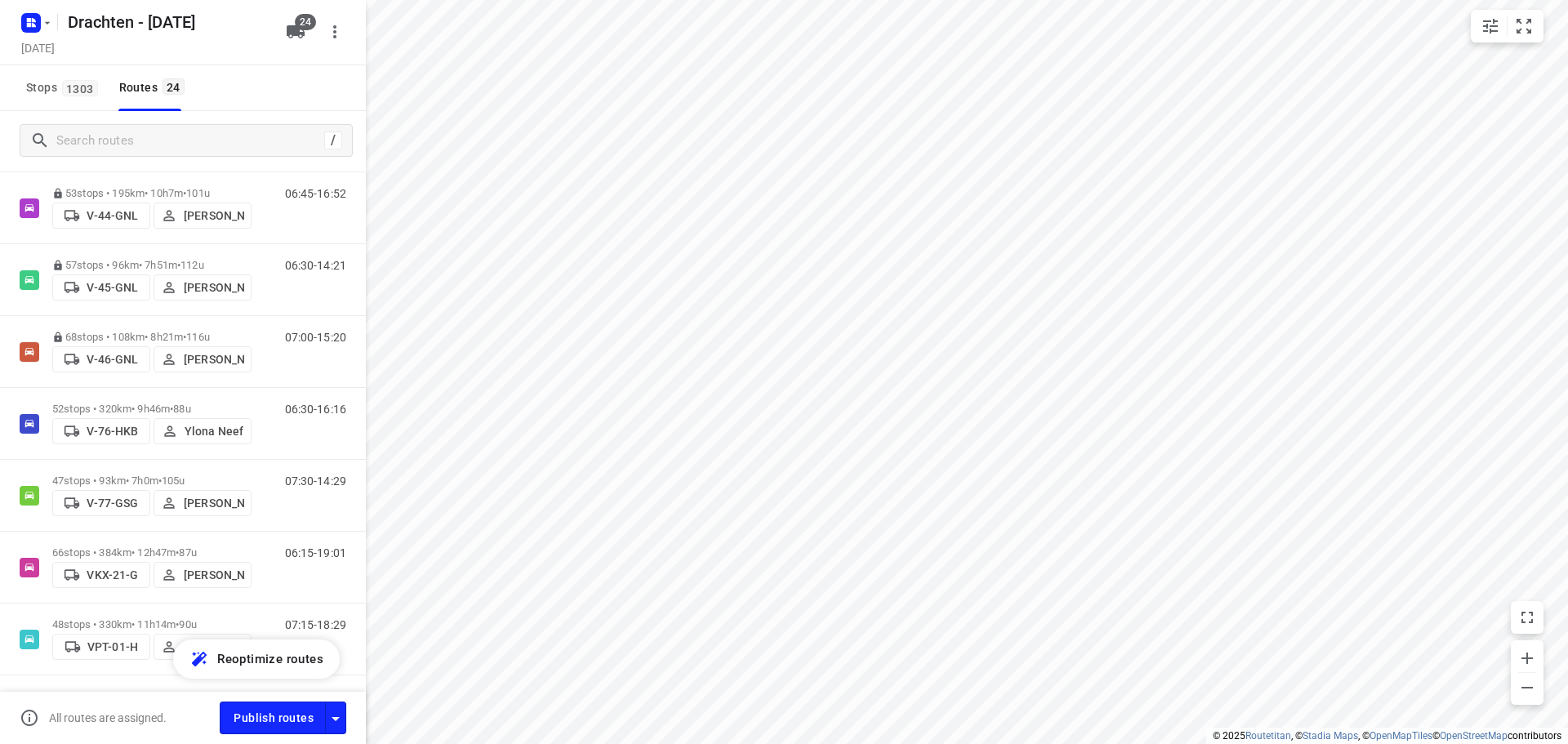
scroll to position [898, 0]
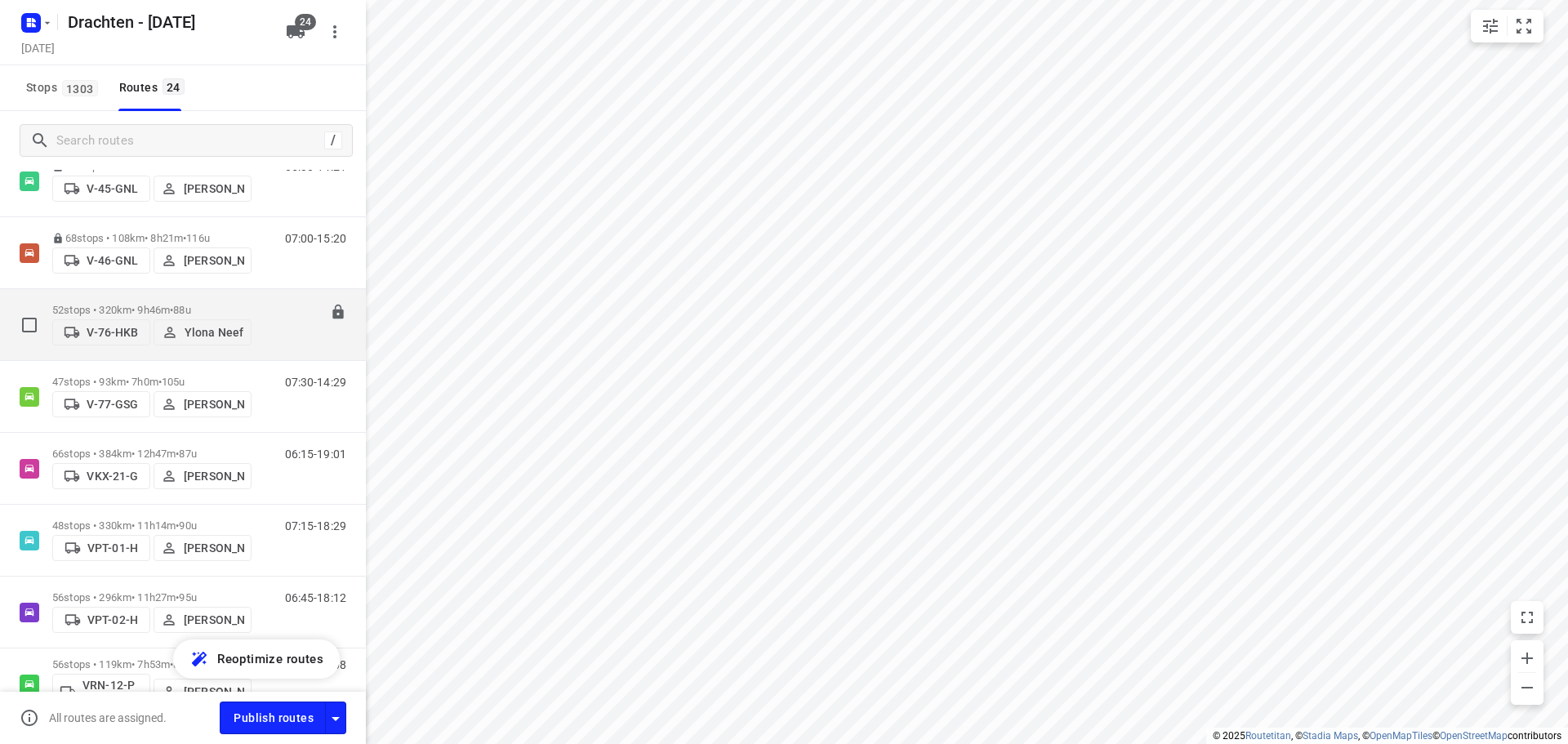
click at [175, 299] on div "52 stops • 320km • 9h46m • 88u V-76-HKB Ylona Neef" at bounding box center [151, 324] width 200 height 58
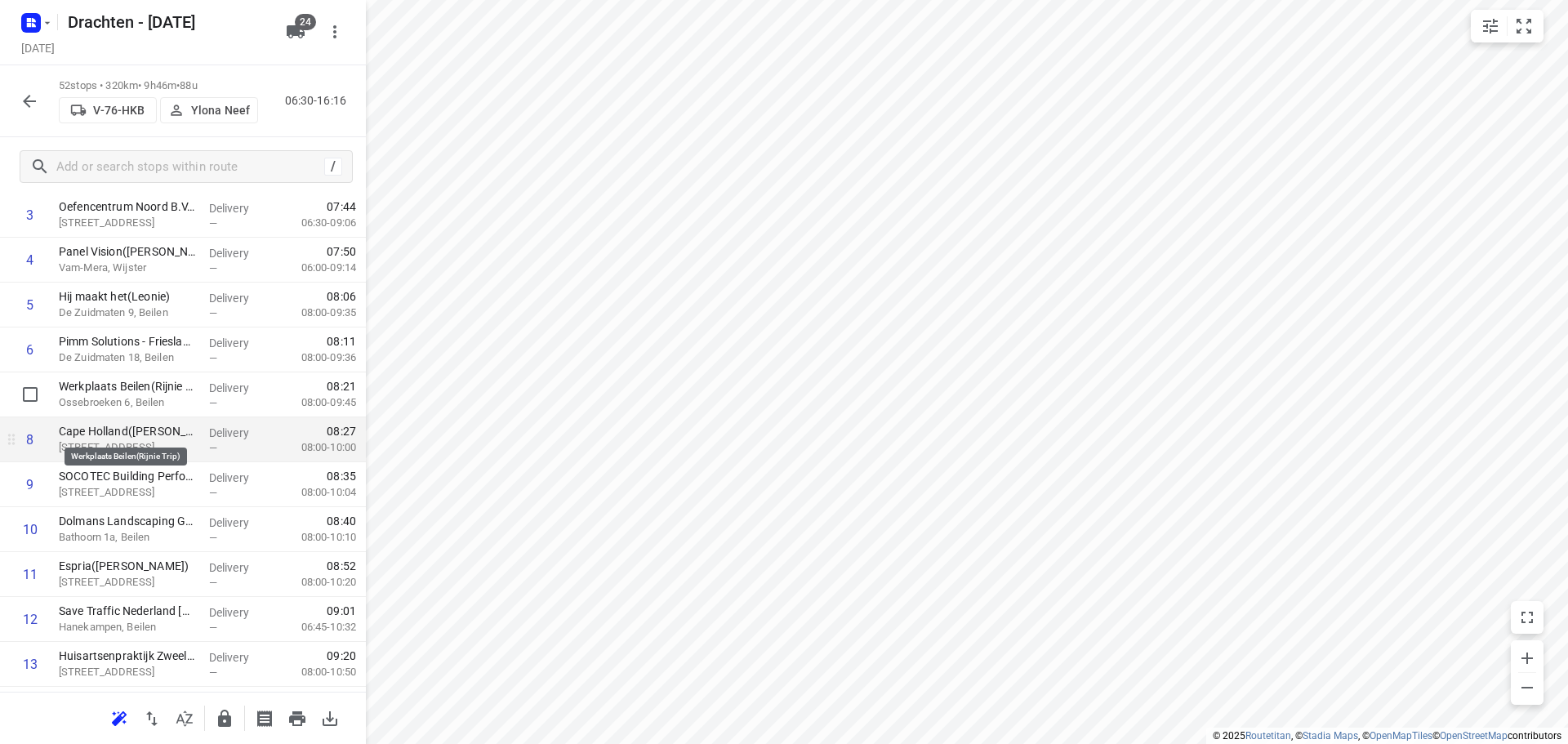
scroll to position [245, 0]
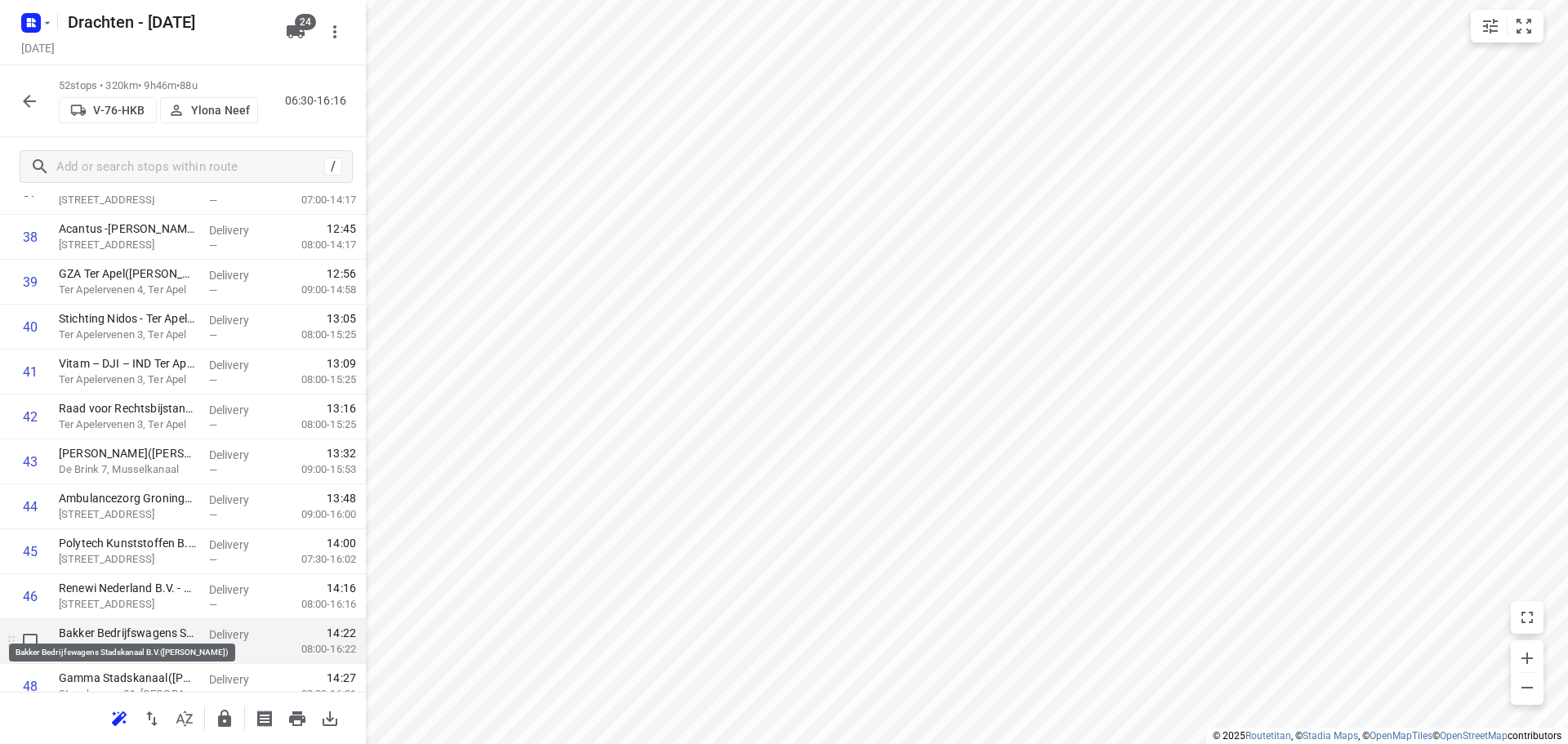
scroll to position [1796, 0]
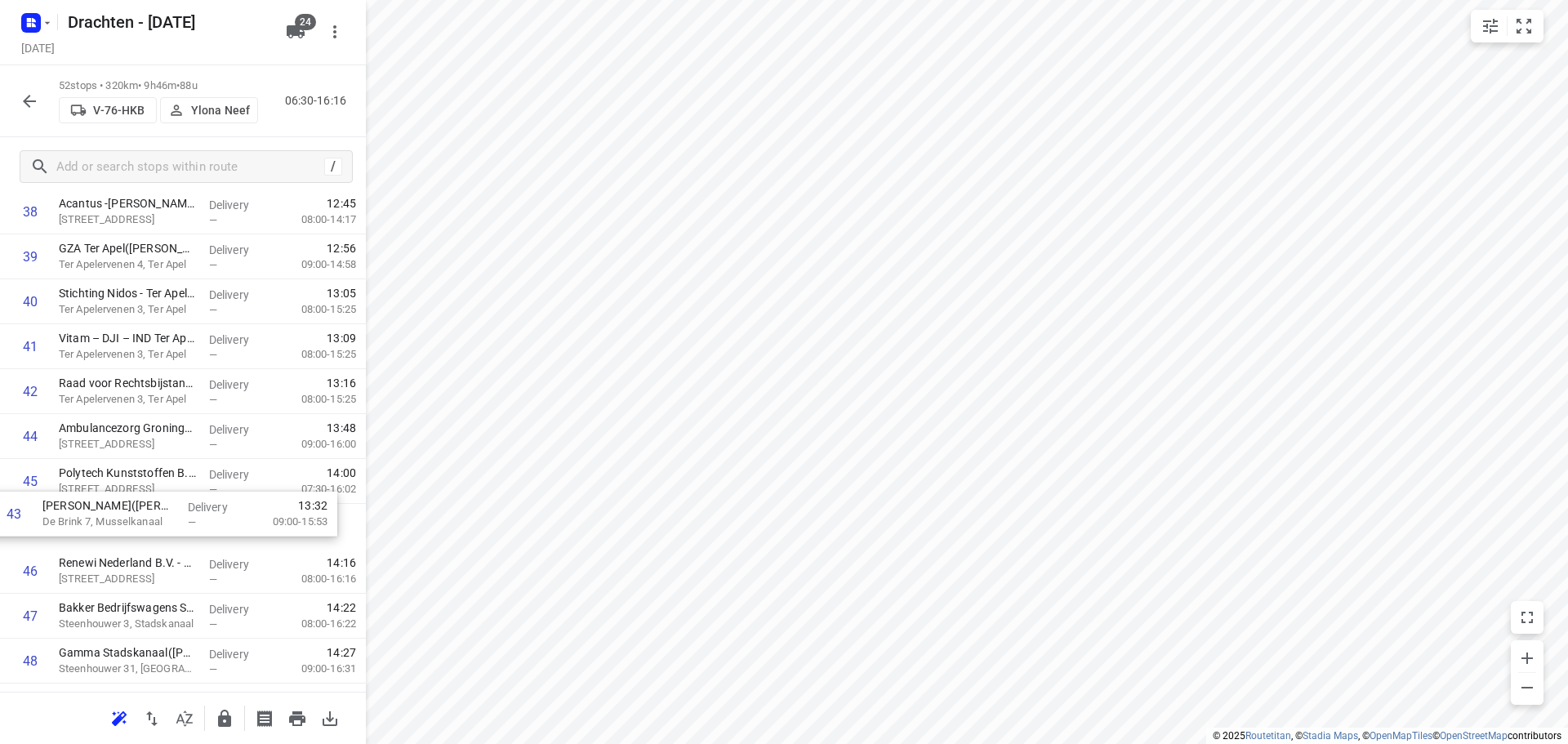
drag, startPoint x: 188, startPoint y: 442, endPoint x: 172, endPoint y: 533, distance: 92.4
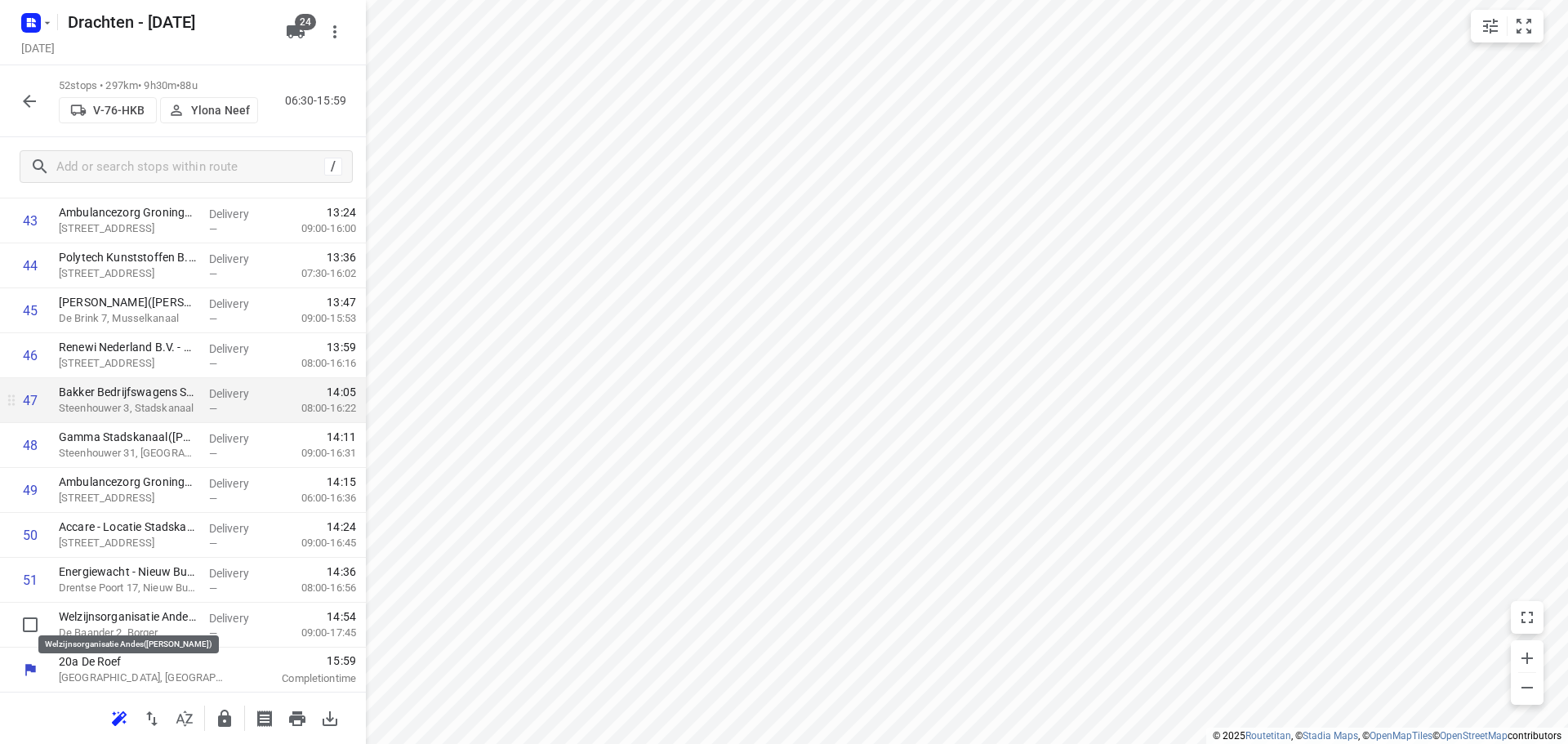
scroll to position [2013, 0]
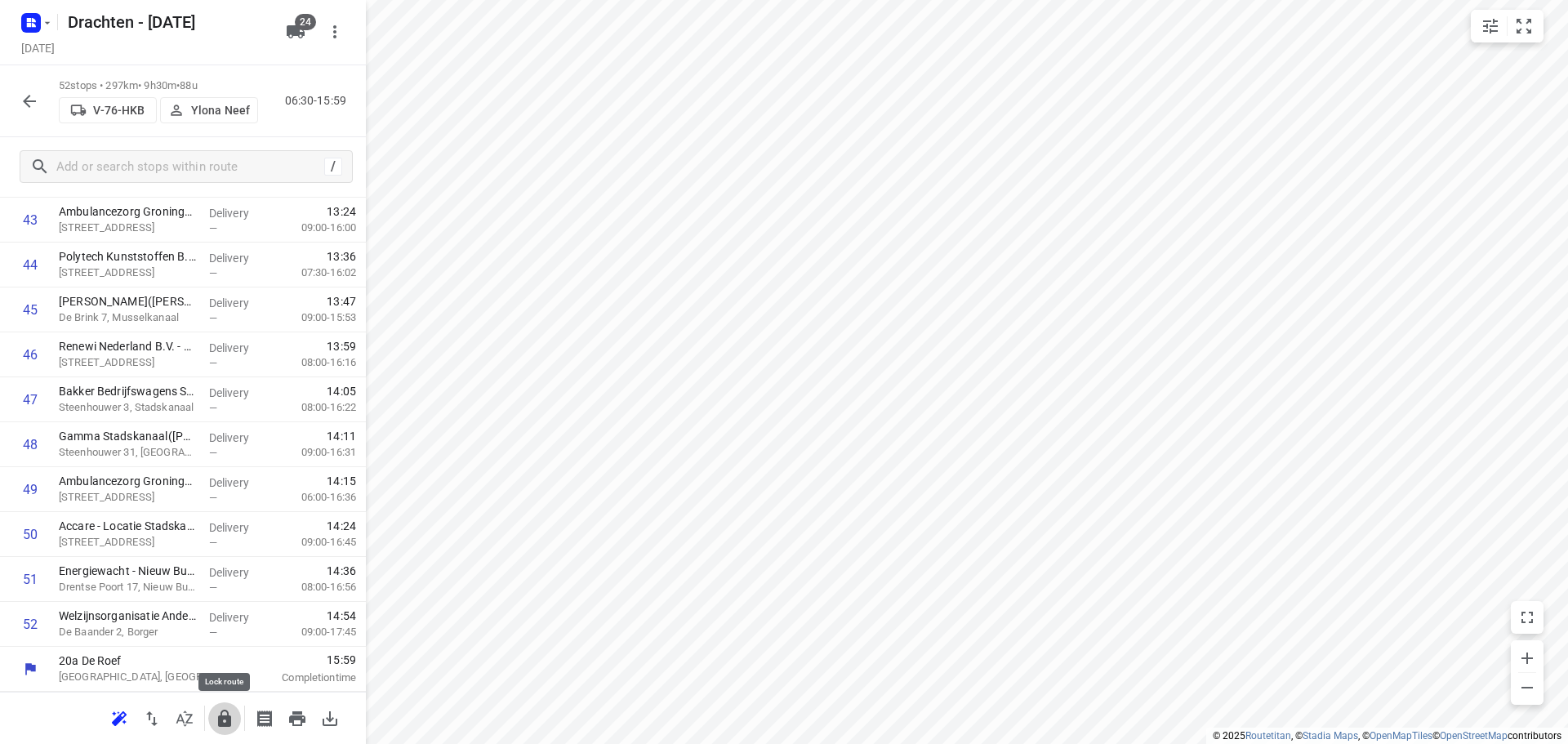
click at [213, 715] on button "button" at bounding box center [225, 718] width 33 height 33
click at [38, 101] on icon "button" at bounding box center [29, 101] width 20 height 20
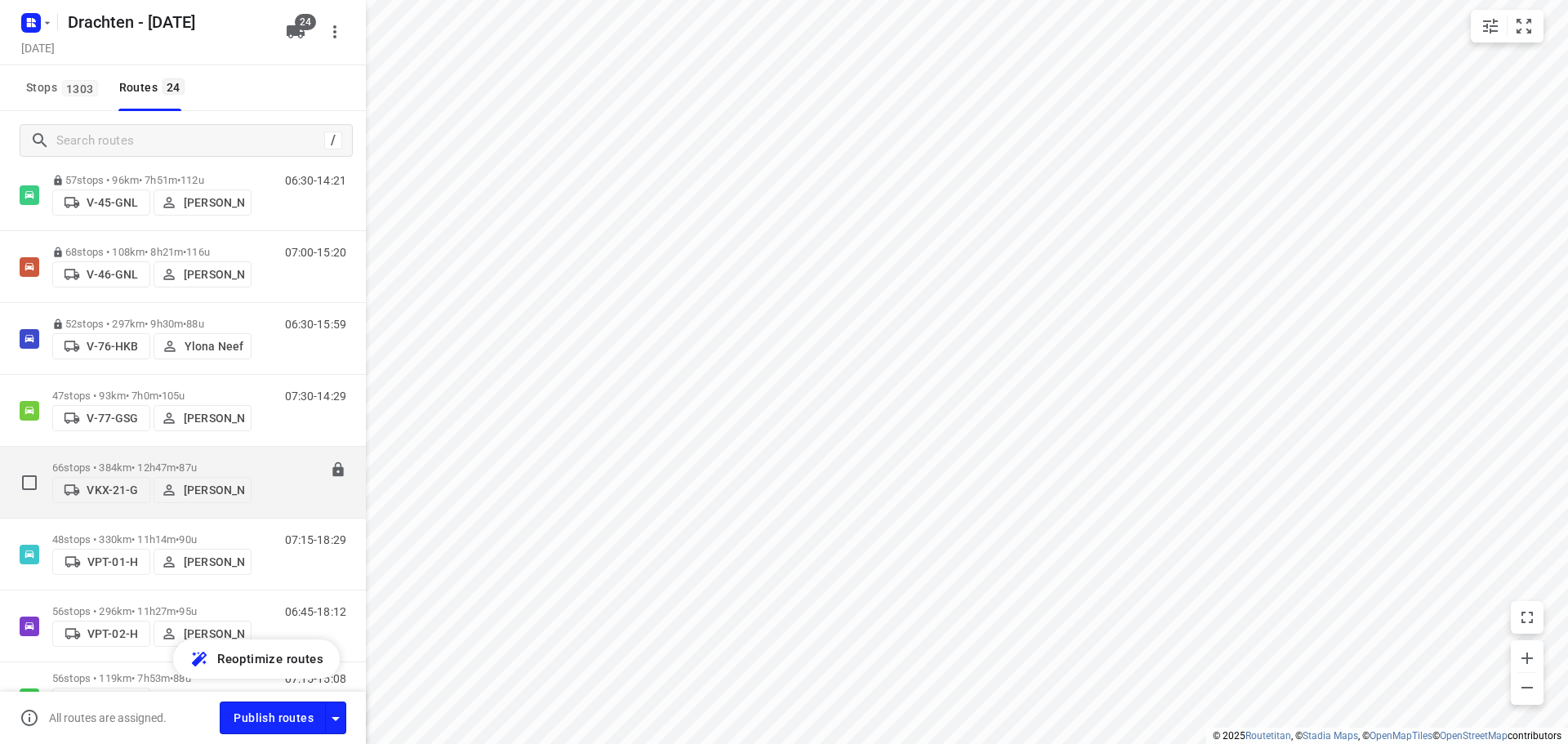
scroll to position [898, 0]
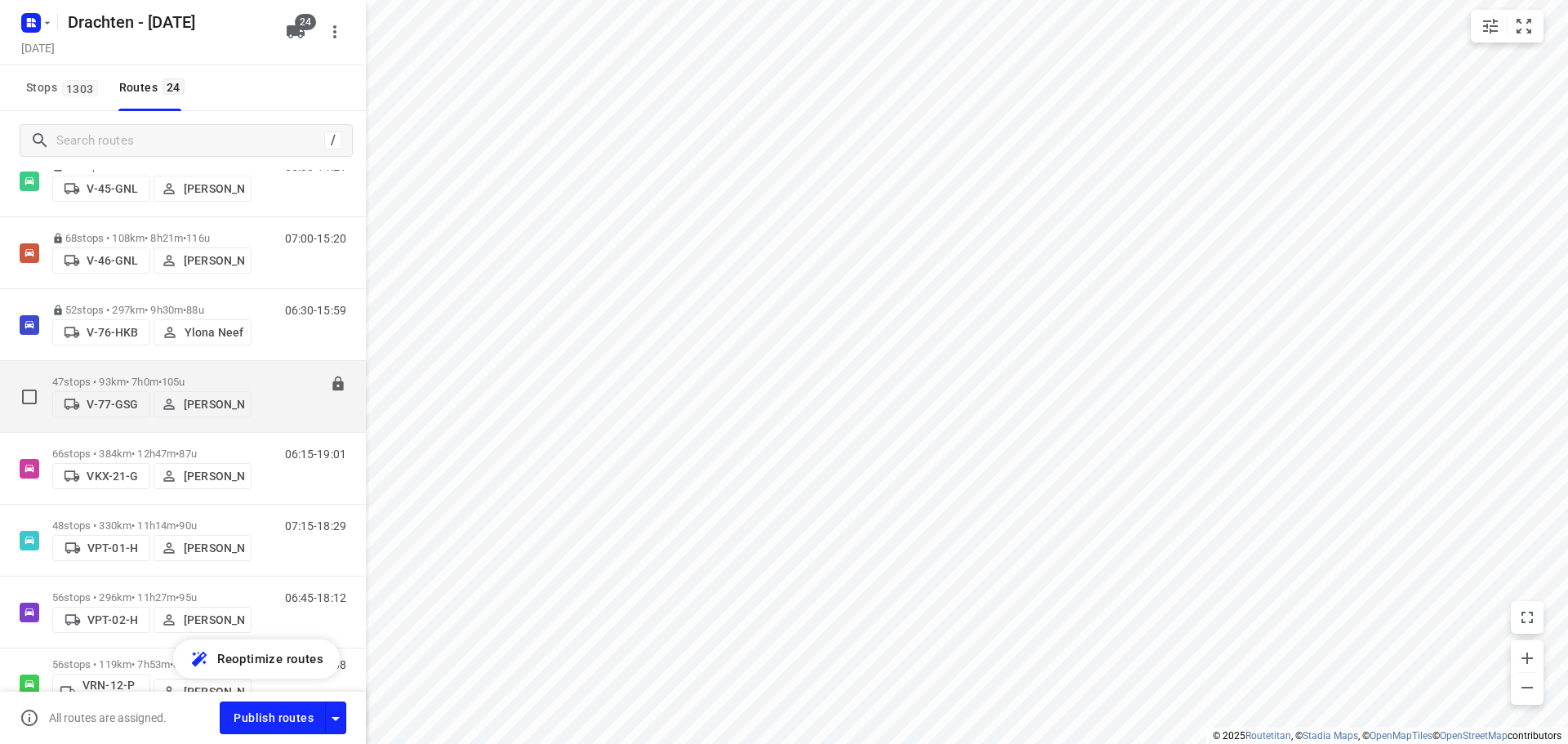
click at [185, 376] on span "105u" at bounding box center [173, 382] width 23 height 12
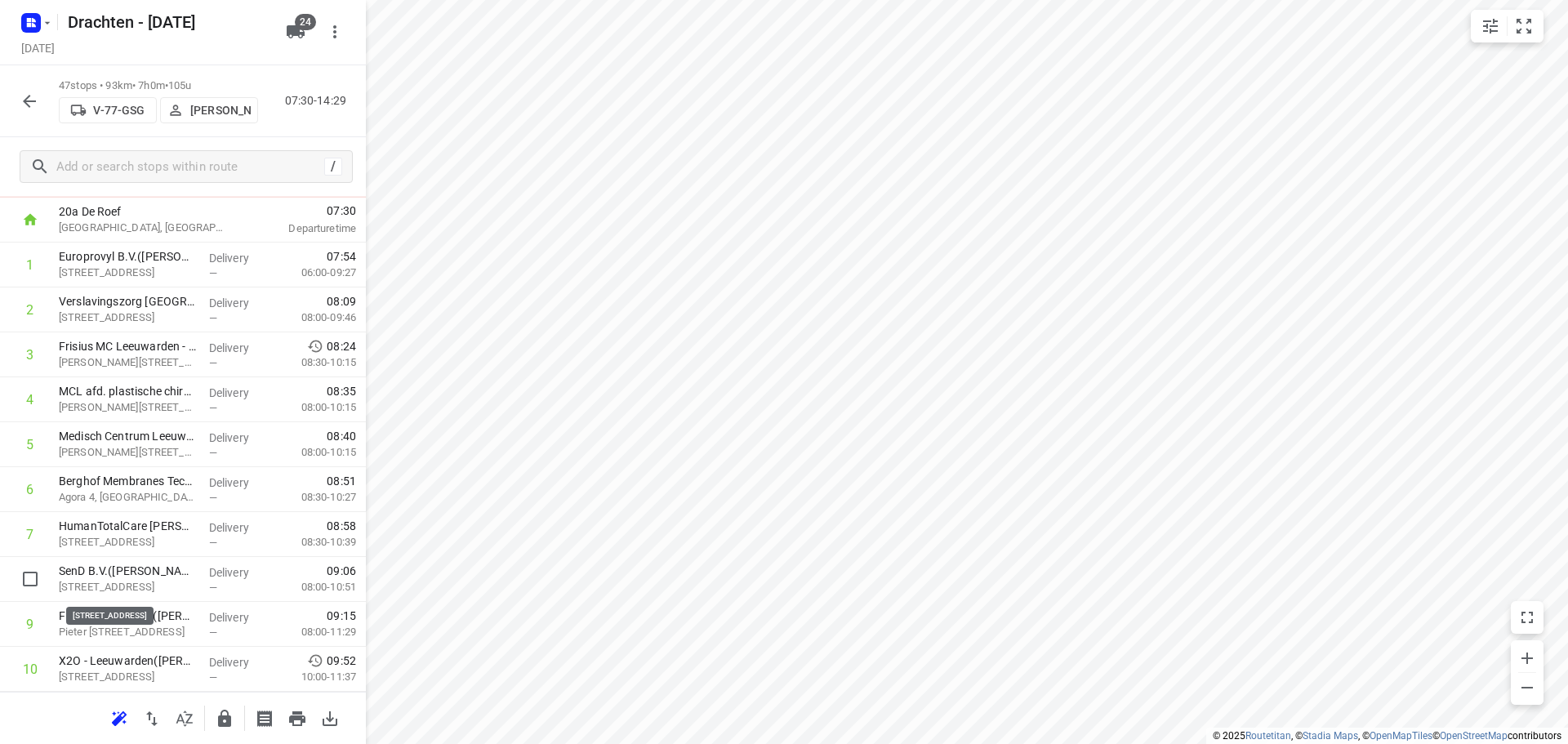
scroll to position [83, 0]
drag, startPoint x: 118, startPoint y: 590, endPoint x: 119, endPoint y: 490, distance: 100.0
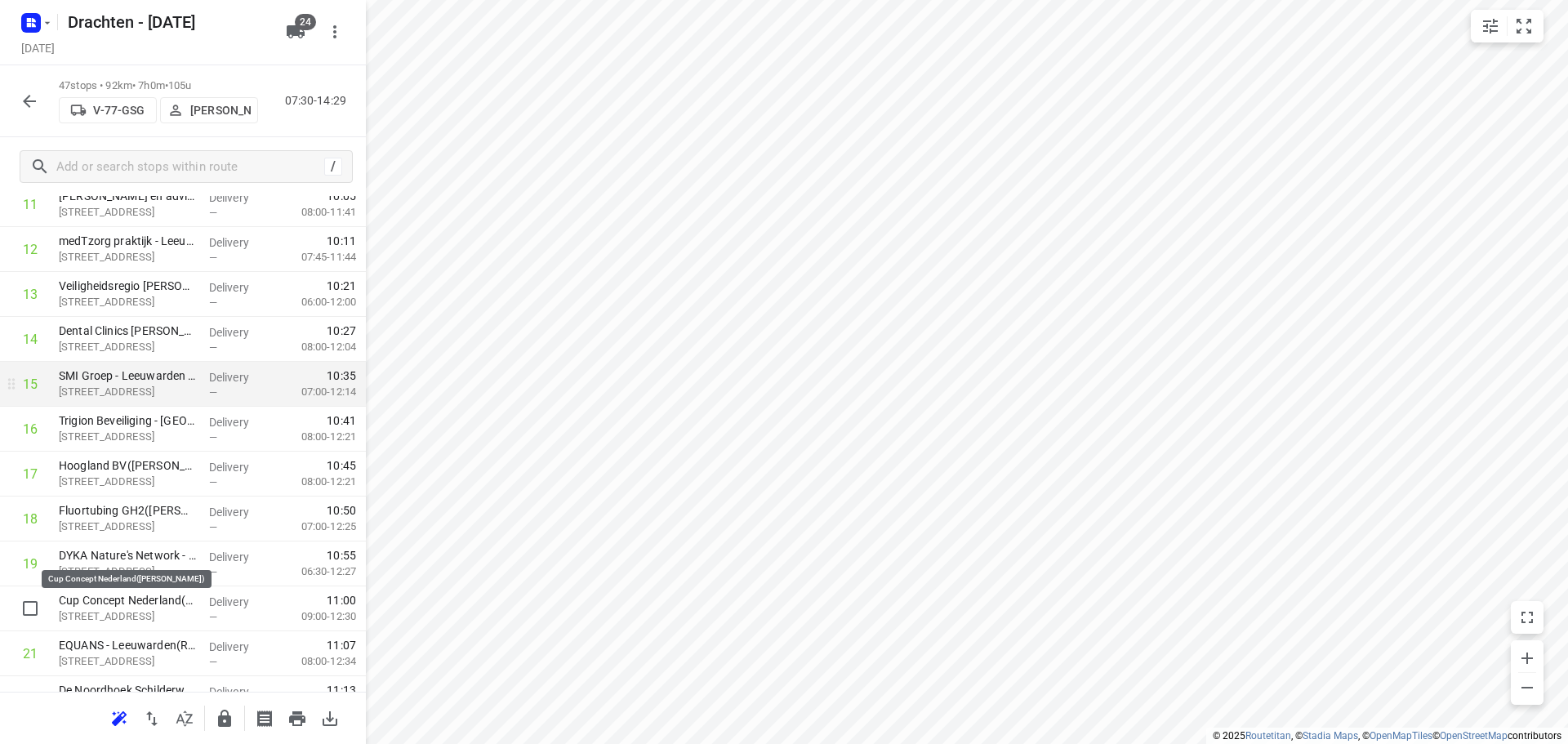
scroll to position [736, 0]
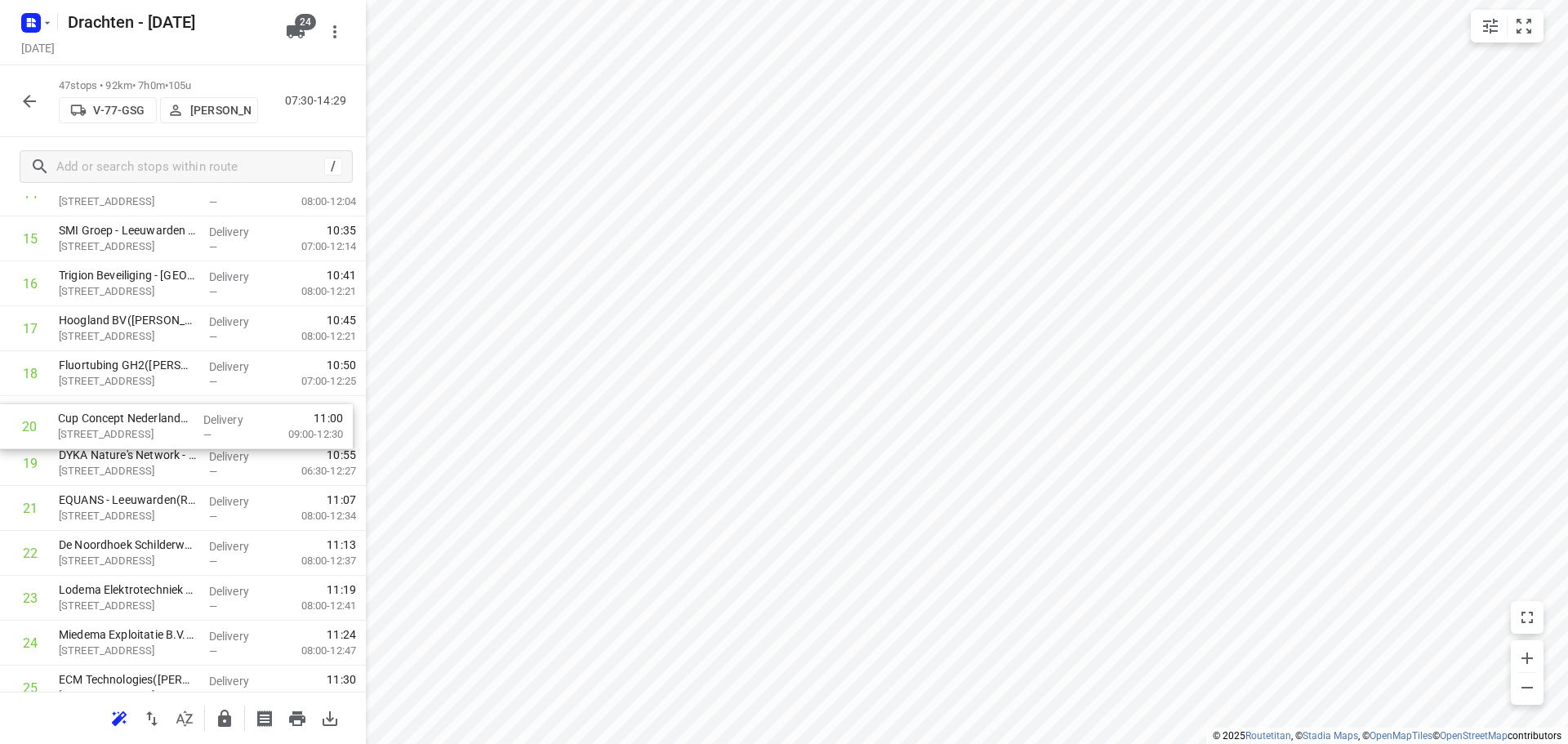
drag, startPoint x: 133, startPoint y: 455, endPoint x: 132, endPoint y: 414, distance: 41.0
click at [132, 414] on div "1 Europrovyl B.V.([PERSON_NAME]) Vestaweg 1, [GEOGRAPHIC_DATA] Delivery — 07:54…" at bounding box center [182, 643] width 366 height 2110
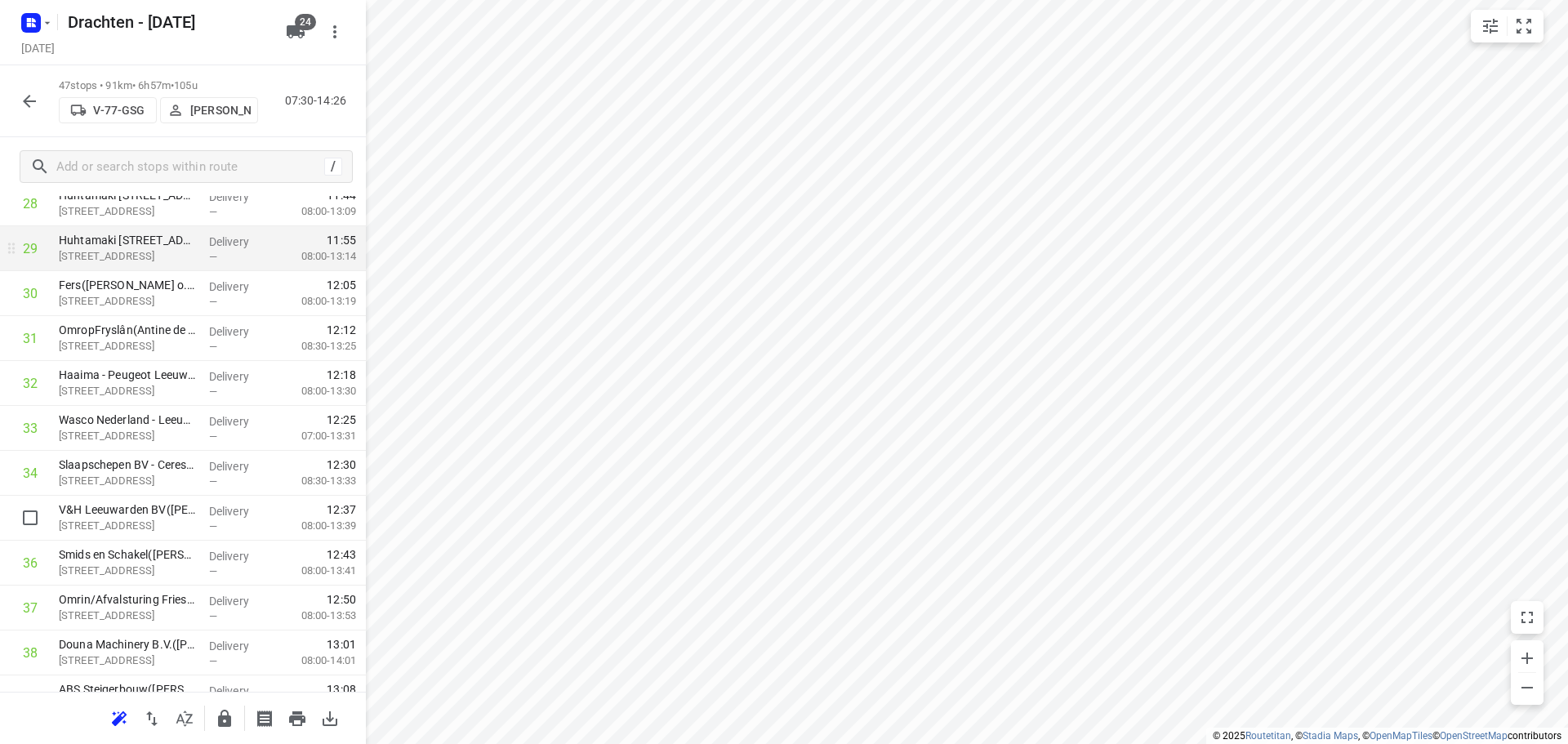
scroll to position [1389, 0]
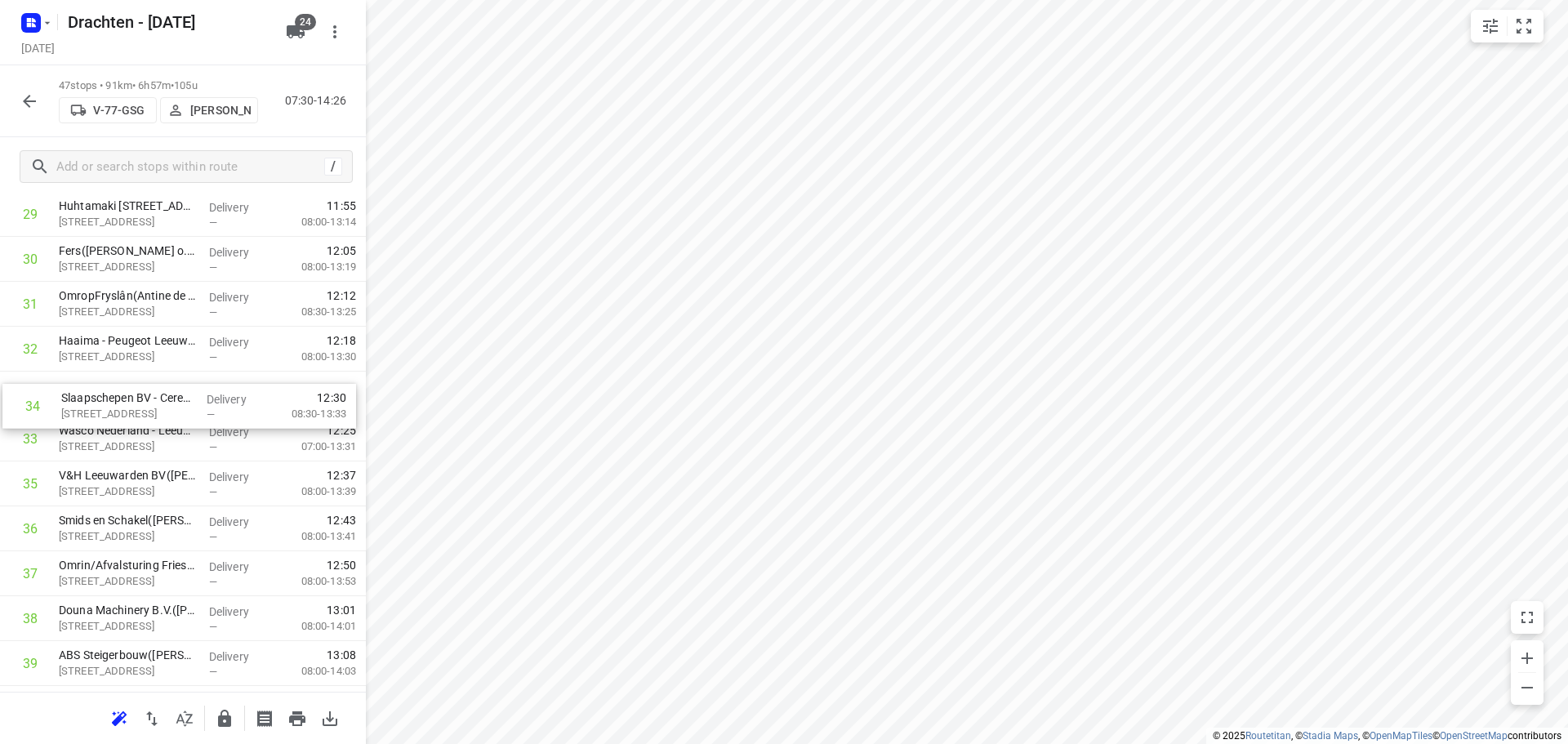
drag, startPoint x: 169, startPoint y: 445, endPoint x: 172, endPoint y: 407, distance: 38.1
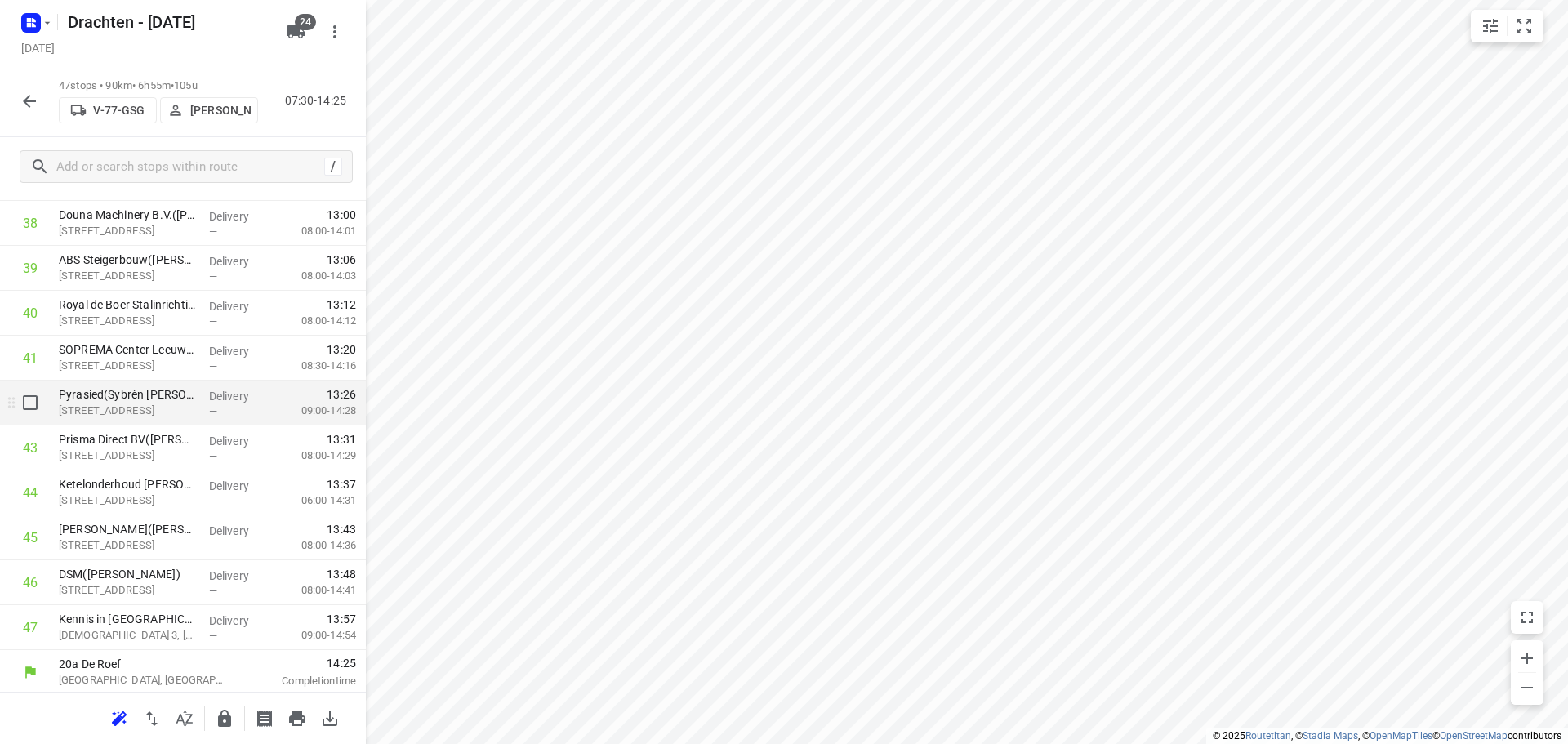
scroll to position [1788, 0]
click at [214, 720] on button "button" at bounding box center [225, 718] width 33 height 33
click at [29, 107] on icon "button" at bounding box center [29, 101] width 20 height 20
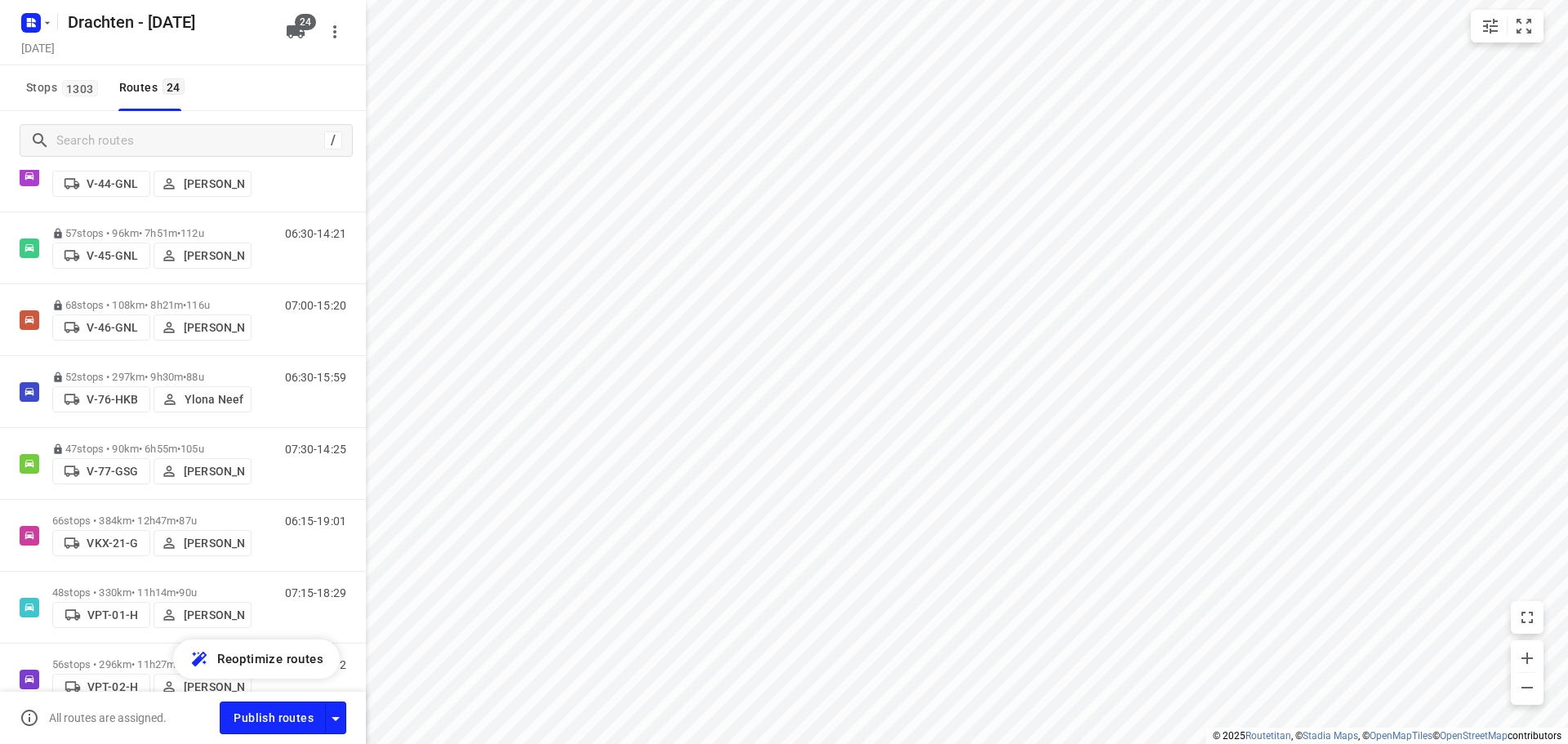
scroll to position [898, 0]
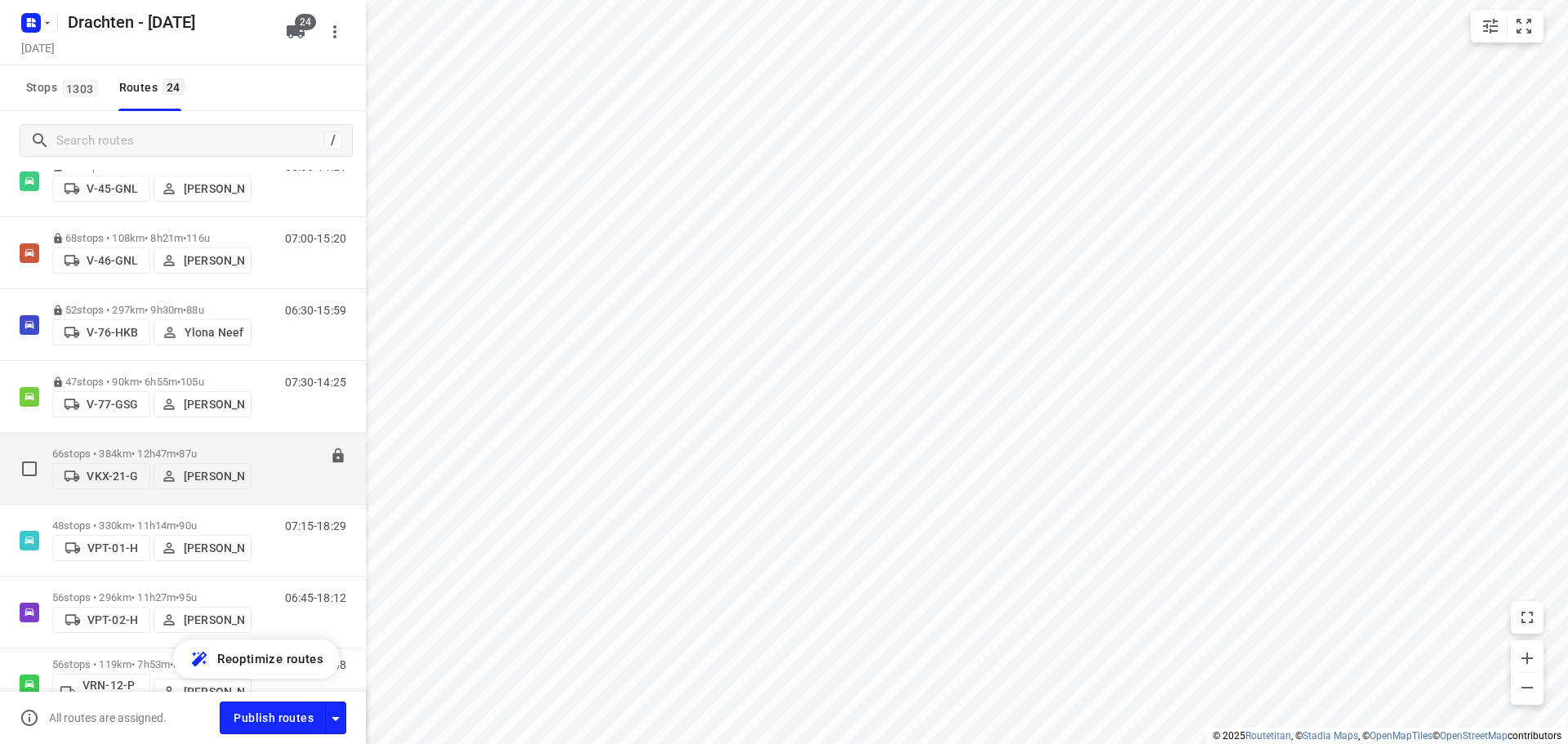
click at [196, 448] on span "87u" at bounding box center [188, 454] width 17 height 12
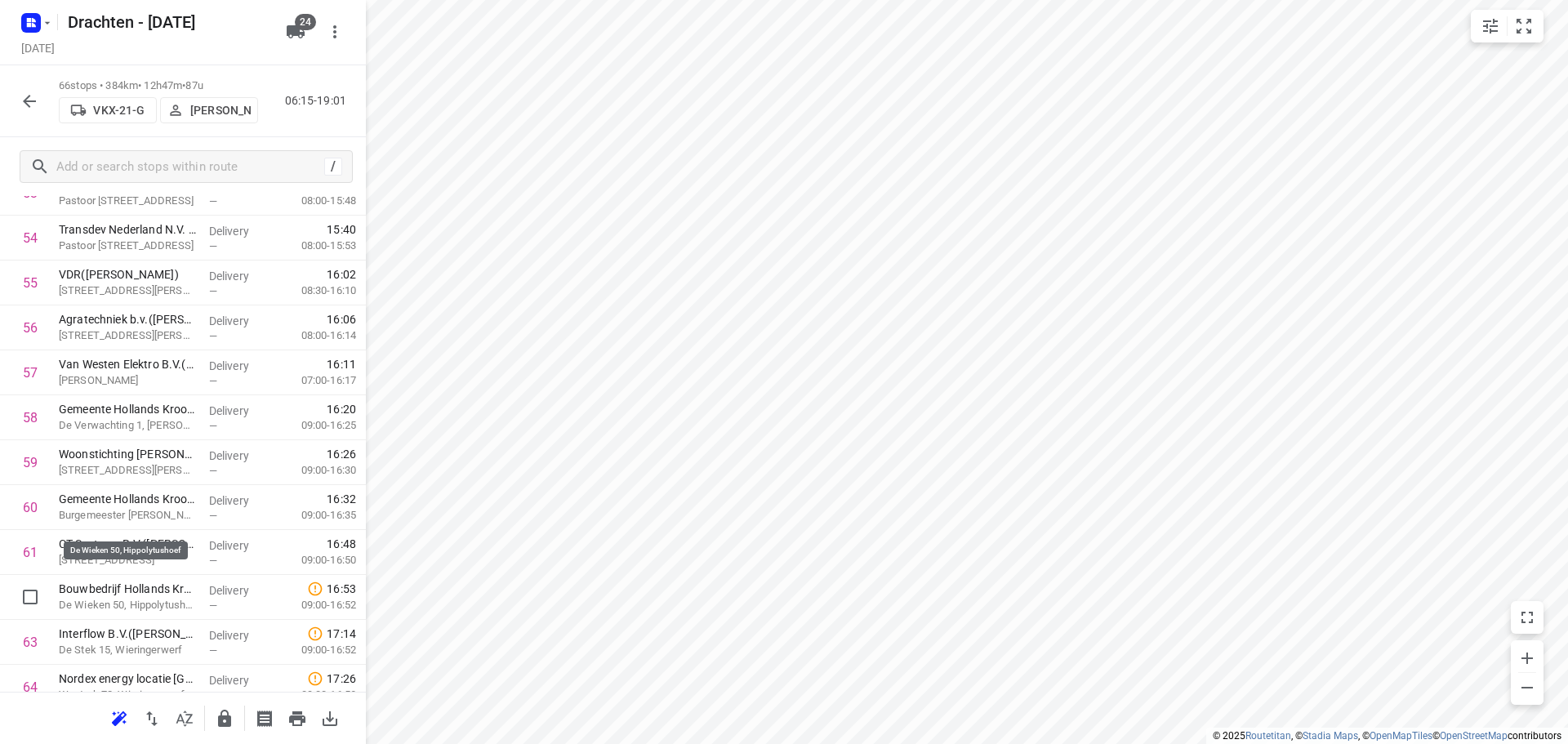
scroll to position [2641, 0]
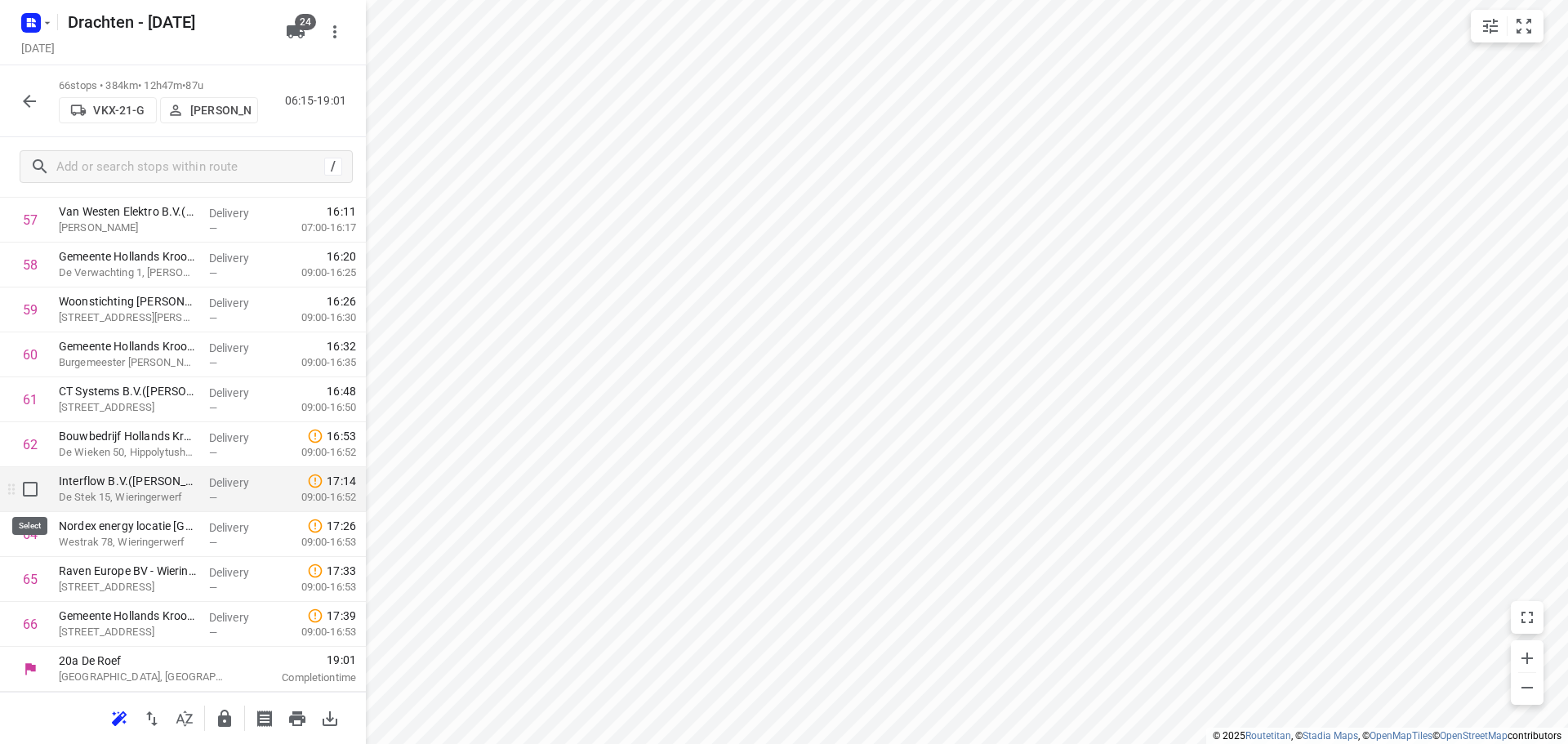
click at [28, 491] on input "checkbox" at bounding box center [30, 489] width 33 height 33
checkbox input "true"
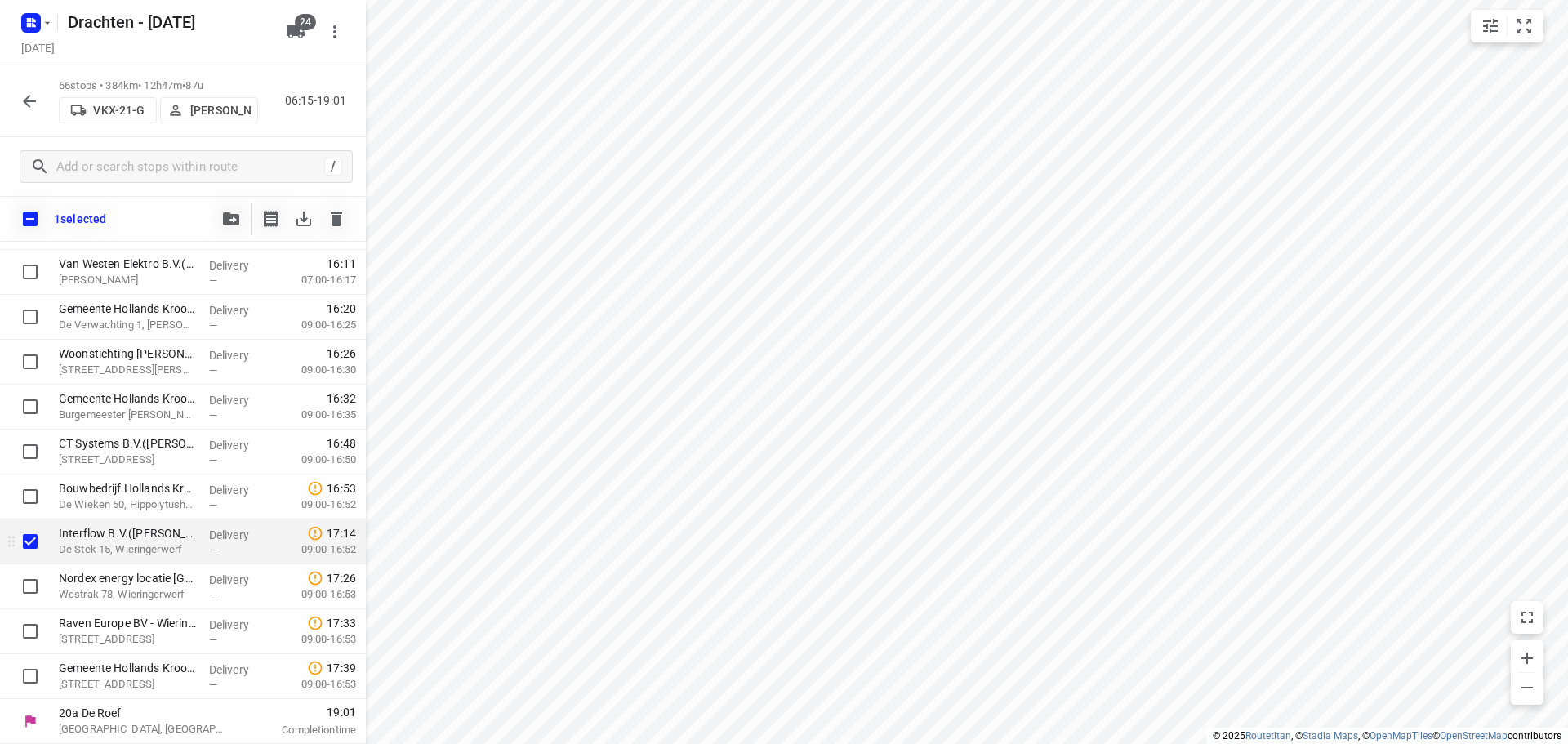
scroll to position [2635, 0]
click at [28, 577] on input "checkbox" at bounding box center [30, 586] width 33 height 33
checkbox input "true"
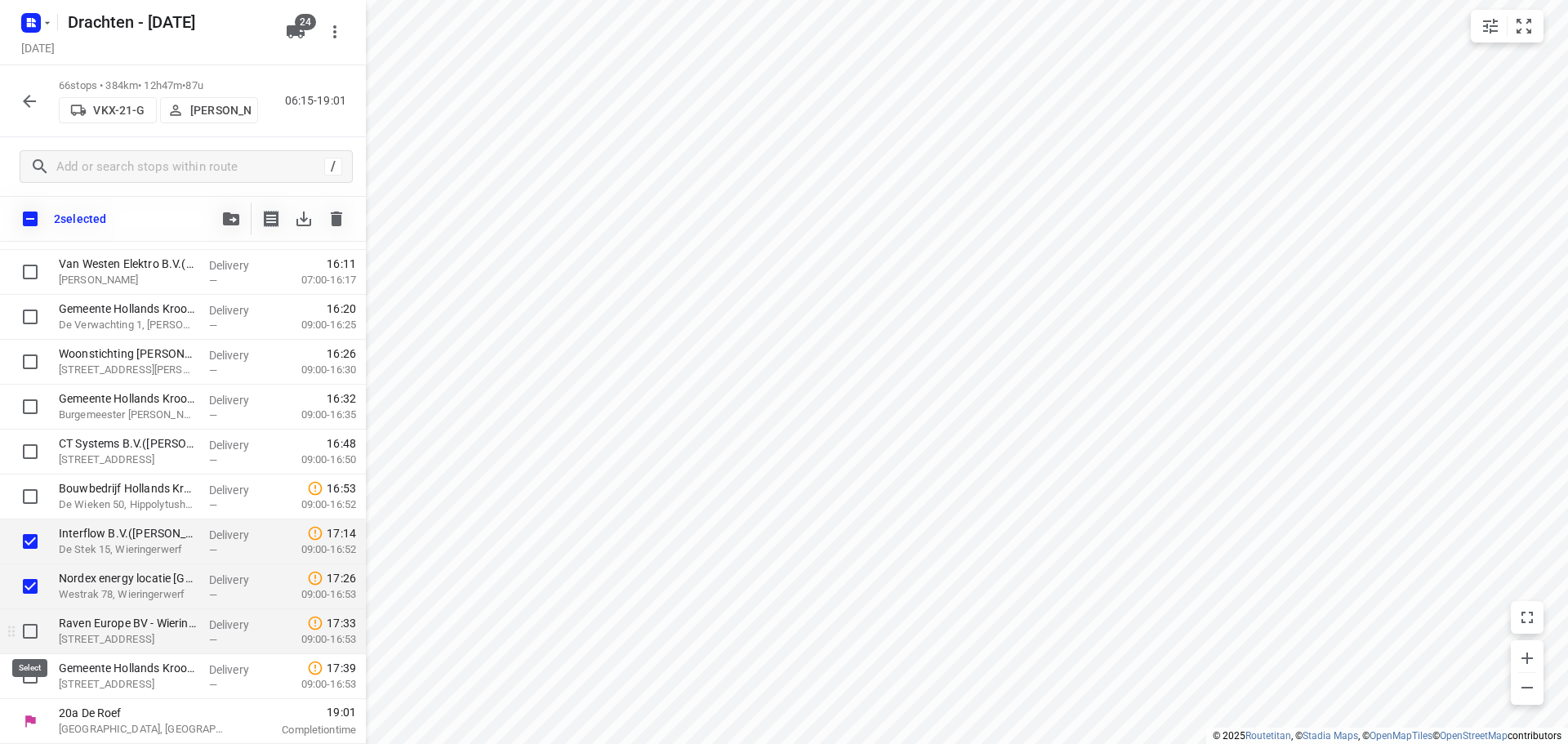
click at [32, 631] on input "checkbox" at bounding box center [30, 631] width 33 height 33
checkbox input "true"
click at [27, 683] on input "checkbox" at bounding box center [30, 676] width 33 height 33
checkbox input "true"
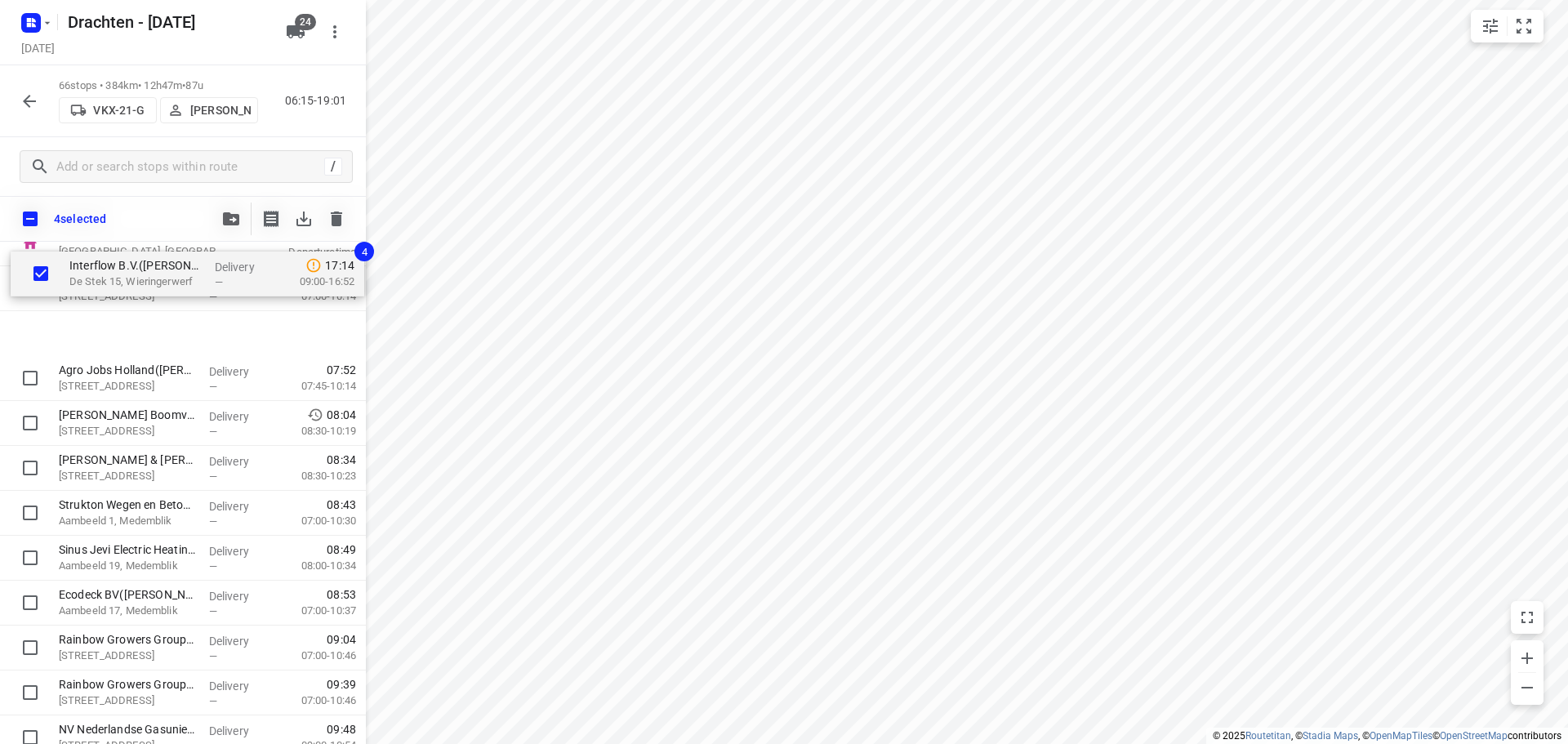
scroll to position [0, 0]
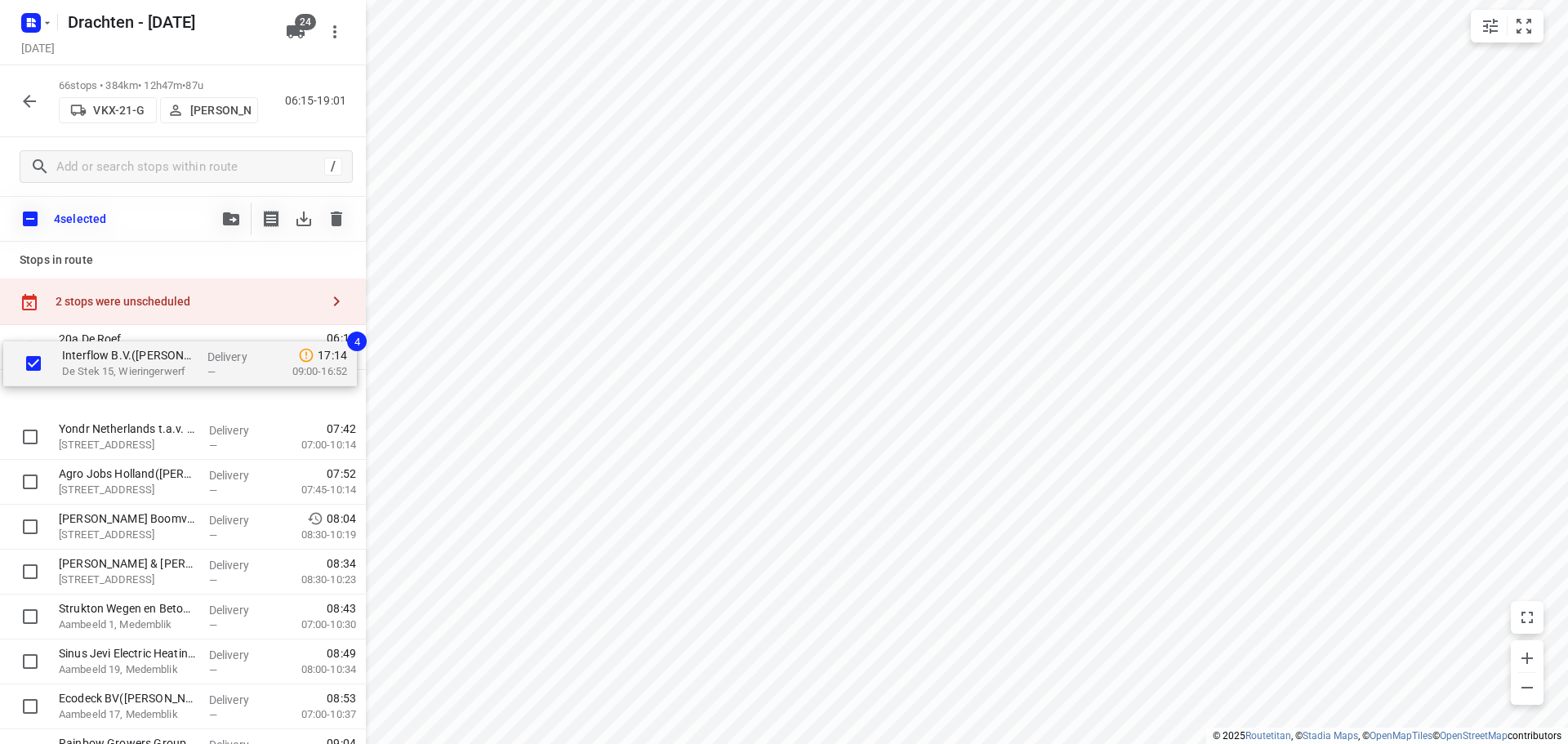
drag, startPoint x: 92, startPoint y: 523, endPoint x: 92, endPoint y: 387, distance: 136.0
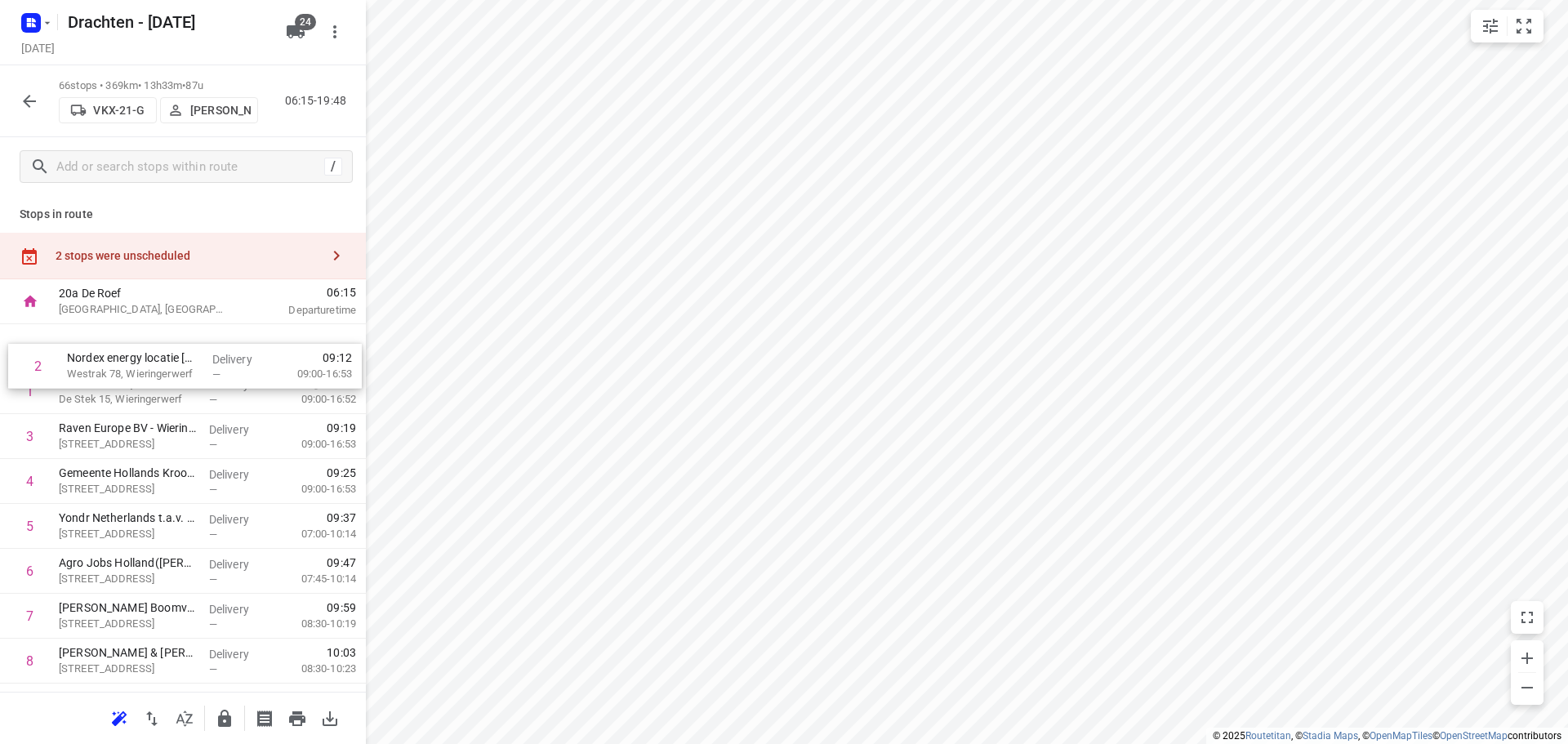
drag, startPoint x: 125, startPoint y: 404, endPoint x: 135, endPoint y: 368, distance: 37.4
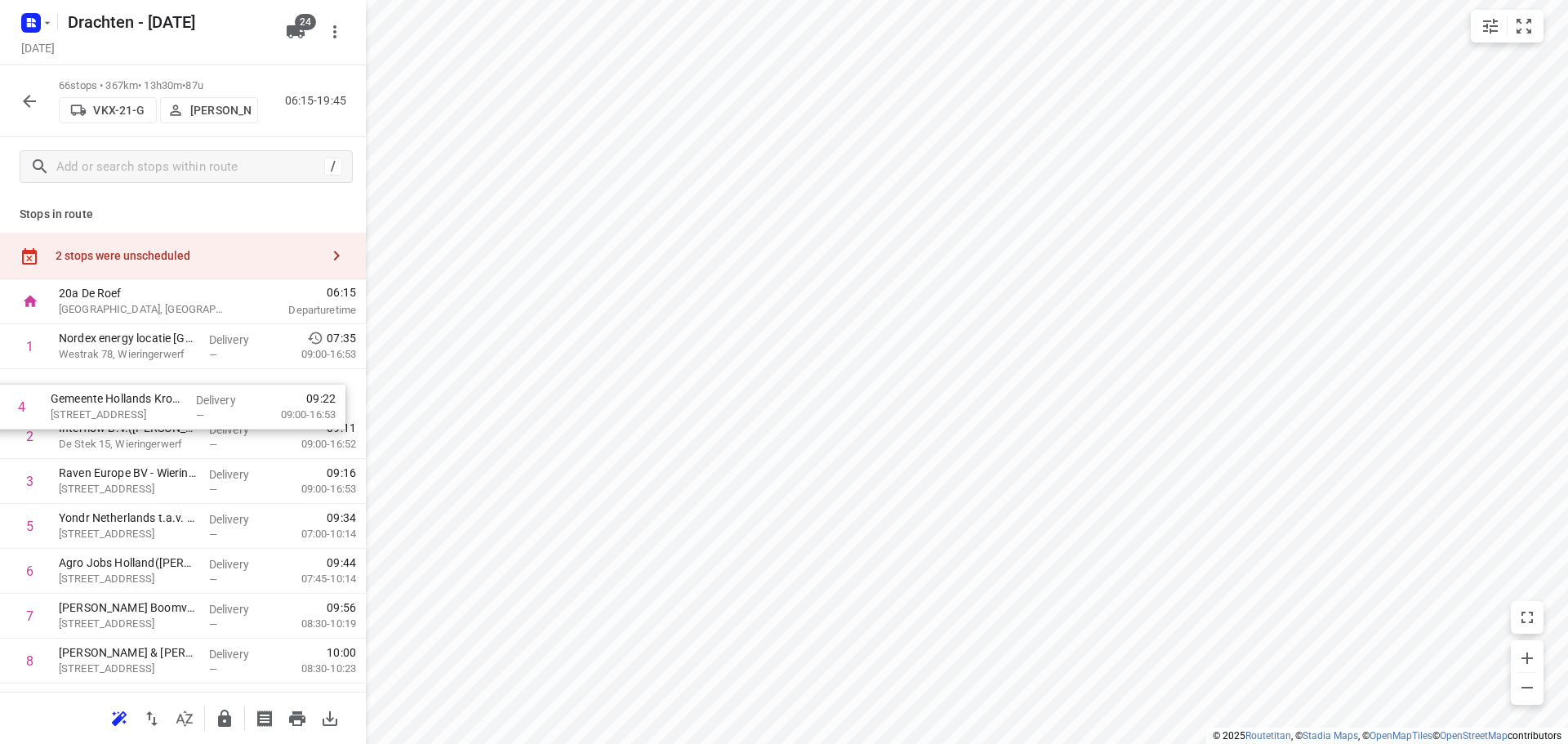
drag, startPoint x: 148, startPoint y: 495, endPoint x: 143, endPoint y: 406, distance: 89.1
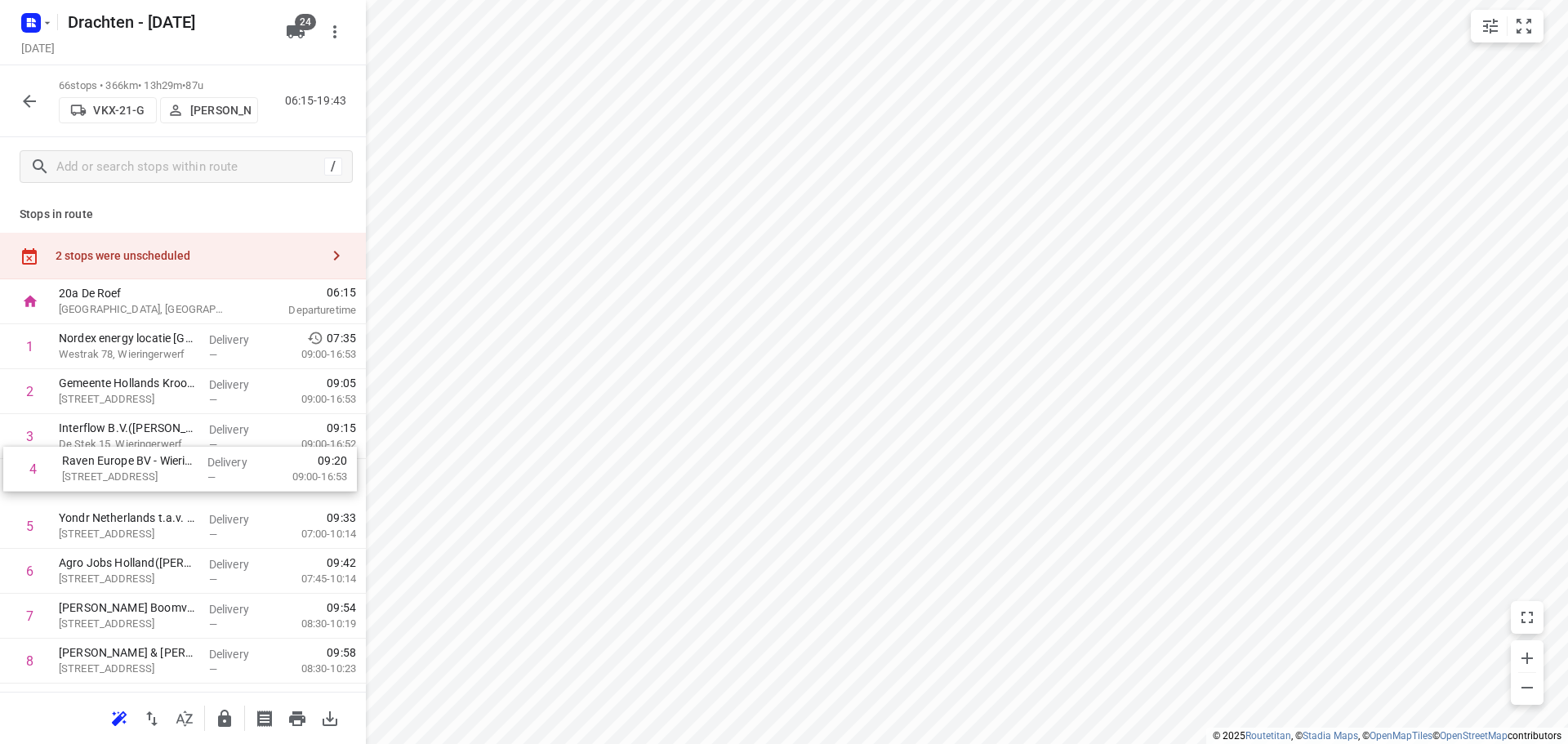
drag, startPoint x: 135, startPoint y: 484, endPoint x: 142, endPoint y: 449, distance: 35.7
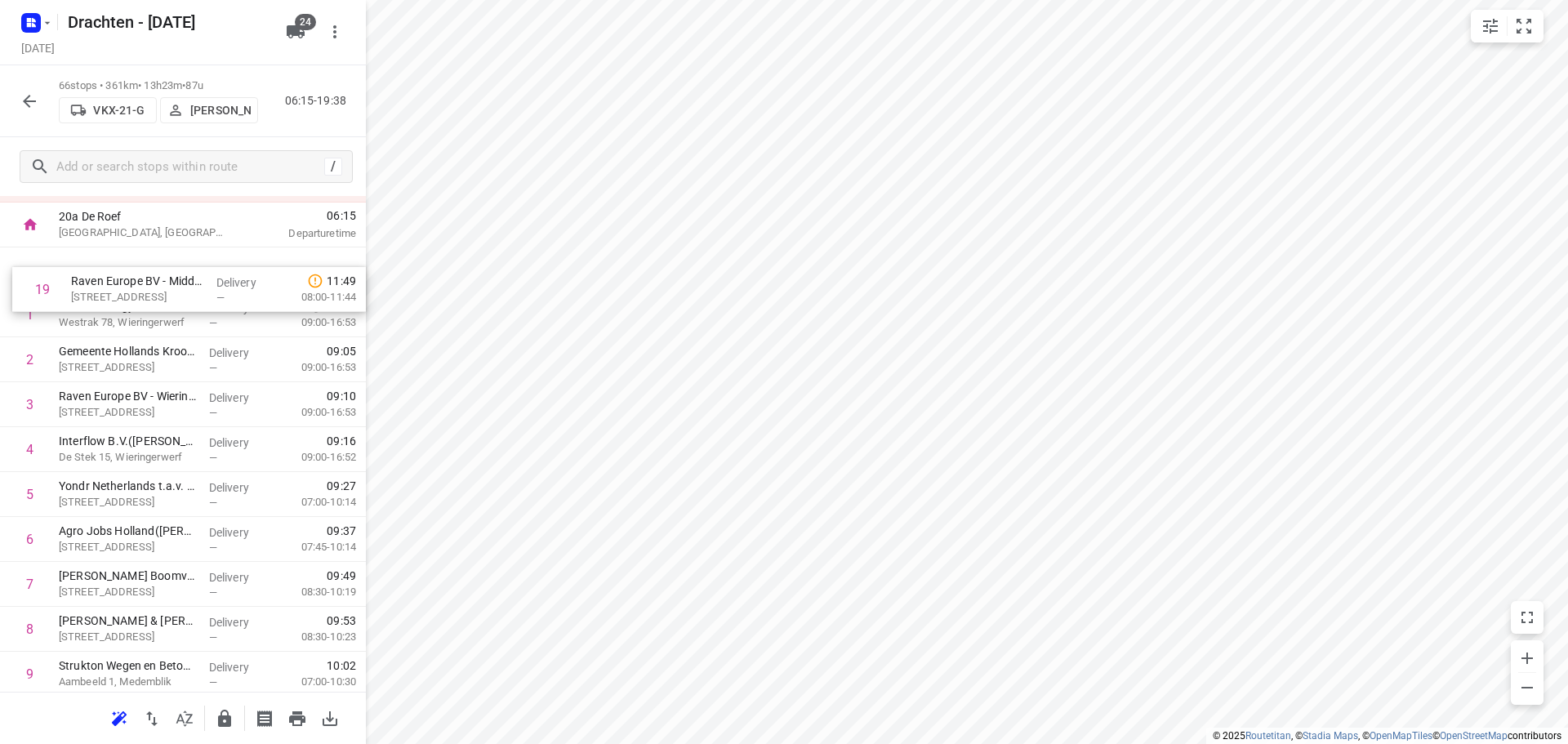
scroll to position [55, 0]
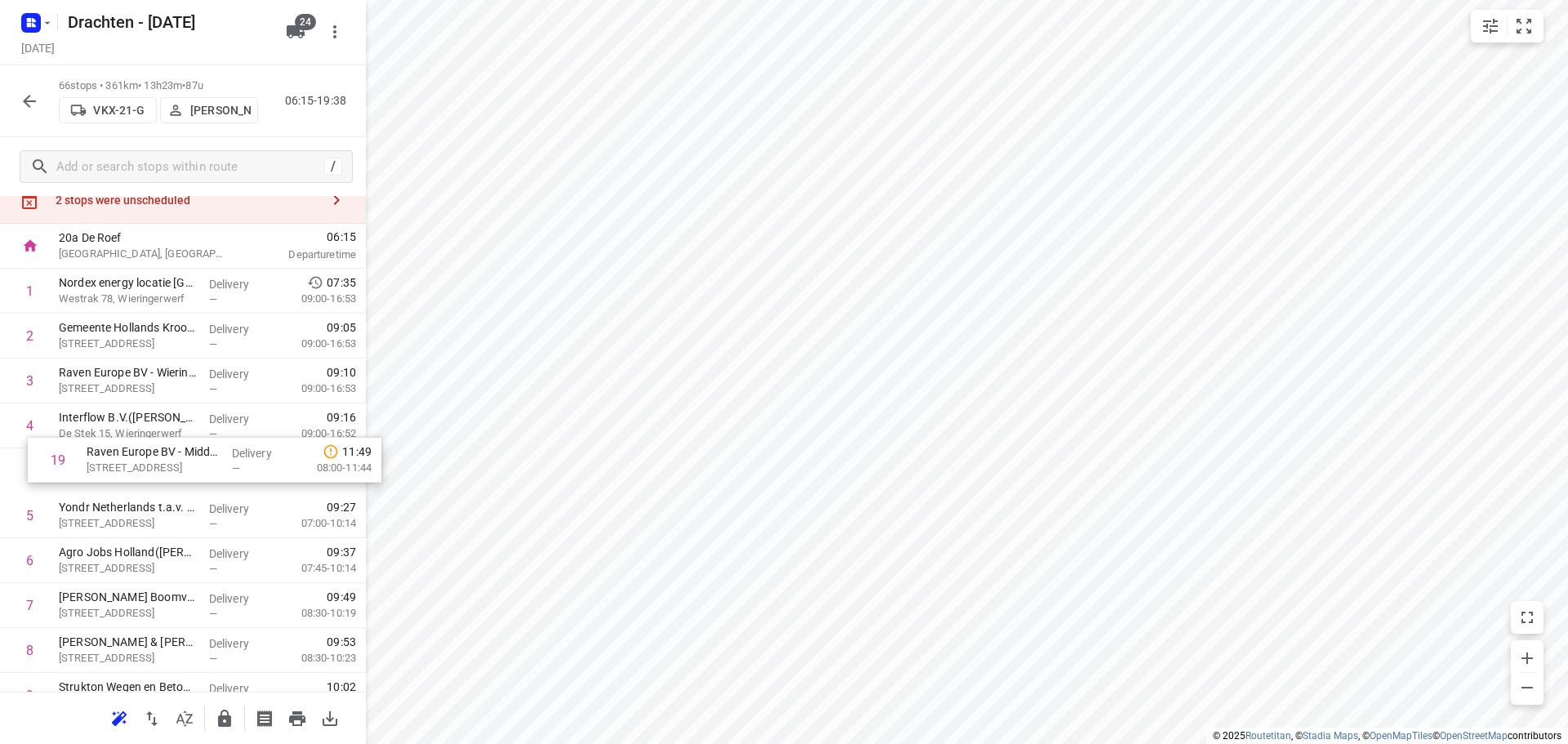
drag, startPoint x: 143, startPoint y: 662, endPoint x: 174, endPoint y: 449, distance: 215.2
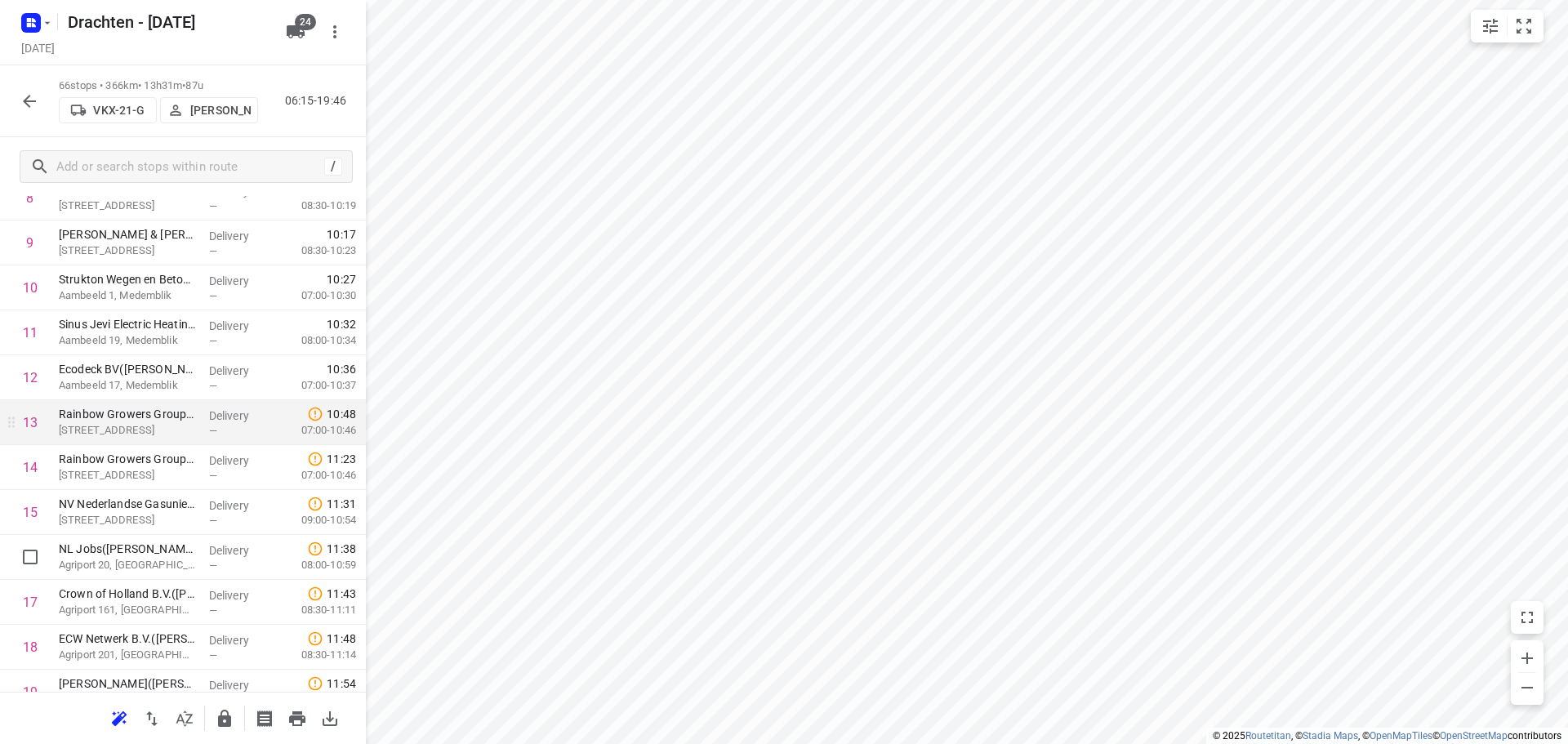
scroll to position [464, 0]
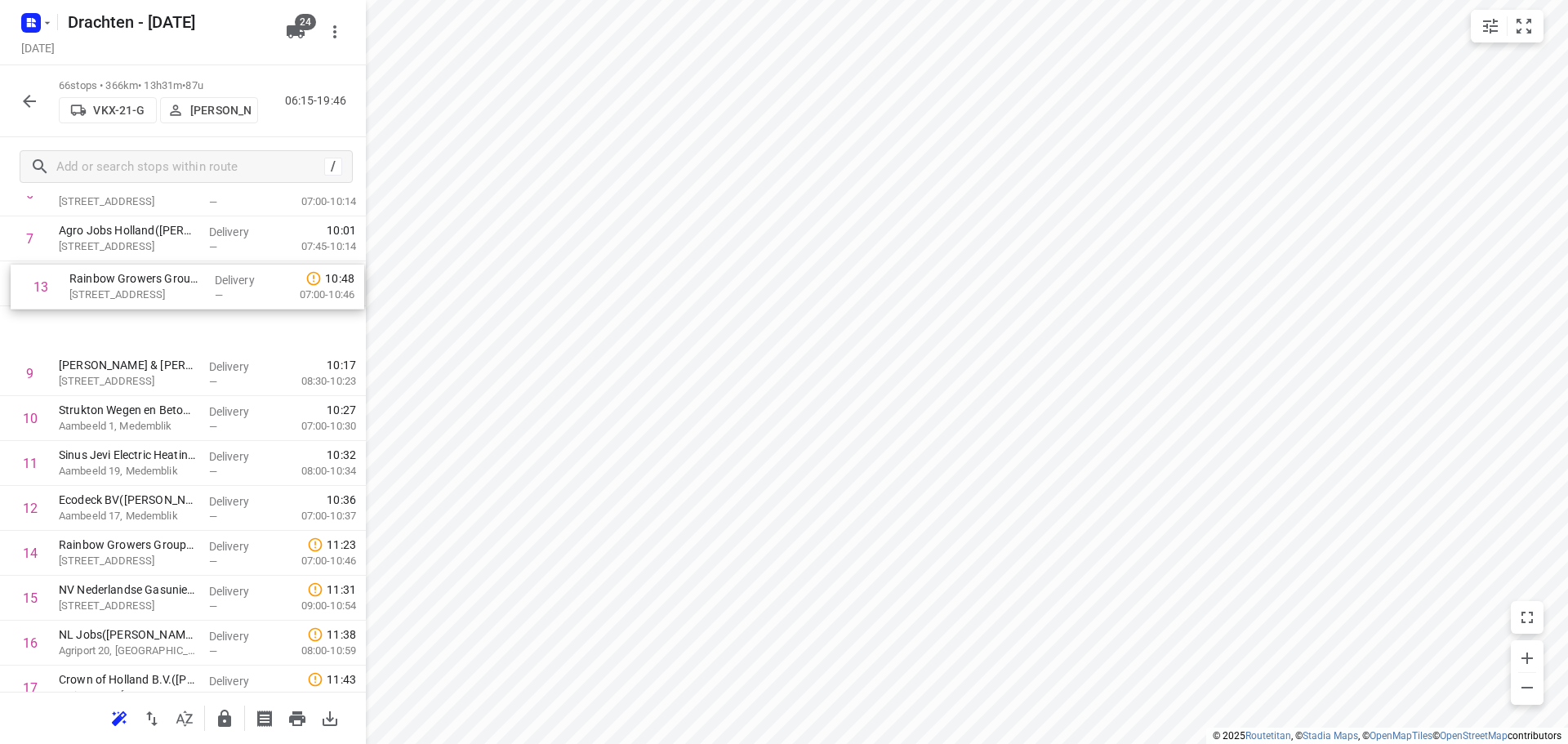
drag, startPoint x: 81, startPoint y: 426, endPoint x: 92, endPoint y: 285, distance: 141.4
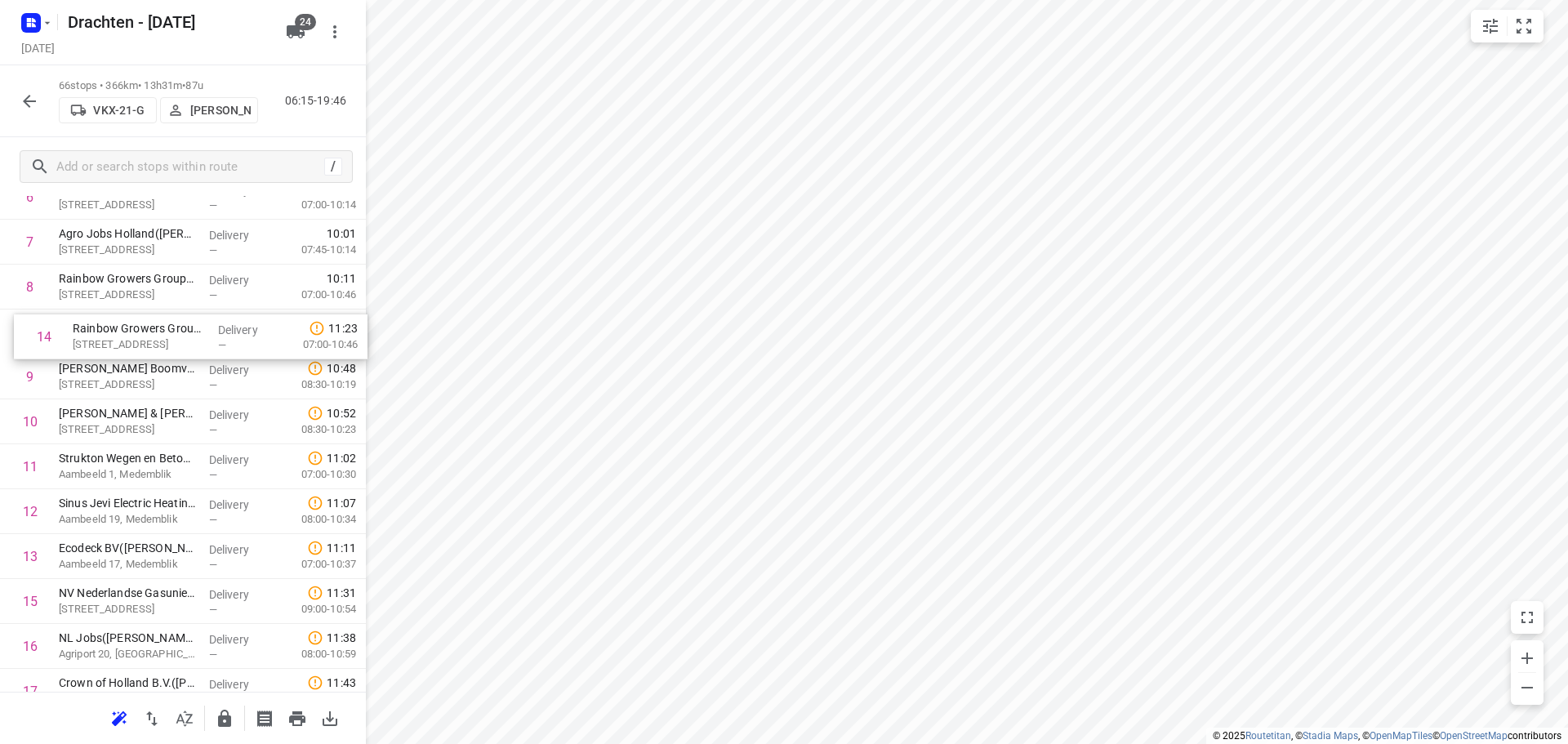
drag, startPoint x: 104, startPoint y: 552, endPoint x: 116, endPoint y: 327, distance: 225.3
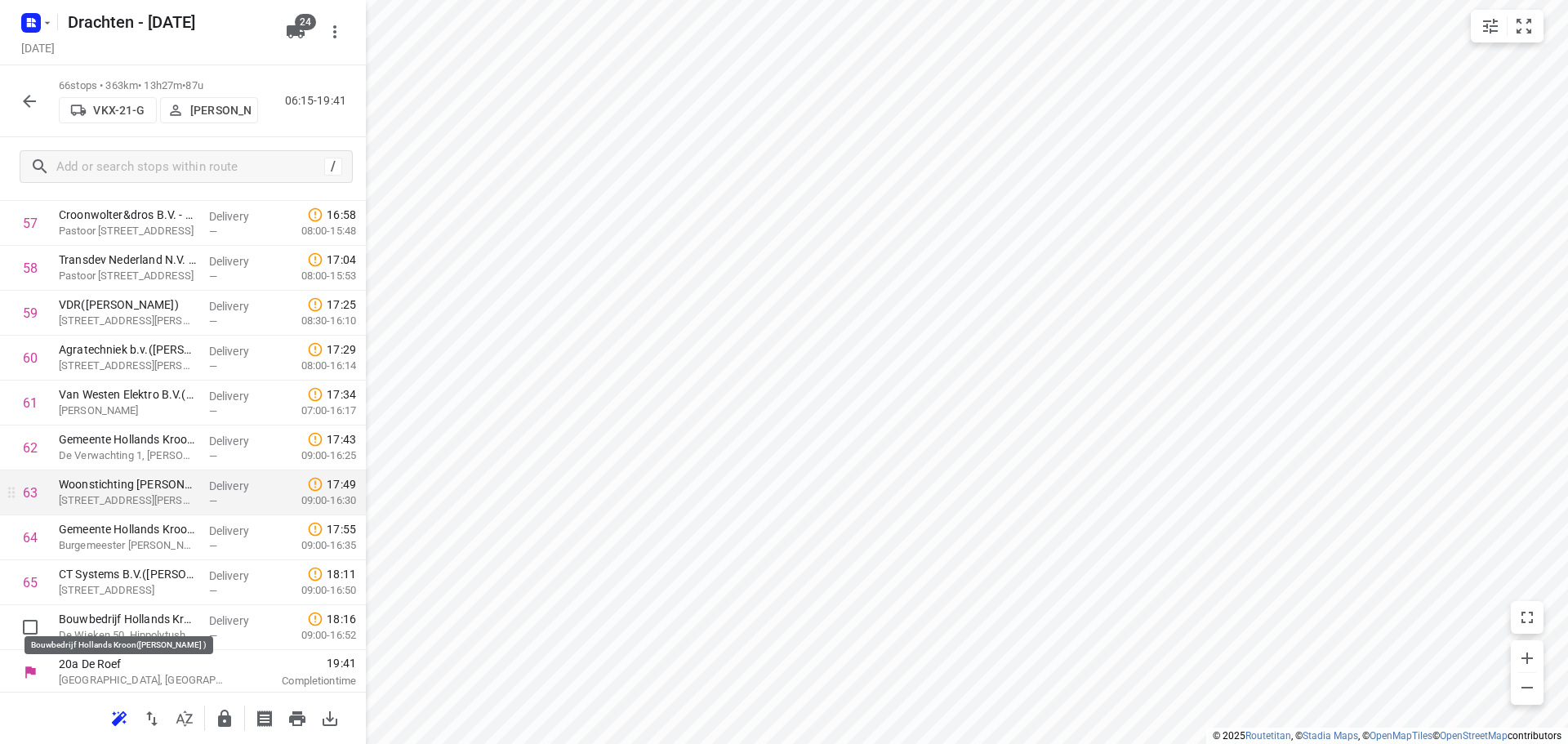
scroll to position [2641, 0]
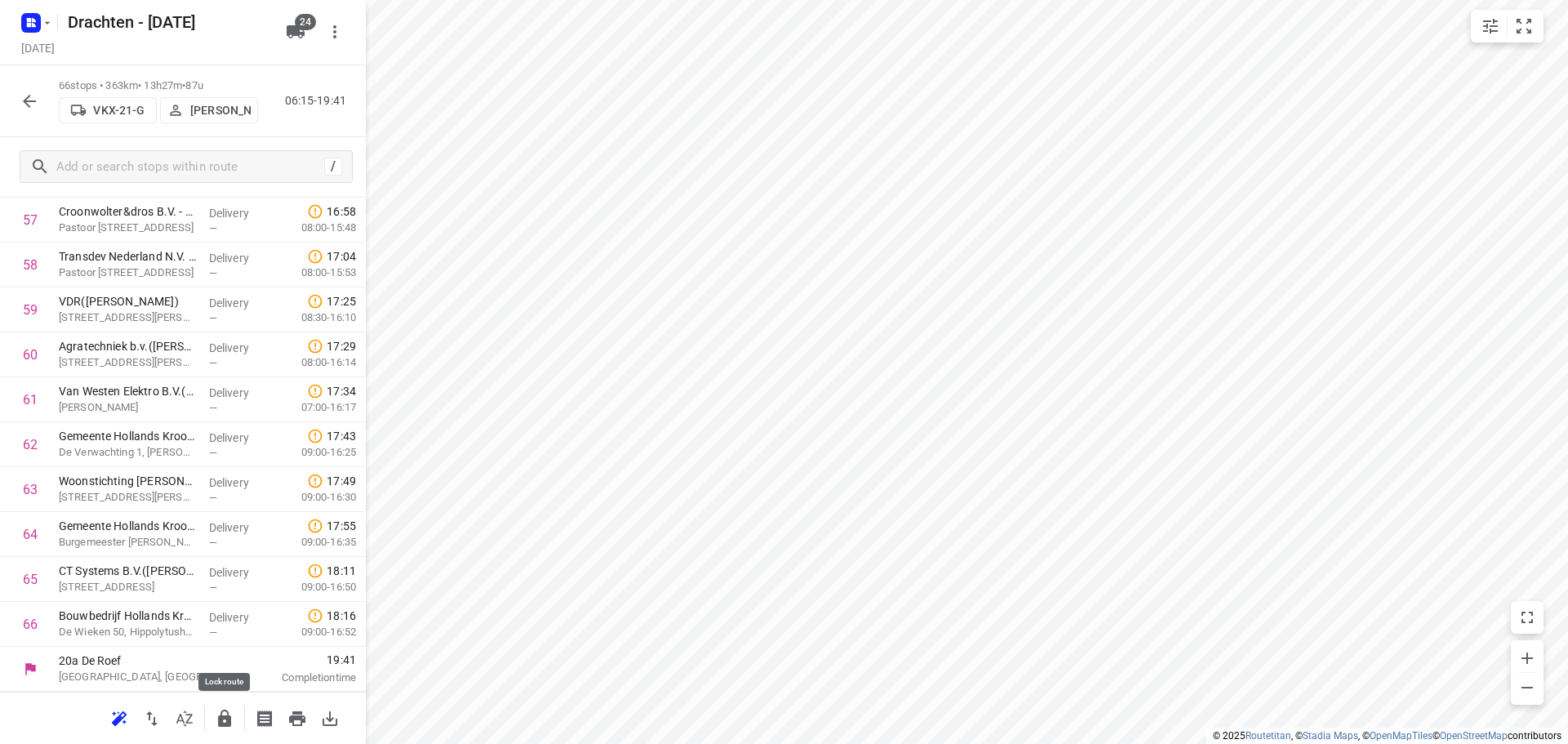
click at [227, 713] on icon "button" at bounding box center [224, 718] width 20 height 20
click at [22, 102] on icon "button" at bounding box center [29, 101] width 20 height 20
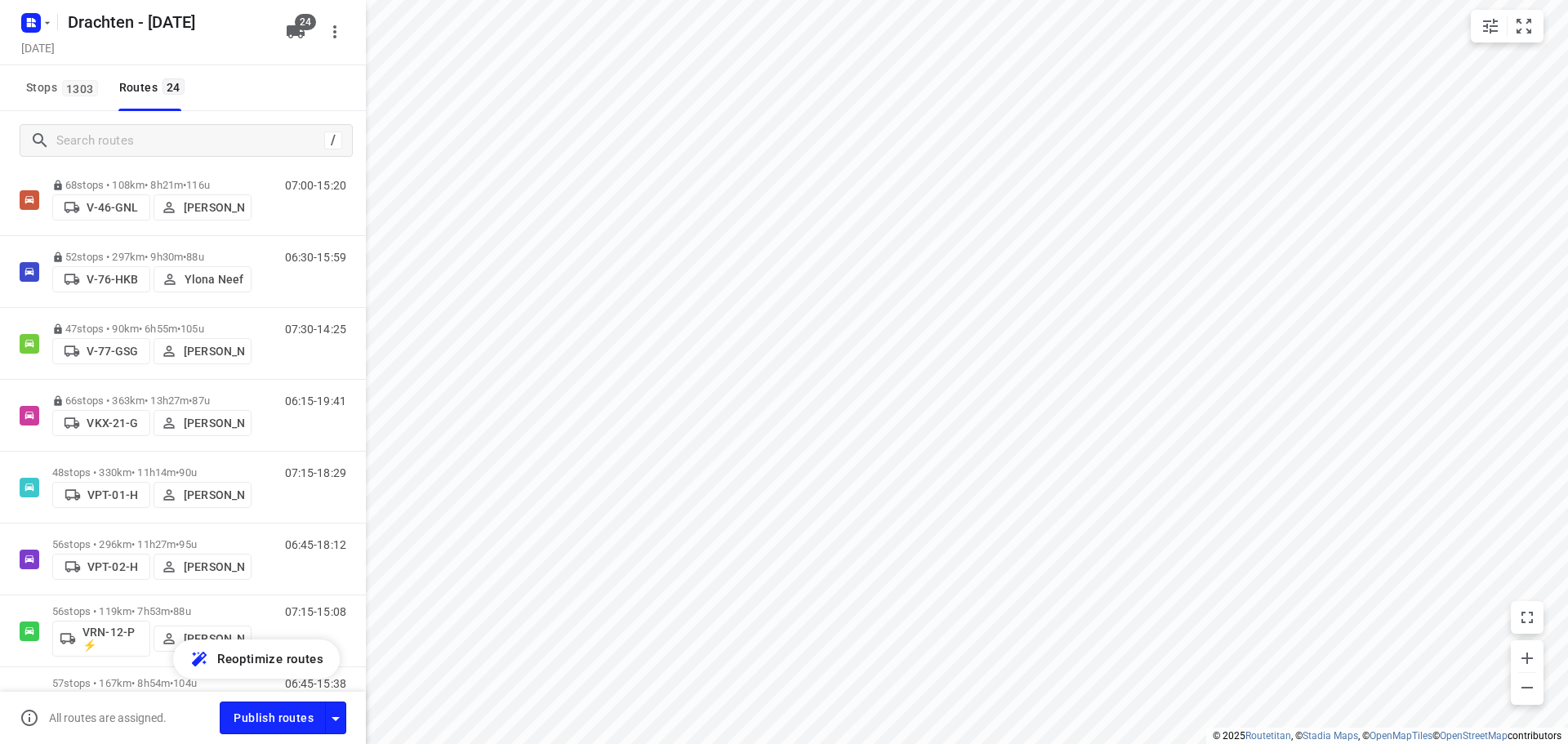
scroll to position [980, 0]
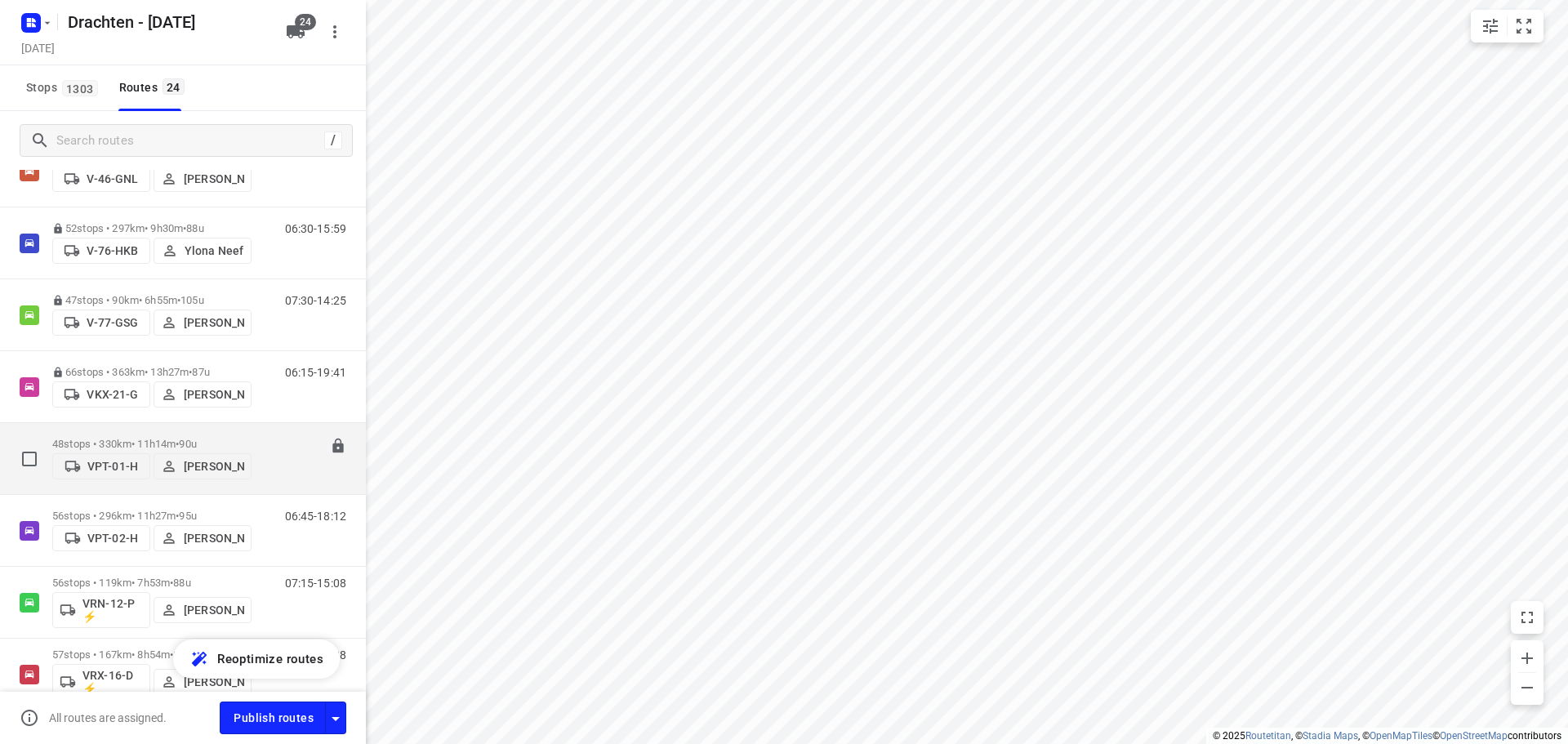
click at [170, 442] on p "48 stops • 330km • 11h14m • 90u" at bounding box center [151, 443] width 200 height 12
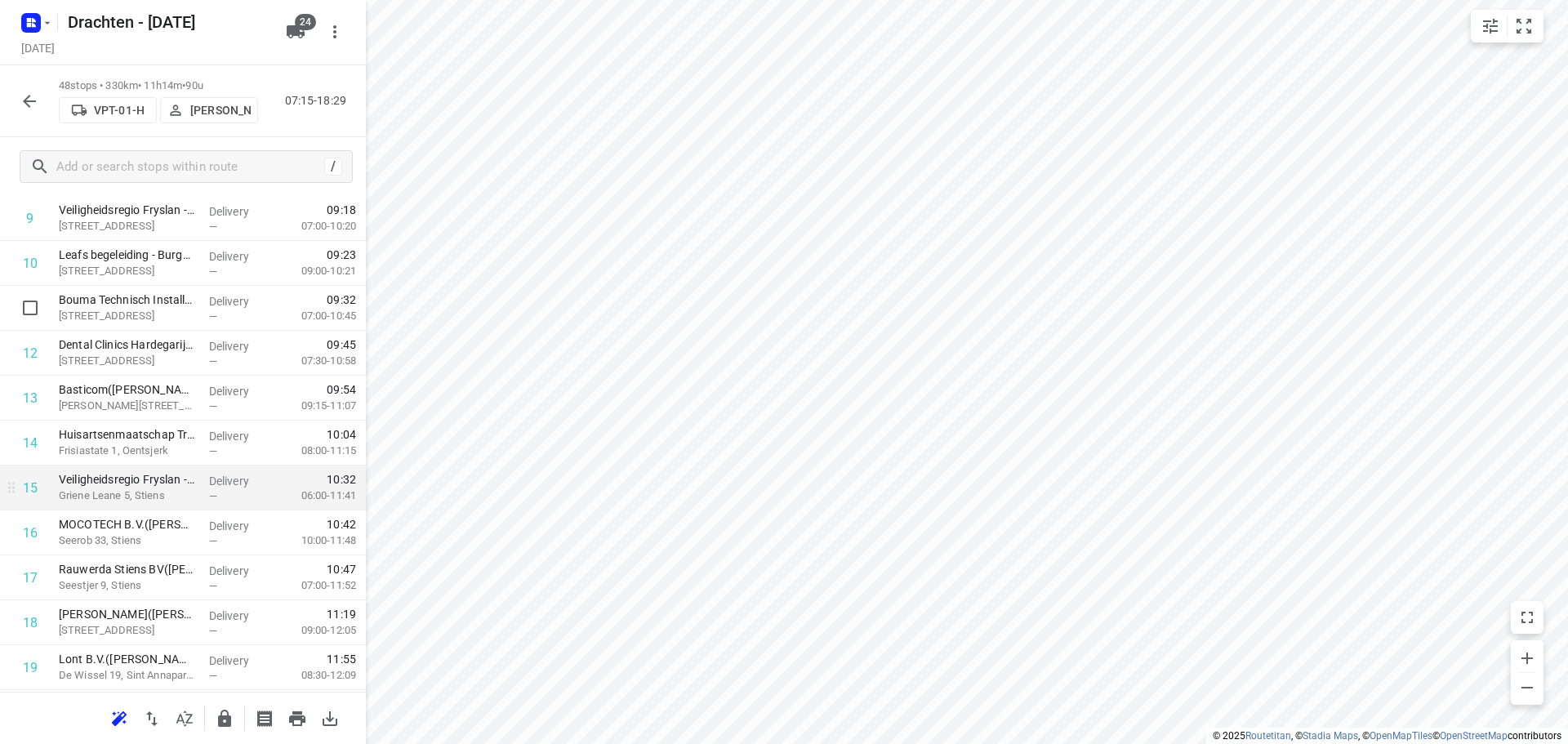
scroll to position [490, 0]
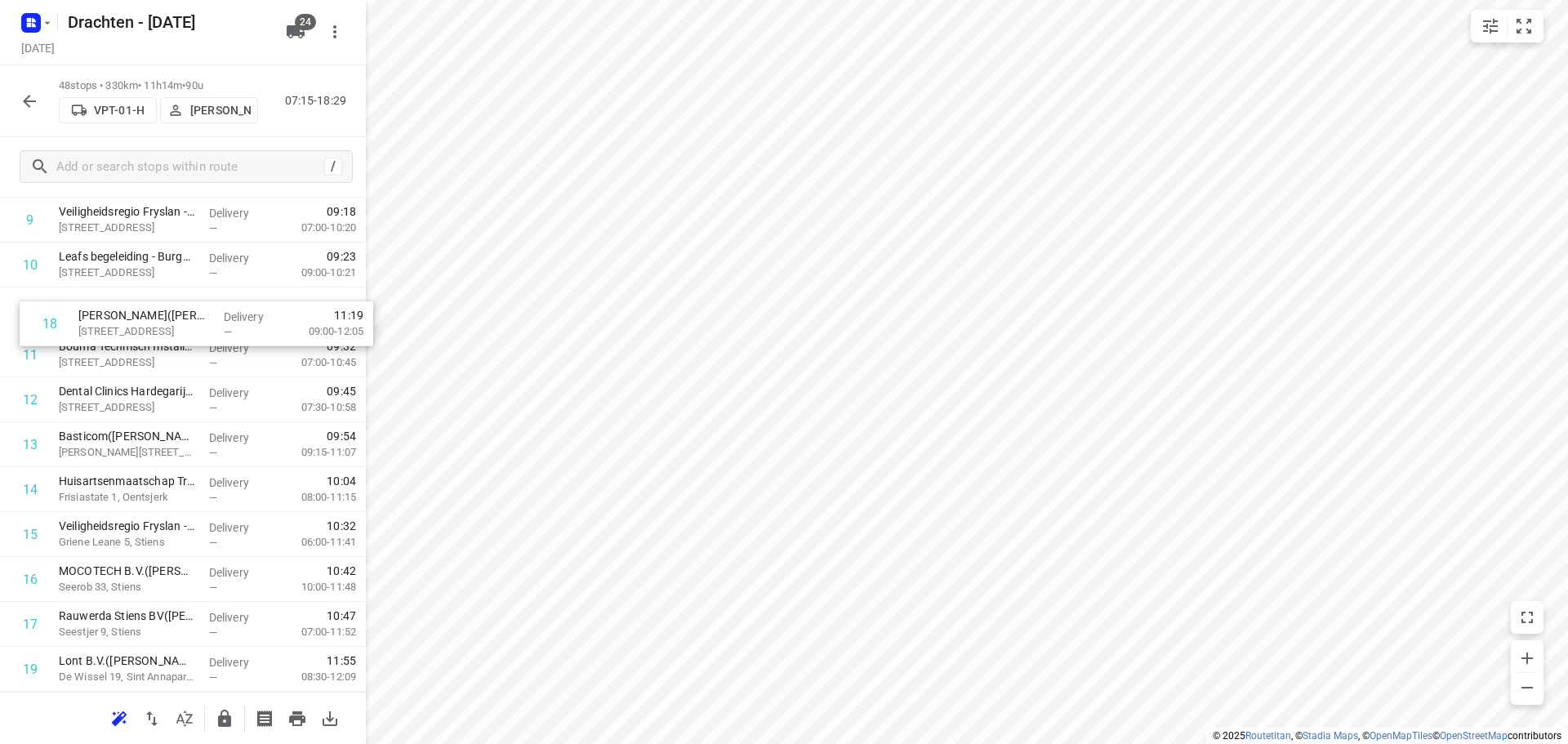
drag, startPoint x: 176, startPoint y: 618, endPoint x: 196, endPoint y: 310, distance: 308.6
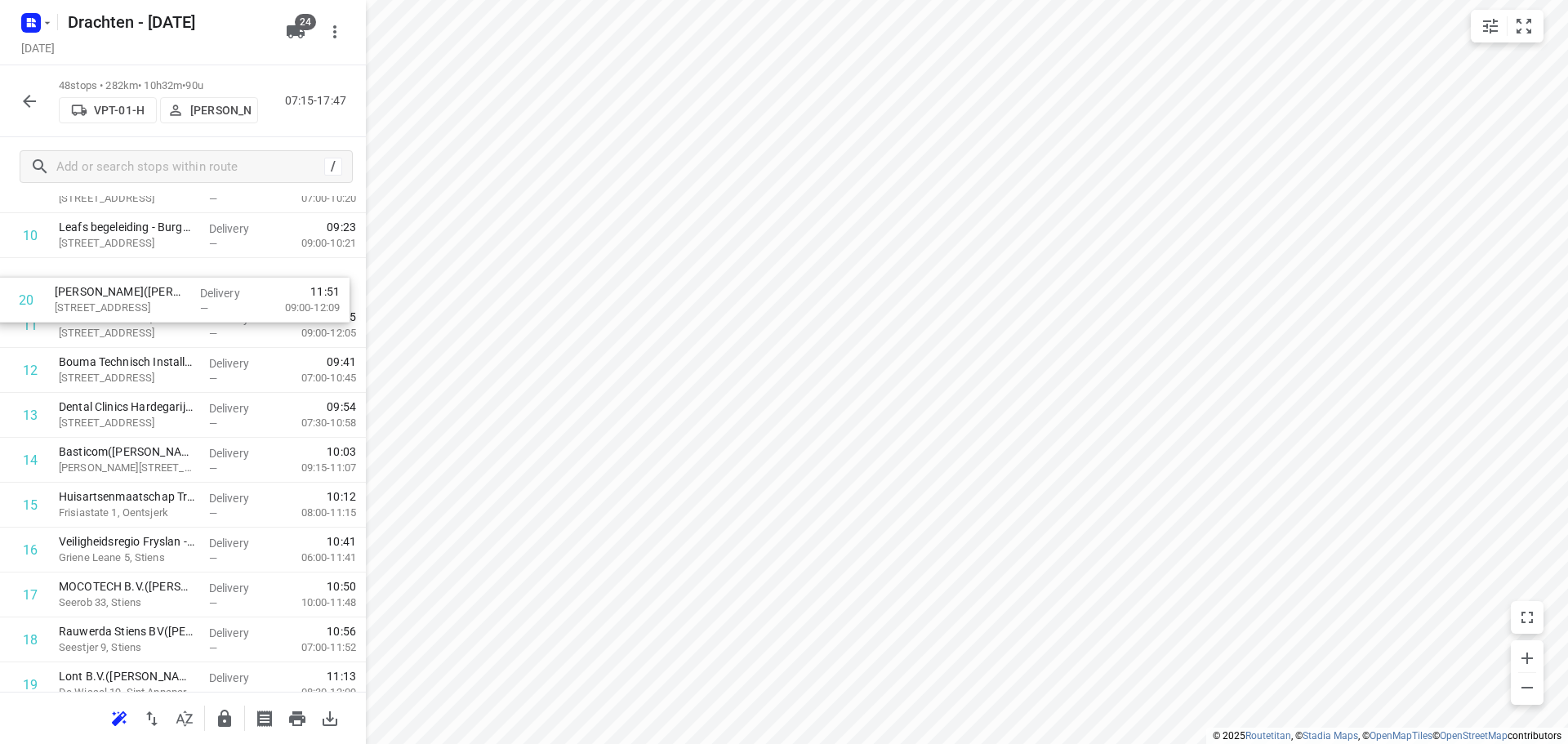
scroll to position [497, 0]
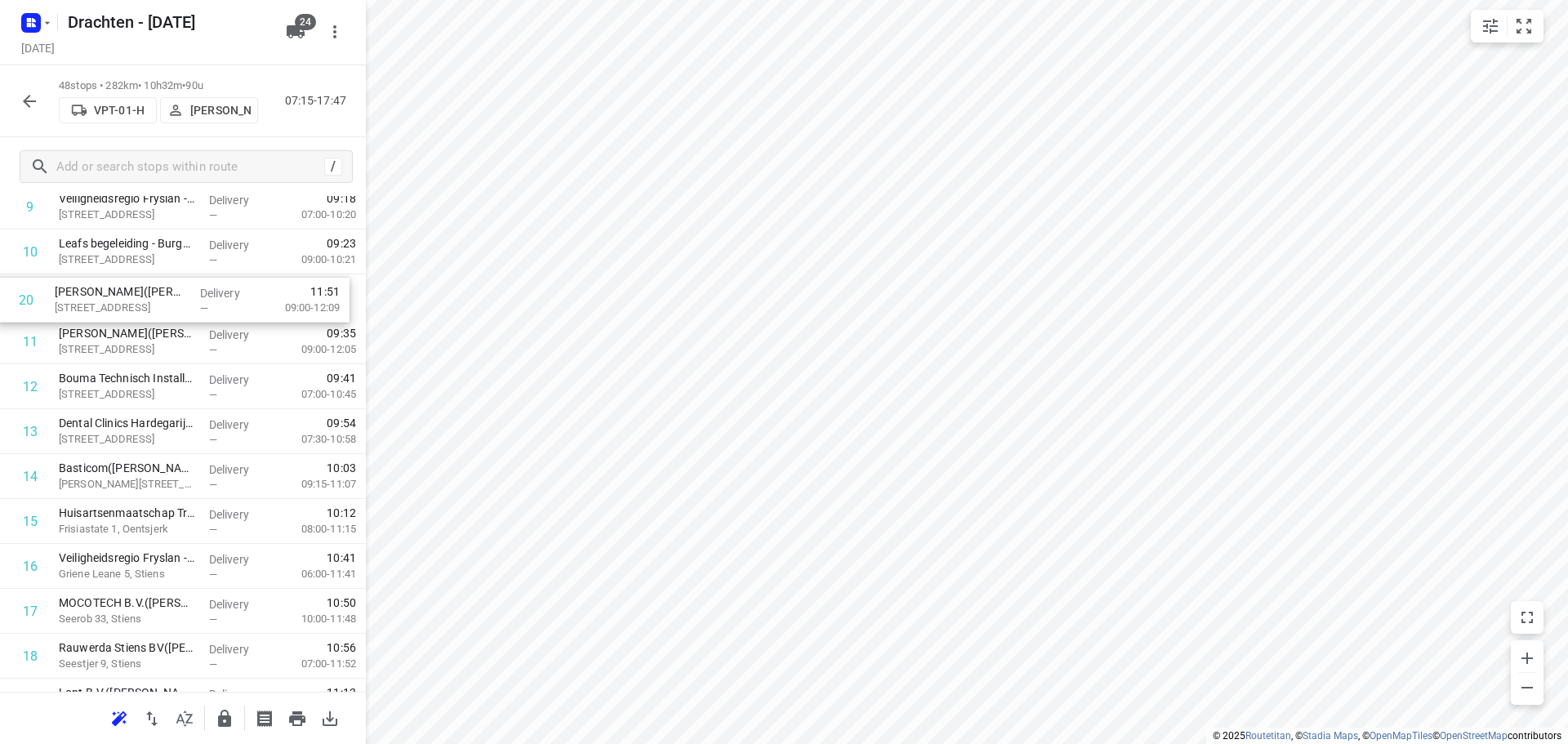
drag, startPoint x: 169, startPoint y: 561, endPoint x: 165, endPoint y: 305, distance: 256.0
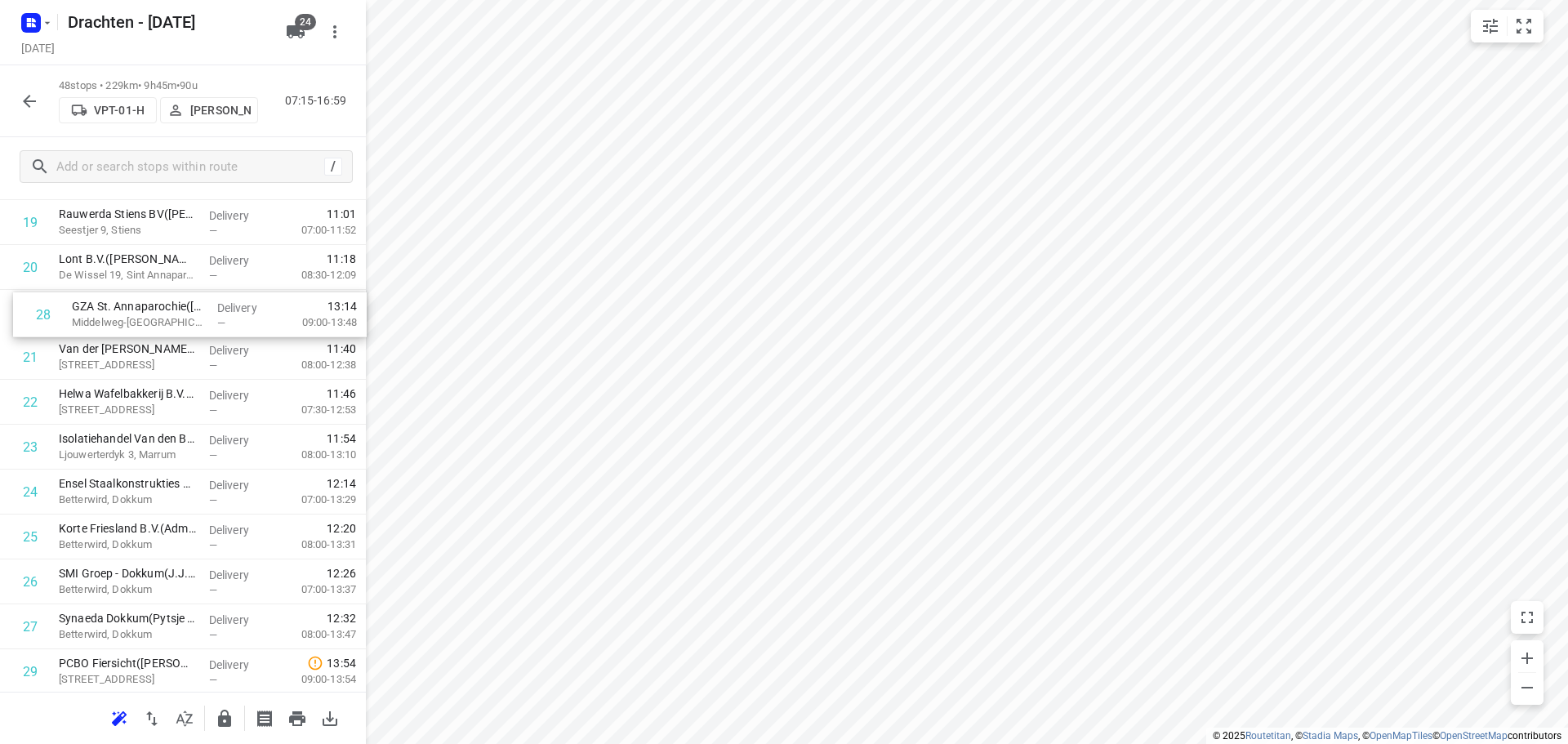
scroll to position [923, 0]
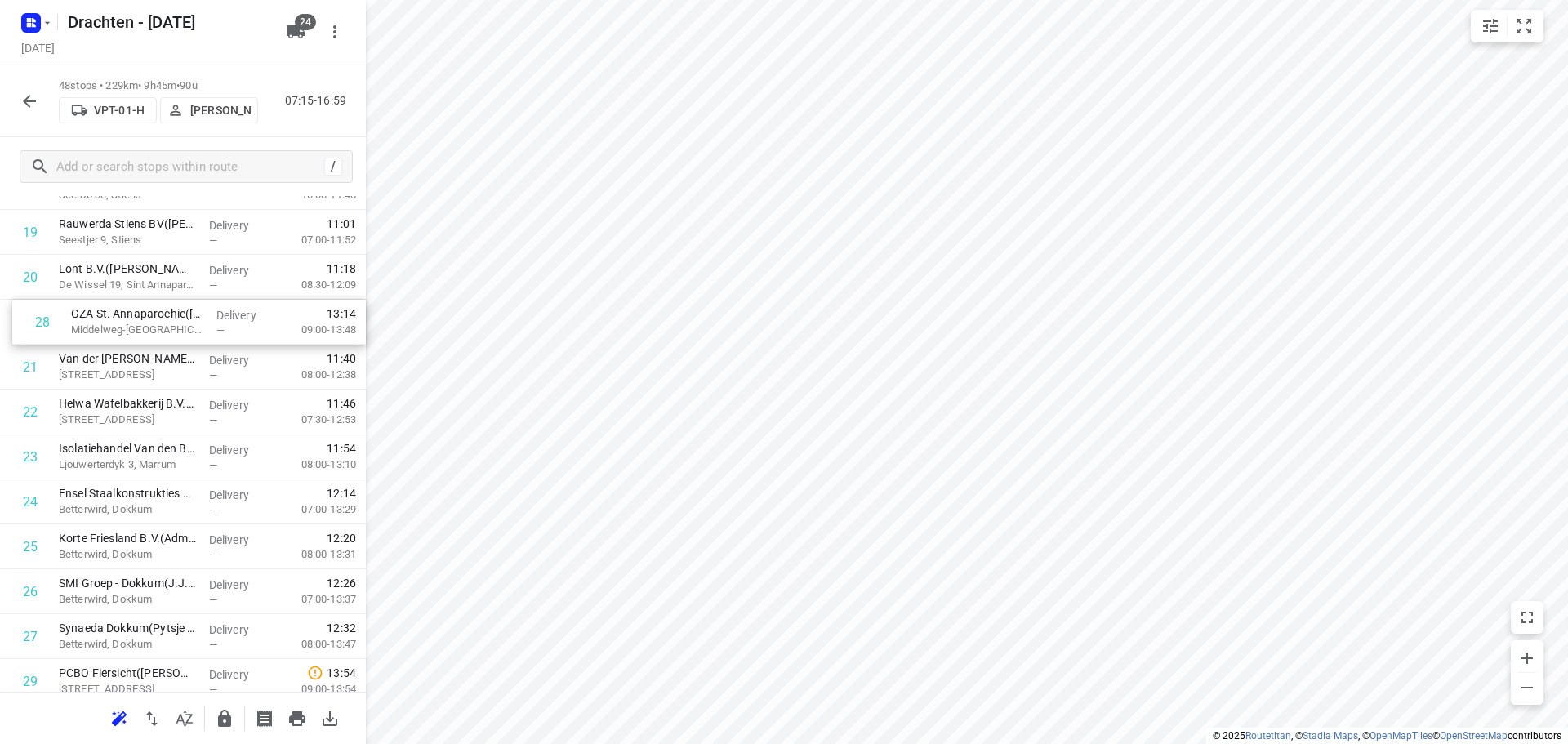
drag, startPoint x: 153, startPoint y: 488, endPoint x: 164, endPoint y: 313, distance: 175.3
click at [164, 313] on div "1 Gastouderopvang "It Hofke"(Henriette Veltman) Ielke Boonstraloane 22, Garyp D…" at bounding box center [182, 480] width 366 height 2155
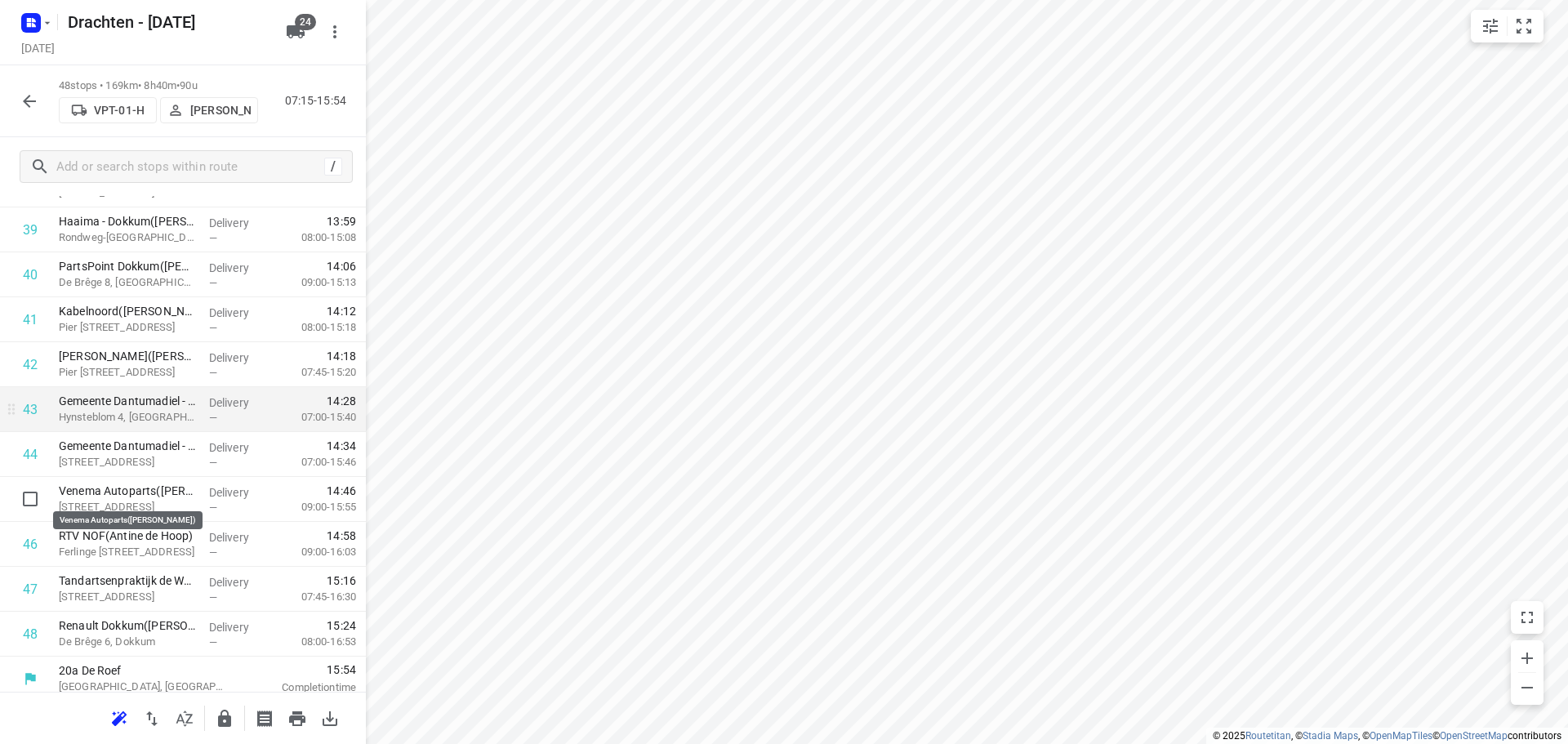
scroll to position [1833, 0]
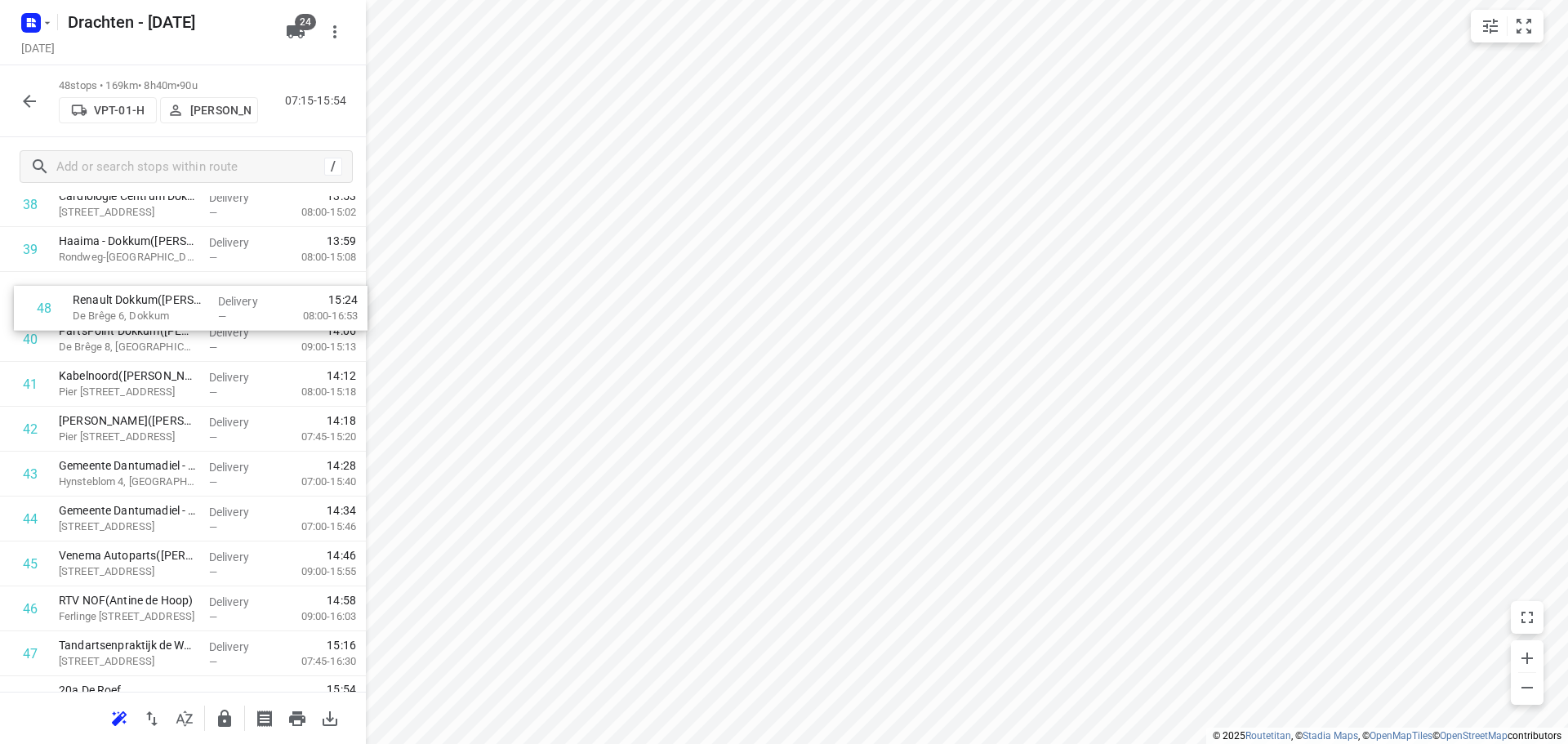
drag, startPoint x: 151, startPoint y: 624, endPoint x: 162, endPoint y: 302, distance: 322.2
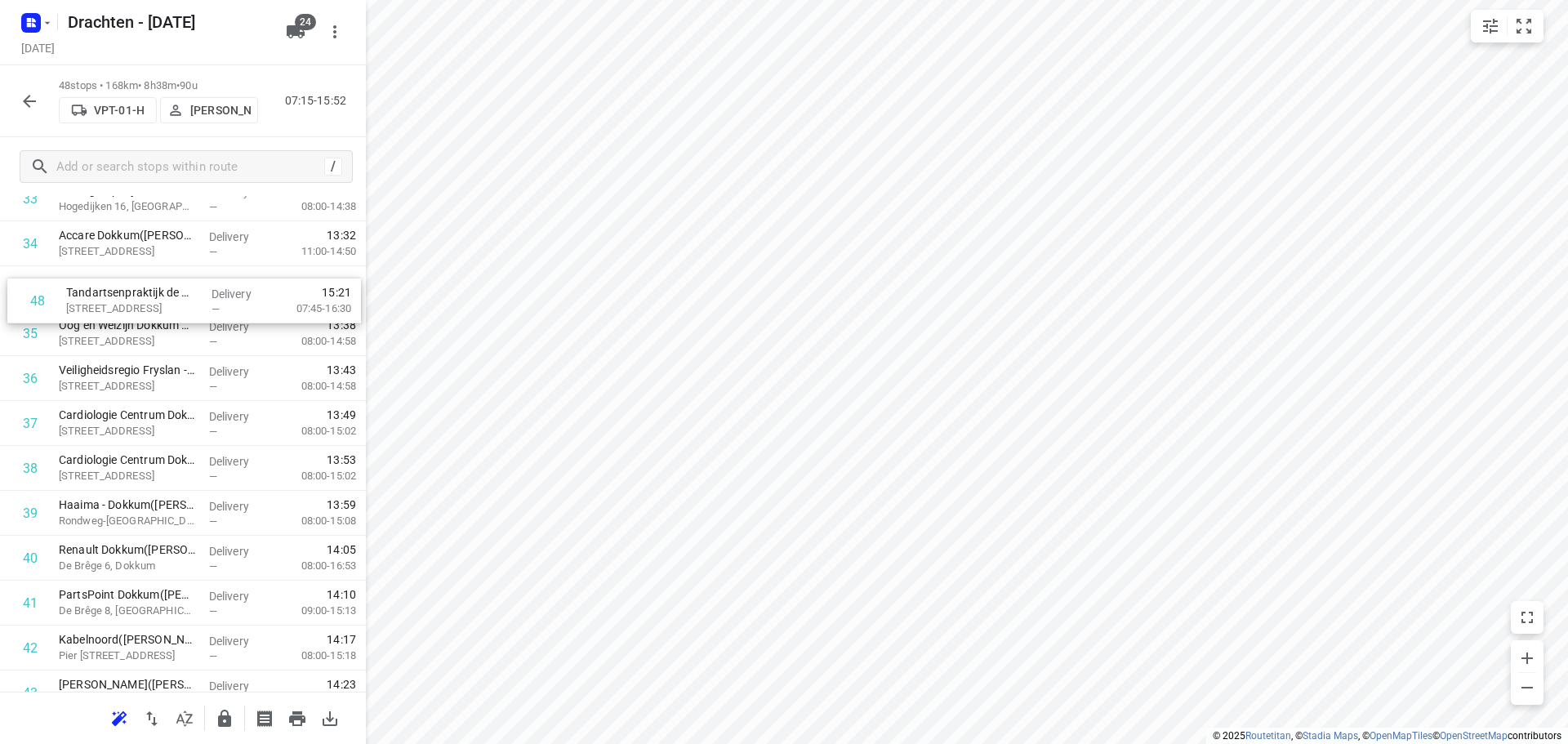
scroll to position [1565, 0]
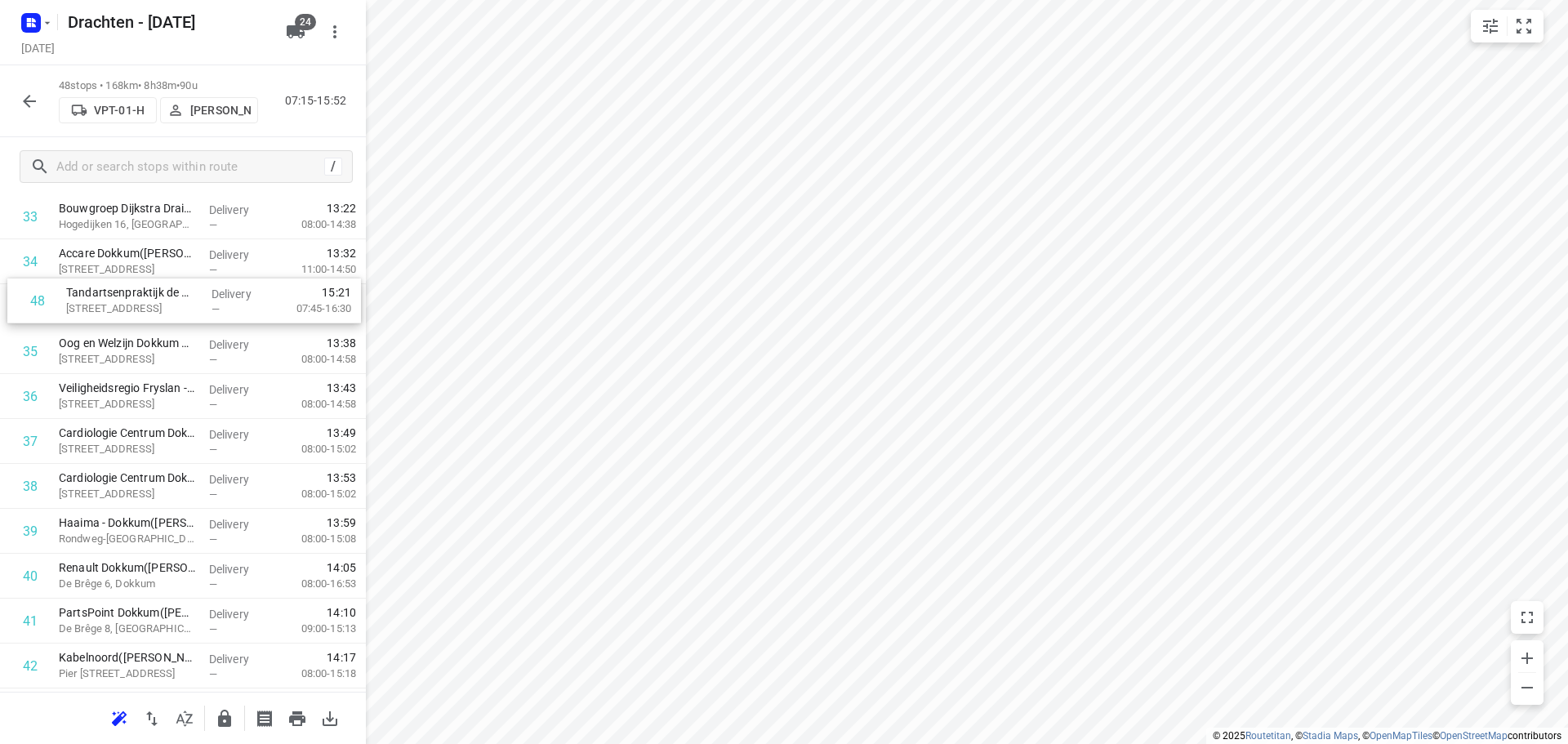
drag, startPoint x: 233, startPoint y: 638, endPoint x: 243, endPoint y: 310, distance: 328.2
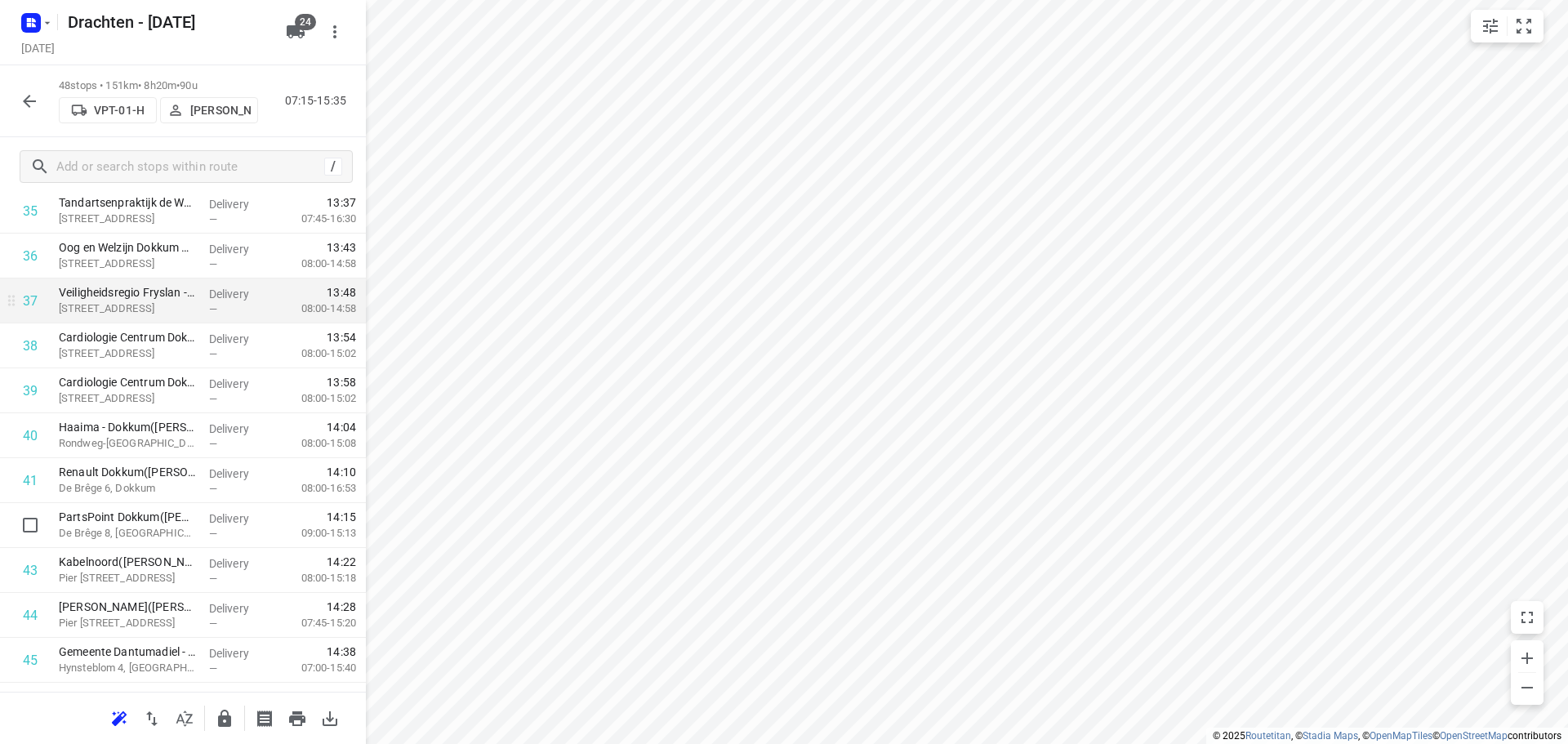
scroll to position [1833, 0]
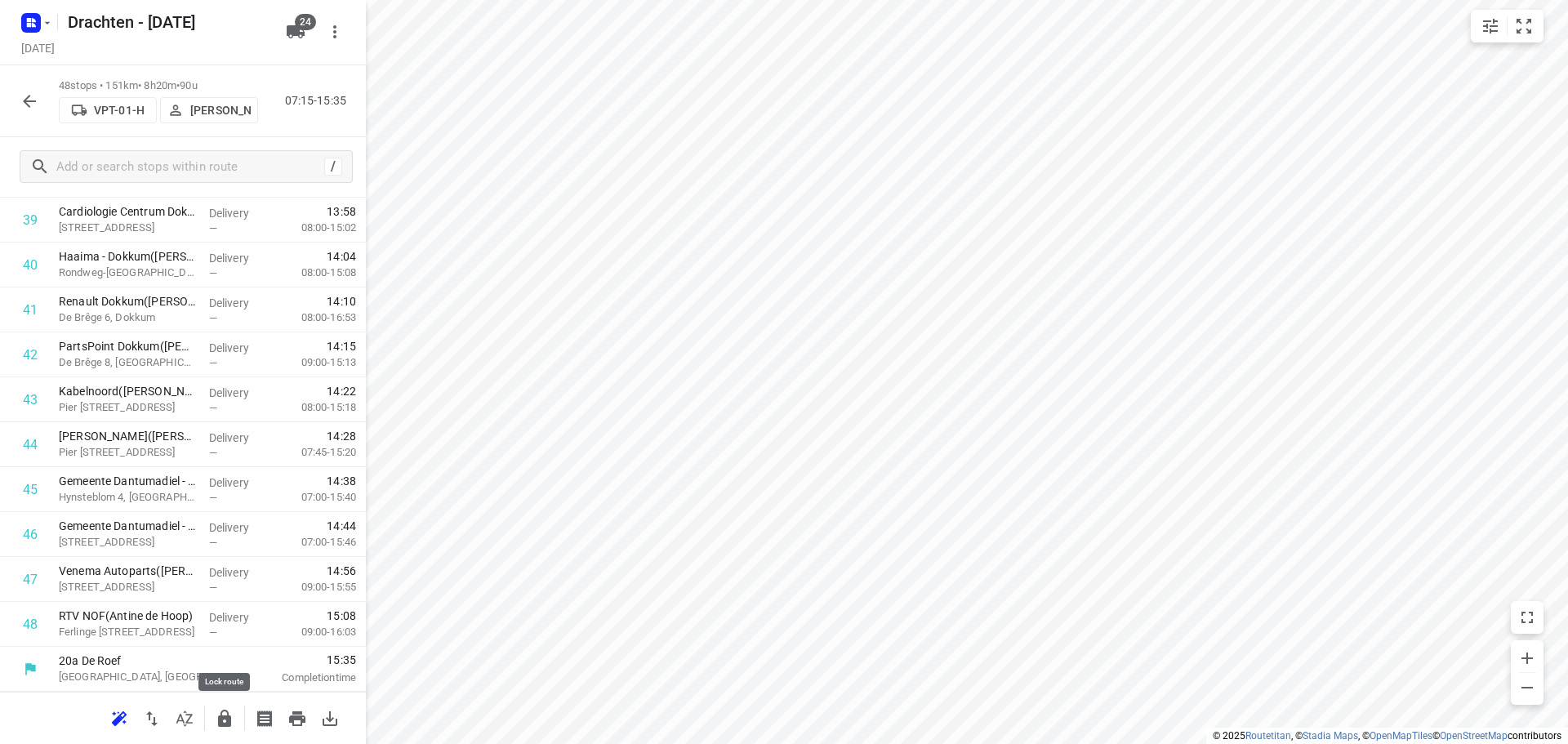
click at [220, 705] on button "button" at bounding box center [225, 718] width 33 height 33
click at [31, 98] on icon "button" at bounding box center [29, 101] width 20 height 20
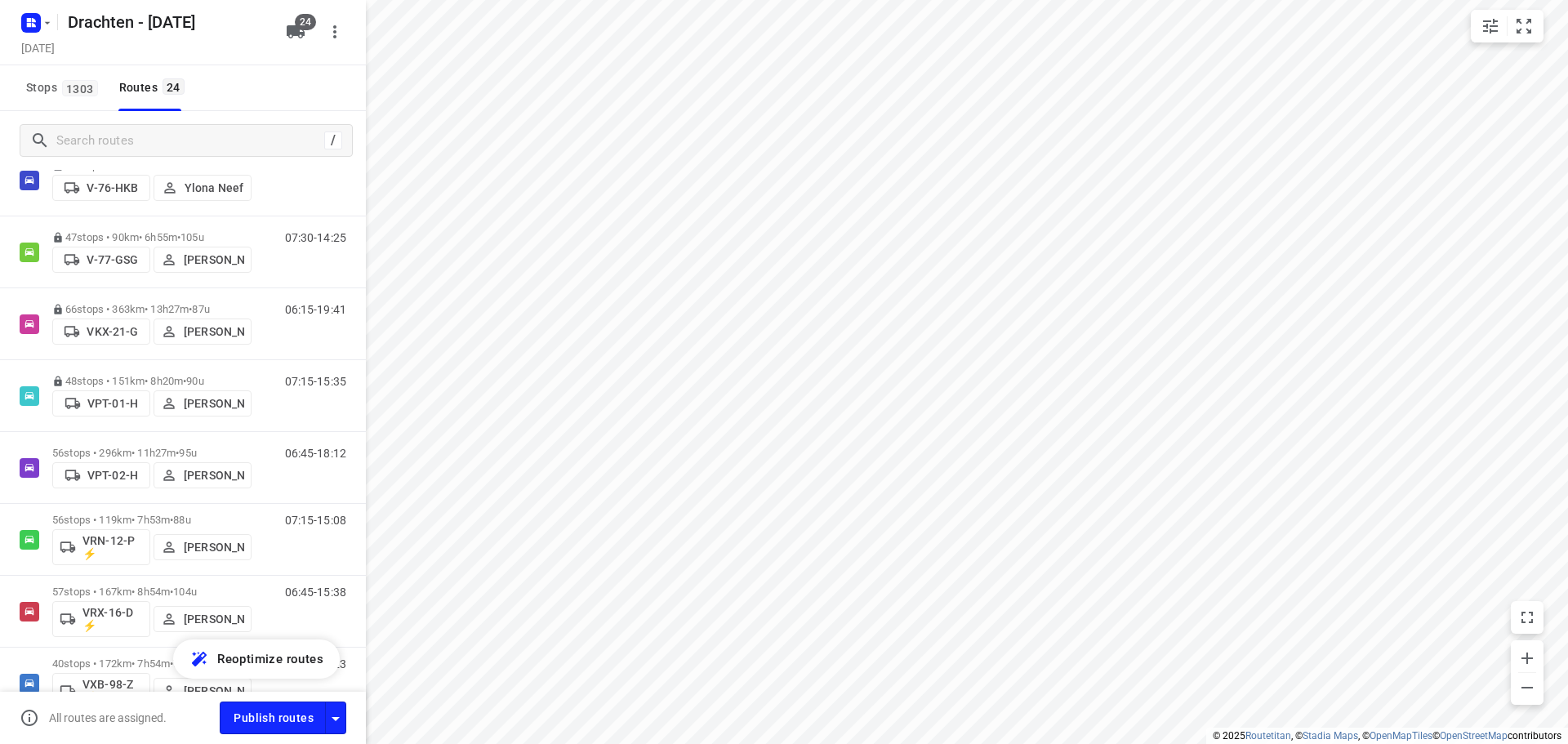
scroll to position [1061, 0]
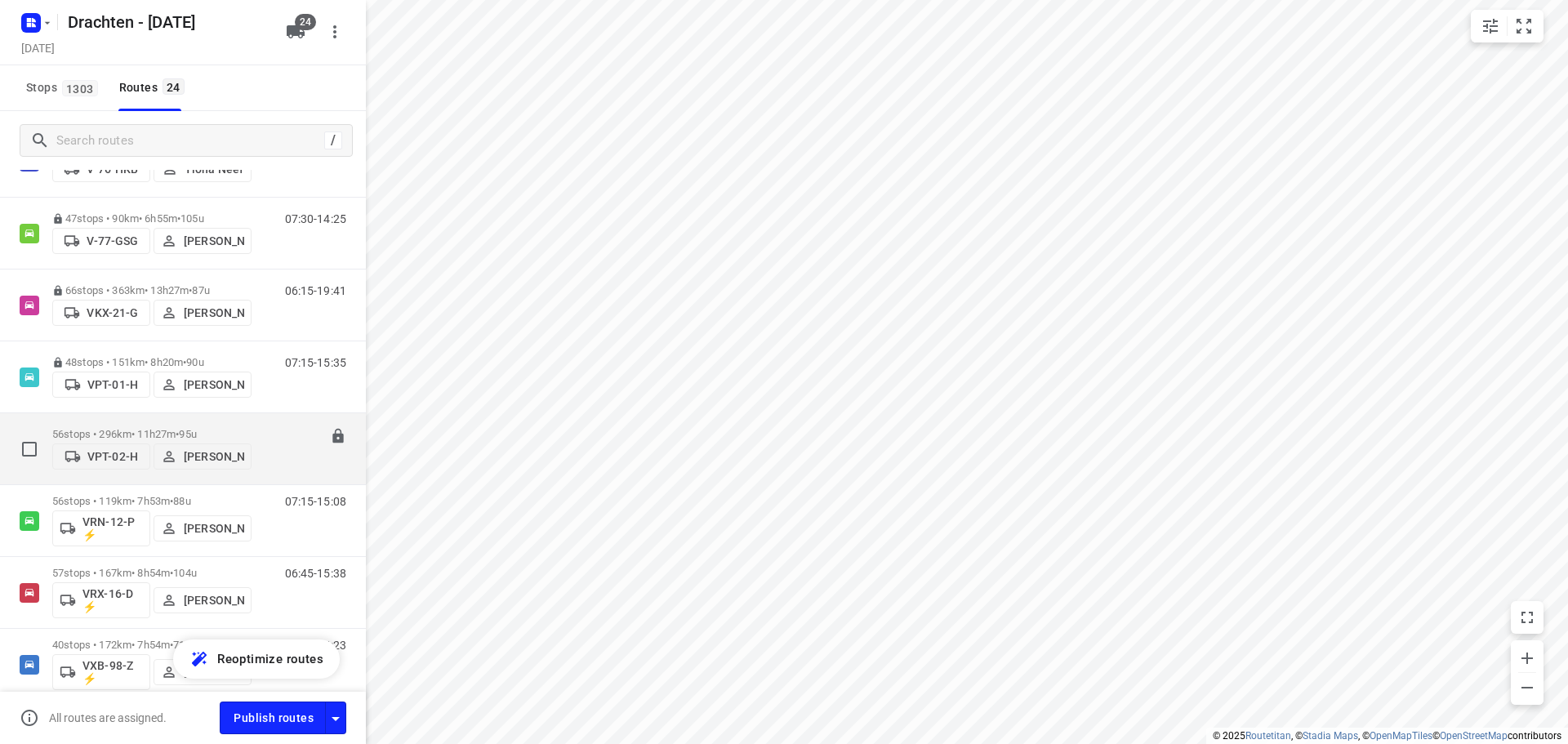
click at [170, 420] on div "56 stops • 296km • 11h27m • 95u VPT-02-H Pieter Hoekstra" at bounding box center [151, 448] width 200 height 58
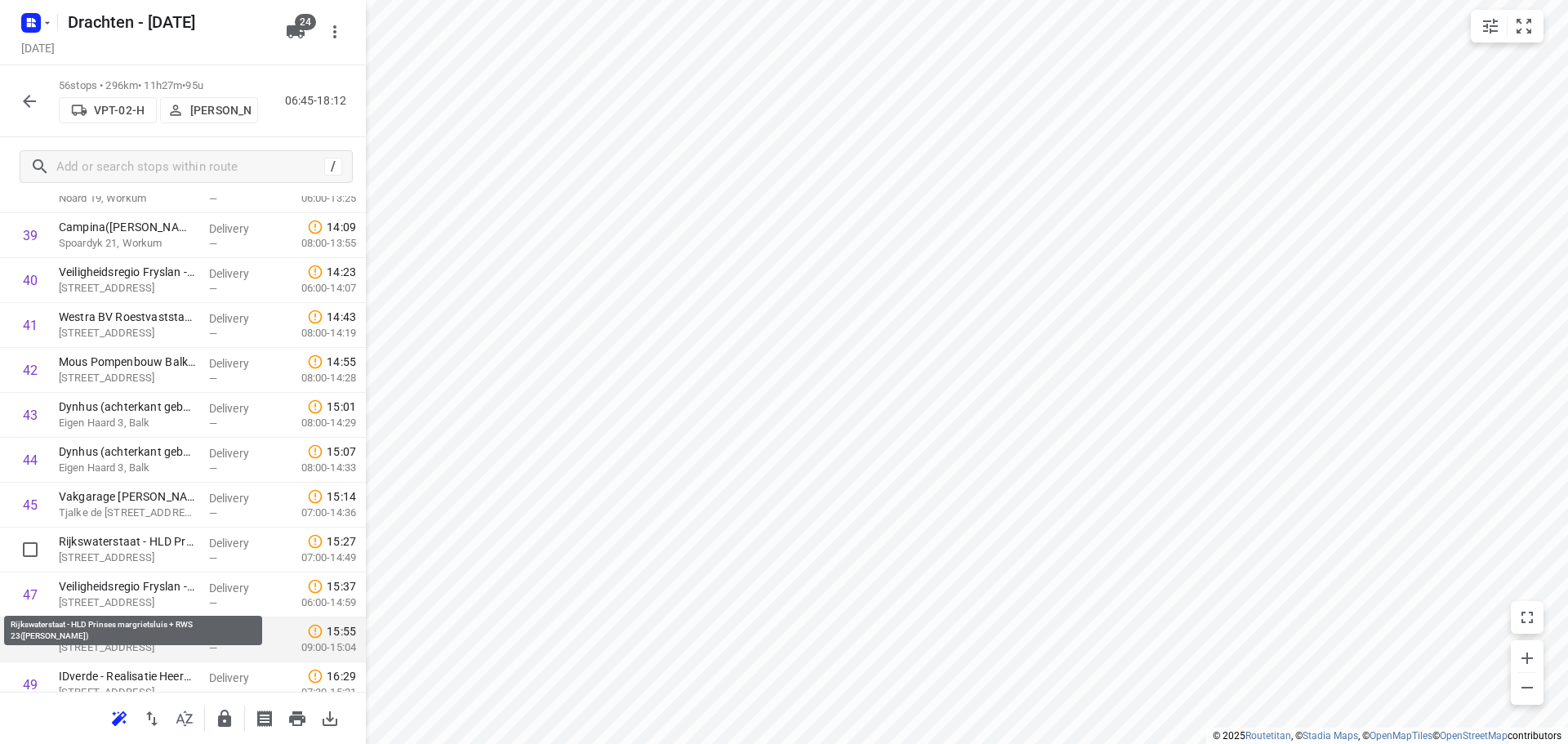
scroll to position [1878, 0]
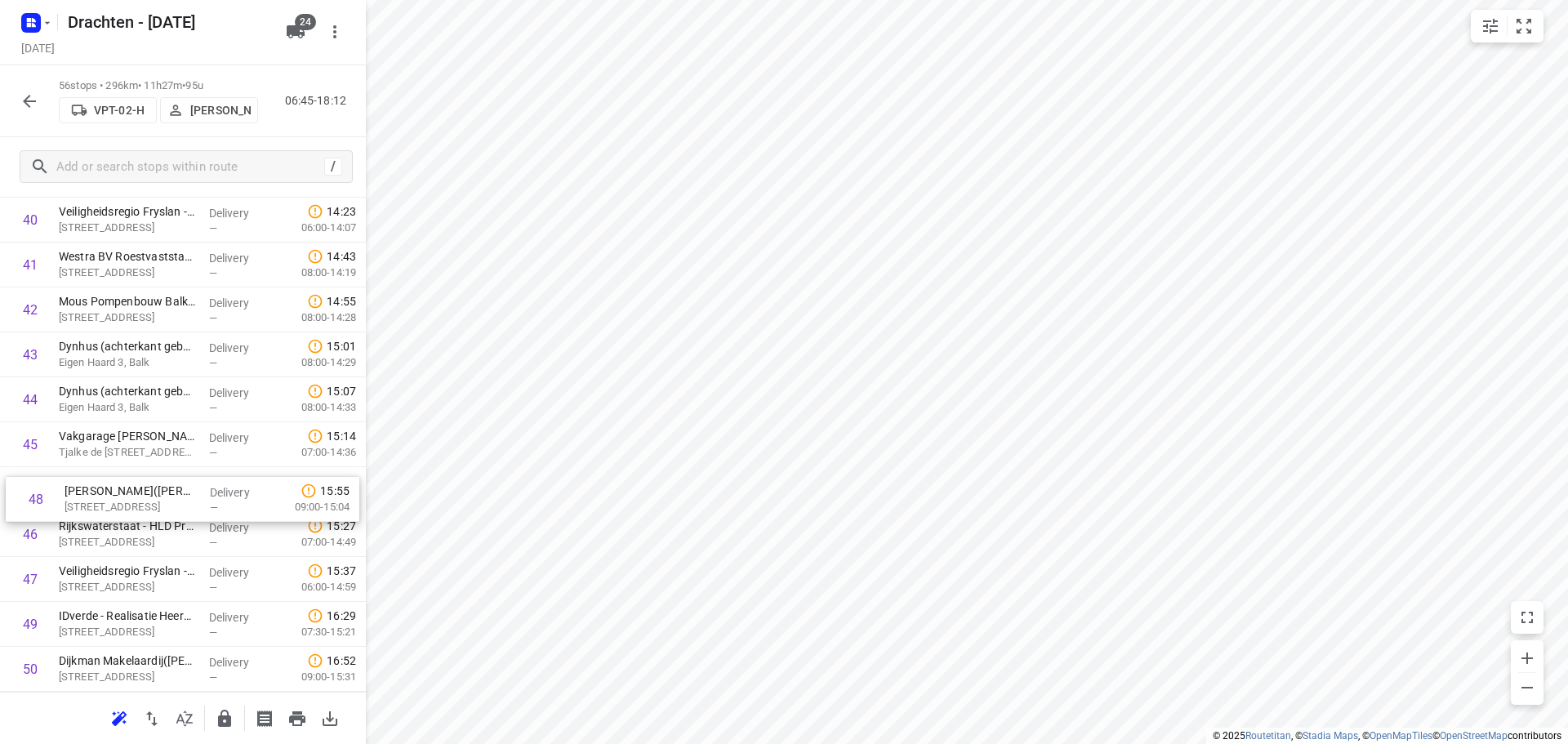
drag, startPoint x: 111, startPoint y: 574, endPoint x: 118, endPoint y: 480, distance: 94.3
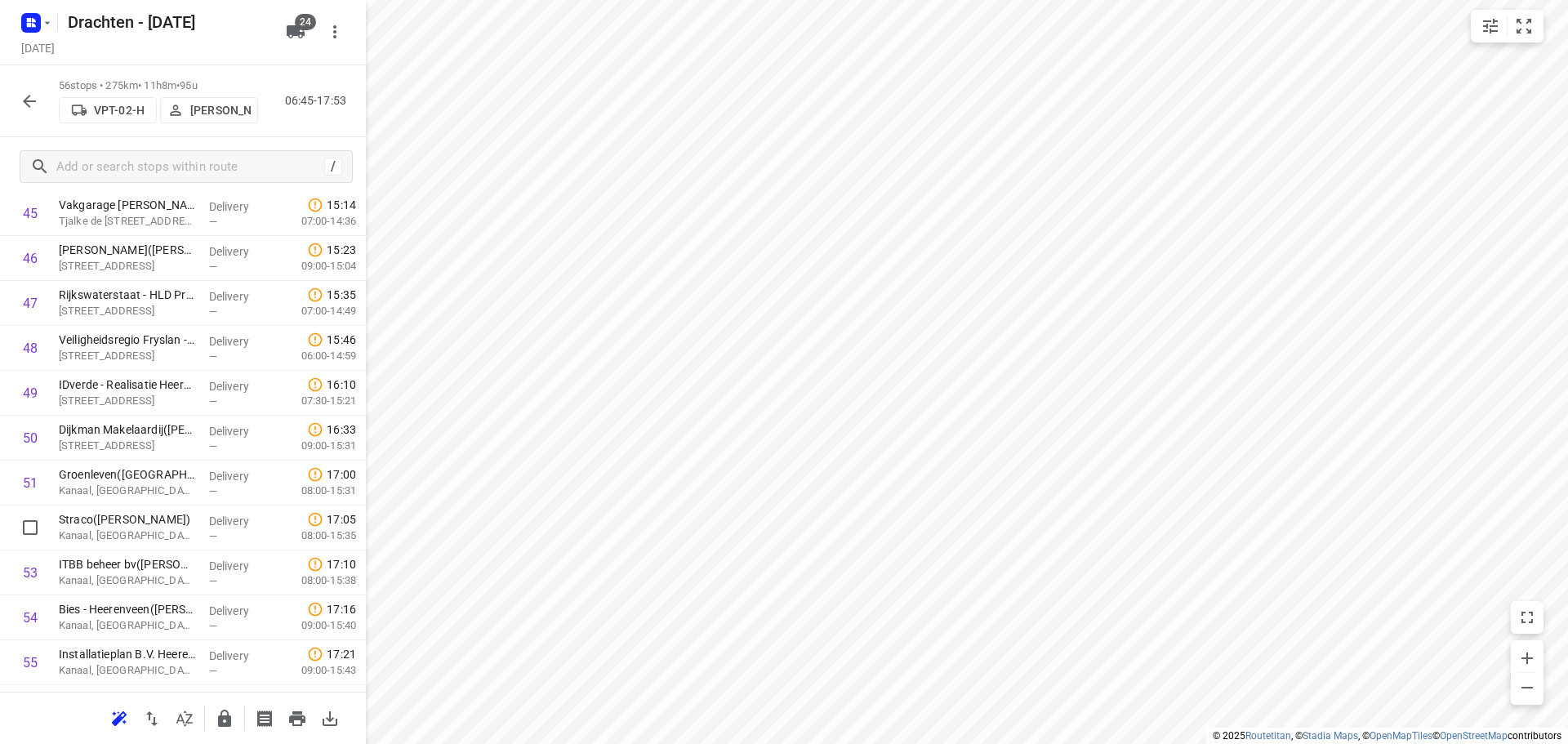
scroll to position [2122, 0]
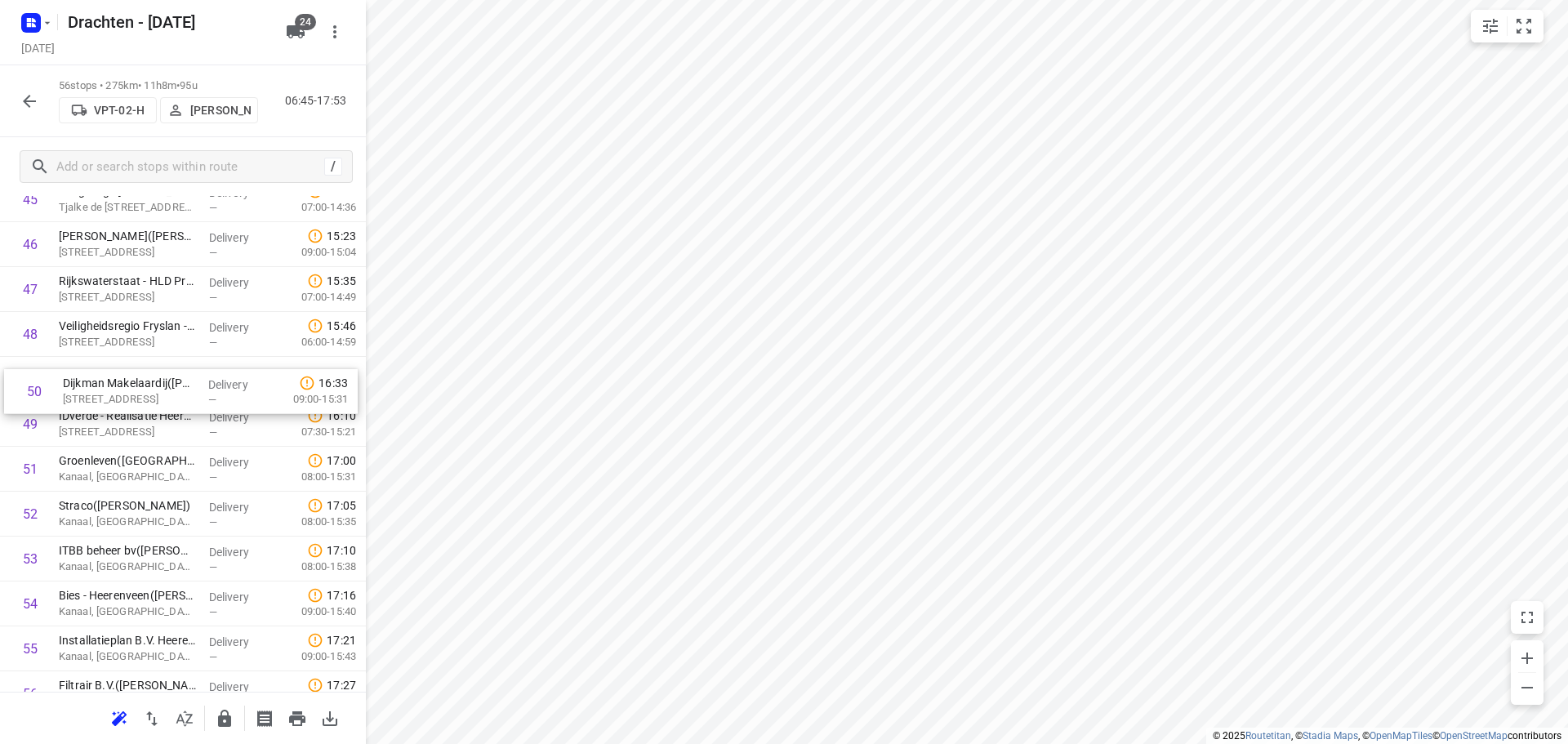
drag, startPoint x: 139, startPoint y: 427, endPoint x: 147, endPoint y: 388, distance: 39.8
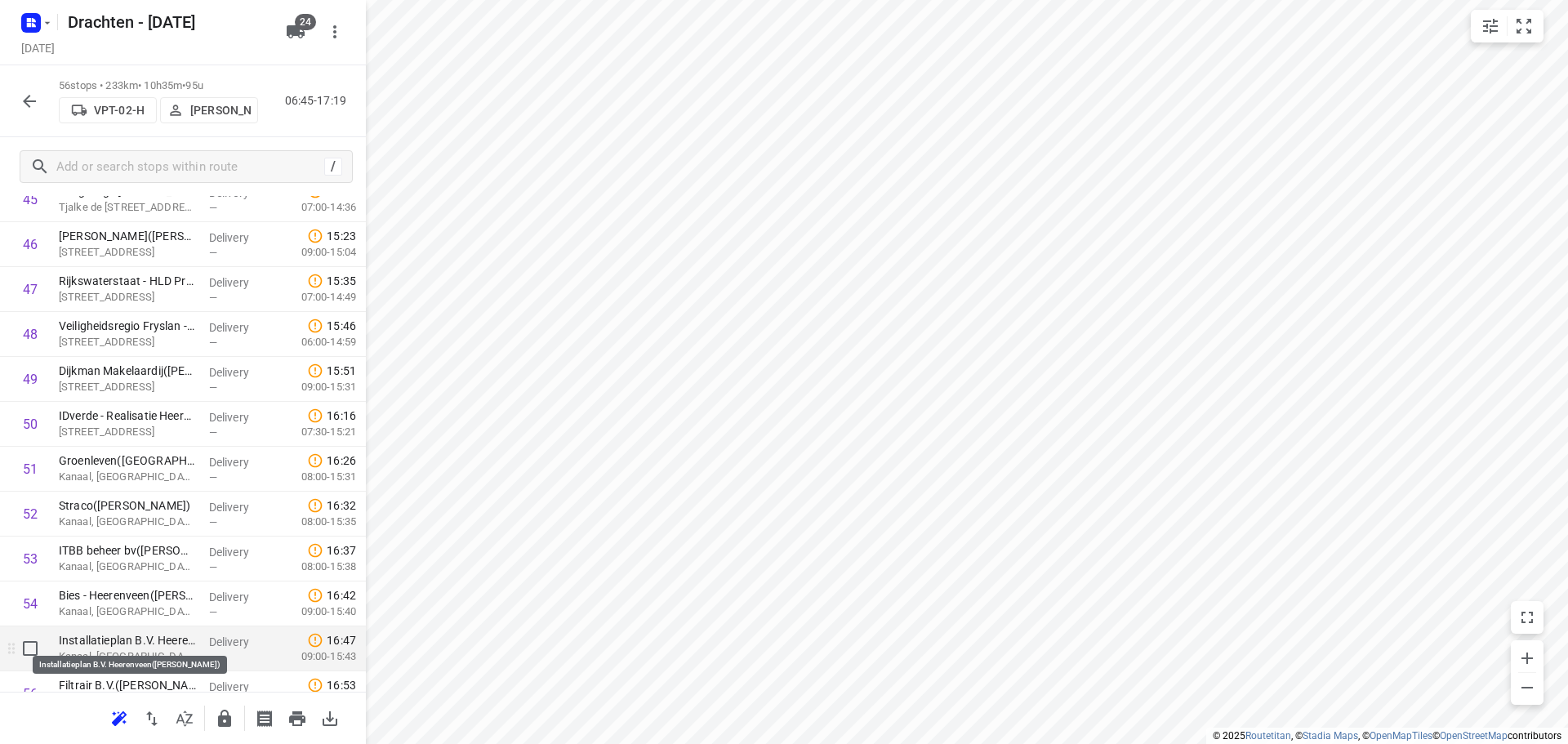
scroll to position [2192, 0]
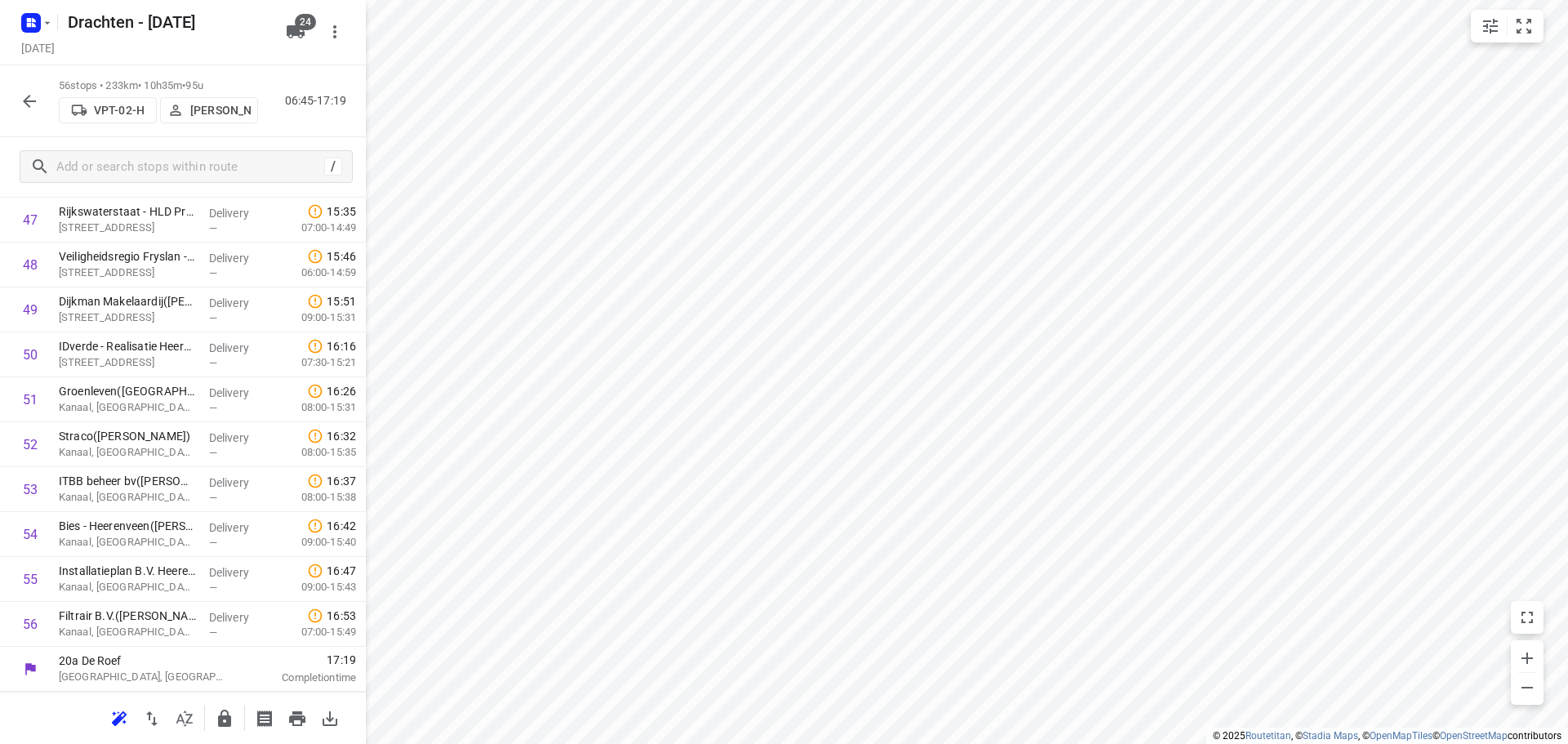
click at [221, 701] on div at bounding box center [182, 717] width 366 height 52
click at [221, 702] on button "button" at bounding box center [225, 718] width 33 height 33
click at [39, 106] on button "button" at bounding box center [29, 101] width 33 height 33
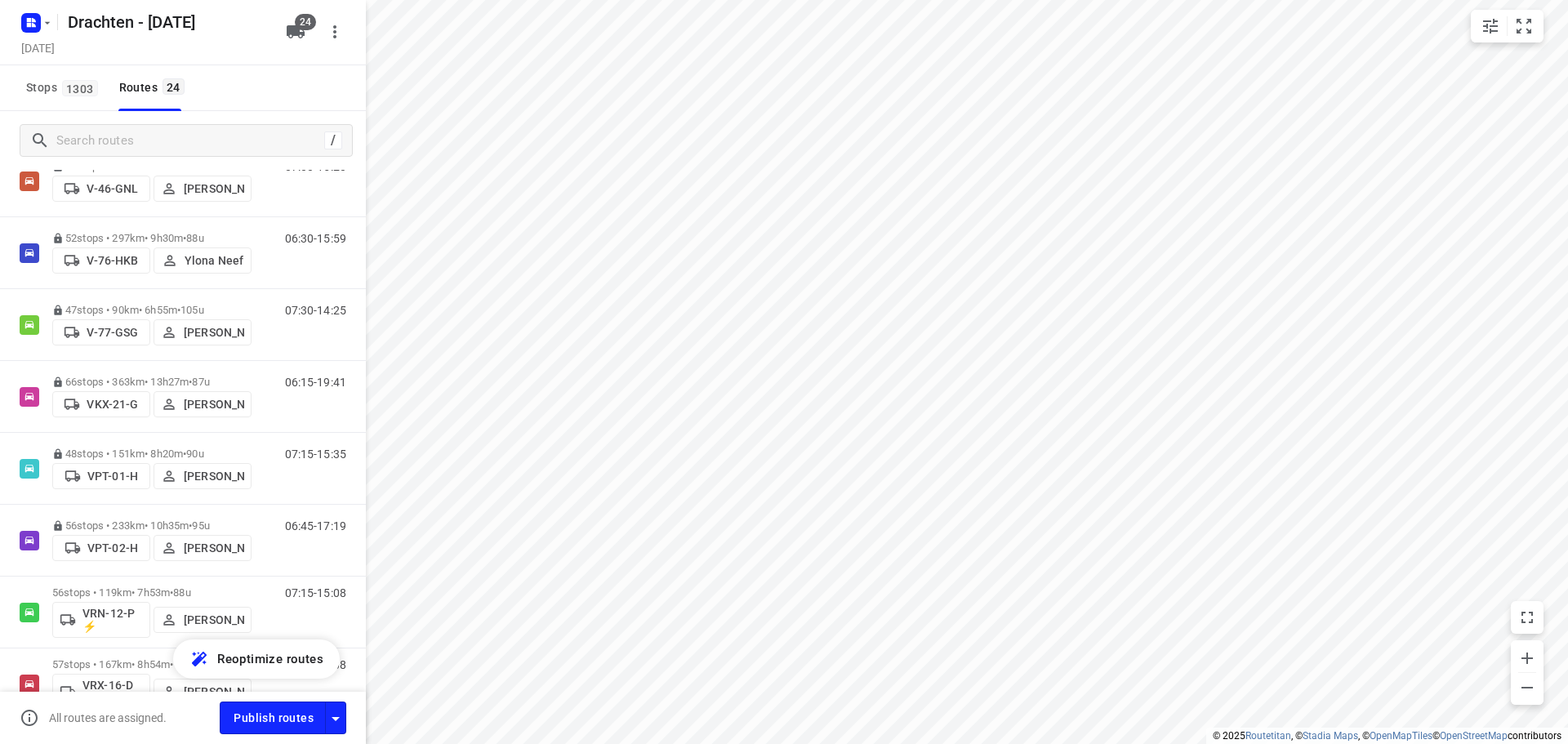
scroll to position [1307, 0]
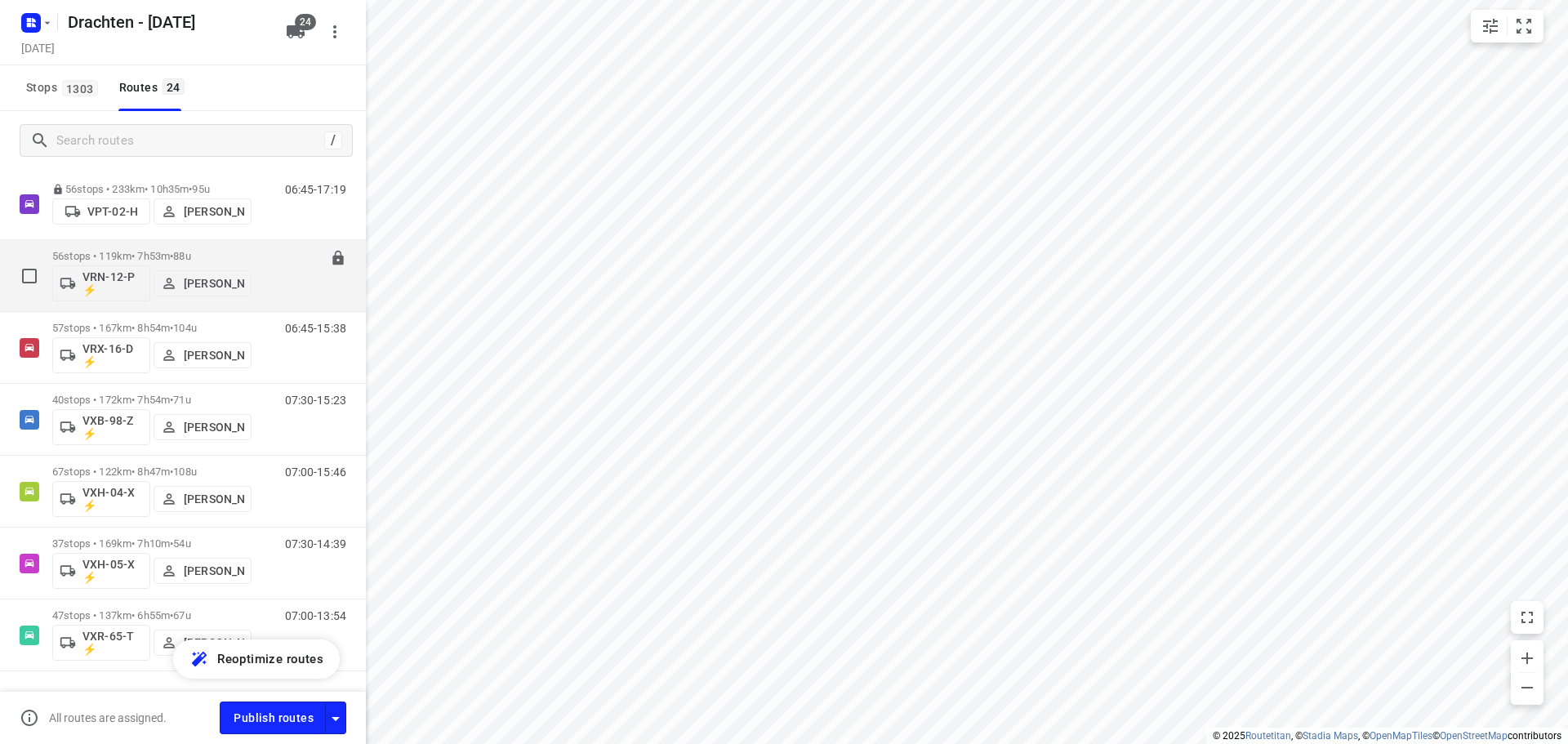
click at [156, 253] on p "56 stops • 119km • 7h53m • 88u" at bounding box center [151, 256] width 200 height 12
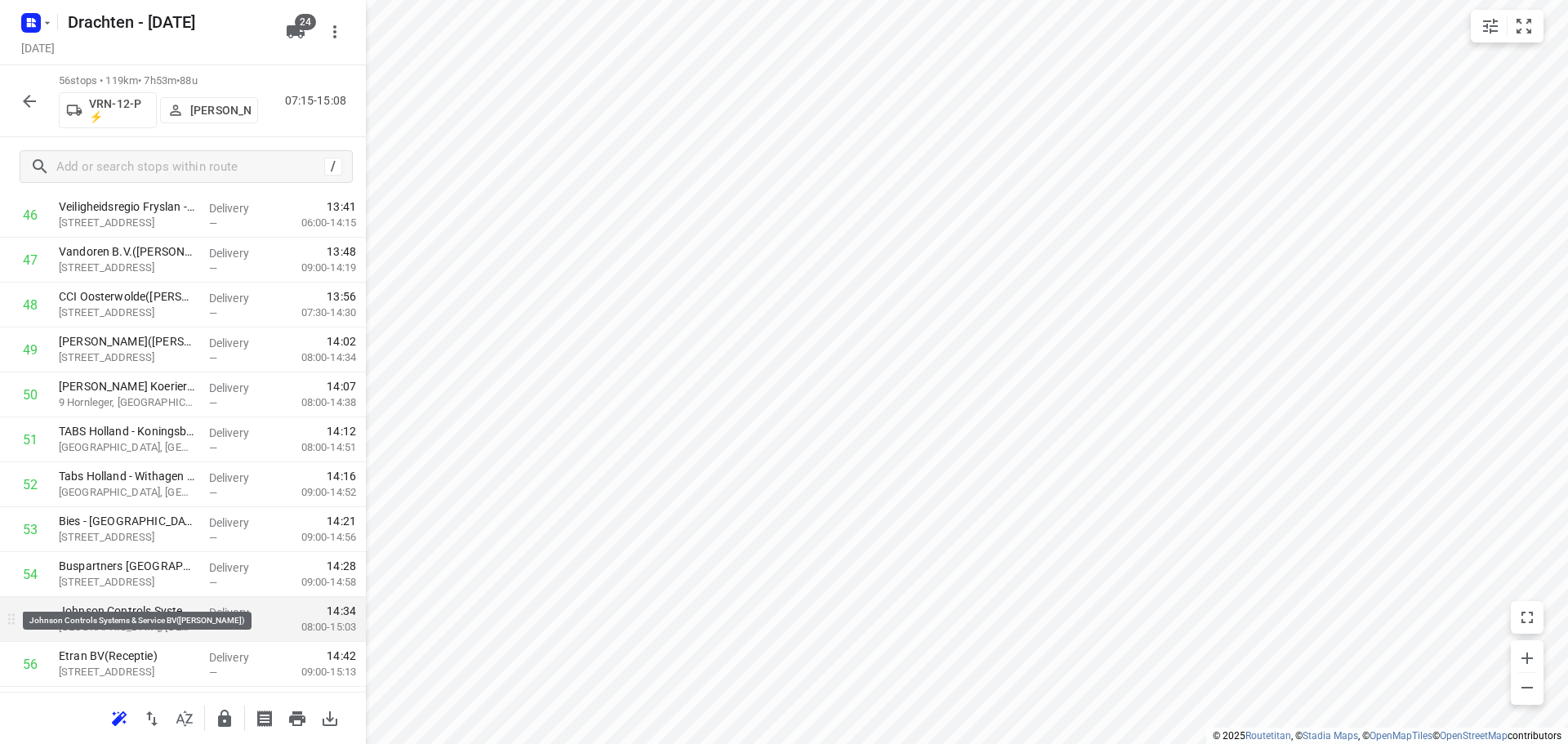
scroll to position [2192, 0]
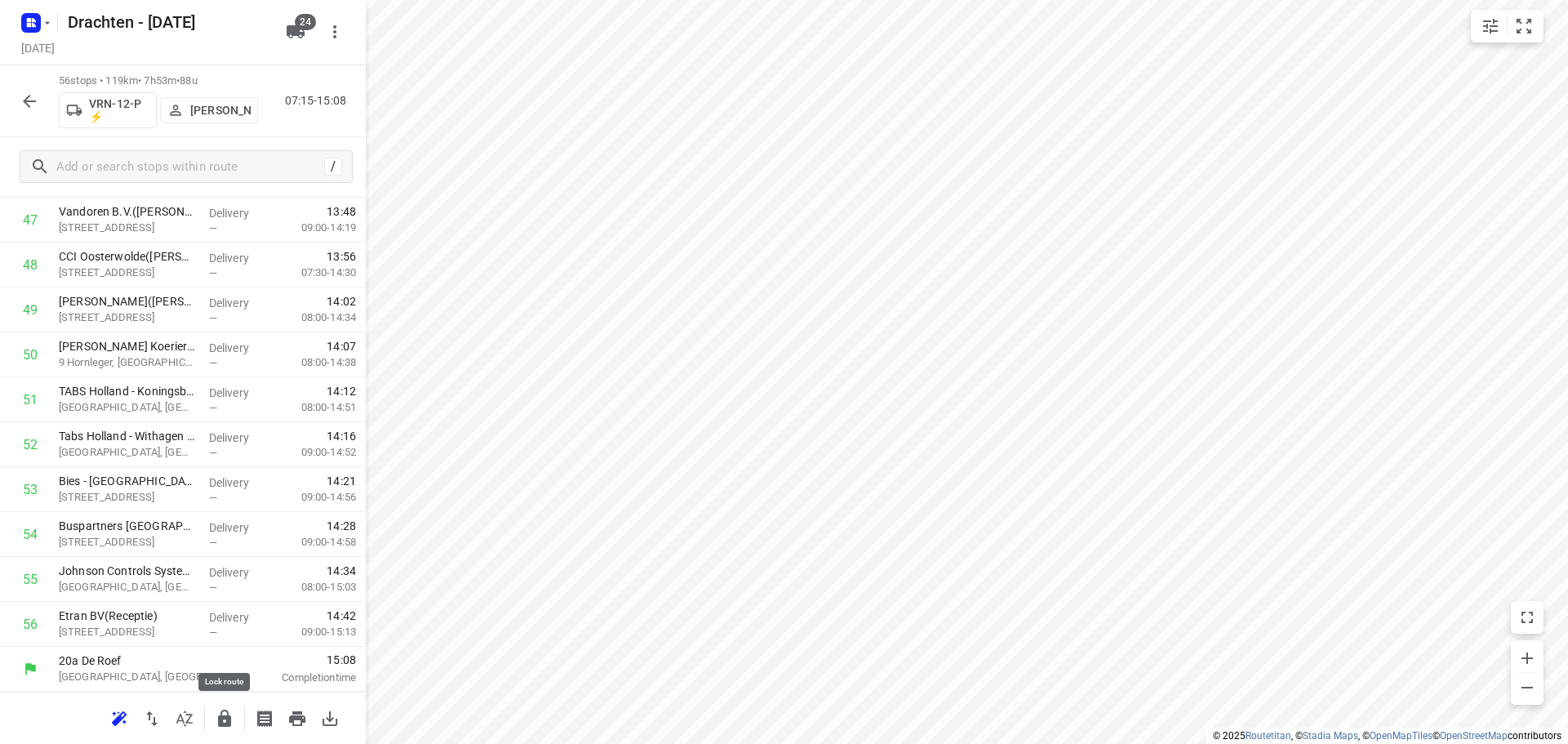
click at [221, 722] on icon "button" at bounding box center [224, 718] width 13 height 17
click at [25, 105] on icon "button" at bounding box center [29, 101] width 20 height 20
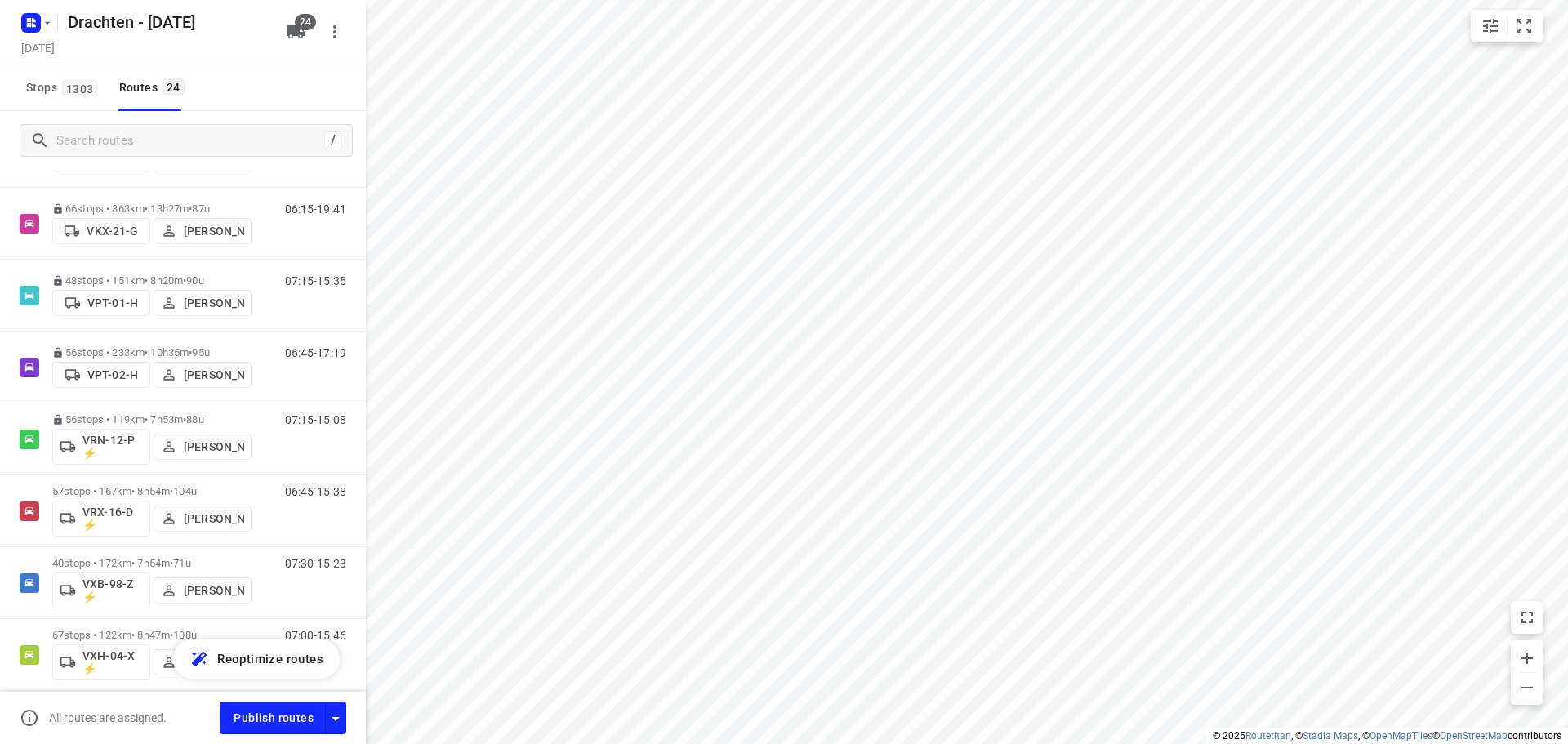
scroll to position [1224, 0]
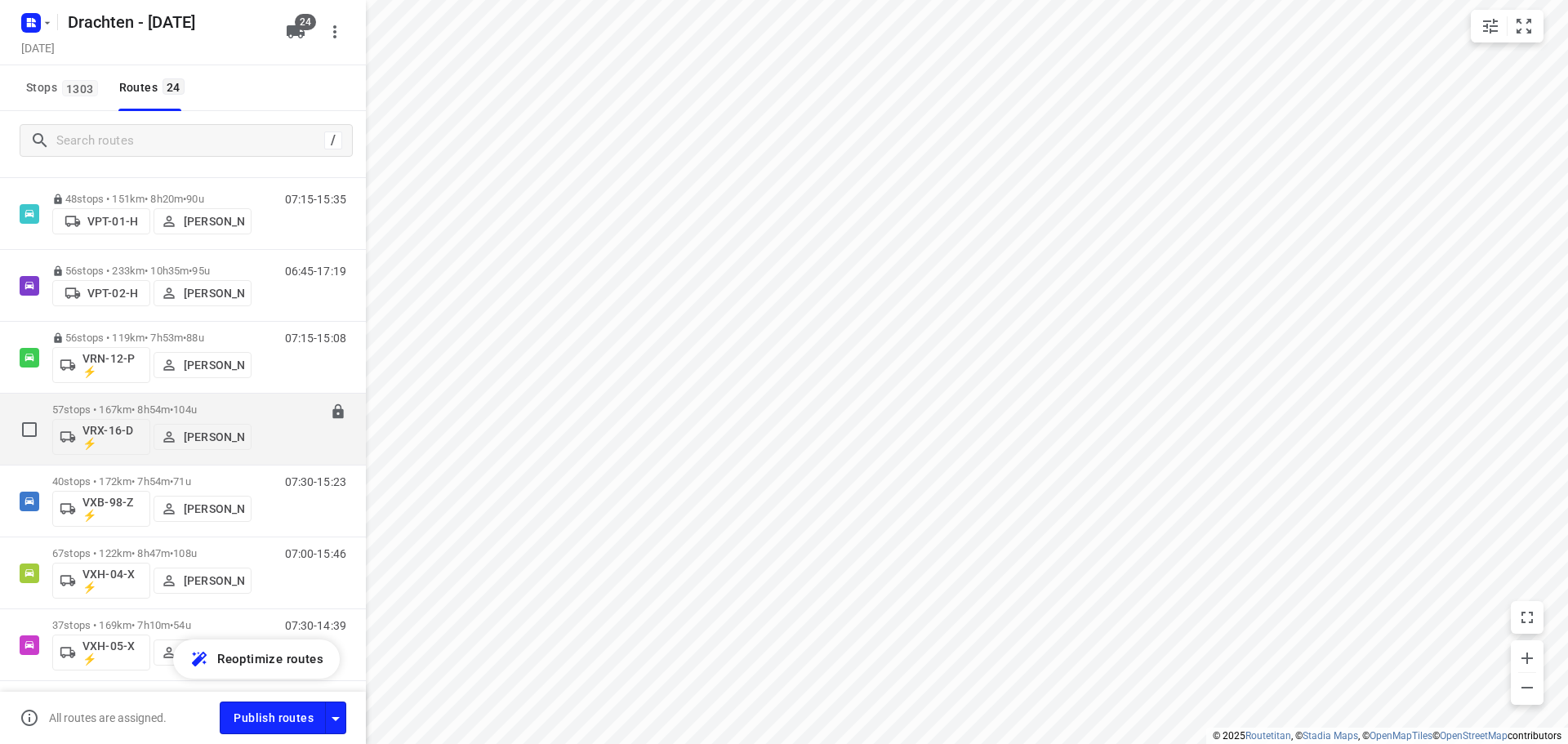
click at [193, 410] on span "104u" at bounding box center [184, 410] width 23 height 12
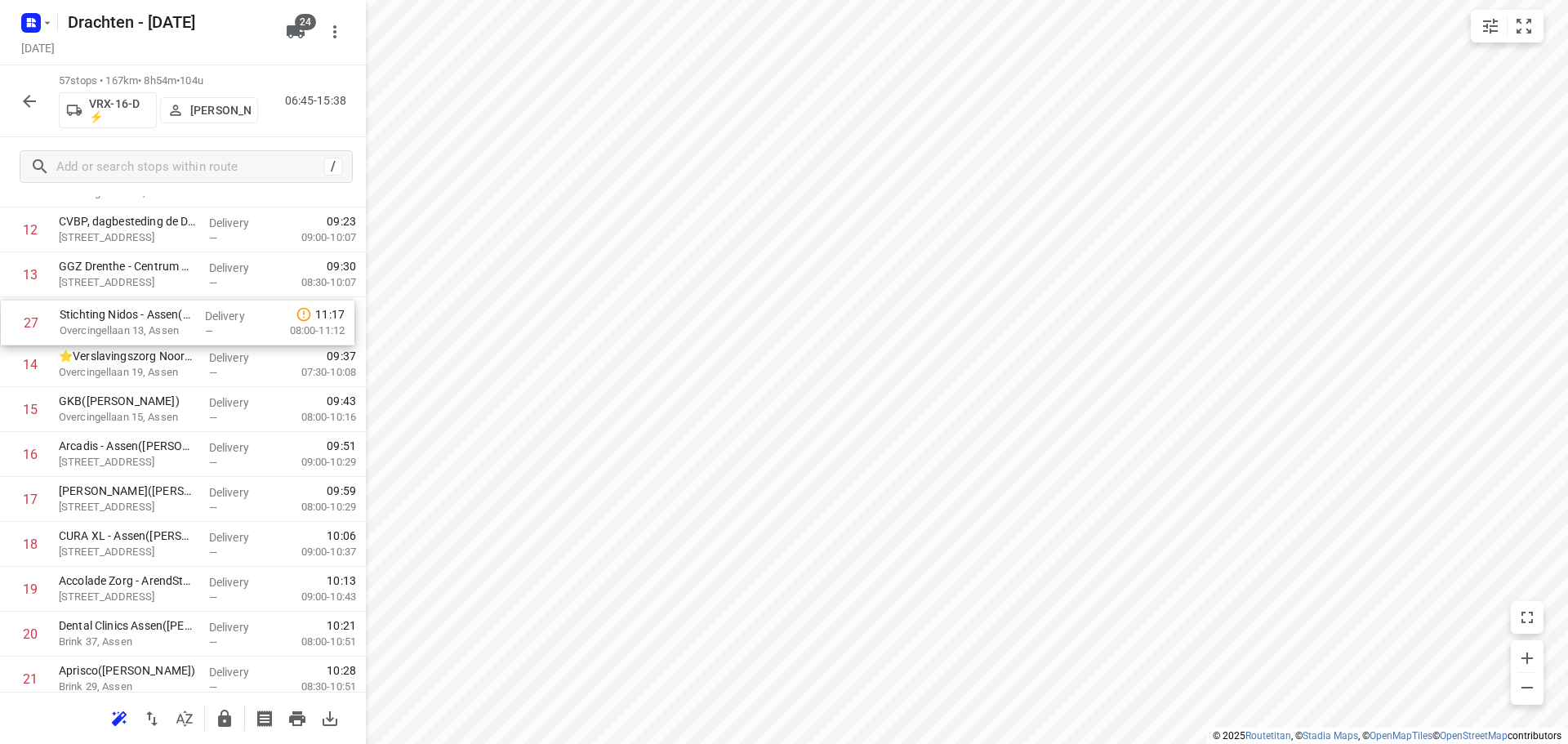
scroll to position [611, 0]
drag, startPoint x: 135, startPoint y: 384, endPoint x: 130, endPoint y: 405, distance: 21.6
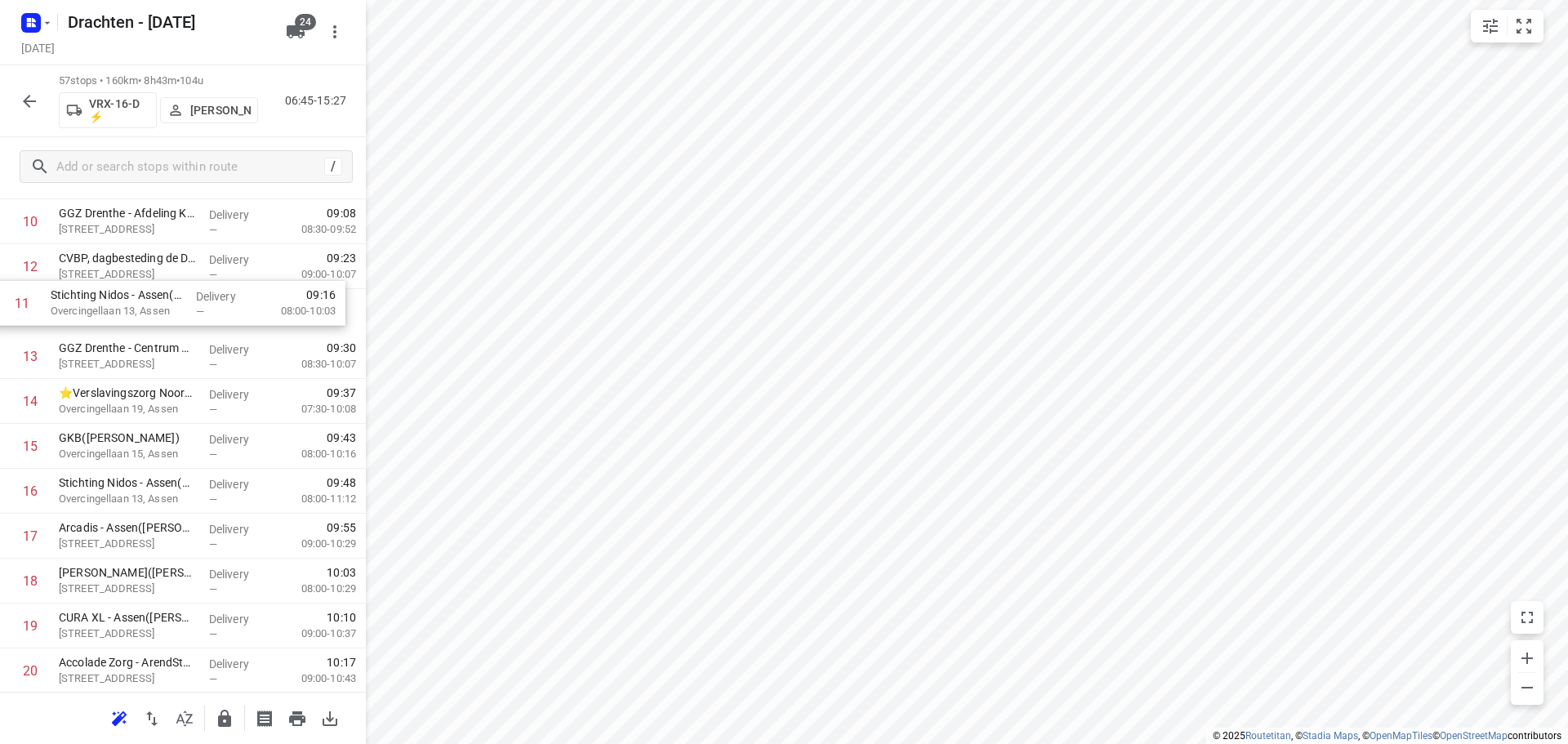
scroll to position [524, 0]
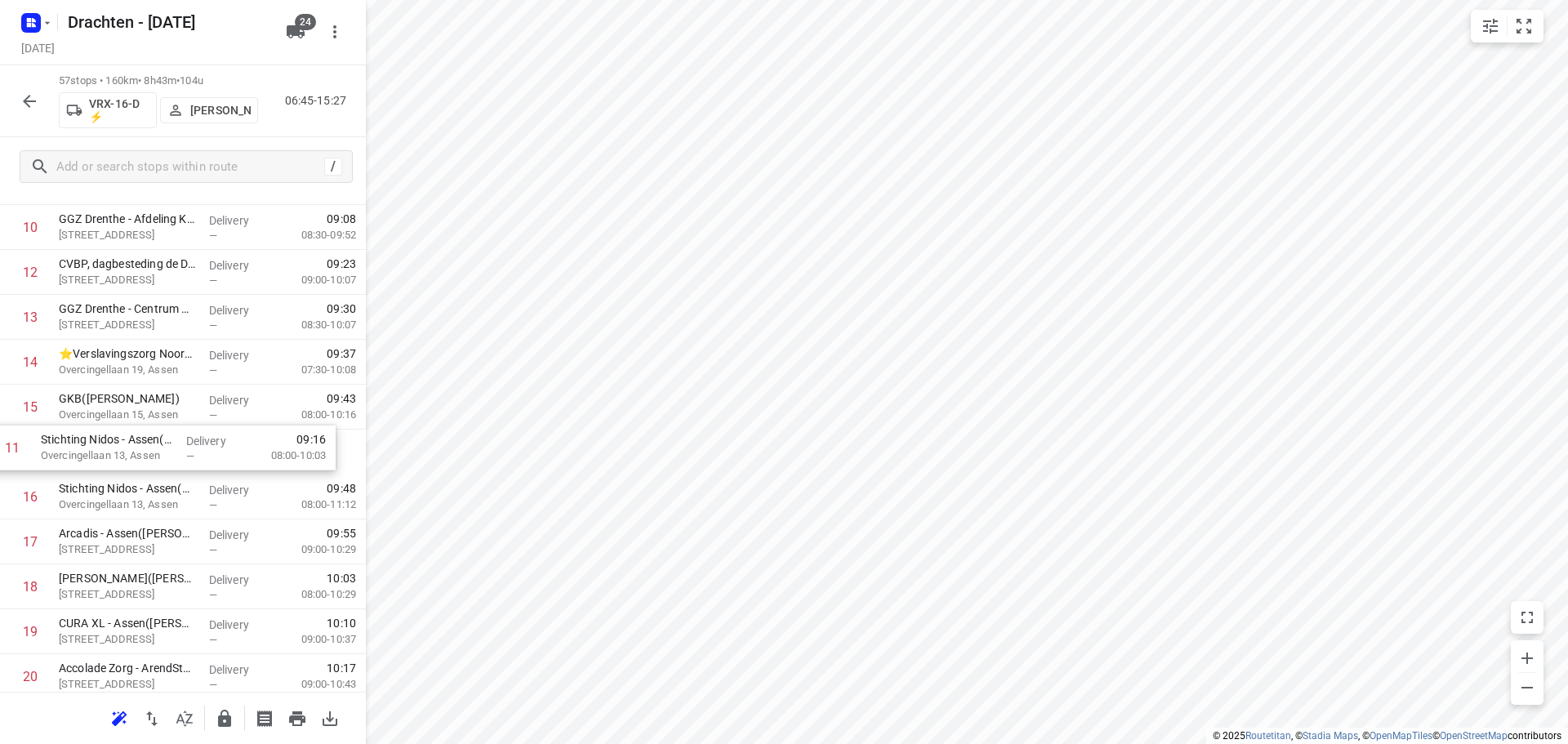
drag, startPoint x: 180, startPoint y: 271, endPoint x: 161, endPoint y: 458, distance: 188.0
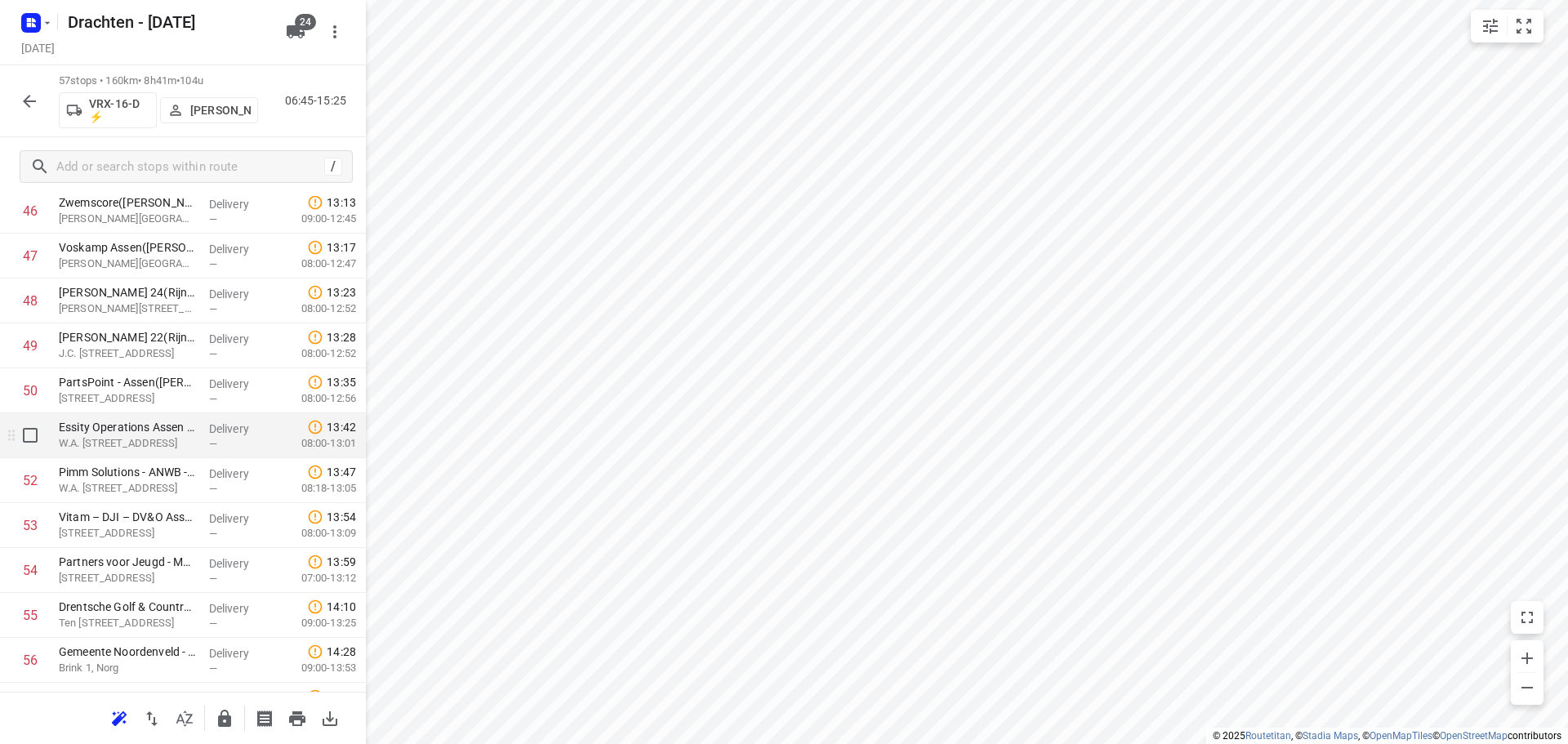
scroll to position [2237, 0]
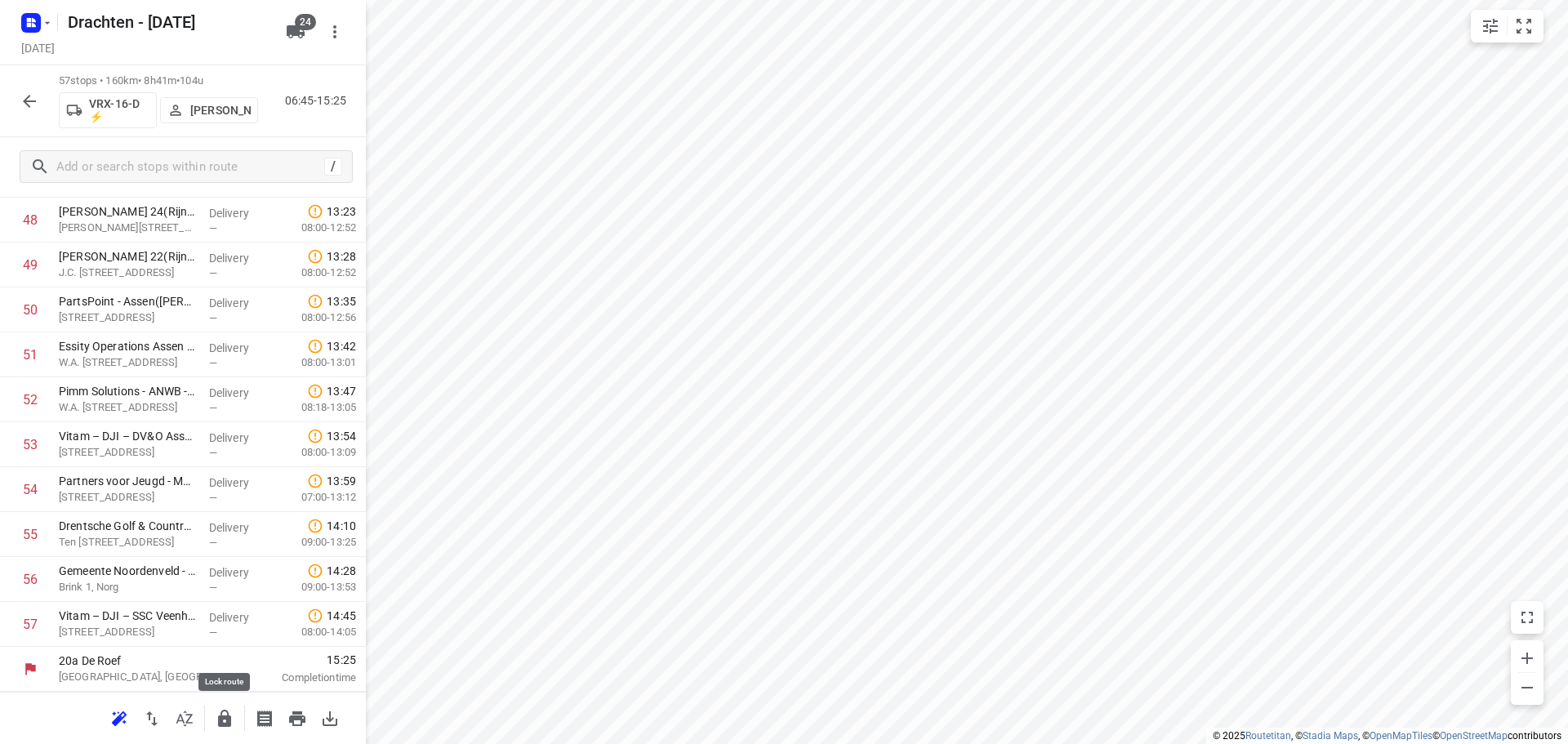
click at [214, 704] on button "button" at bounding box center [225, 718] width 33 height 33
click at [22, 105] on icon "button" at bounding box center [29, 101] width 20 height 20
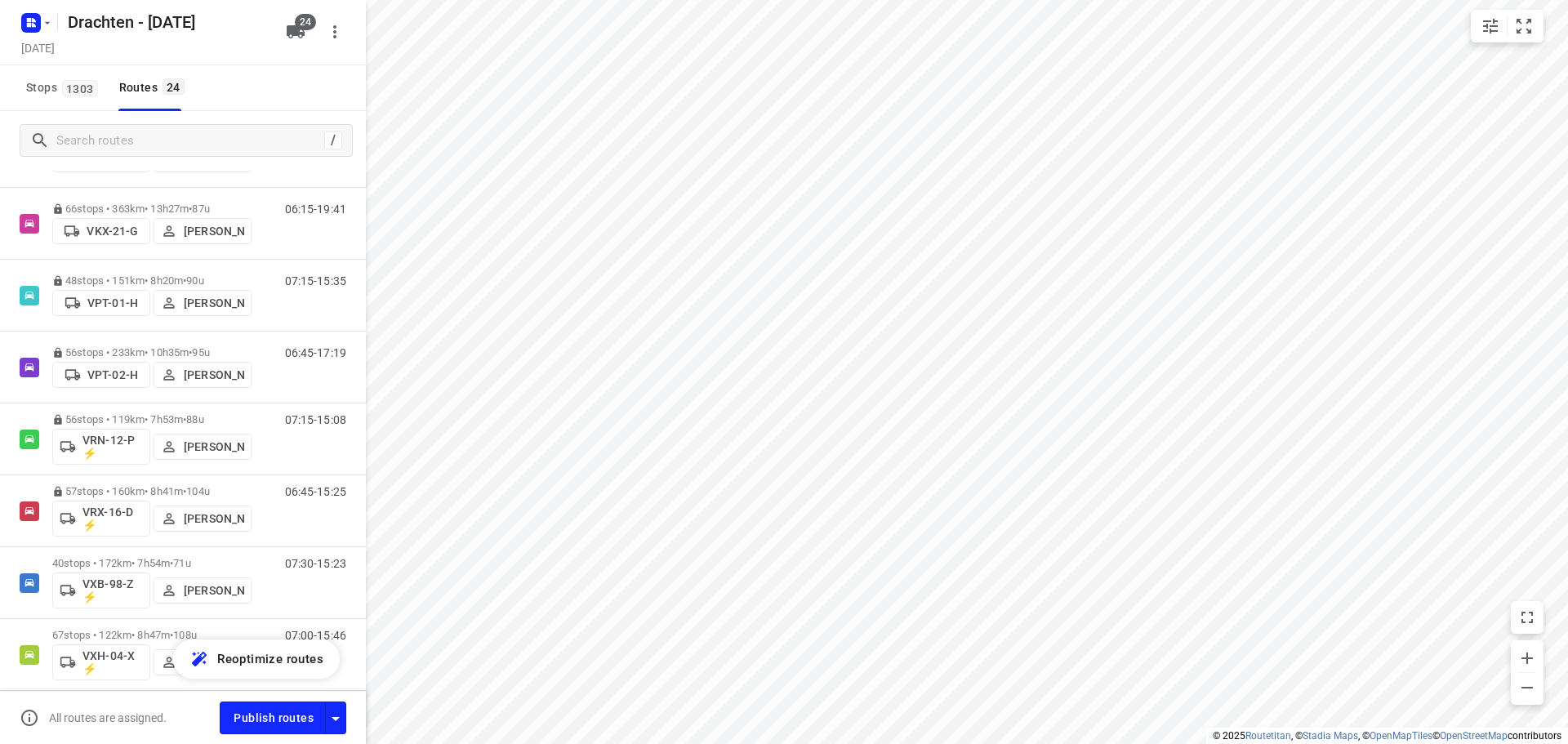
scroll to position [1351, 0]
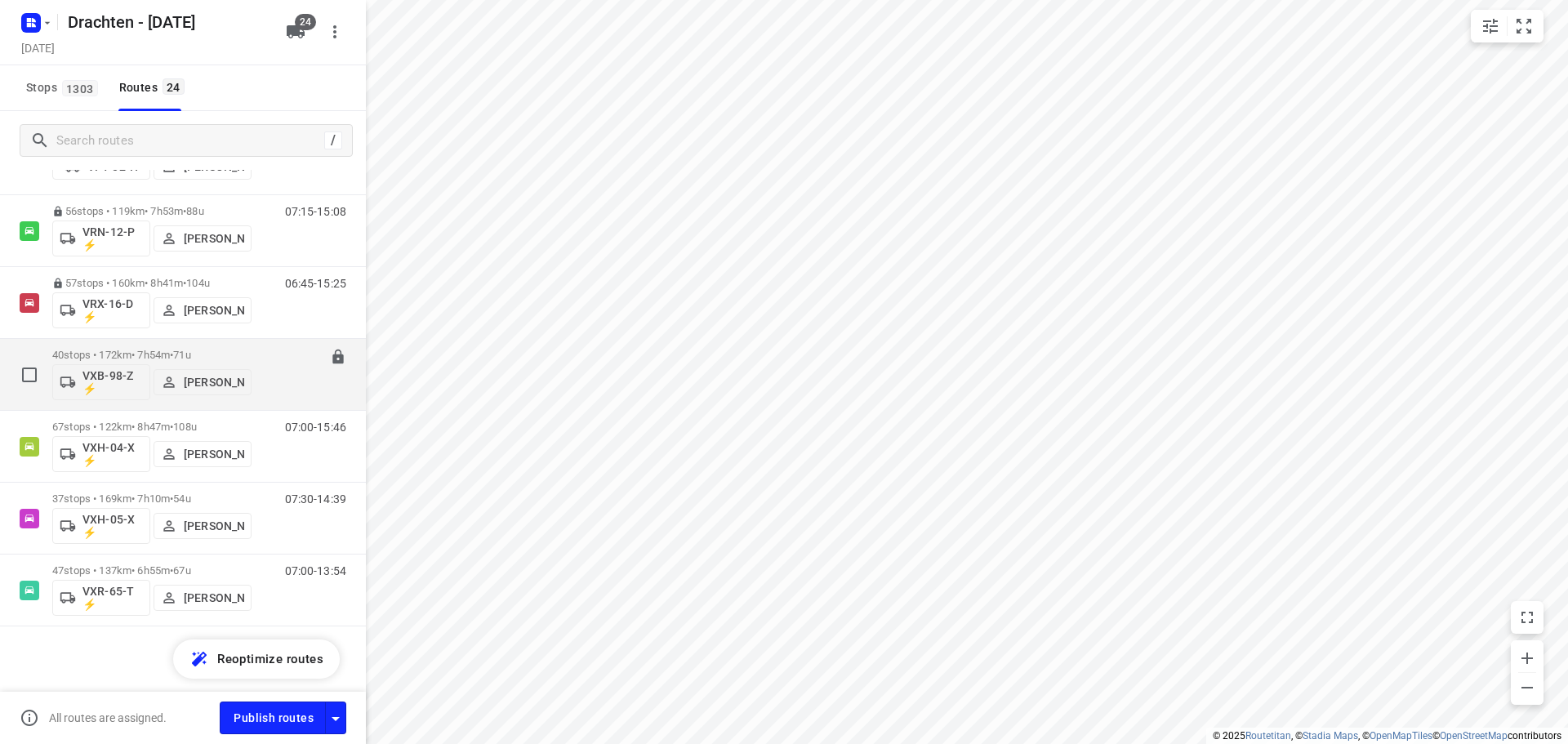
click at [190, 352] on span "71u" at bounding box center [182, 354] width 17 height 12
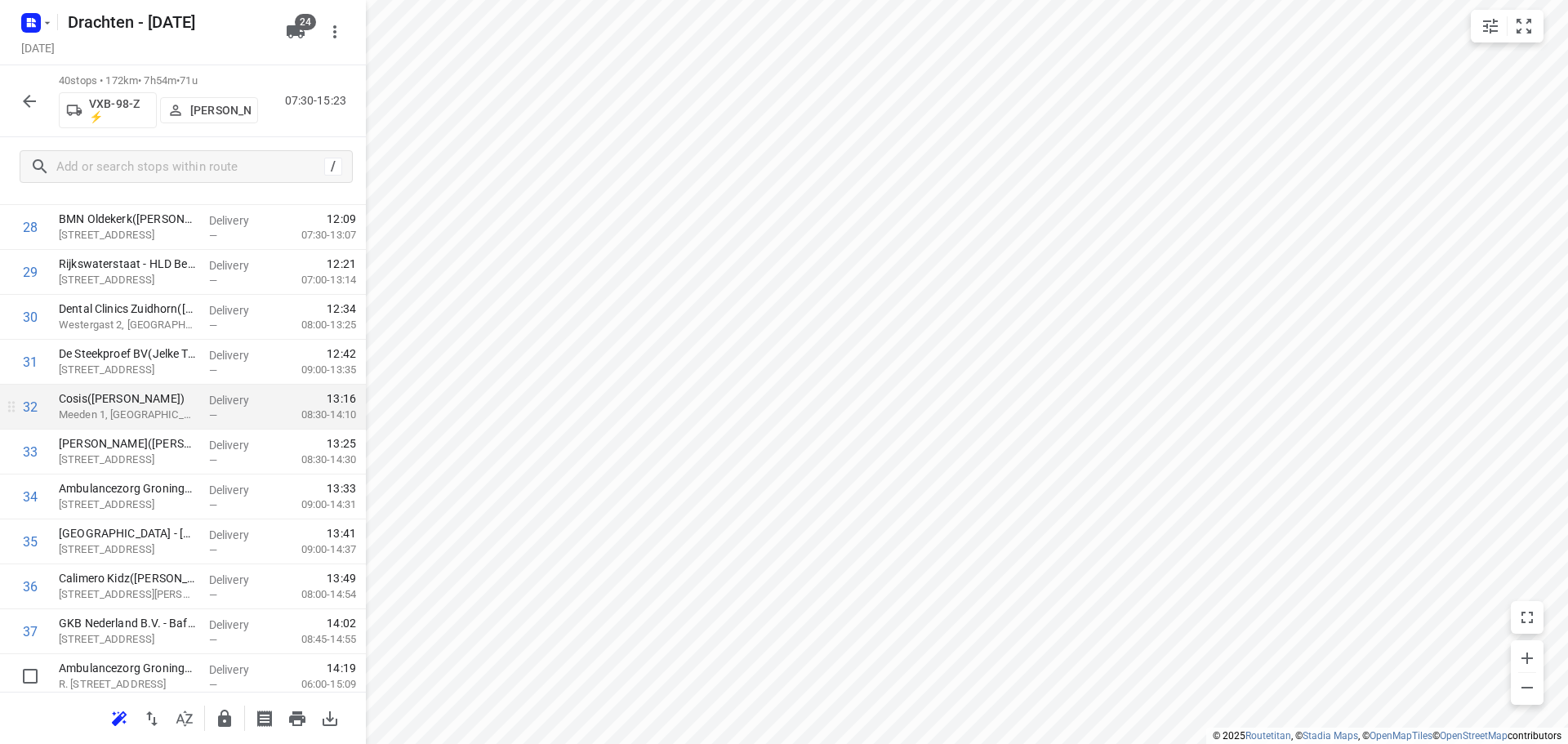
scroll to position [1473, 0]
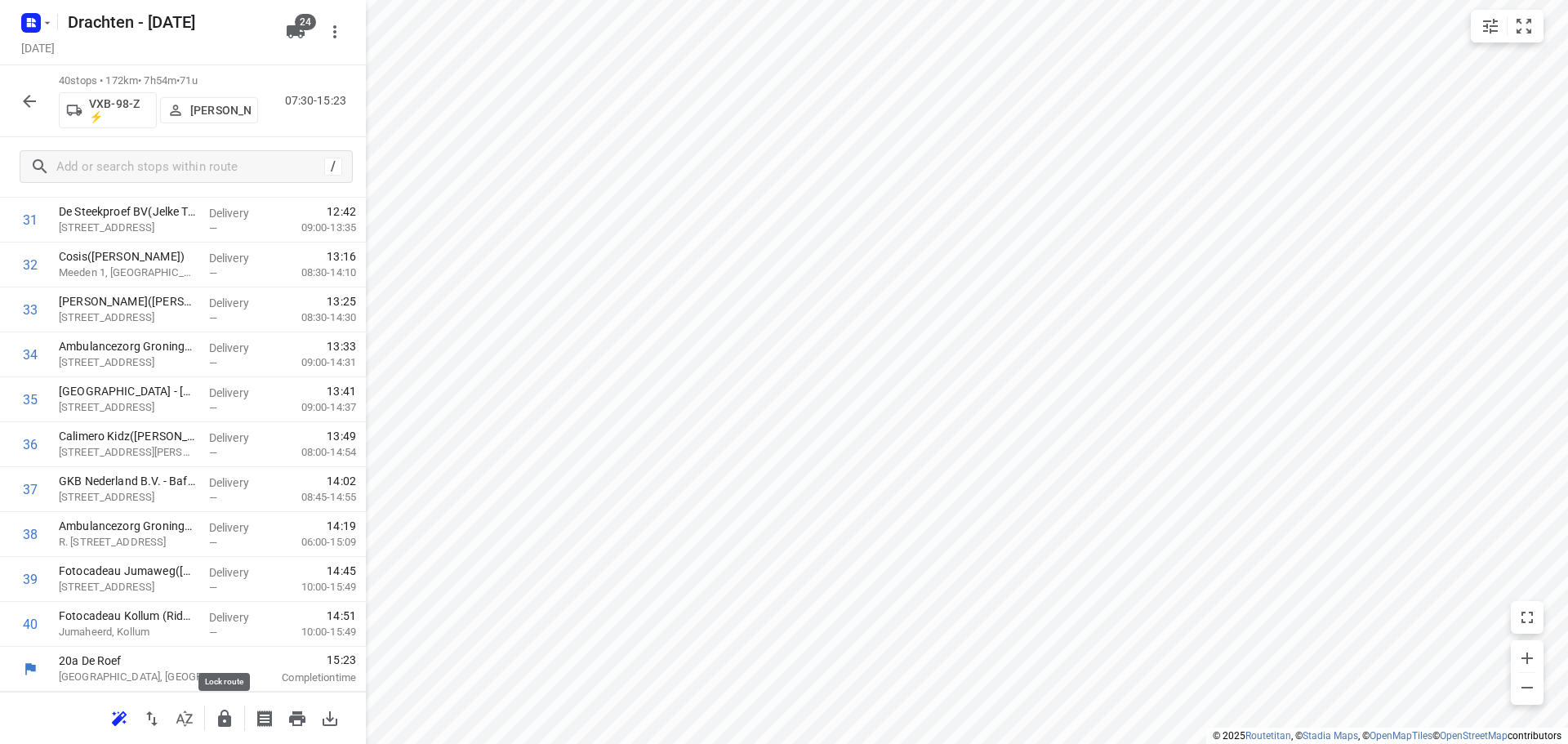
click at [220, 716] on icon "button" at bounding box center [224, 718] width 13 height 17
click at [37, 104] on icon "button" at bounding box center [29, 101] width 20 height 20
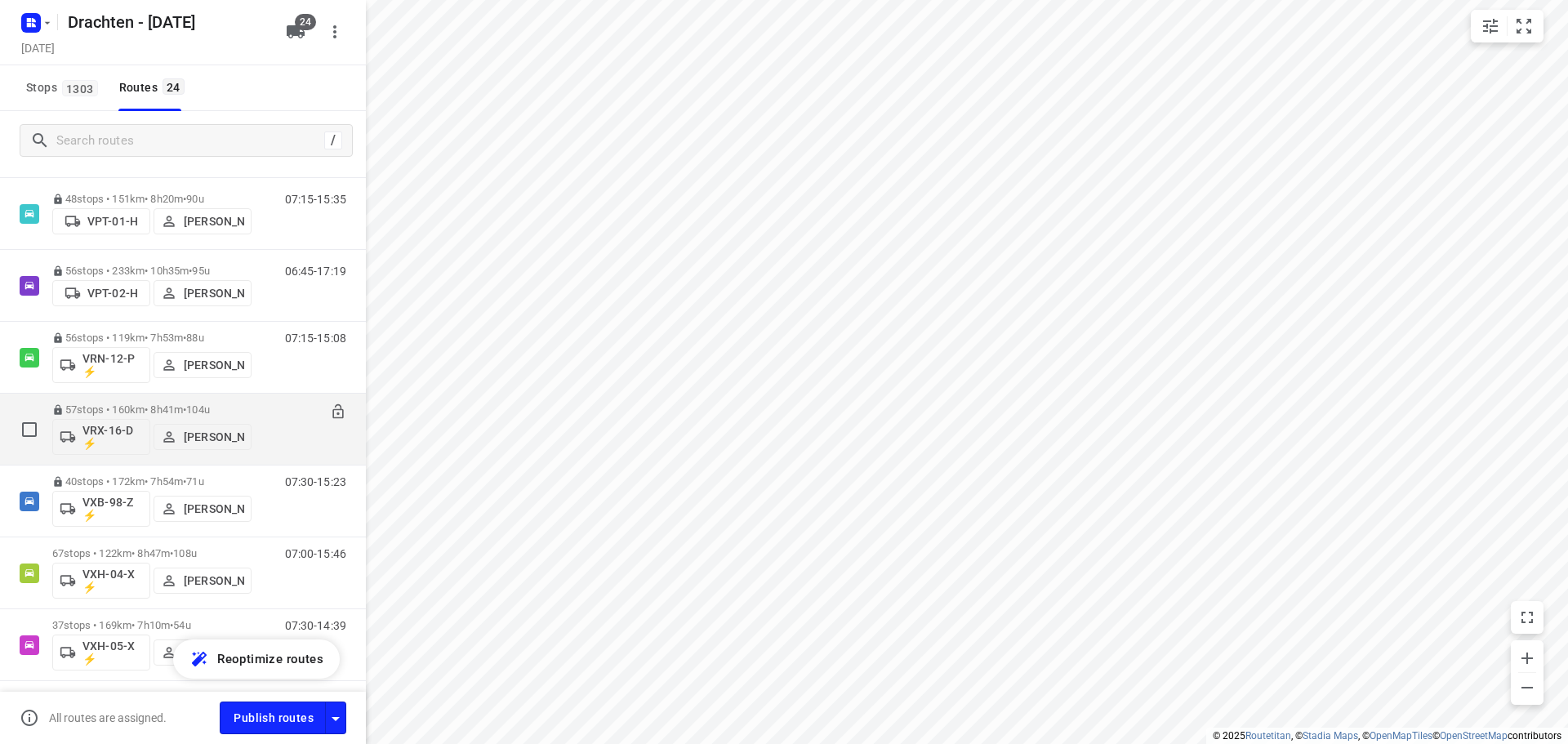
scroll to position [1351, 0]
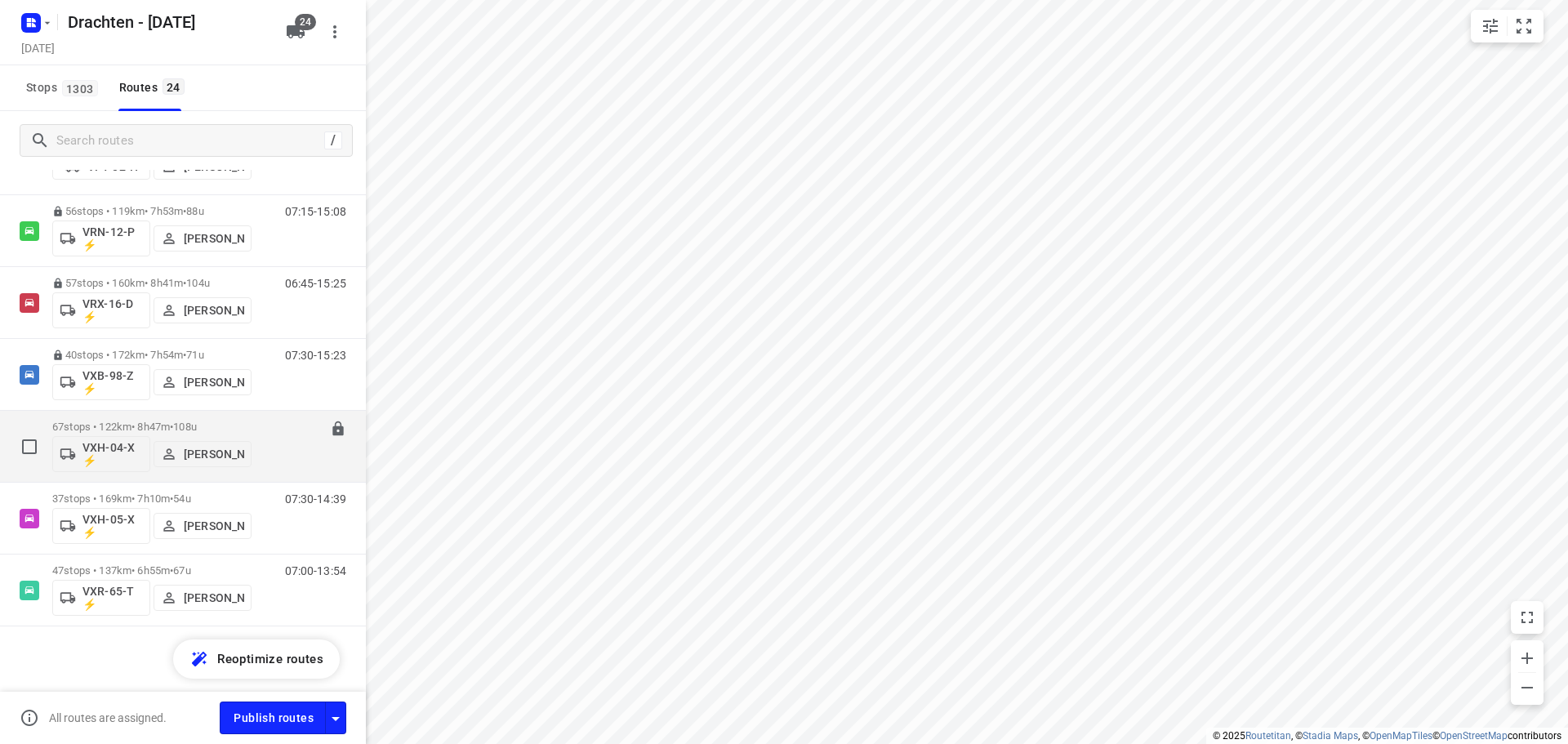
click at [182, 419] on div "67 stops • 122km • 8h47m • 108u VXH-04-X ⚡ Leon Holwerda" at bounding box center [151, 446] width 200 height 67
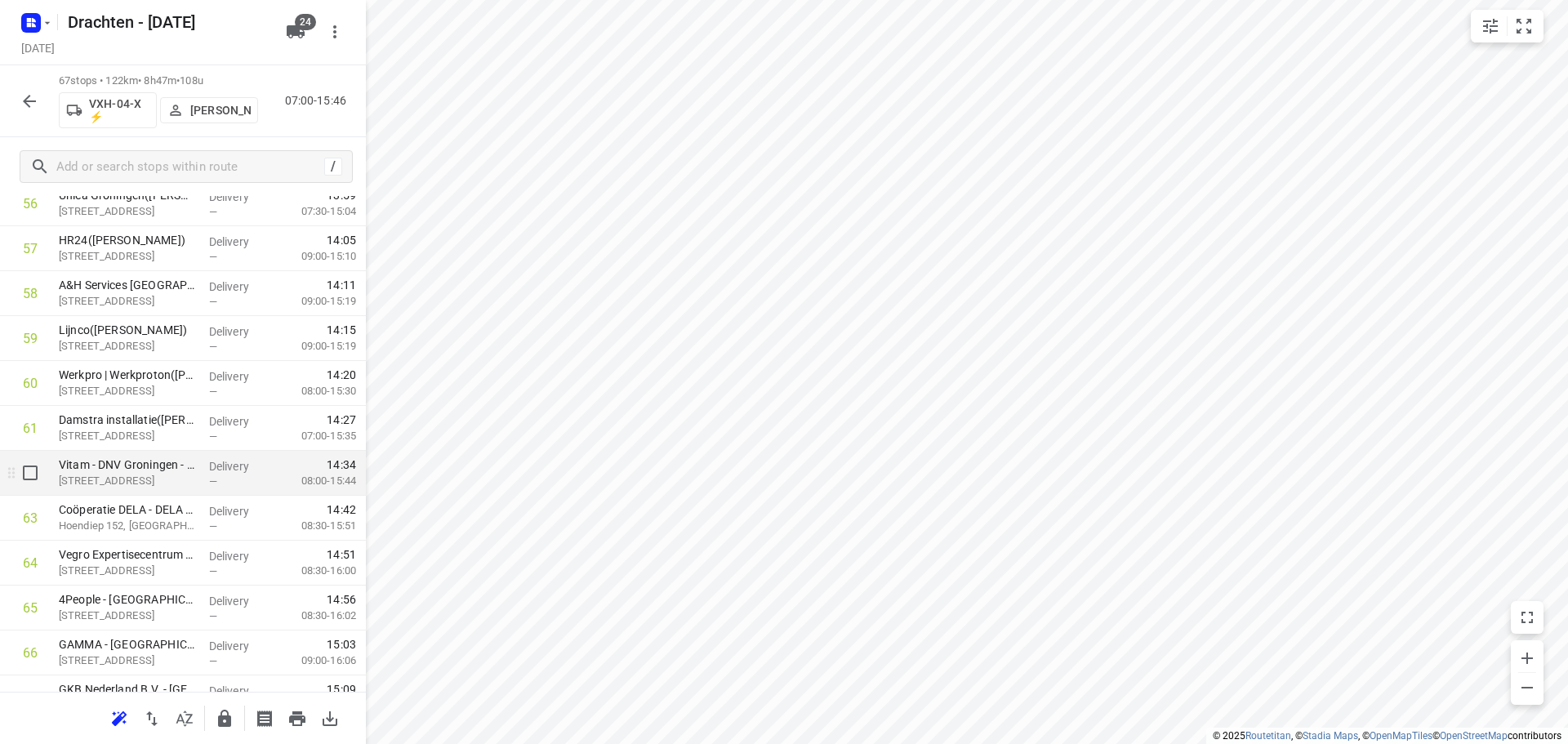
scroll to position [2686, 0]
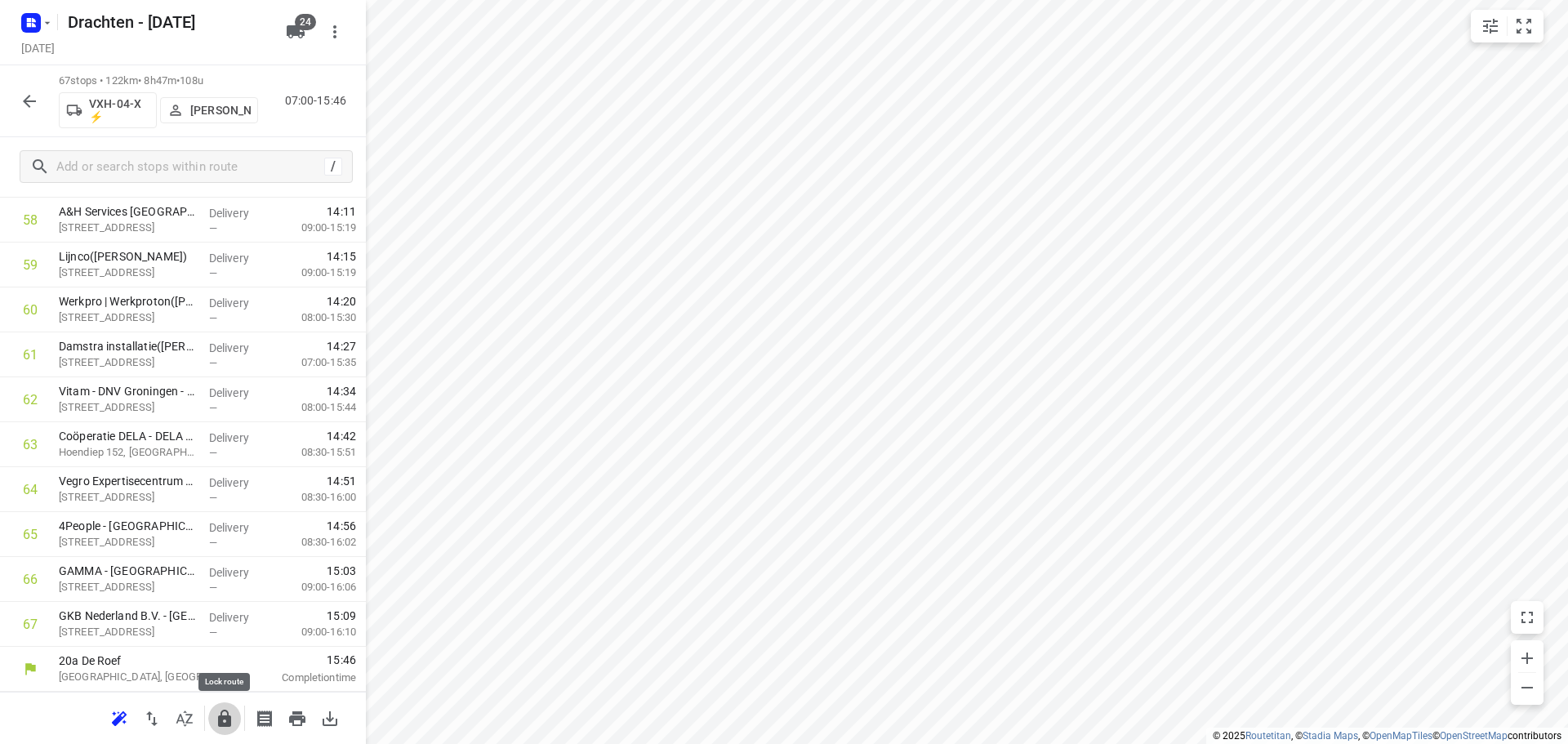
click at [220, 714] on icon "button" at bounding box center [224, 718] width 20 height 20
click at [18, 104] on button "button" at bounding box center [29, 101] width 33 height 33
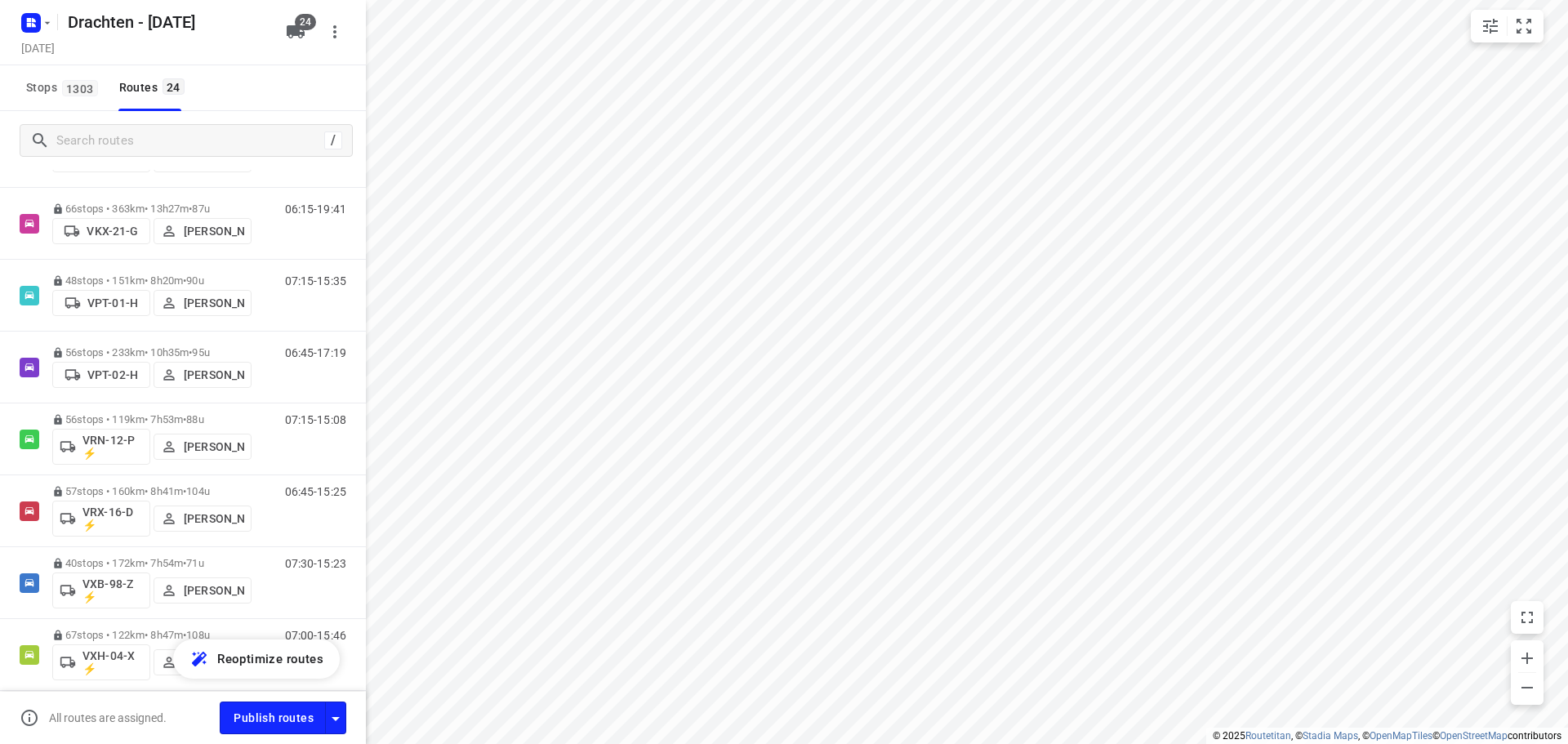
scroll to position [1351, 0]
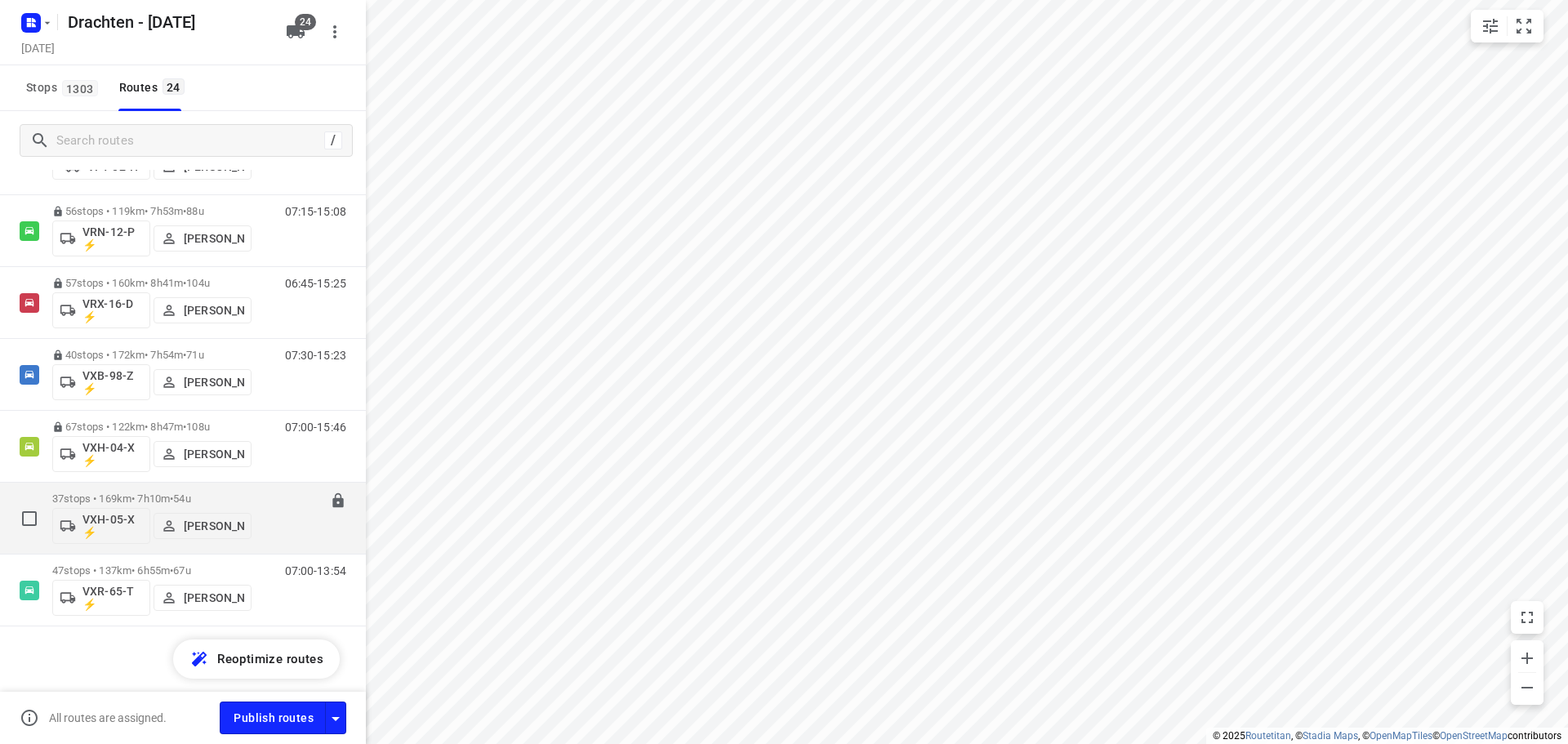
click at [168, 495] on p "37 stops • 169km • 7h10m • 54u" at bounding box center [151, 499] width 200 height 12
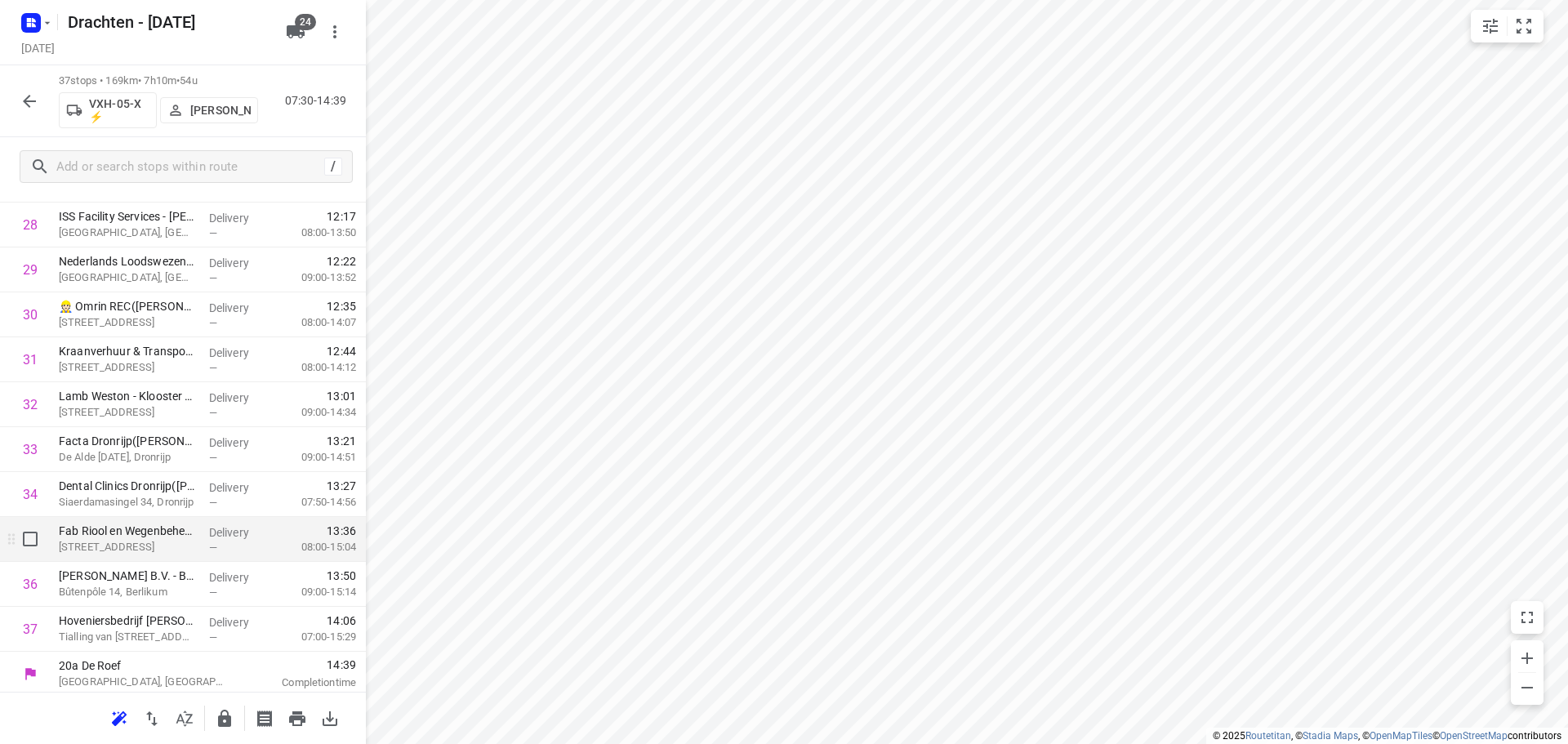
scroll to position [1339, 0]
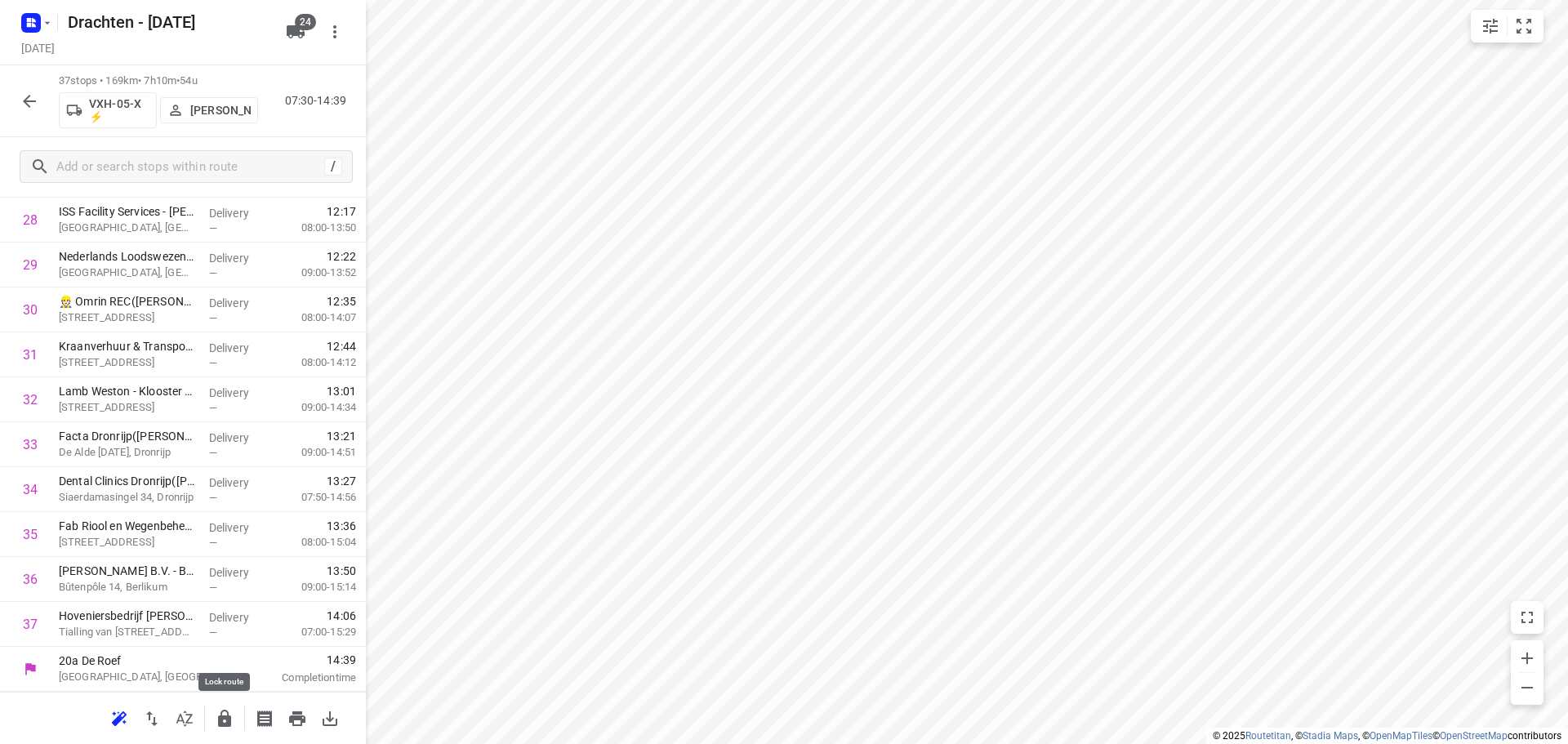
click at [222, 706] on button "button" at bounding box center [225, 718] width 33 height 33
click at [32, 106] on icon "button" at bounding box center [29, 101] width 20 height 20
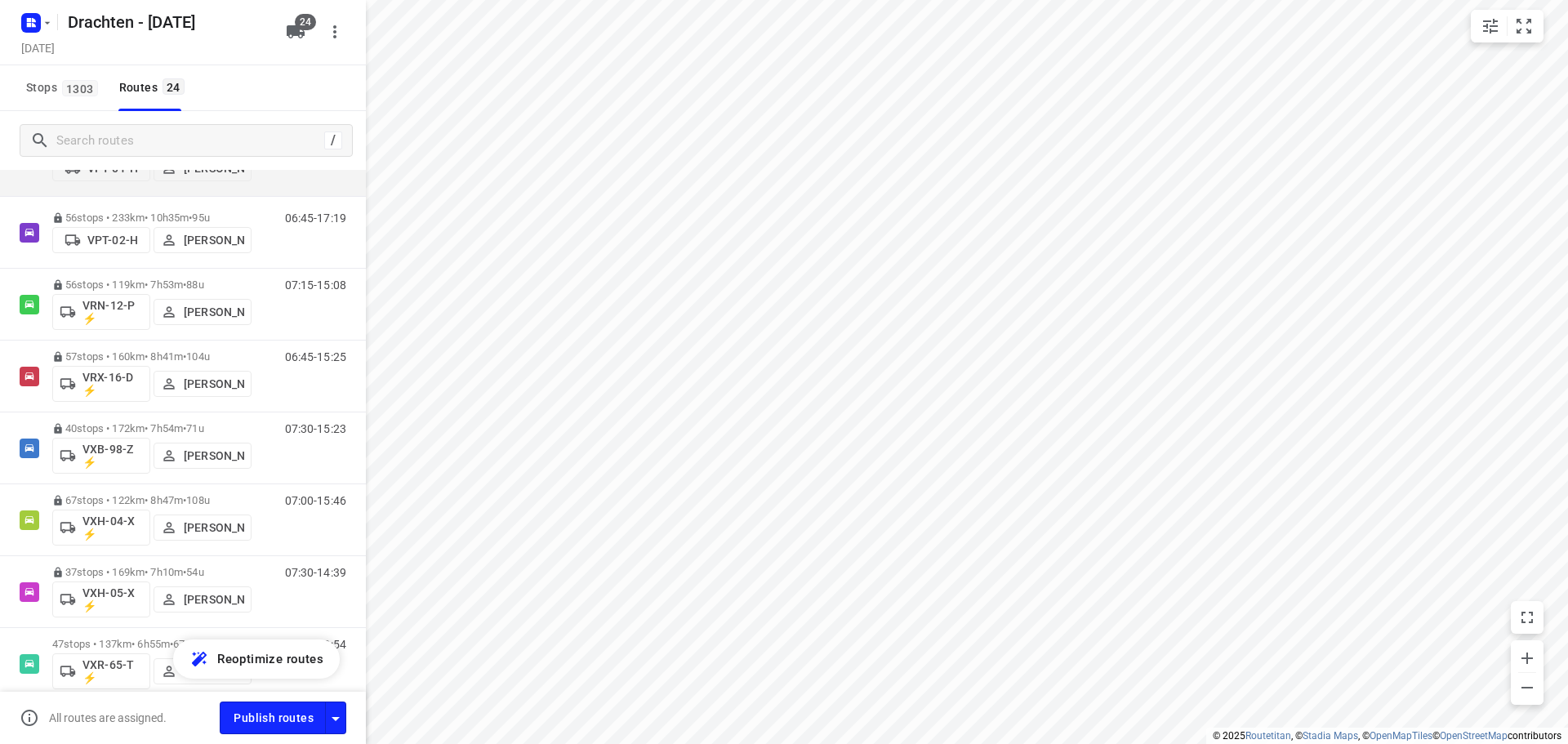
scroll to position [1351, 0]
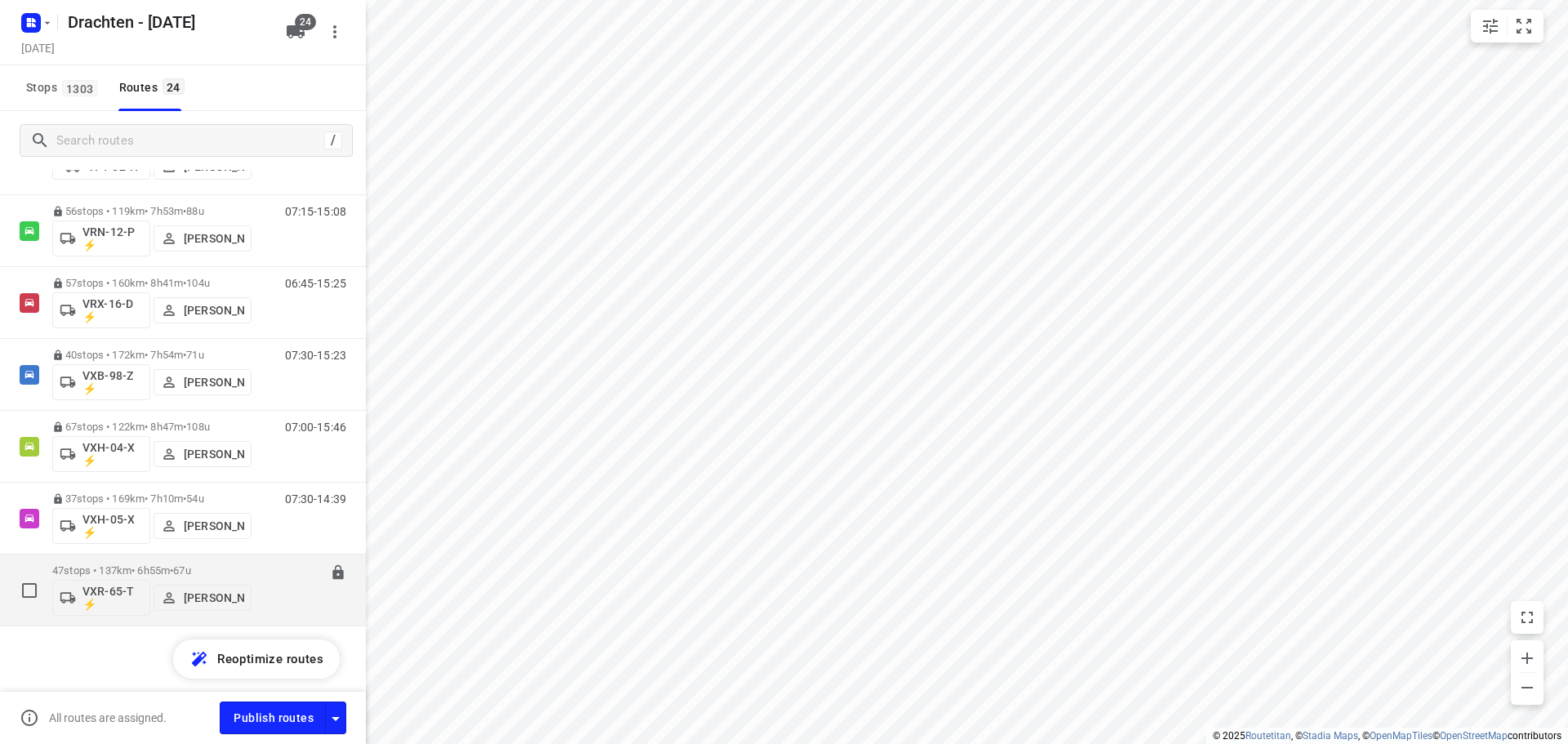
click at [170, 557] on div "47 stops • 137km • 6h55m • 67u VXR-65-T ⚡ Harry Van der Laan" at bounding box center [151, 589] width 200 height 67
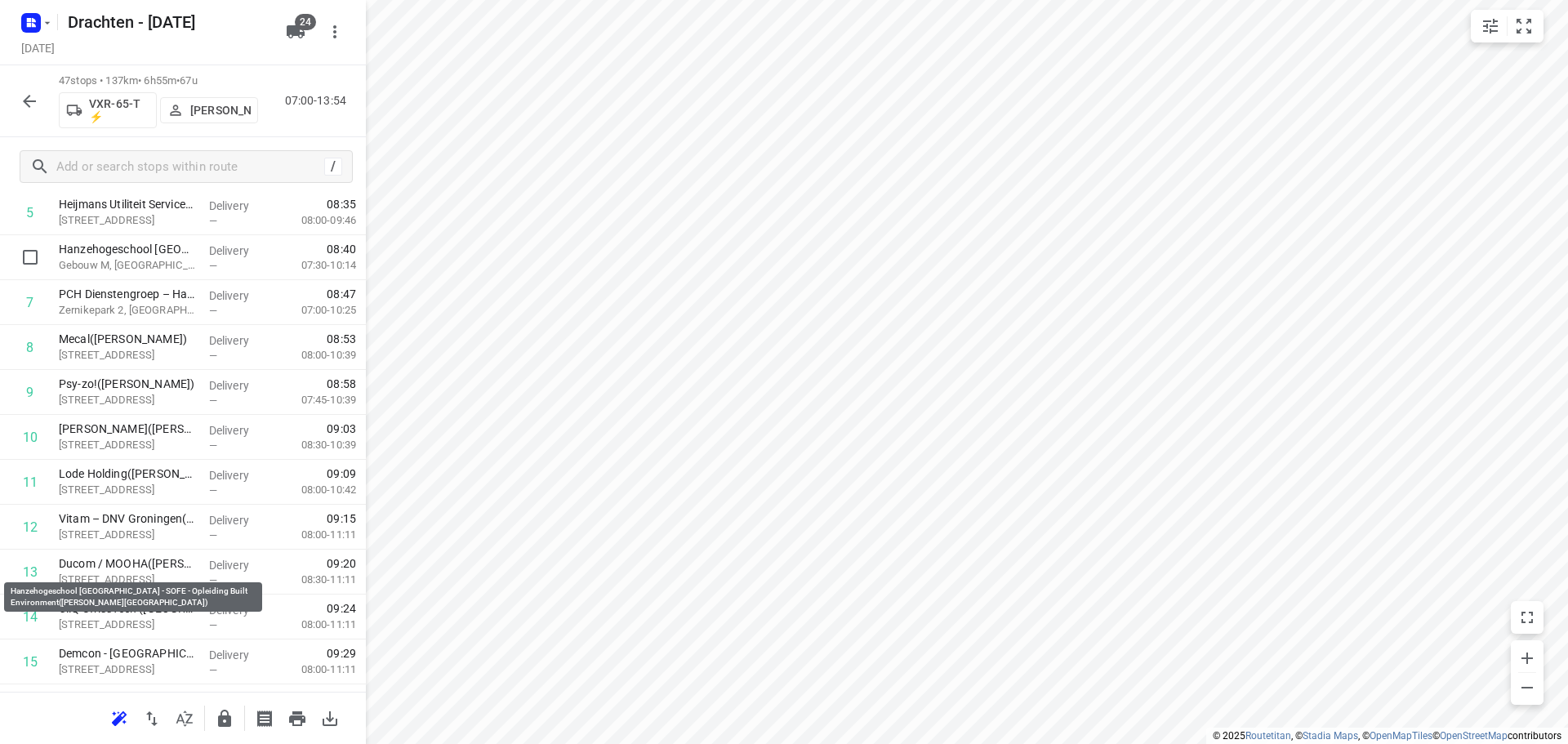
scroll to position [0, 0]
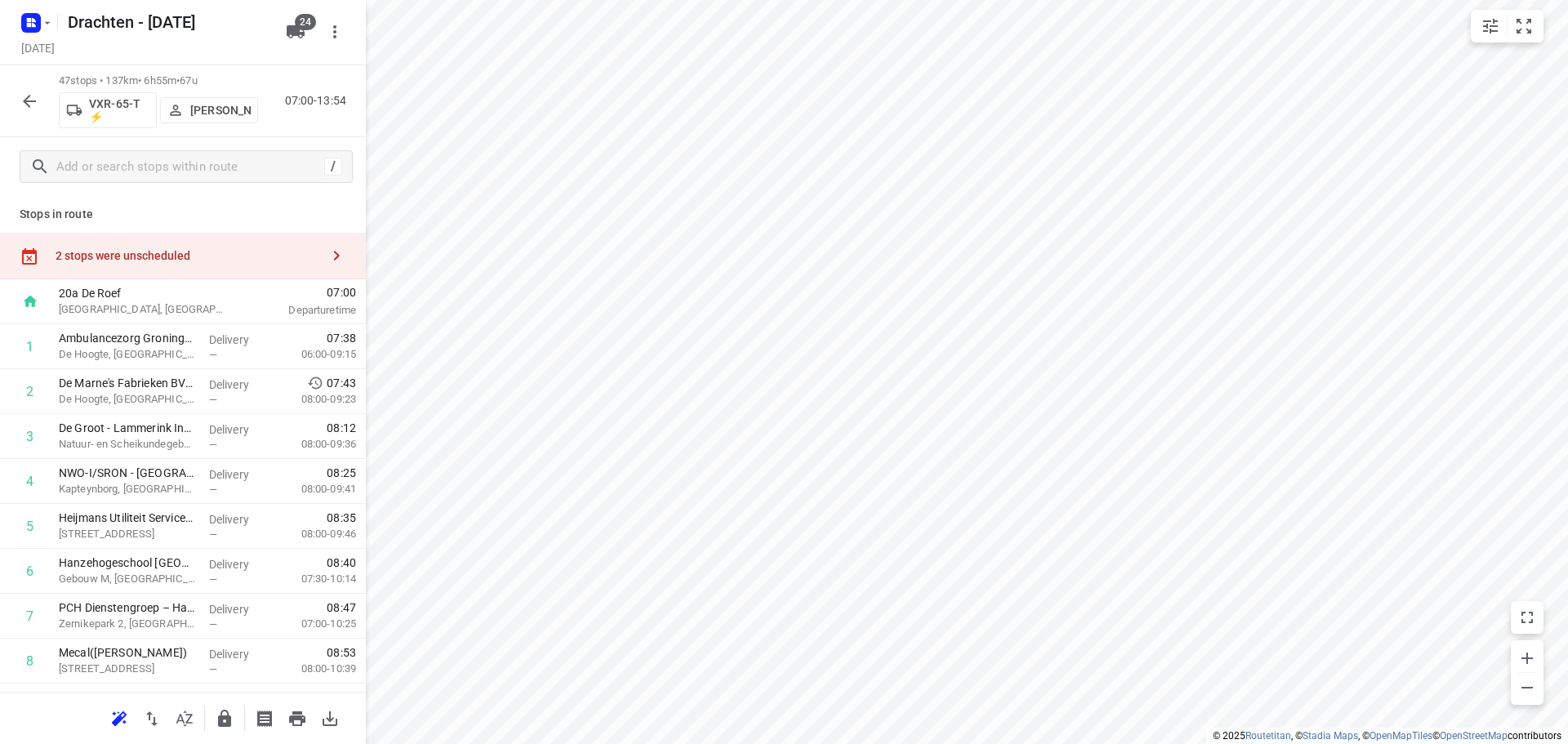
click at [254, 261] on div "2 stops were unscheduled" at bounding box center [188, 255] width 265 height 13
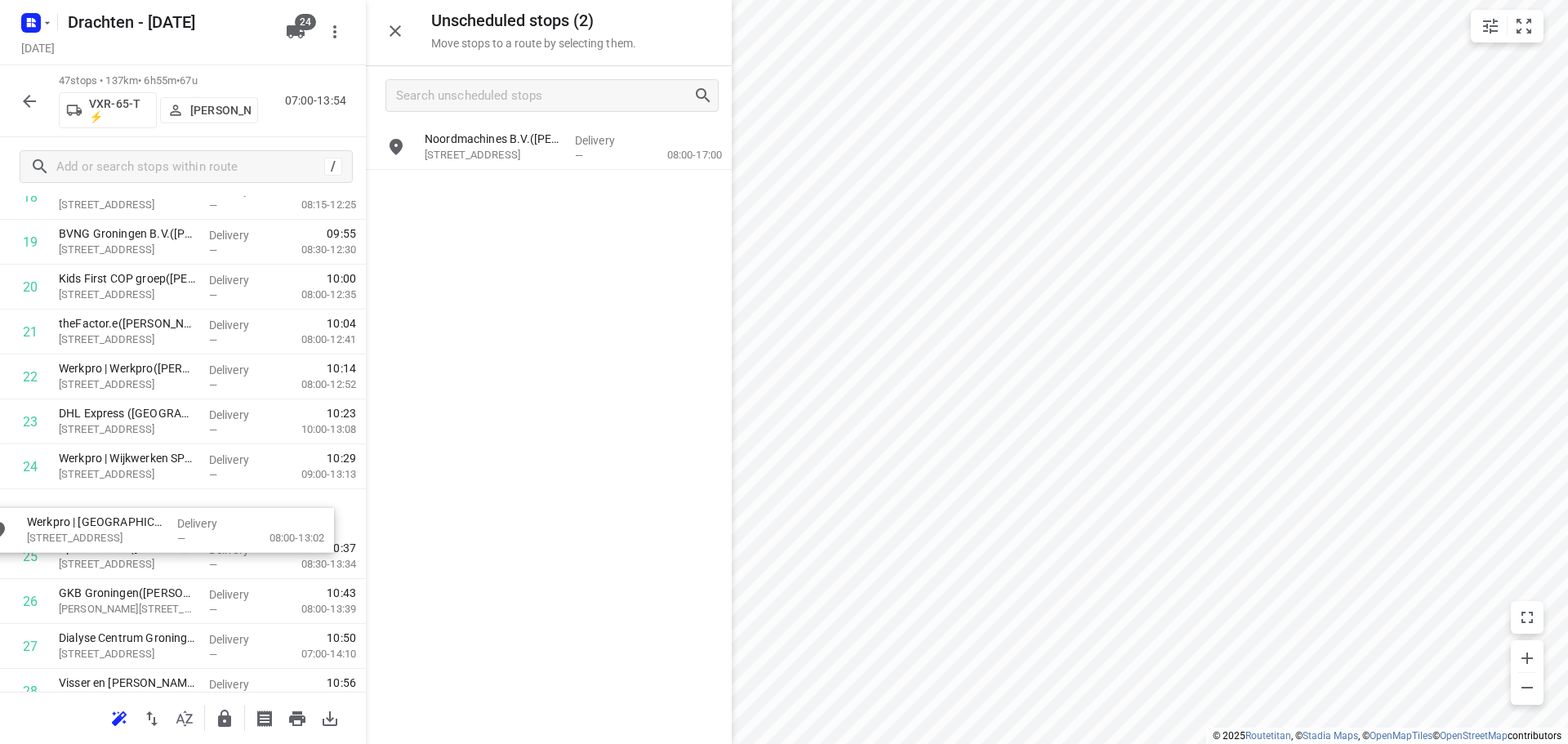
scroll to position [913, 0]
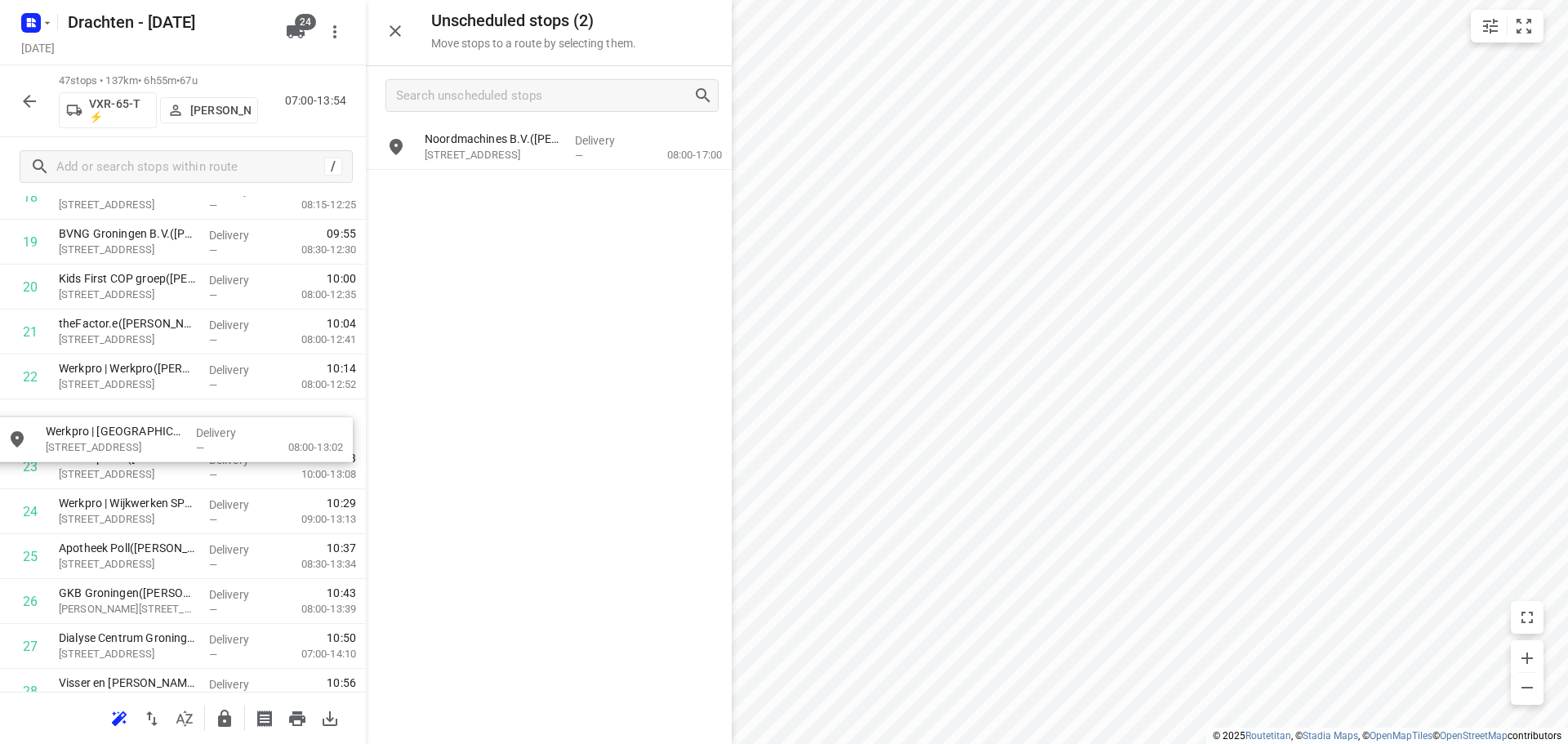
drag, startPoint x: 622, startPoint y: 207, endPoint x: 244, endPoint y: 442, distance: 445.1
click at [221, 718] on icon "button" at bounding box center [224, 718] width 13 height 17
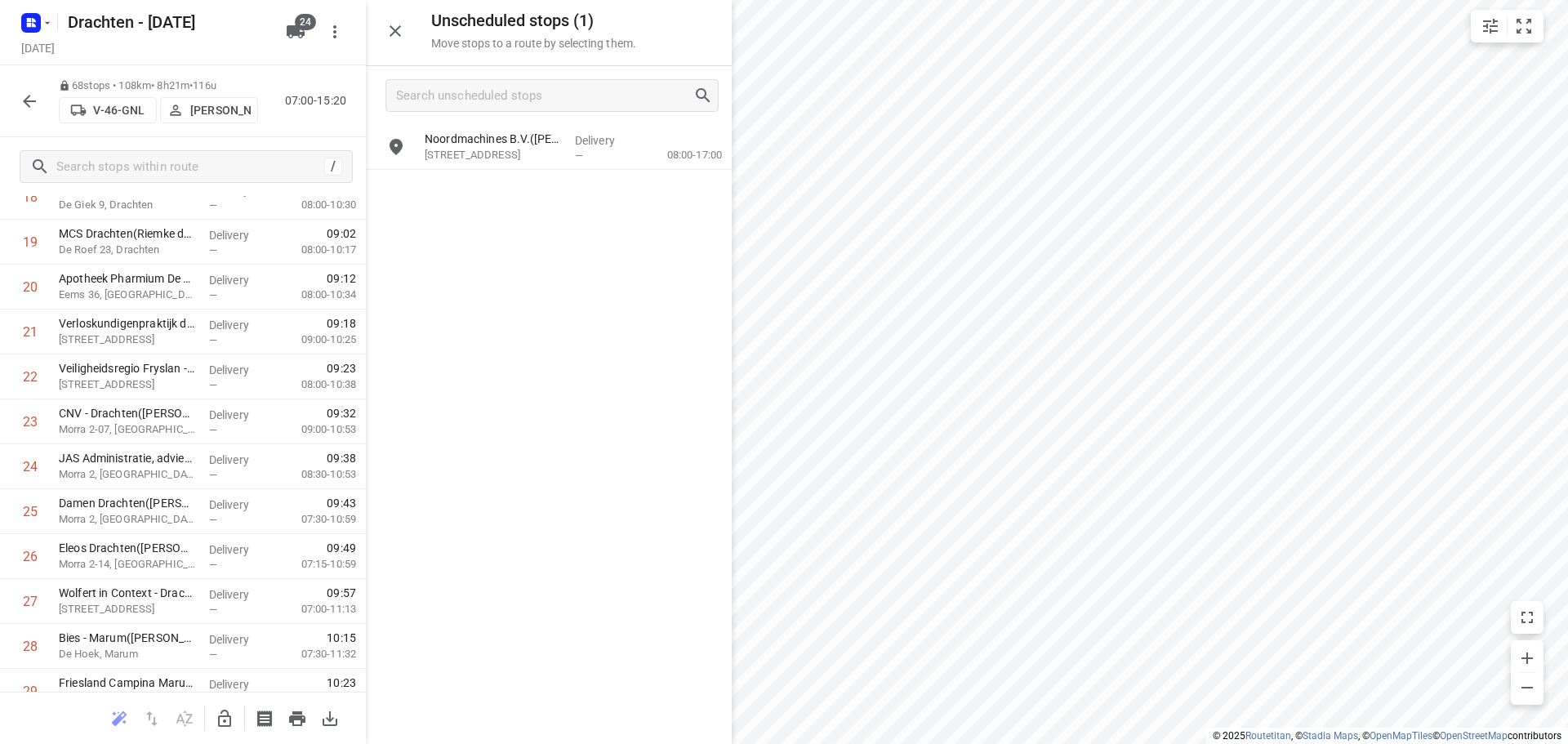
click at [223, 717] on icon "button" at bounding box center [224, 718] width 20 height 20
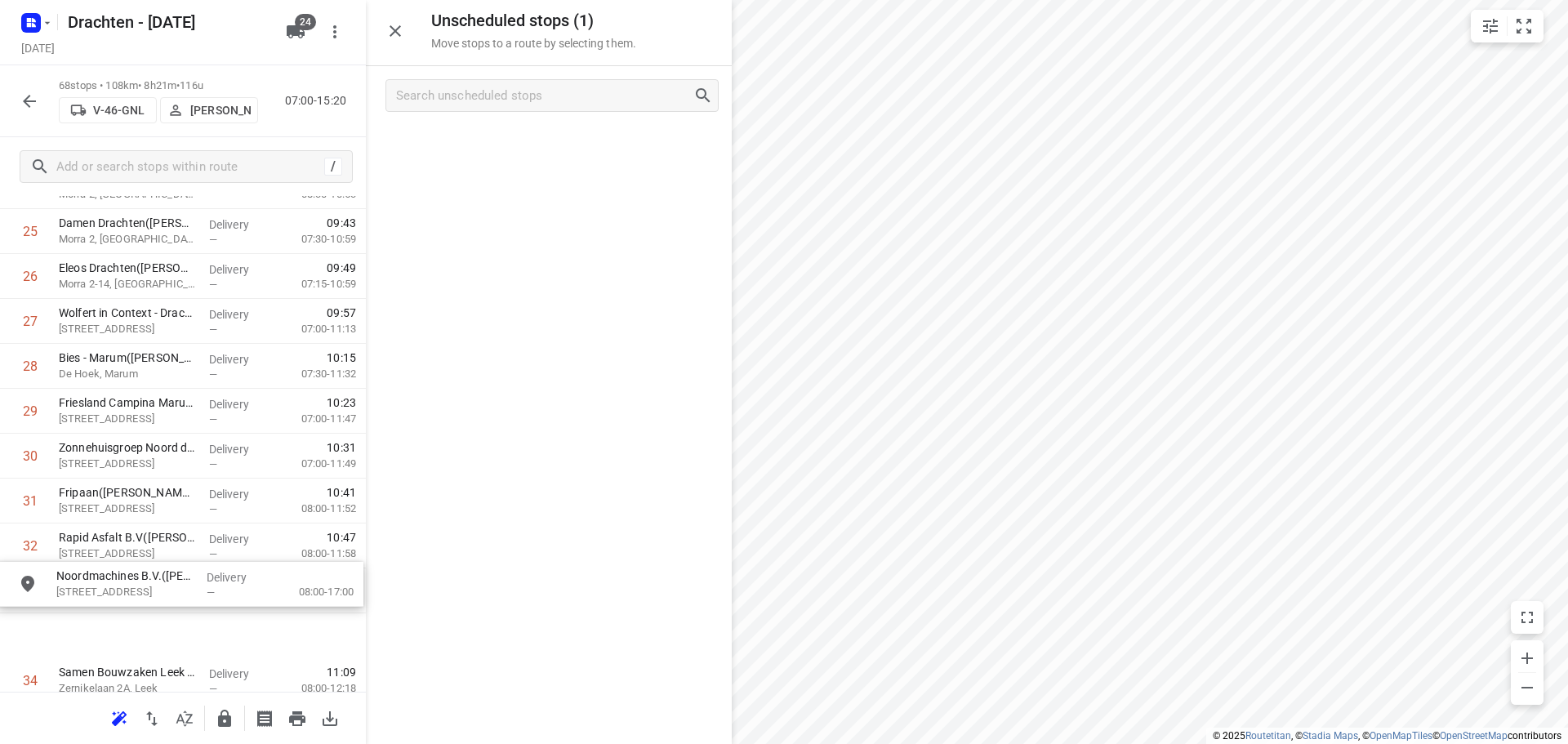
scroll to position [1234, 0]
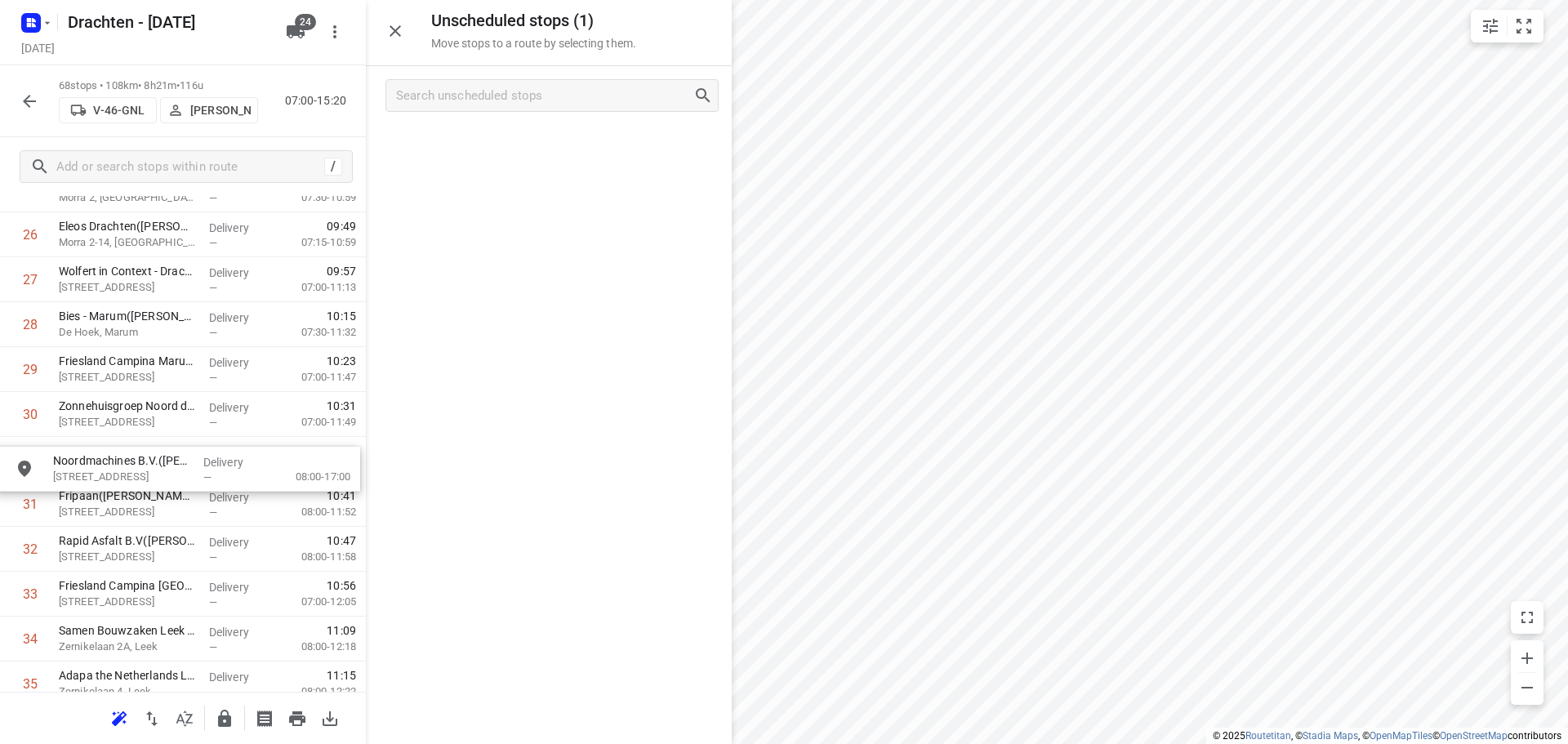
drag, startPoint x: 548, startPoint y: 156, endPoint x: 175, endPoint y: 482, distance: 495.4
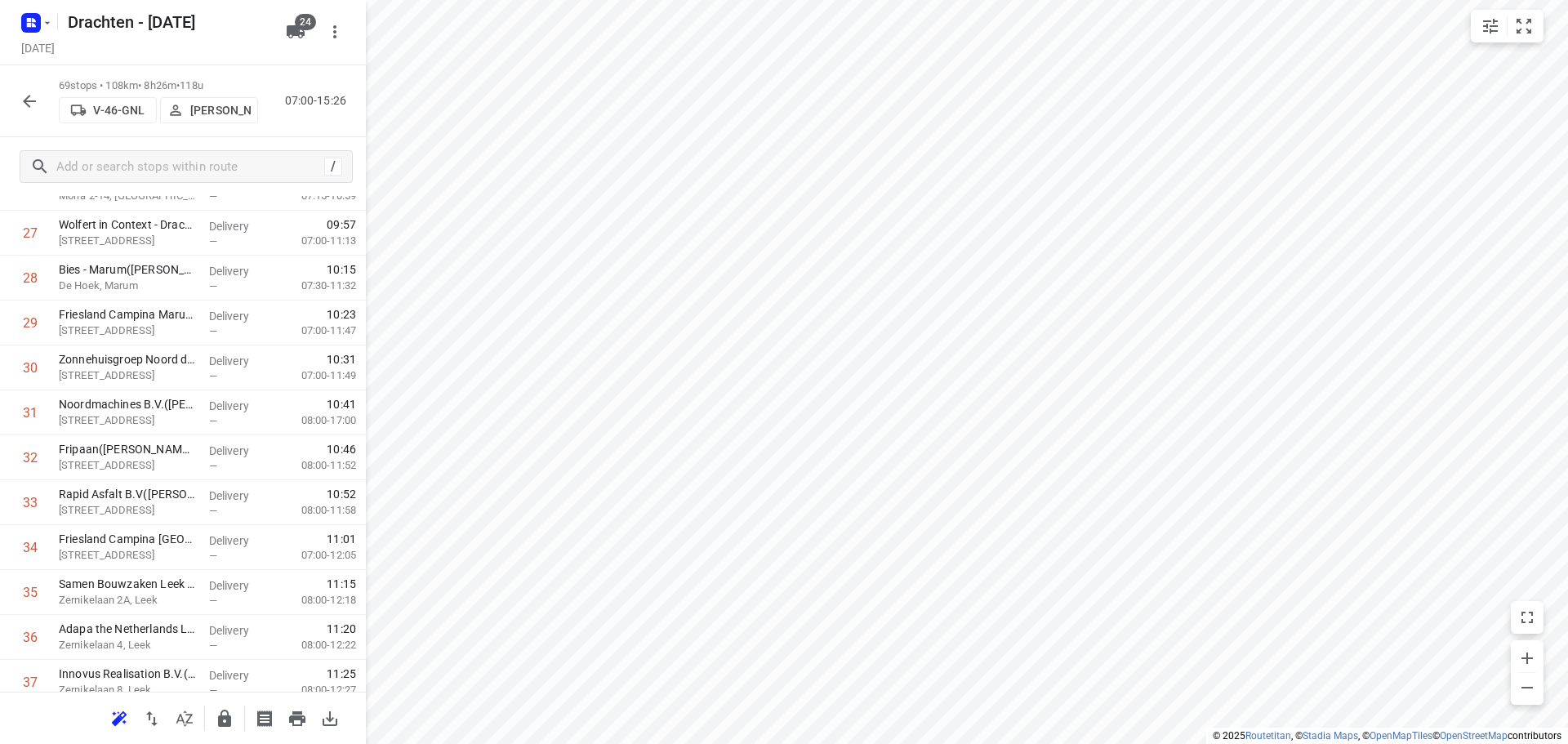
click at [41, 99] on button "button" at bounding box center [29, 101] width 33 height 33
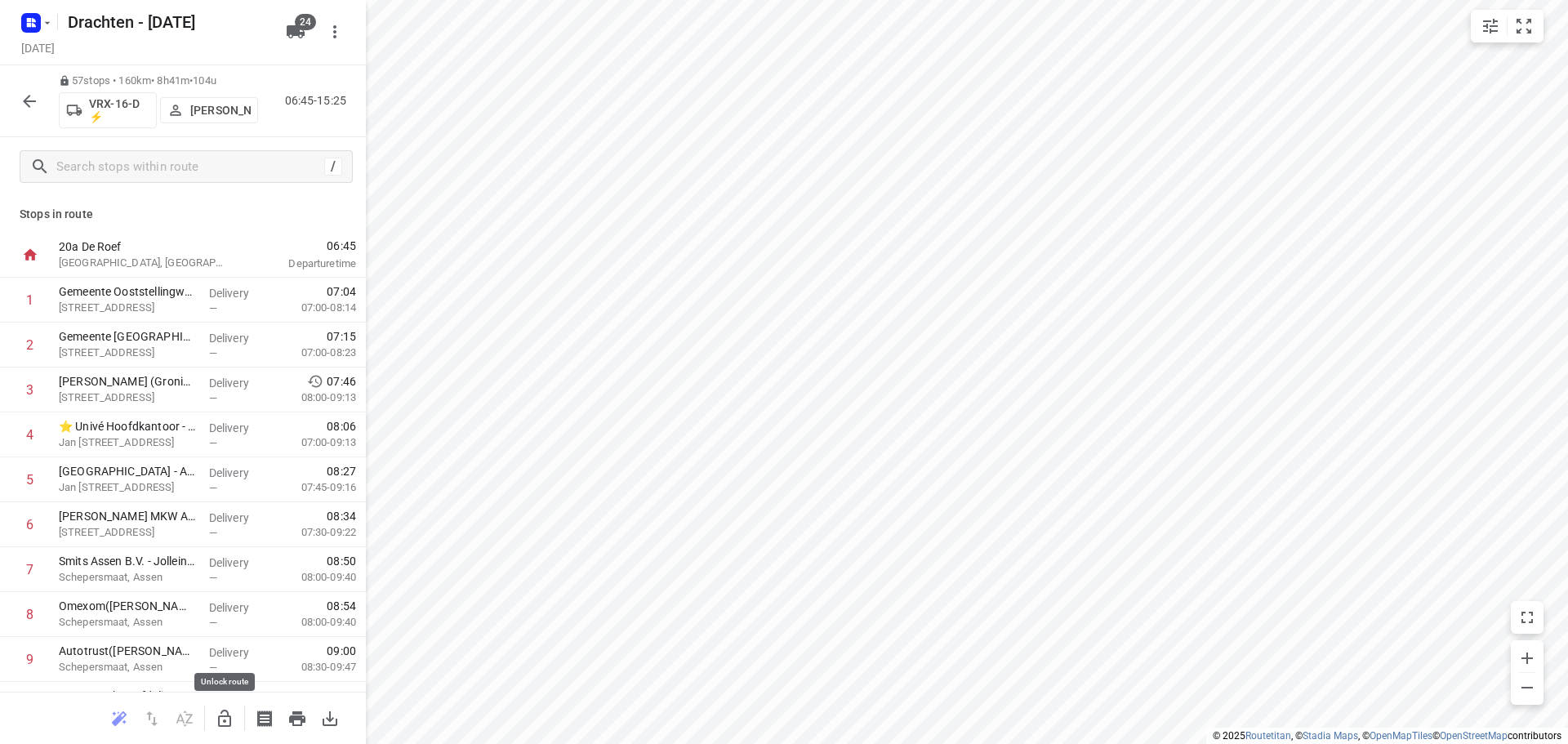
click at [222, 726] on icon "button" at bounding box center [224, 718] width 13 height 17
click at [224, 716] on icon "button" at bounding box center [224, 718] width 20 height 20
click at [34, 302] on input "checkbox" at bounding box center [30, 300] width 33 height 33
checkbox input "true"
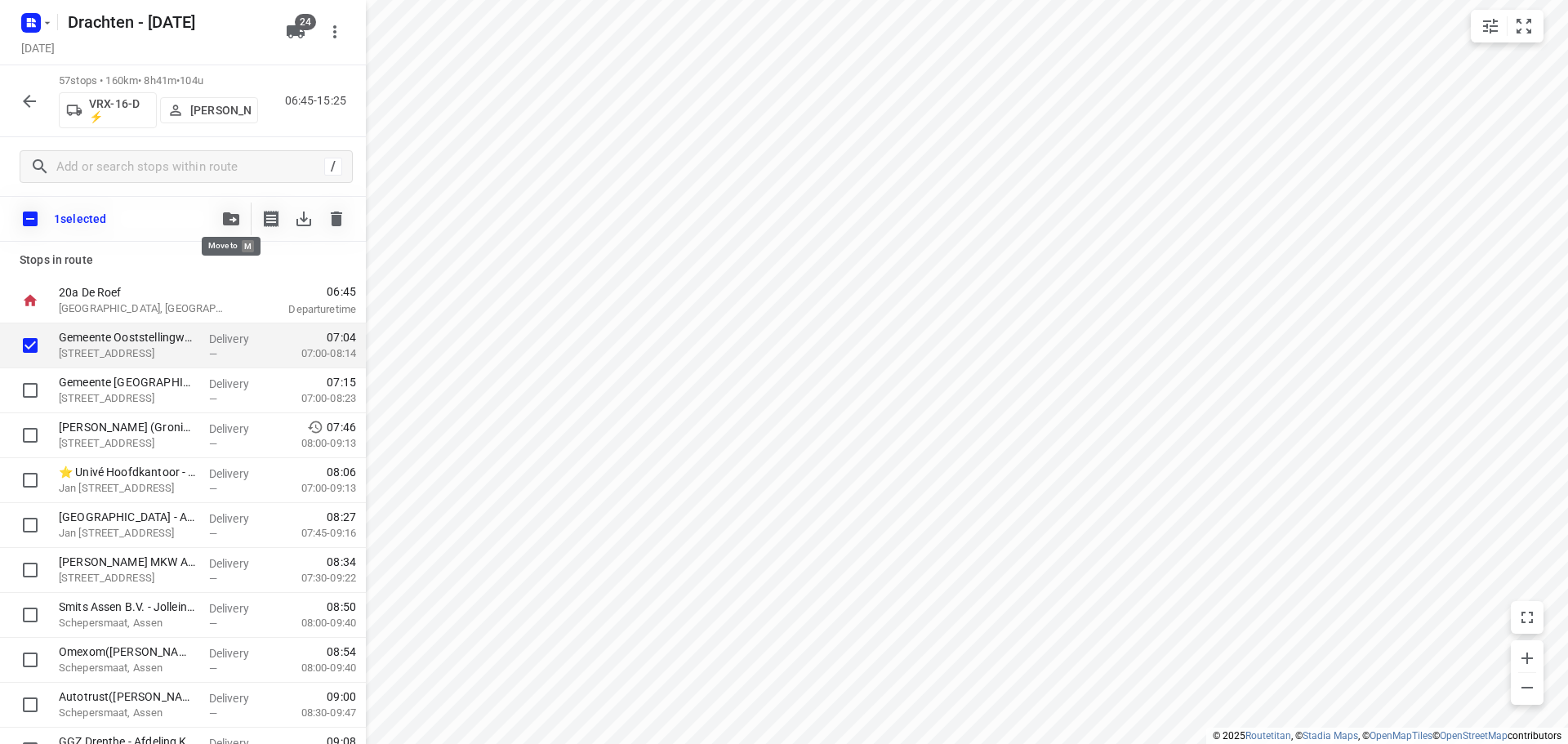
click at [237, 212] on button "button" at bounding box center [231, 219] width 33 height 33
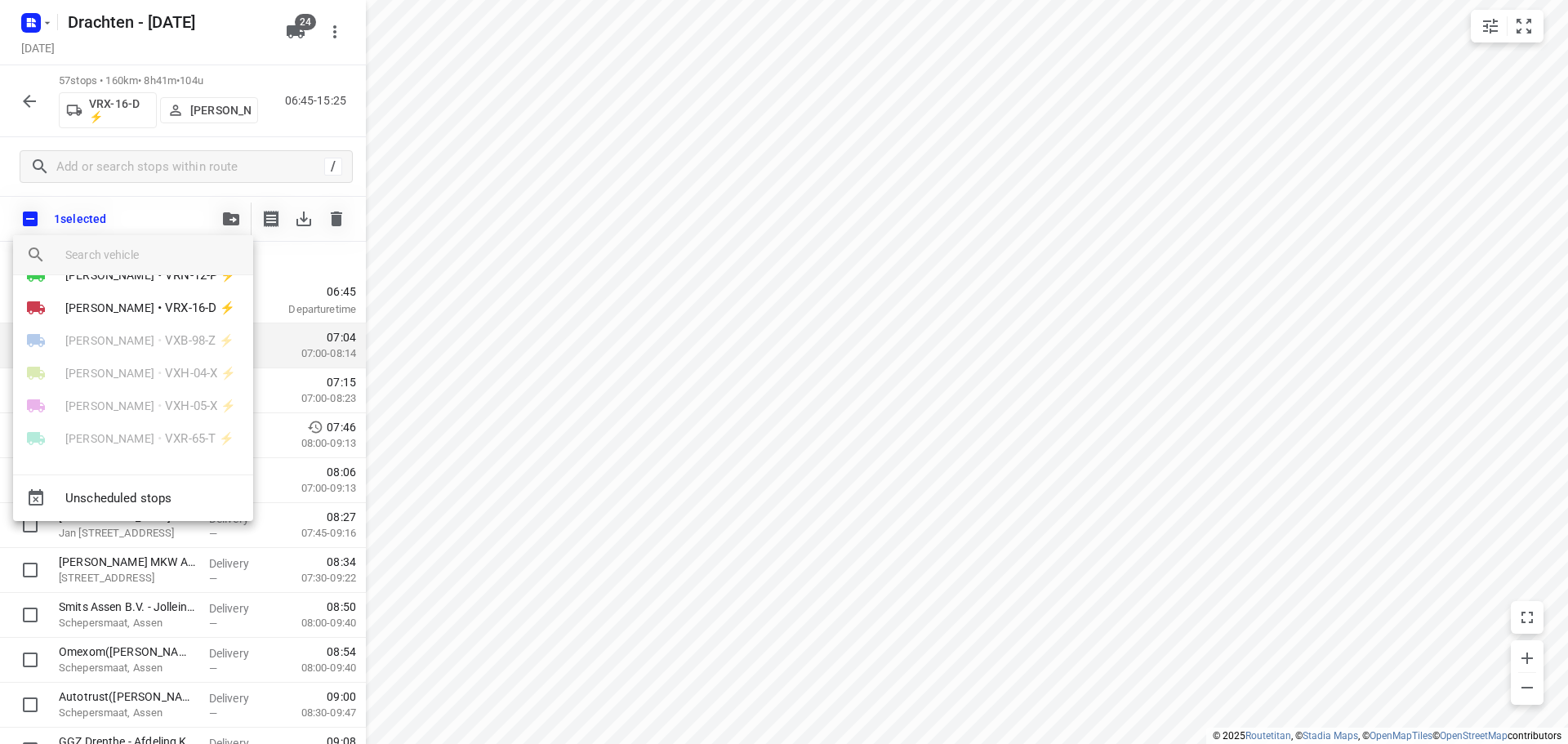
scroll to position [536, 0]
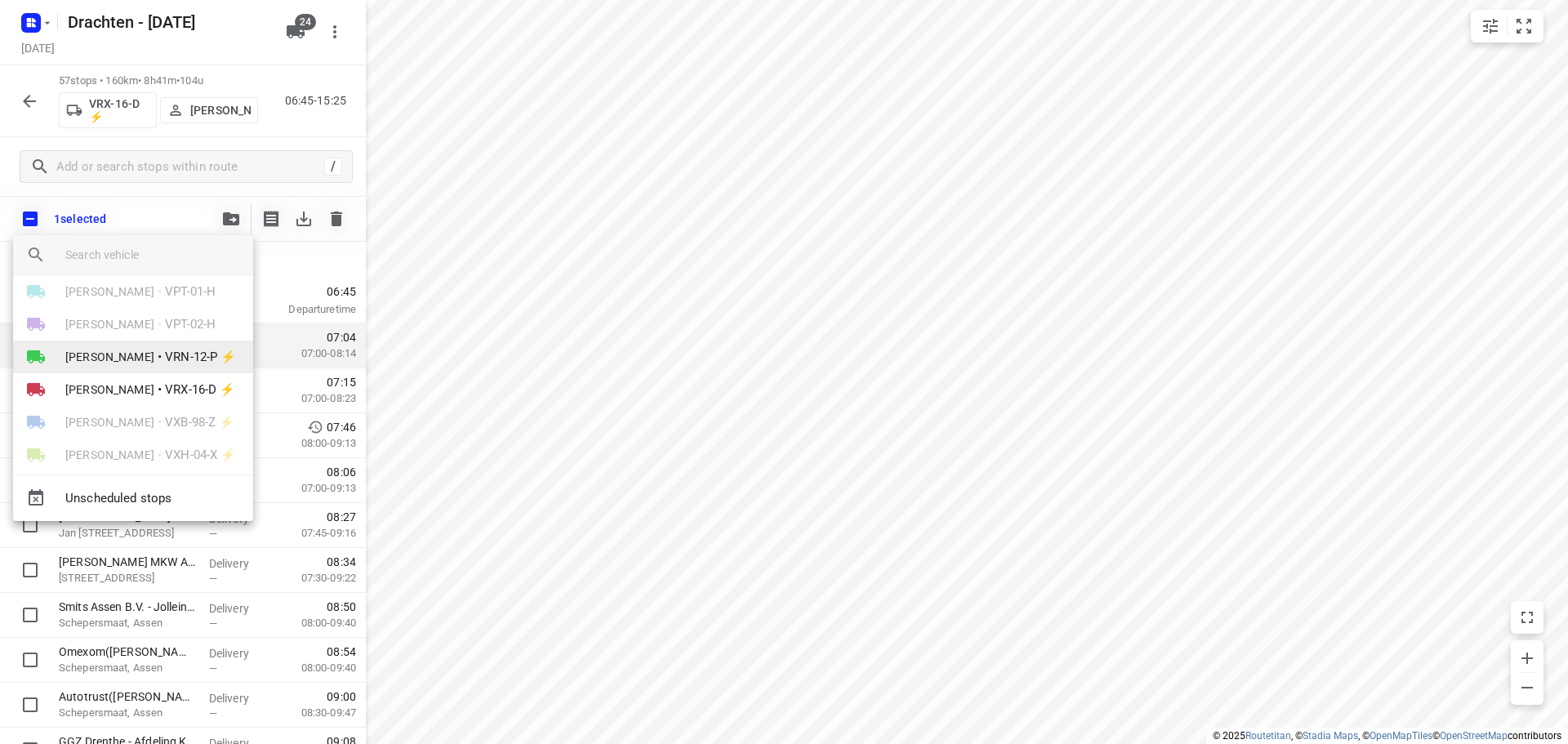
click at [150, 353] on span "[PERSON_NAME]" at bounding box center [110, 356] width 89 height 16
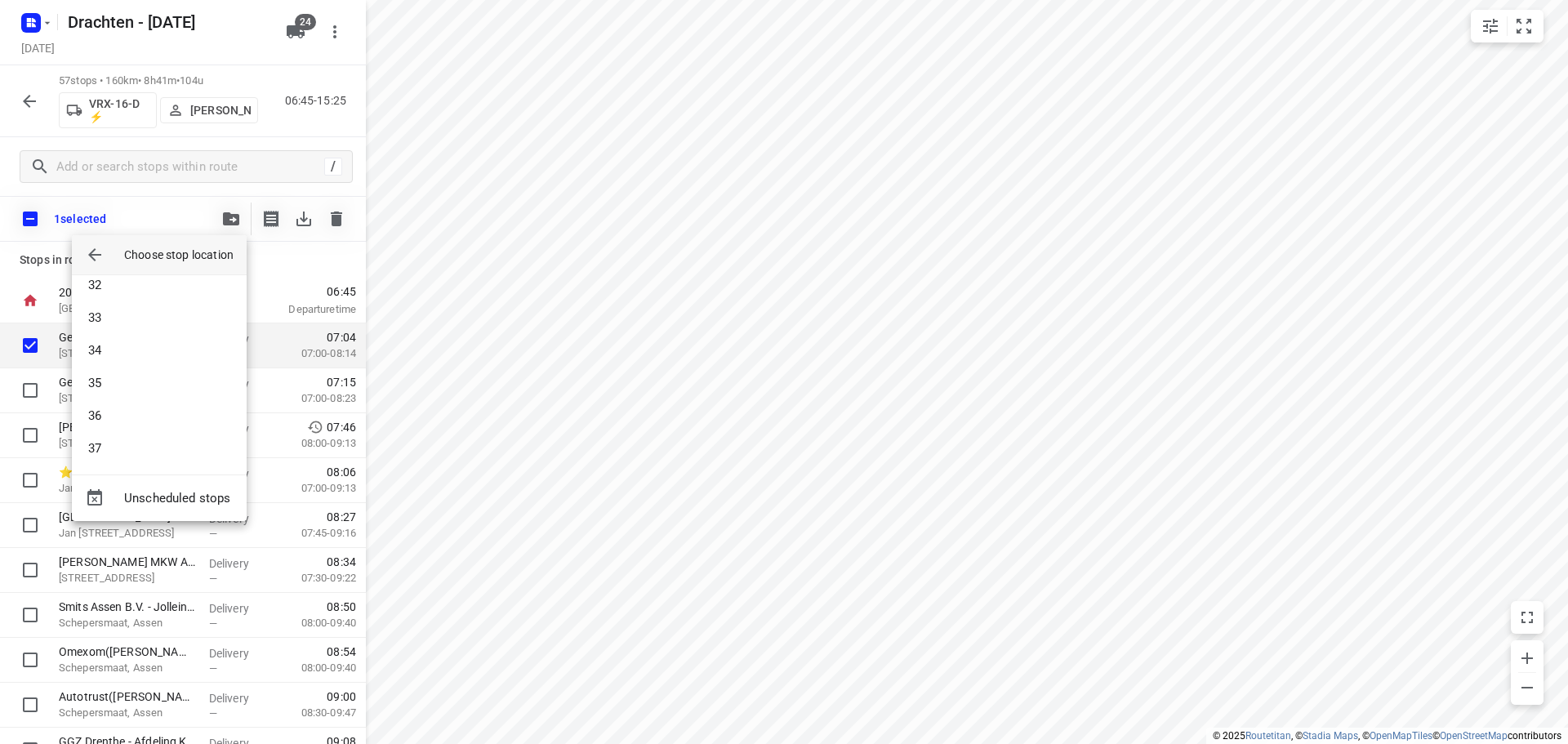
scroll to position [1649, 0]
click at [140, 453] on li "56" at bounding box center [159, 445] width 175 height 33
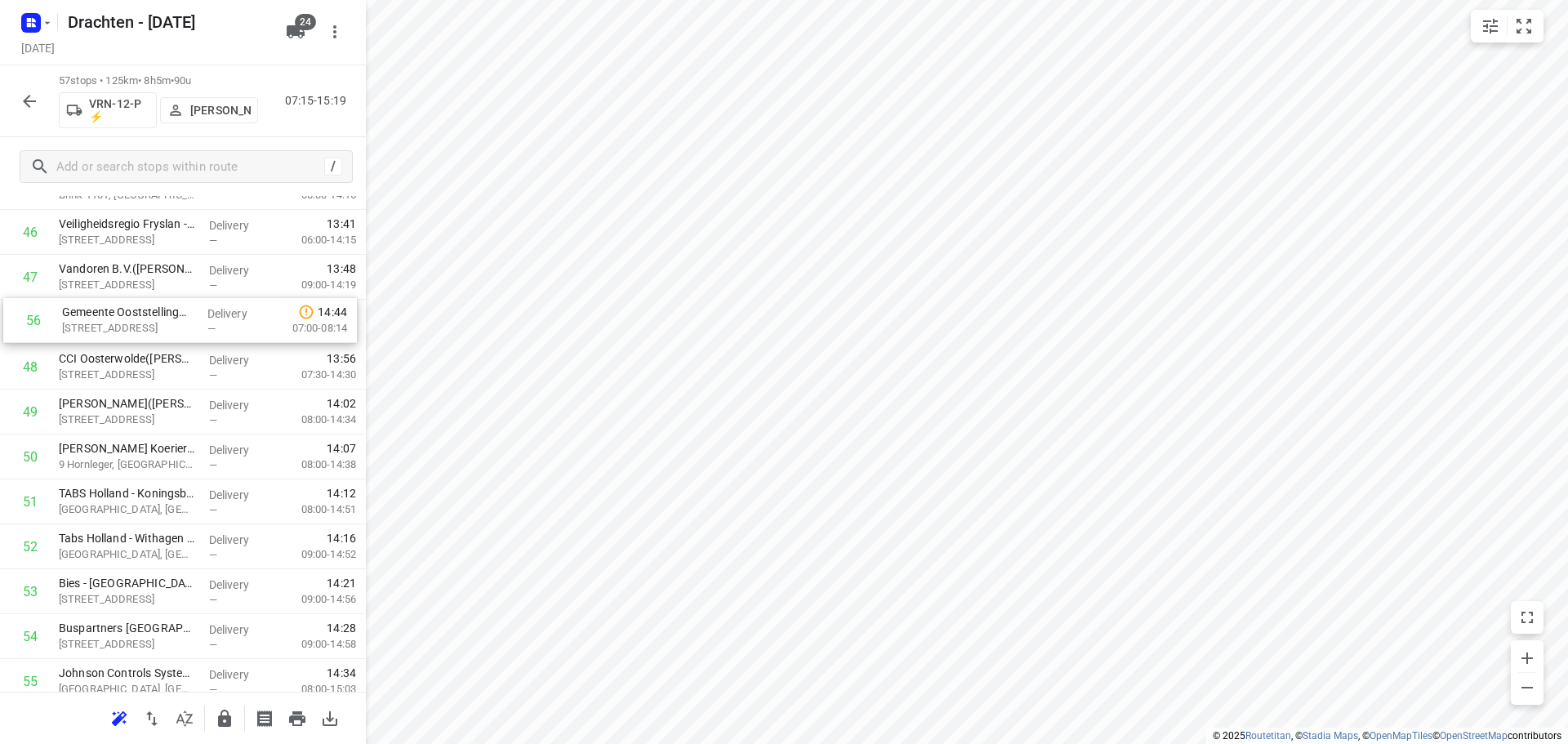
scroll to position [2083, 0]
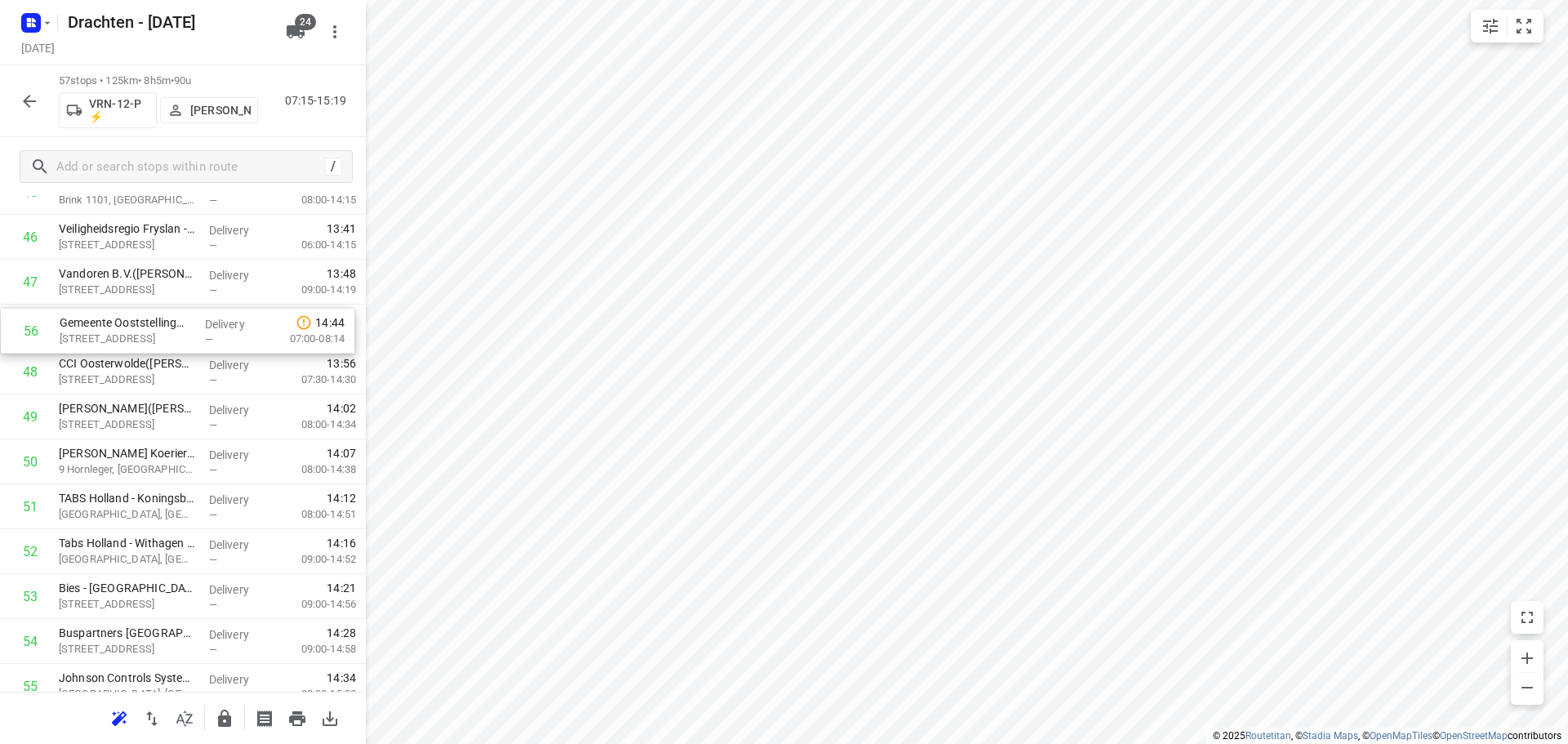
drag, startPoint x: 132, startPoint y: 577, endPoint x: 135, endPoint y: 322, distance: 255.0
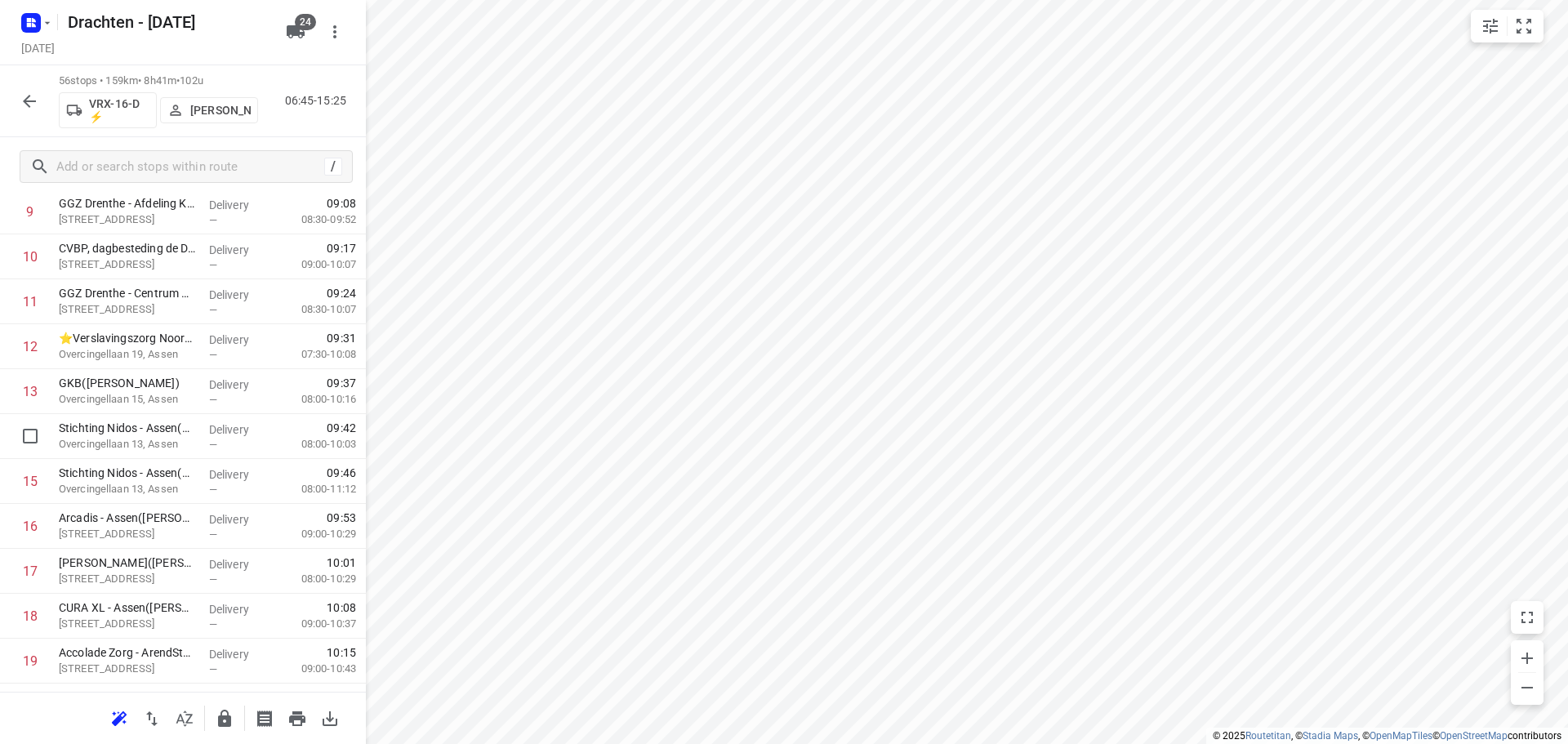
scroll to position [0, 0]
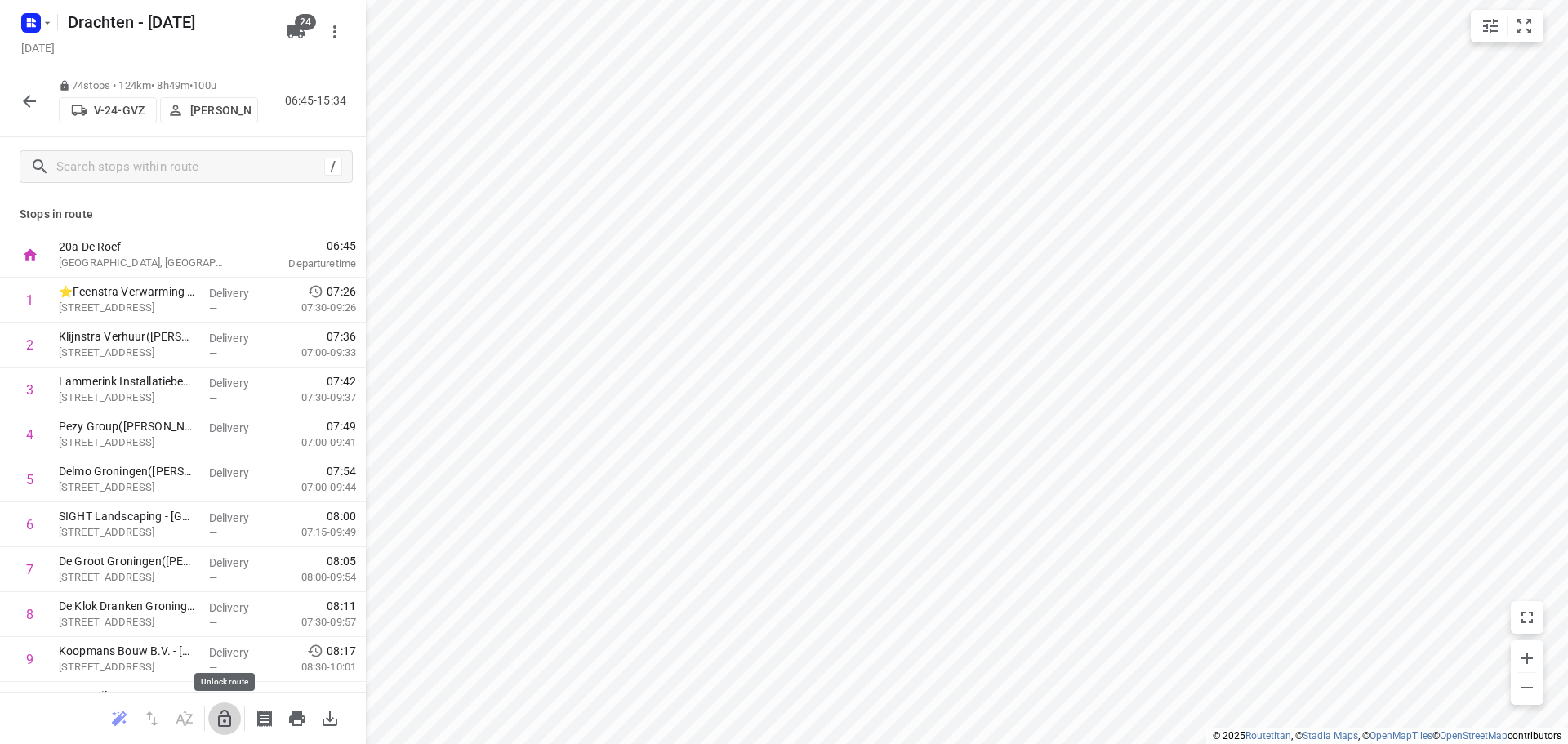
click at [223, 709] on icon "button" at bounding box center [224, 718] width 13 height 17
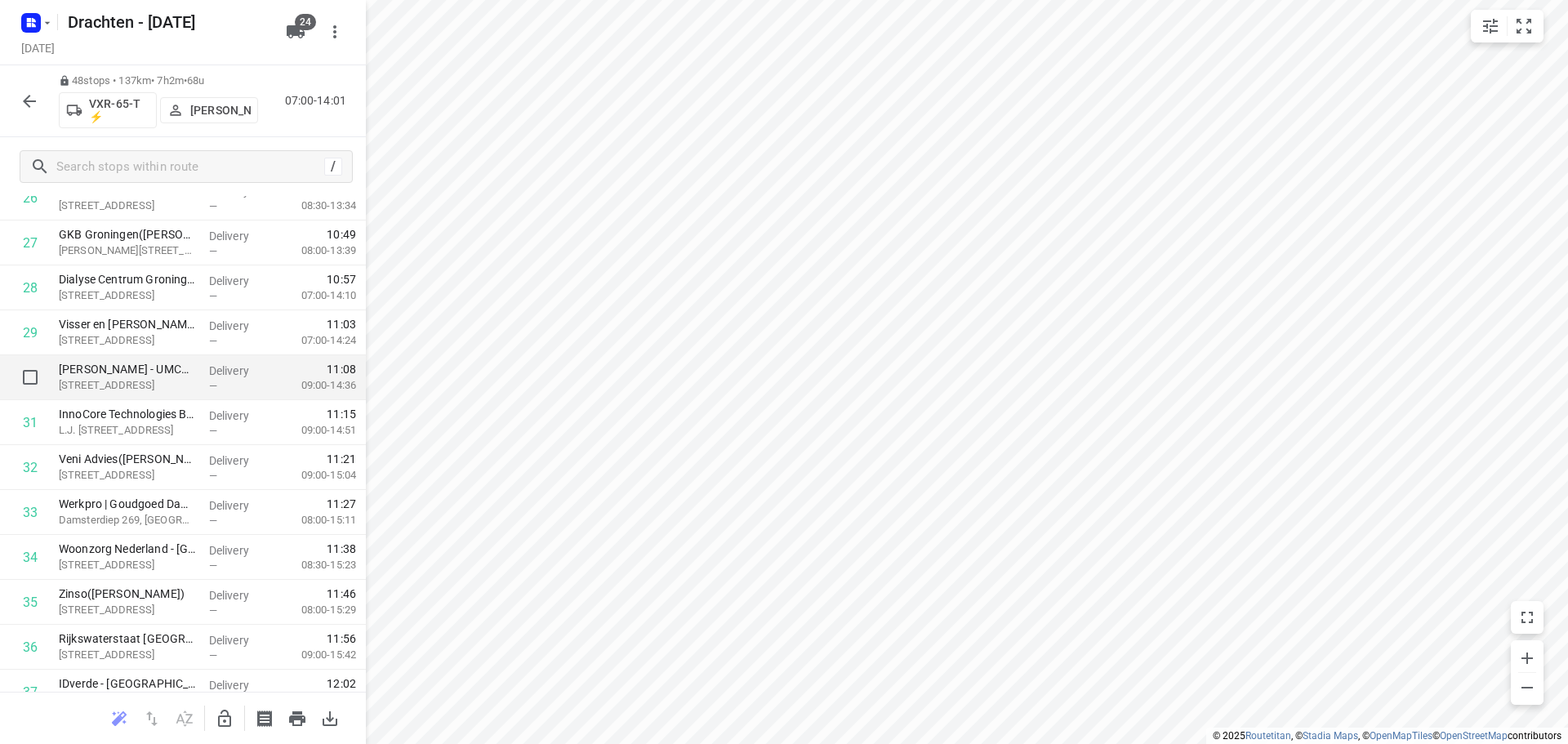
scroll to position [1143, 0]
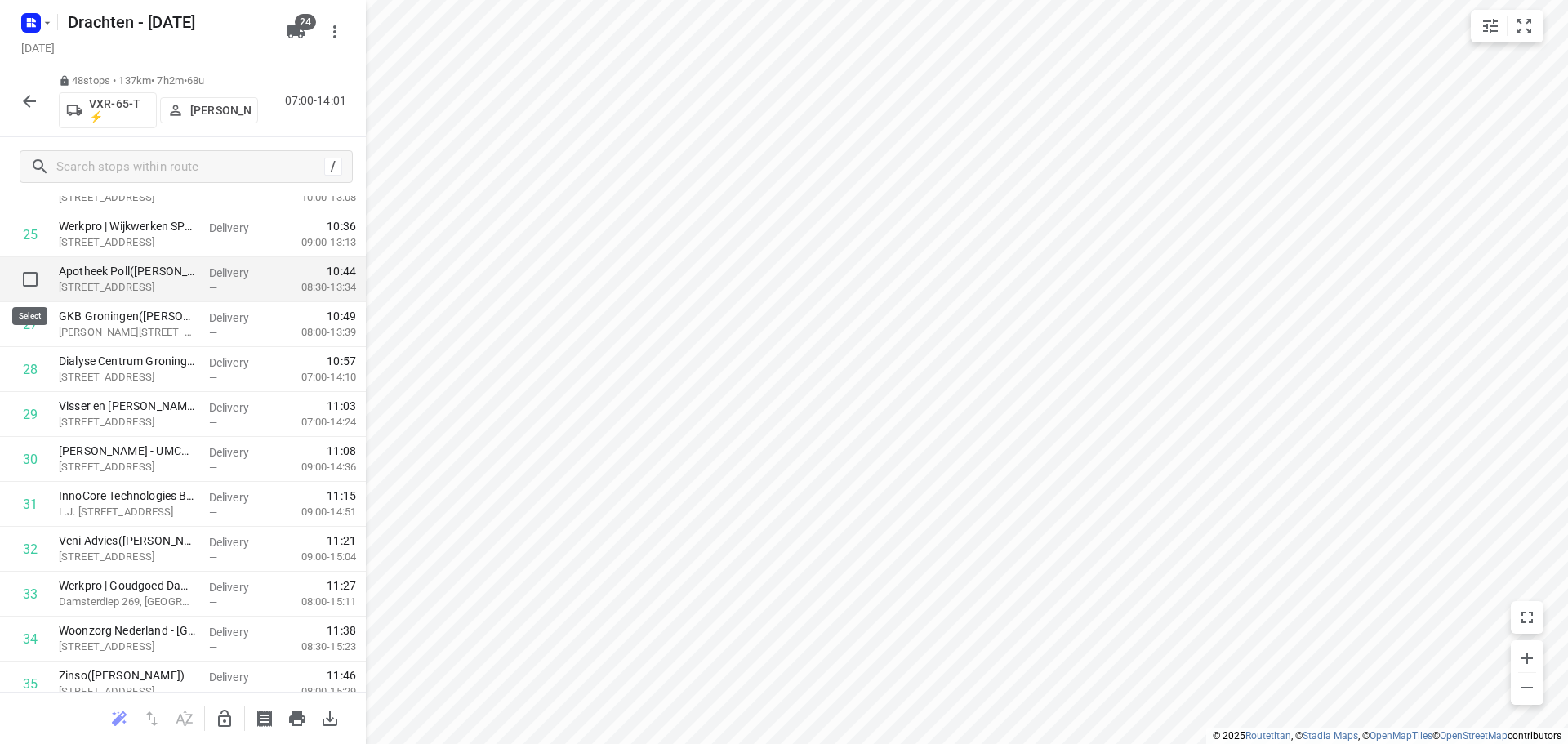
click at [29, 276] on input "checkbox" at bounding box center [30, 279] width 33 height 33
checkbox input "true"
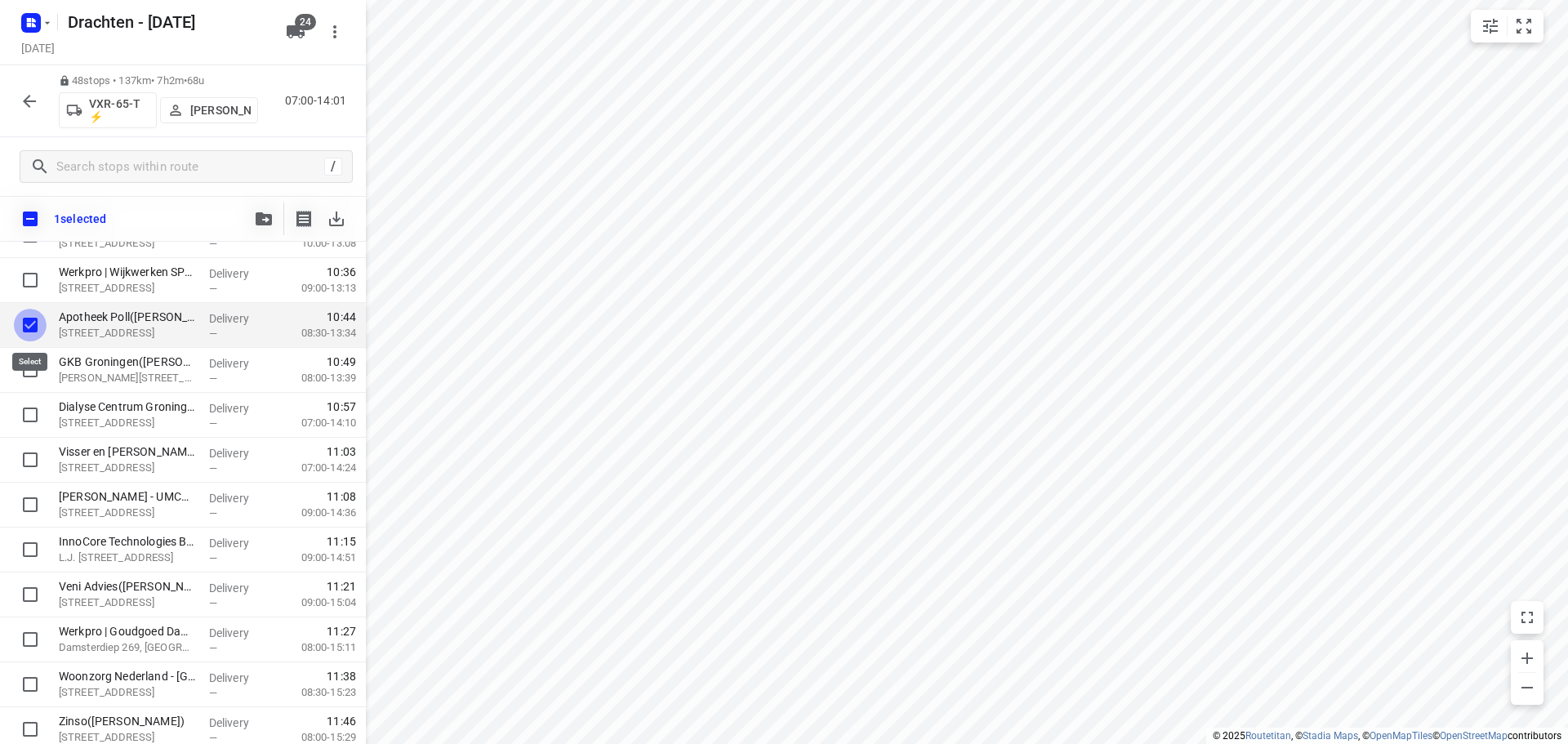
click at [33, 323] on input "checkbox" at bounding box center [30, 325] width 33 height 33
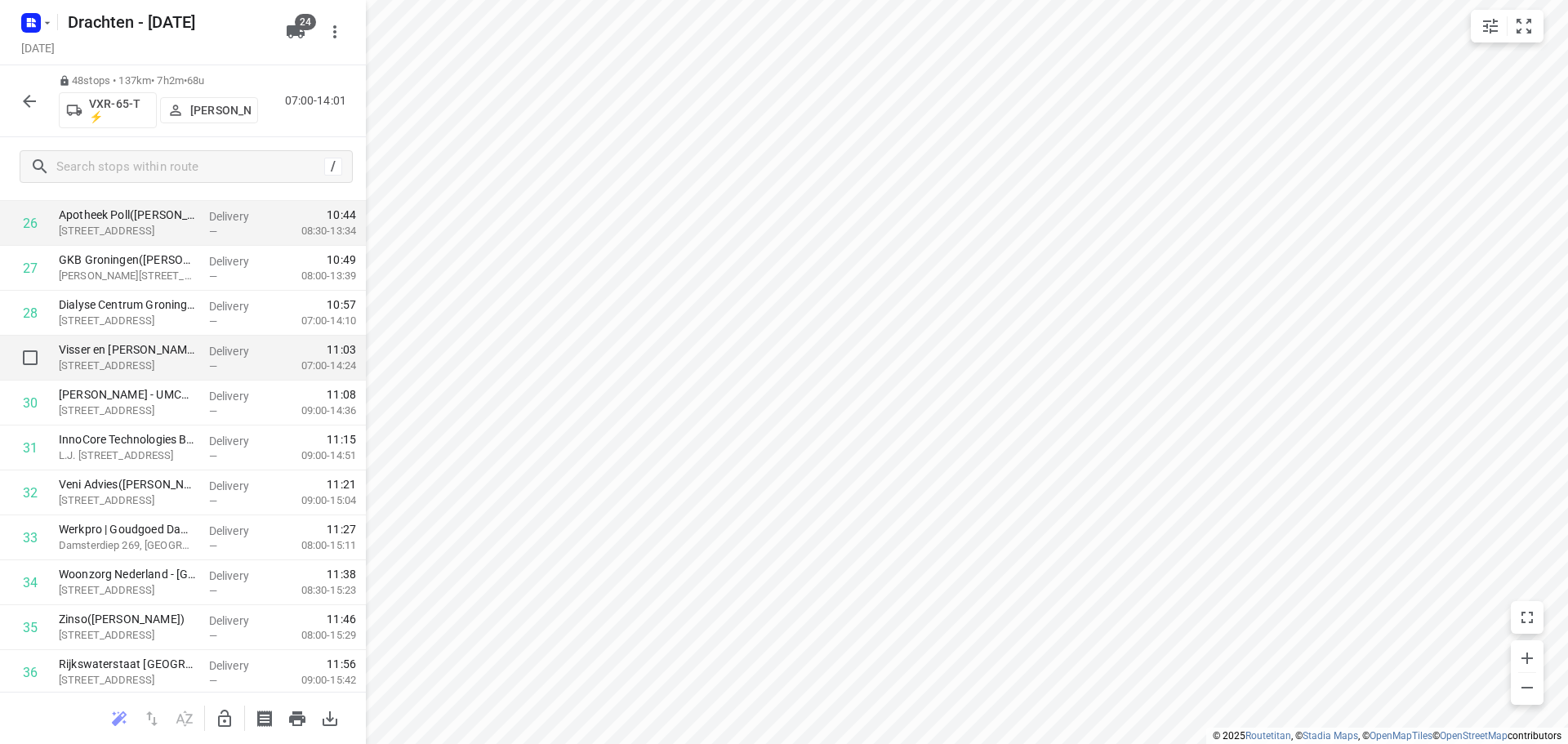
scroll to position [1224, 0]
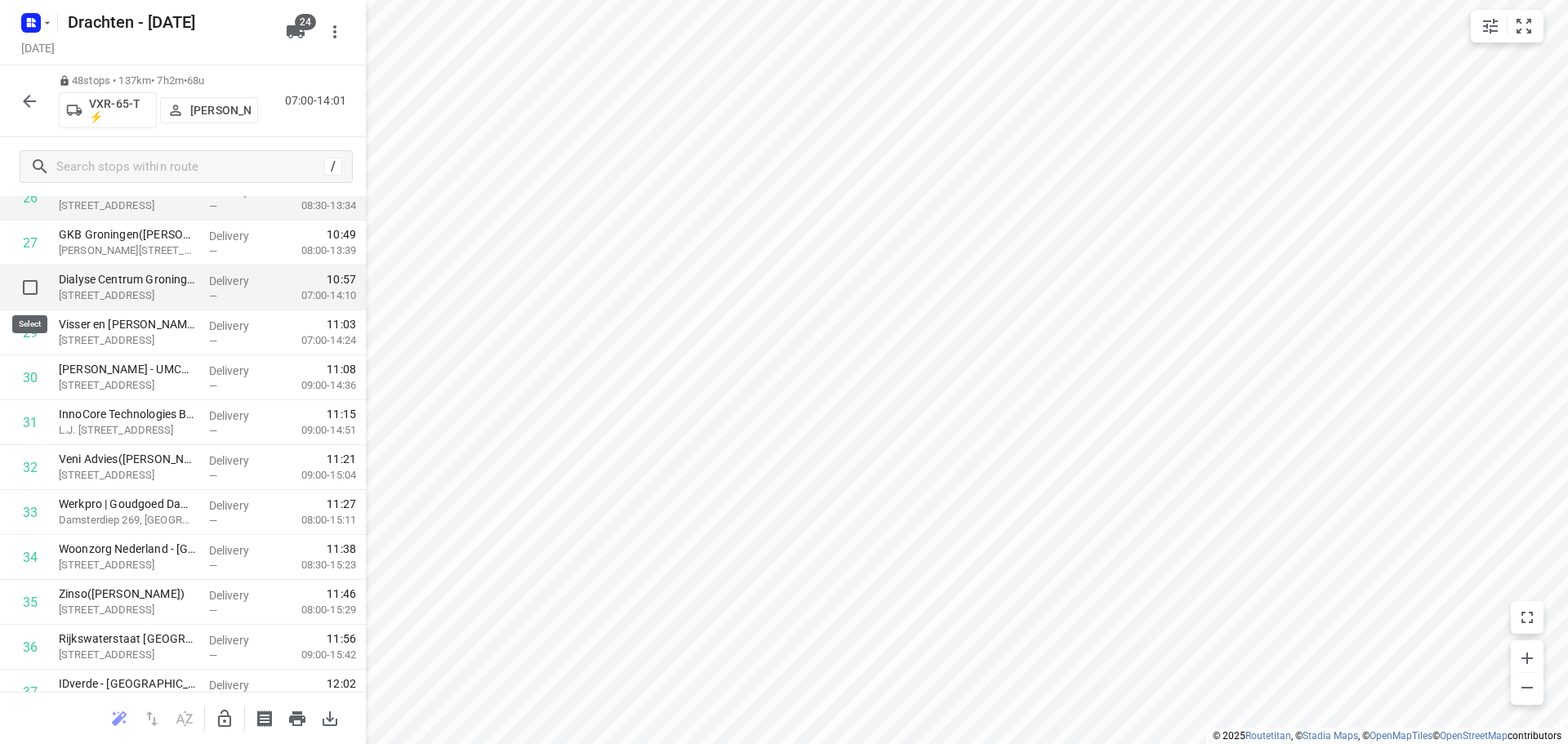
click at [35, 285] on input "checkbox" at bounding box center [30, 288] width 33 height 33
checkbox input "true"
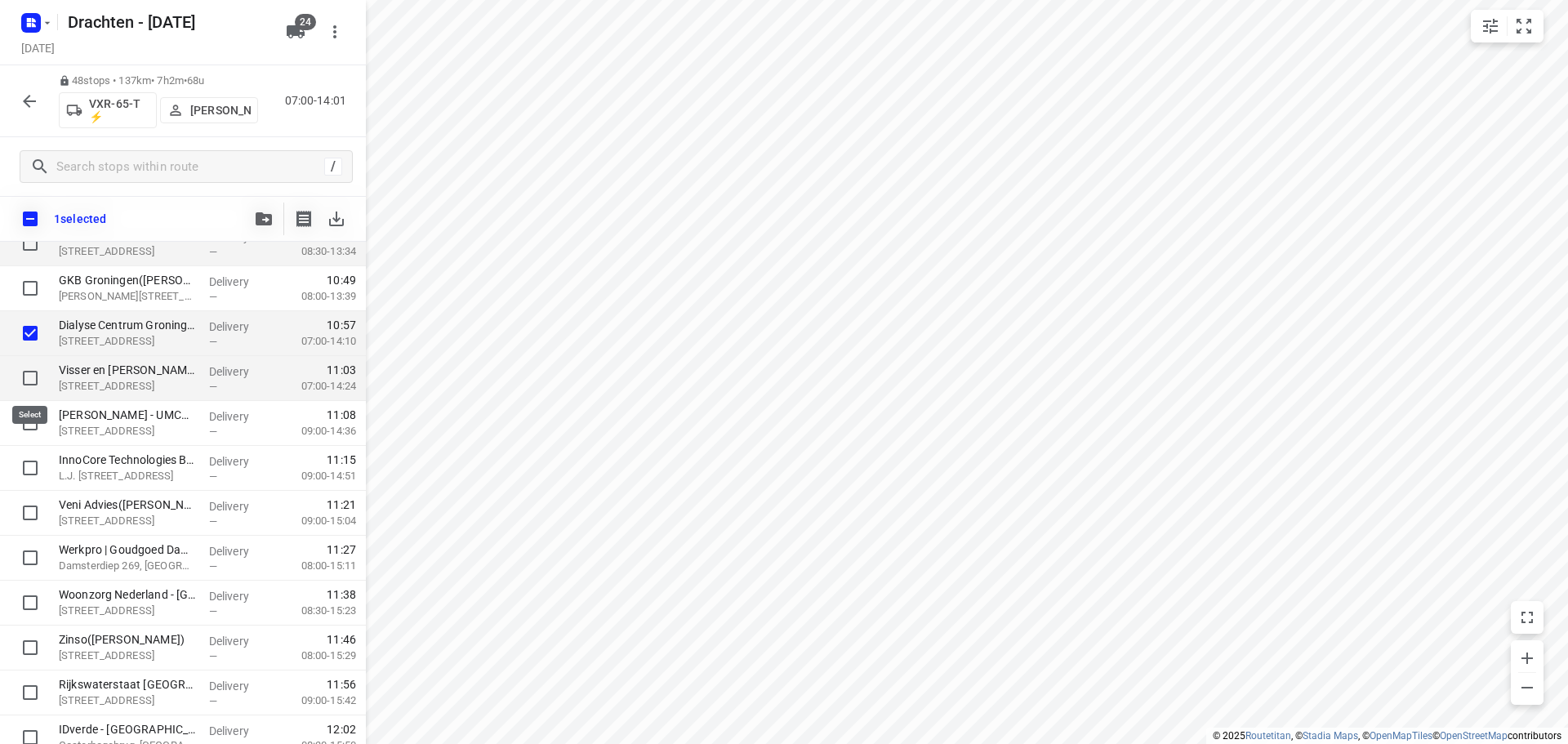
click at [27, 382] on input "checkbox" at bounding box center [30, 378] width 33 height 33
checkbox input "true"
click at [35, 432] on input "checkbox" at bounding box center [30, 423] width 33 height 33
checkbox input "true"
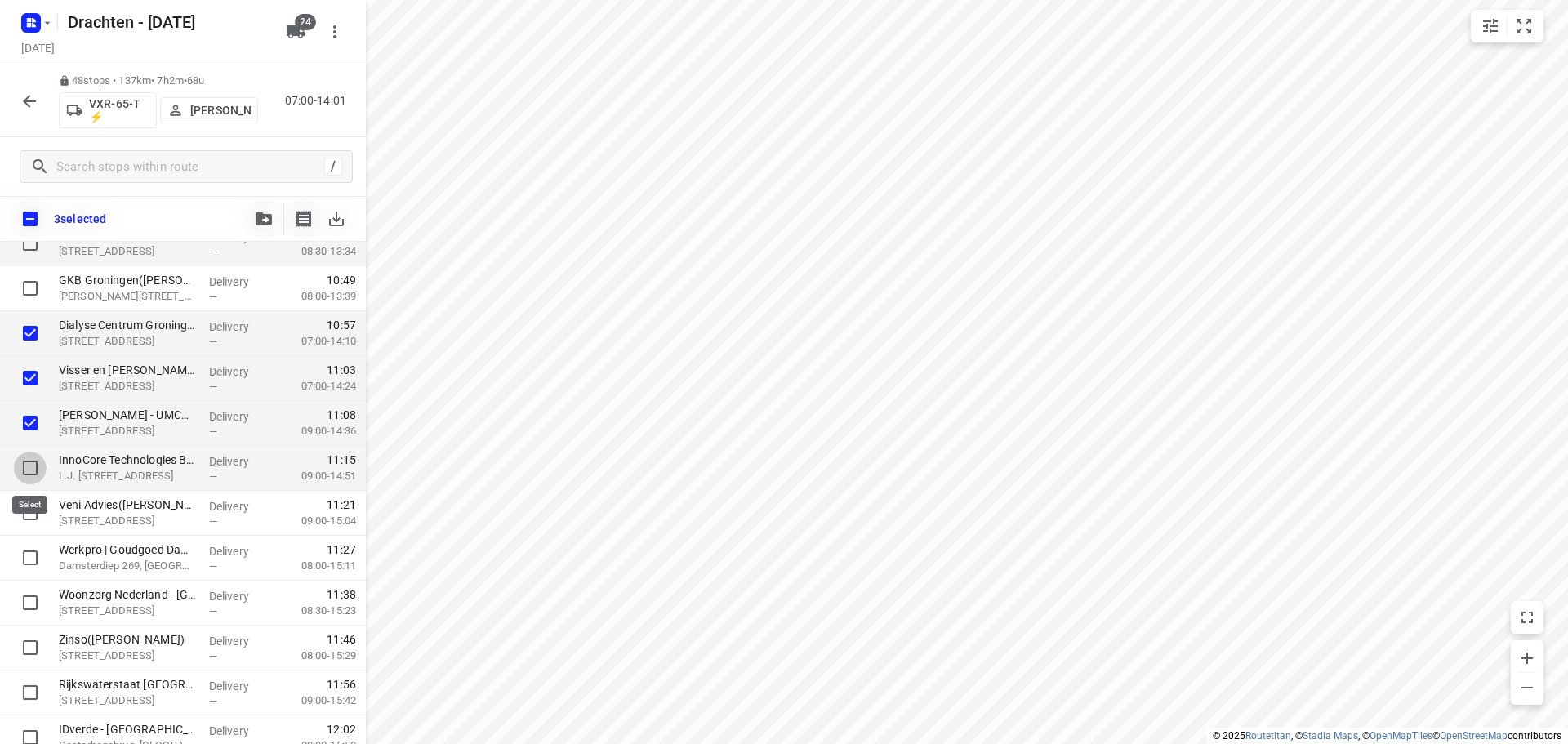
click at [28, 464] on input "checkbox" at bounding box center [30, 467] width 33 height 33
checkbox input "true"
click at [22, 504] on input "checkbox" at bounding box center [30, 512] width 33 height 33
checkbox input "true"
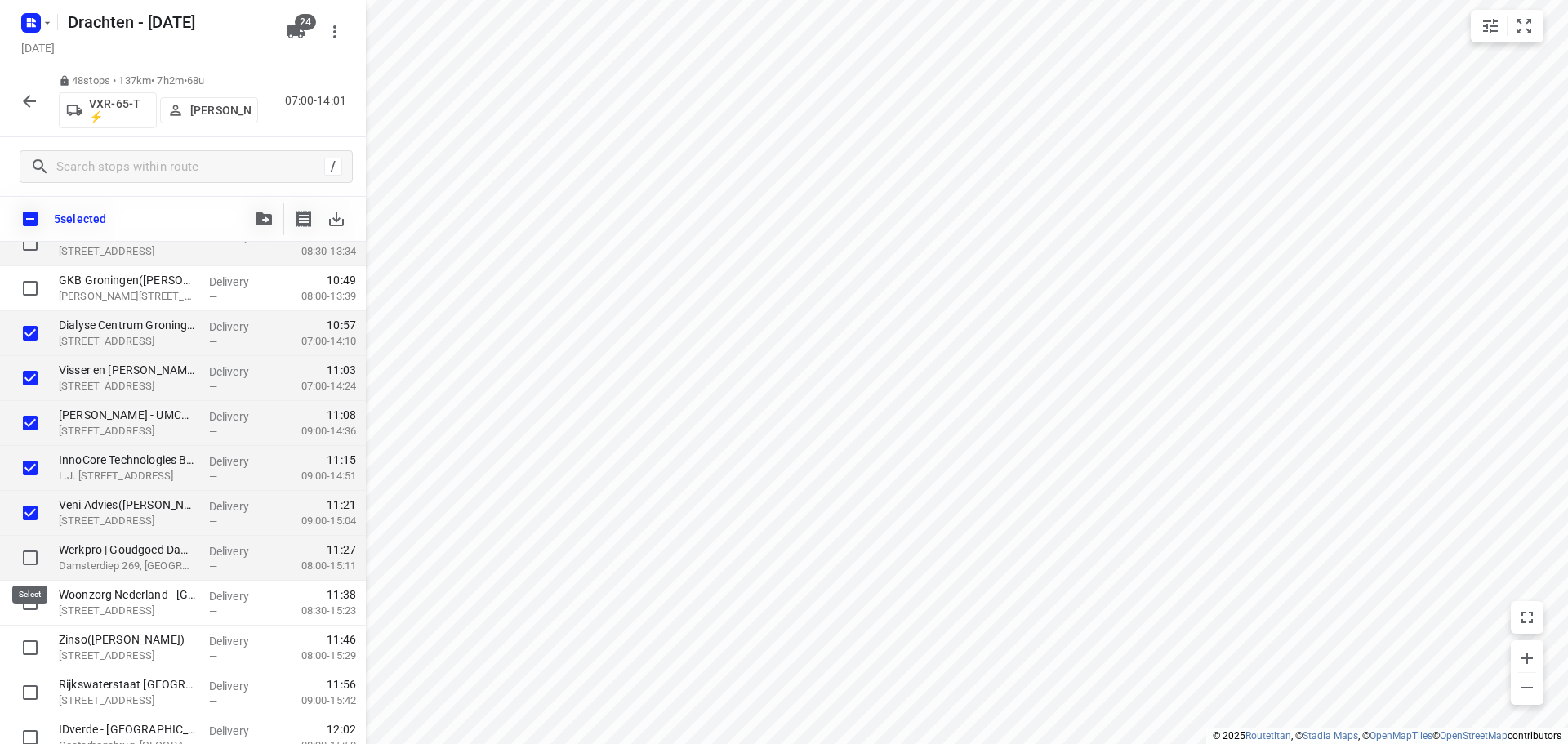
click at [36, 564] on input "checkbox" at bounding box center [30, 557] width 33 height 33
checkbox input "true"
click at [259, 222] on icon "button" at bounding box center [264, 219] width 16 height 13
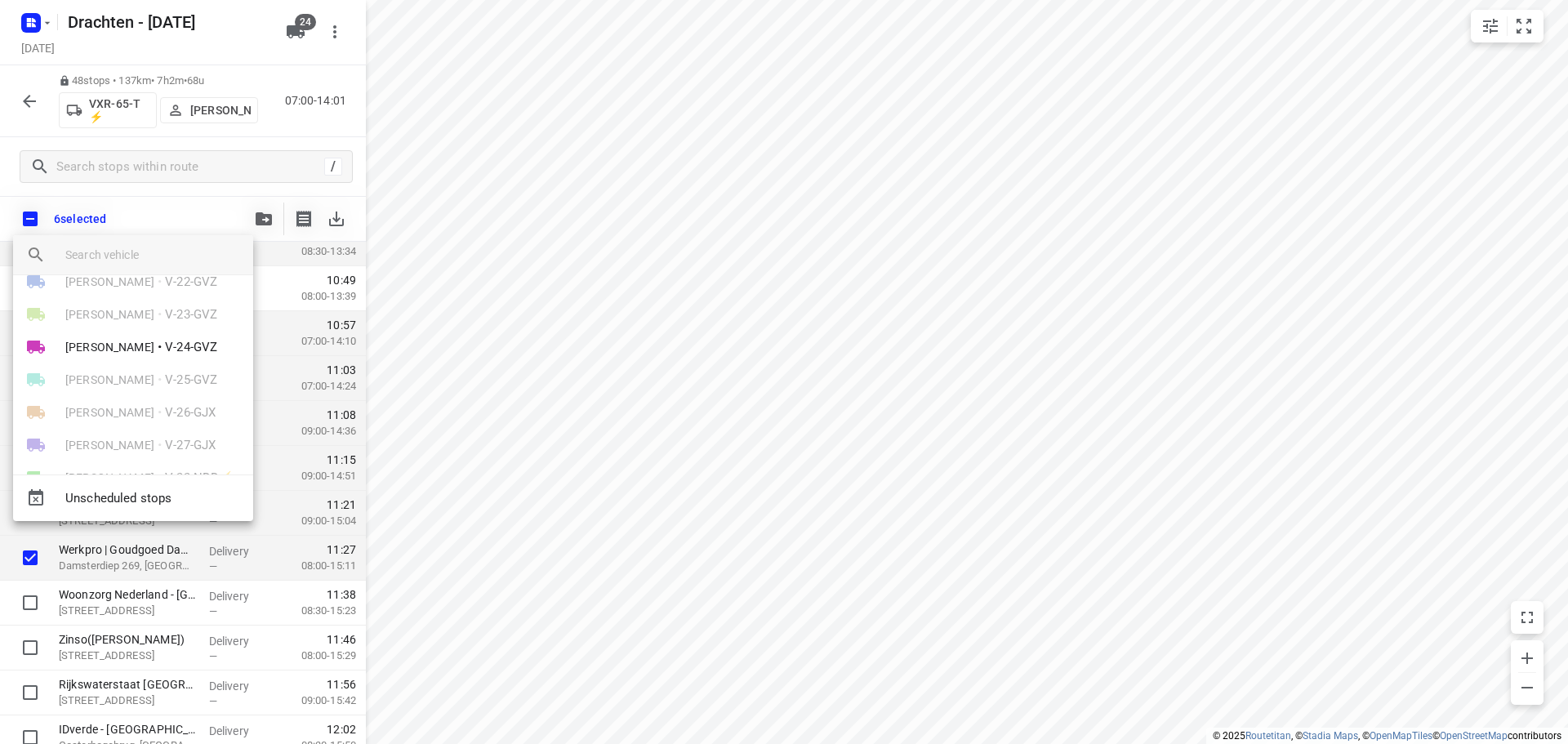
scroll to position [81, 0]
click at [191, 333] on li "Wopke de Vries • V-24-GVZ" at bounding box center [133, 321] width 240 height 33
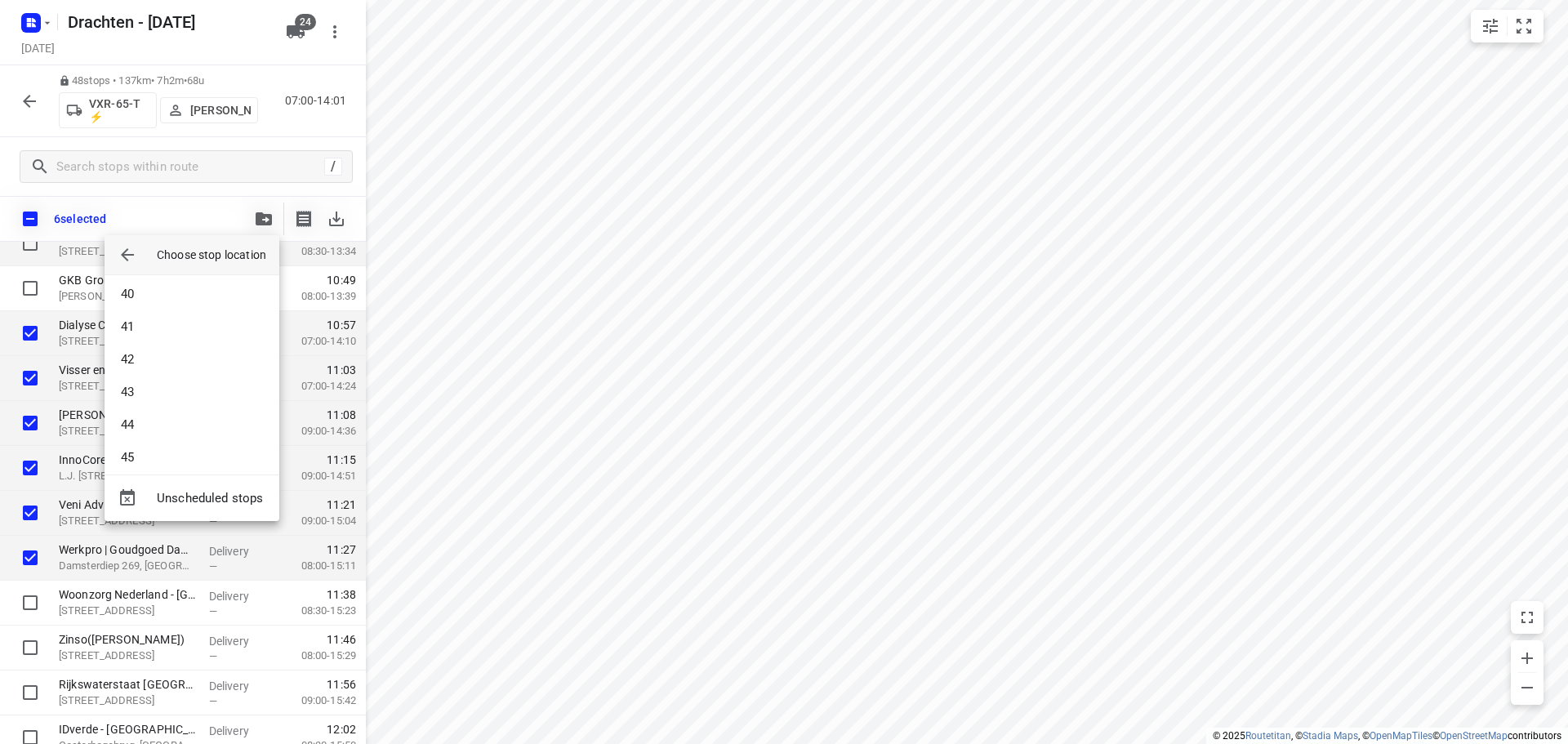
scroll to position [1307, 0]
click at [174, 328] on li "42" at bounding box center [192, 331] width 175 height 33
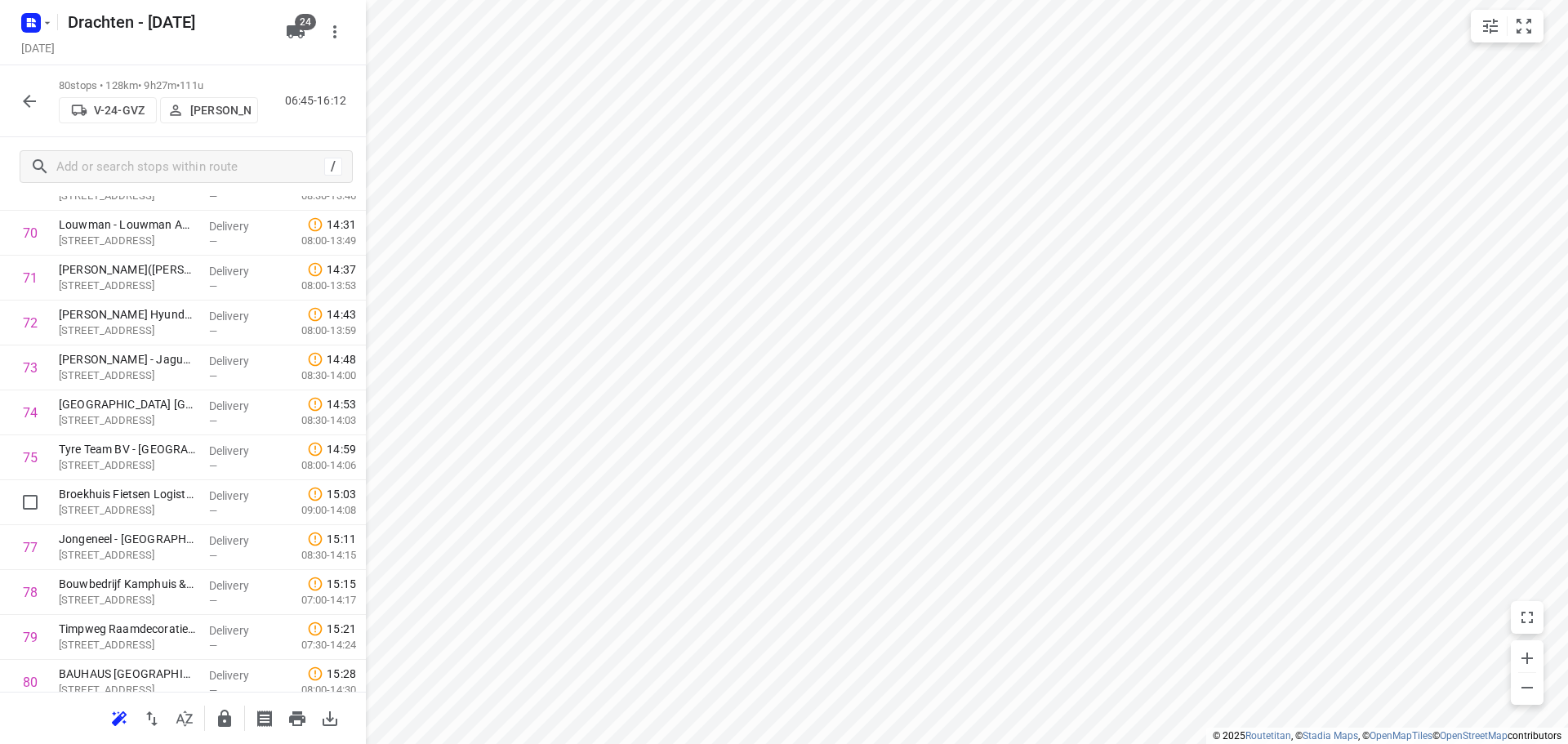
scroll to position [3223, 0]
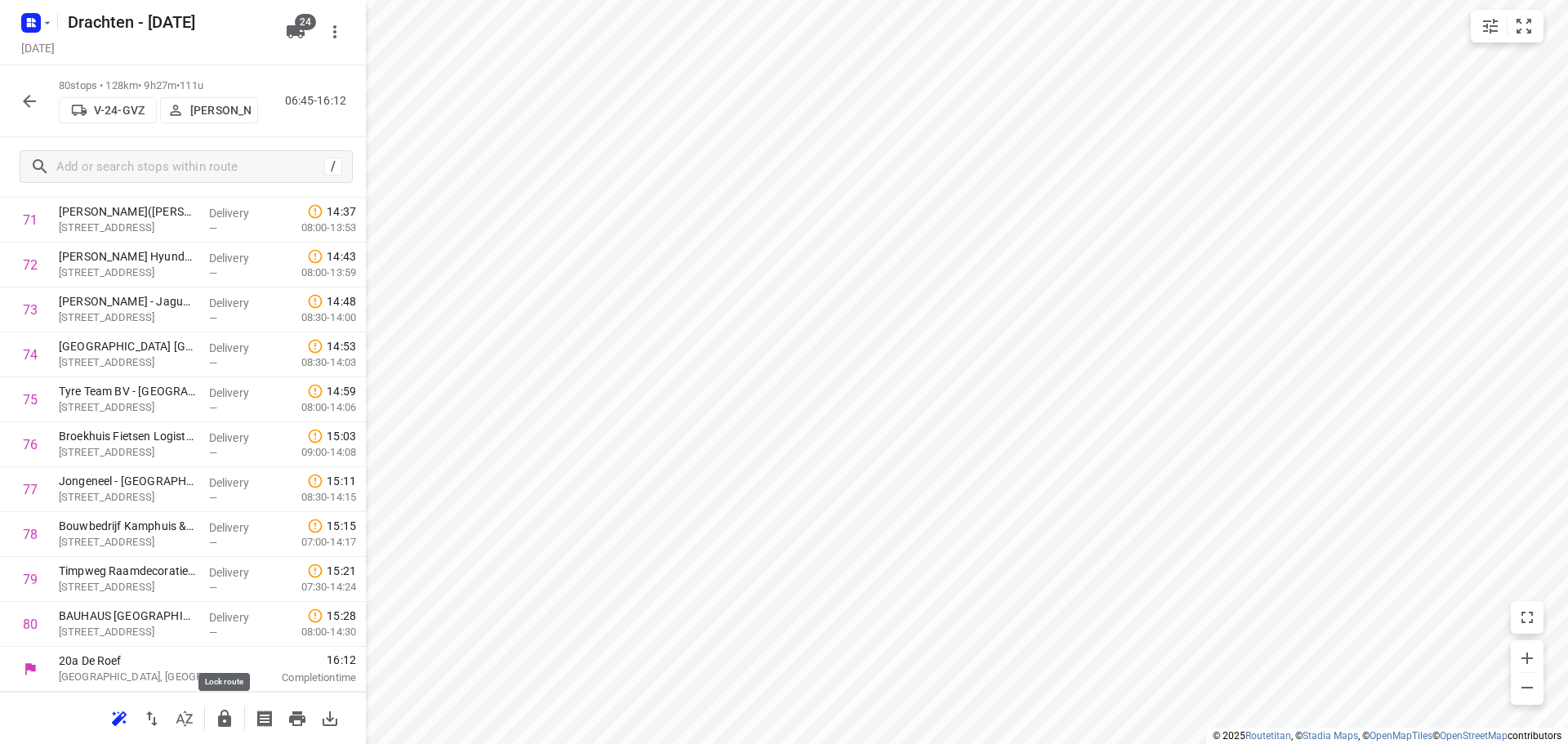
click at [219, 716] on icon "button" at bounding box center [224, 718] width 13 height 17
click at [228, 724] on icon "button" at bounding box center [224, 718] width 20 height 20
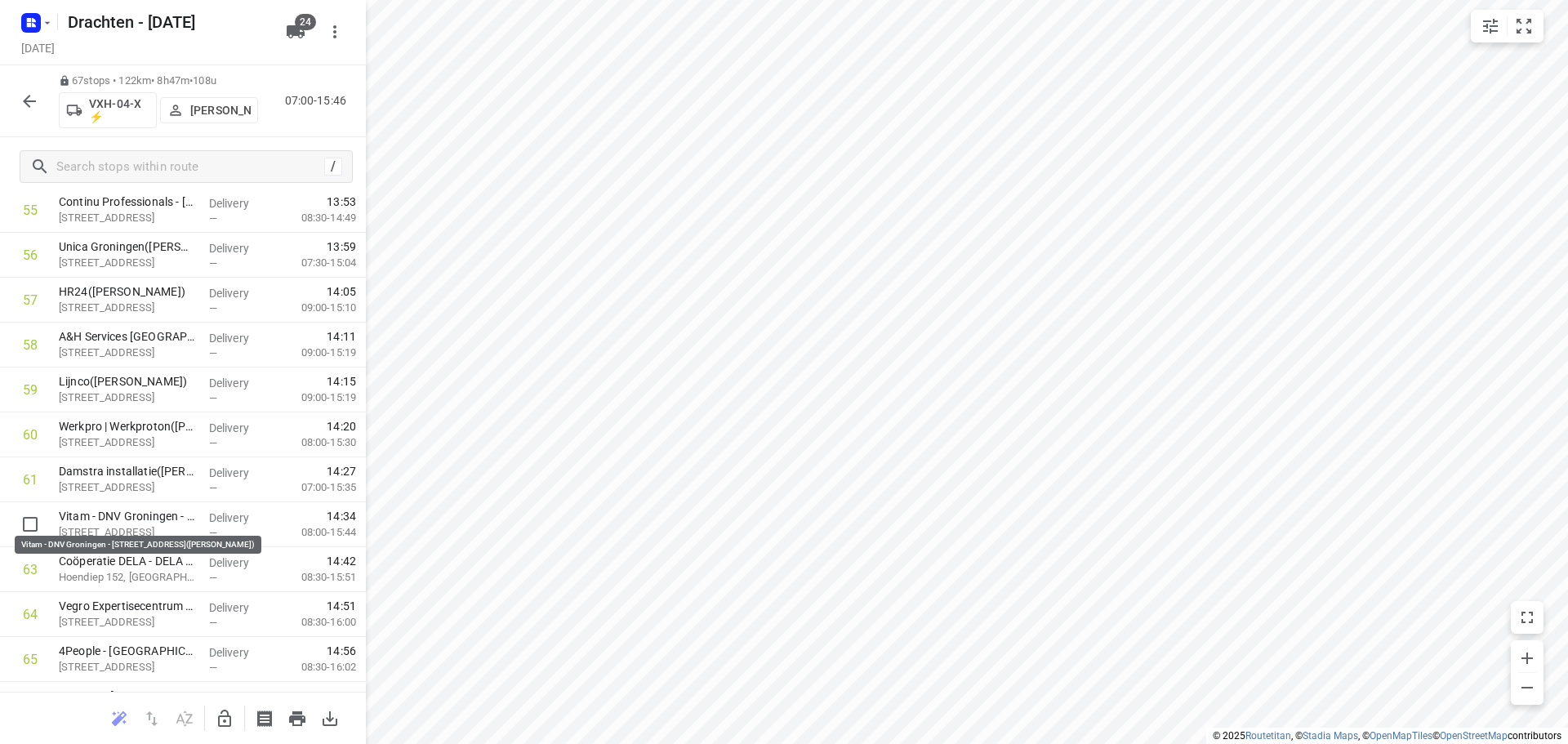
scroll to position [2496, 0]
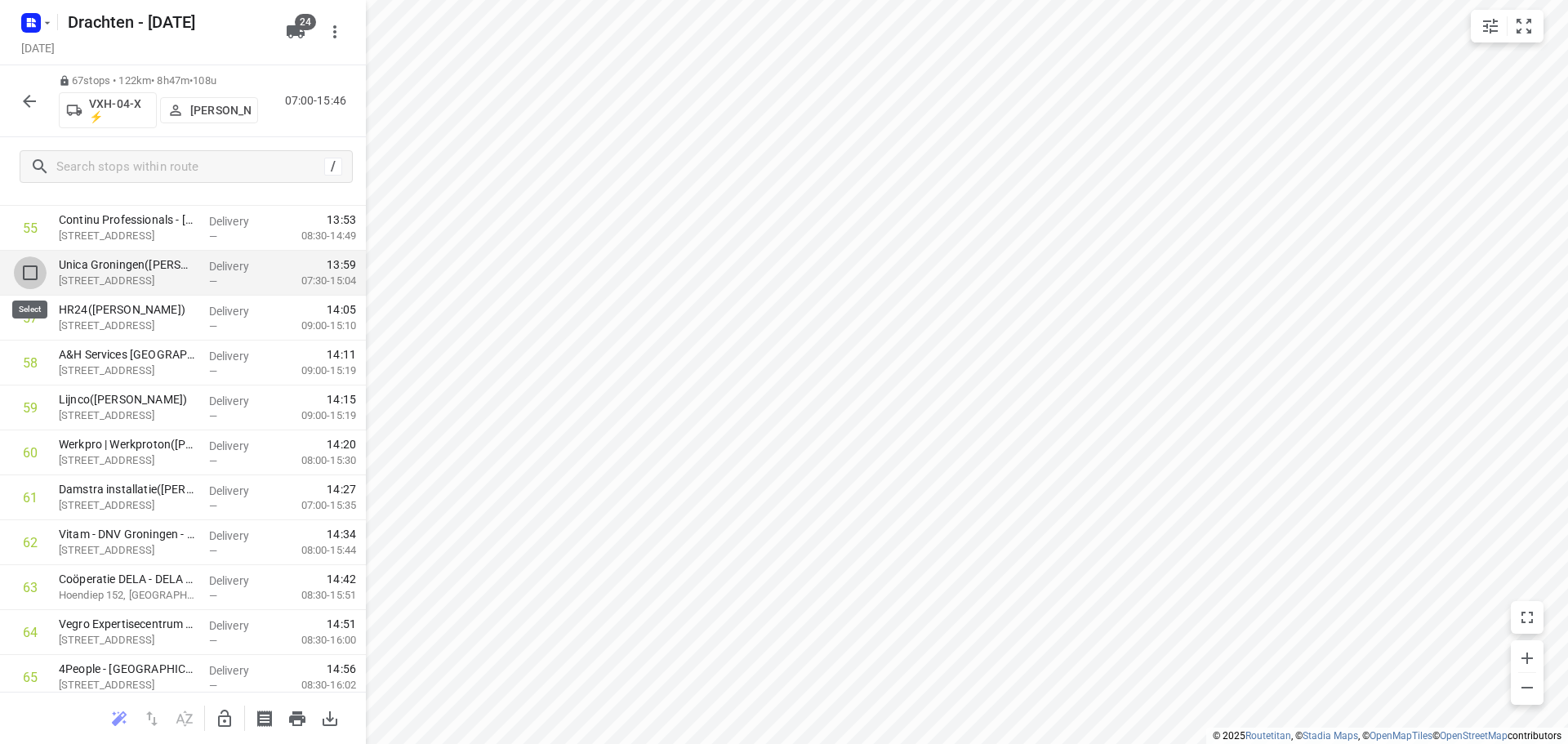
click at [29, 282] on input "checkbox" at bounding box center [30, 273] width 33 height 33
checkbox input "true"
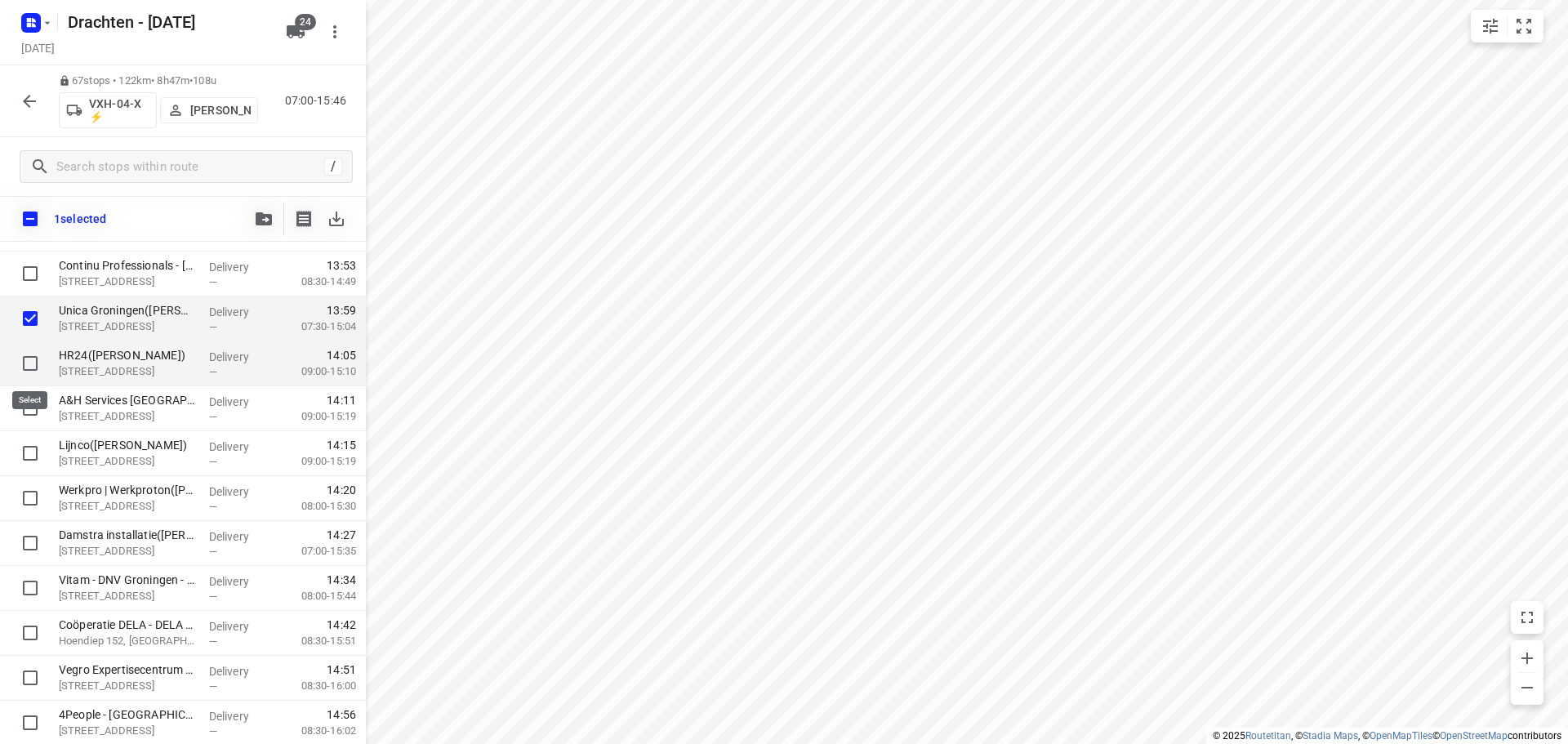
click at [30, 369] on input "checkbox" at bounding box center [30, 364] width 33 height 33
checkbox input "true"
click at [34, 411] on input "checkbox" at bounding box center [30, 408] width 33 height 33
checkbox input "true"
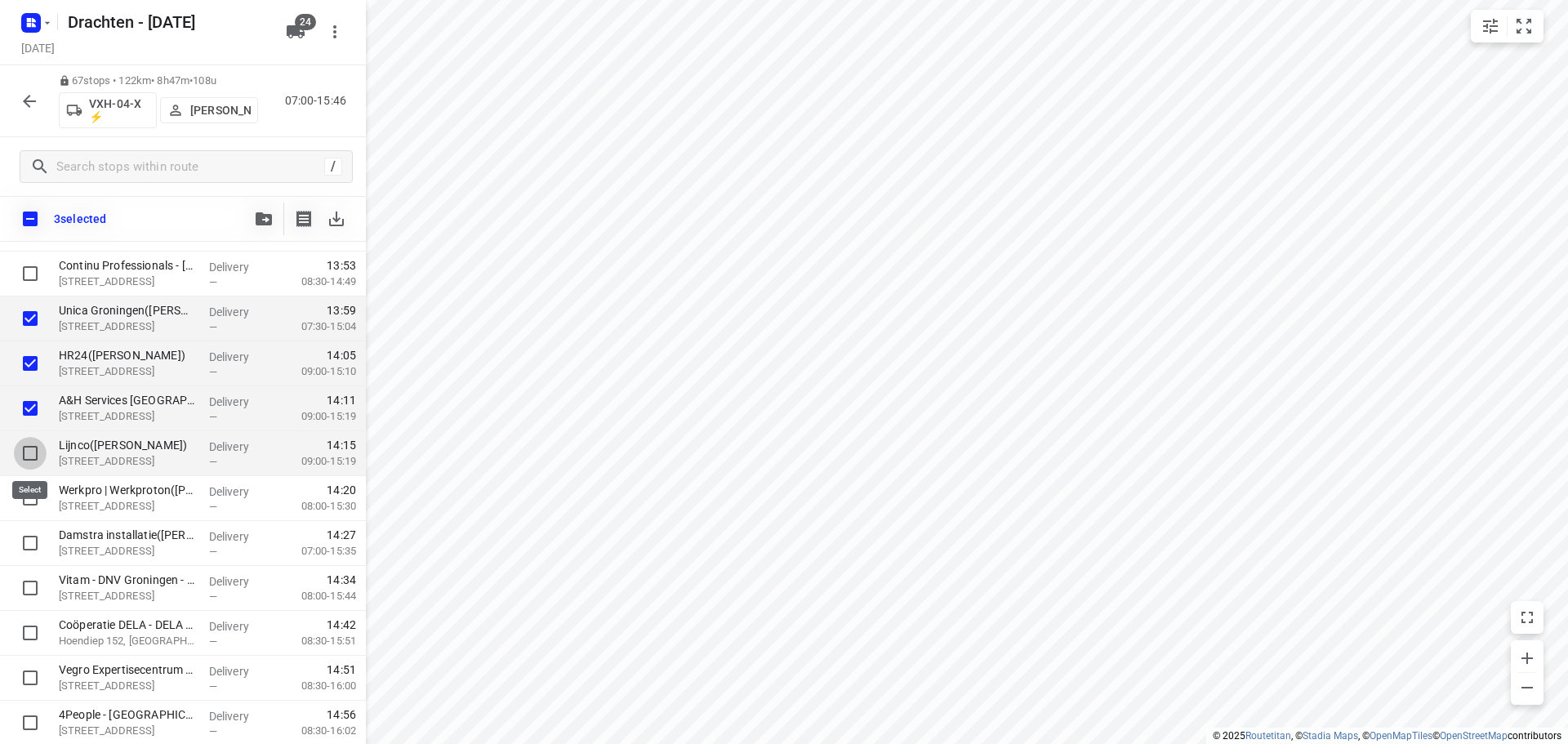
click at [31, 445] on input "checkbox" at bounding box center [30, 453] width 33 height 33
checkbox input "true"
click at [30, 499] on input "checkbox" at bounding box center [30, 498] width 33 height 33
checkbox input "true"
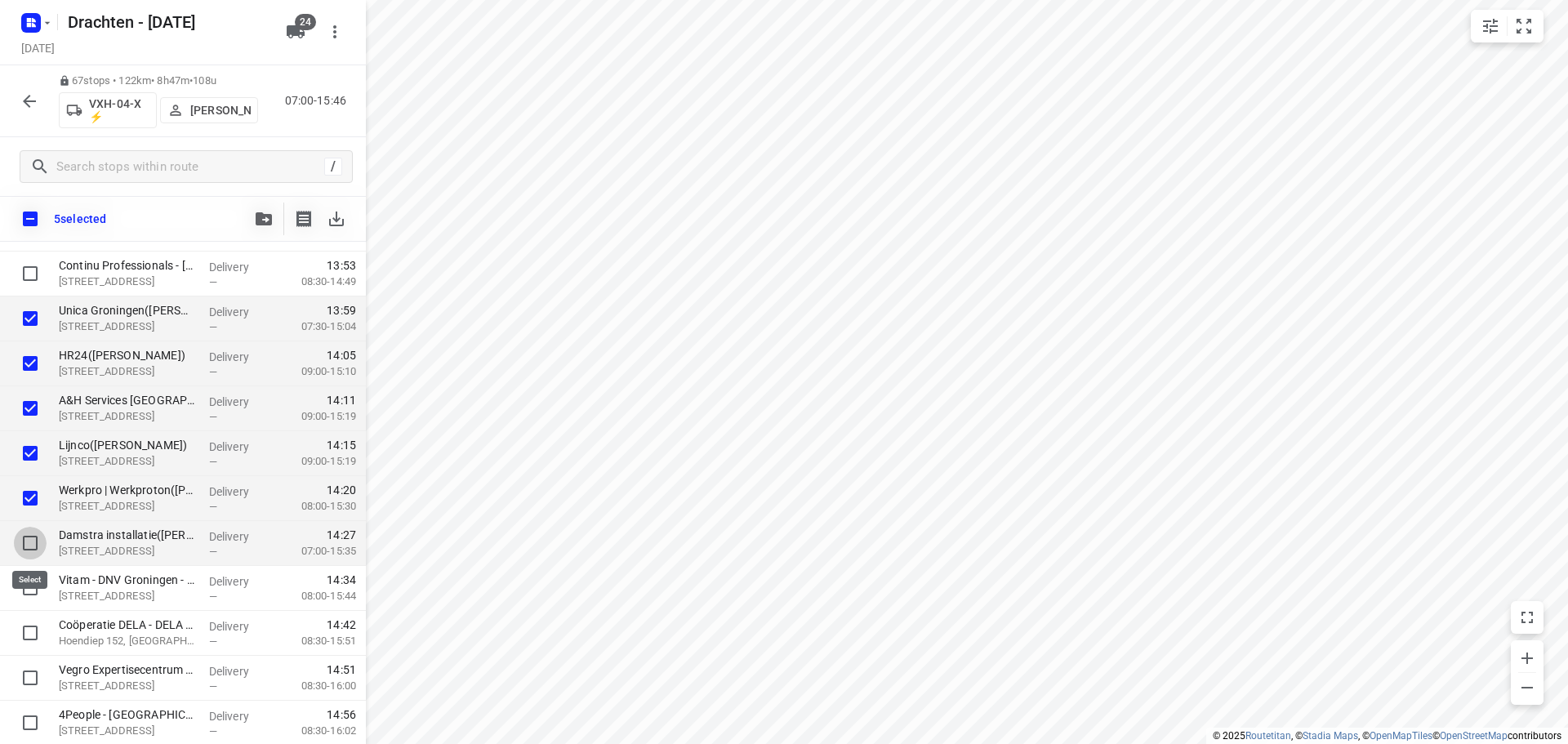
click at [32, 547] on input "checkbox" at bounding box center [30, 543] width 33 height 33
checkbox input "true"
click at [23, 591] on input "checkbox" at bounding box center [30, 588] width 33 height 33
checkbox input "true"
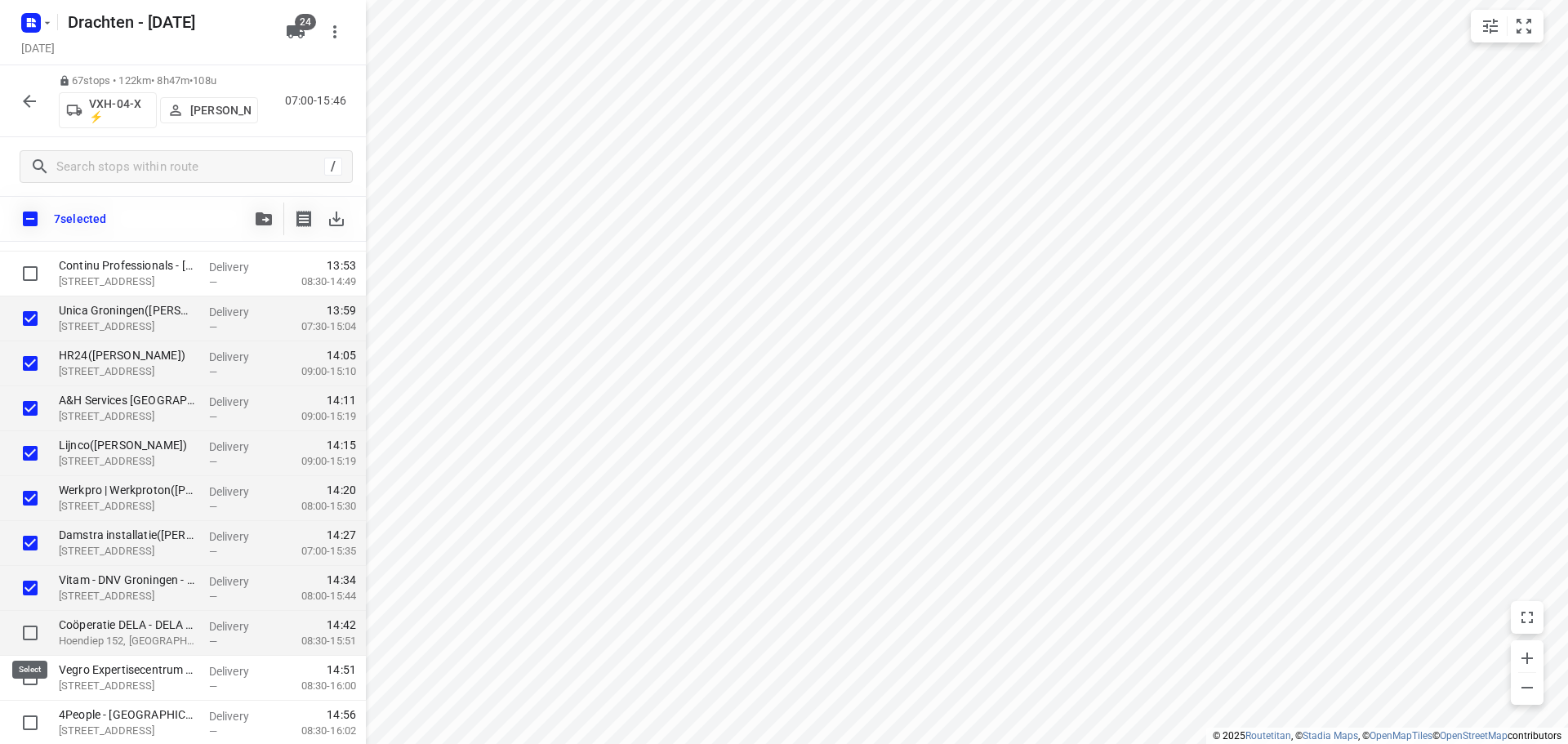
click at [32, 625] on input "checkbox" at bounding box center [30, 633] width 33 height 33
checkbox input "true"
click at [269, 220] on icon "button" at bounding box center [264, 219] width 16 height 13
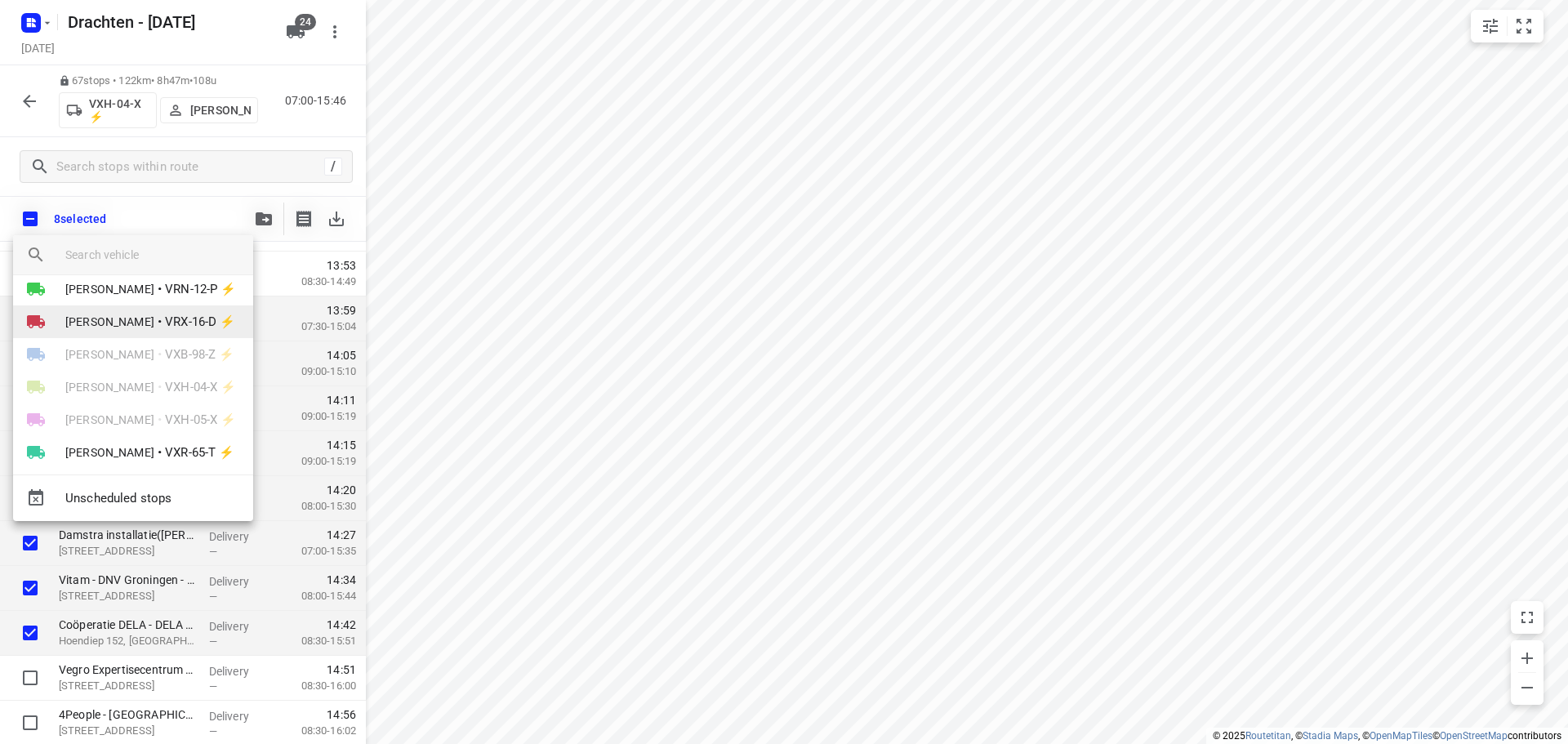
scroll to position [617, 0]
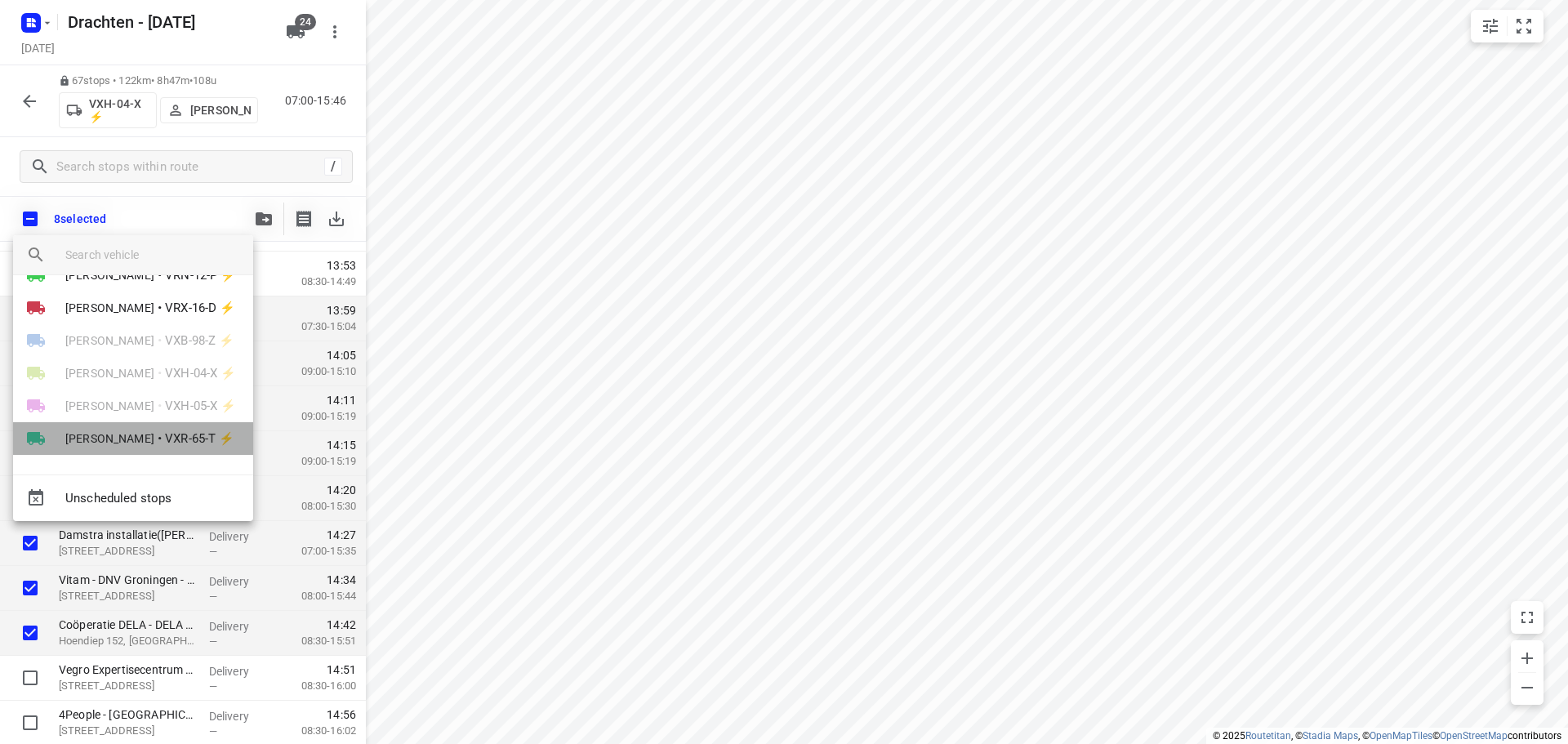
click at [155, 440] on span "[PERSON_NAME]" at bounding box center [110, 438] width 89 height 16
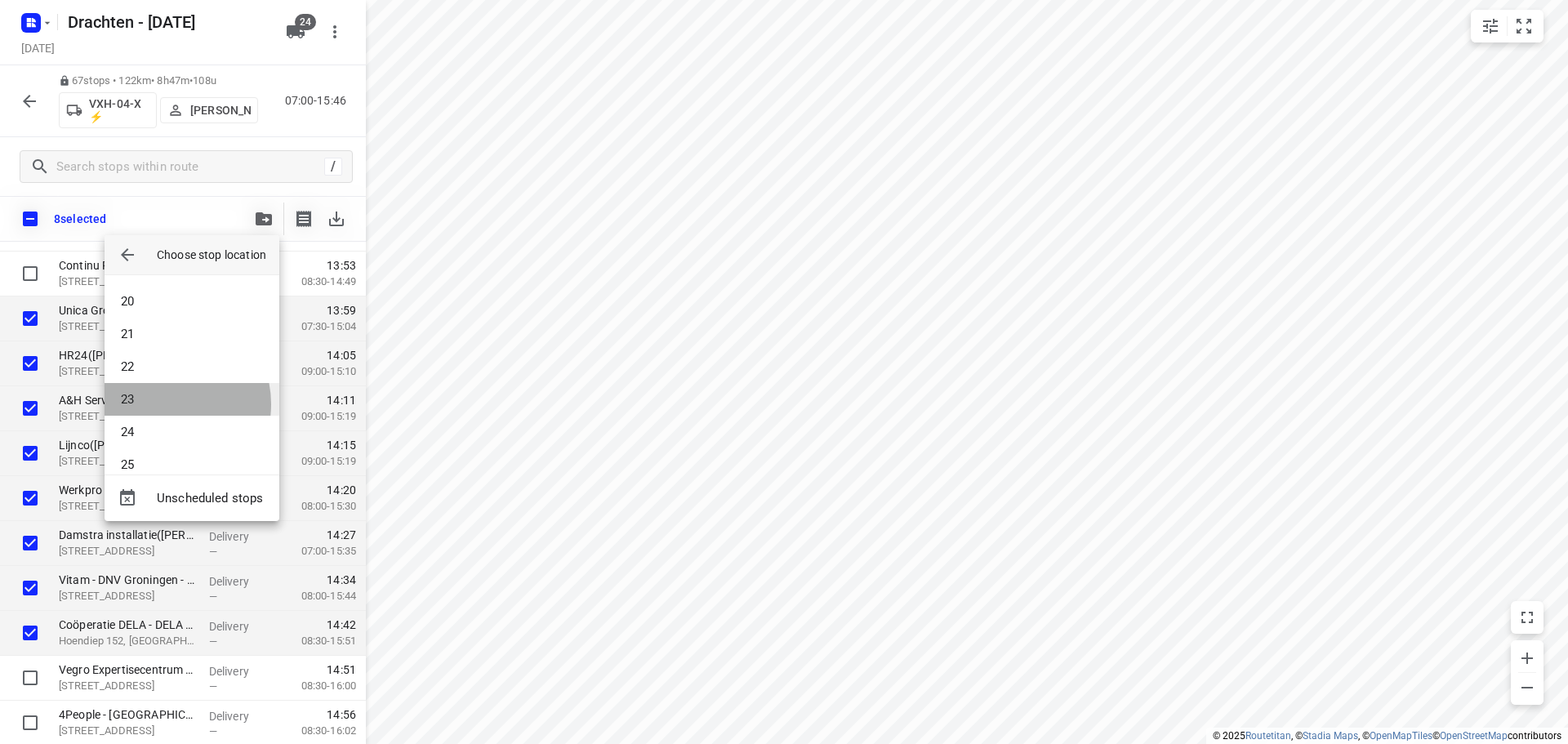
click at [162, 404] on li "23" at bounding box center [192, 399] width 175 height 33
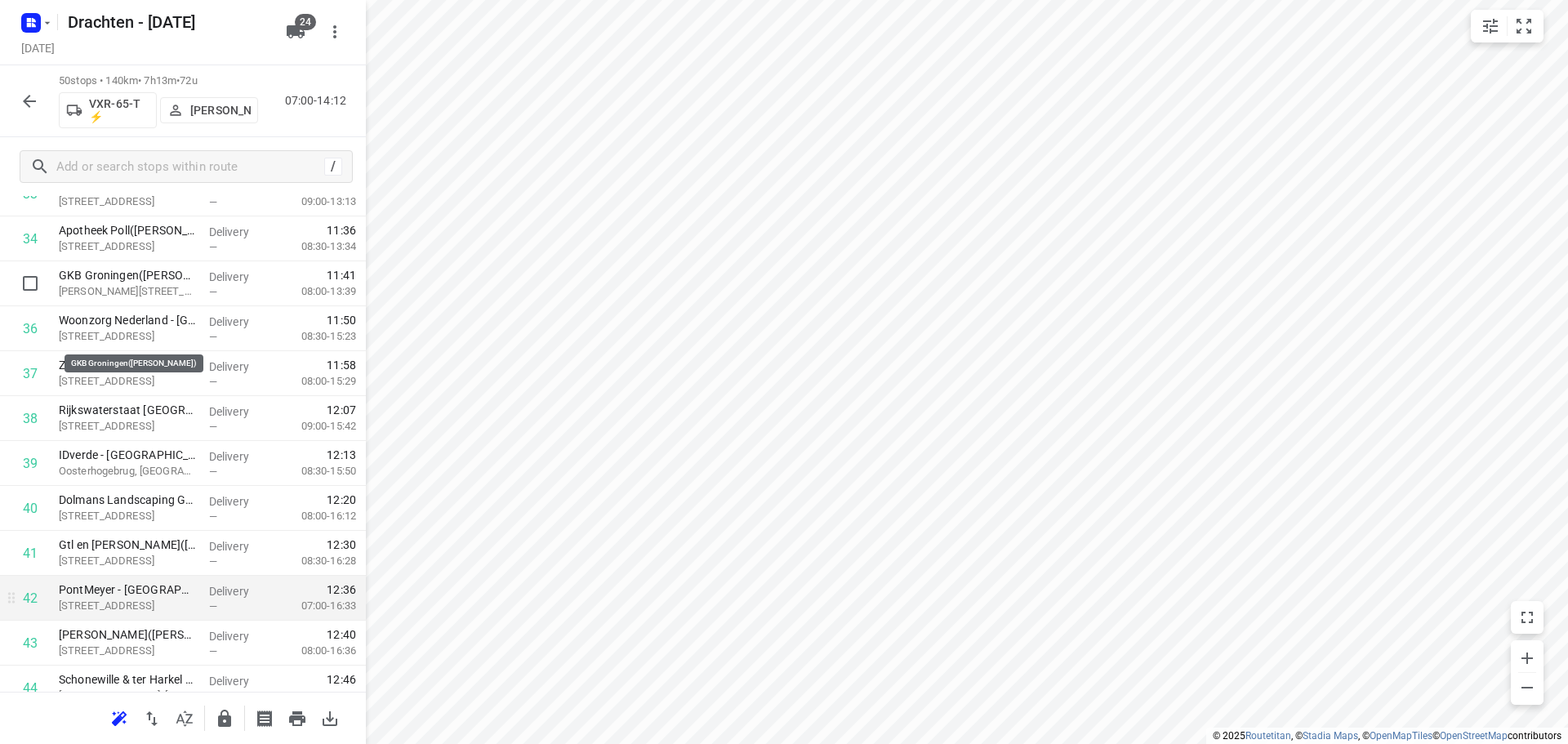
scroll to position [1545, 0]
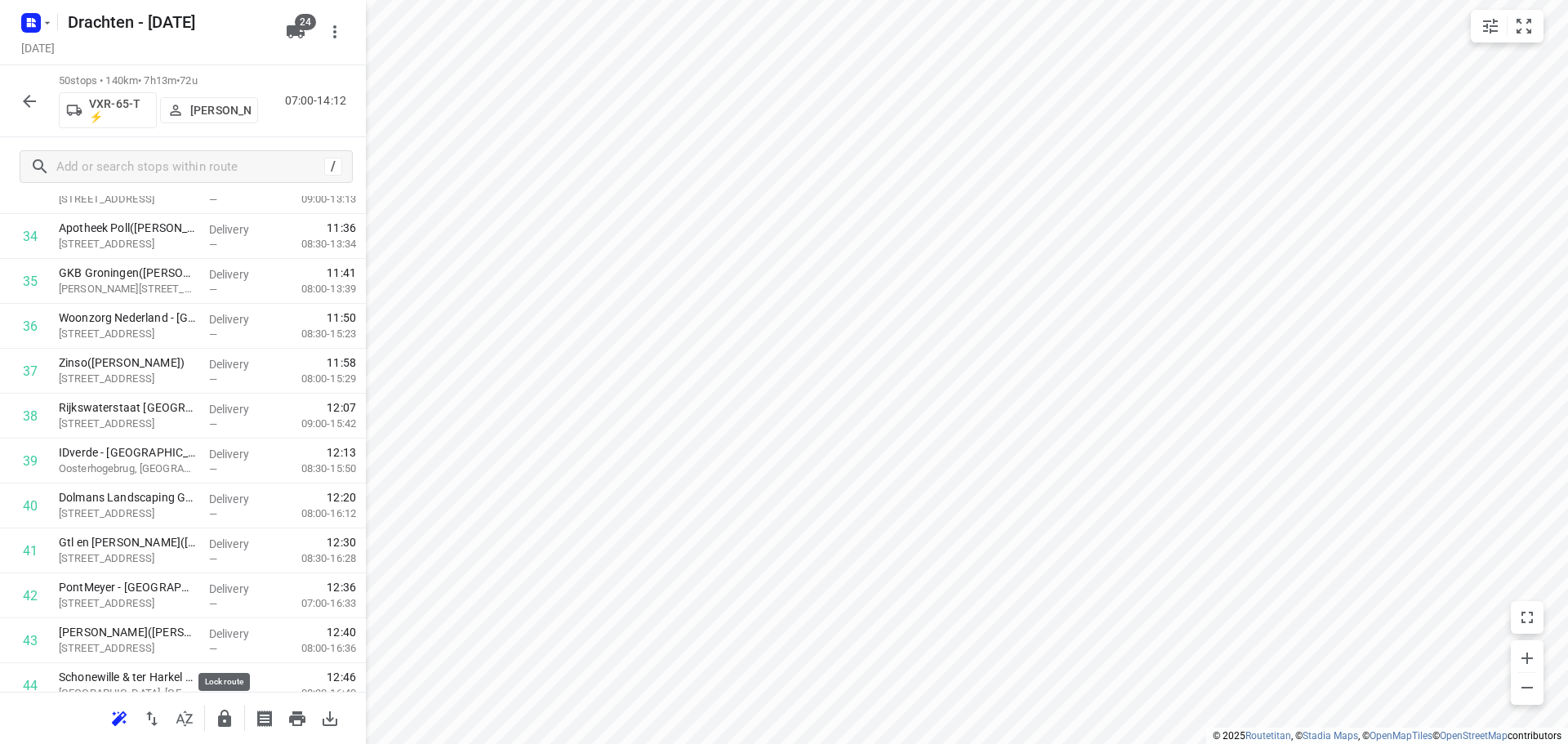
click at [224, 721] on icon "button" at bounding box center [224, 718] width 20 height 20
click at [214, 725] on button "button" at bounding box center [225, 718] width 33 height 33
click at [233, 727] on icon "button" at bounding box center [224, 718] width 20 height 20
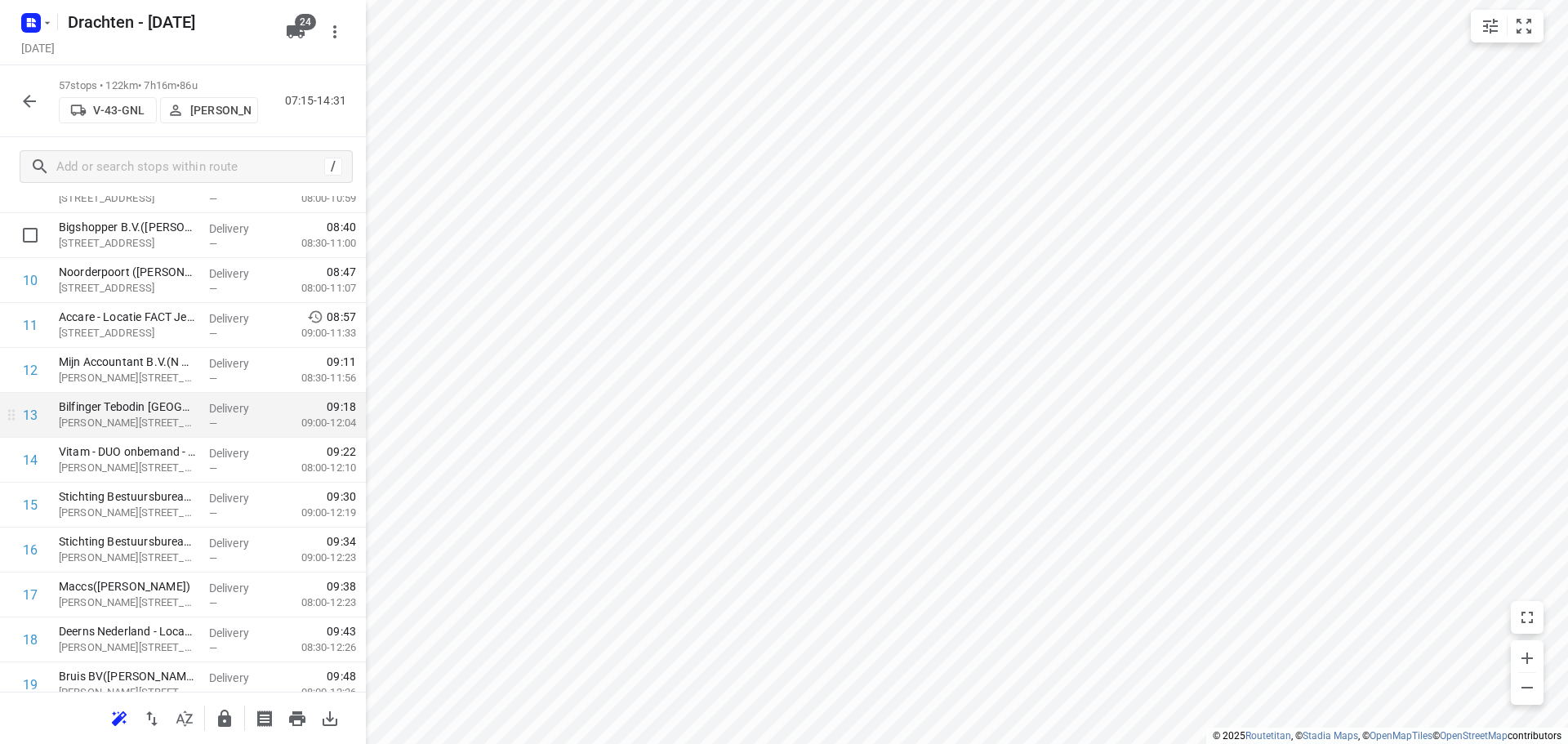
scroll to position [394, 0]
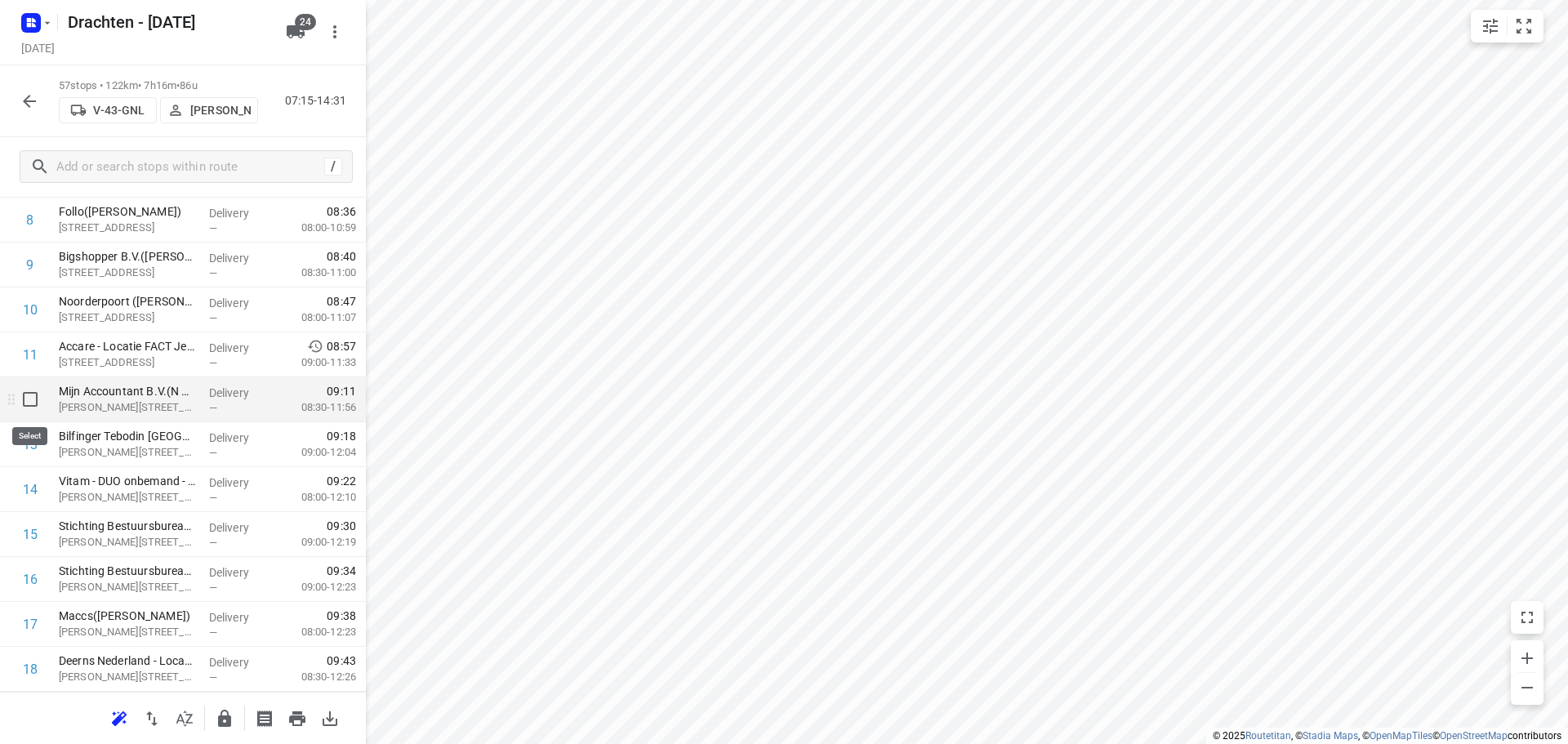
click at [36, 406] on input "checkbox" at bounding box center [30, 399] width 33 height 33
checkbox input "true"
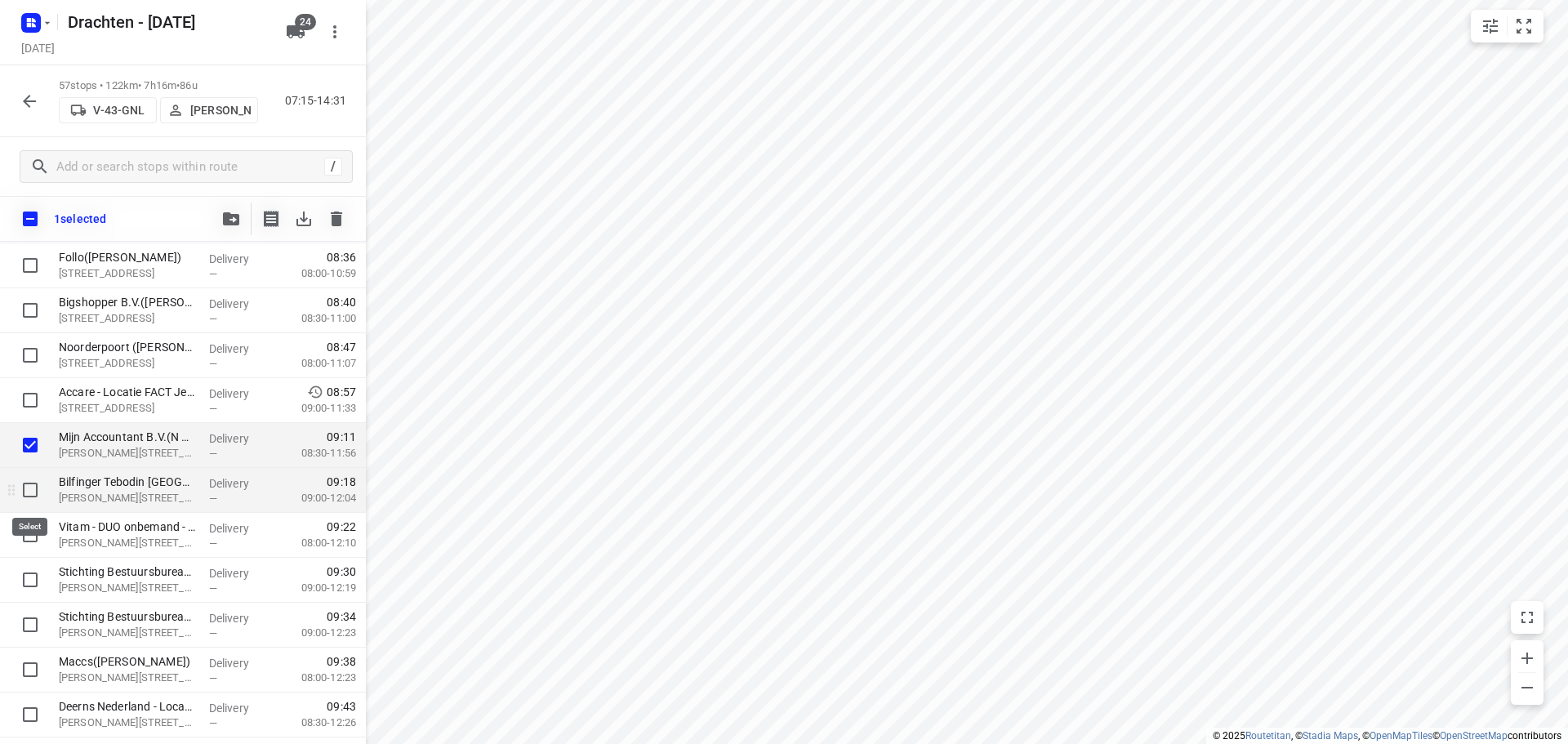
click at [25, 493] on input "checkbox" at bounding box center [30, 490] width 33 height 33
checkbox input "true"
click at [28, 540] on input "checkbox" at bounding box center [30, 535] width 33 height 33
checkbox input "true"
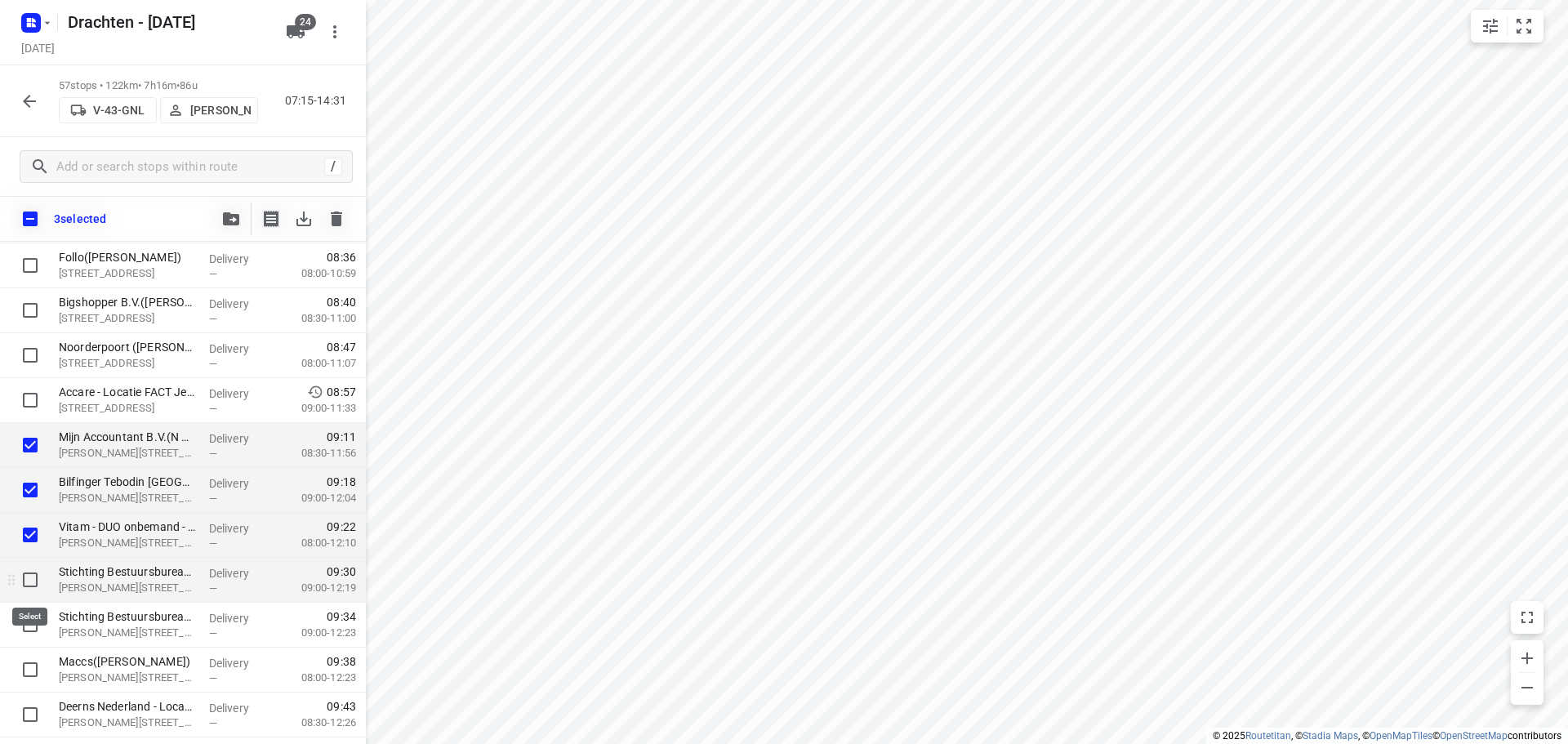
click at [27, 576] on input "checkbox" at bounding box center [30, 580] width 33 height 33
checkbox input "true"
click at [31, 621] on input "checkbox" at bounding box center [30, 625] width 33 height 33
checkbox input "true"
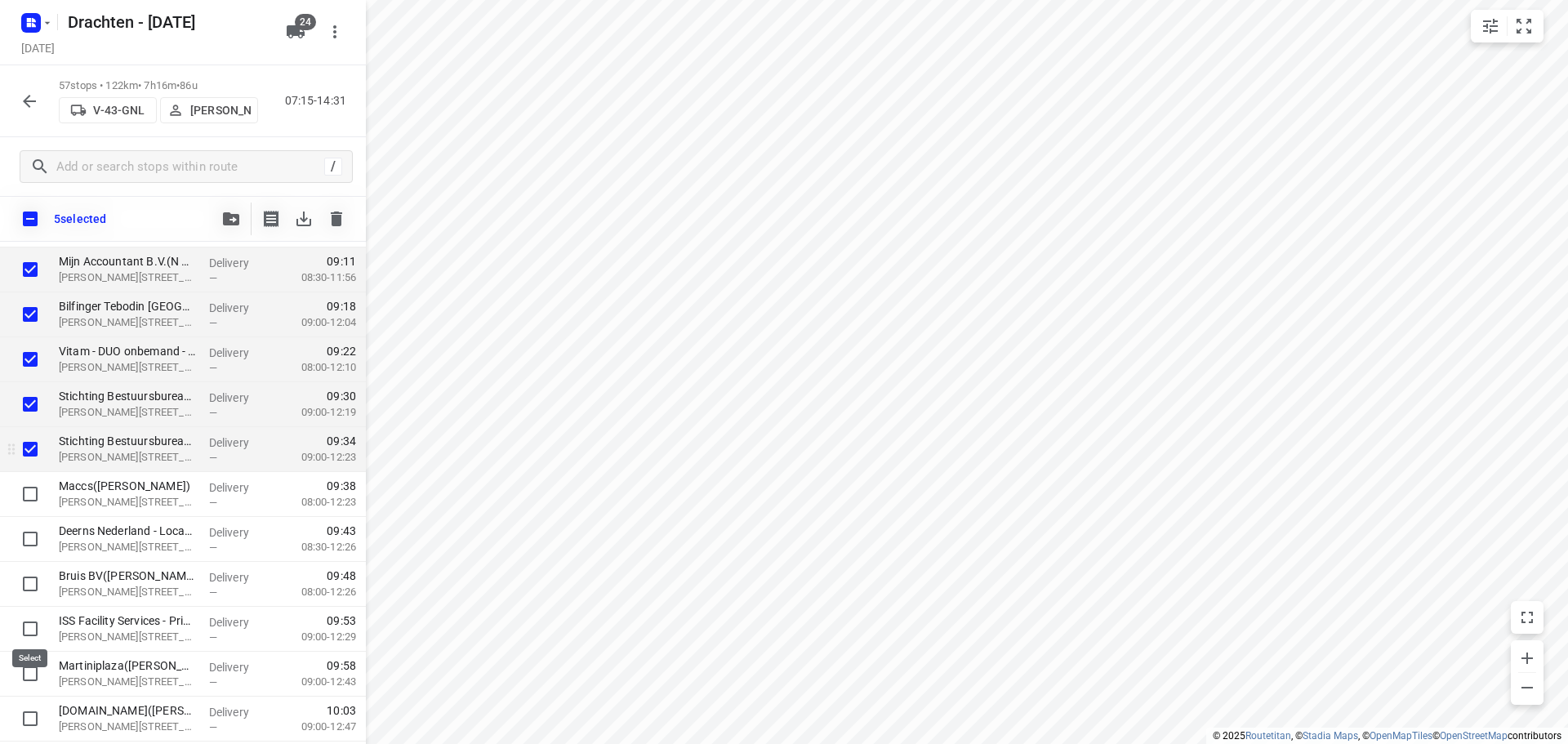
scroll to position [721, 0]
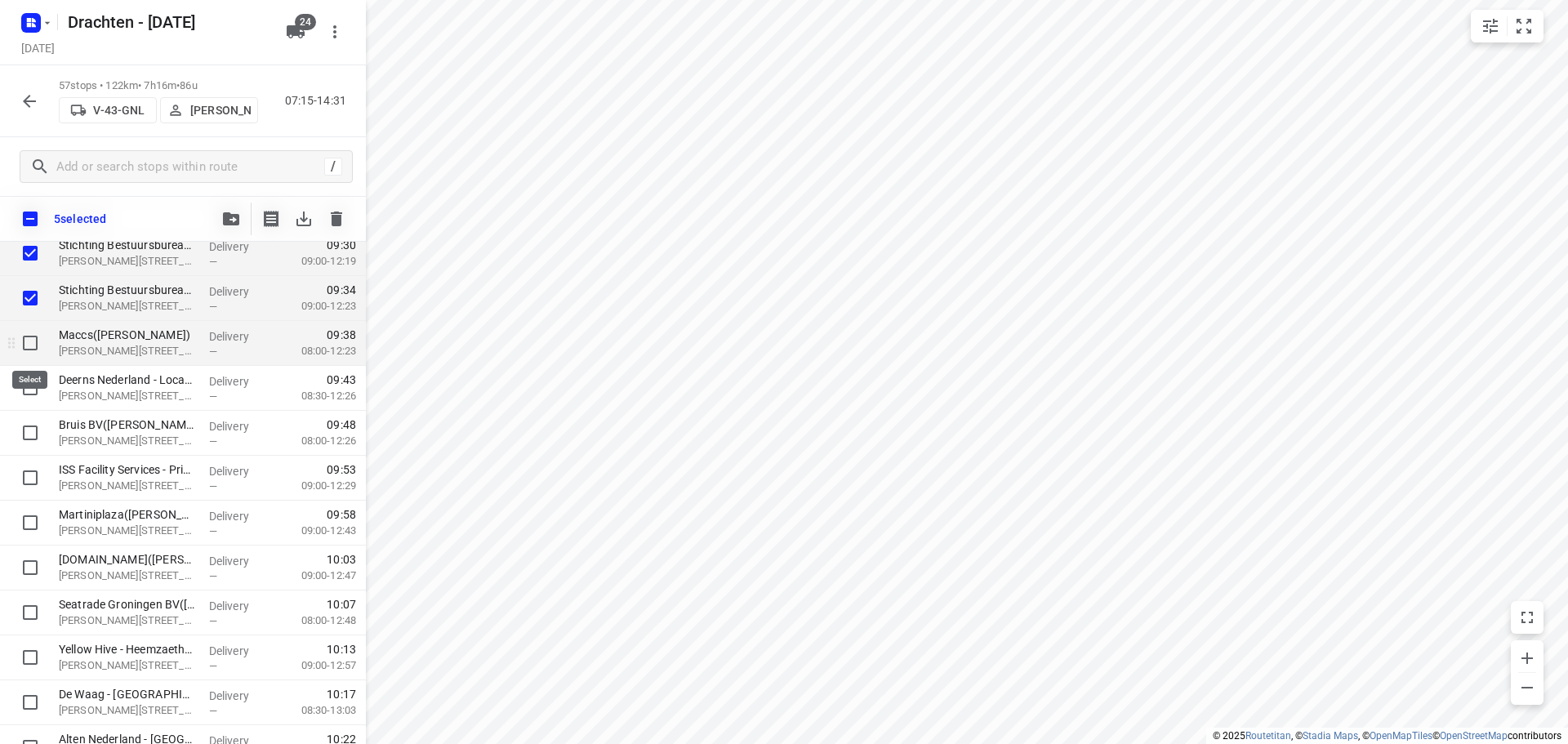
click at [32, 340] on input "checkbox" at bounding box center [30, 343] width 33 height 33
checkbox input "true"
click at [23, 384] on input "checkbox" at bounding box center [30, 388] width 33 height 33
checkbox input "true"
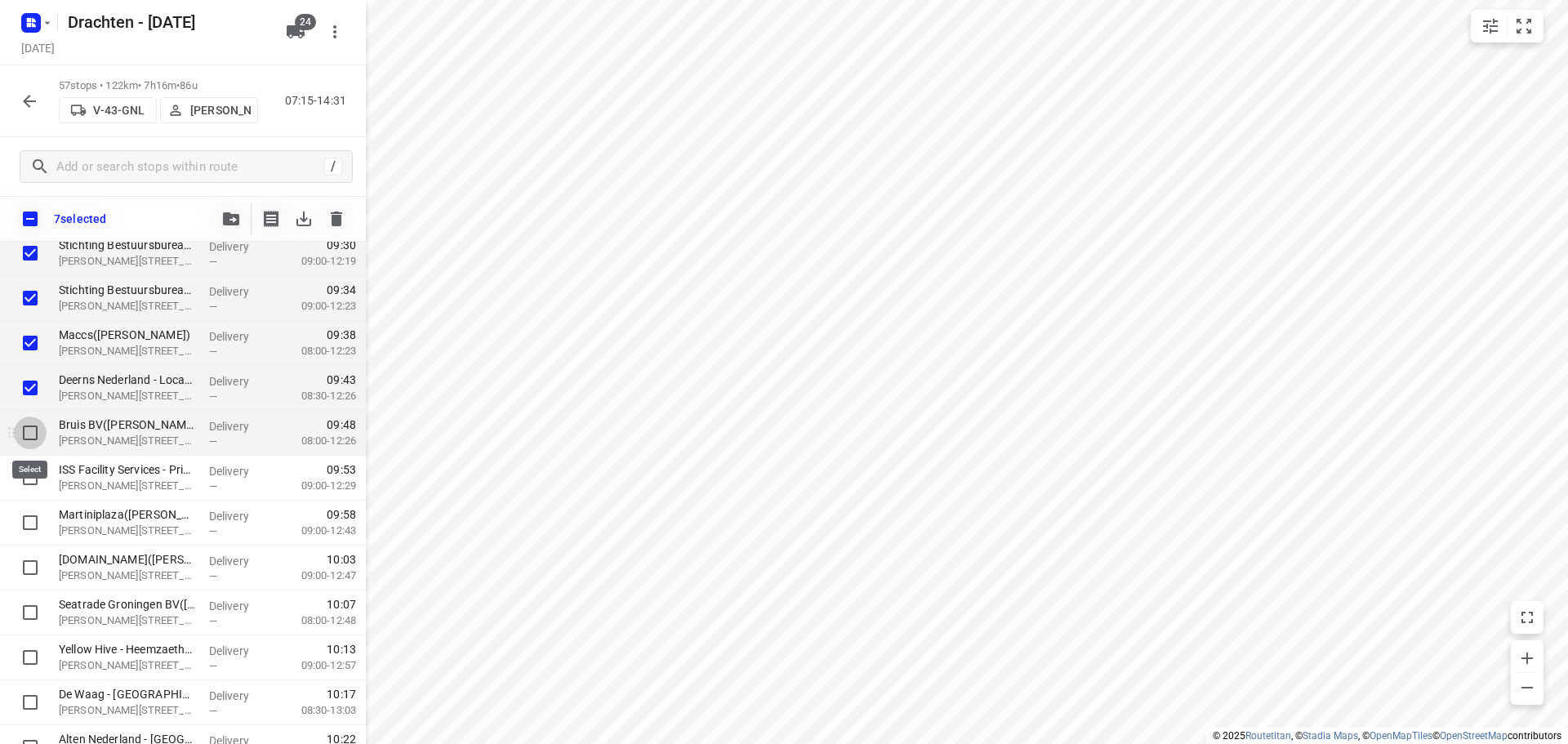
click at [36, 437] on input "checkbox" at bounding box center [30, 433] width 33 height 33
checkbox input "true"
click at [32, 485] on input "checkbox" at bounding box center [30, 478] width 33 height 33
checkbox input "true"
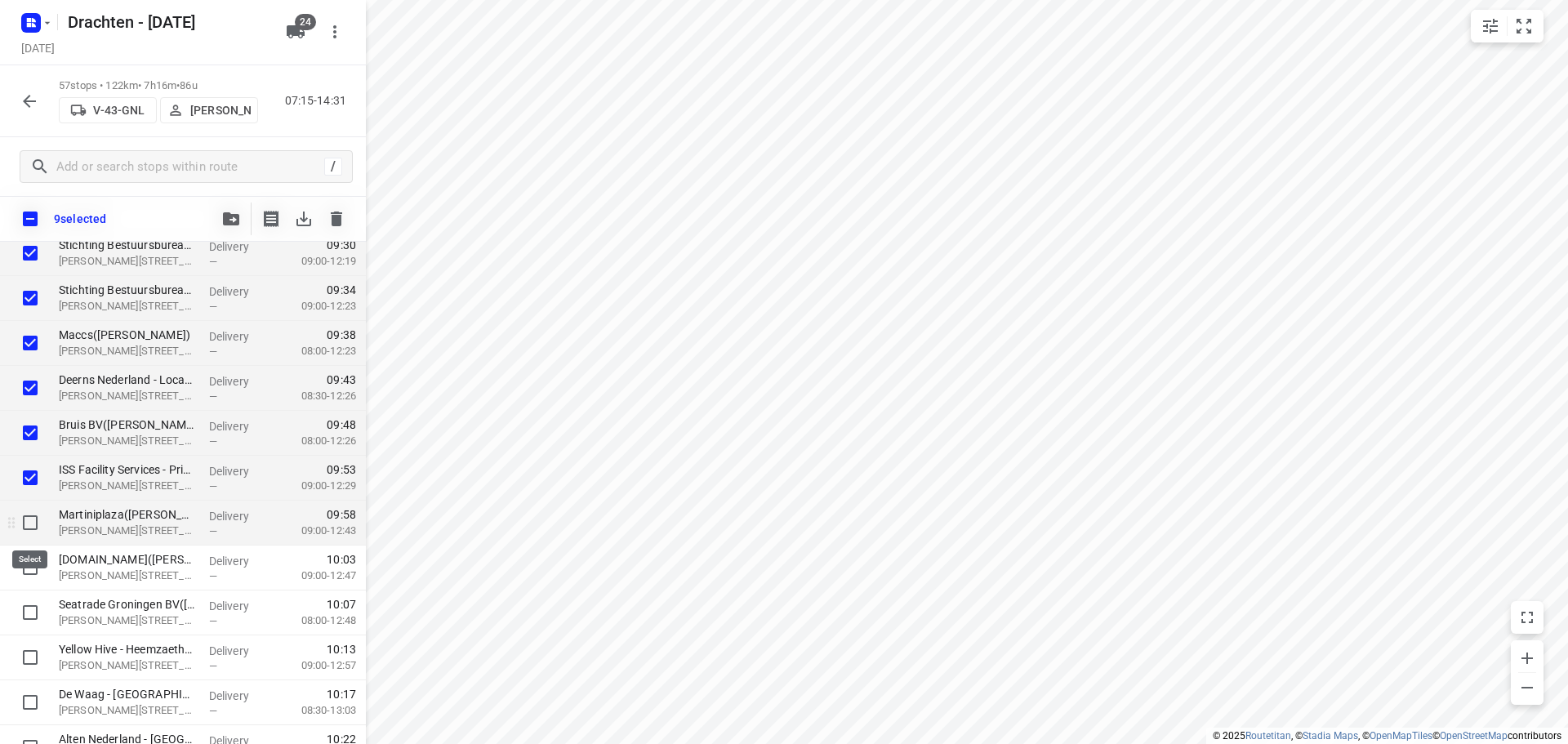
click at [31, 522] on input "checkbox" at bounding box center [30, 523] width 33 height 33
checkbox input "true"
click at [28, 563] on input "checkbox" at bounding box center [30, 568] width 33 height 33
checkbox input "true"
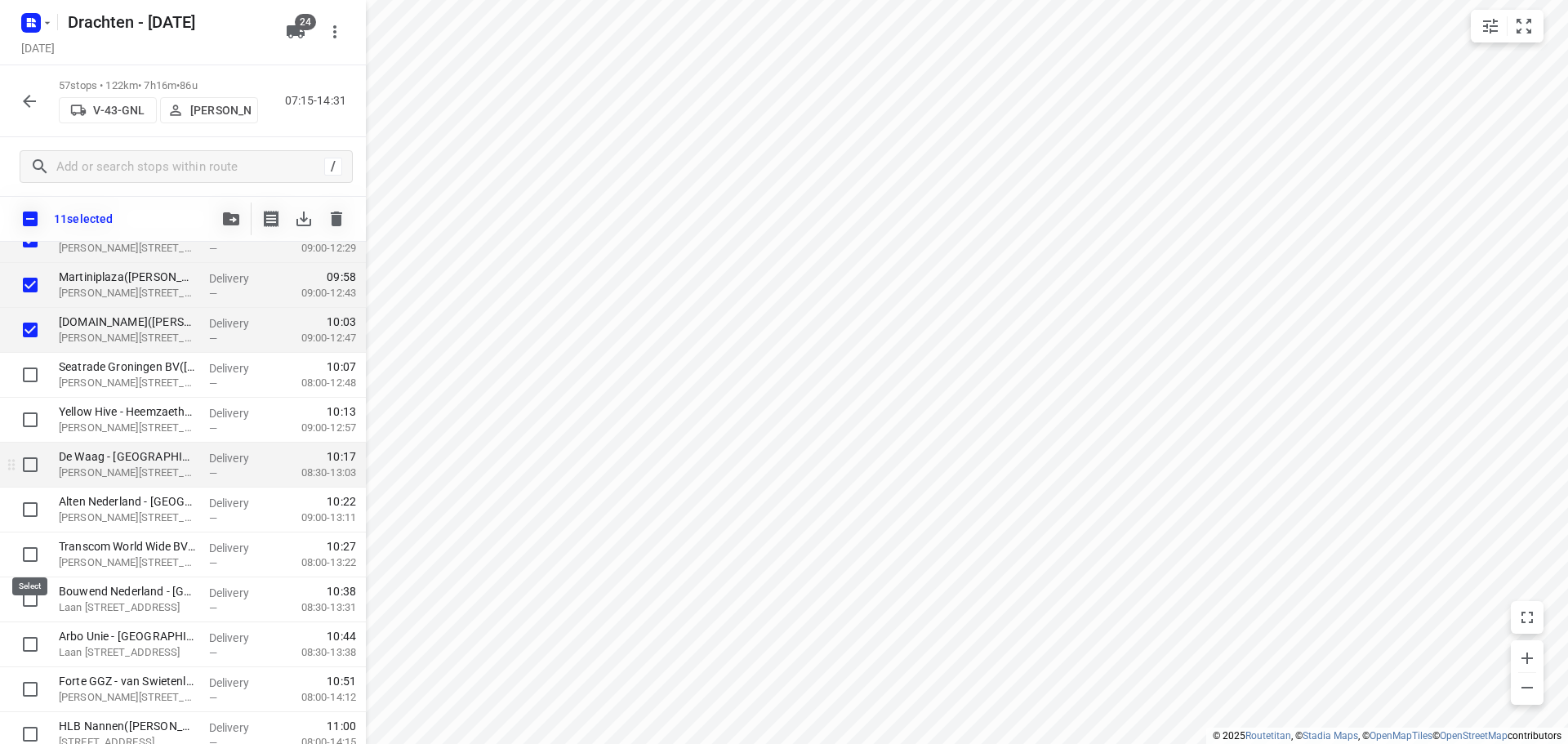
scroll to position [966, 0]
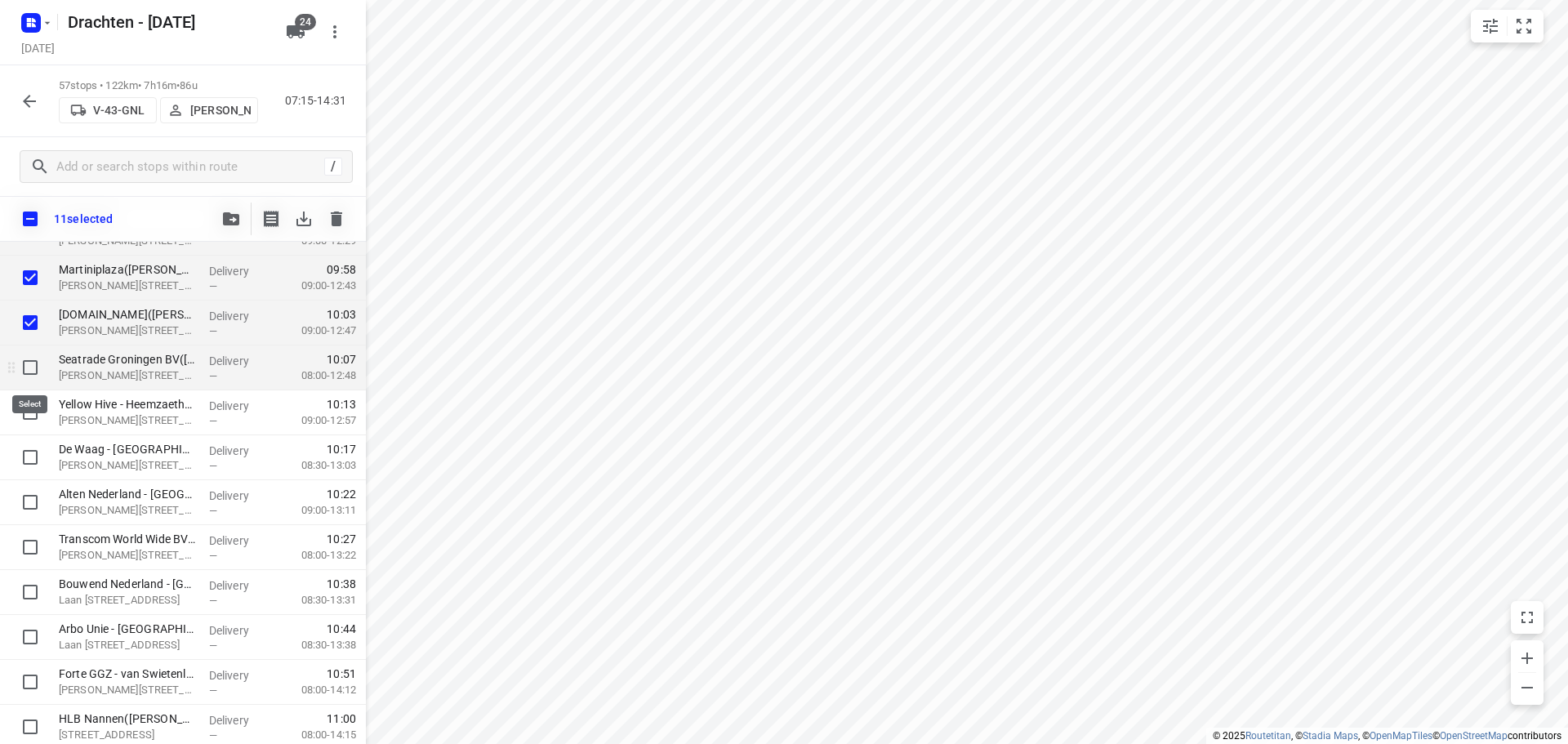
click at [33, 374] on input "checkbox" at bounding box center [30, 367] width 33 height 33
checkbox input "true"
click at [34, 410] on input "checkbox" at bounding box center [30, 412] width 33 height 33
checkbox input "true"
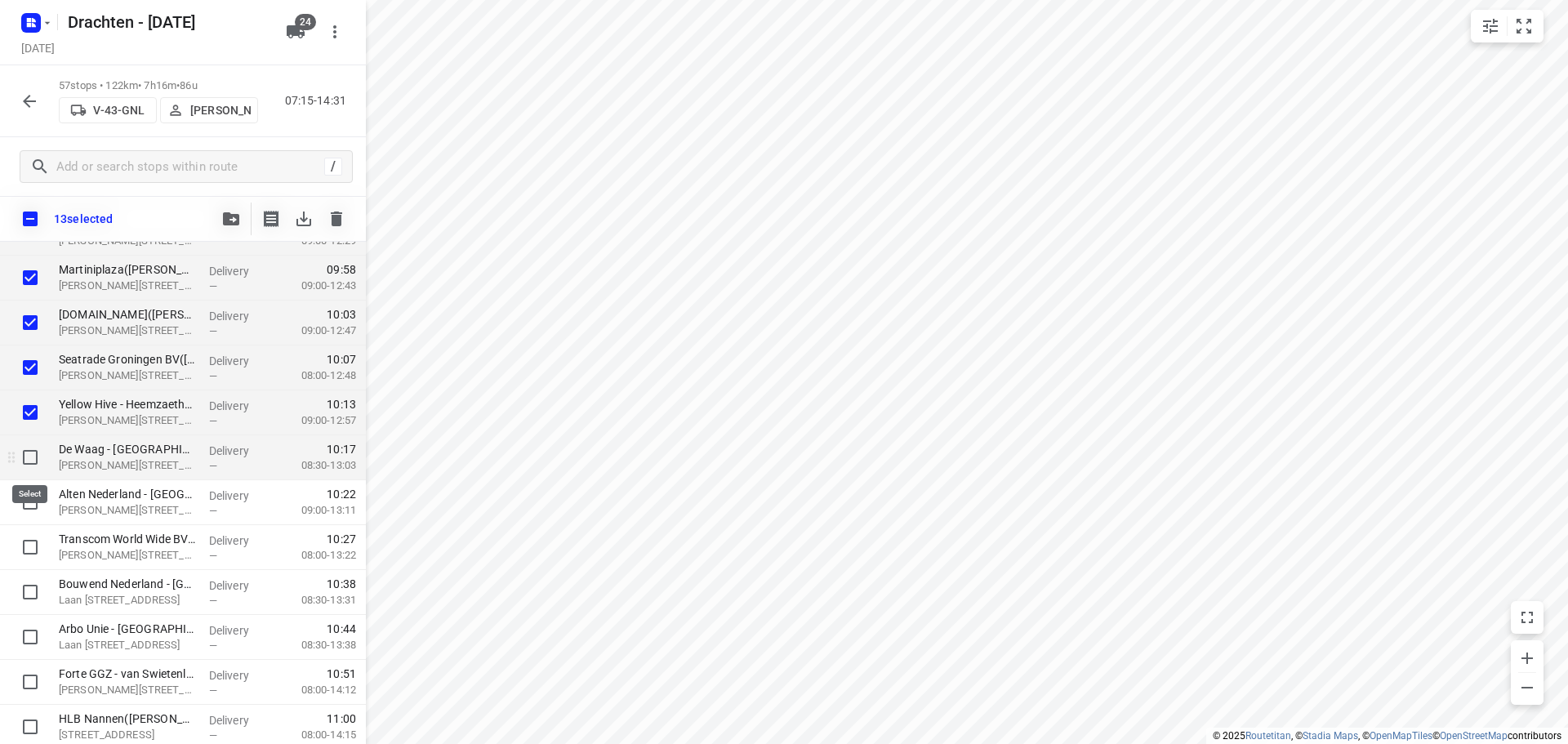
click at [31, 445] on input "checkbox" at bounding box center [30, 457] width 33 height 33
checkbox input "true"
click at [29, 495] on input "checkbox" at bounding box center [30, 502] width 33 height 33
checkbox input "true"
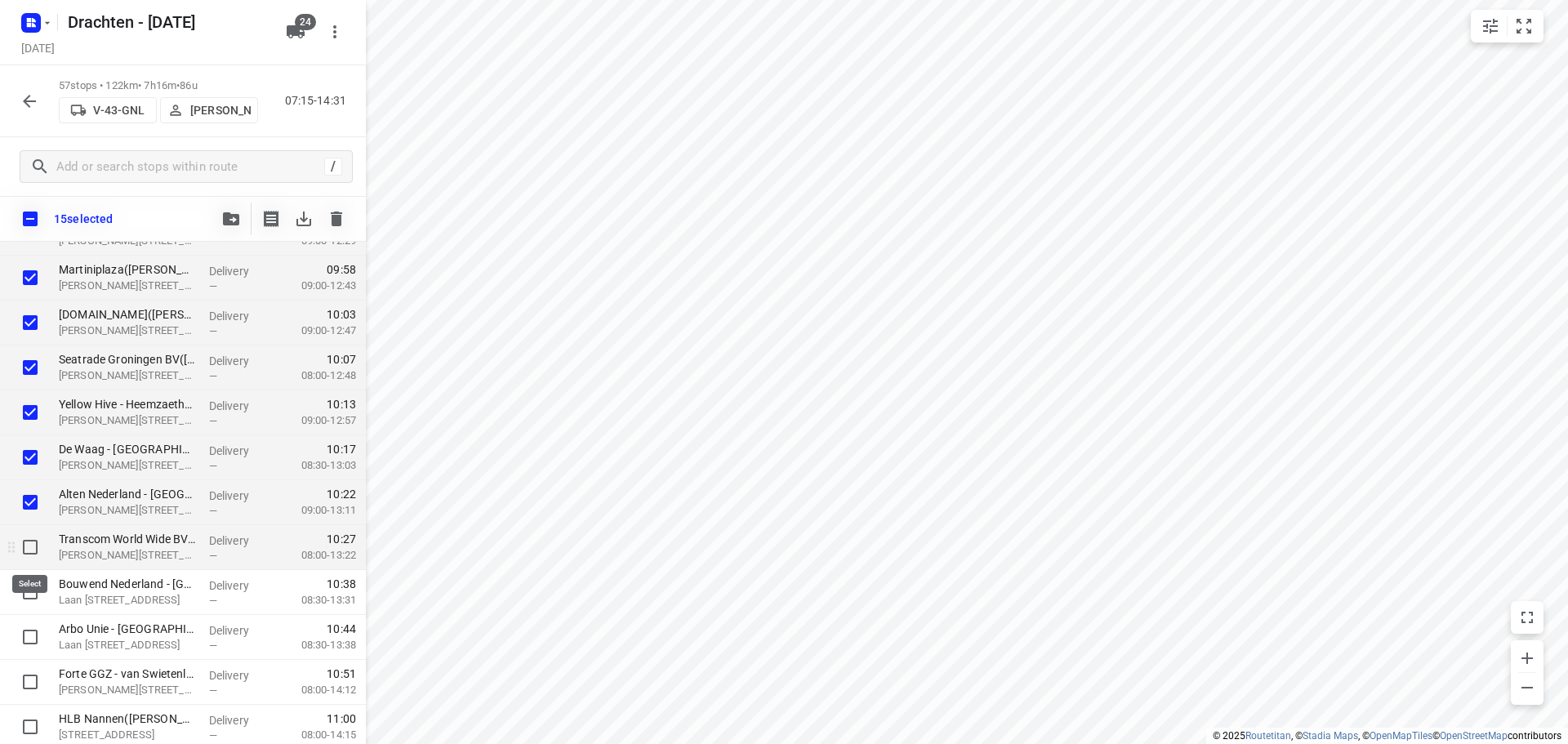
click at [22, 542] on input "checkbox" at bounding box center [30, 547] width 33 height 33
checkbox input "true"
click at [242, 229] on button "button" at bounding box center [231, 219] width 33 height 33
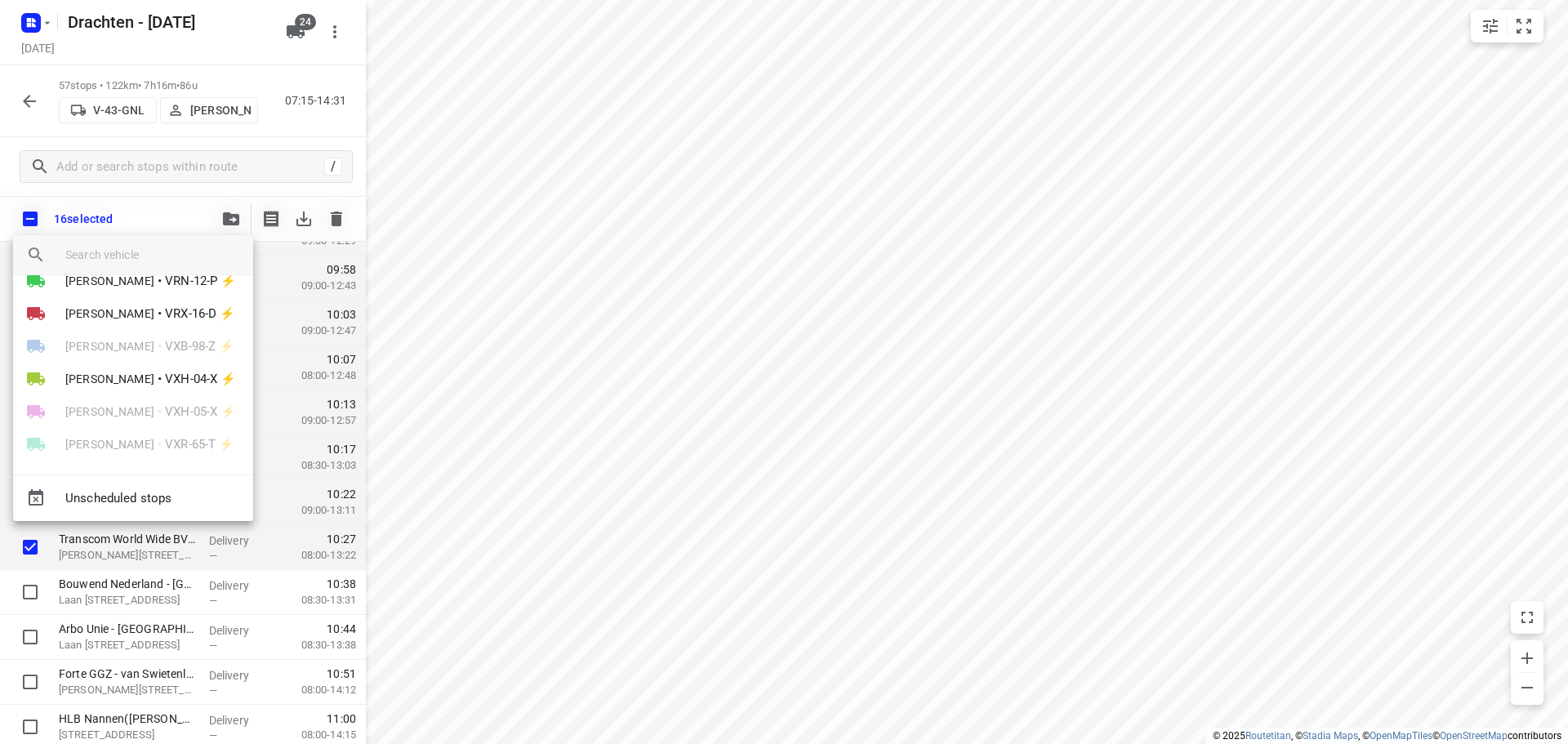
scroll to position [617, 0]
click at [165, 369] on span "VXH-04-X ⚡" at bounding box center [201, 373] width 71 height 19
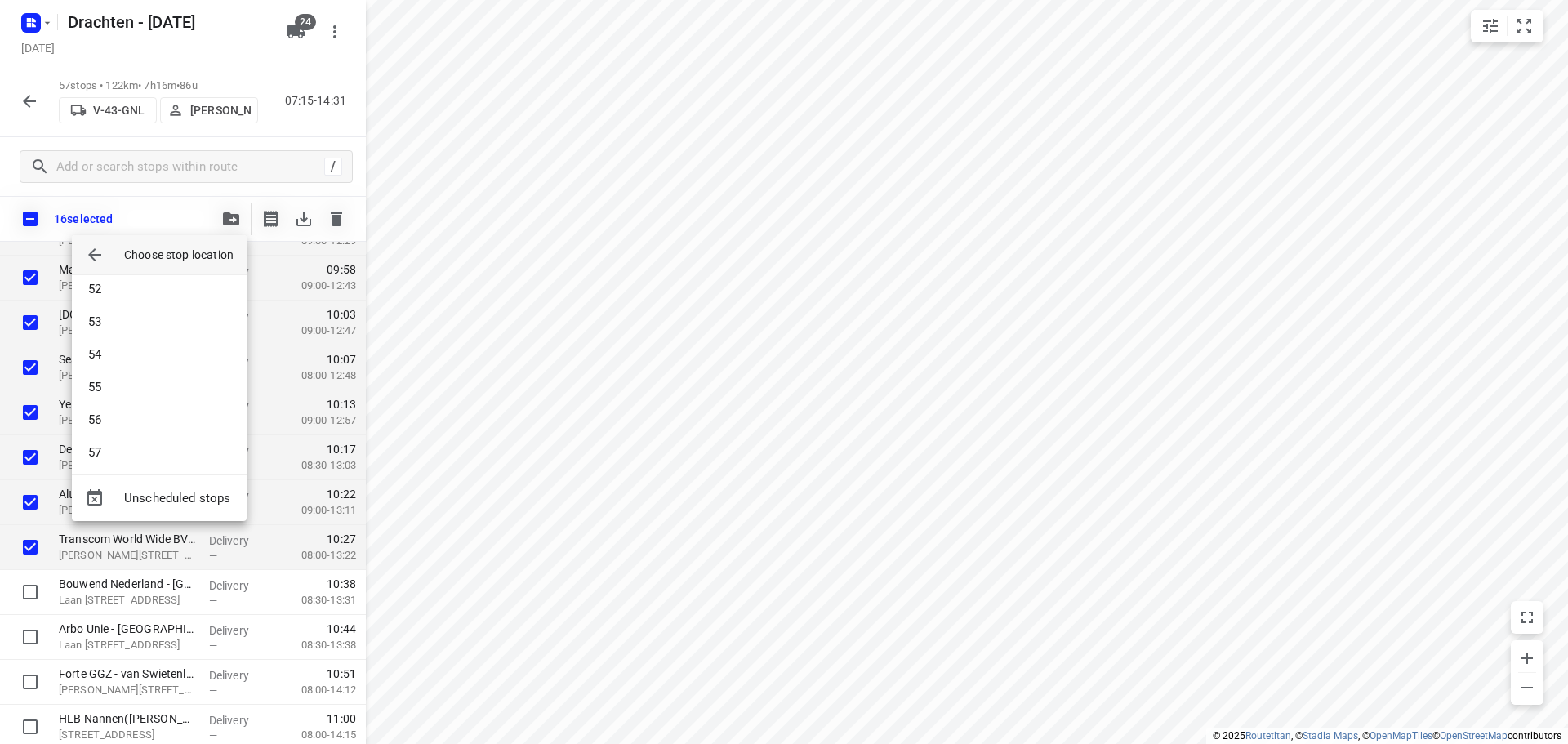
scroll to position [1678, 0]
click at [131, 419] on li "56" at bounding box center [159, 416] width 175 height 33
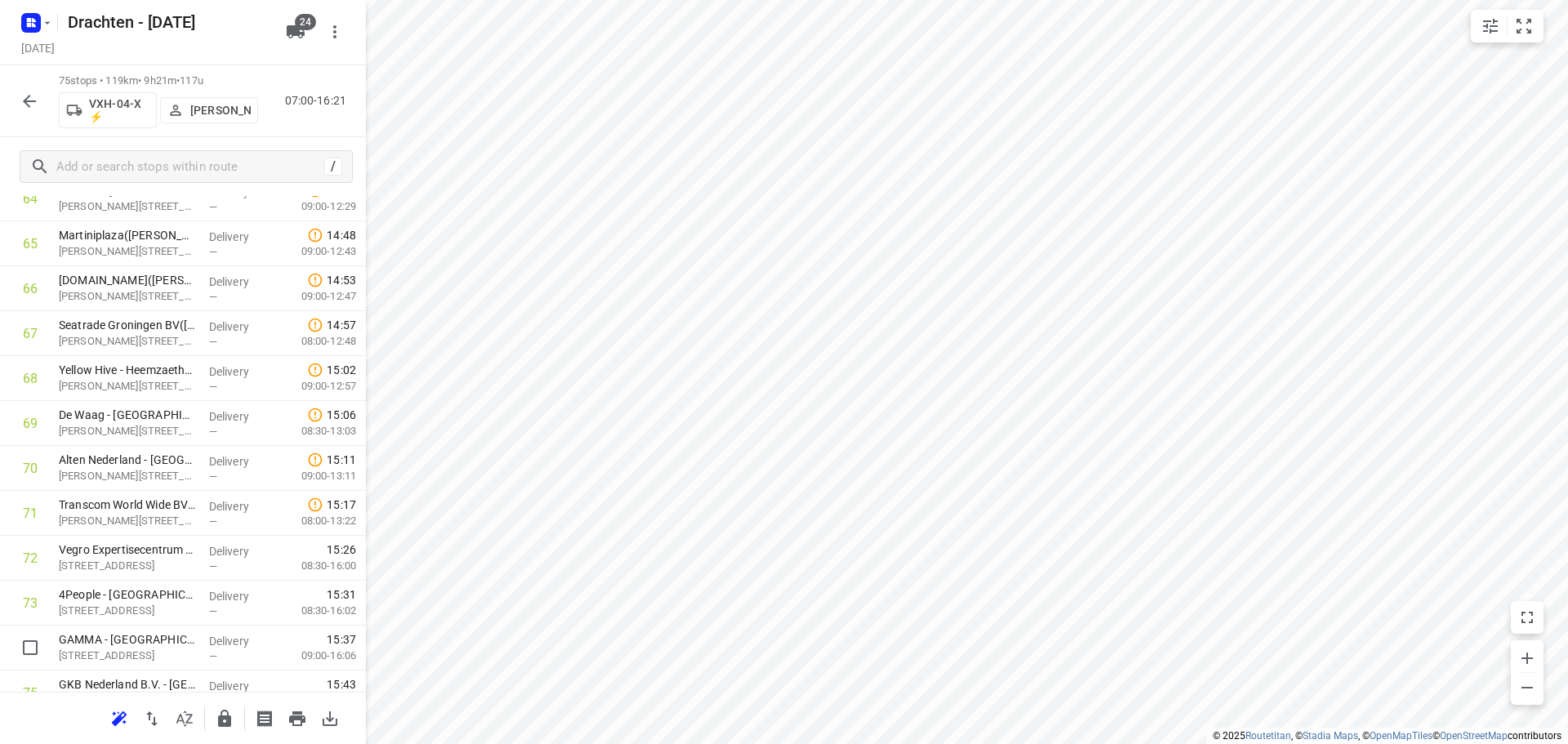
scroll to position [2998, 0]
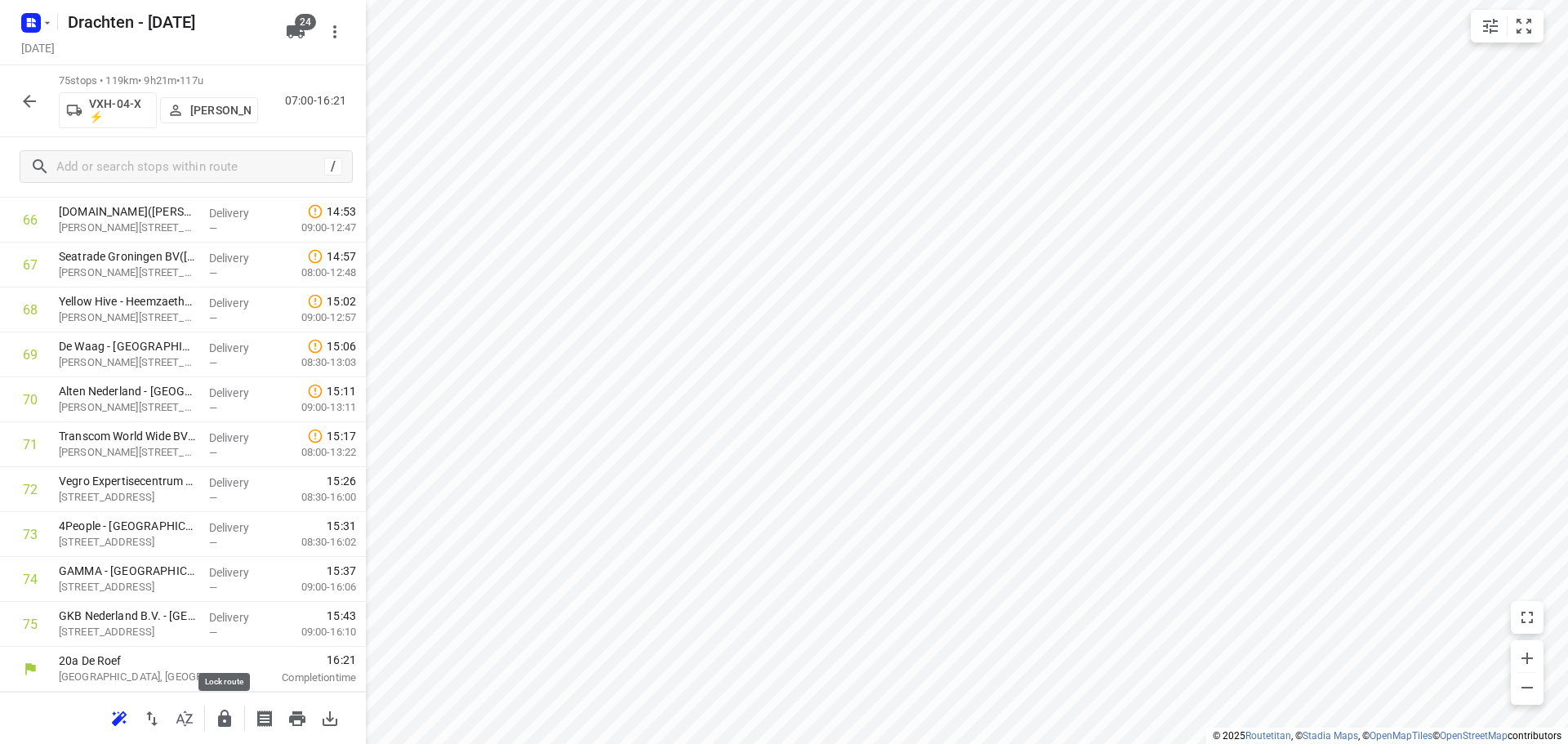
click at [220, 715] on icon "button" at bounding box center [224, 718] width 13 height 17
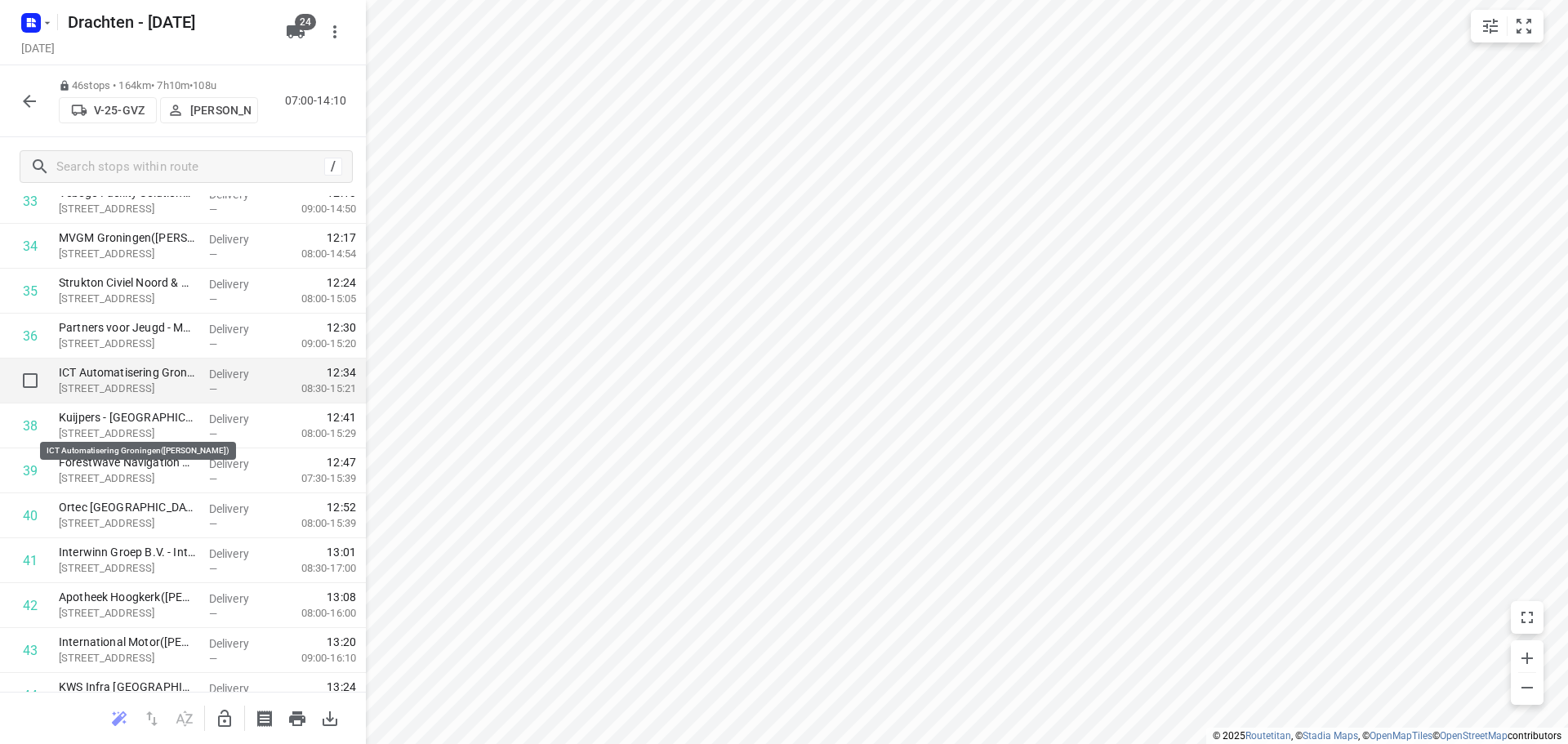
scroll to position [1696, 0]
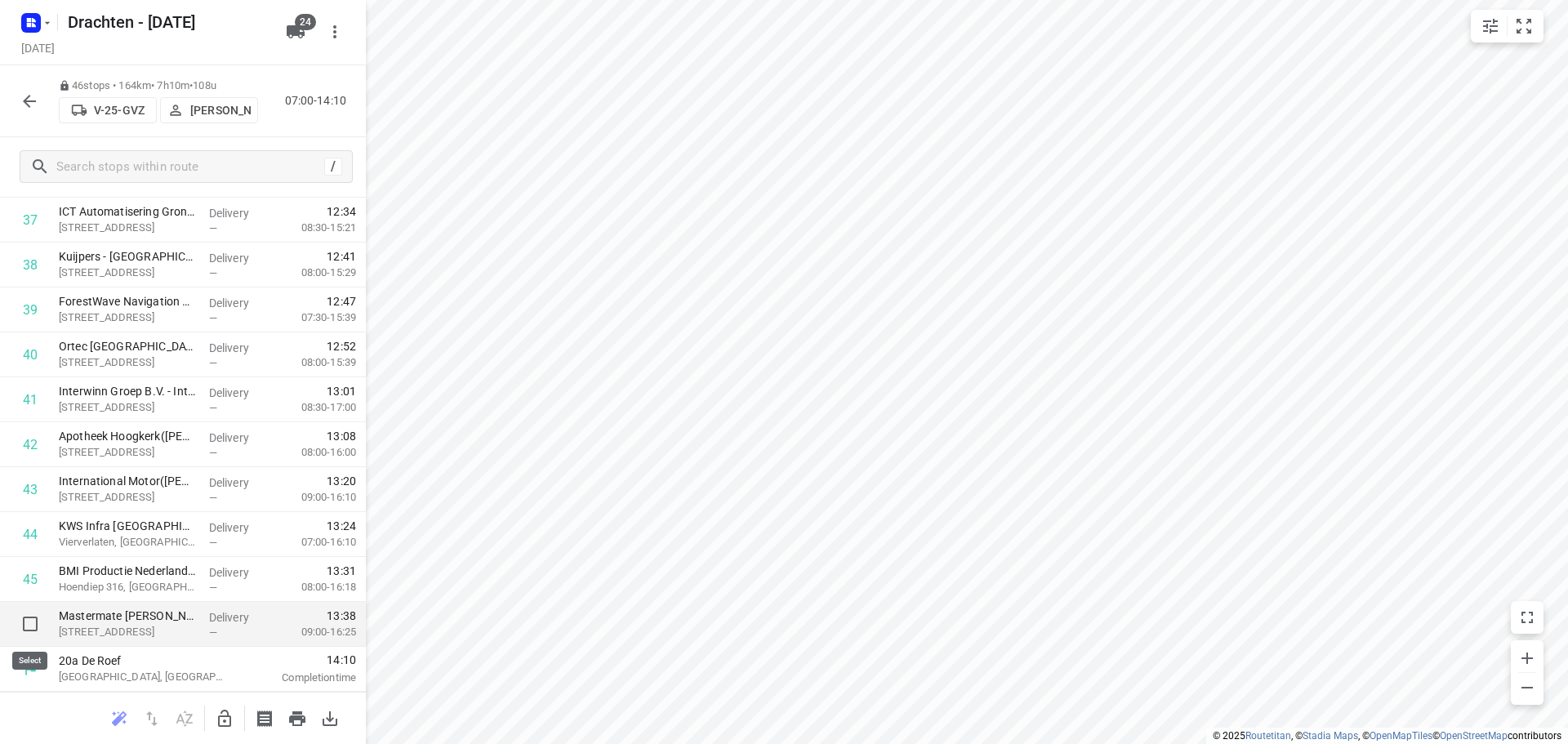
click at [30, 620] on input "checkbox" at bounding box center [30, 624] width 33 height 33
checkbox input "true"
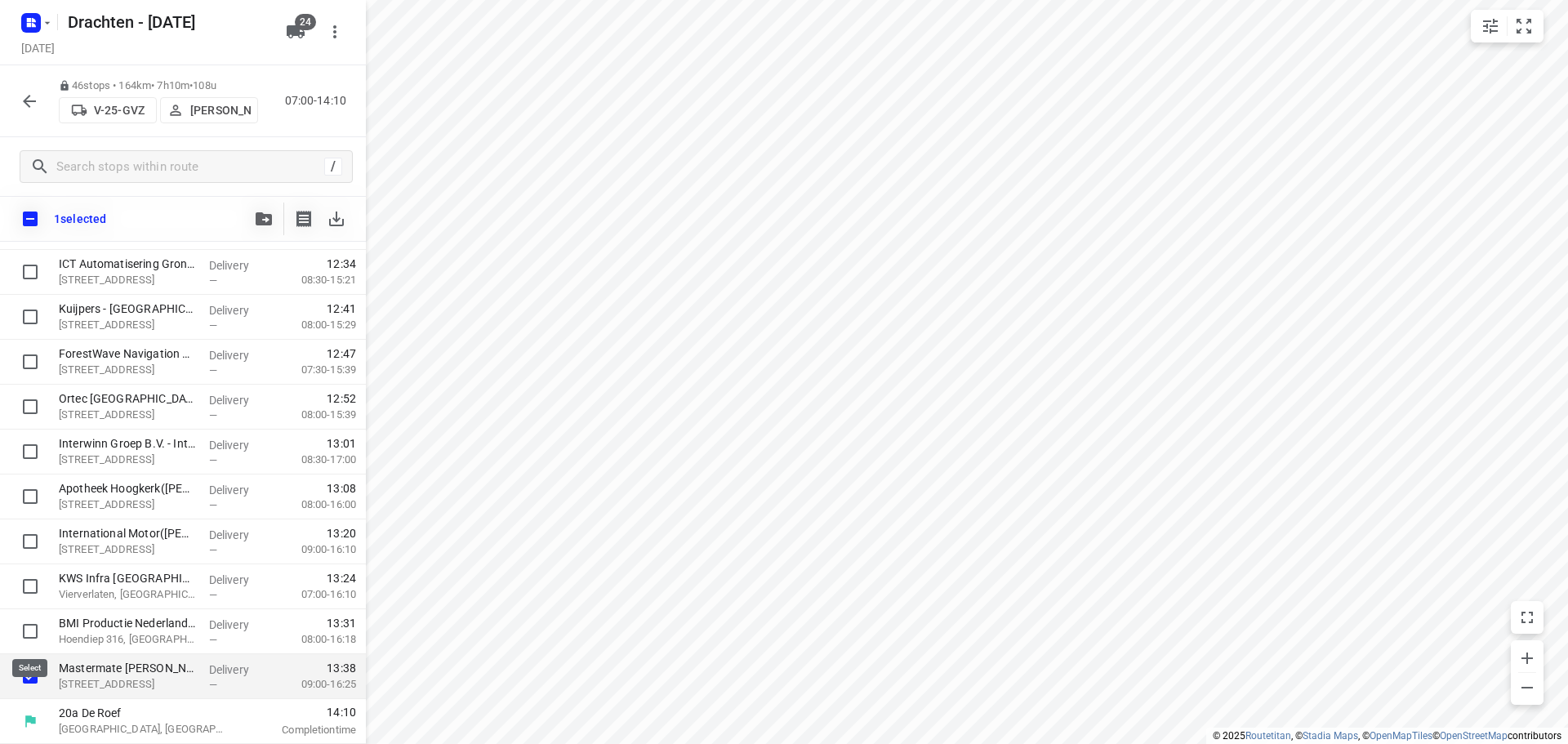
scroll to position [1690, 0]
click at [31, 620] on input "checkbox" at bounding box center [30, 631] width 33 height 33
checkbox input "true"
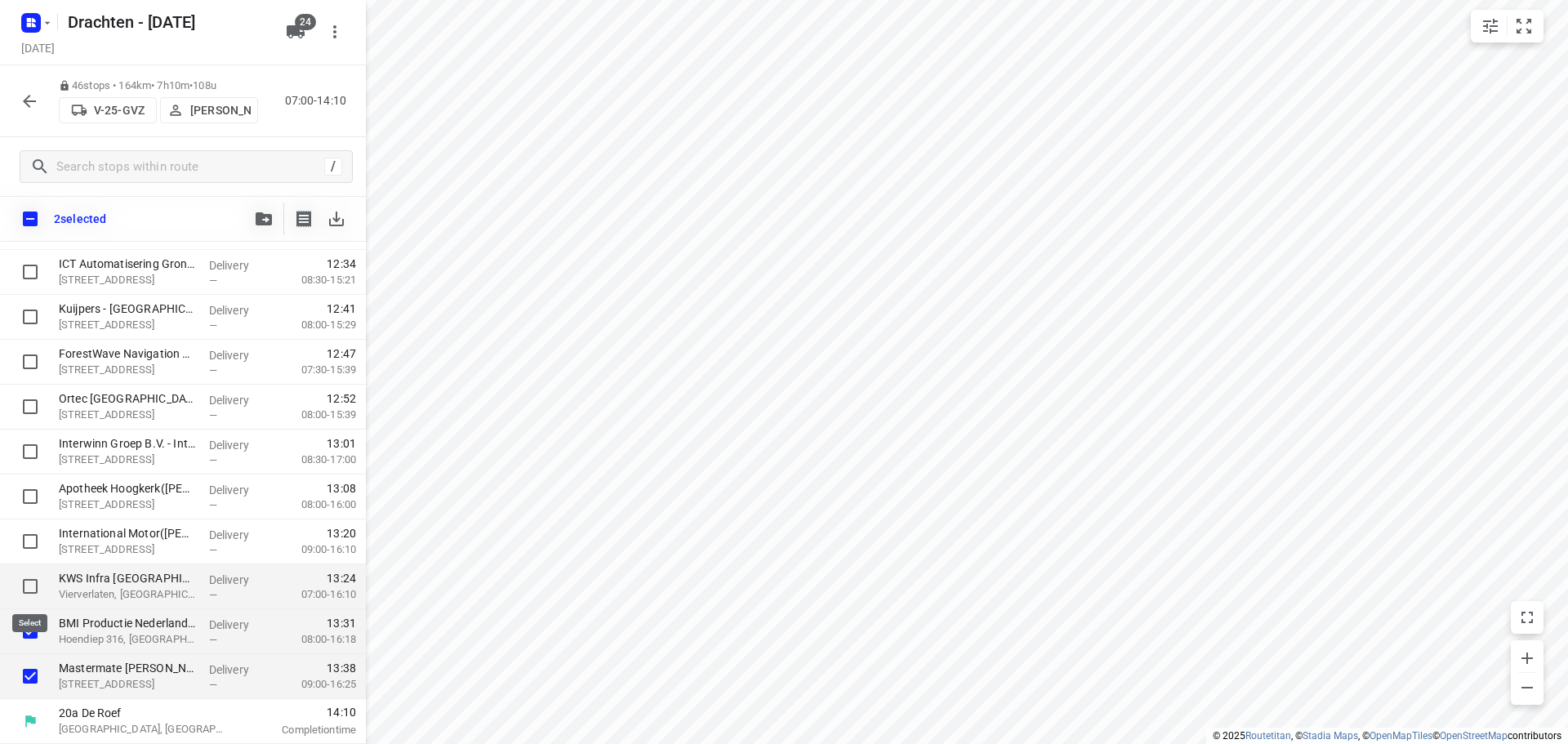
click at [32, 587] on input "checkbox" at bounding box center [30, 586] width 33 height 33
checkbox input "true"
click at [22, 542] on input "checkbox" at bounding box center [30, 541] width 33 height 33
checkbox input "true"
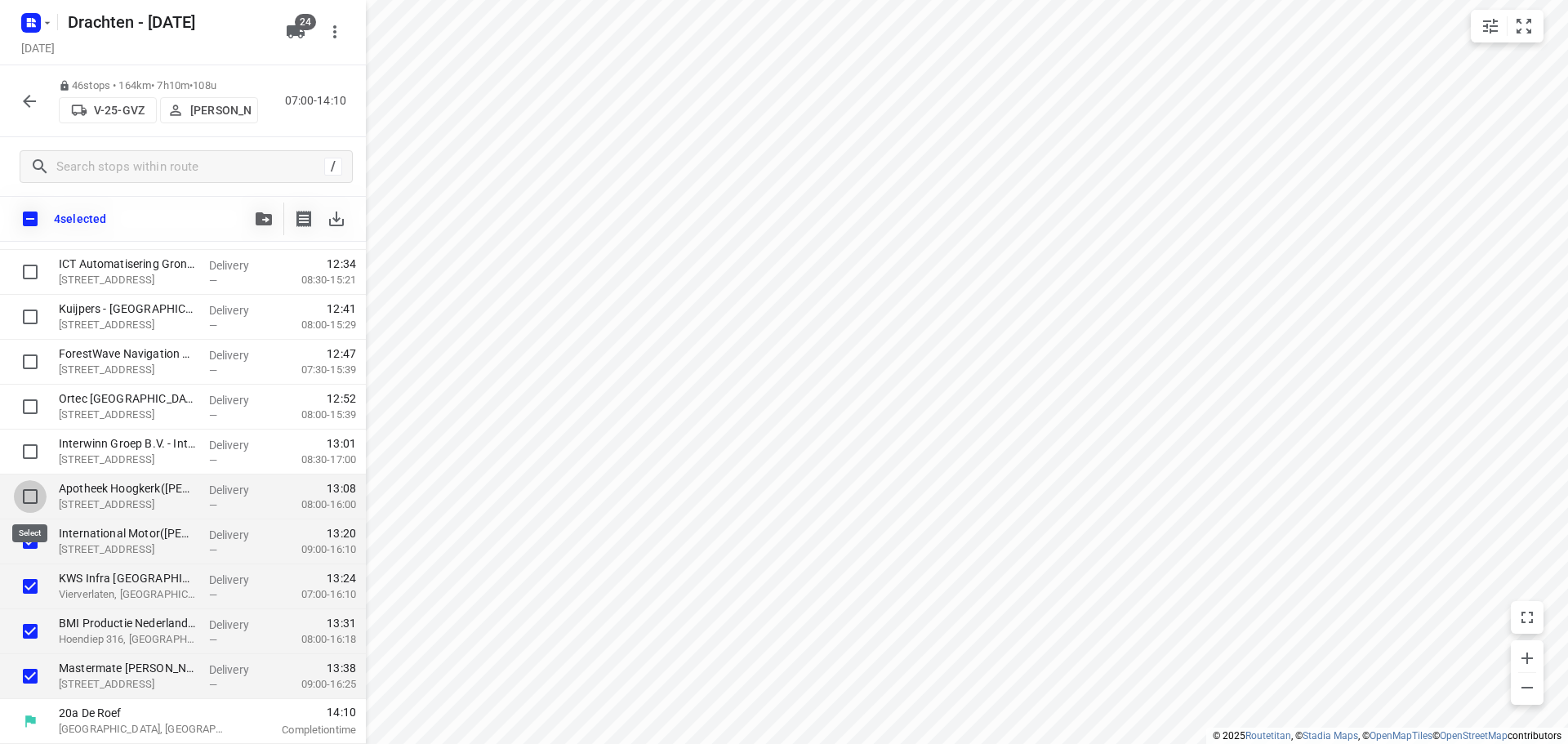
click at [30, 499] on input "checkbox" at bounding box center [30, 497] width 33 height 33
checkbox input "true"
click at [37, 452] on input "checkbox" at bounding box center [30, 452] width 33 height 33
checkbox input "true"
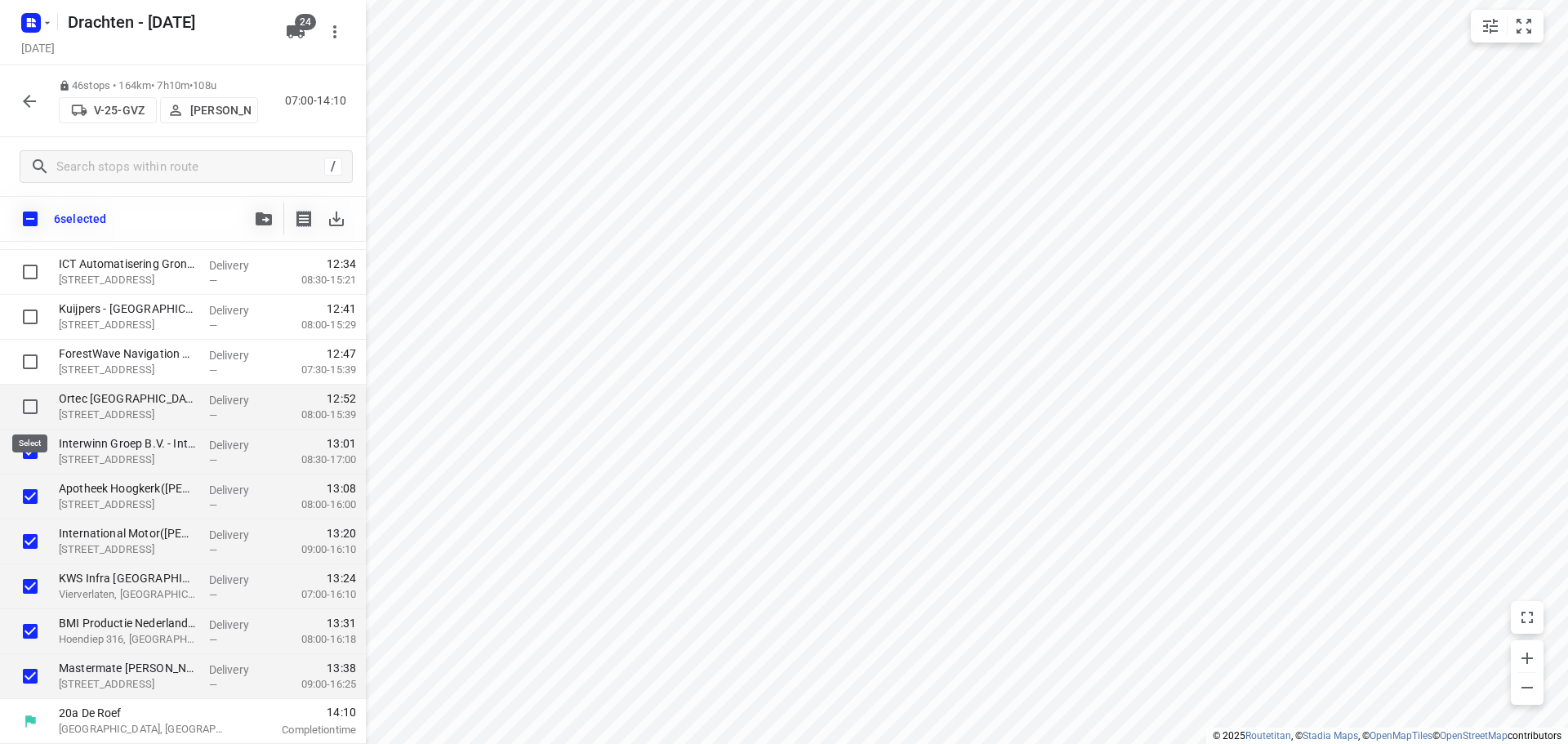
click at [27, 407] on input "checkbox" at bounding box center [30, 407] width 33 height 33
checkbox input "true"
click at [27, 362] on input "checkbox" at bounding box center [30, 362] width 33 height 33
checkbox input "true"
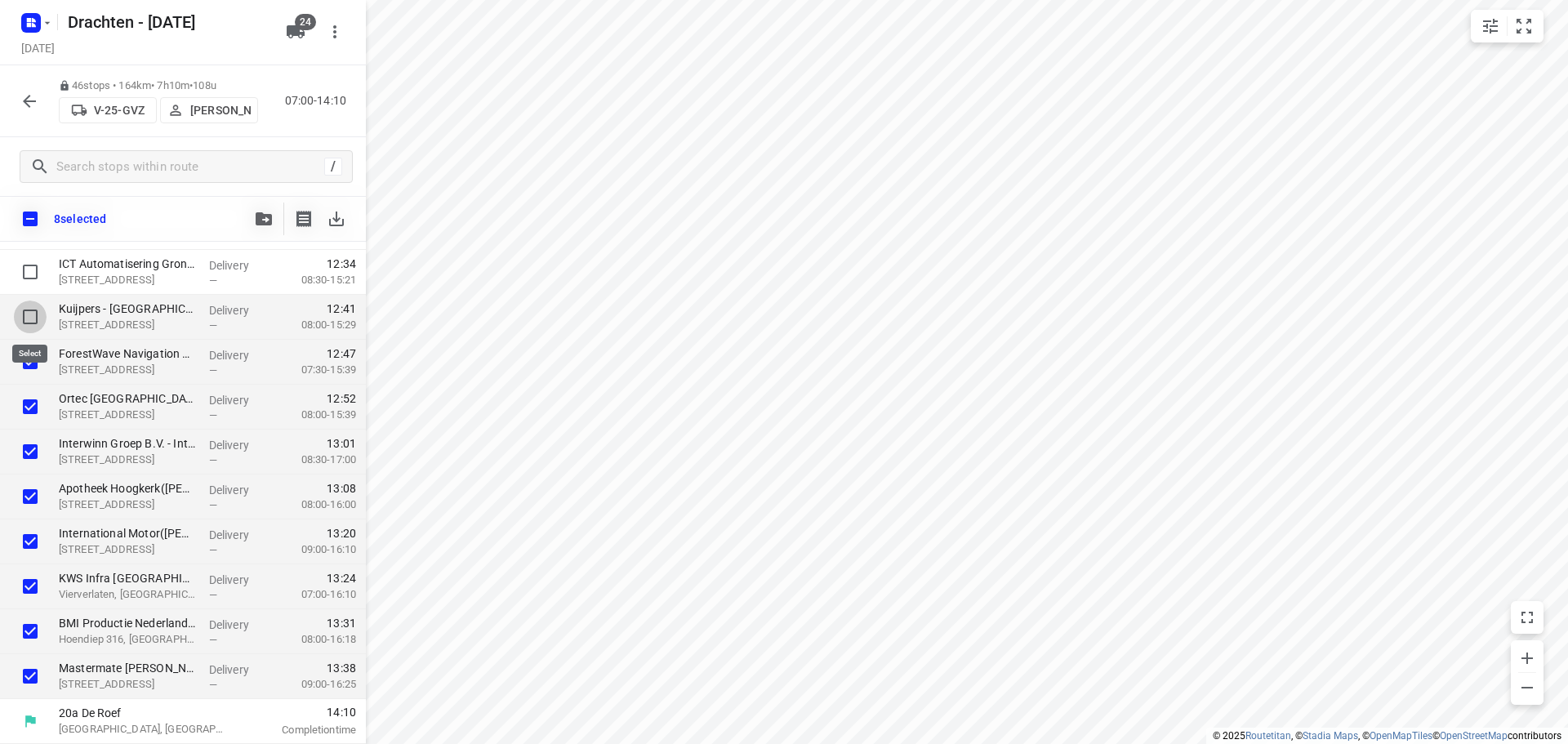
click at [29, 315] on input "checkbox" at bounding box center [30, 317] width 33 height 33
checkbox input "true"
click at [27, 270] on input "checkbox" at bounding box center [30, 272] width 33 height 33
checkbox input "true"
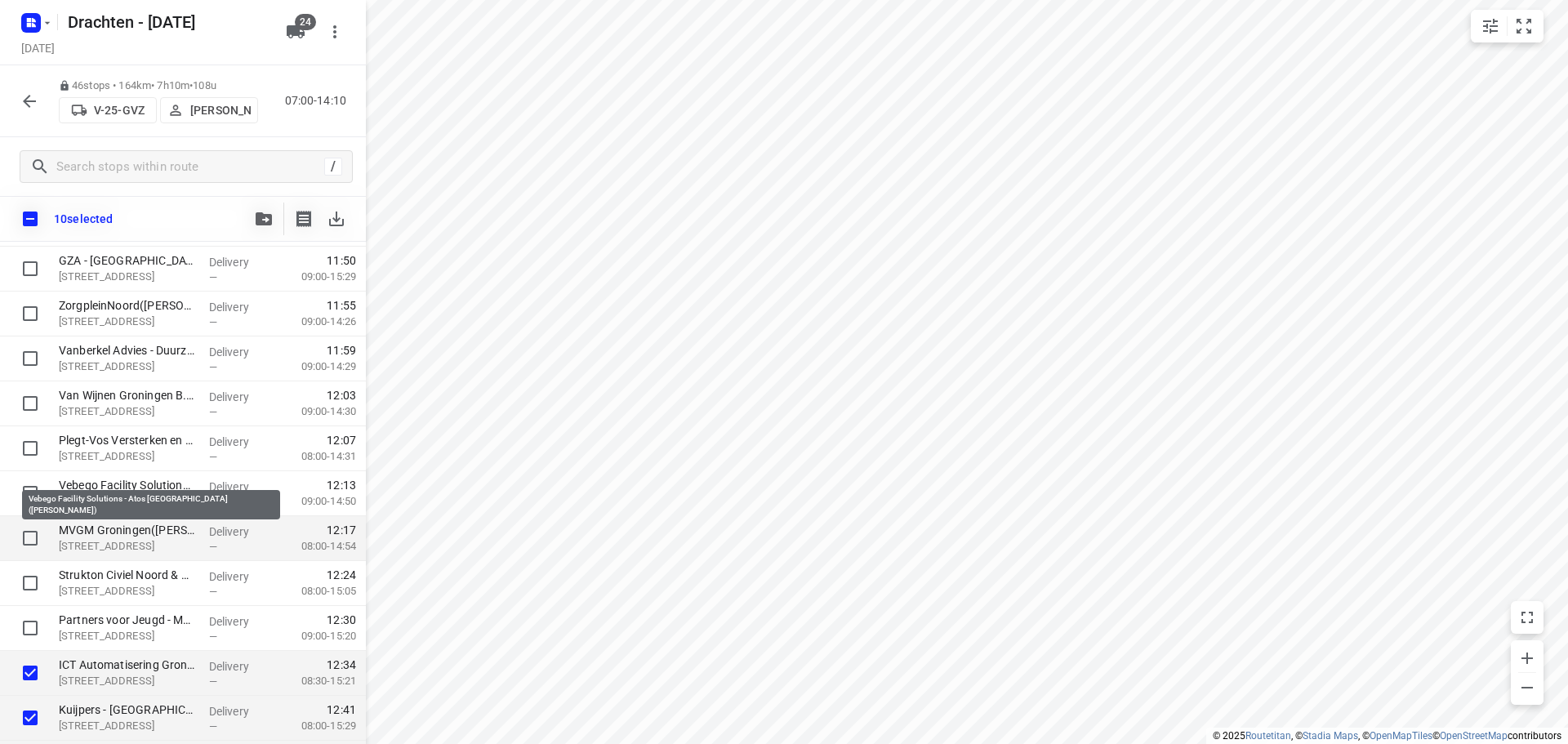
scroll to position [1281, 0]
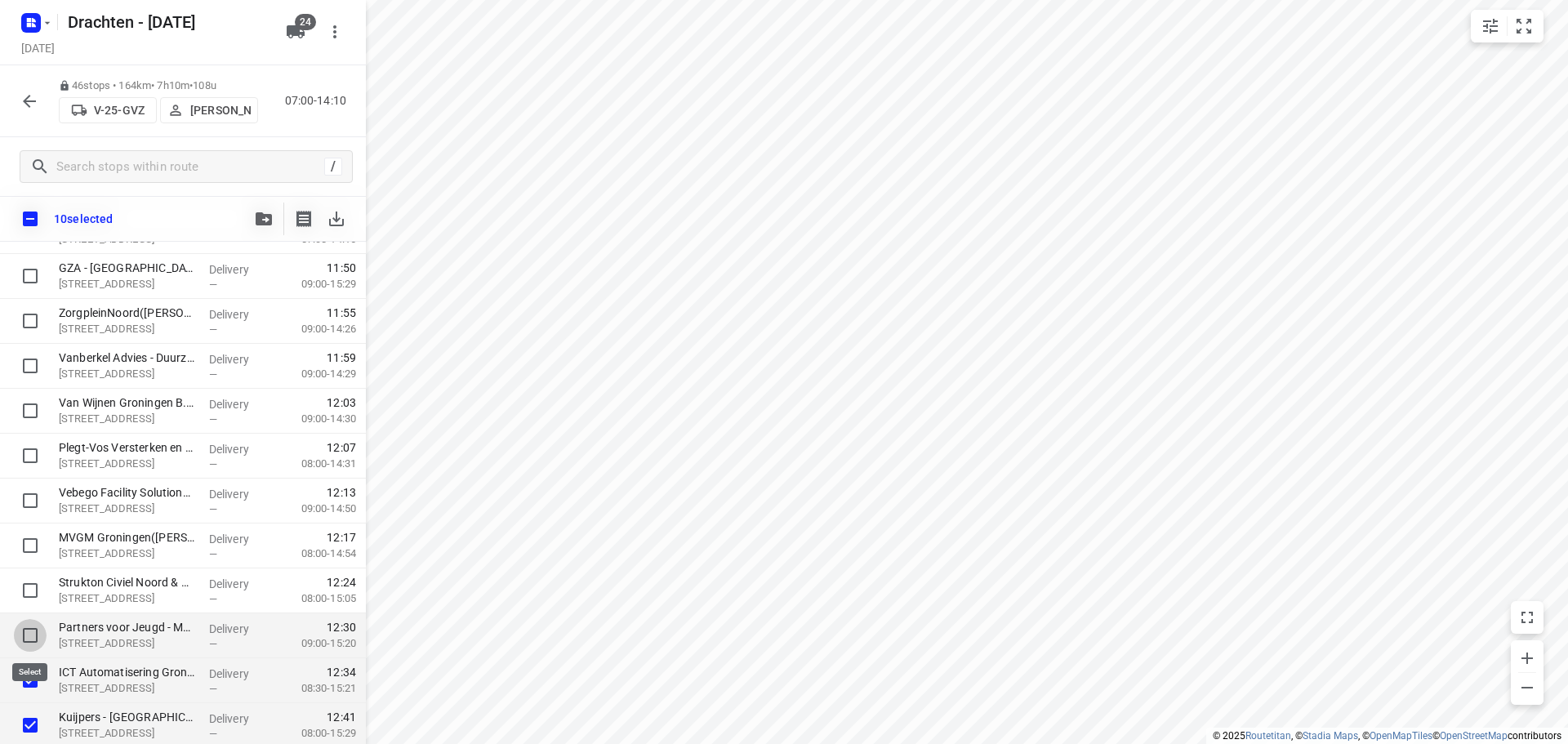
click at [33, 631] on input "checkbox" at bounding box center [30, 635] width 33 height 33
checkbox input "true"
click at [30, 586] on input "checkbox" at bounding box center [30, 590] width 33 height 33
checkbox input "true"
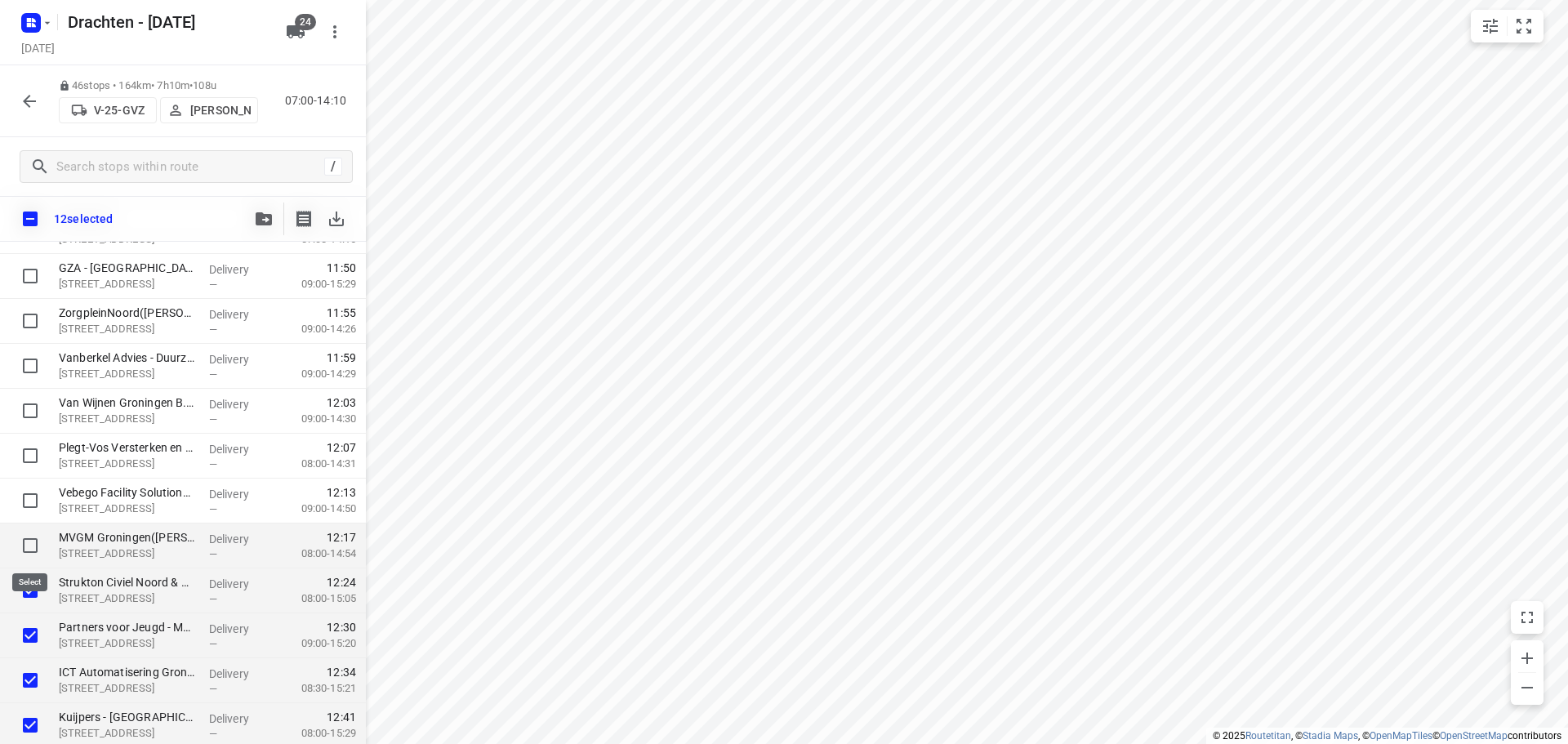
click at [37, 530] on input "checkbox" at bounding box center [30, 545] width 33 height 33
checkbox input "true"
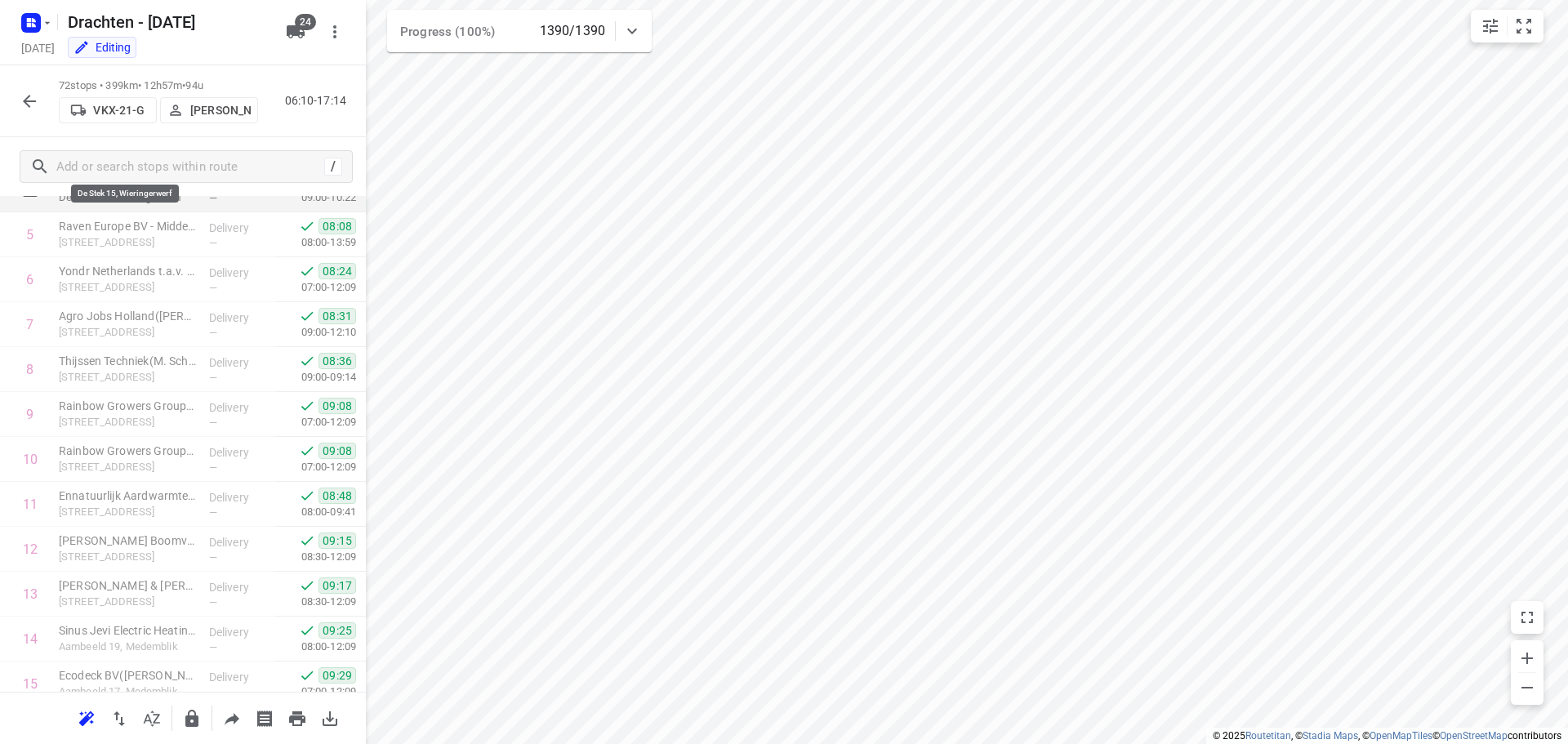
scroll to position [327, 0]
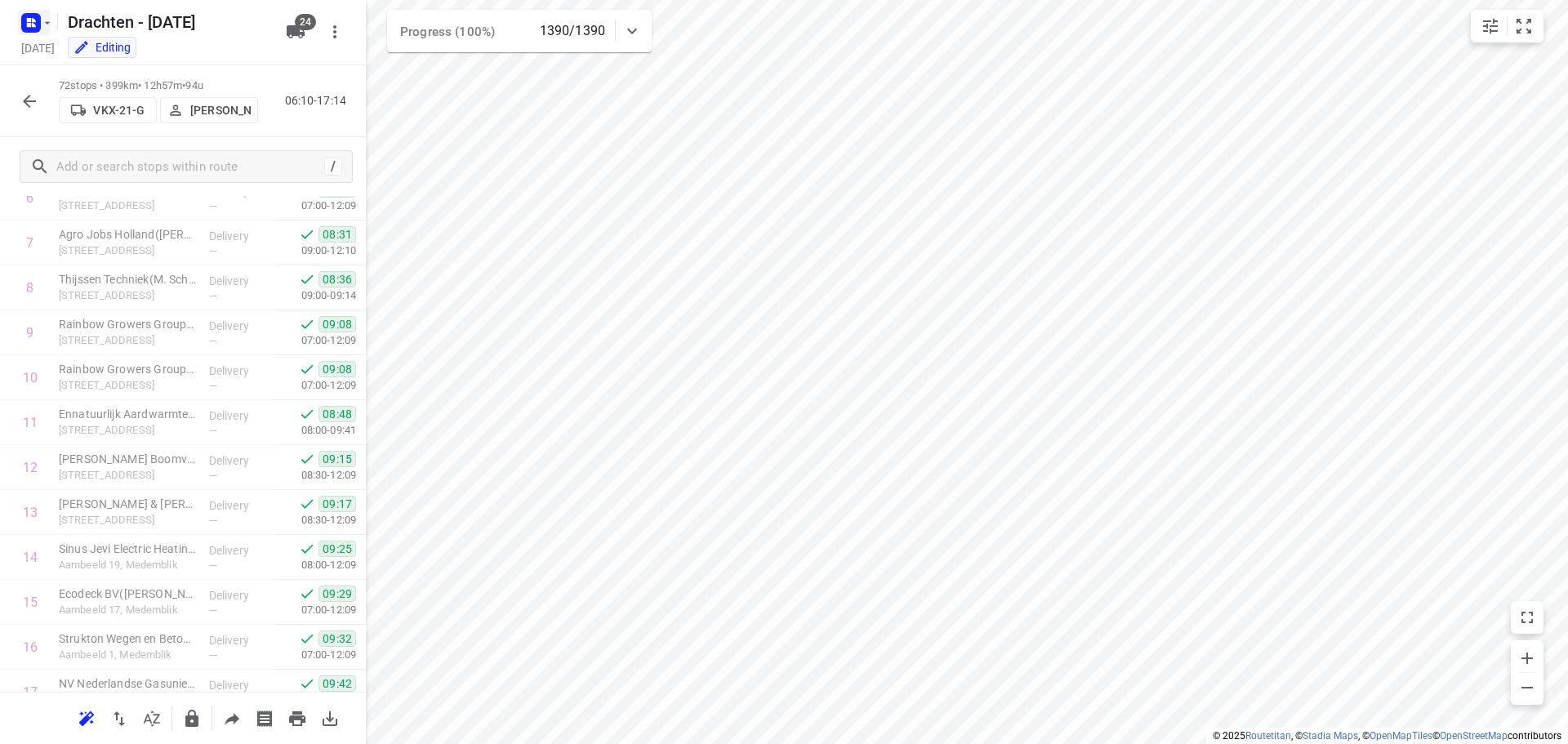
click at [44, 22] on icon "button" at bounding box center [47, 22] width 13 height 13
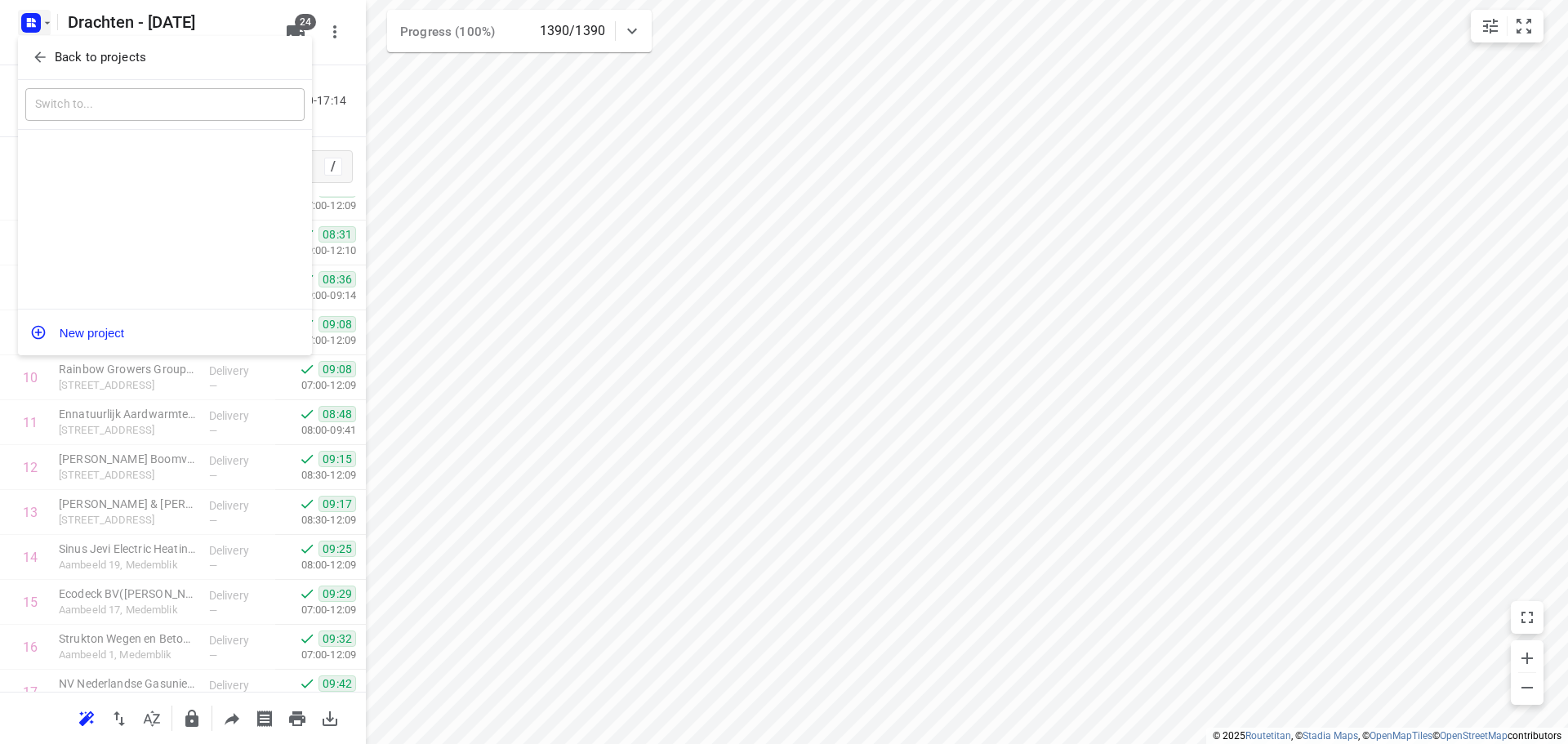
click at [116, 57] on p "Back to projects" at bounding box center [100, 58] width 92 height 19
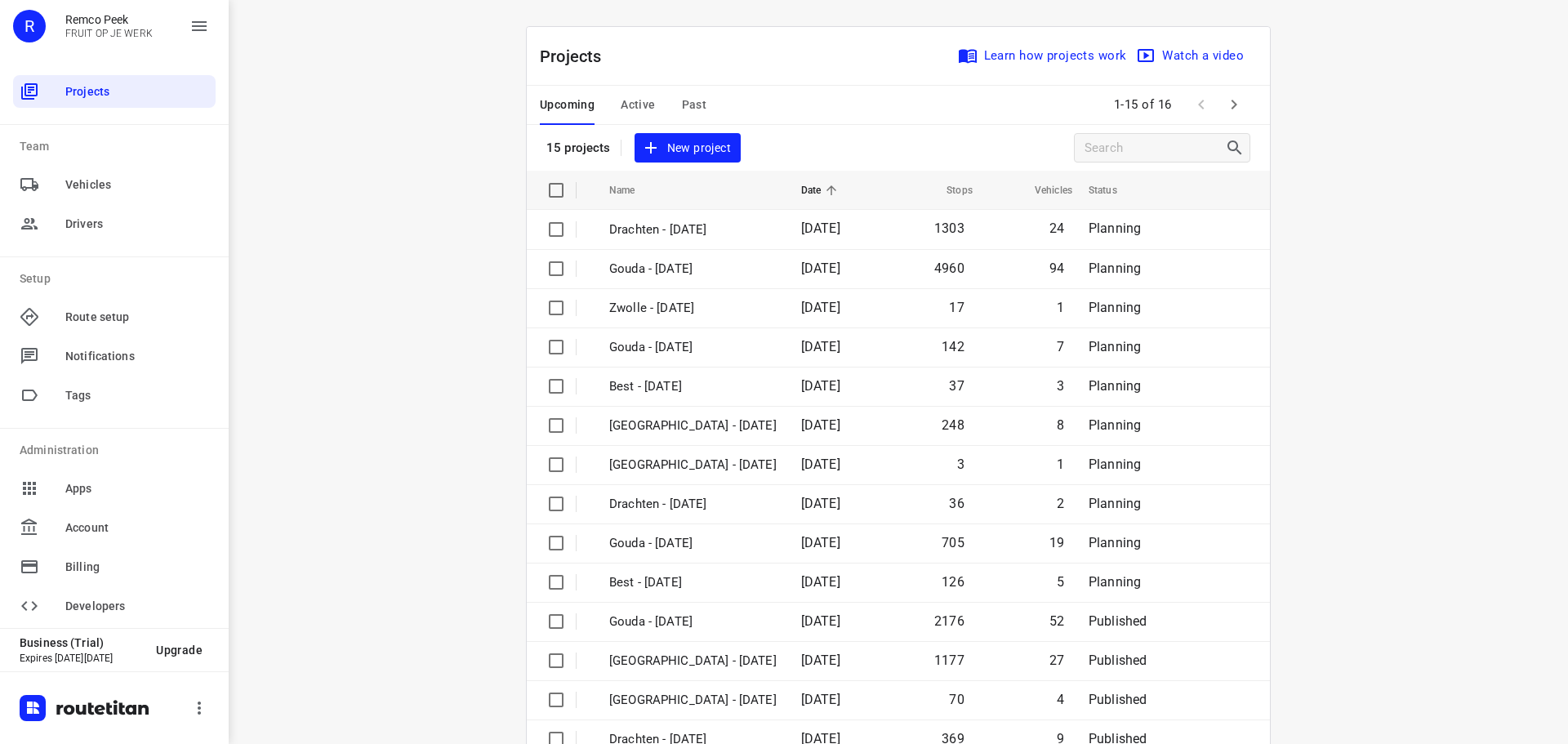
click at [687, 105] on span "Past" at bounding box center [694, 105] width 25 height 21
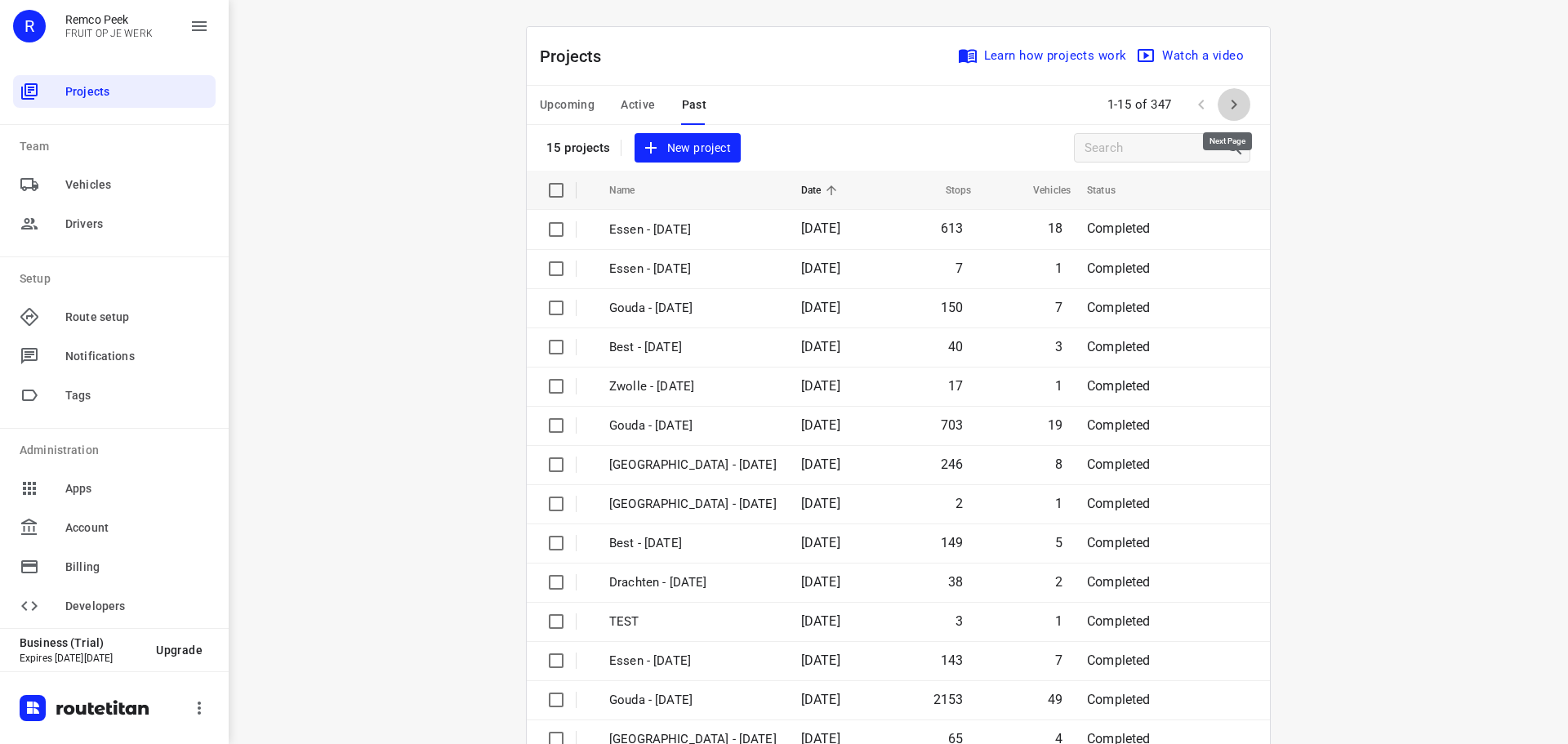
click at [1224, 103] on icon "button" at bounding box center [1233, 105] width 20 height 20
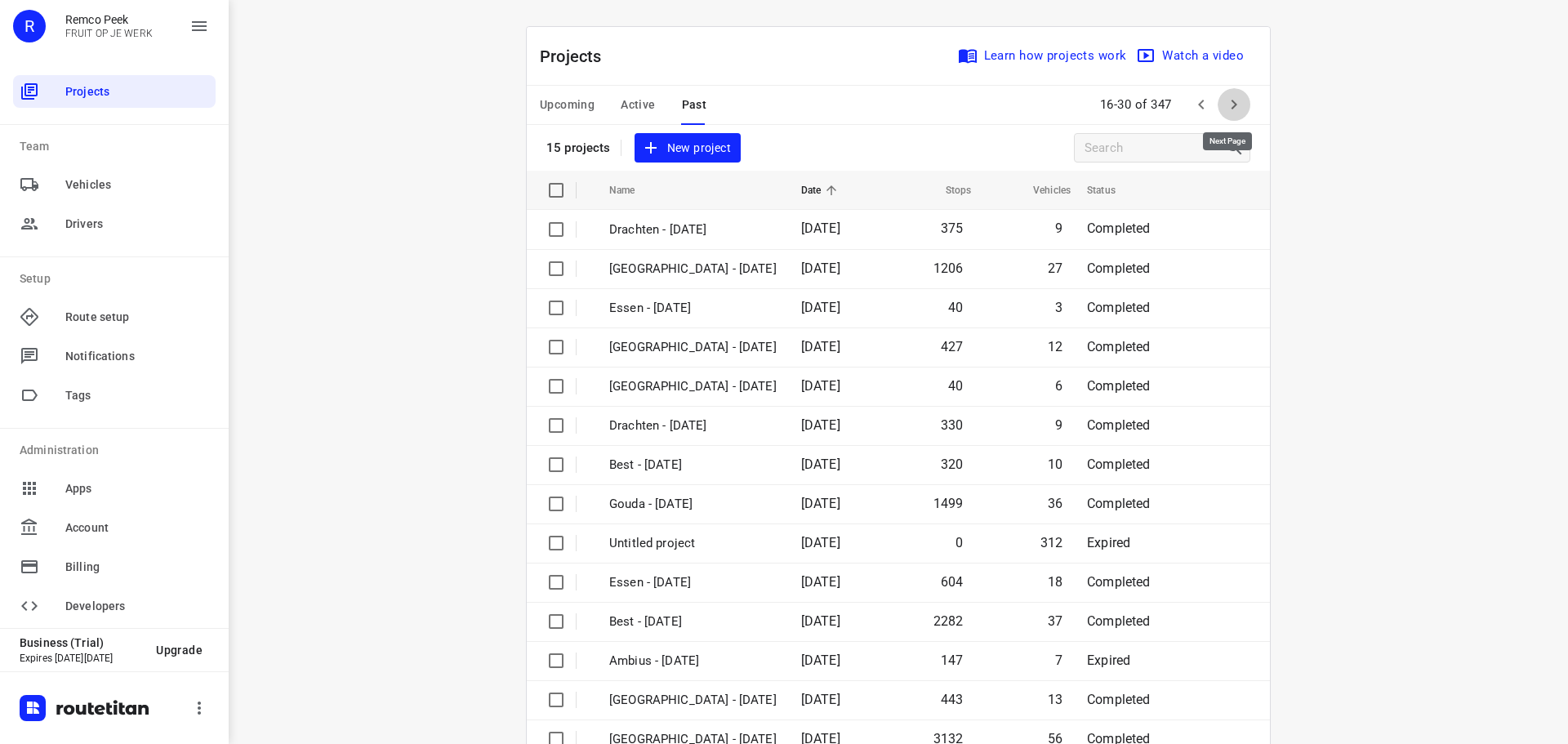
click at [1224, 103] on icon "button" at bounding box center [1233, 105] width 20 height 20
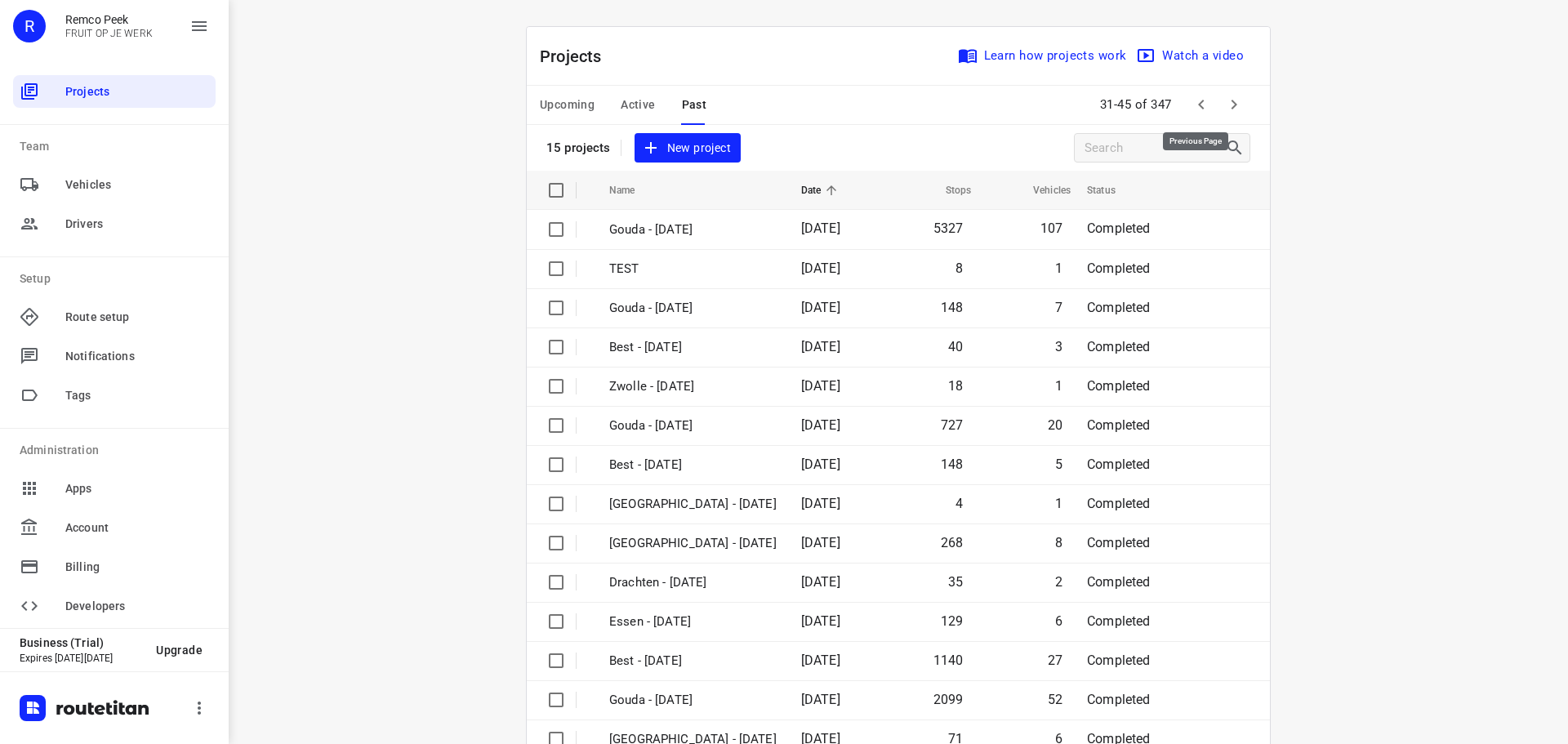
click at [1200, 103] on icon "button" at bounding box center [1201, 105] width 20 height 20
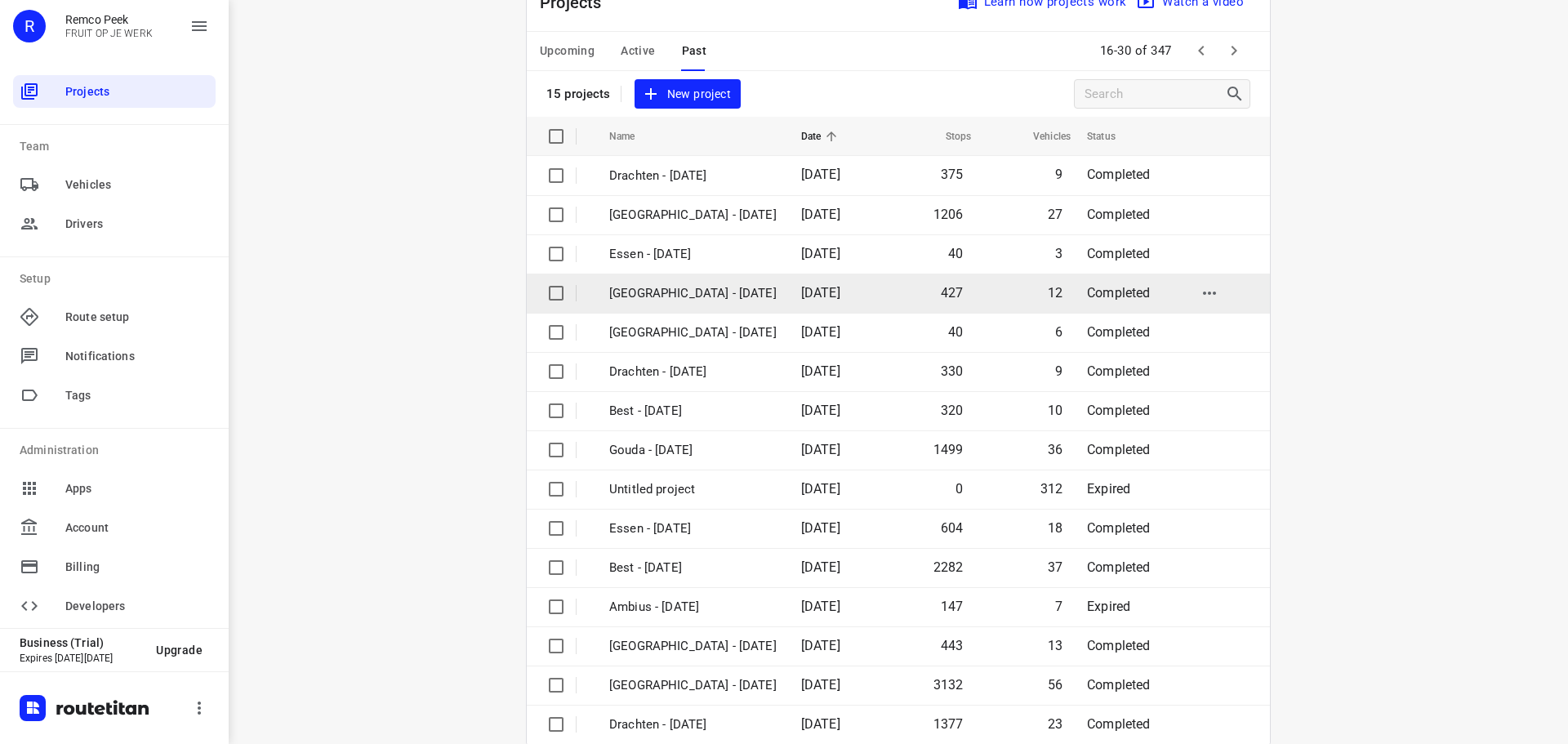
scroll to position [81, 0]
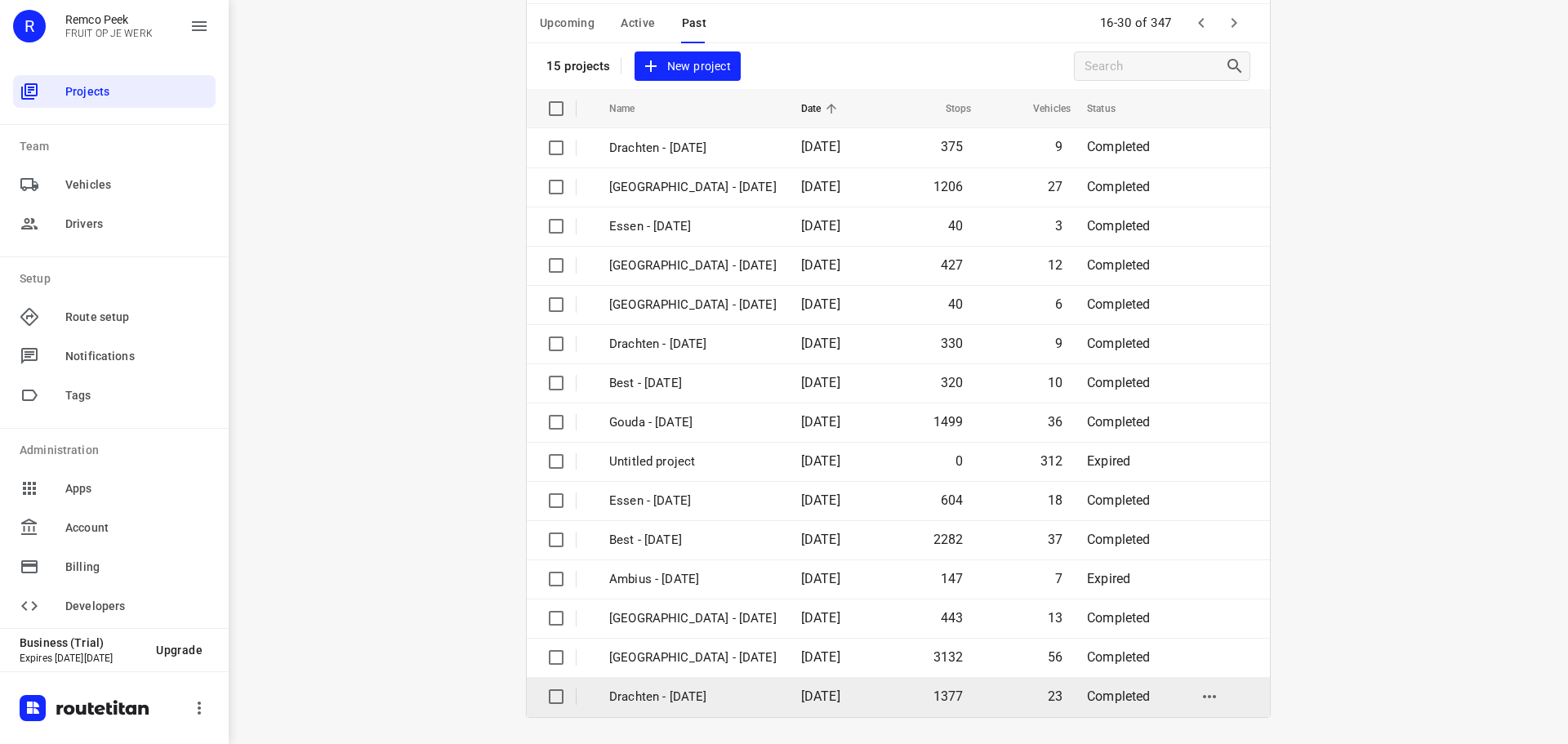
click at [683, 687] on p "Drachten - [DATE]" at bounding box center [693, 696] width 168 height 19
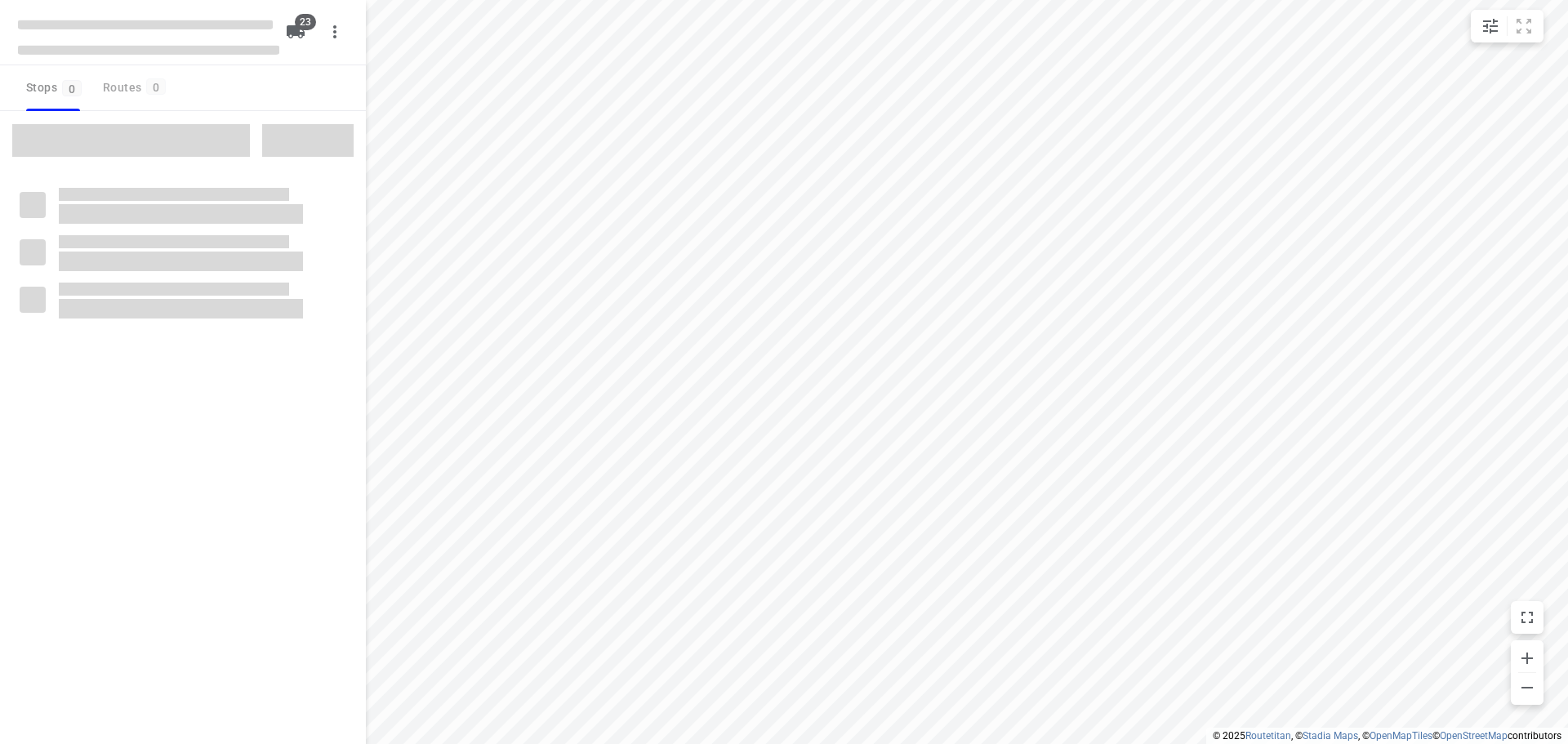
checkbox input "true"
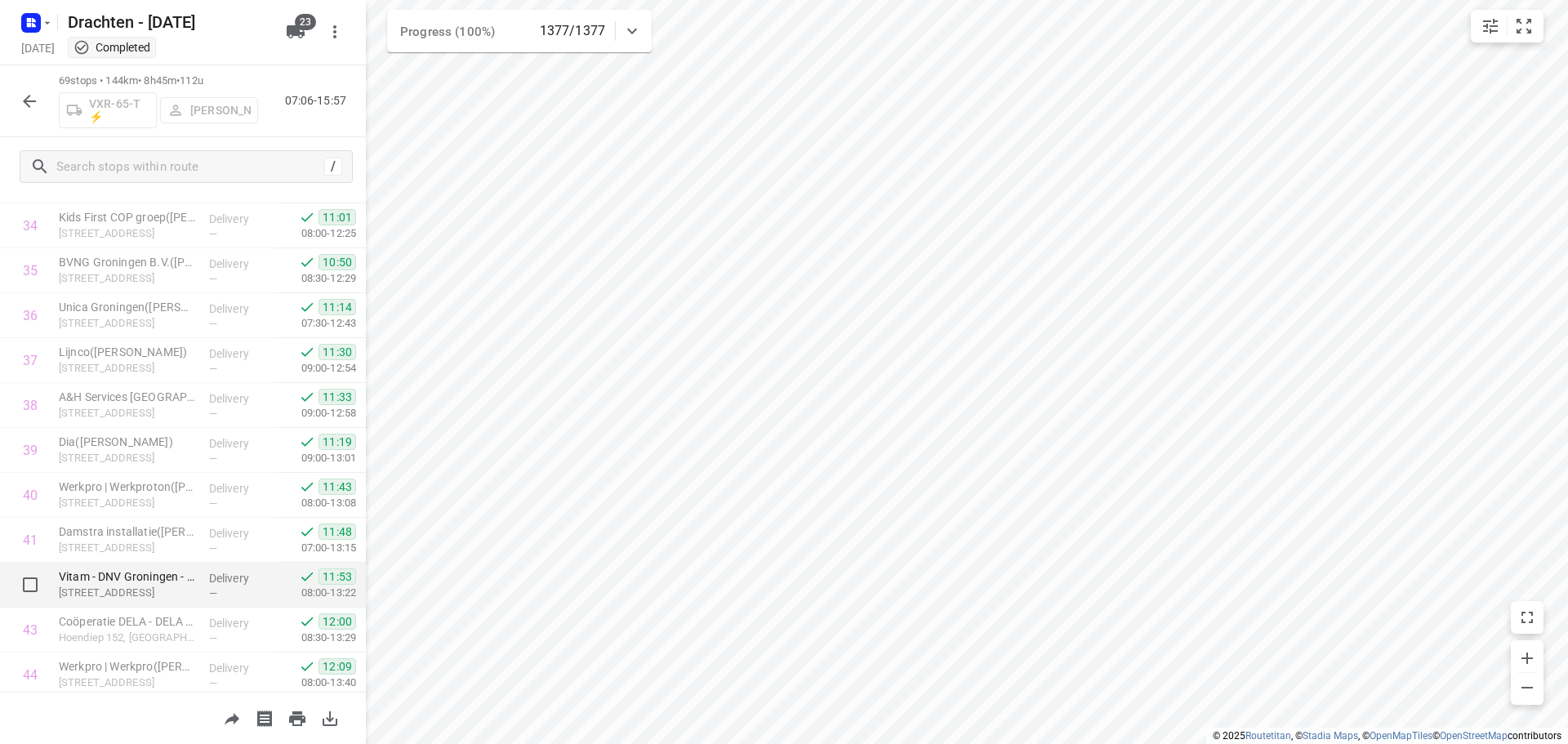
scroll to position [1551, 0]
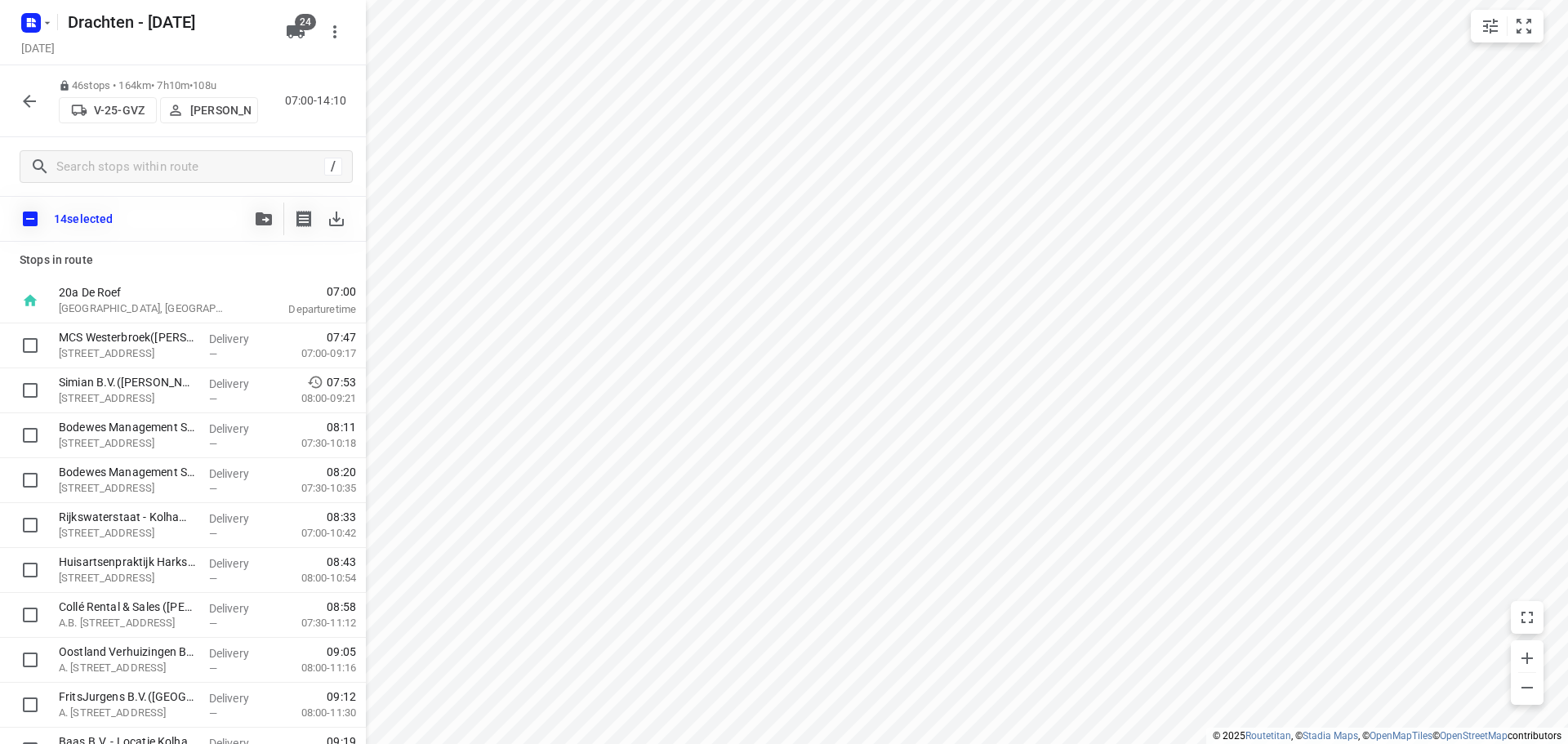
scroll to position [1281, 0]
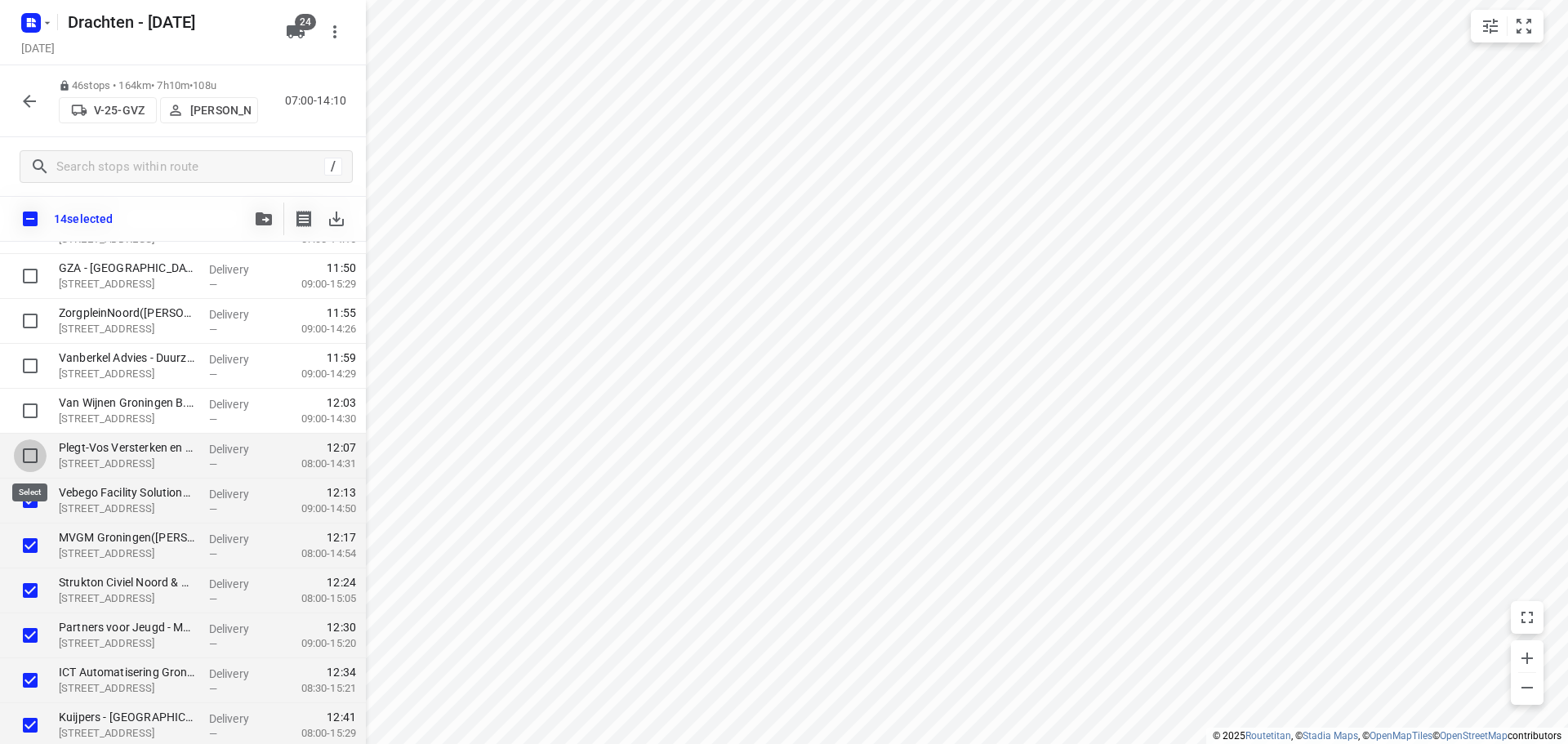
click at [35, 458] on input "checkbox" at bounding box center [30, 455] width 33 height 33
checkbox input "true"
click at [26, 408] on input "checkbox" at bounding box center [30, 410] width 33 height 33
checkbox input "true"
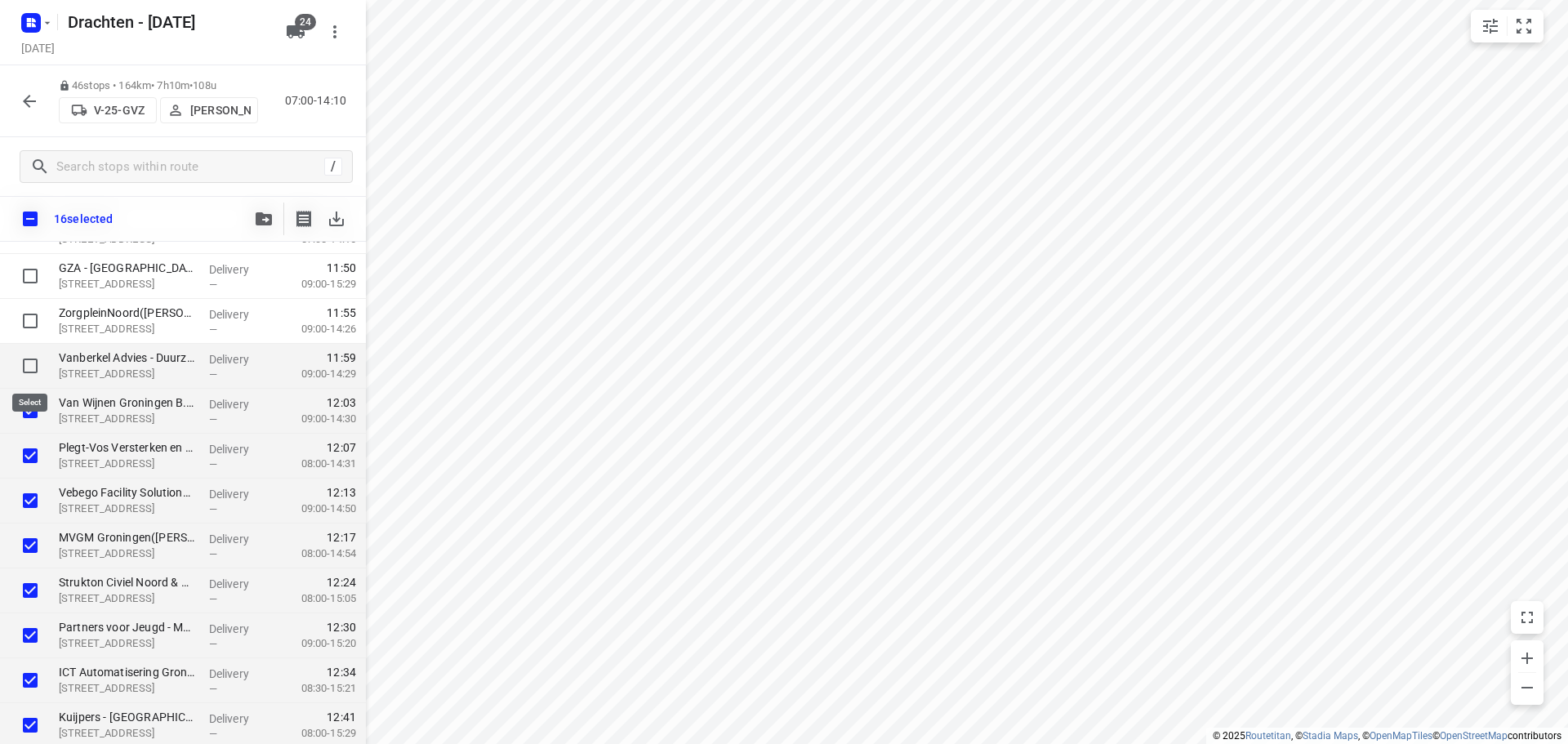
click at [39, 363] on input "checkbox" at bounding box center [30, 366] width 33 height 33
checkbox input "true"
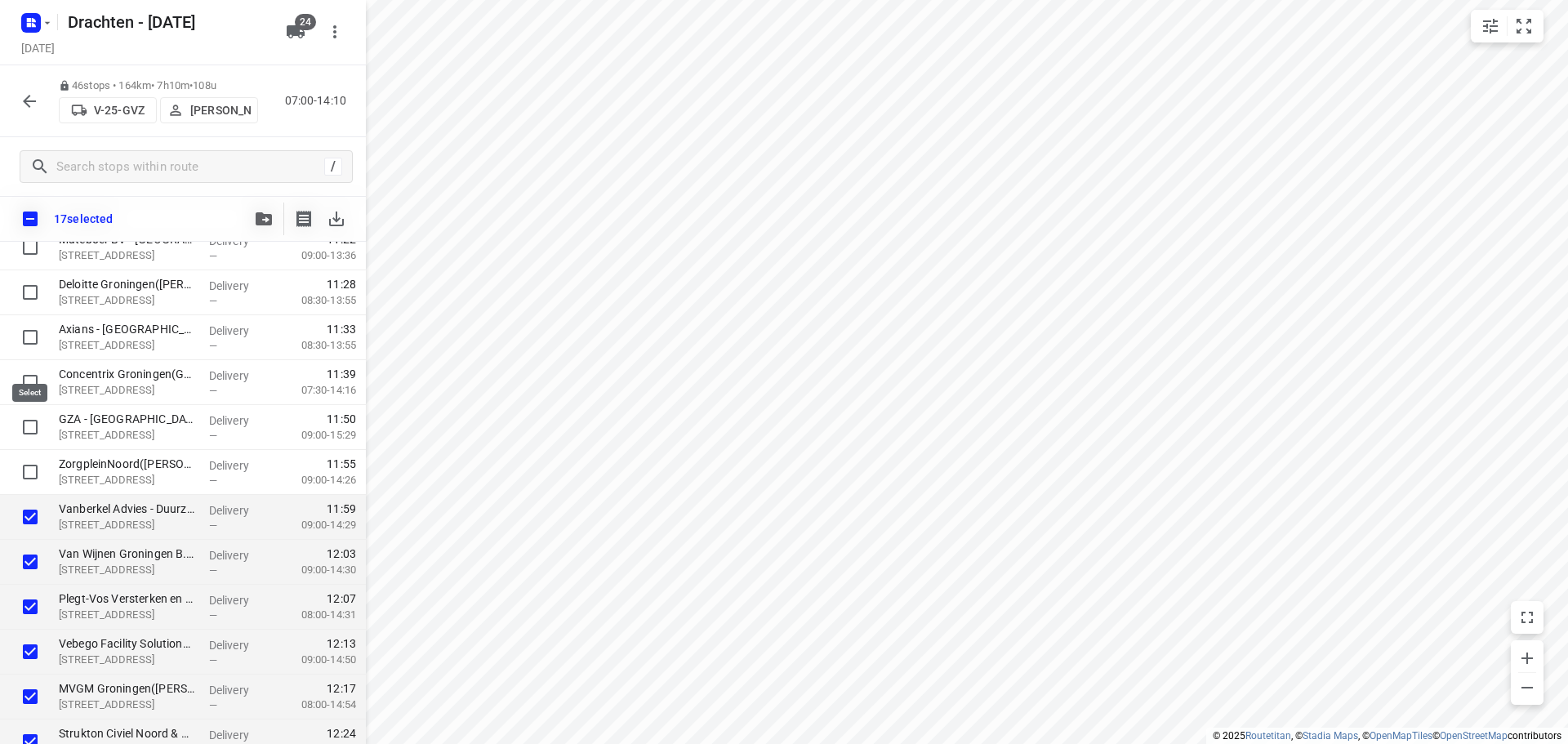
scroll to position [1037, 0]
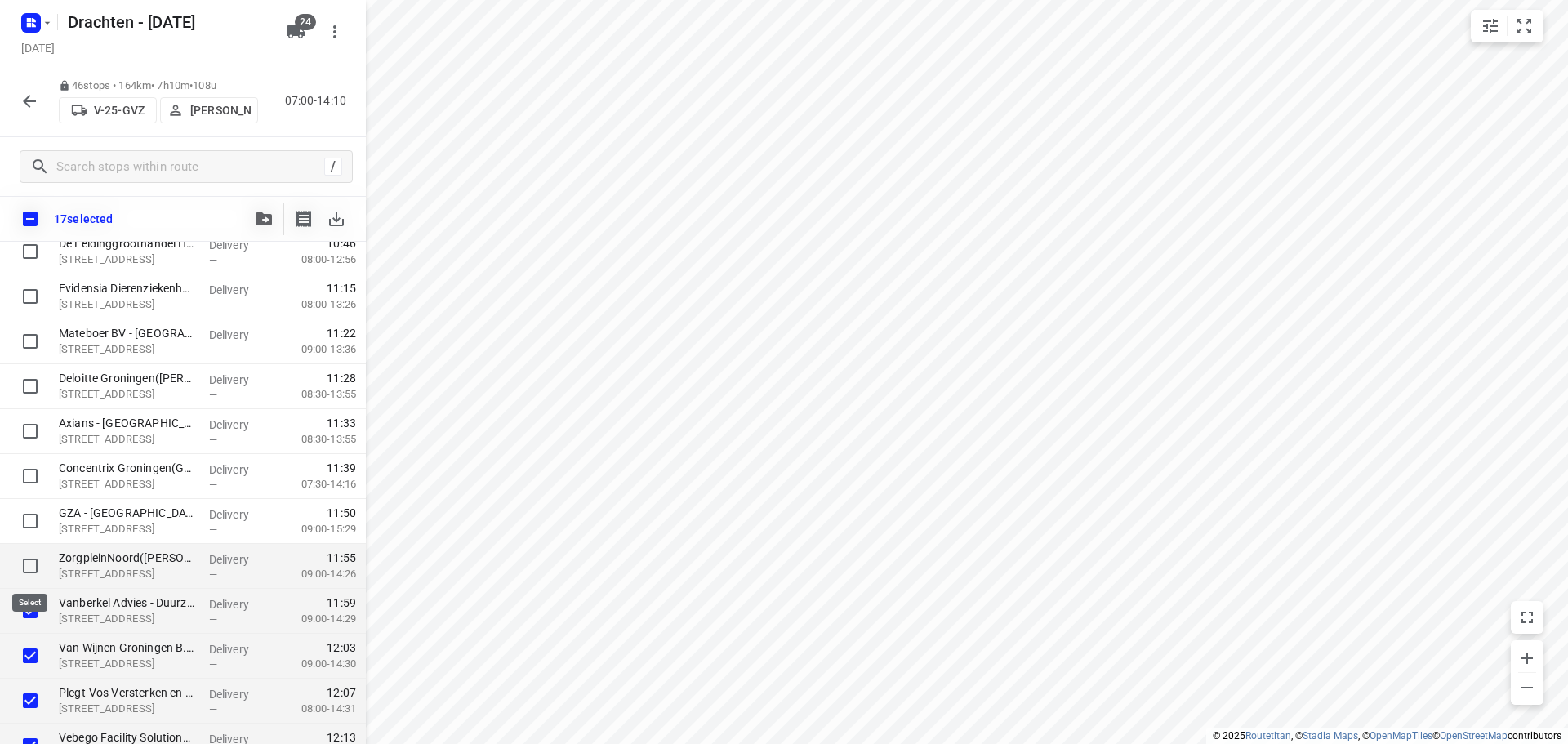
click at [29, 561] on input "checkbox" at bounding box center [30, 566] width 33 height 33
checkbox input "true"
click at [33, 514] on input "checkbox" at bounding box center [30, 521] width 33 height 33
checkbox input "true"
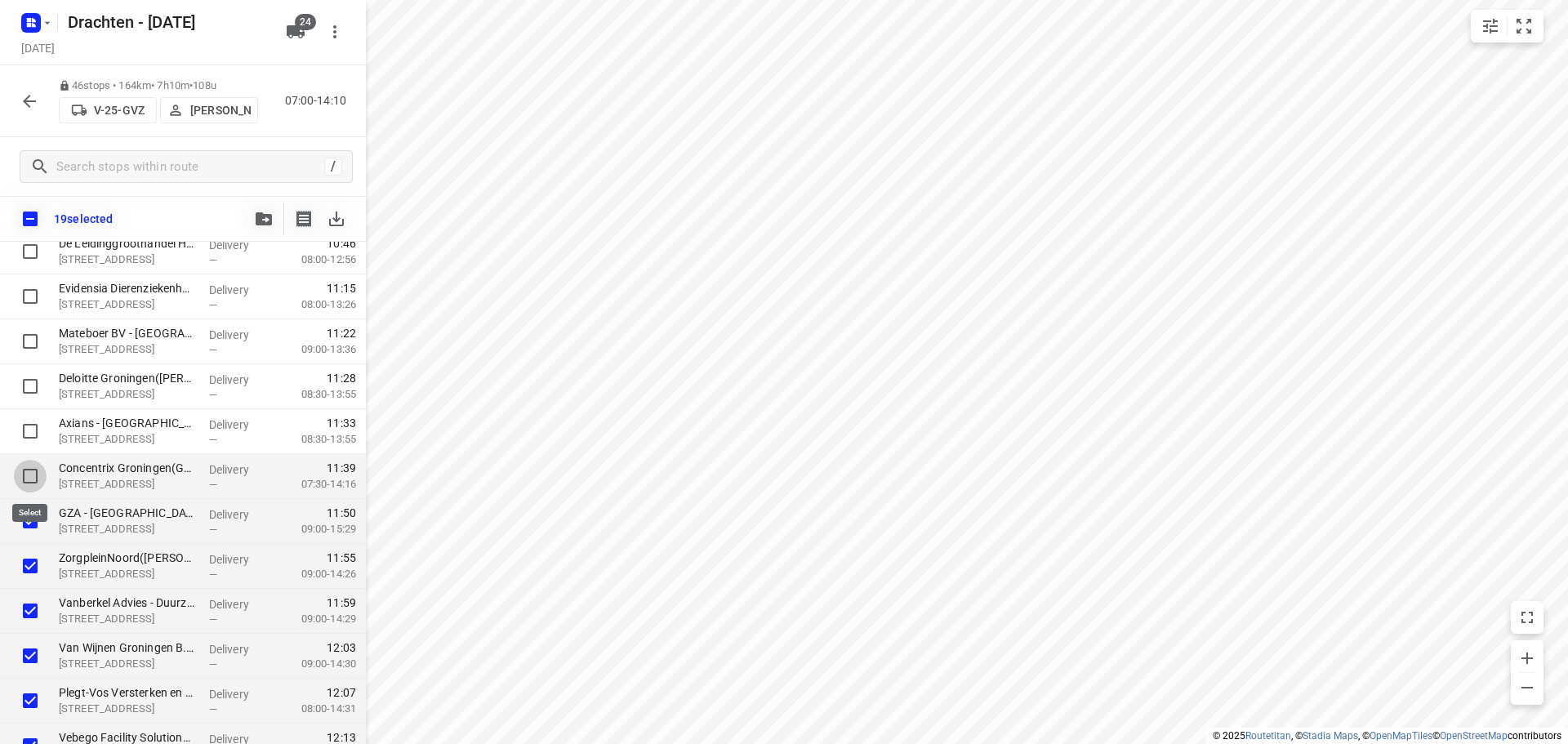
click at [35, 468] on input "checkbox" at bounding box center [30, 476] width 33 height 33
checkbox input "true"
click at [38, 433] on input "checkbox" at bounding box center [30, 431] width 33 height 33
checkbox input "true"
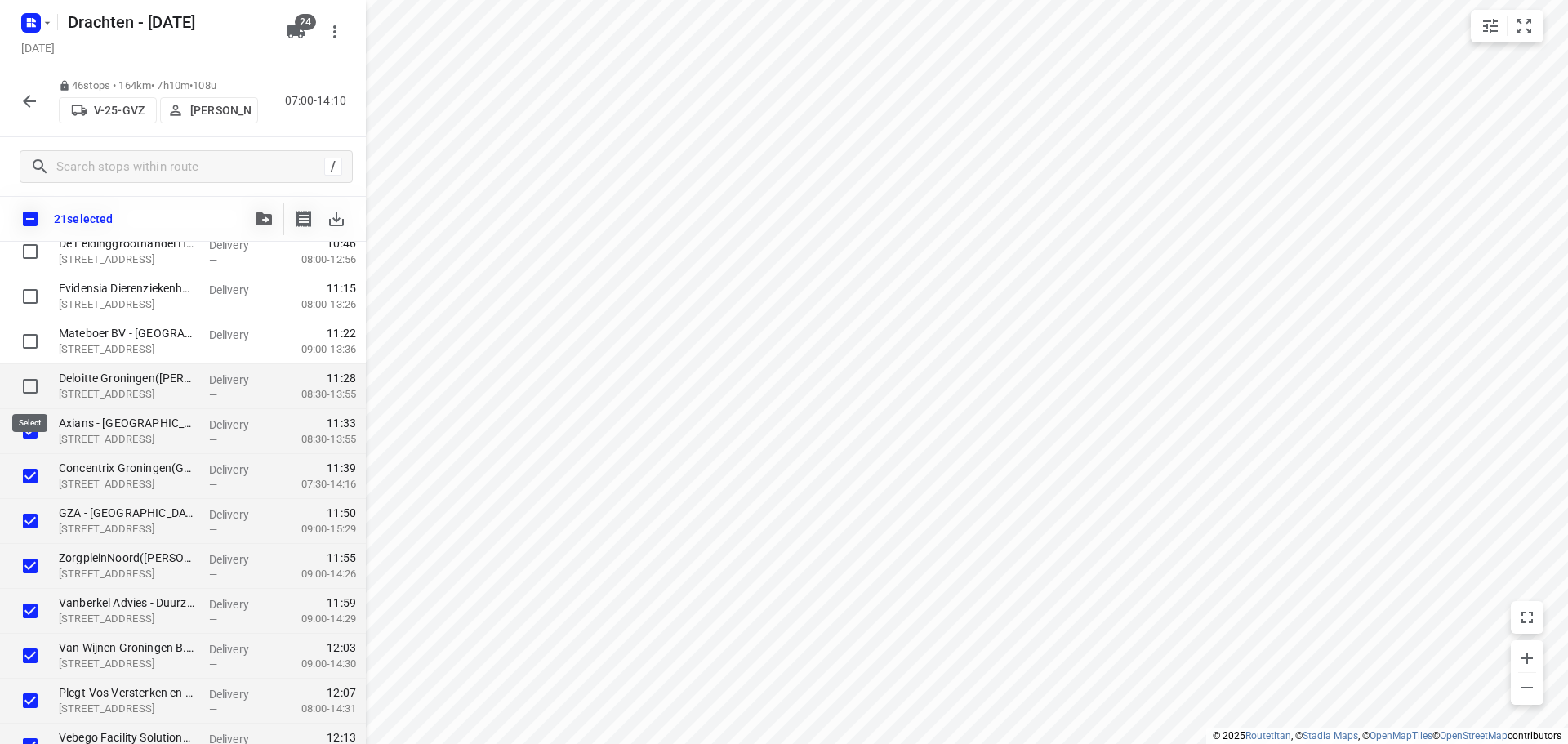
click at [22, 379] on input "checkbox" at bounding box center [30, 386] width 33 height 33
checkbox input "true"
click at [22, 350] on input "checkbox" at bounding box center [30, 341] width 33 height 33
checkbox input "true"
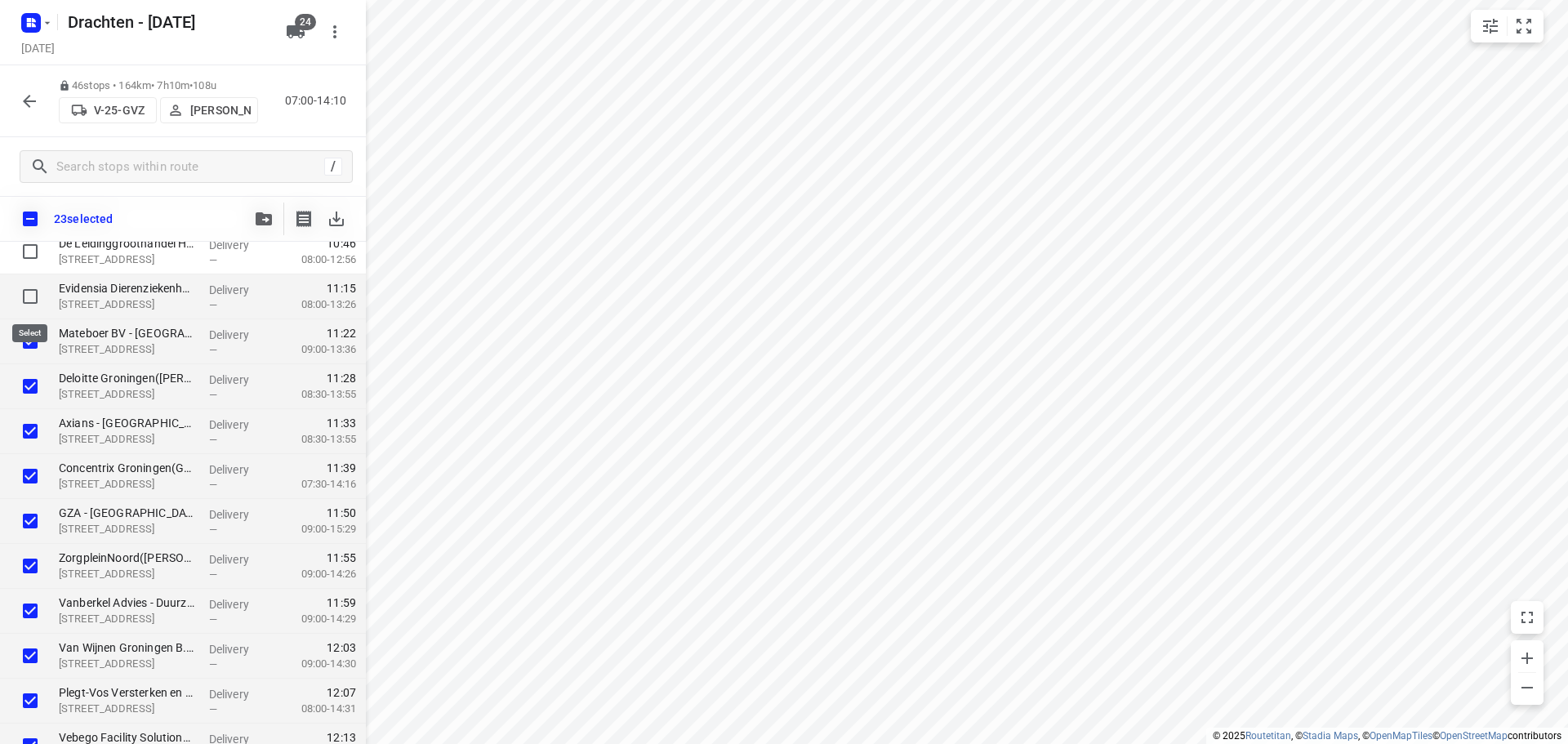
click at [28, 302] on input "checkbox" at bounding box center [30, 296] width 33 height 33
checkbox input "true"
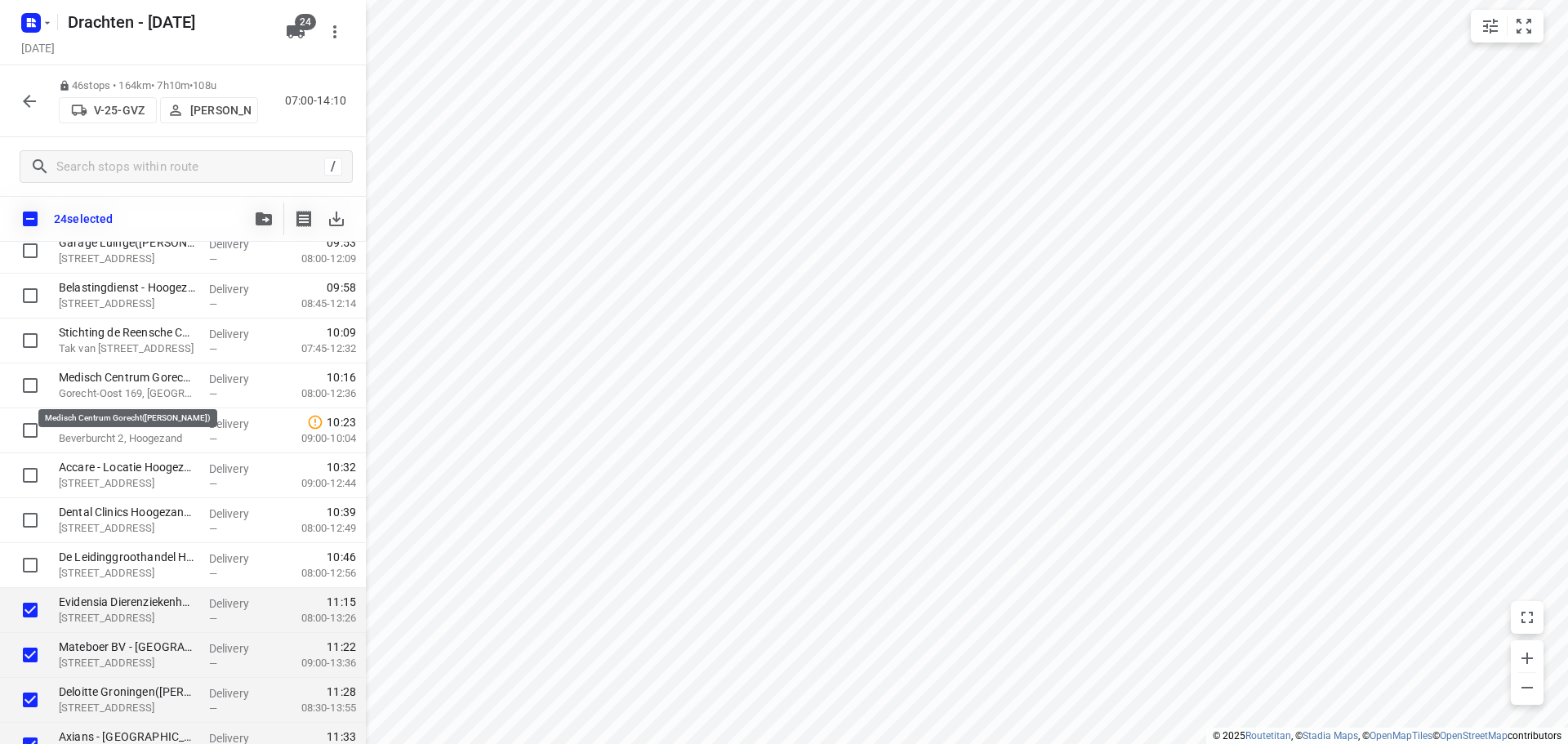
scroll to position [710, 0]
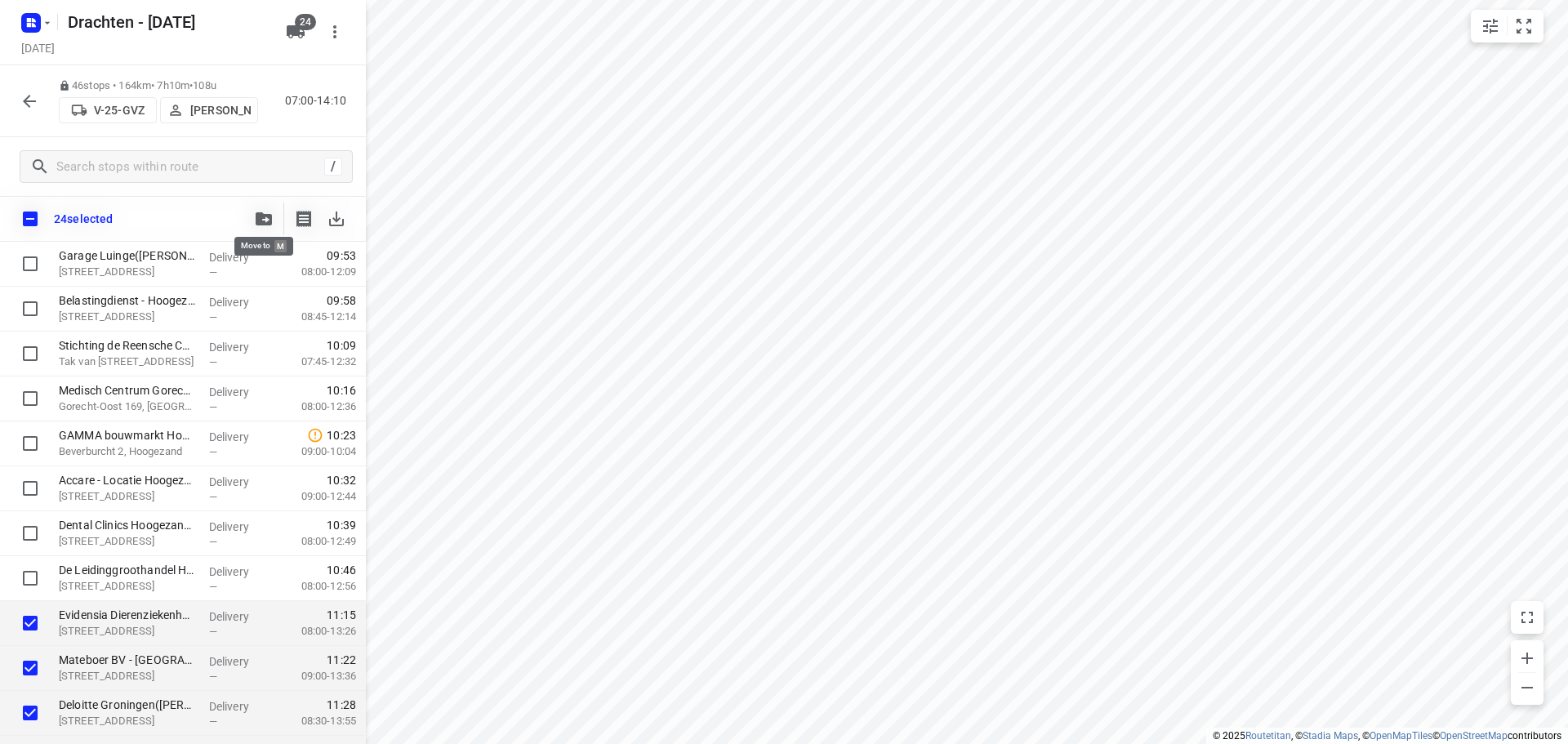
click at [256, 219] on icon "button" at bounding box center [264, 219] width 16 height 13
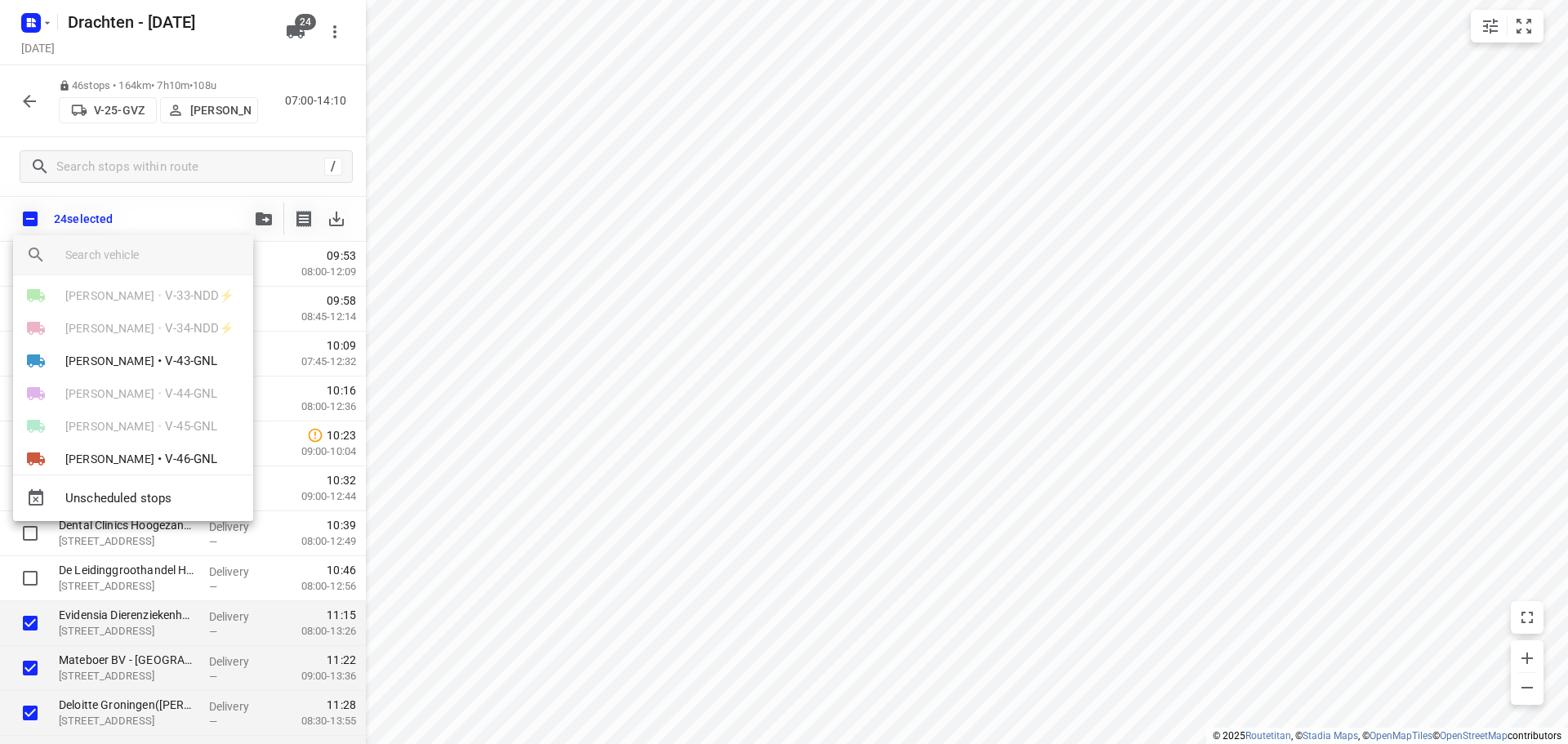
scroll to position [209, 0]
click at [177, 395] on span "V-43-GNL" at bounding box center [191, 390] width 52 height 19
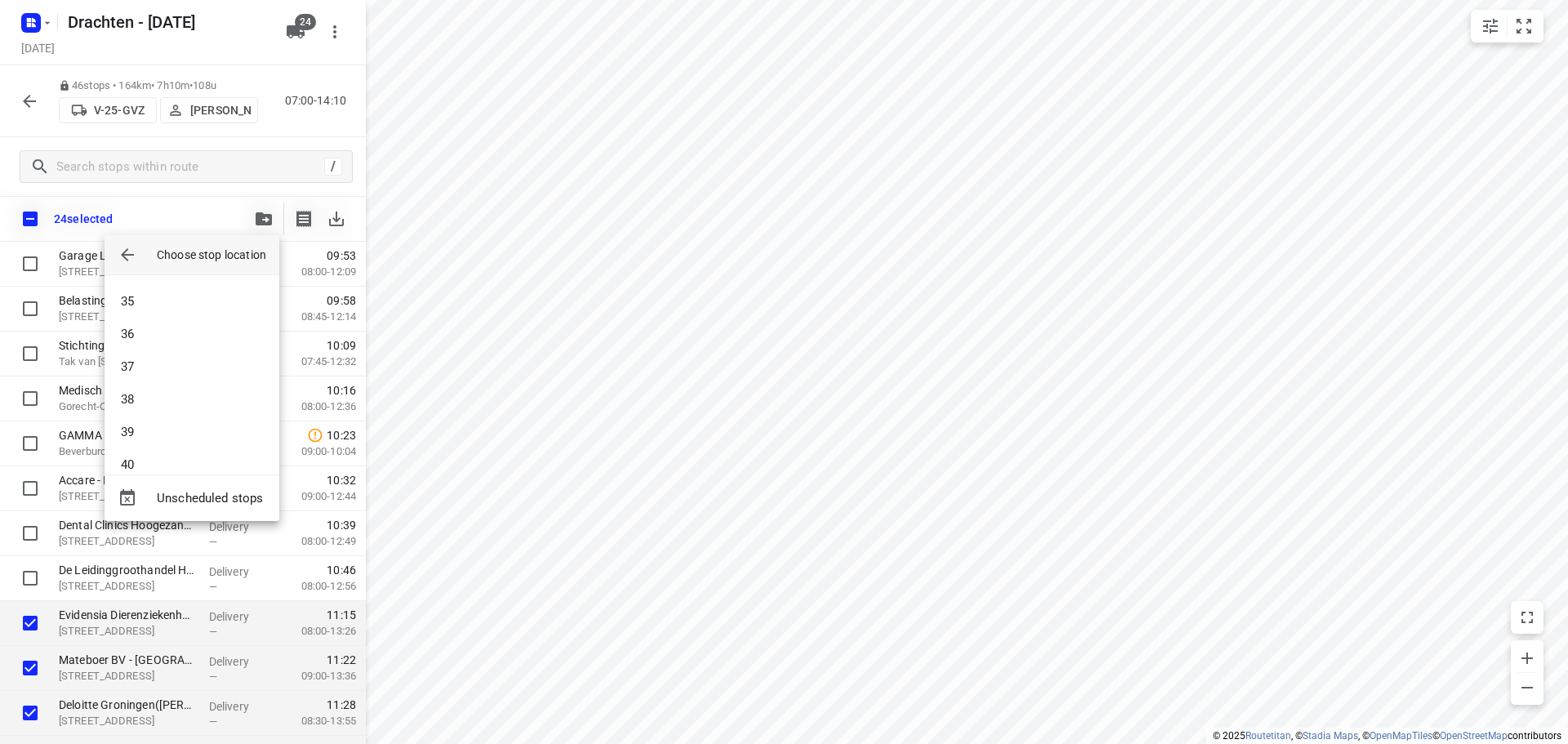
scroll to position [1160, 0]
click at [170, 436] on li "41" at bounding box center [192, 445] width 175 height 33
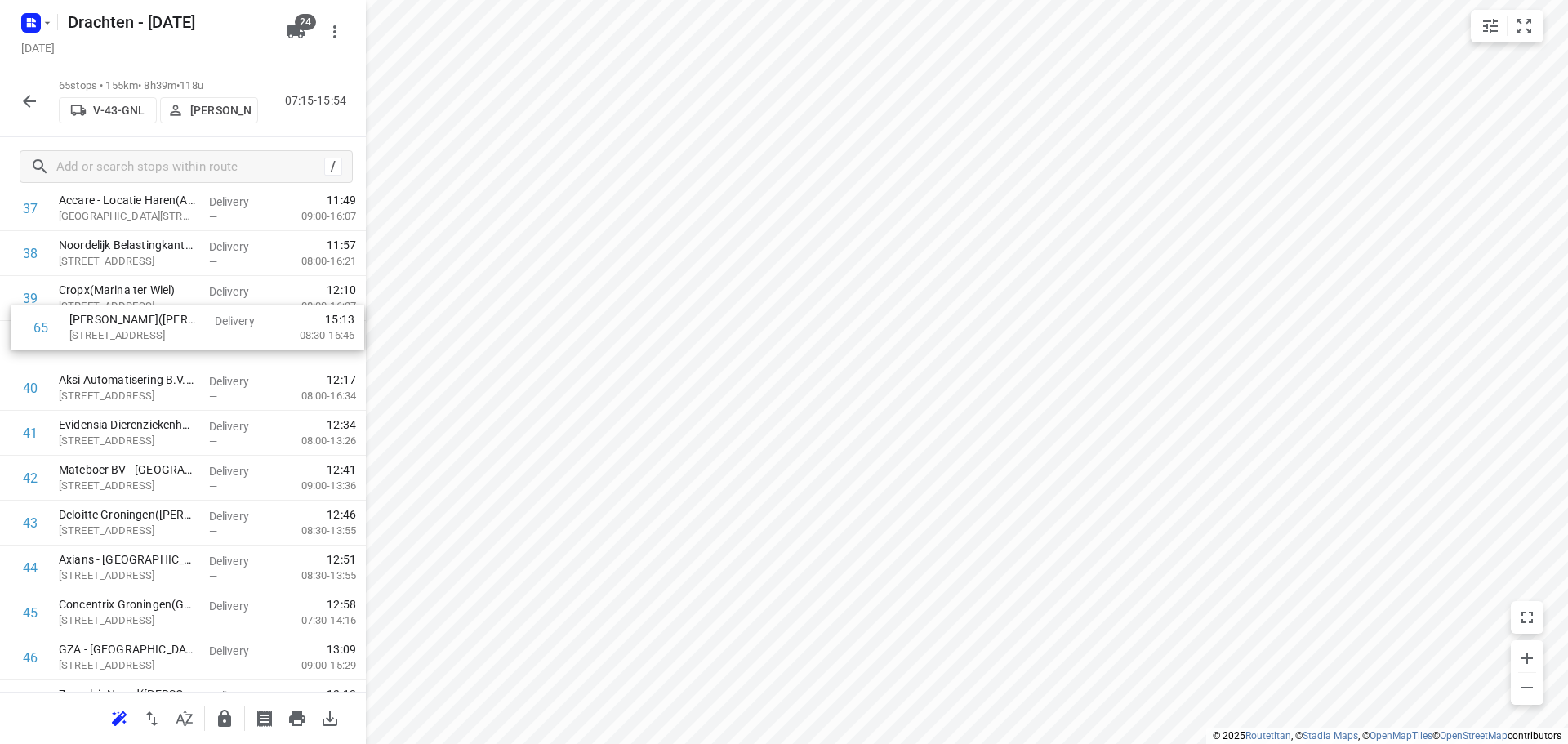
scroll to position [1705, 0]
drag, startPoint x: 191, startPoint y: 631, endPoint x: 205, endPoint y: 388, distance: 243.4
click at [205, 388] on div "1 Nijhuis Bouw - [GEOGRAPHIC_DATA]([PERSON_NAME]) Helper [STREET_ADDRESS] Deliv…" at bounding box center [182, 32] width 366 height 2918
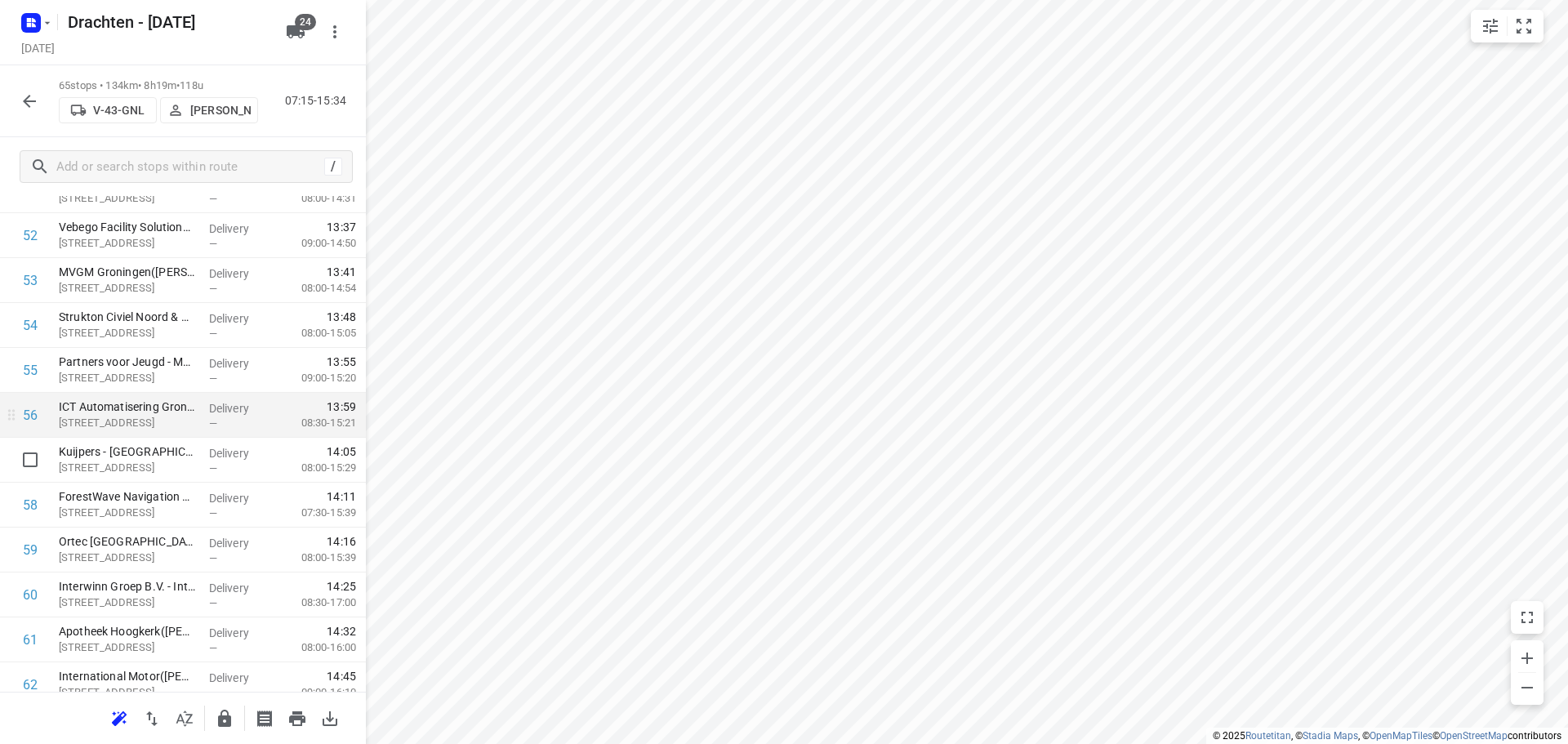
scroll to position [2357, 0]
click at [232, 722] on icon "button" at bounding box center [224, 718] width 20 height 20
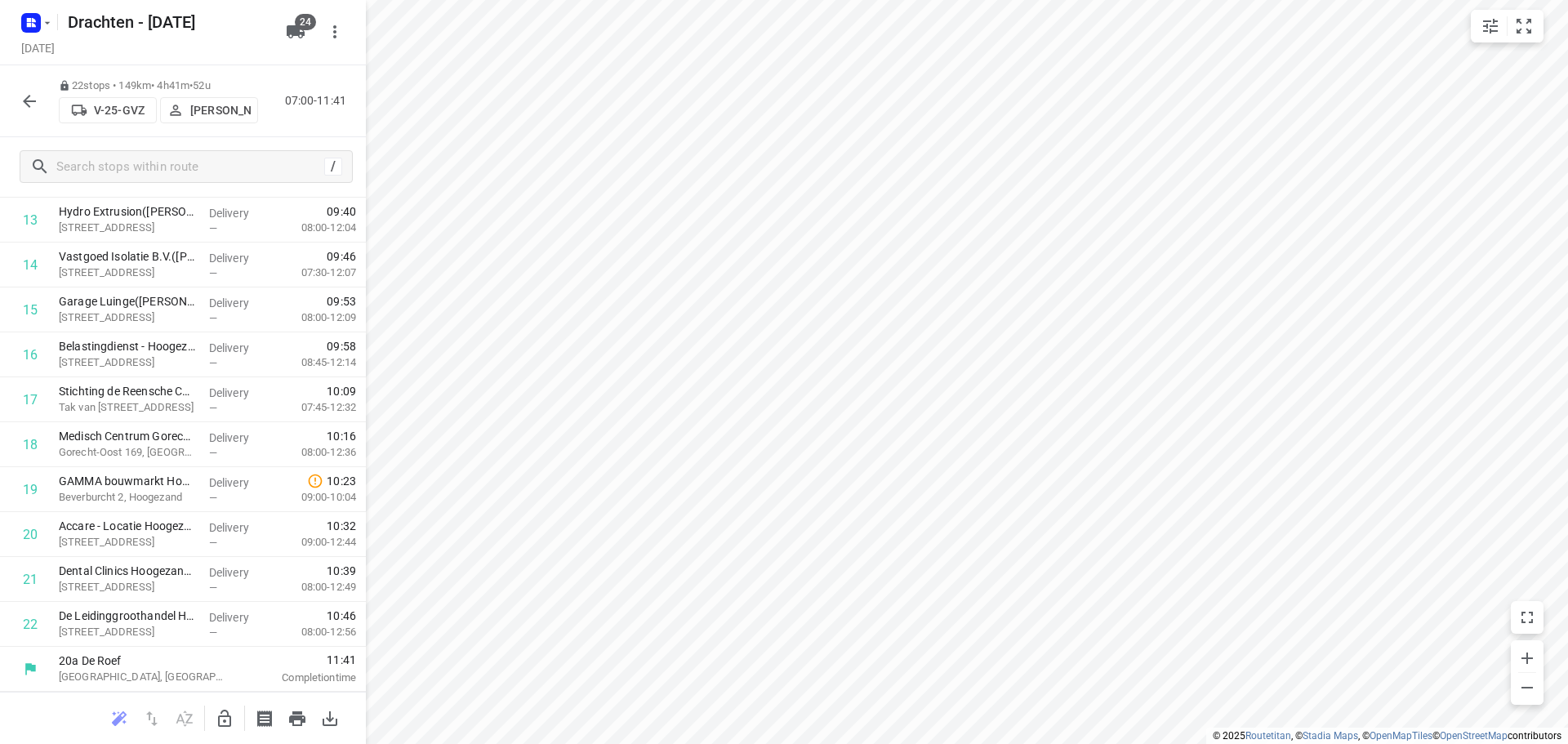
scroll to position [619, 0]
click at [221, 715] on icon "button" at bounding box center [224, 718] width 13 height 17
click at [215, 709] on icon "button" at bounding box center [224, 718] width 20 height 20
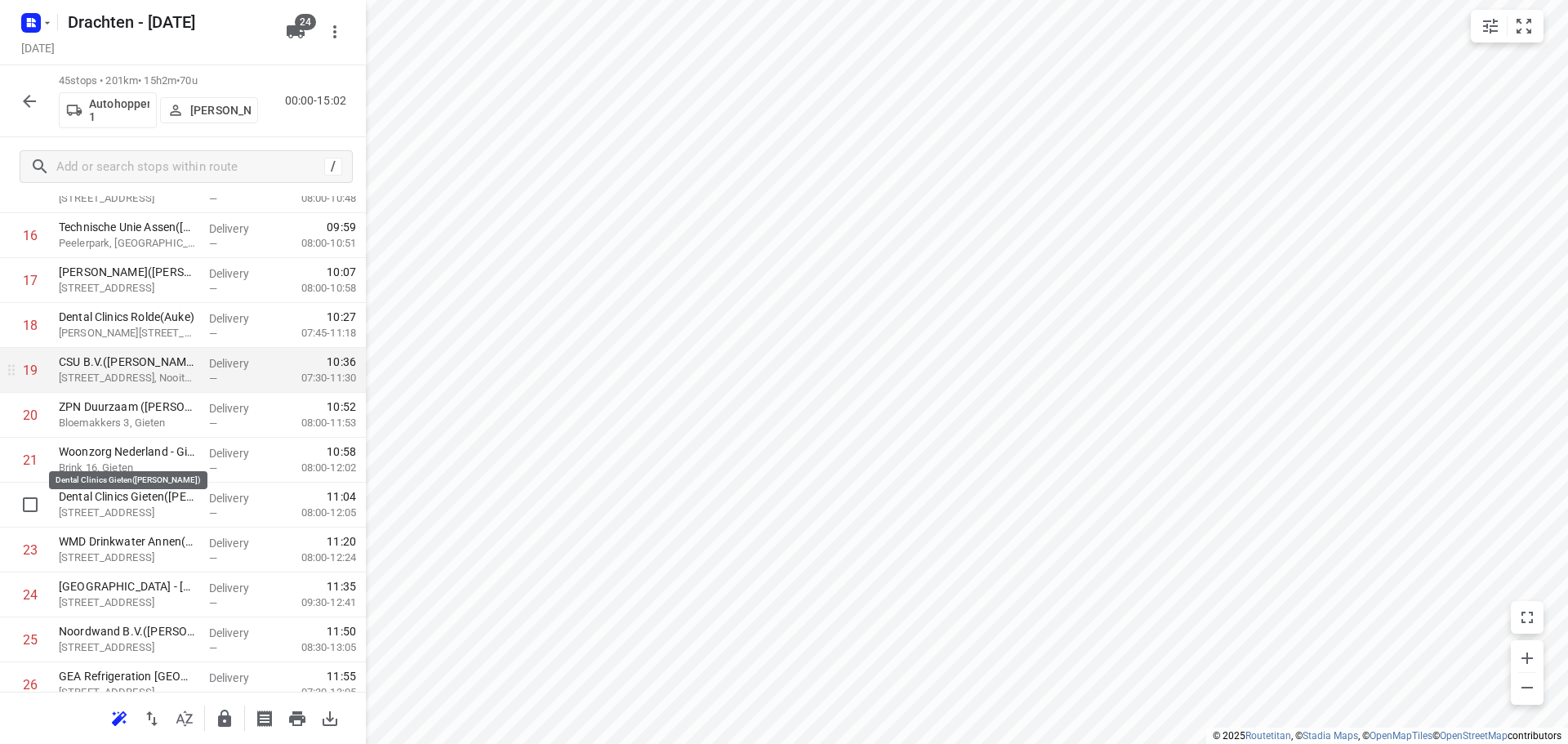
scroll to position [864, 0]
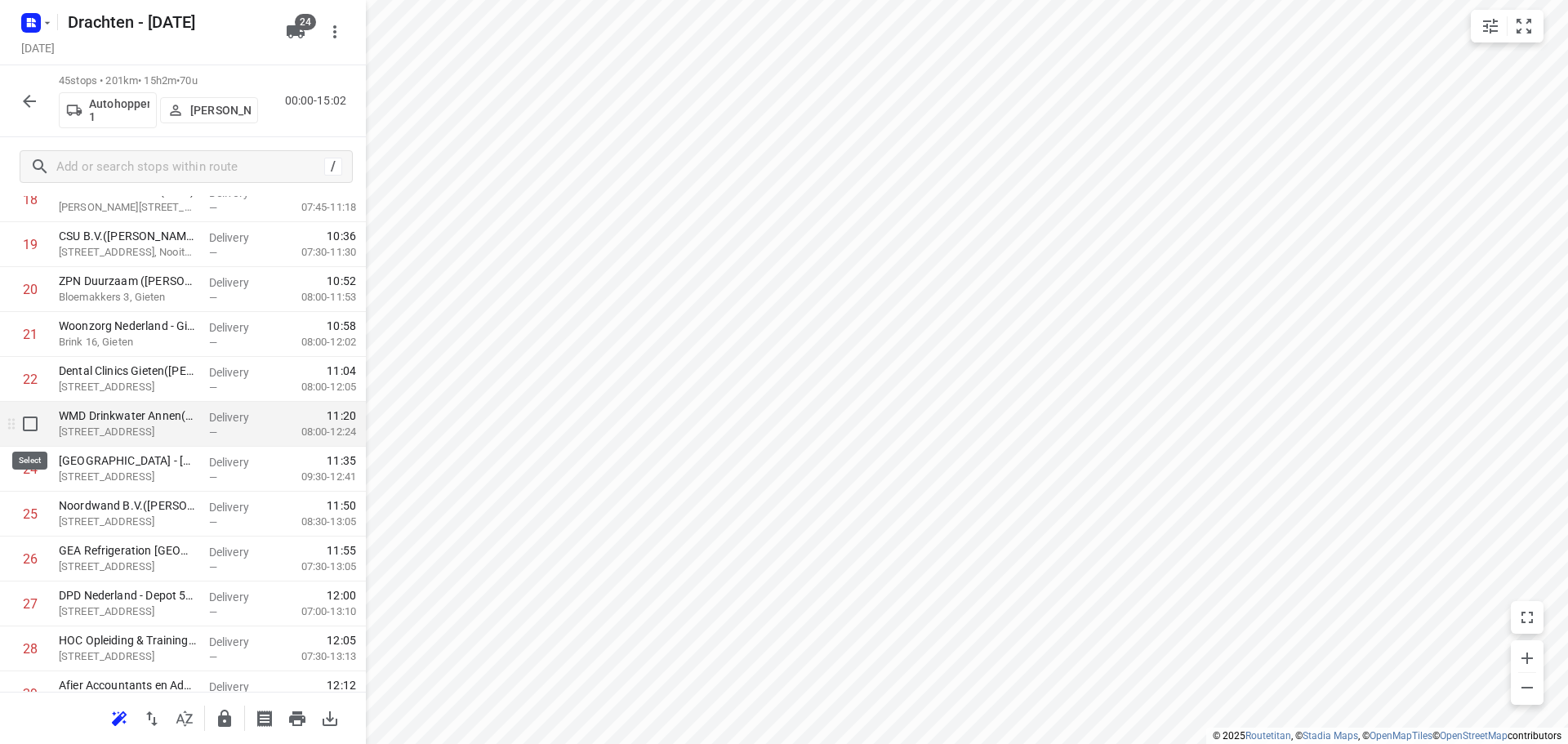
click at [22, 423] on input "checkbox" at bounding box center [30, 423] width 33 height 33
checkbox input "true"
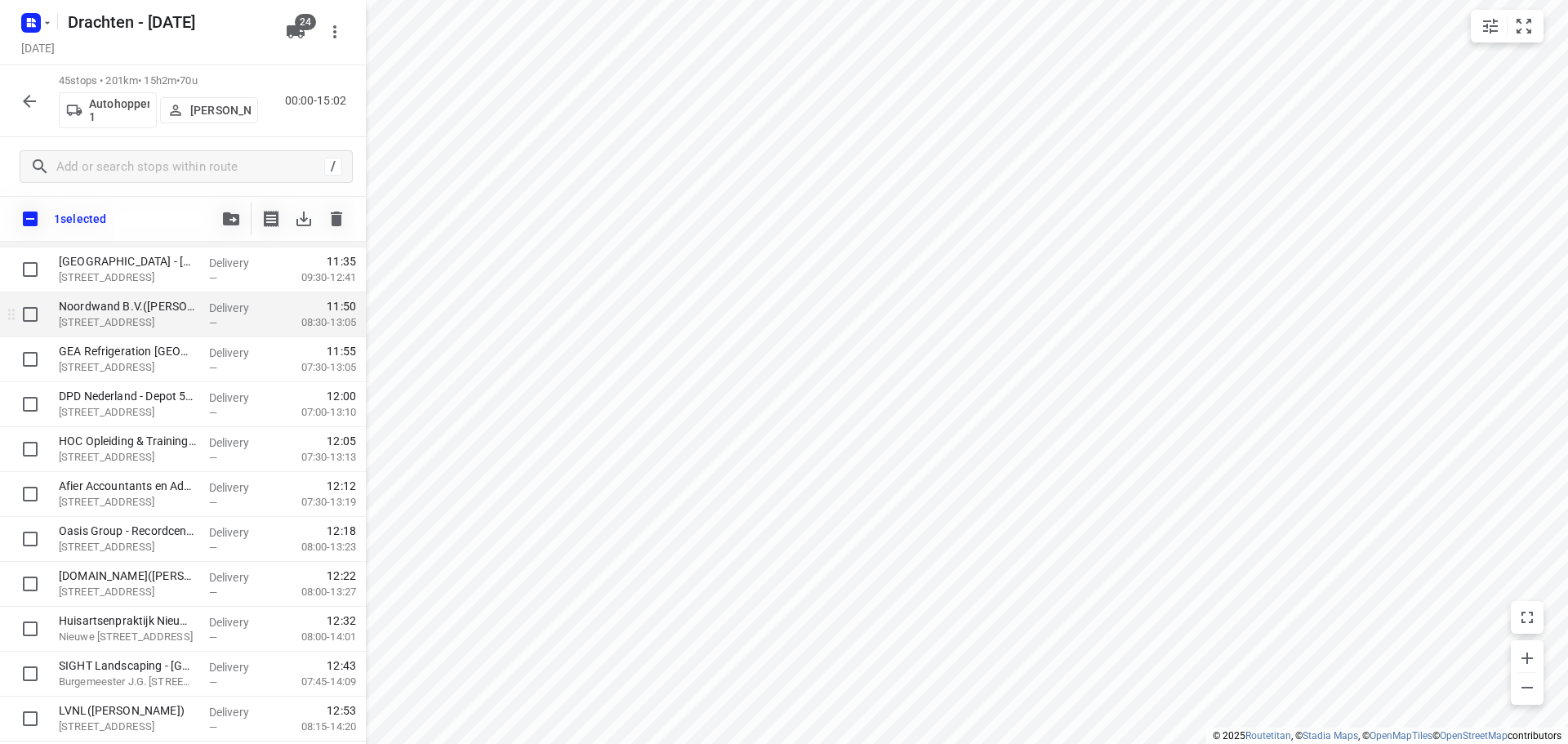
scroll to position [1027, 0]
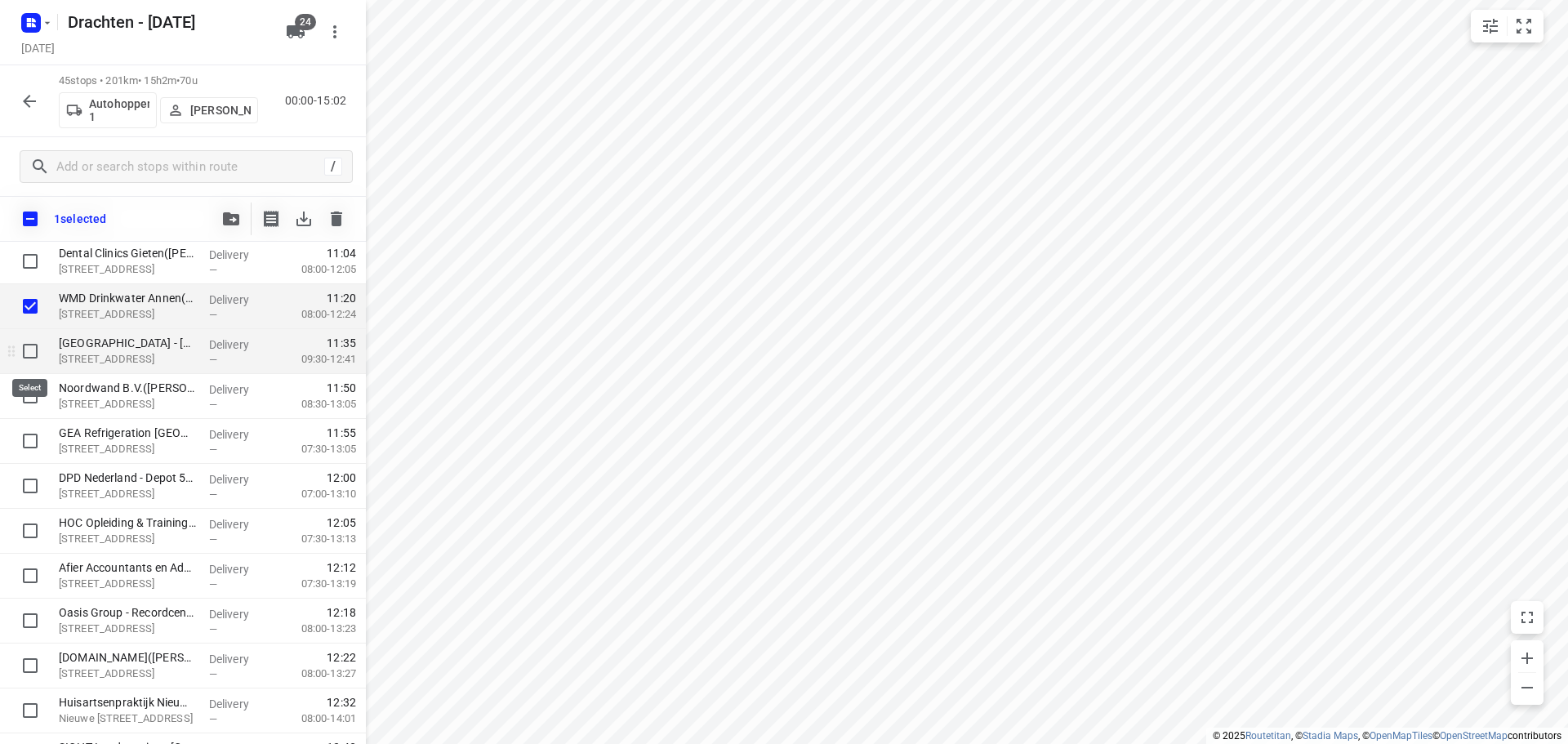
click at [30, 361] on input "checkbox" at bounding box center [30, 351] width 33 height 33
checkbox input "true"
click at [33, 395] on input "checkbox" at bounding box center [30, 396] width 33 height 33
checkbox input "true"
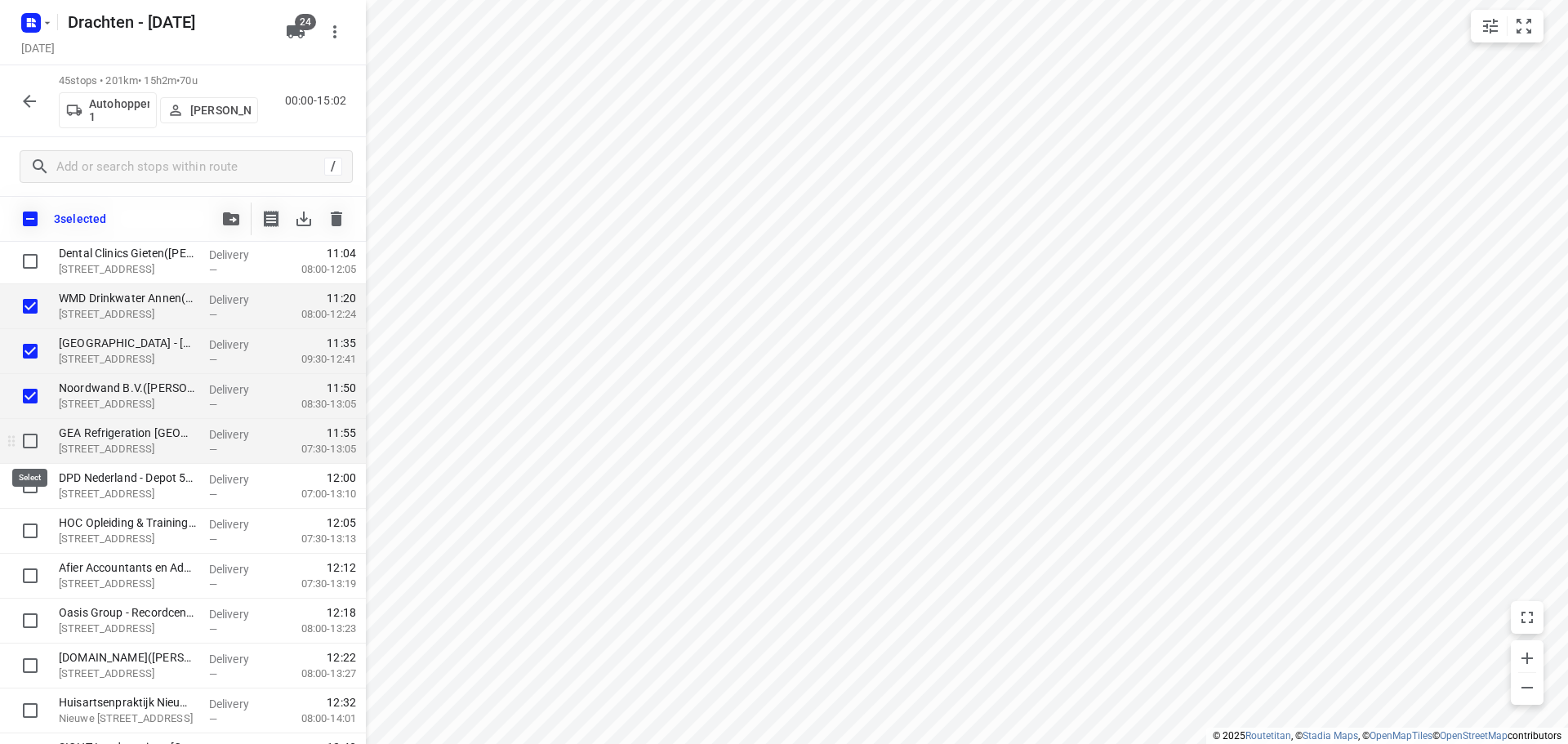
click at [22, 439] on input "checkbox" at bounding box center [30, 441] width 33 height 33
checkbox input "true"
click at [31, 484] on input "checkbox" at bounding box center [30, 486] width 33 height 33
checkbox input "true"
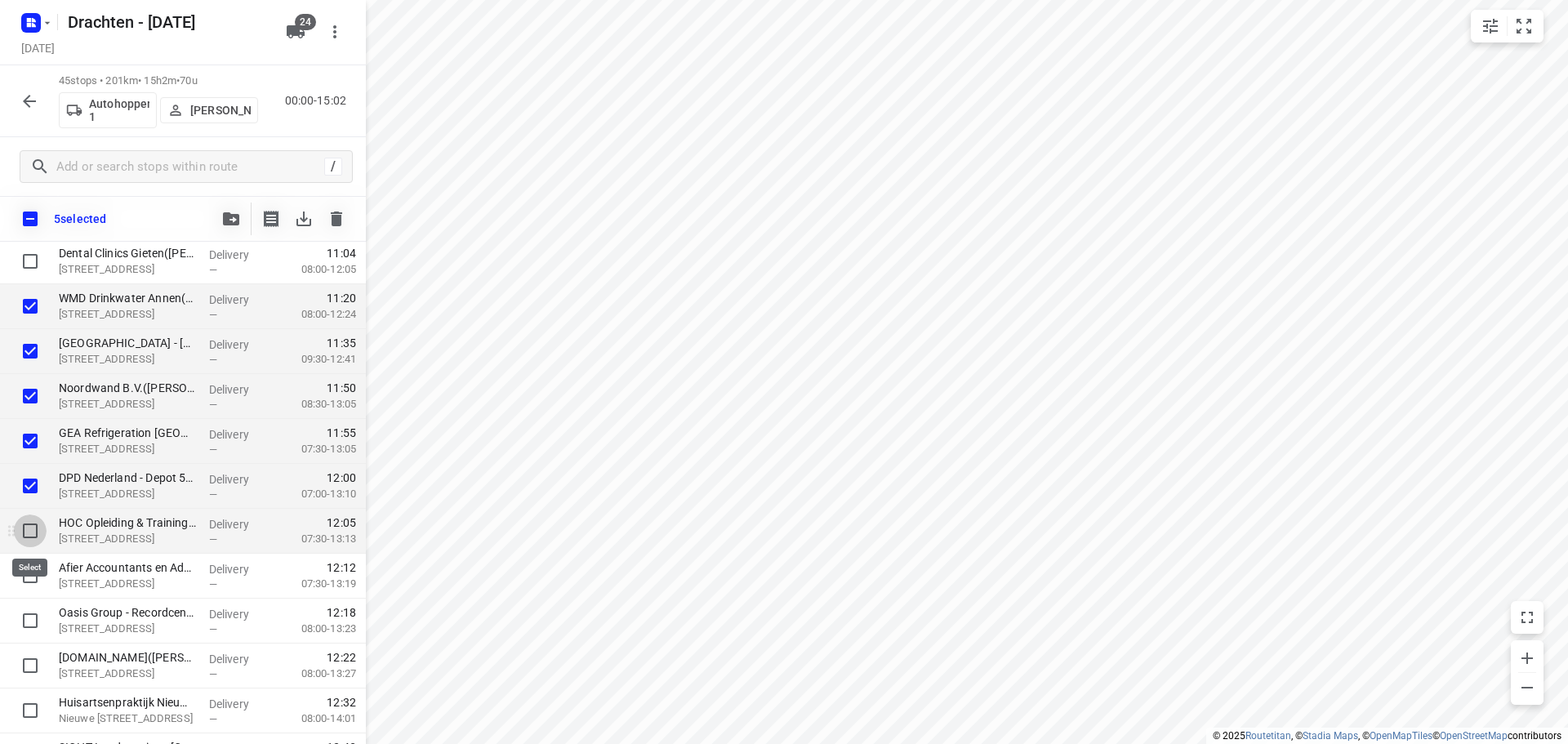
click at [30, 529] on input "checkbox" at bounding box center [30, 531] width 33 height 33
checkbox input "true"
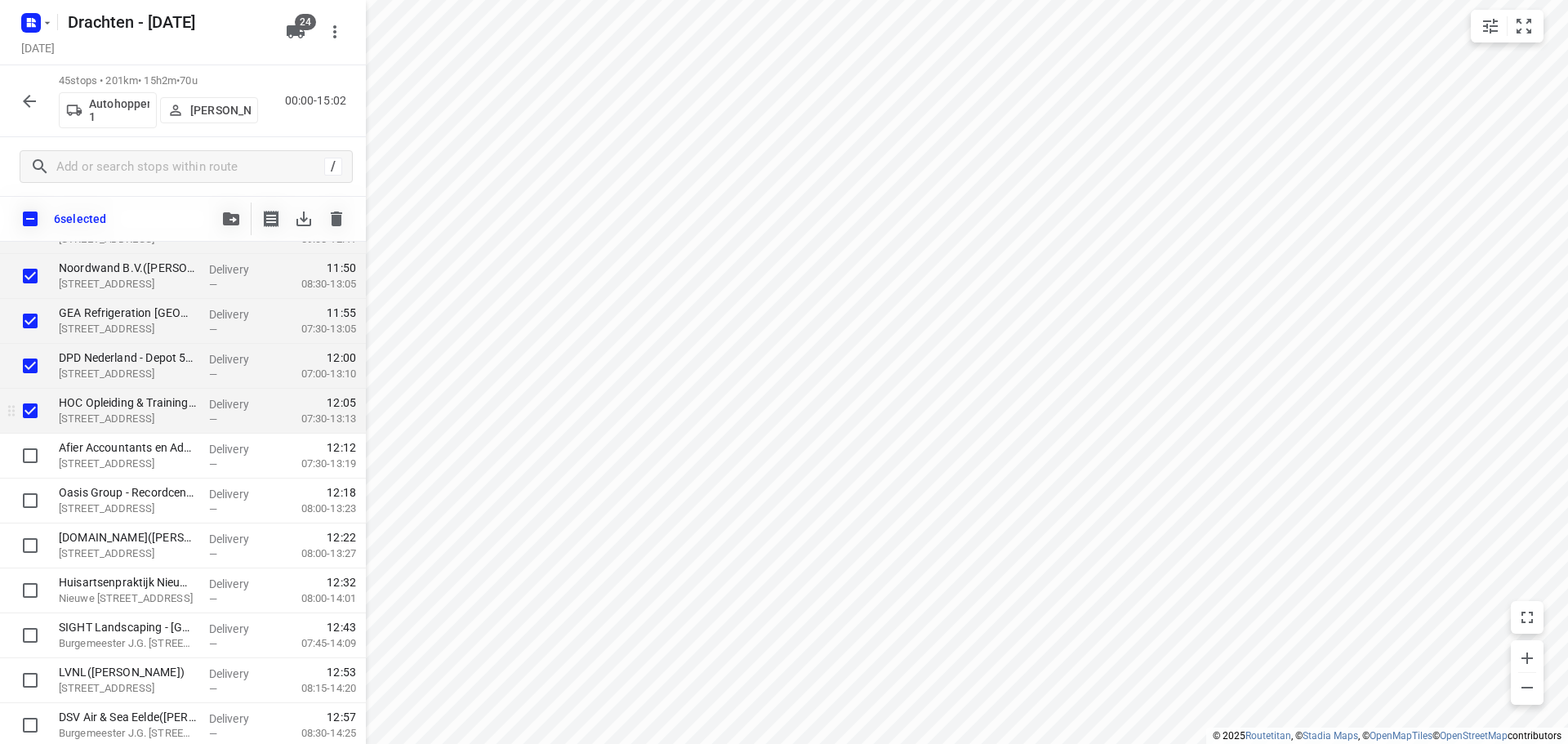
scroll to position [1272, 0]
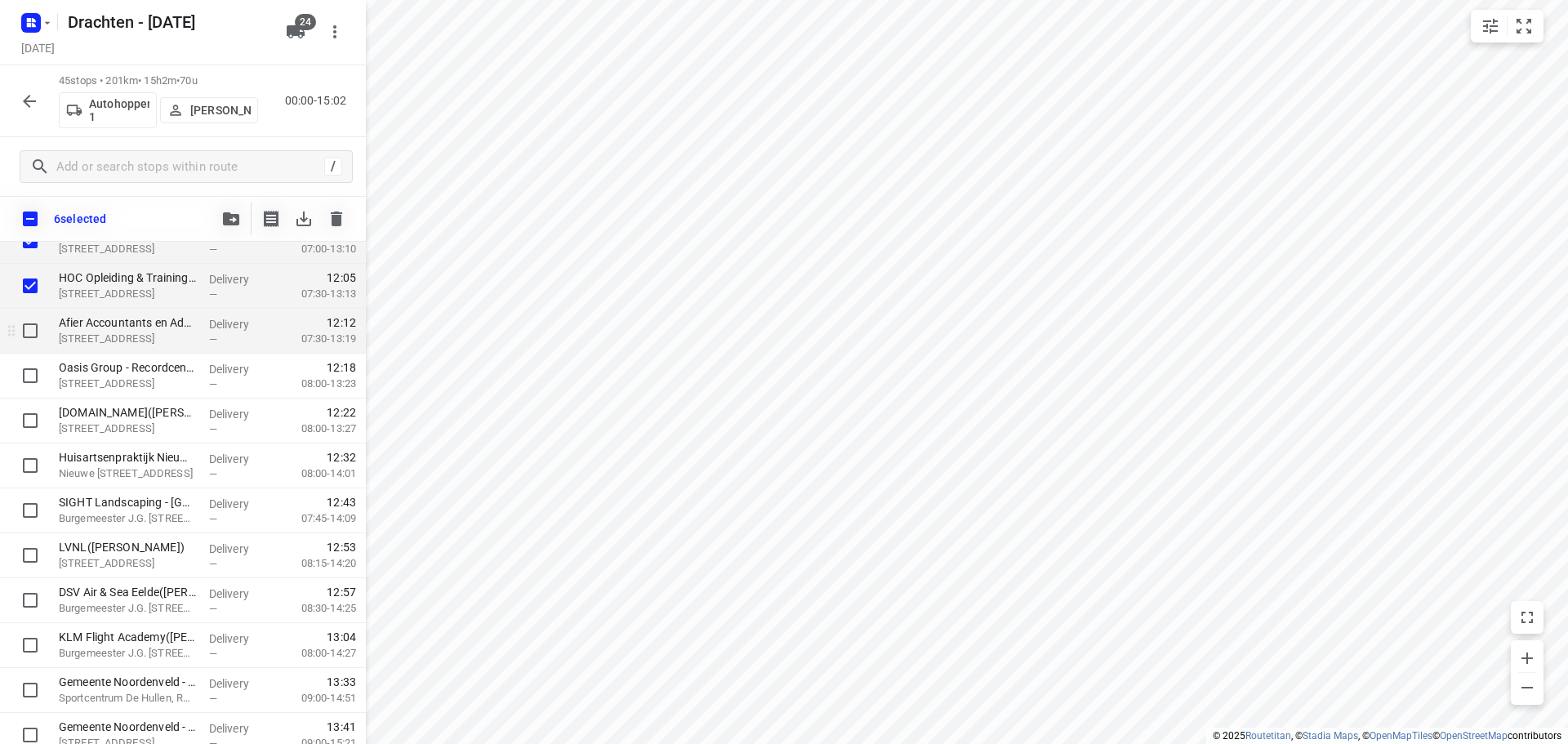
click at [34, 333] on input "checkbox" at bounding box center [30, 331] width 33 height 33
checkbox input "true"
click at [29, 372] on input "checkbox" at bounding box center [30, 376] width 33 height 33
checkbox input "true"
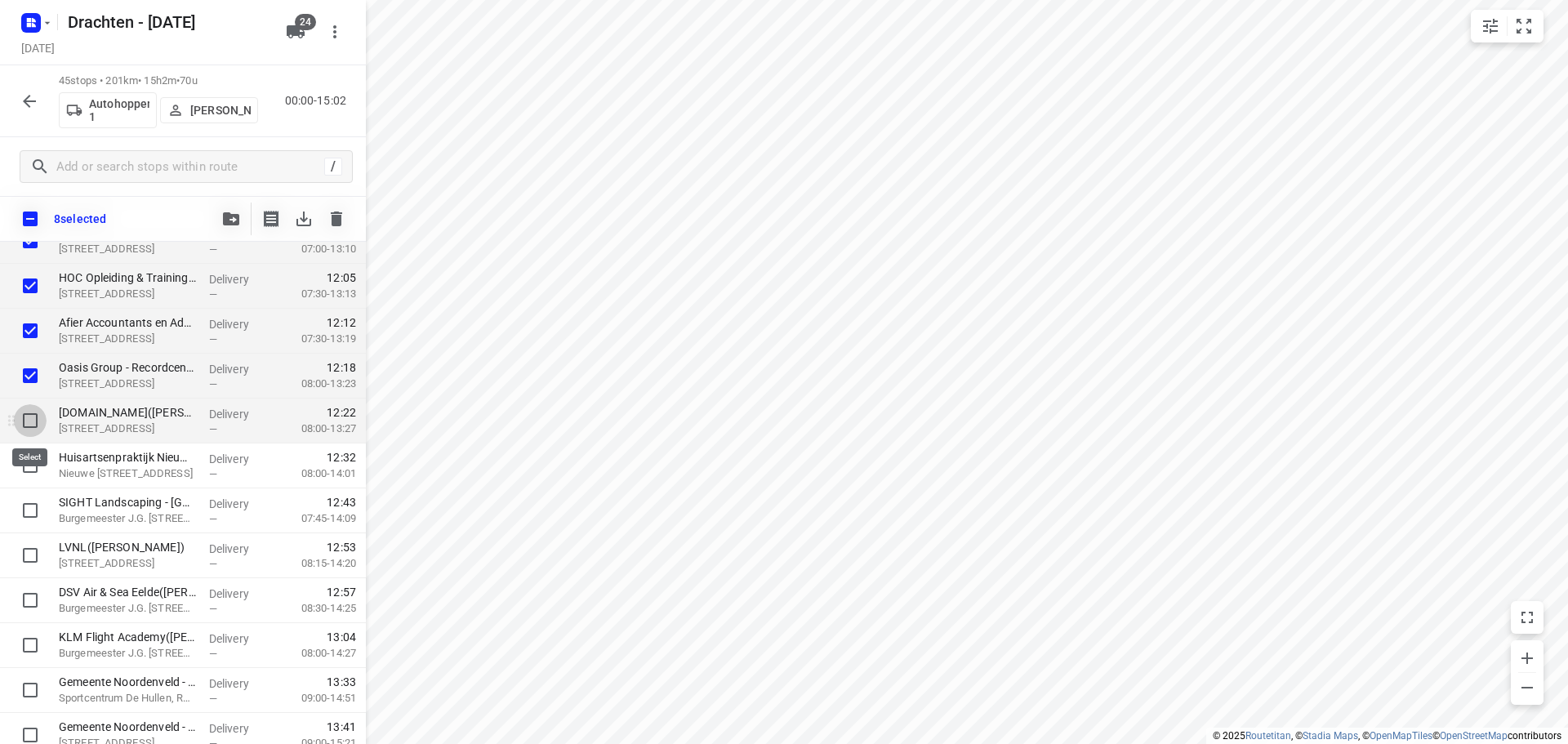
click at [25, 406] on input "checkbox" at bounding box center [30, 421] width 33 height 33
checkbox input "true"
click at [31, 465] on input "checkbox" at bounding box center [30, 466] width 33 height 33
checkbox input "true"
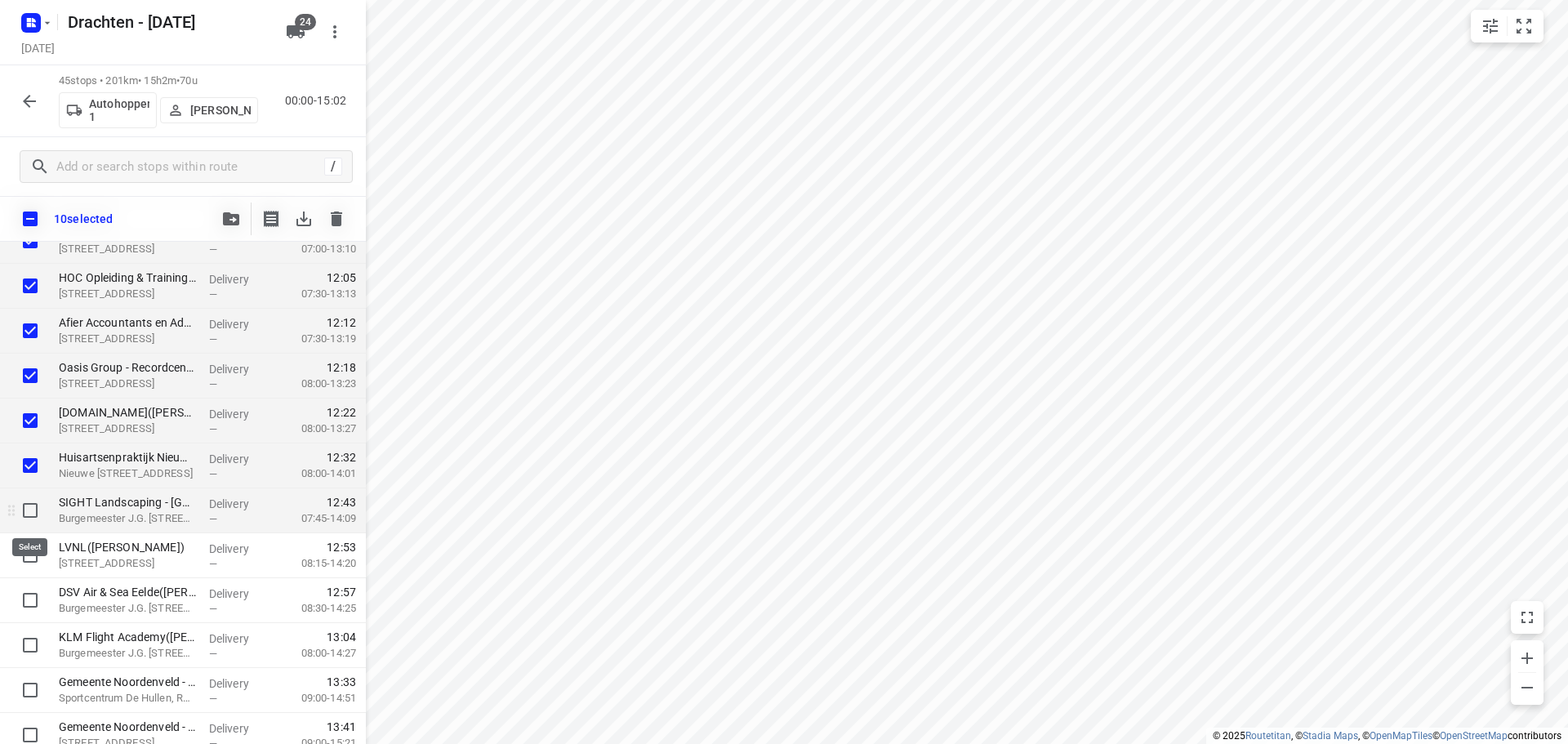
click at [26, 512] on input "checkbox" at bounding box center [30, 511] width 33 height 33
checkbox input "true"
click at [36, 560] on input "checkbox" at bounding box center [30, 556] width 33 height 33
checkbox input "true"
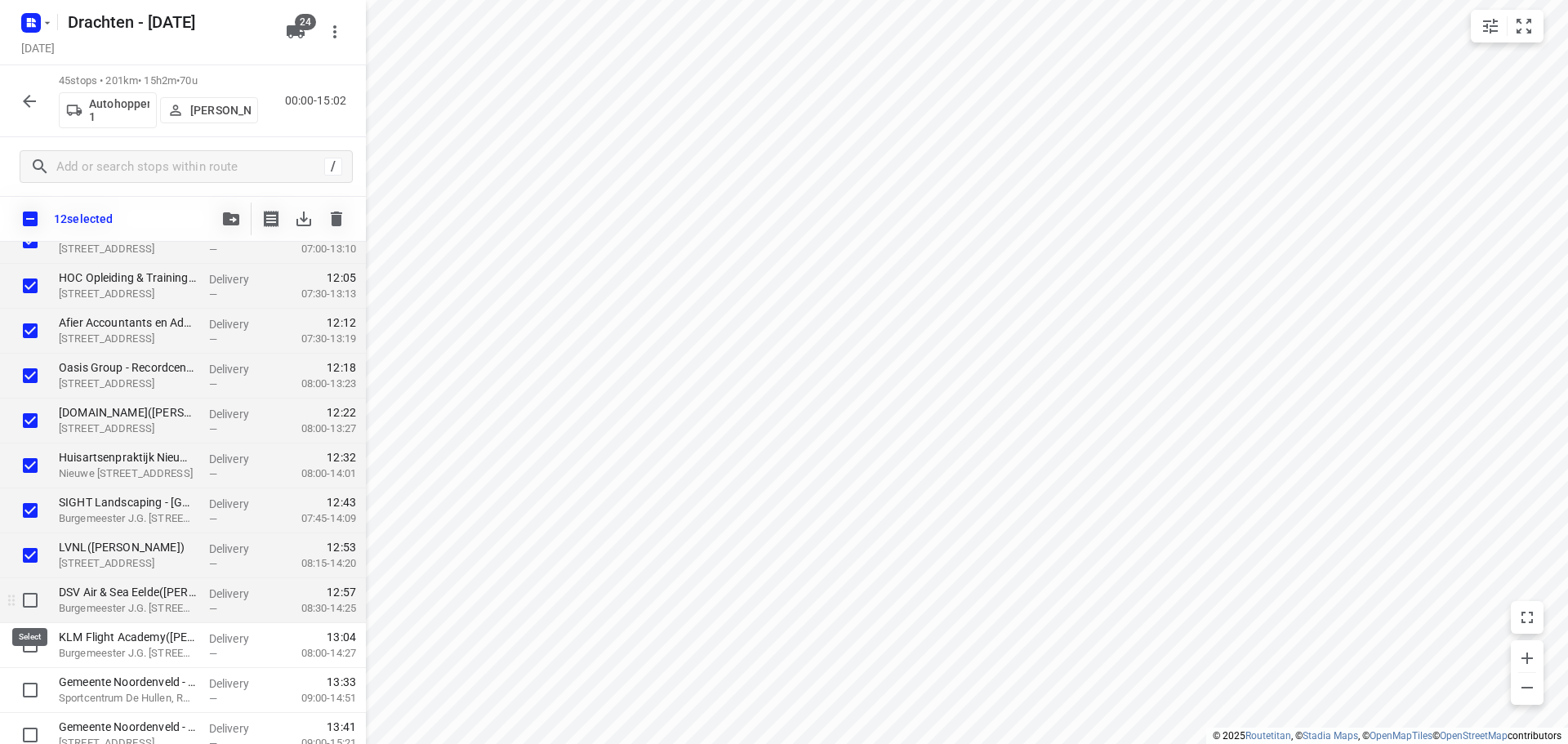
click at [24, 604] on input "checkbox" at bounding box center [30, 600] width 33 height 33
checkbox input "true"
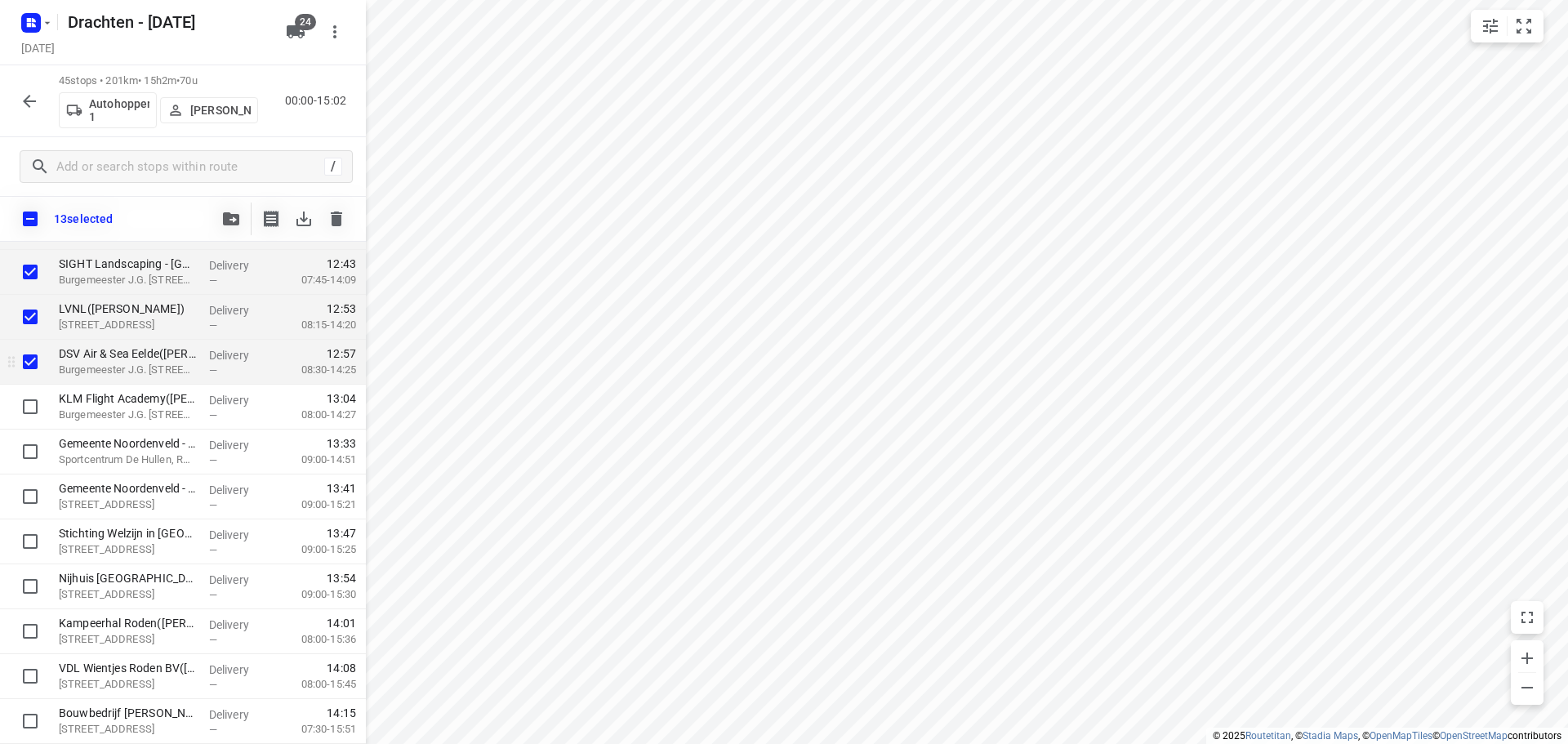
scroll to position [1517, 0]
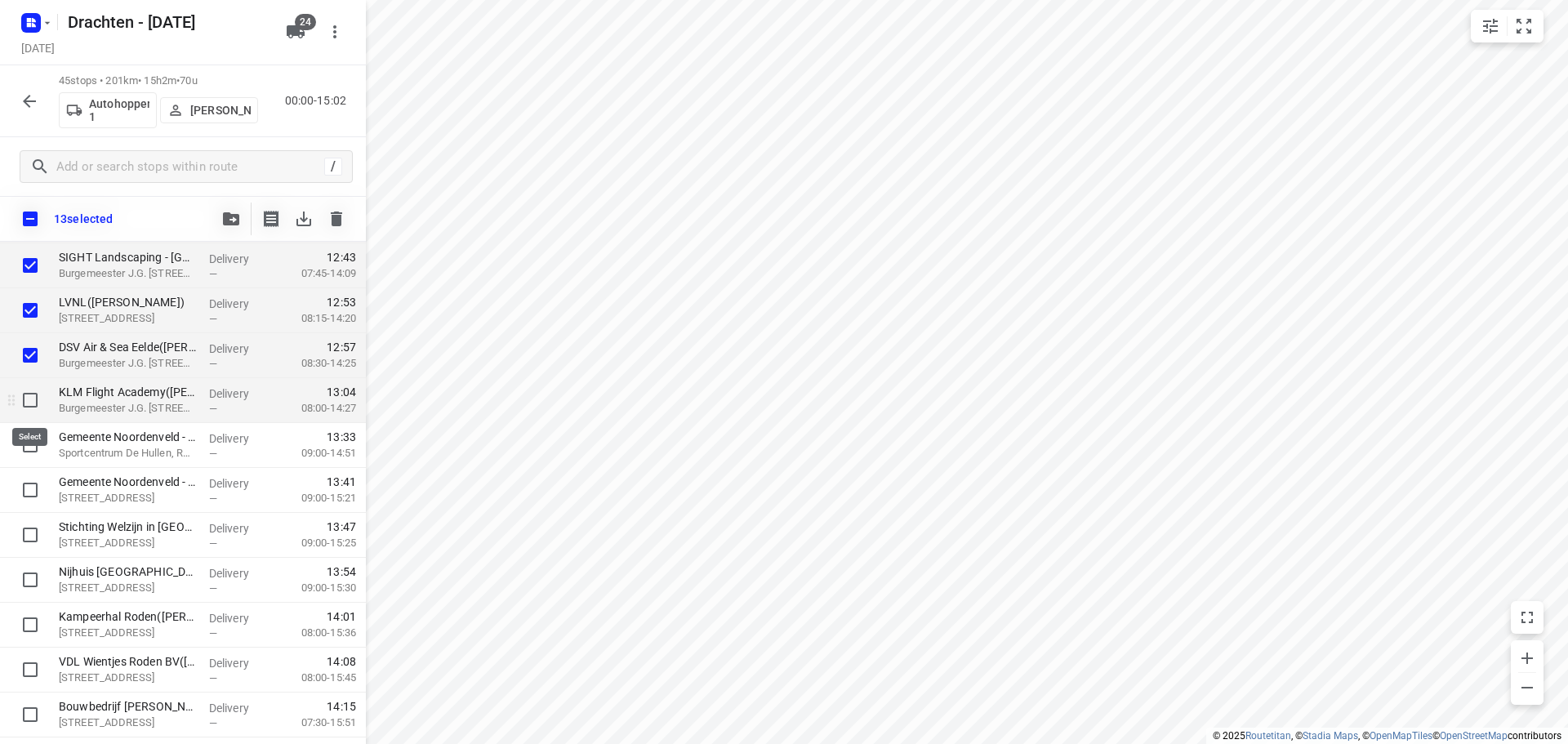
click at [34, 399] on input "checkbox" at bounding box center [30, 400] width 33 height 33
checkbox input "true"
click at [27, 445] on input "checkbox" at bounding box center [30, 445] width 33 height 33
checkbox input "true"
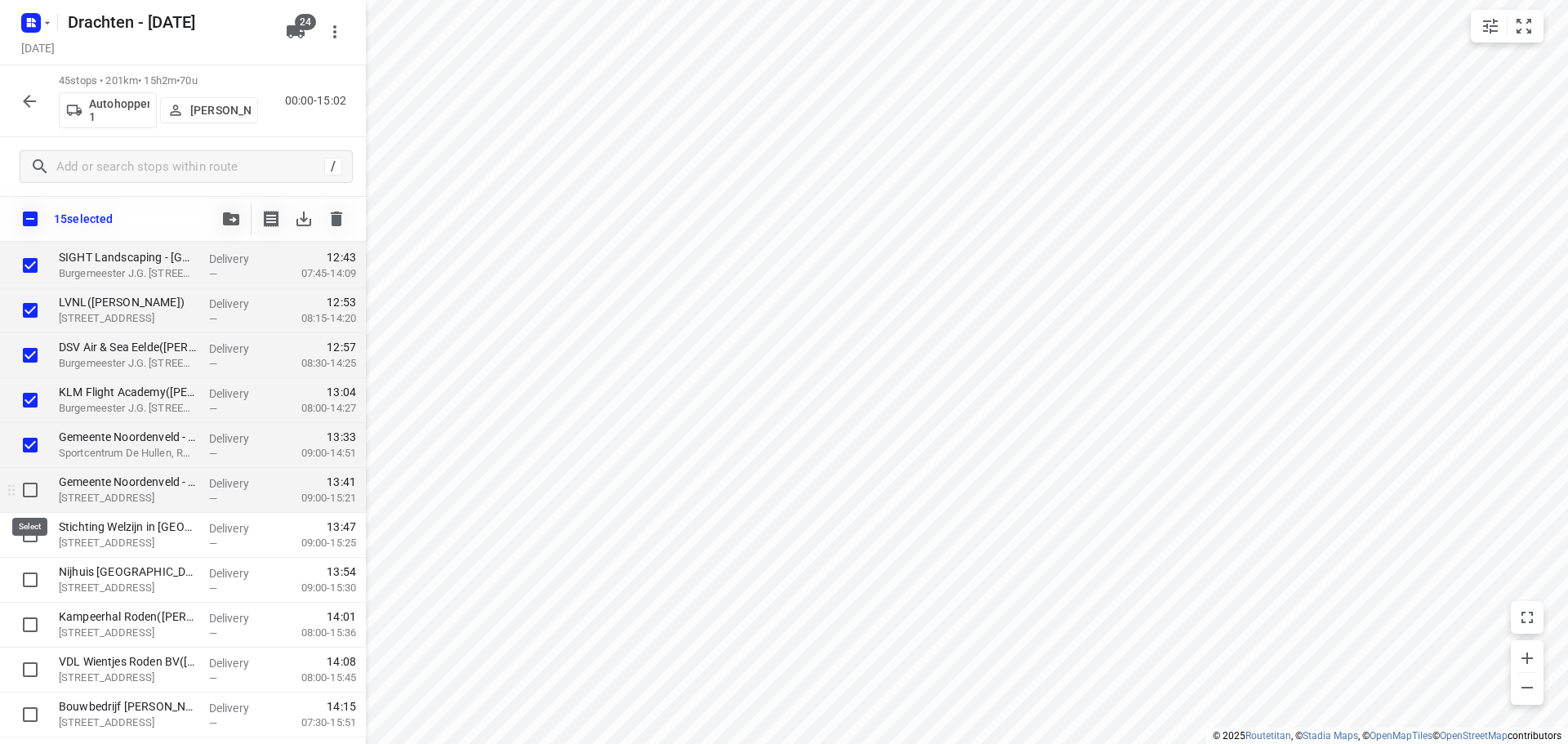
click at [28, 495] on input "checkbox" at bounding box center [30, 490] width 33 height 33
checkbox input "true"
click at [29, 534] on input "checkbox" at bounding box center [30, 535] width 33 height 33
checkbox input "true"
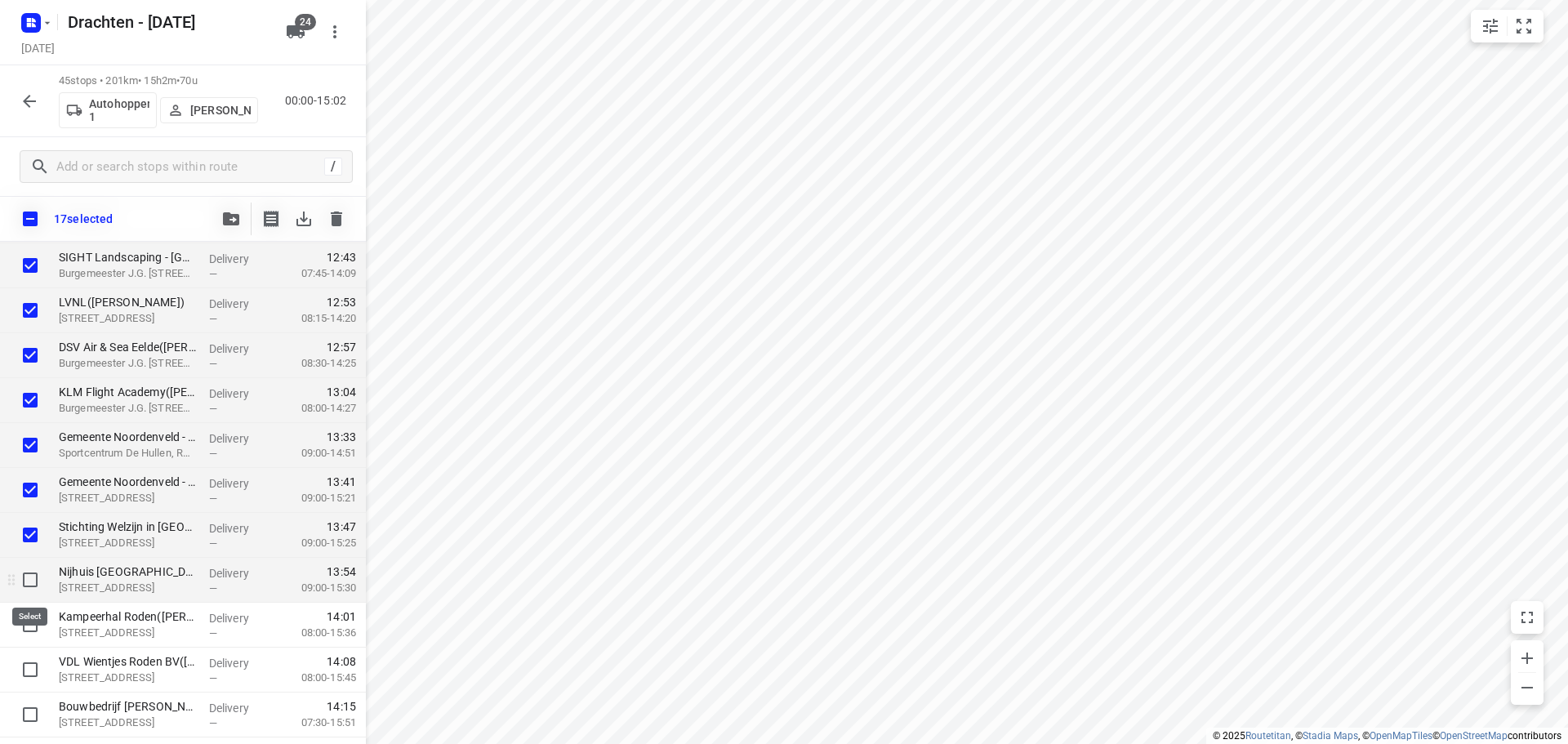
click at [24, 578] on input "checkbox" at bounding box center [30, 580] width 33 height 33
checkbox input "true"
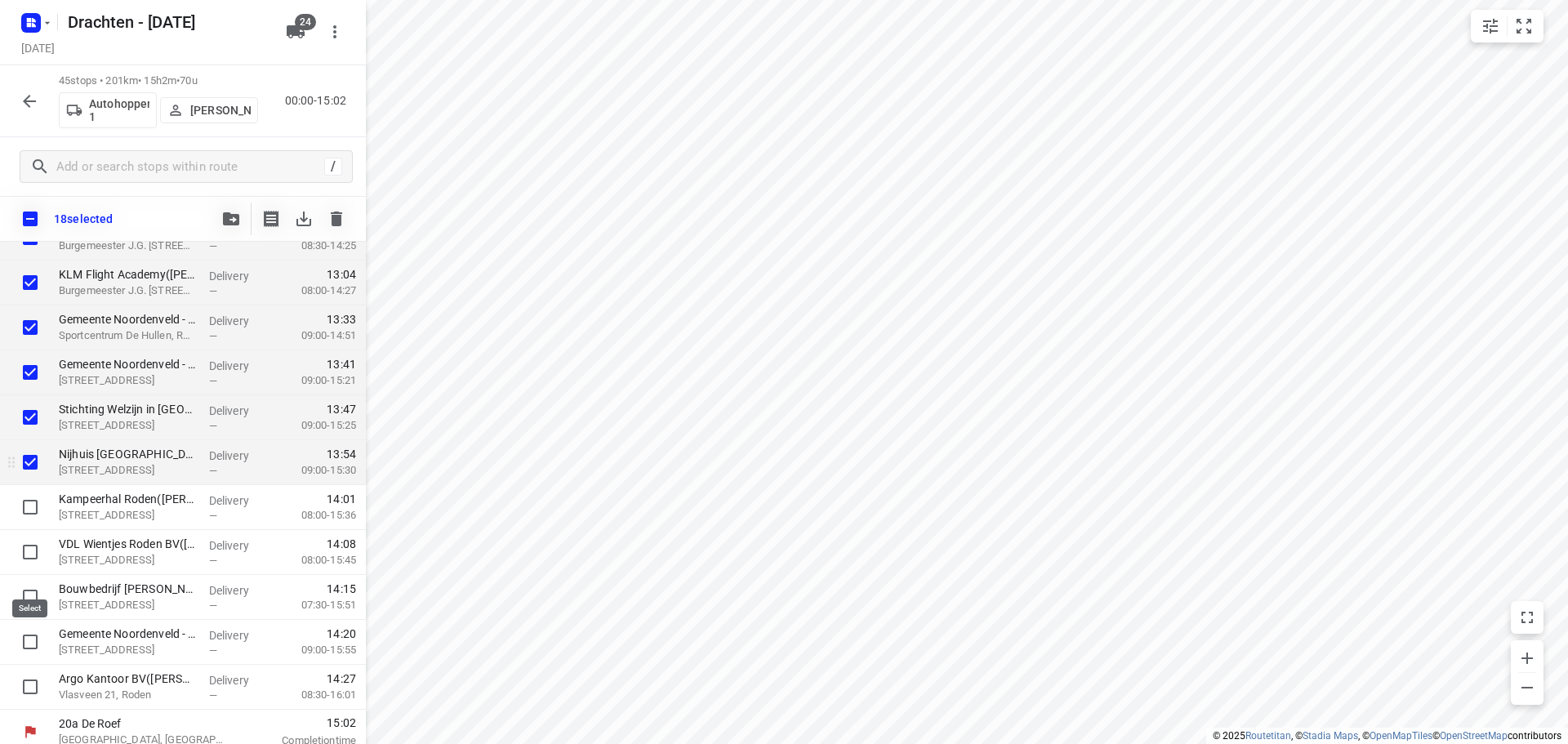
scroll to position [1645, 0]
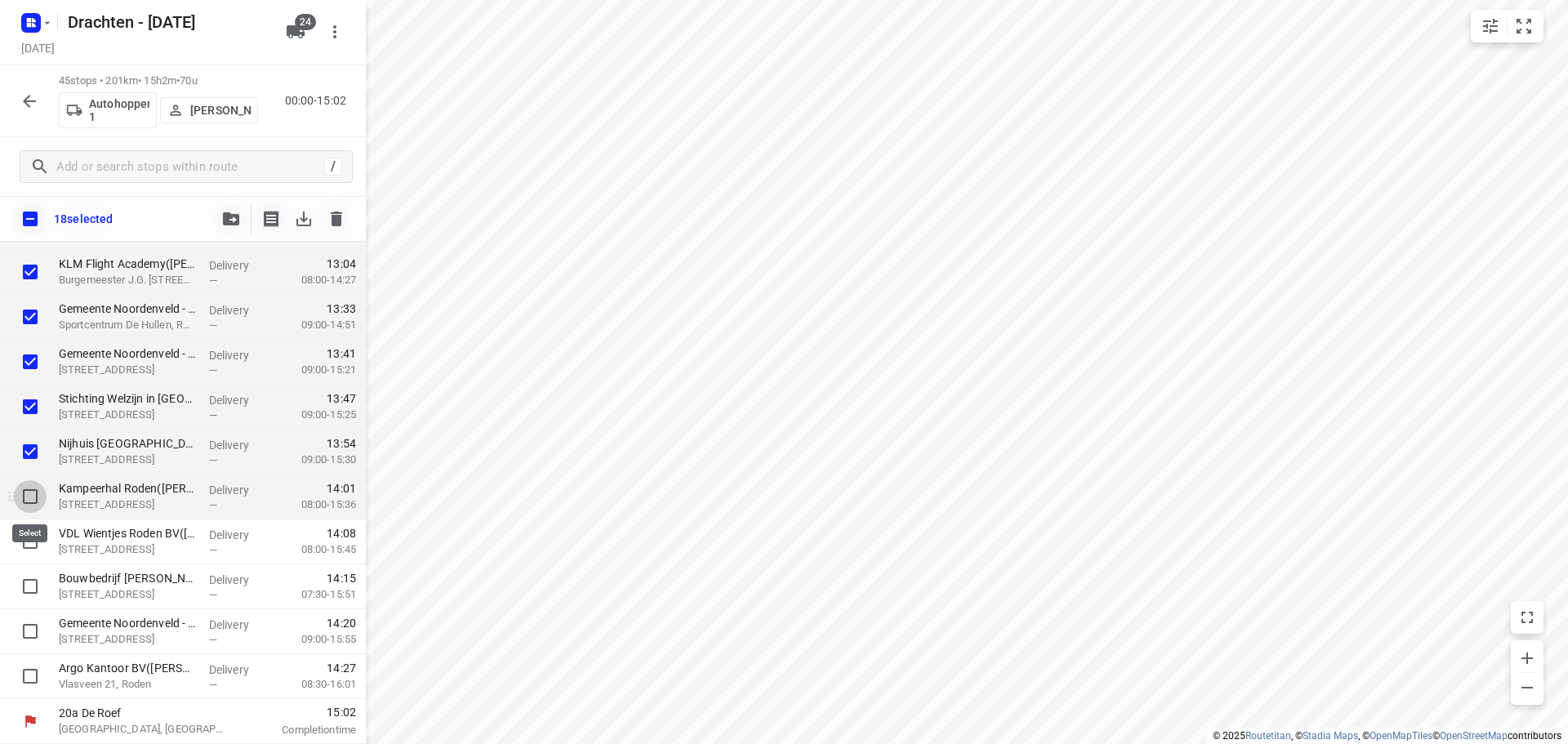
click at [29, 493] on input "checkbox" at bounding box center [30, 497] width 33 height 33
checkbox input "true"
click at [29, 544] on input "checkbox" at bounding box center [30, 541] width 33 height 33
checkbox input "true"
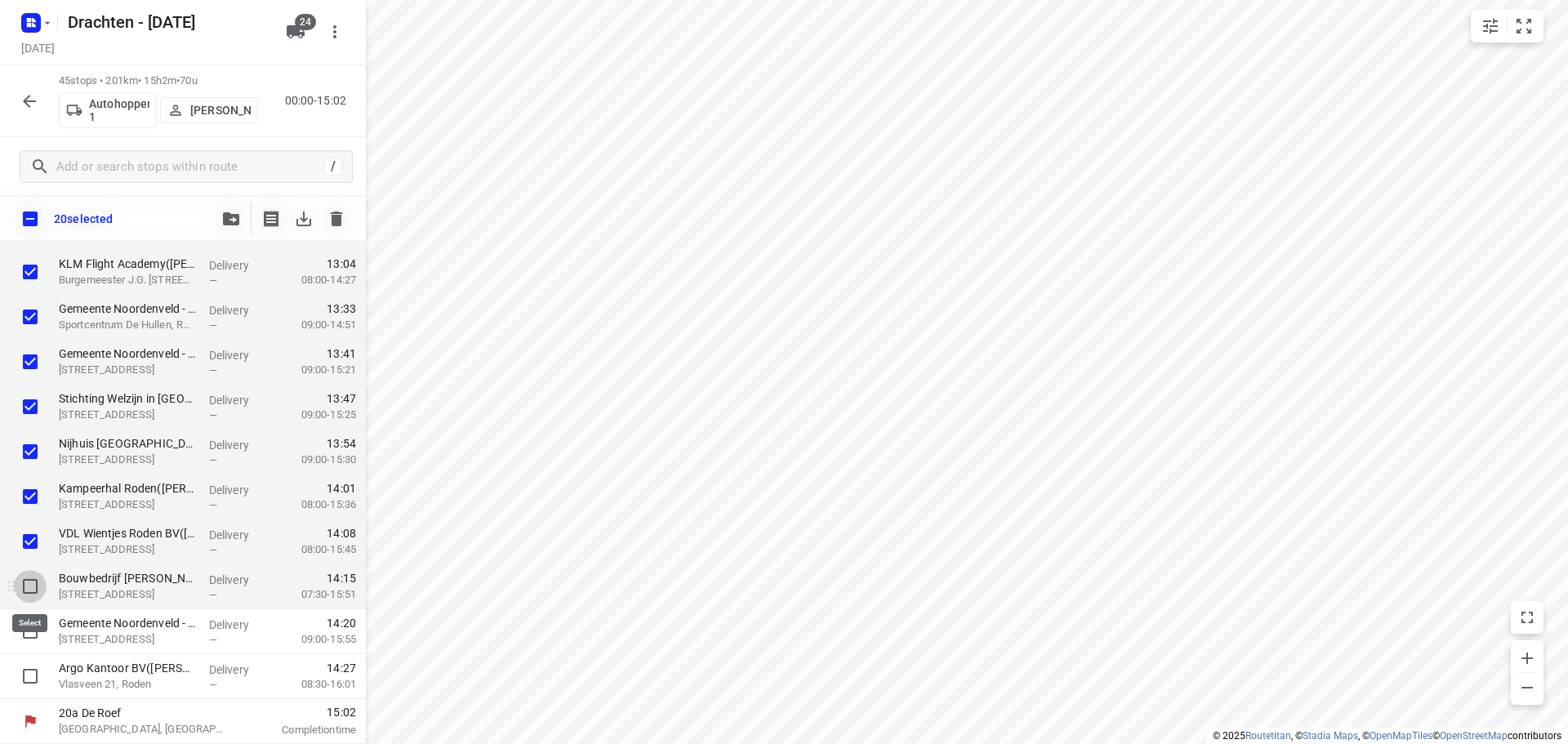
click at [32, 583] on input "checkbox" at bounding box center [30, 586] width 33 height 33
checkbox input "true"
click at [22, 627] on input "checkbox" at bounding box center [30, 631] width 33 height 33
checkbox input "true"
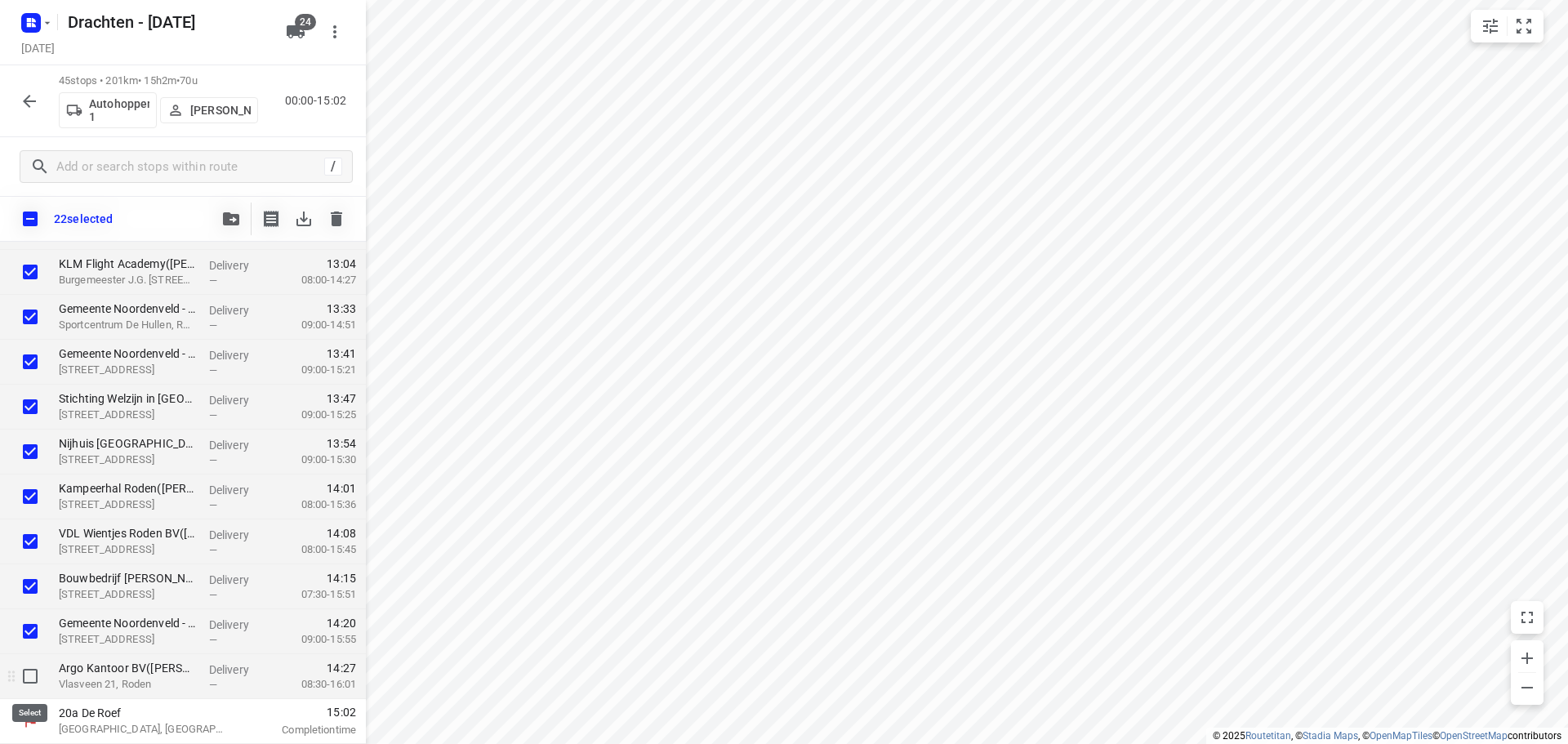
click at [26, 671] on input "checkbox" at bounding box center [30, 676] width 33 height 33
checkbox input "true"
click at [237, 232] on button "button" at bounding box center [231, 219] width 33 height 33
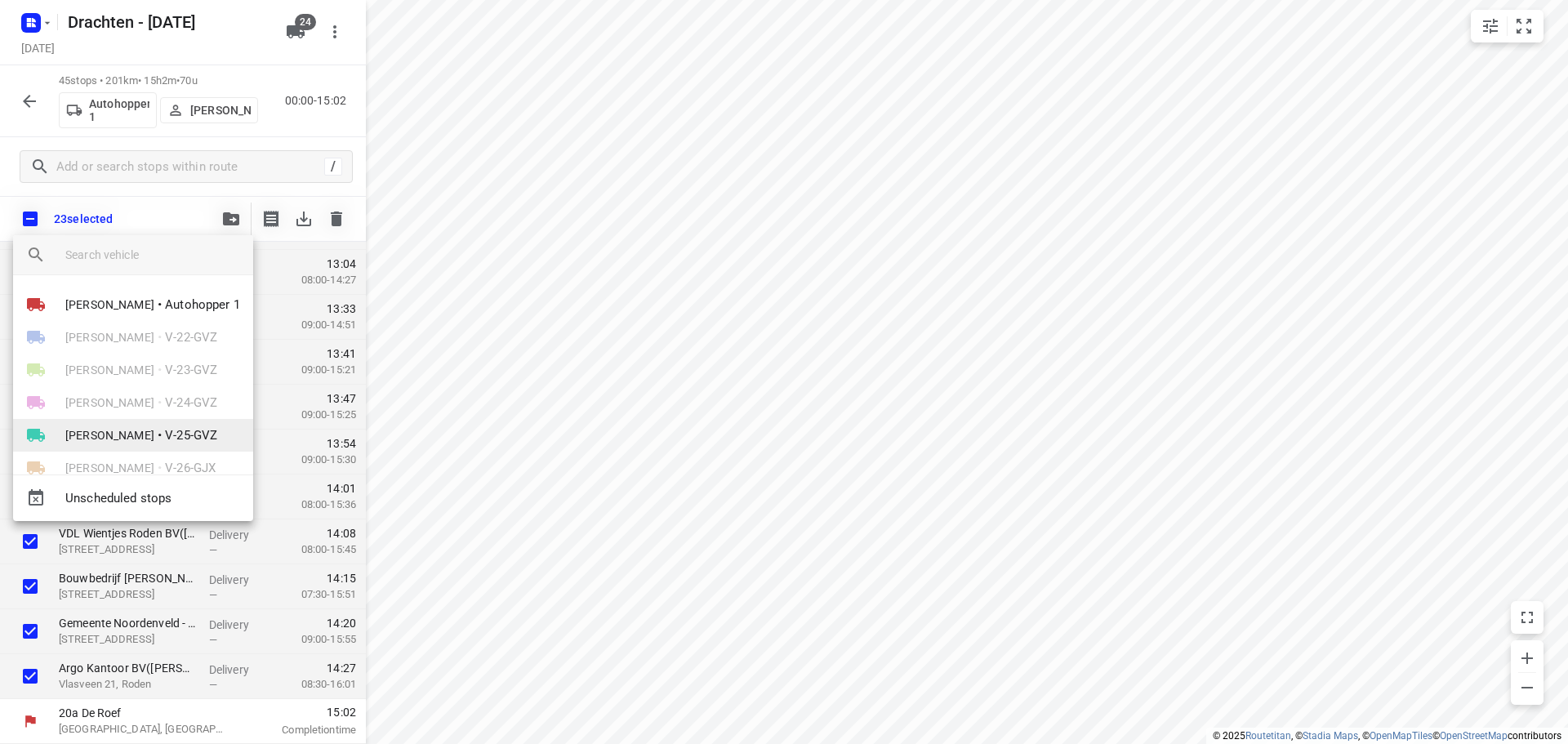
click at [165, 430] on span "V-25-GVZ" at bounding box center [191, 436] width 52 height 19
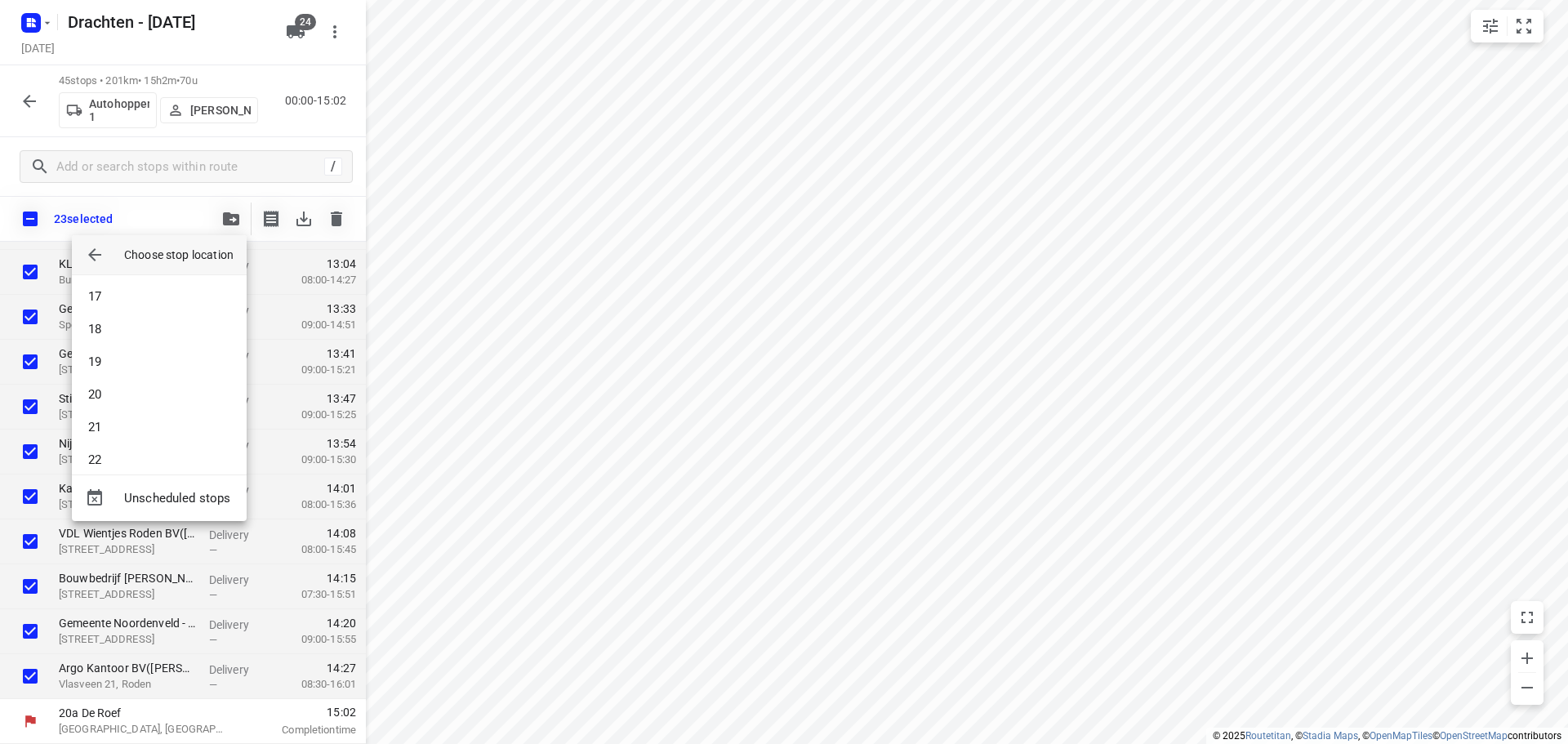
scroll to position [539, 0]
click at [146, 442] on li "22" at bounding box center [159, 445] width 175 height 33
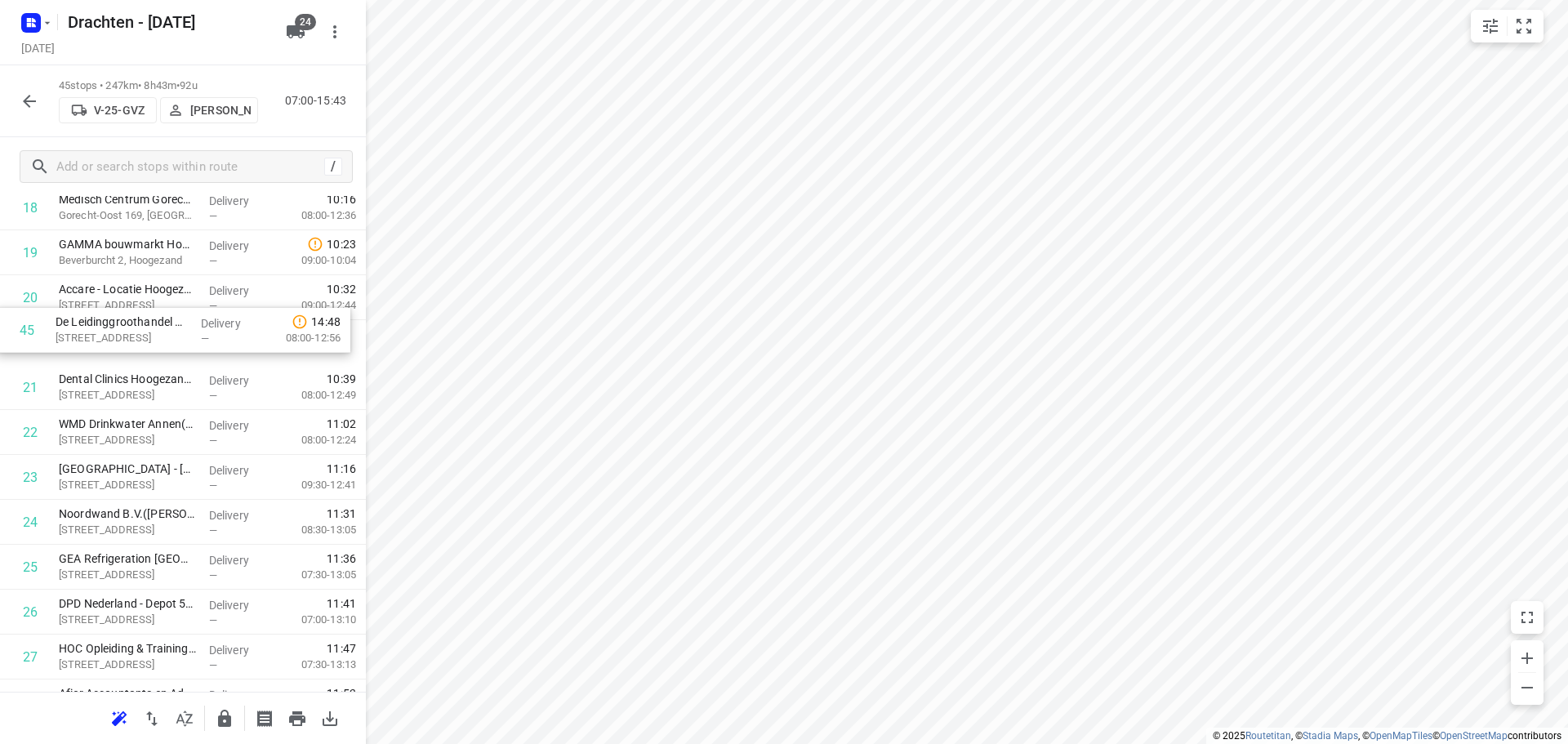
scroll to position [852, 0]
drag, startPoint x: 210, startPoint y: 624, endPoint x: 226, endPoint y: 386, distance: 238.5
click at [226, 386] on div "1 MCS Westerbroek([PERSON_NAME]) [STREET_ADDRESS] Delivery — 07:47 07:00-09:17 …" at bounding box center [182, 436] width 366 height 2020
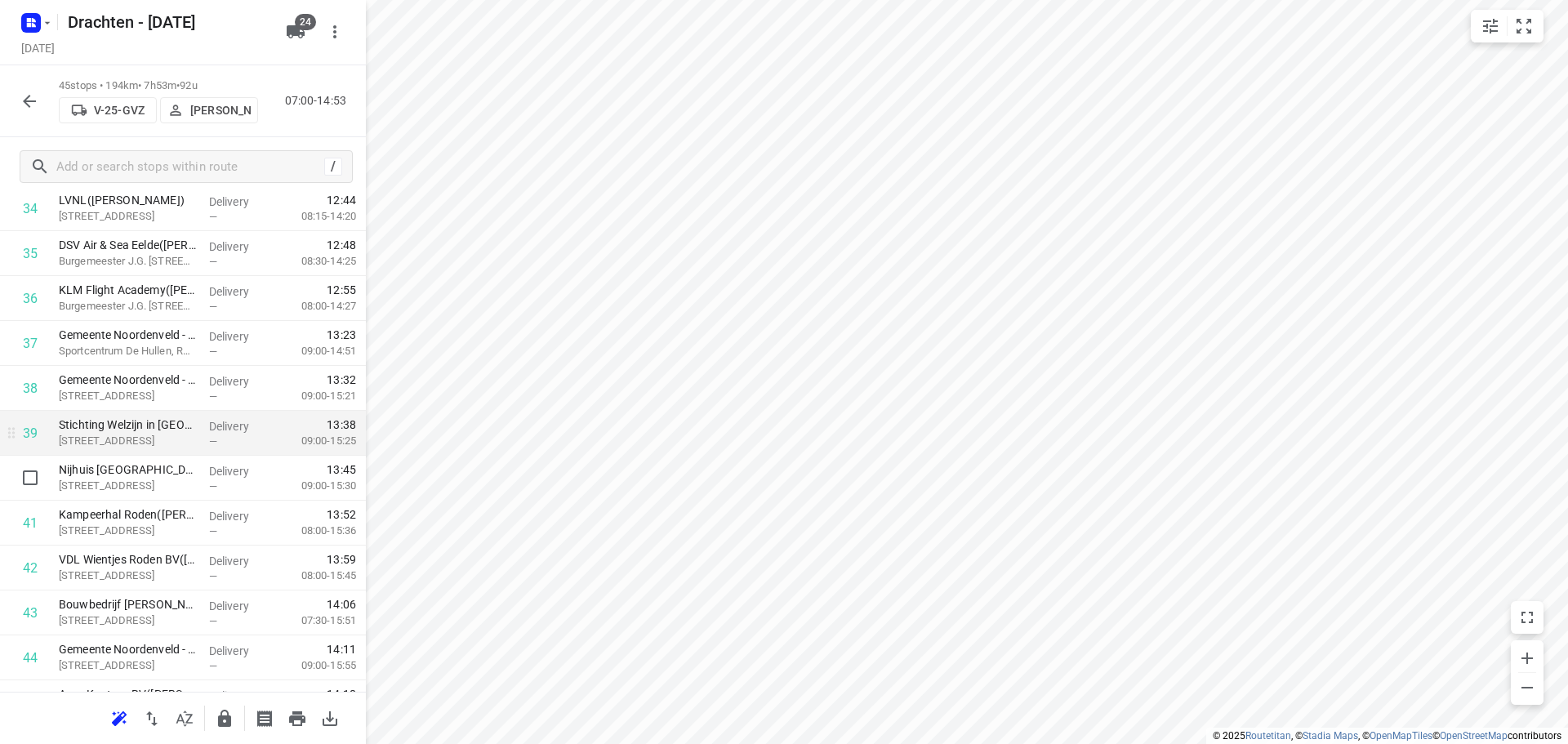
scroll to position [1651, 0]
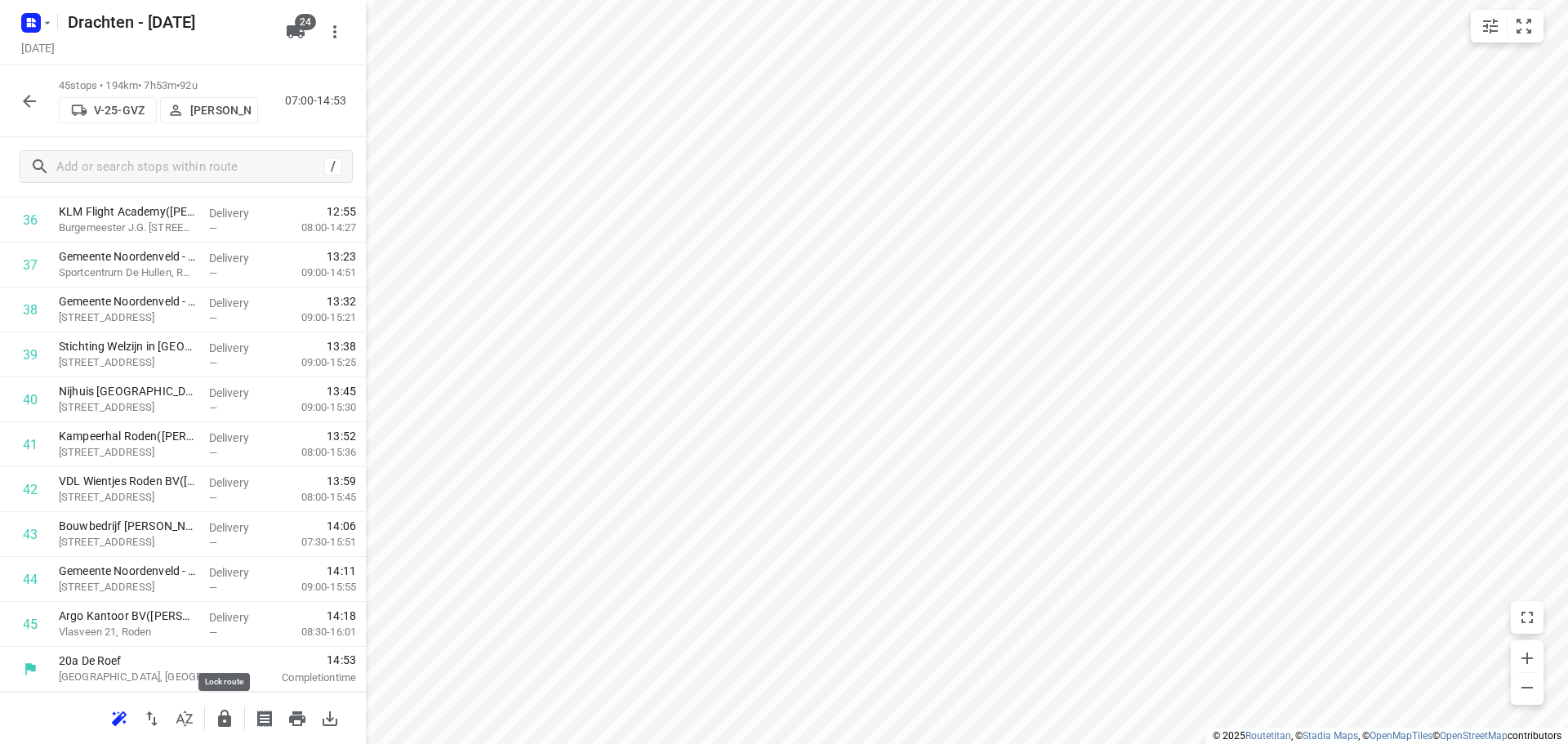
click at [218, 714] on icon "button" at bounding box center [224, 718] width 20 height 20
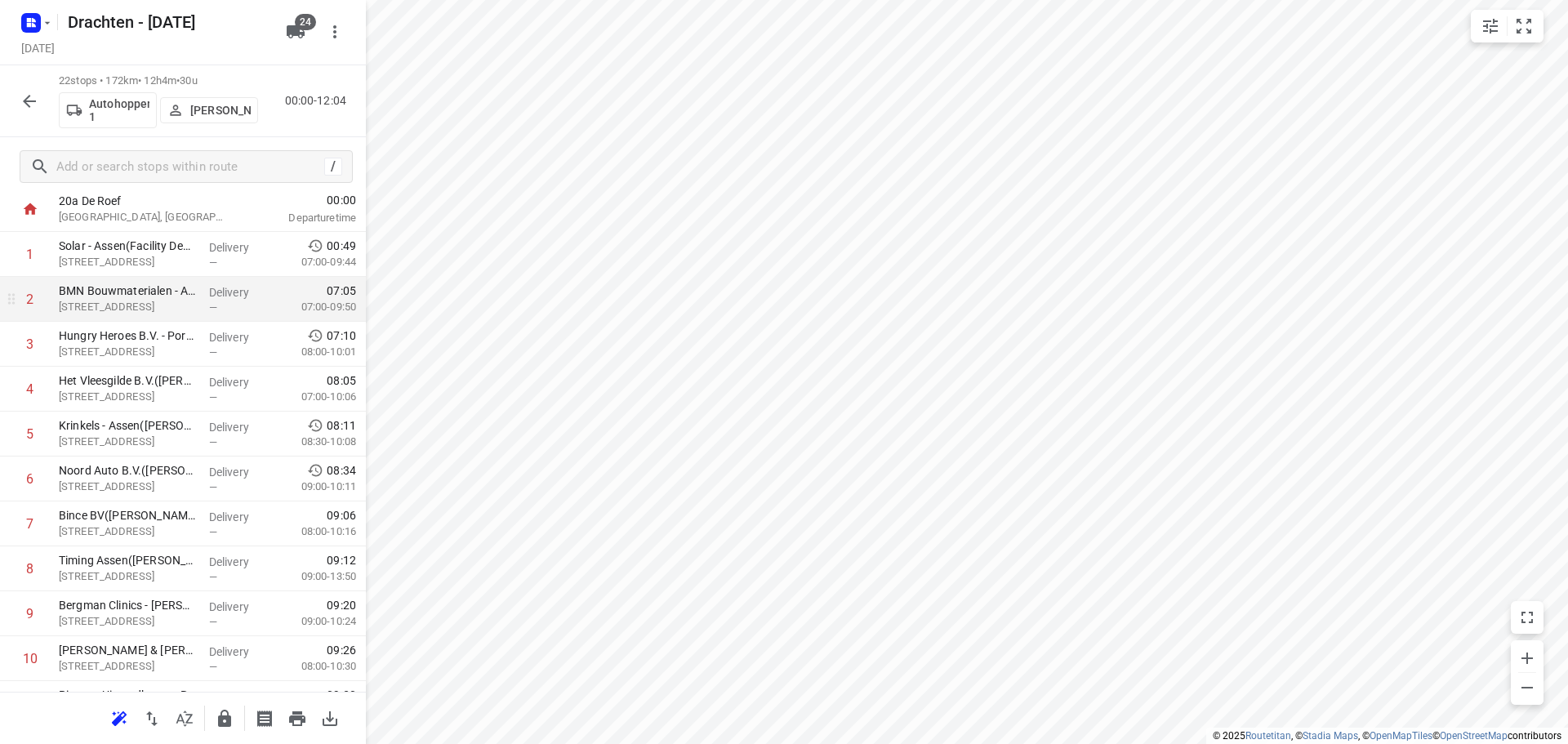
scroll to position [0, 0]
click at [32, 298] on input "checkbox" at bounding box center [30, 300] width 33 height 33
checkbox input "true"
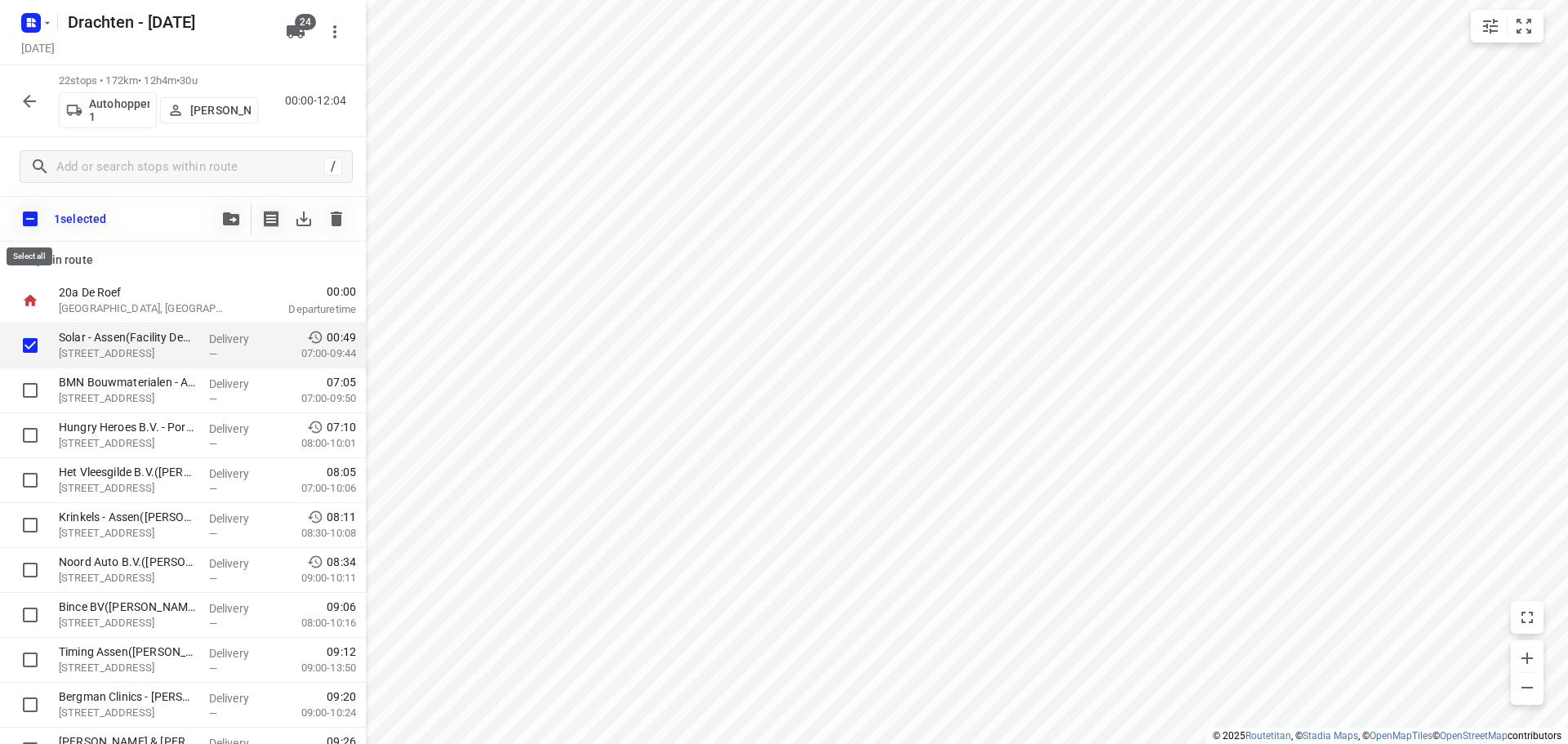
click at [37, 224] on input "checkbox" at bounding box center [30, 219] width 35 height 35
checkbox input "true"
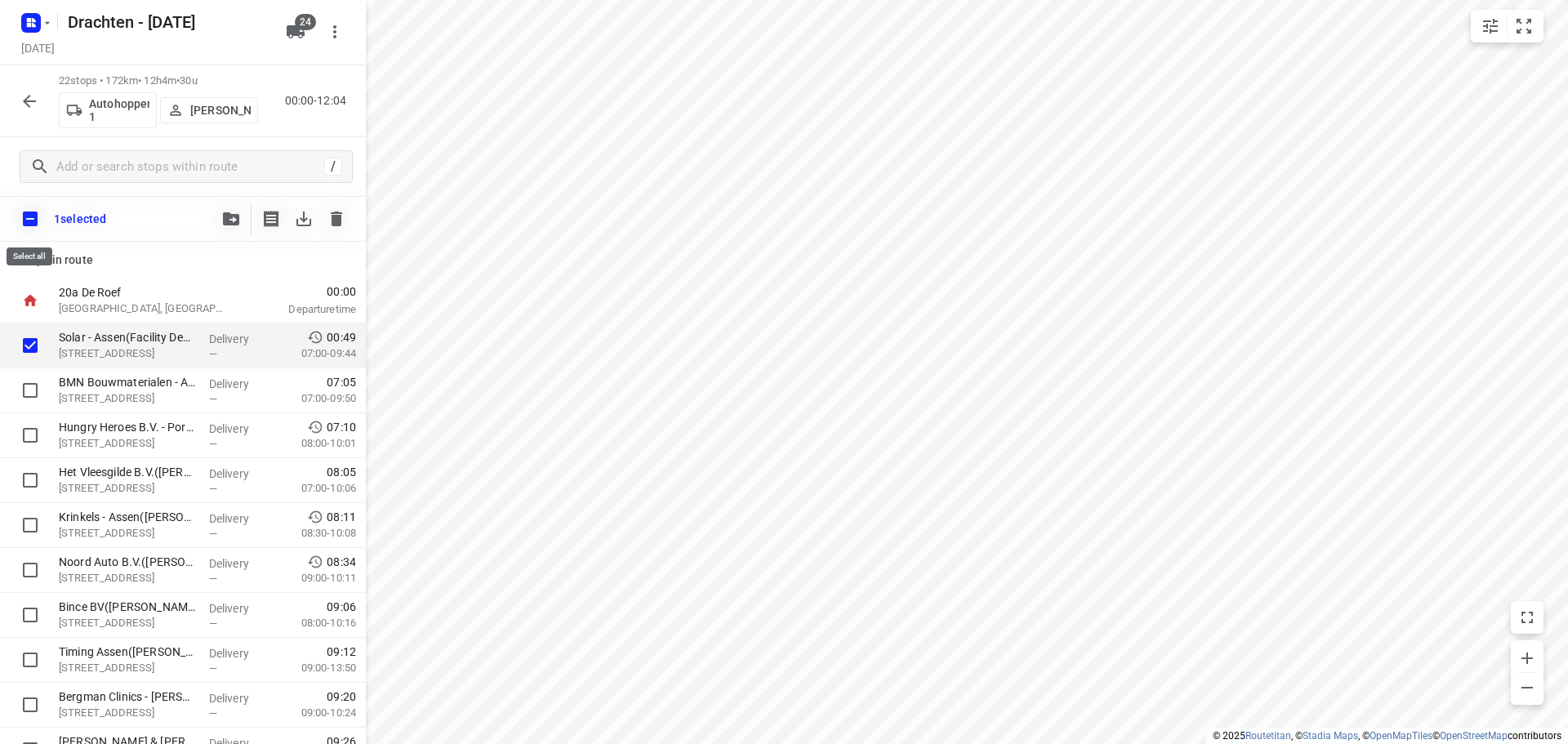
checkbox input "true"
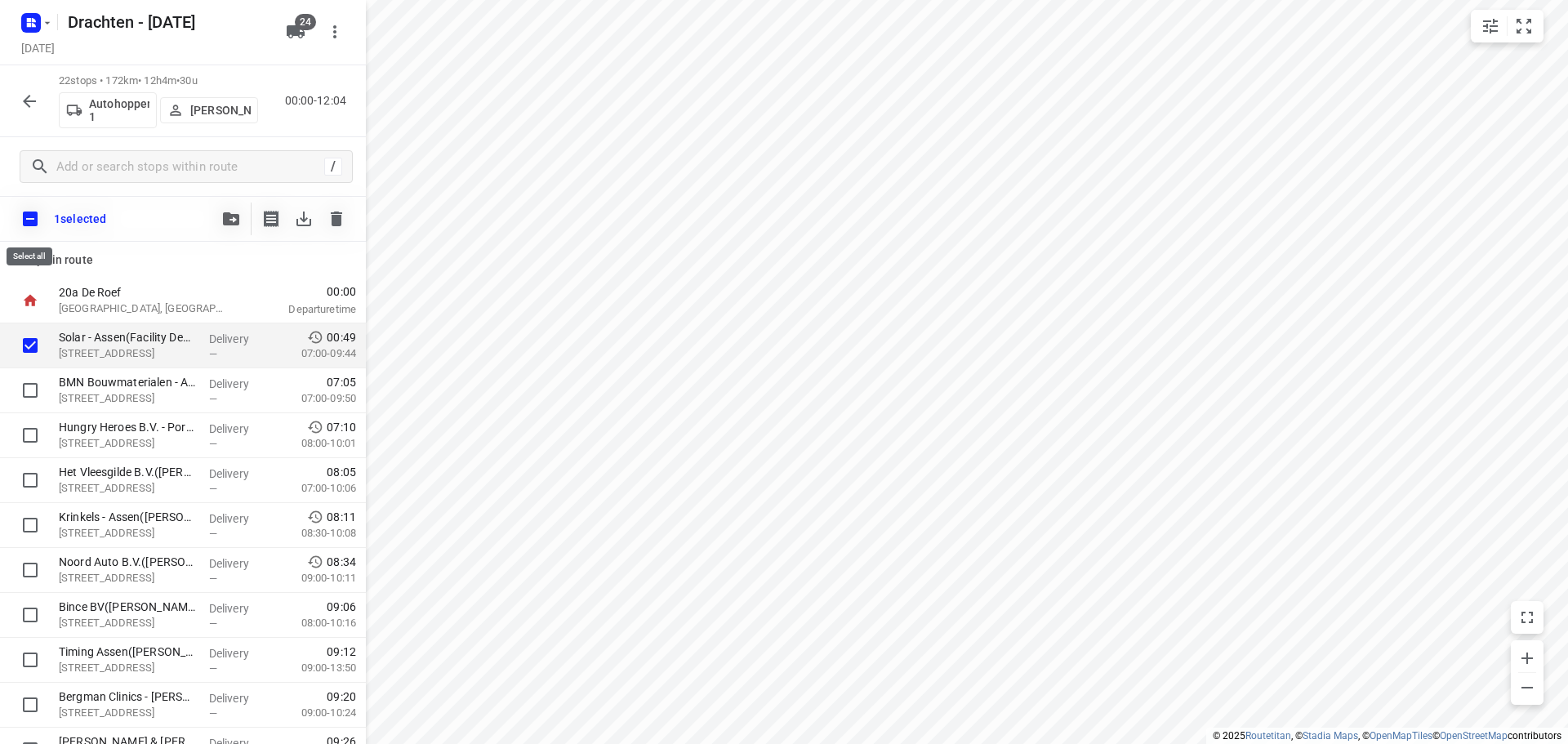
checkbox input "true"
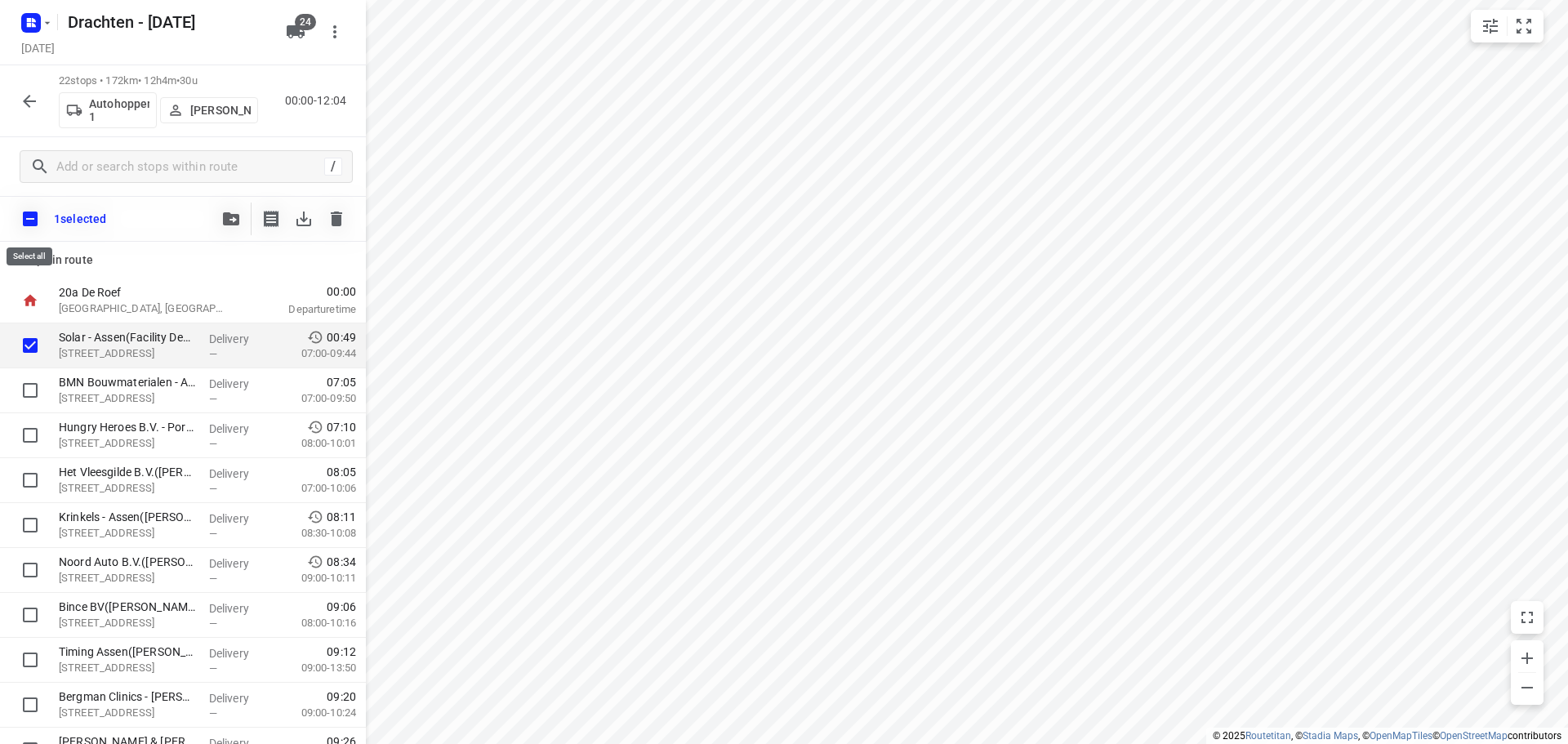
checkbox input "true"
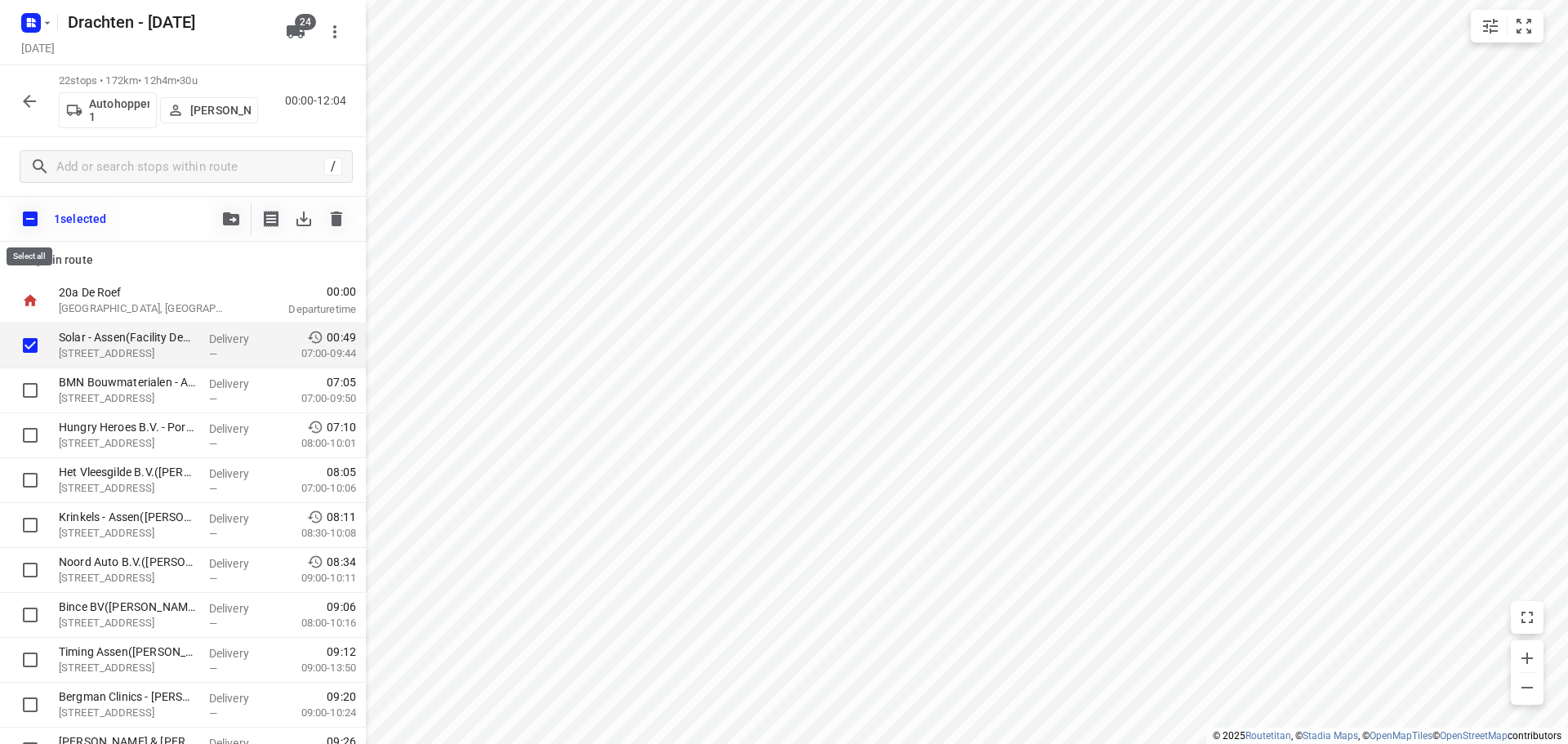
checkbox input "true"
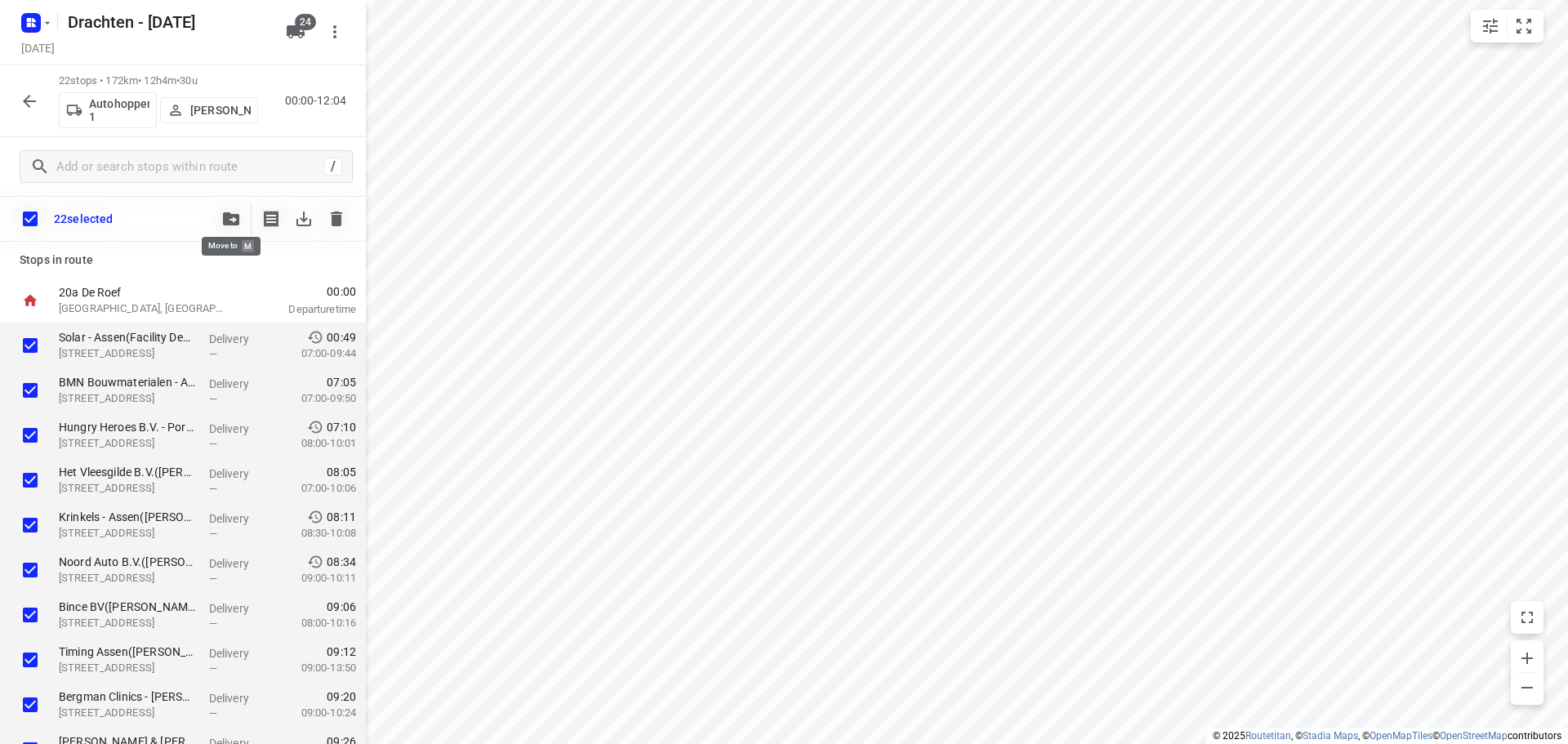
click at [222, 217] on span "button" at bounding box center [231, 219] width 20 height 13
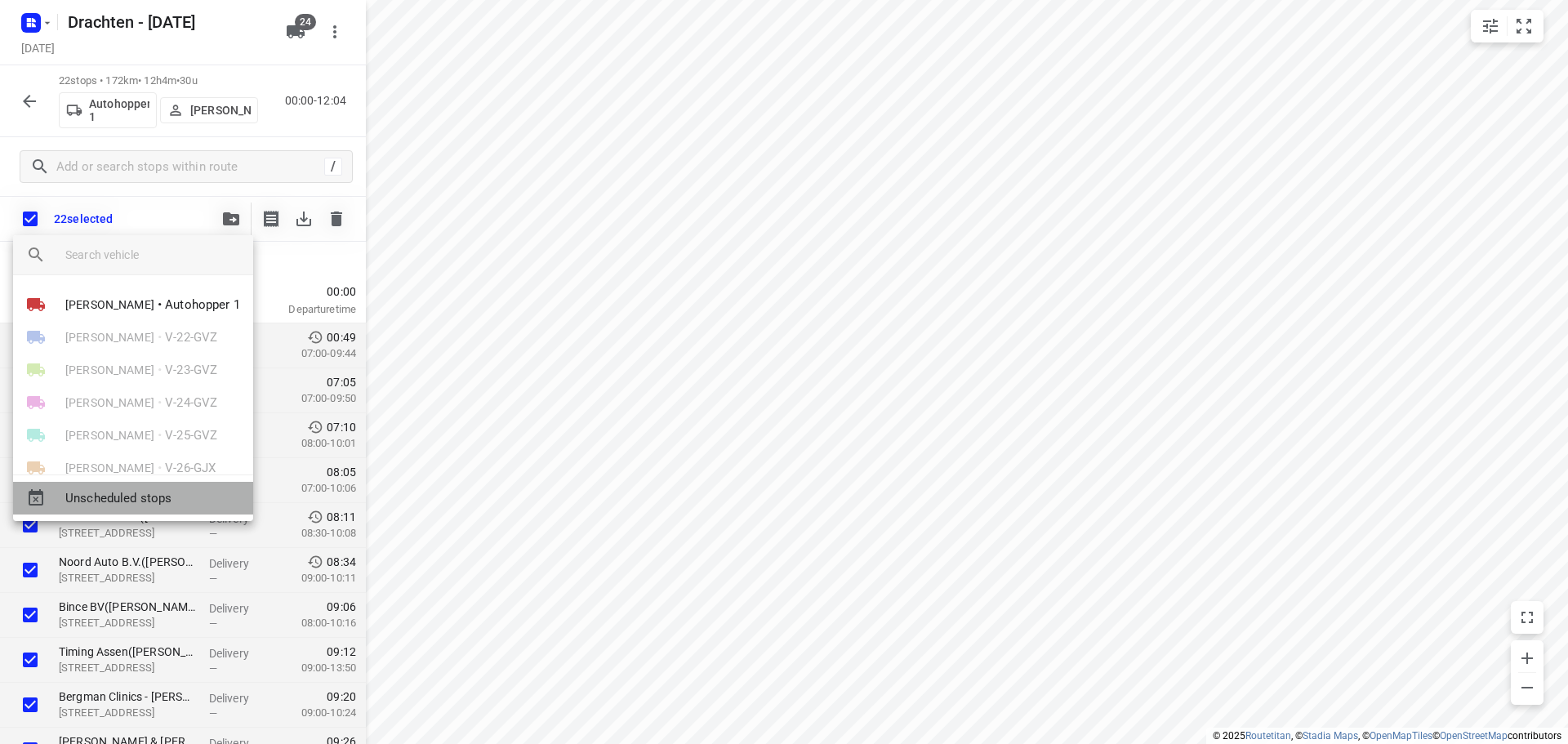
click at [170, 498] on span "Unscheduled stops" at bounding box center [153, 499] width 175 height 19
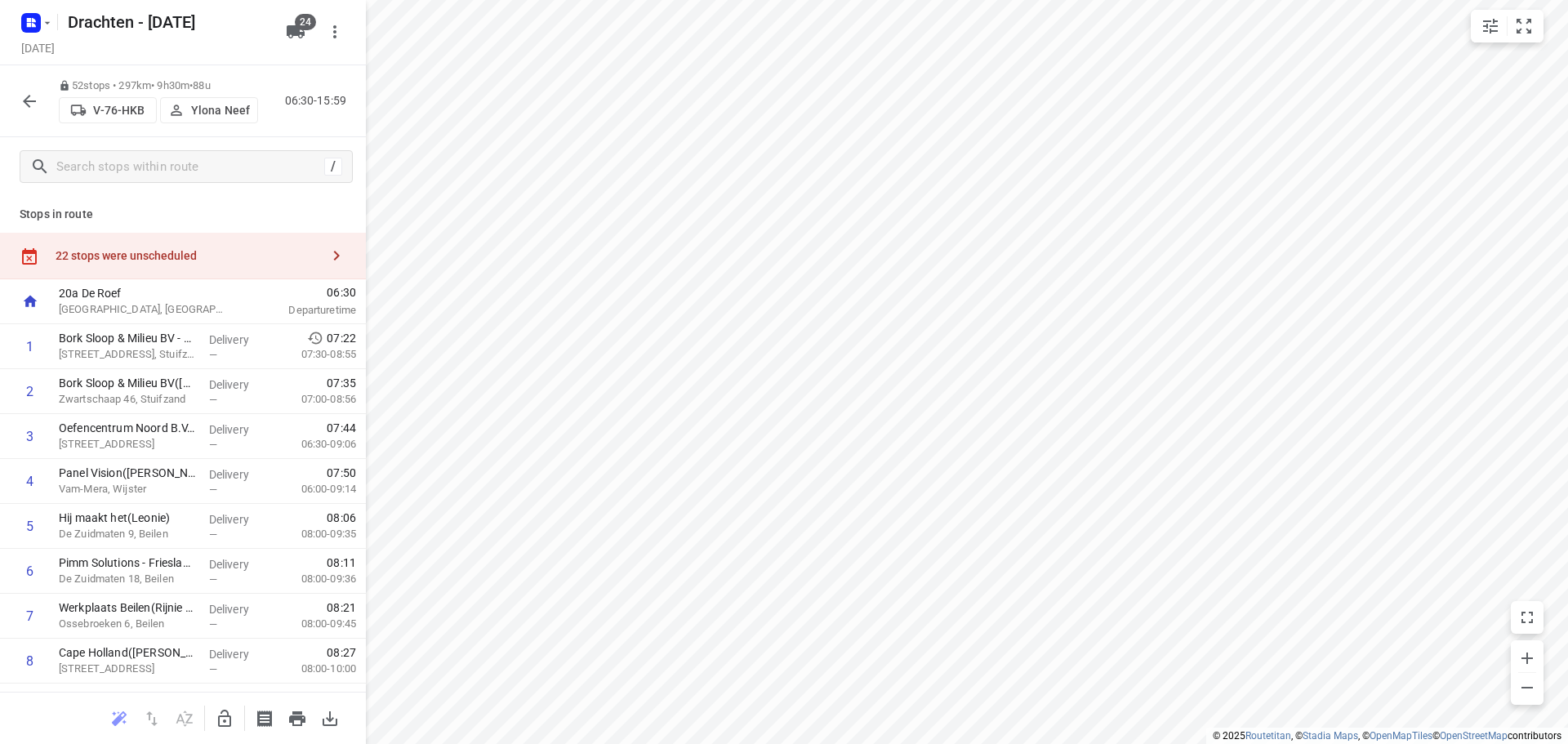
click at [40, 103] on button "button" at bounding box center [29, 101] width 33 height 33
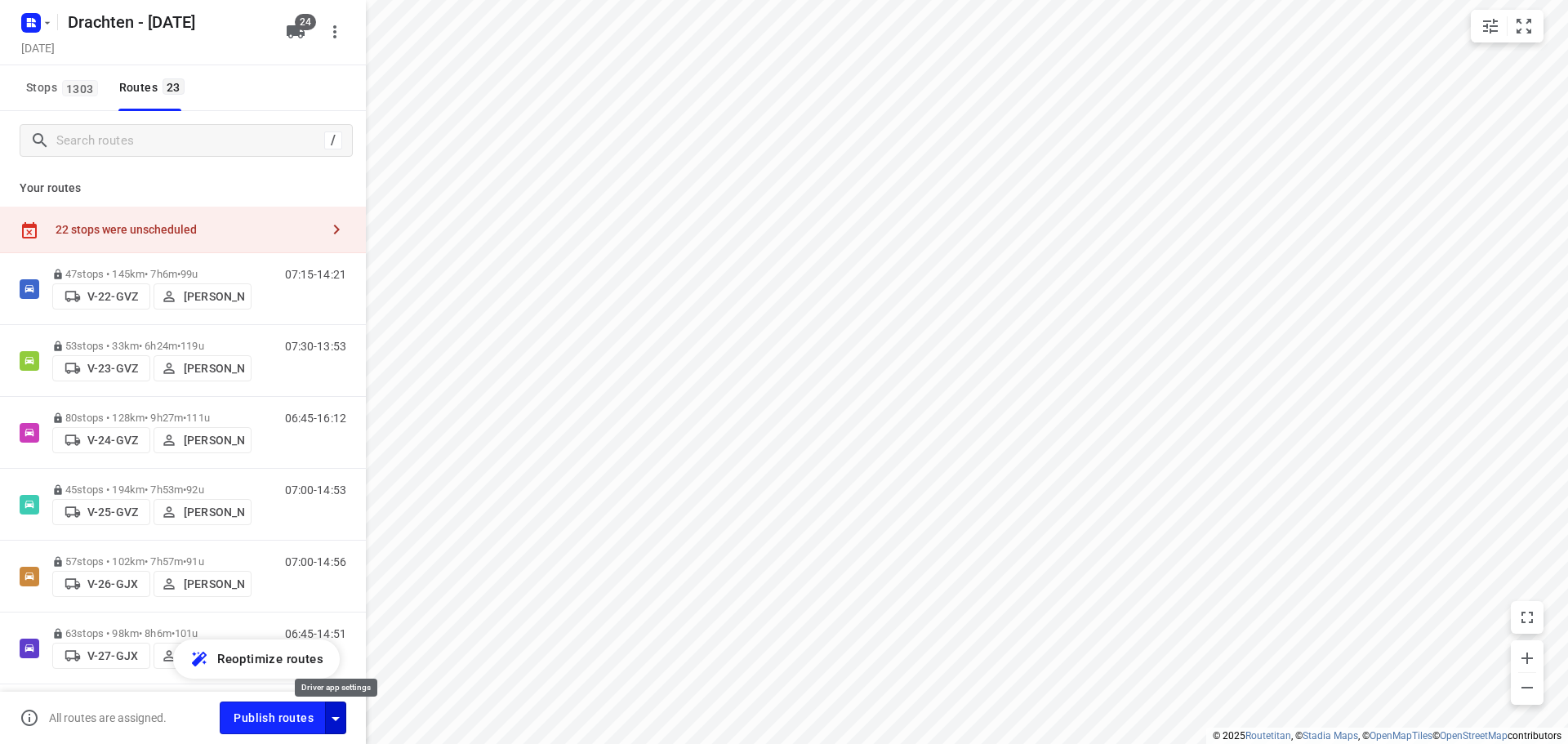
click at [344, 722] on icon "button" at bounding box center [335, 718] width 20 height 20
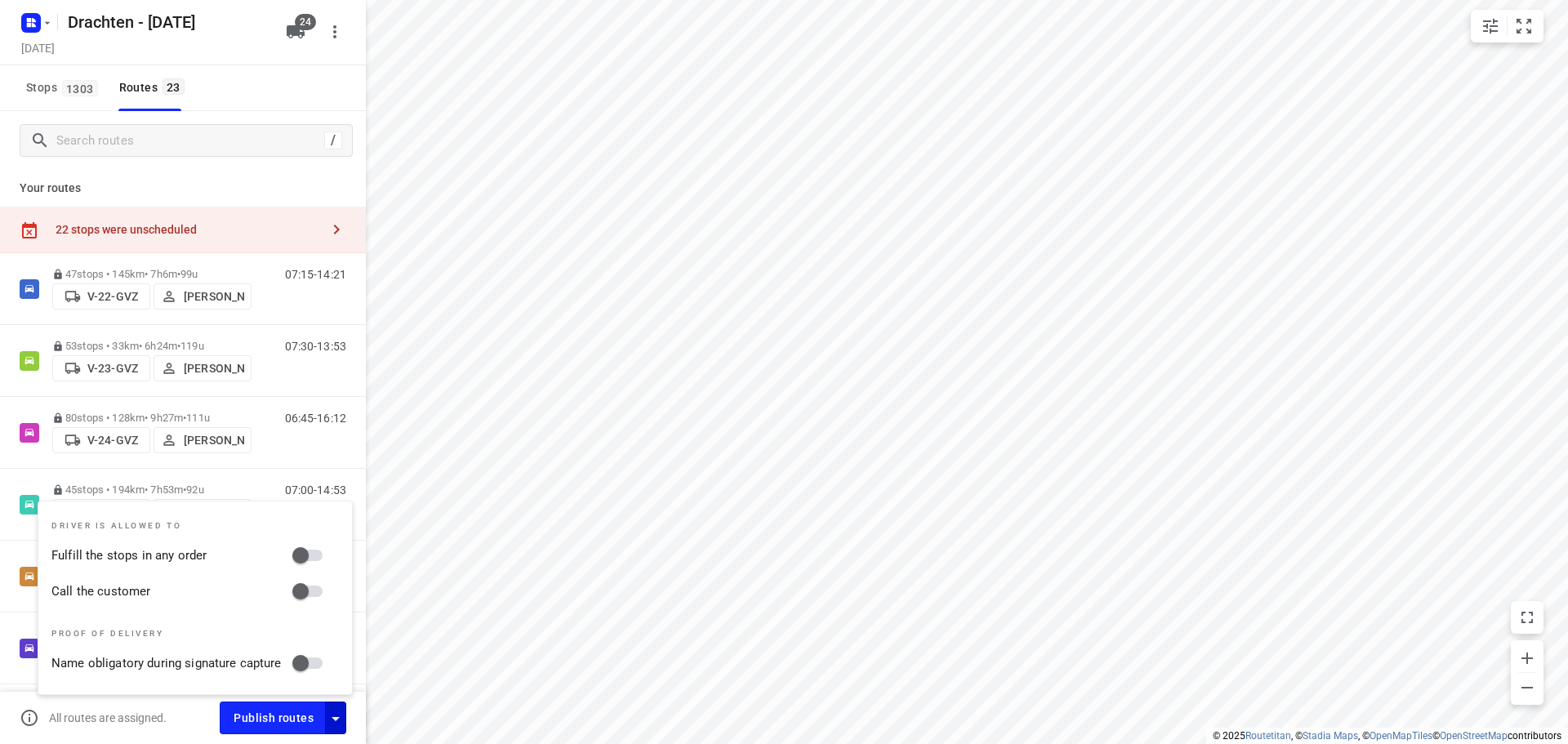
click at [313, 563] on input "Fulfill the stops in any order" at bounding box center [301, 555] width 93 height 31
checkbox input "true"
click at [315, 590] on input "Call the customer" at bounding box center [301, 591] width 93 height 31
checkbox input "true"
click at [341, 716] on icon "button" at bounding box center [335, 718] width 20 height 20
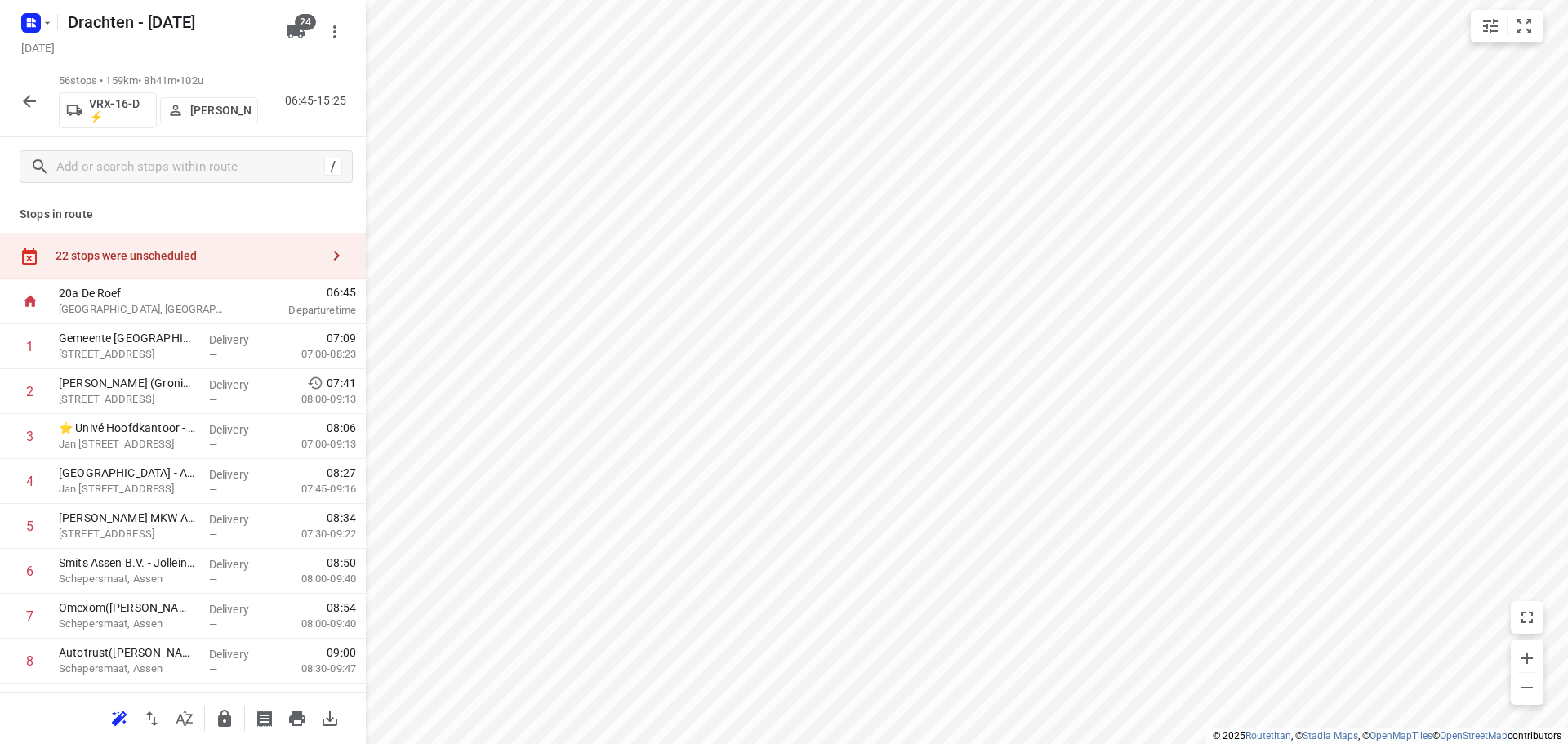
click at [173, 241] on div "22 stops were unscheduled" at bounding box center [182, 256] width 366 height 47
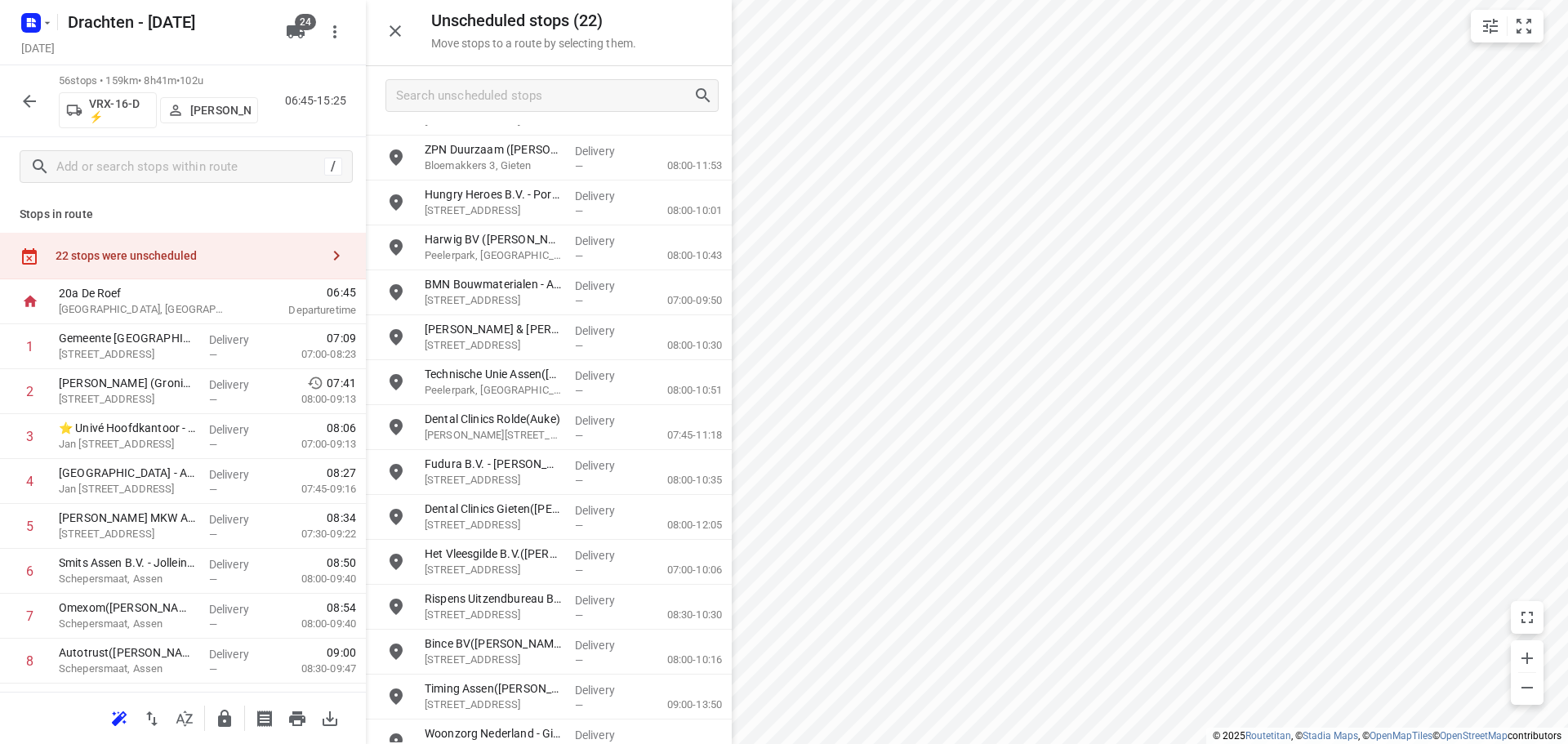
scroll to position [373, 0]
